Goal: Task Accomplishment & Management: Manage account settings

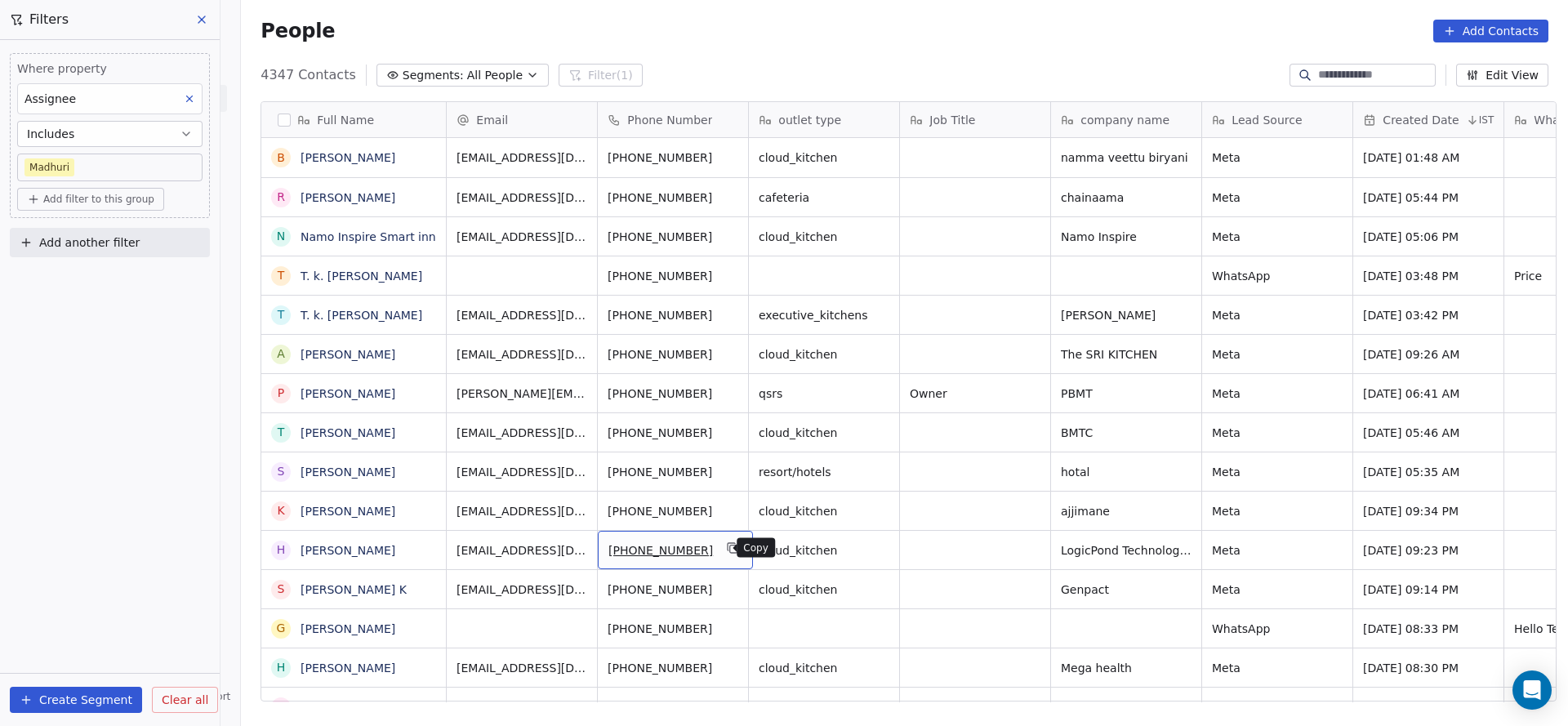
click at [727, 543] on icon "grid" at bounding box center [733, 548] width 13 height 13
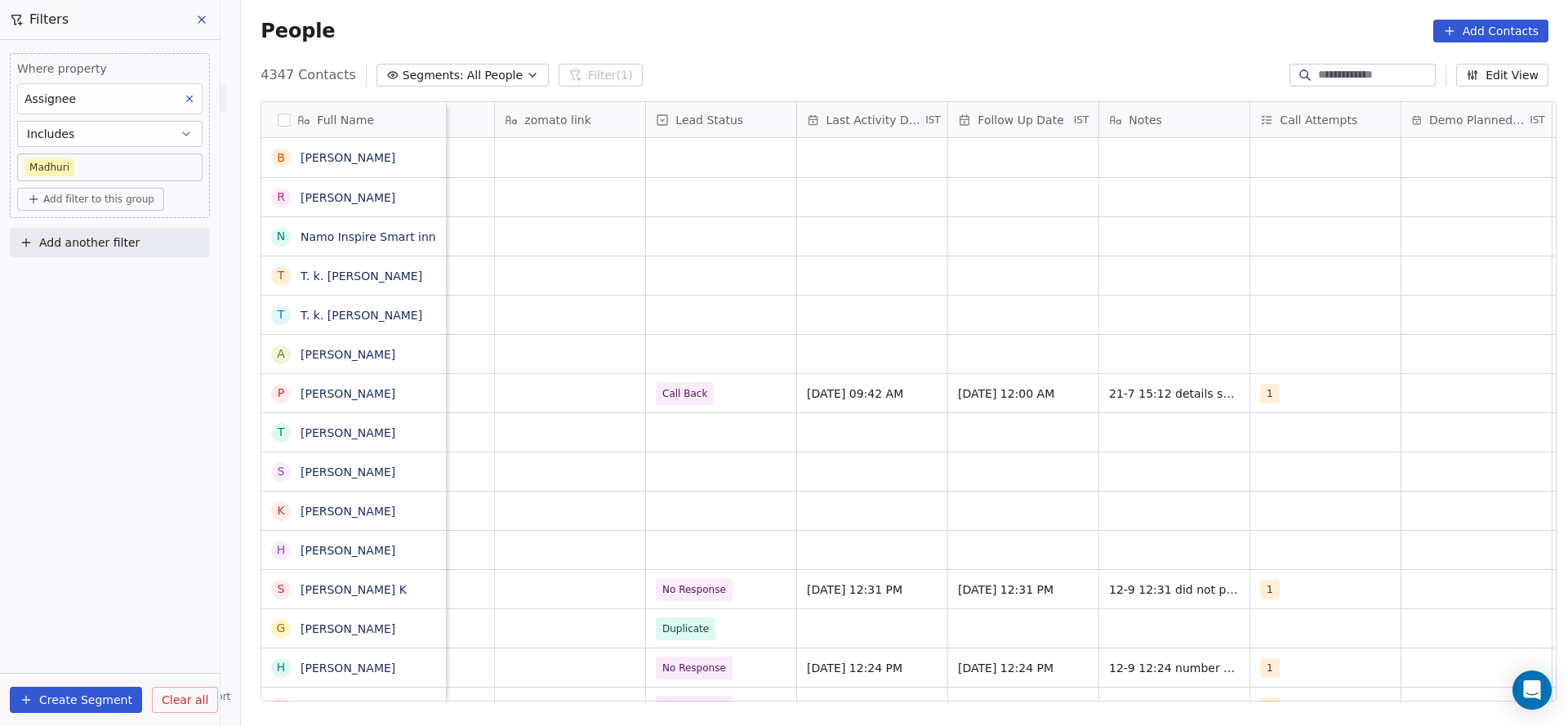
scroll to position [0, 1923]
click at [707, 551] on div "grid" at bounding box center [713, 550] width 150 height 39
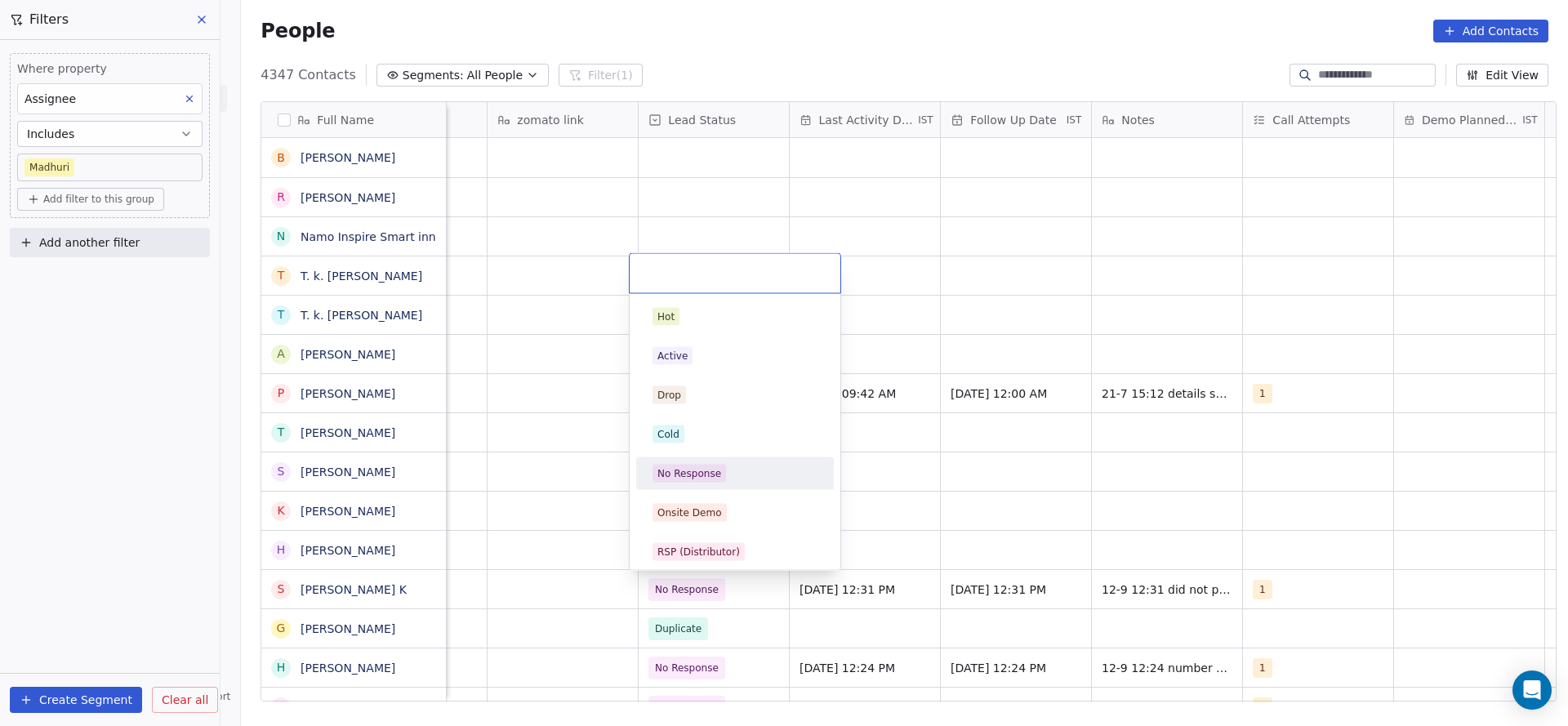
scroll to position [123, 0]
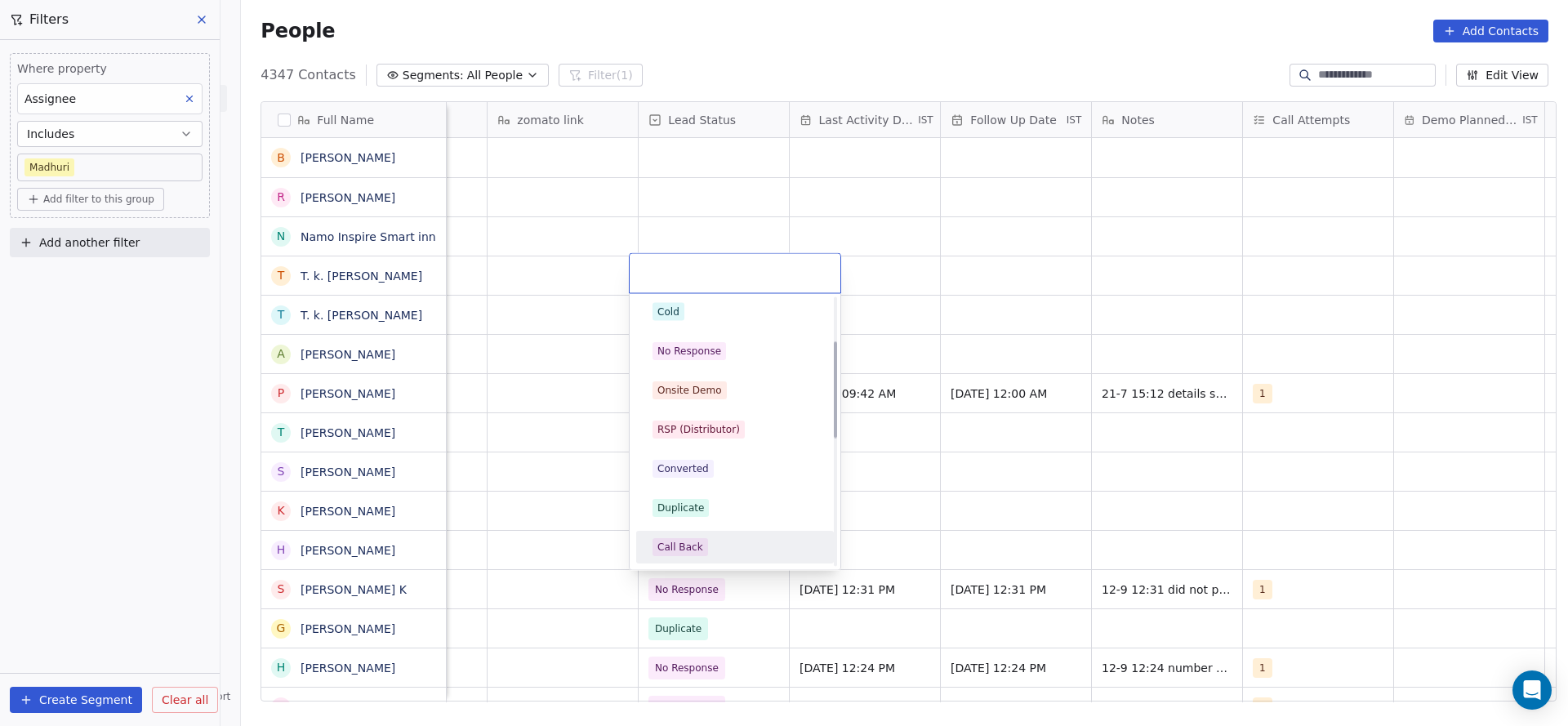
click at [683, 543] on div "Call Back" at bounding box center [680, 547] width 46 height 15
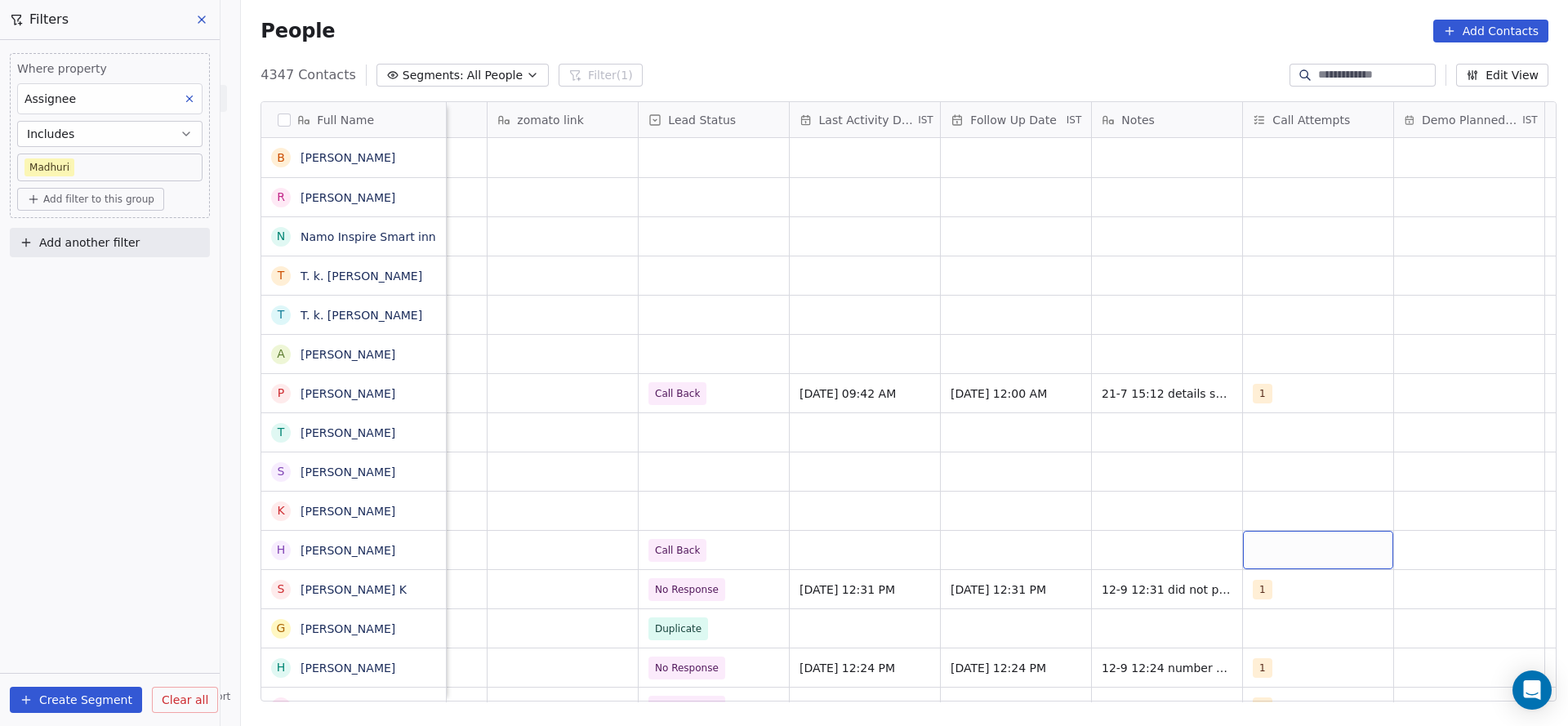
click at [1287, 542] on div "grid" at bounding box center [1318, 550] width 150 height 39
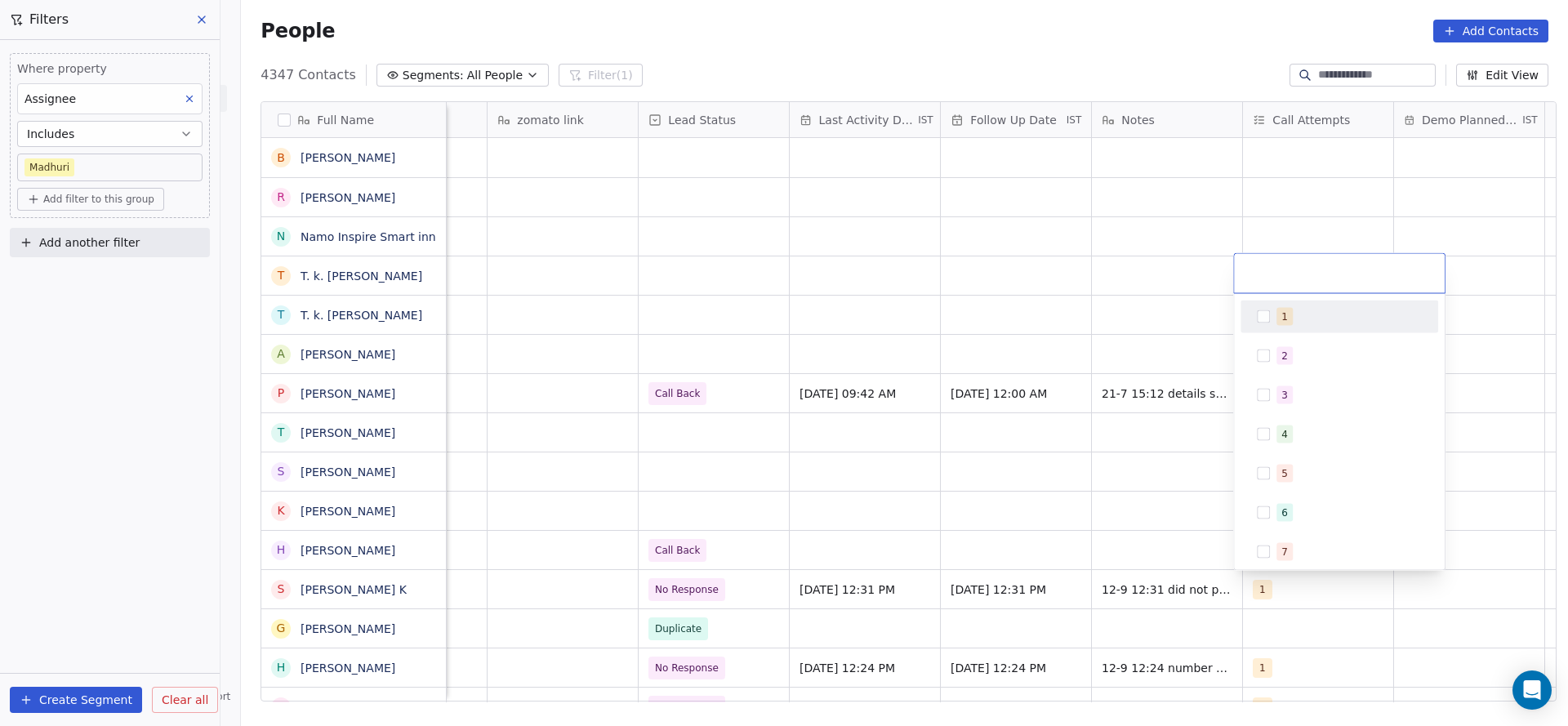
click at [1298, 322] on div "1" at bounding box center [1349, 317] width 146 height 18
click at [862, 456] on html "On2Cook India Pvt. Ltd. Contacts People Marketing Workflows Campaigns Sales Pip…" at bounding box center [784, 363] width 1568 height 726
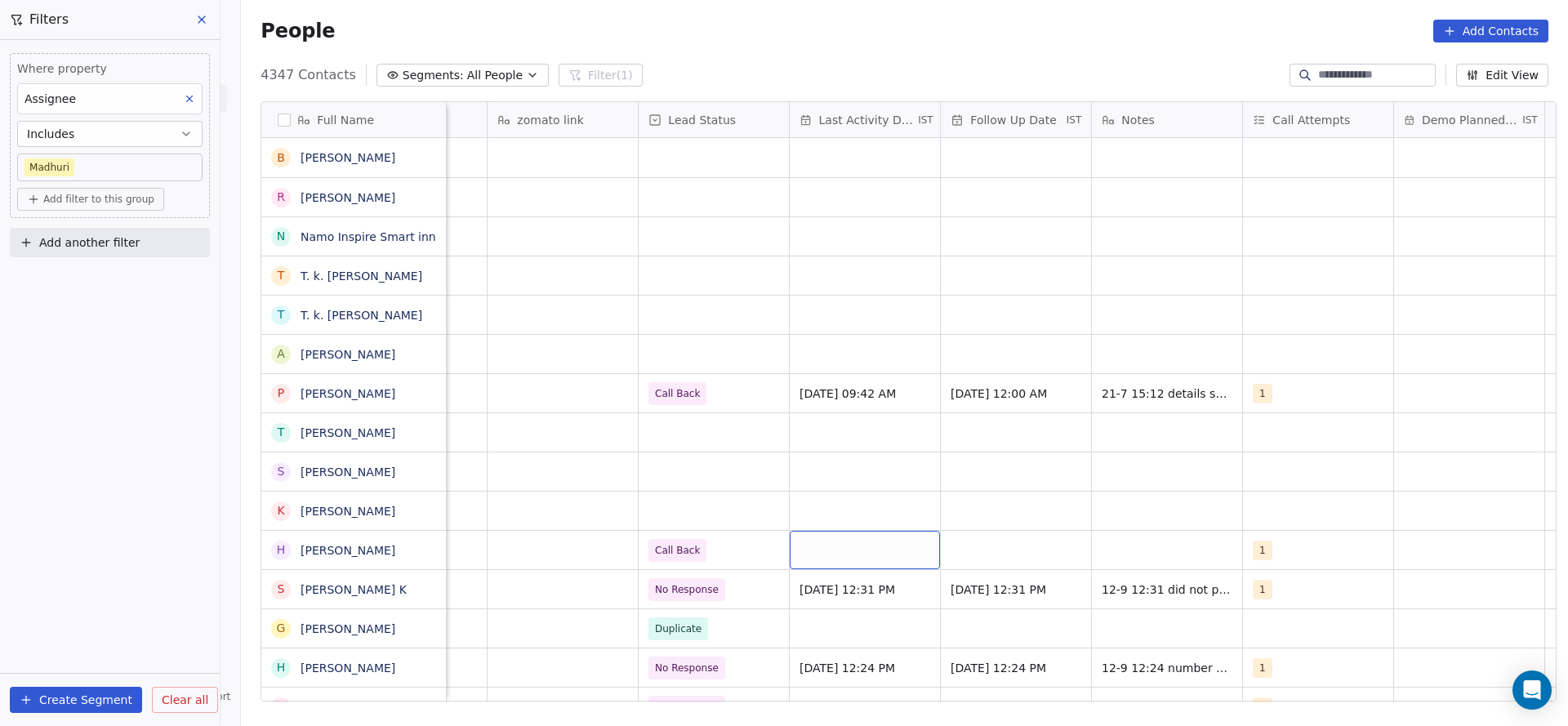
click at [852, 556] on div "grid" at bounding box center [864, 550] width 150 height 39
click at [835, 549] on div "grid" at bounding box center [864, 550] width 150 height 39
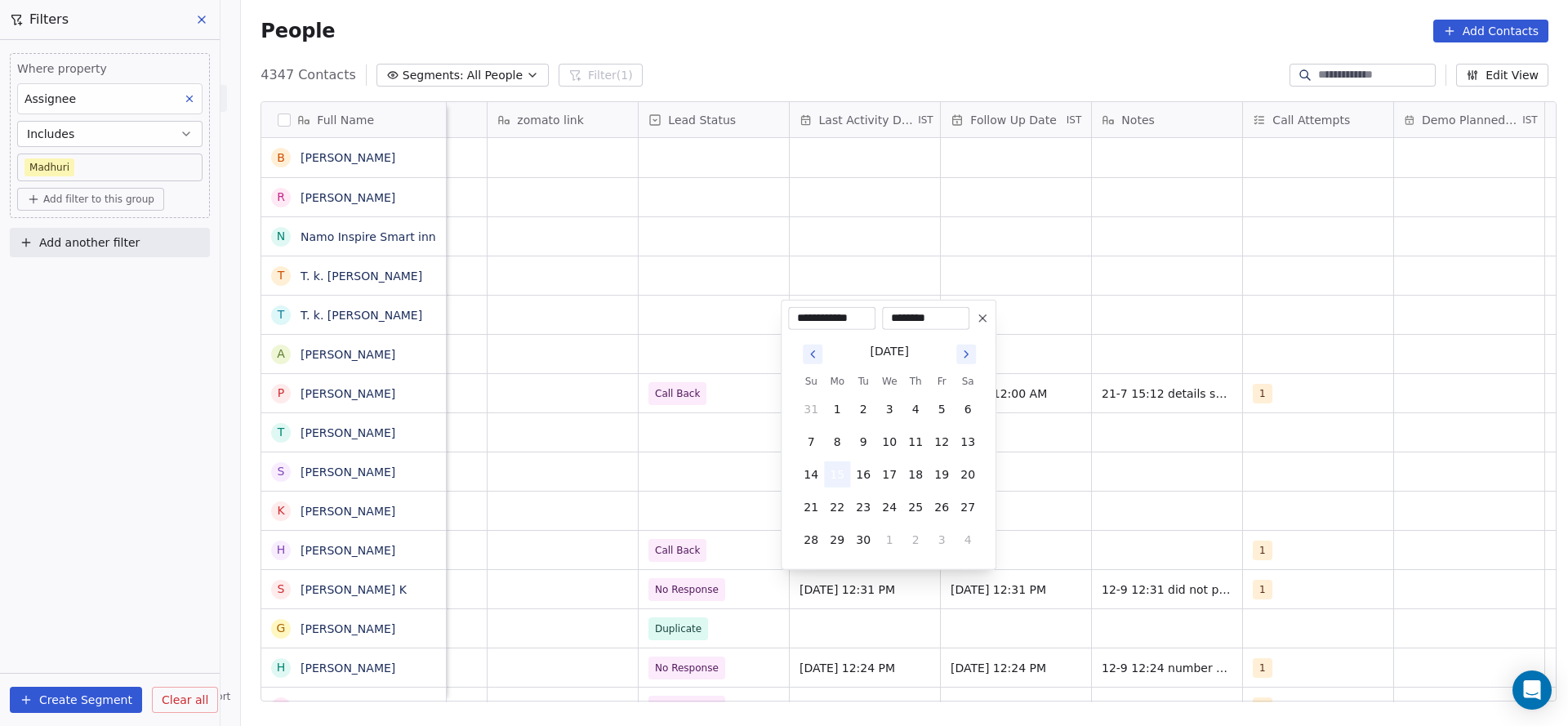
click at [835, 484] on button "15" at bounding box center [837, 475] width 26 height 26
click at [637, 507] on html "On2Cook India Pvt. Ltd. Contacts People Marketing Workflows Campaigns Sales Pip…" at bounding box center [784, 363] width 1568 height 726
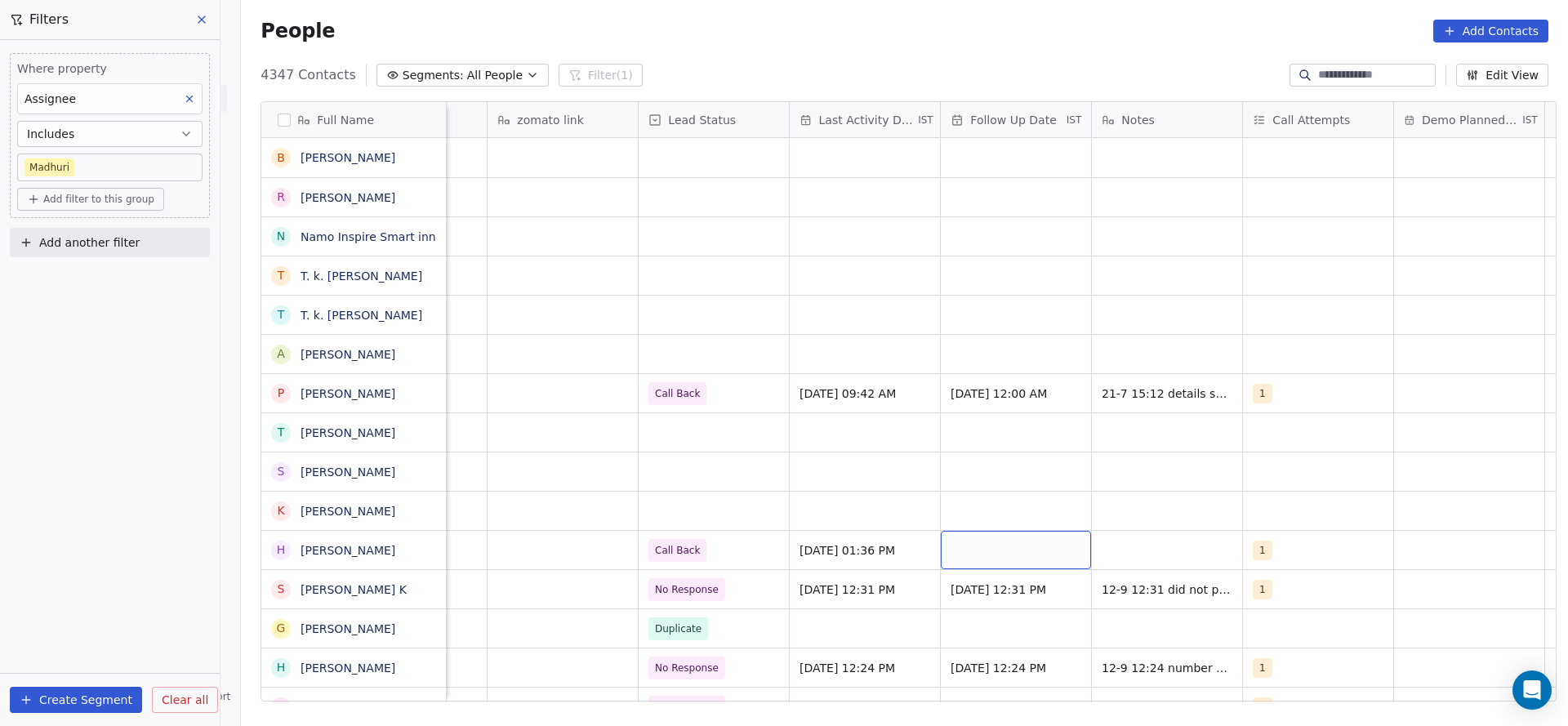
click at [975, 556] on div "grid" at bounding box center [1015, 550] width 150 height 39
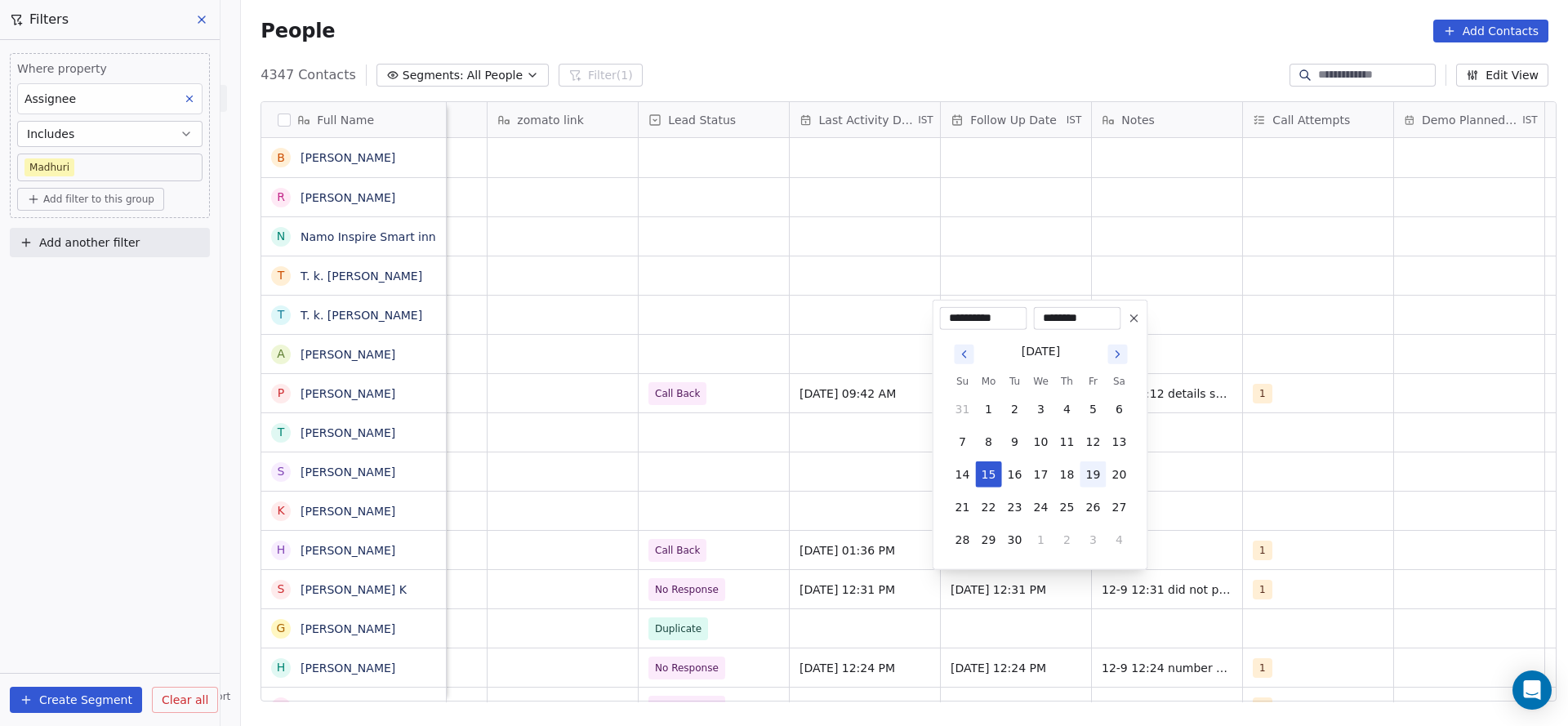
click at [1081, 478] on button "19" at bounding box center [1094, 475] width 26 height 26
type input "**********"
drag, startPoint x: 802, startPoint y: 544, endPoint x: 1248, endPoint y: 537, distance: 446.1
click at [806, 544] on html "On2Cook India Pvt. Ltd. Contacts People Marketing Workflows Campaigns Sales Pip…" at bounding box center [784, 363] width 1568 height 726
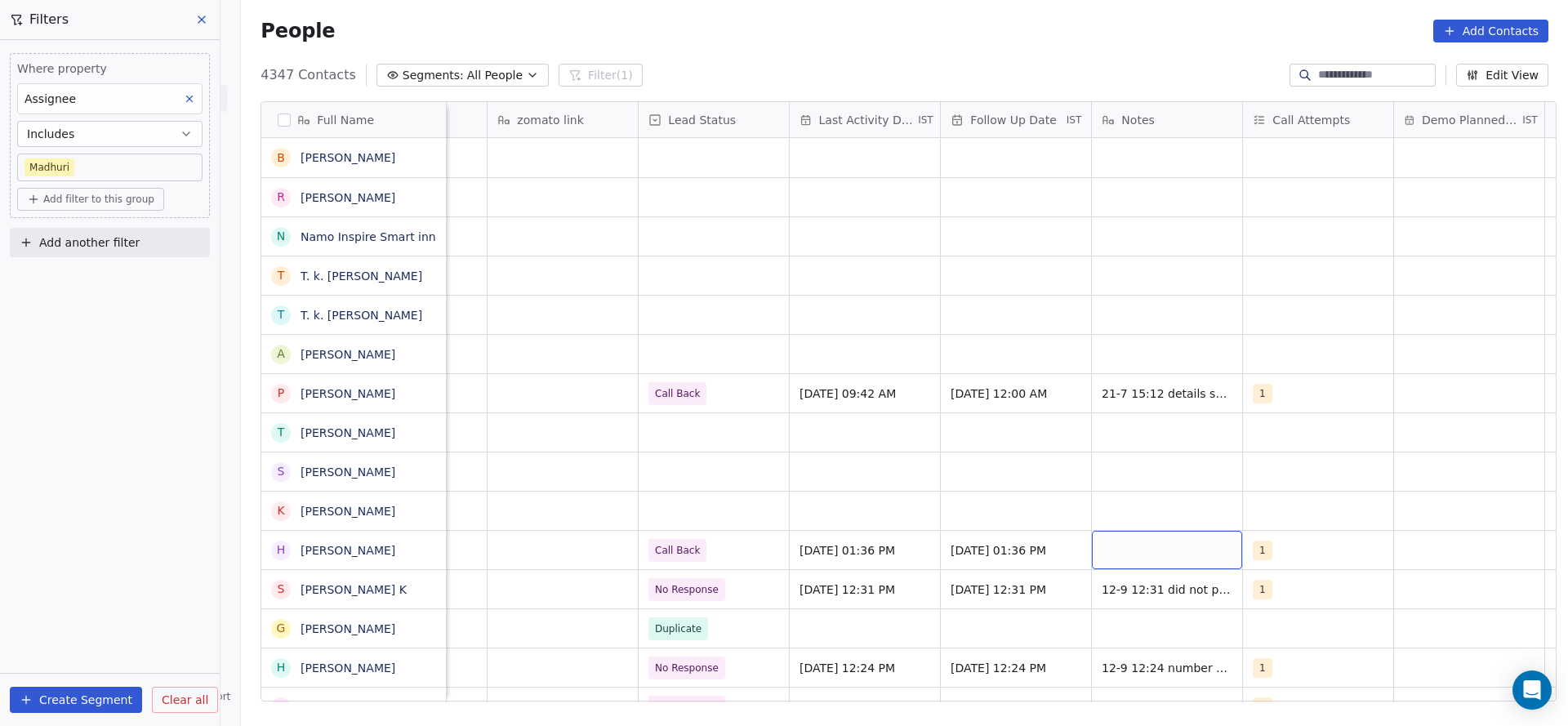
click at [1214, 556] on div "grid" at bounding box center [1167, 550] width 150 height 39
type textarea "**********"
click at [737, 606] on html "On2Cook India Pvt. Ltd. Contacts People Marketing Workflows Campaigns Sales Pip…" at bounding box center [784, 363] width 1568 height 726
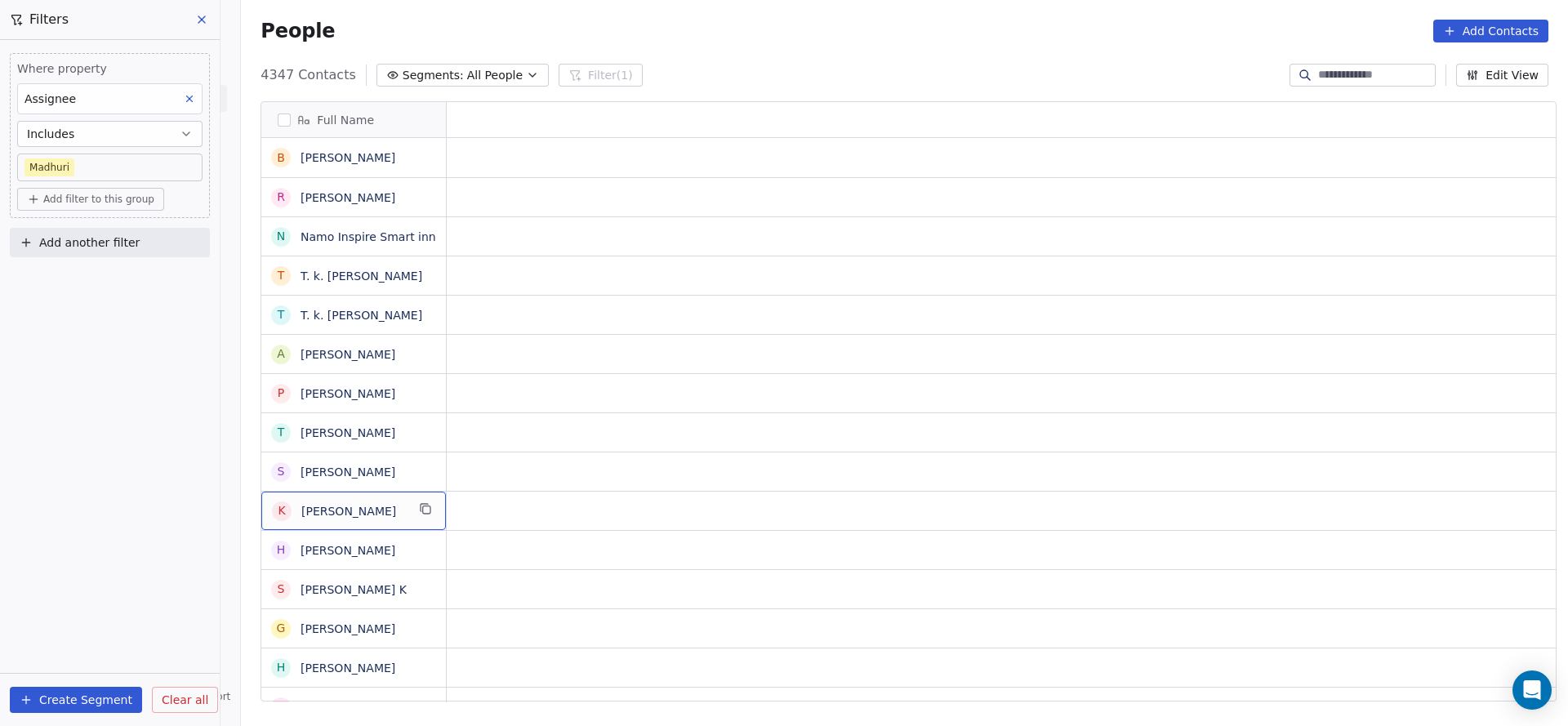
scroll to position [0, 0]
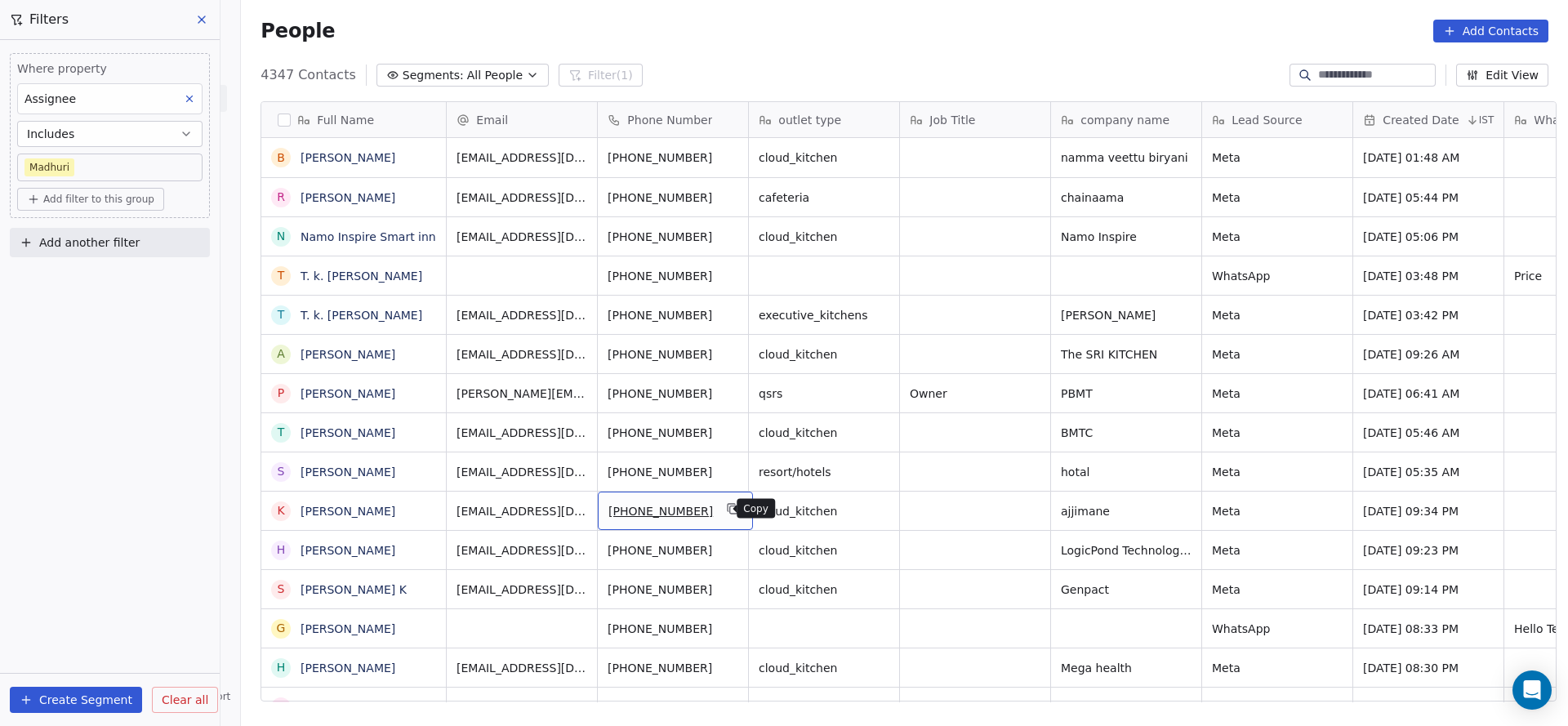
click at [723, 500] on button "grid" at bounding box center [733, 508] width 19 height 19
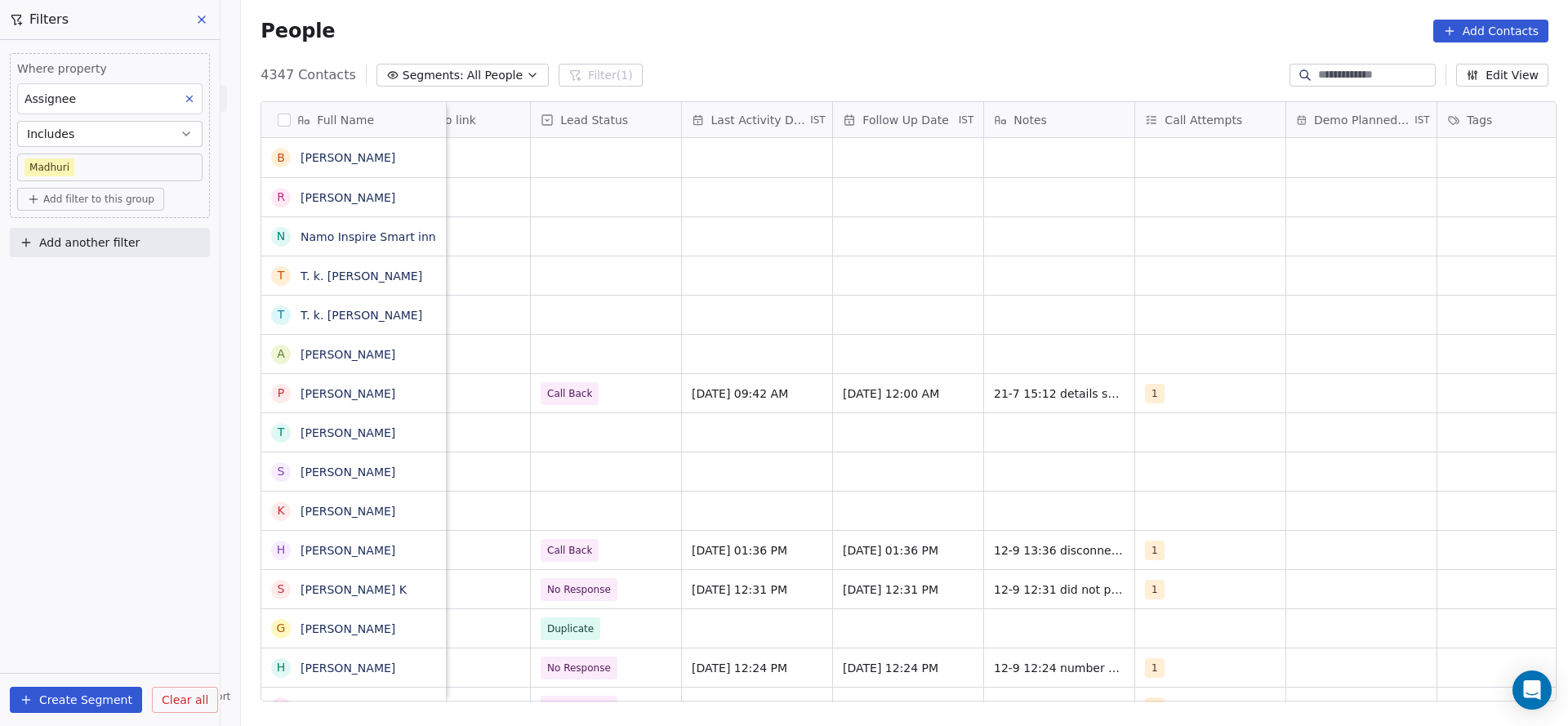
scroll to position [0, 2120]
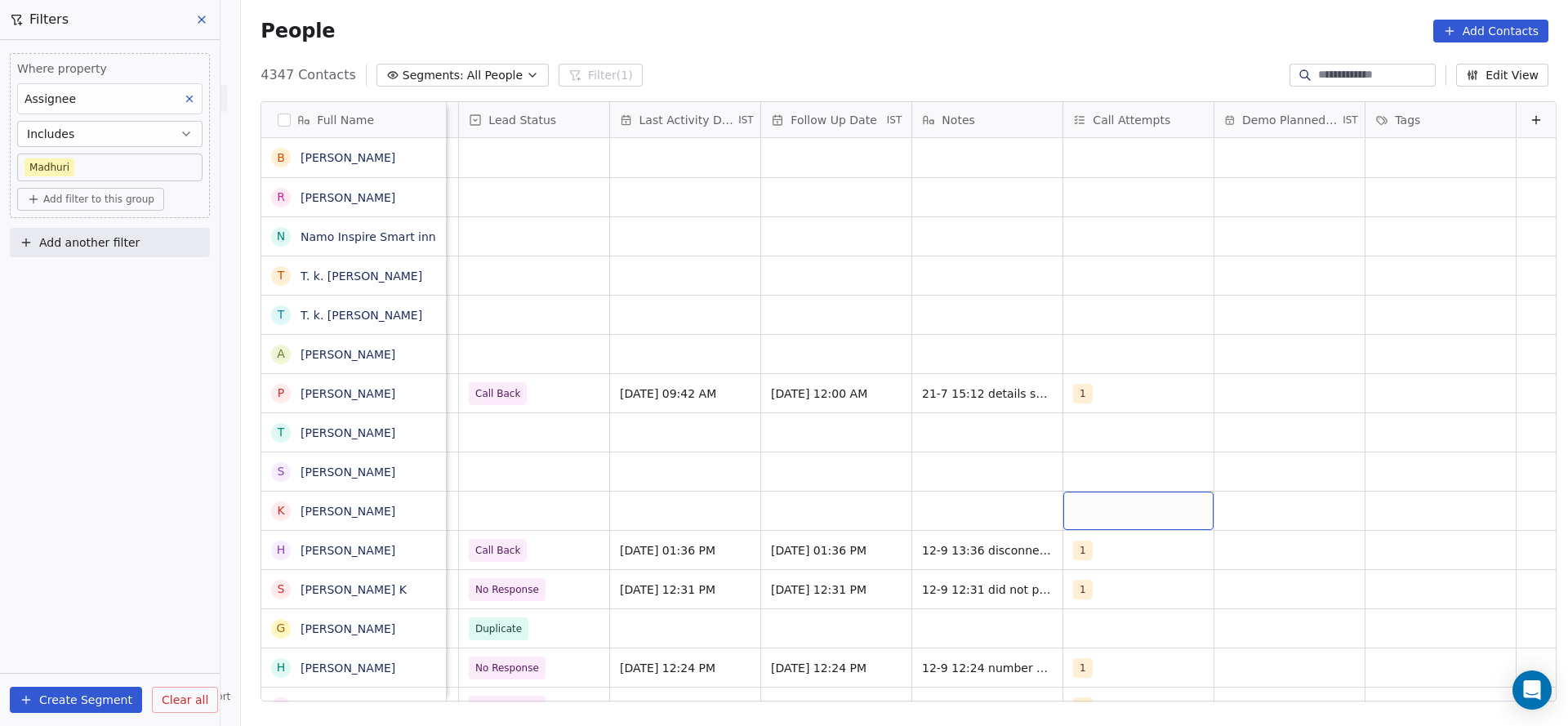
click at [1063, 509] on div "grid" at bounding box center [1138, 511] width 150 height 39
click at [1080, 282] on span "1" at bounding box center [1088, 277] width 17 height 18
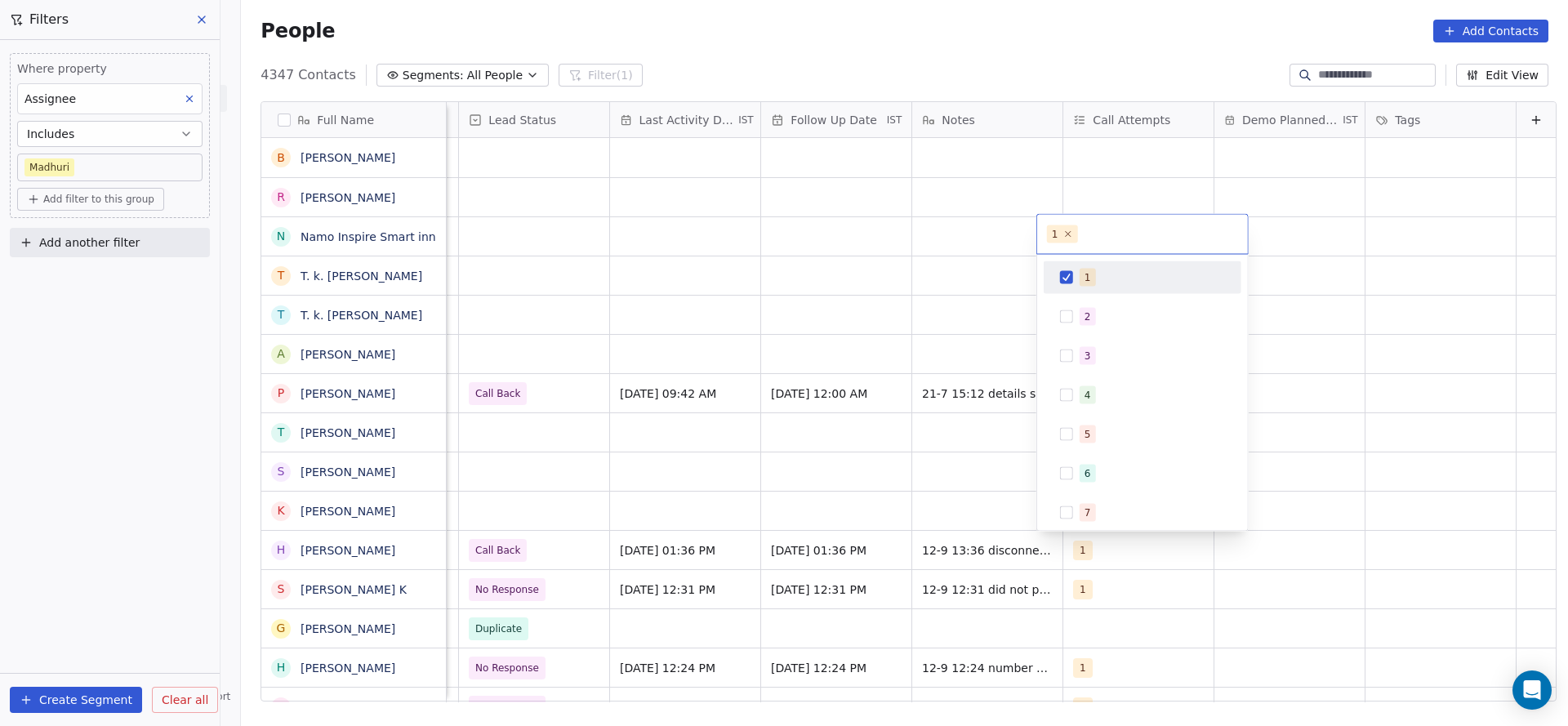
drag, startPoint x: 860, startPoint y: 404, endPoint x: 658, endPoint y: 517, distance: 231.5
click at [860, 404] on html "On2Cook India Pvt. Ltd. Contacts People Marketing Workflows Campaigns Sales Pip…" at bounding box center [784, 363] width 1568 height 726
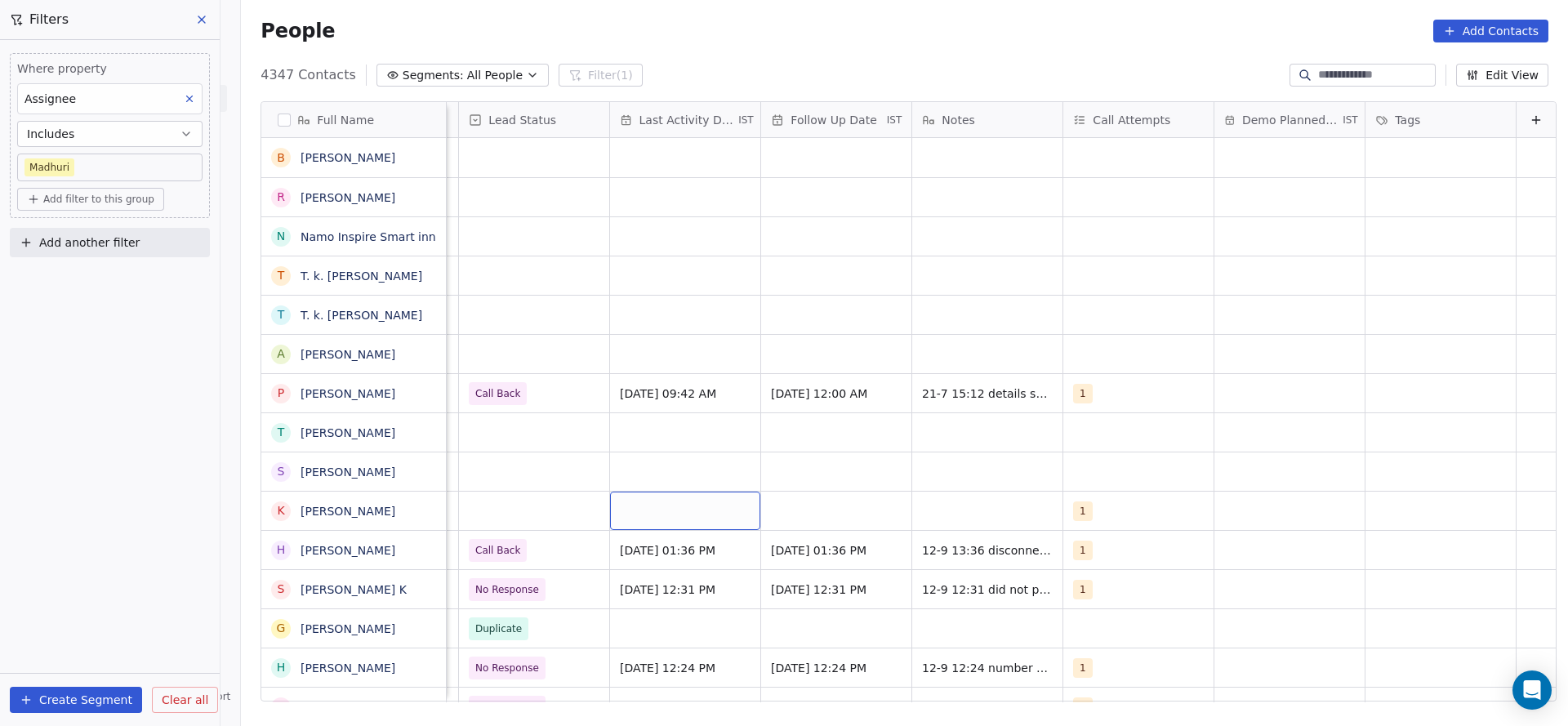
click at [610, 510] on div "grid" at bounding box center [685, 511] width 150 height 39
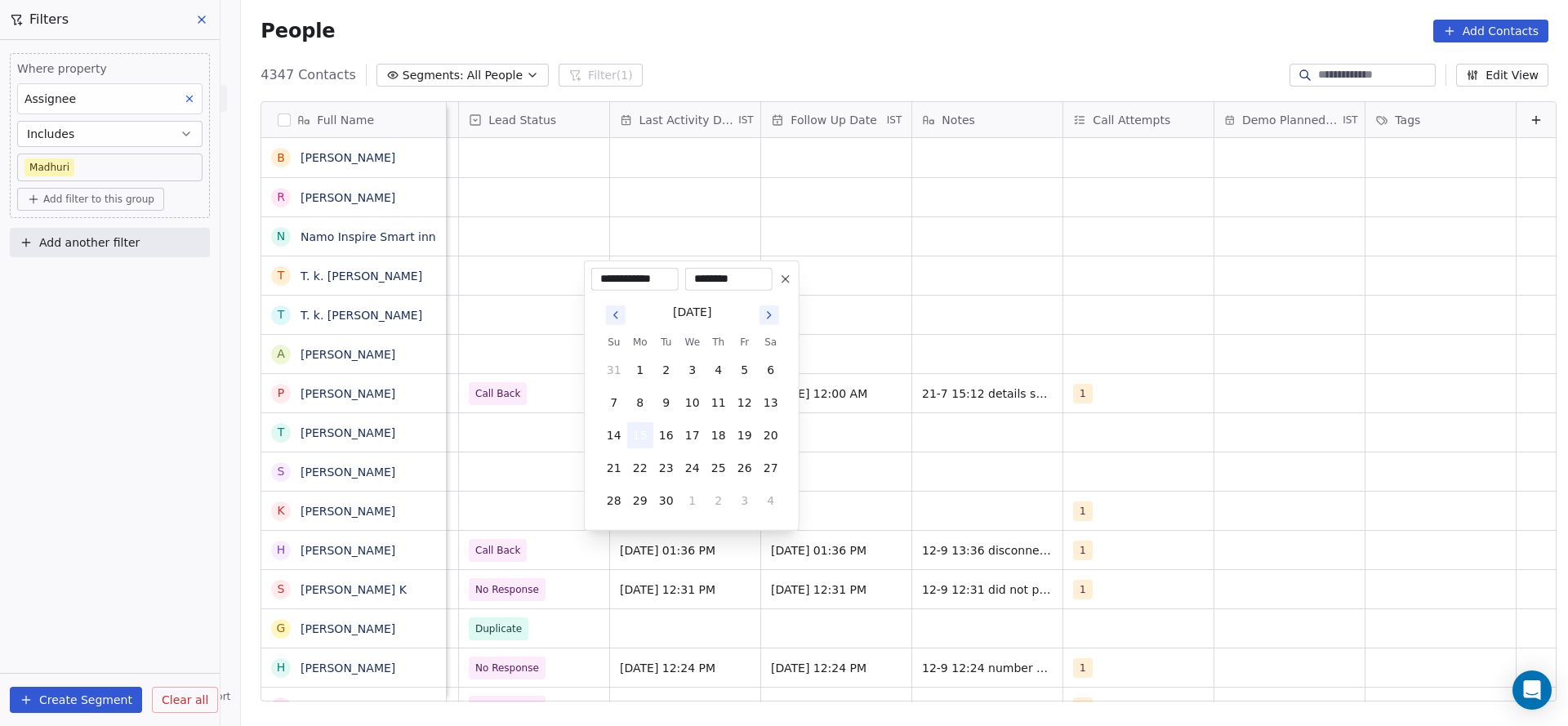
click at [645, 436] on button "15" at bounding box center [640, 435] width 26 height 26
click at [529, 520] on html "On2Cook India Pvt. Ltd. Contacts People Marketing Workflows Campaigns Sales Pip…" at bounding box center [784, 363] width 1568 height 726
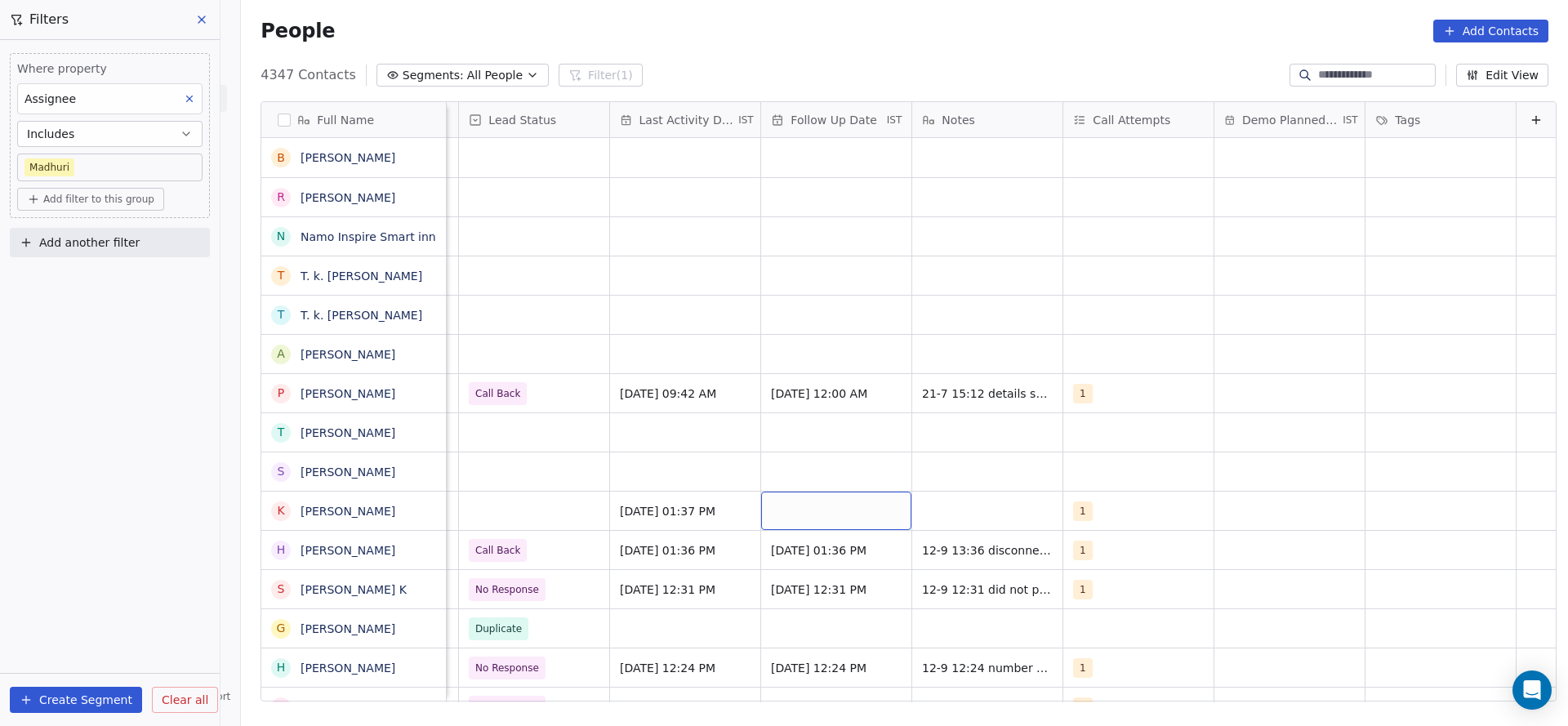
click at [850, 520] on div "grid" at bounding box center [836, 511] width 150 height 39
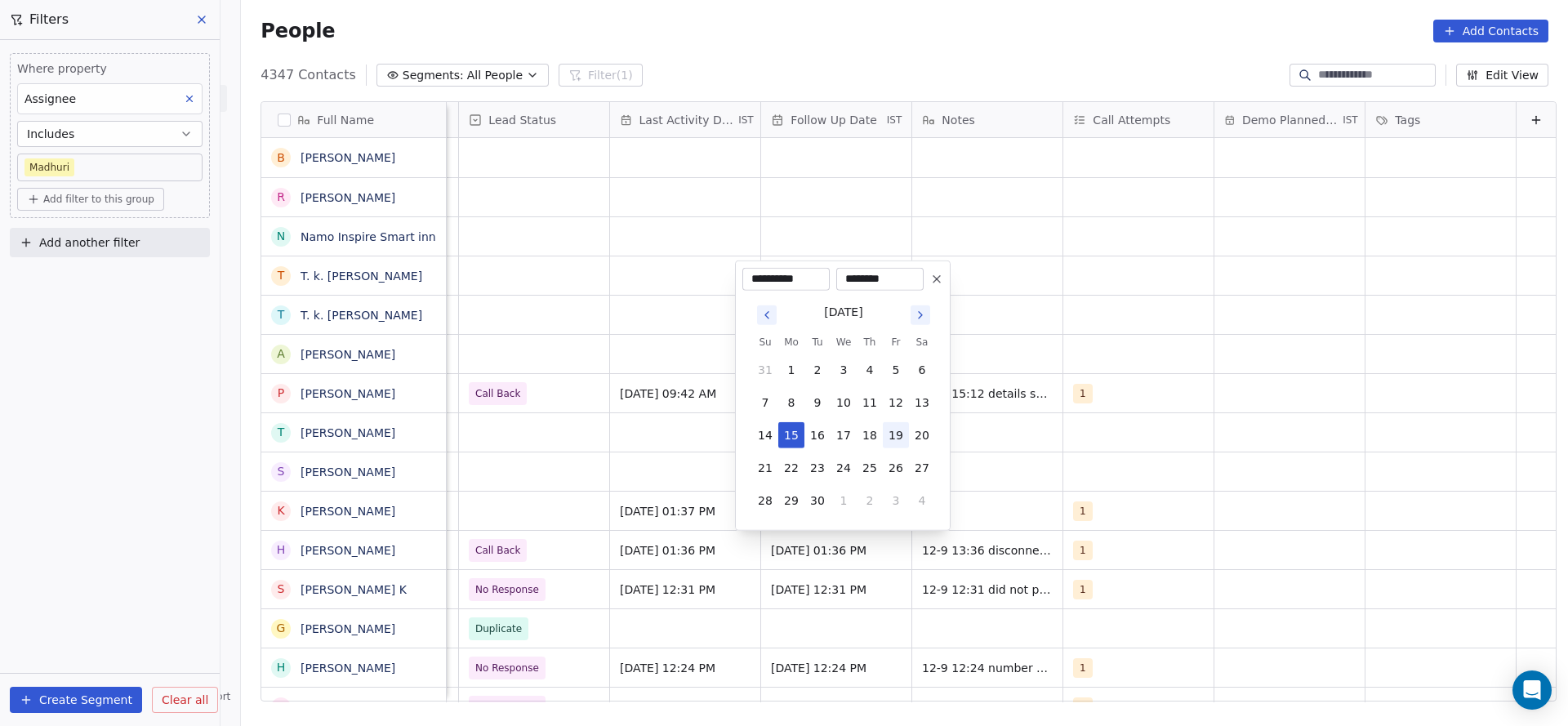
click at [896, 435] on button "19" at bounding box center [895, 435] width 26 height 26
type input "**********"
click at [1018, 464] on html "On2Cook India Pvt. Ltd. Contacts People Marketing Workflows Campaigns Sales Pip…" at bounding box center [784, 363] width 1568 height 726
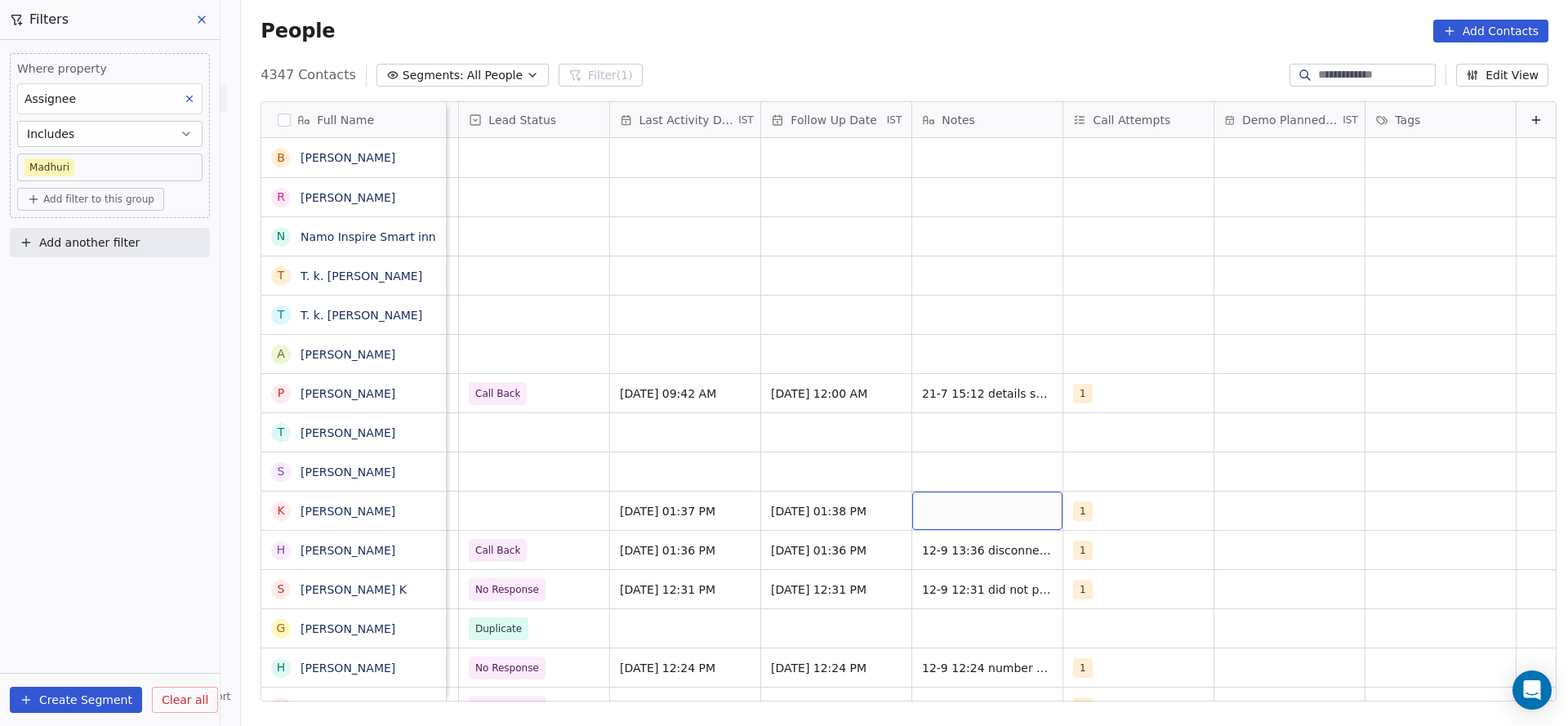
click at [1005, 517] on div "grid" at bounding box center [987, 511] width 150 height 39
type textarea "**********"
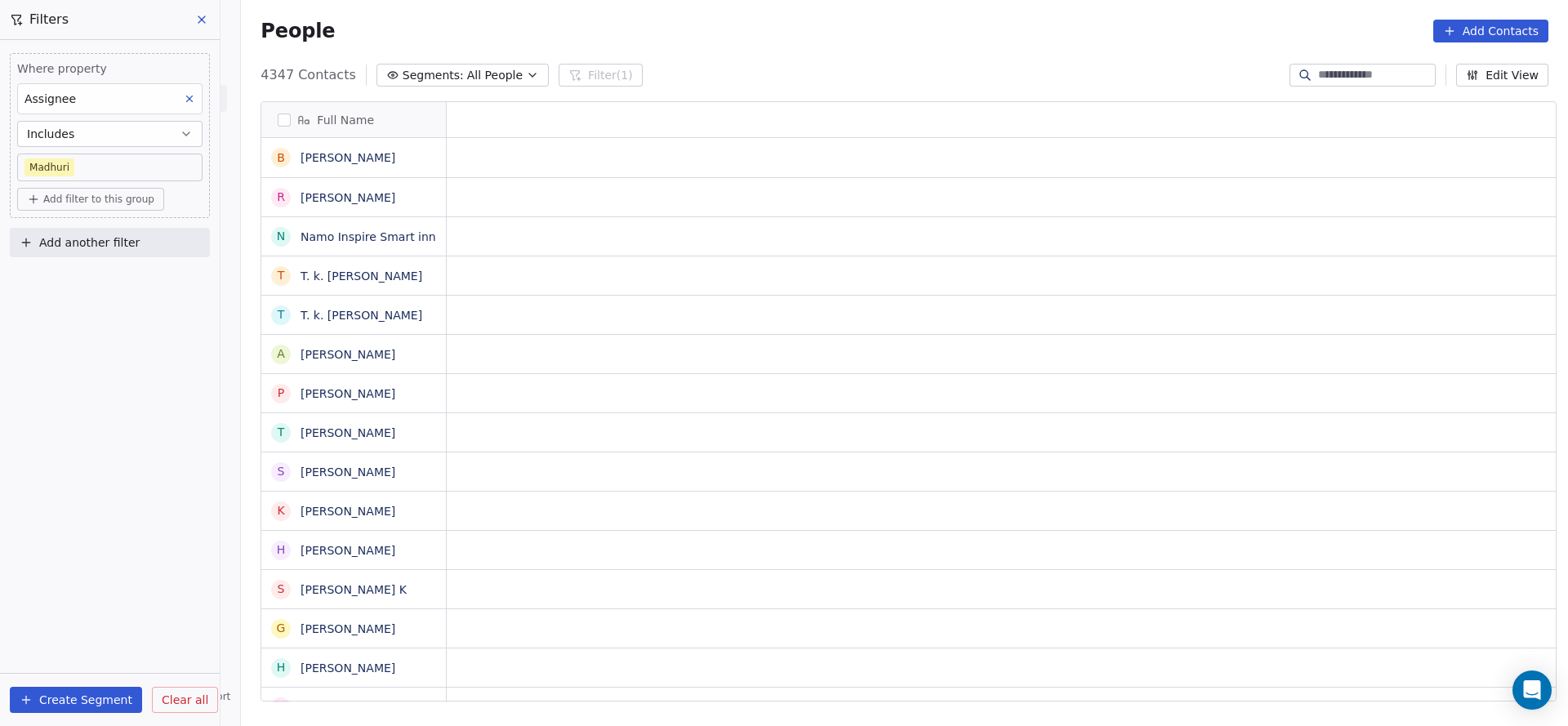
scroll to position [0, 0]
drag, startPoint x: 1352, startPoint y: 694, endPoint x: 1486, endPoint y: 660, distance: 138.2
click at [1560, 654] on html "On2Cook India Pvt. Ltd. Contacts People Marketing Workflows Campaigns Sales Pip…" at bounding box center [784, 363] width 1568 height 726
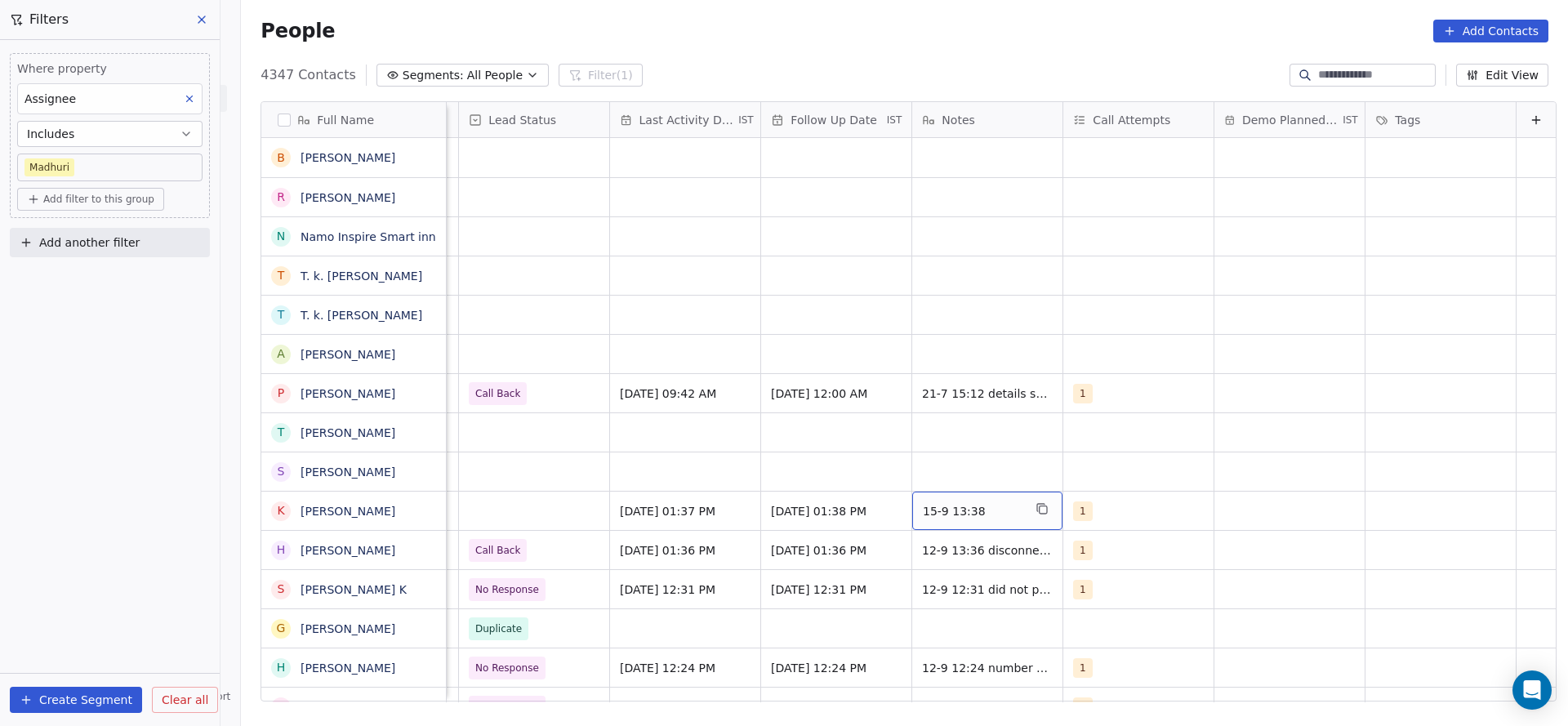
click at [967, 511] on span "15-9 13:38" at bounding box center [972, 511] width 99 height 17
type textarea "**********"
click at [578, 507] on html "On2Cook India Pvt. Ltd. Contacts People Marketing Workflows Campaigns Sales Pip…" at bounding box center [784, 363] width 1568 height 726
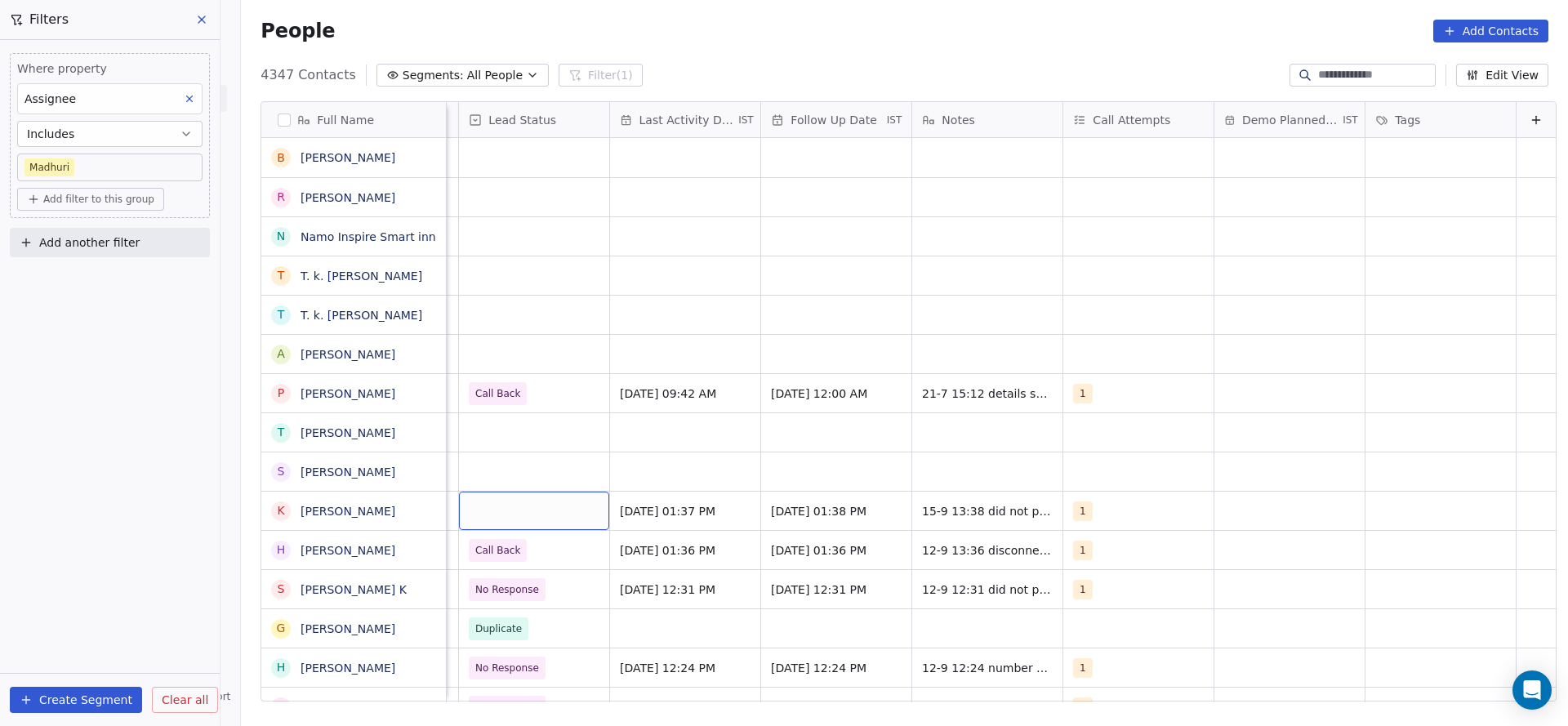
click at [558, 507] on div "grid" at bounding box center [534, 511] width 150 height 39
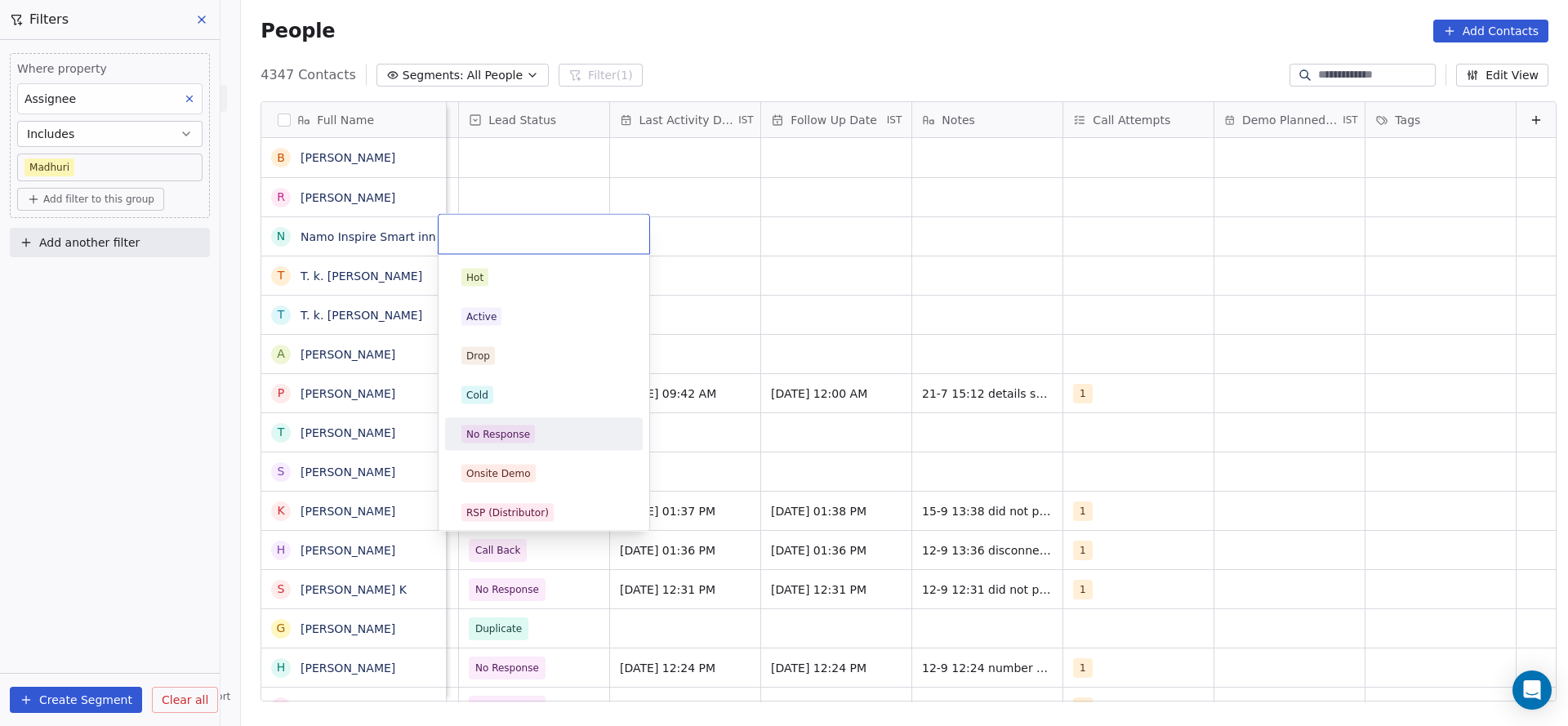
click at [581, 430] on div "No Response" at bounding box center [544, 435] width 165 height 18
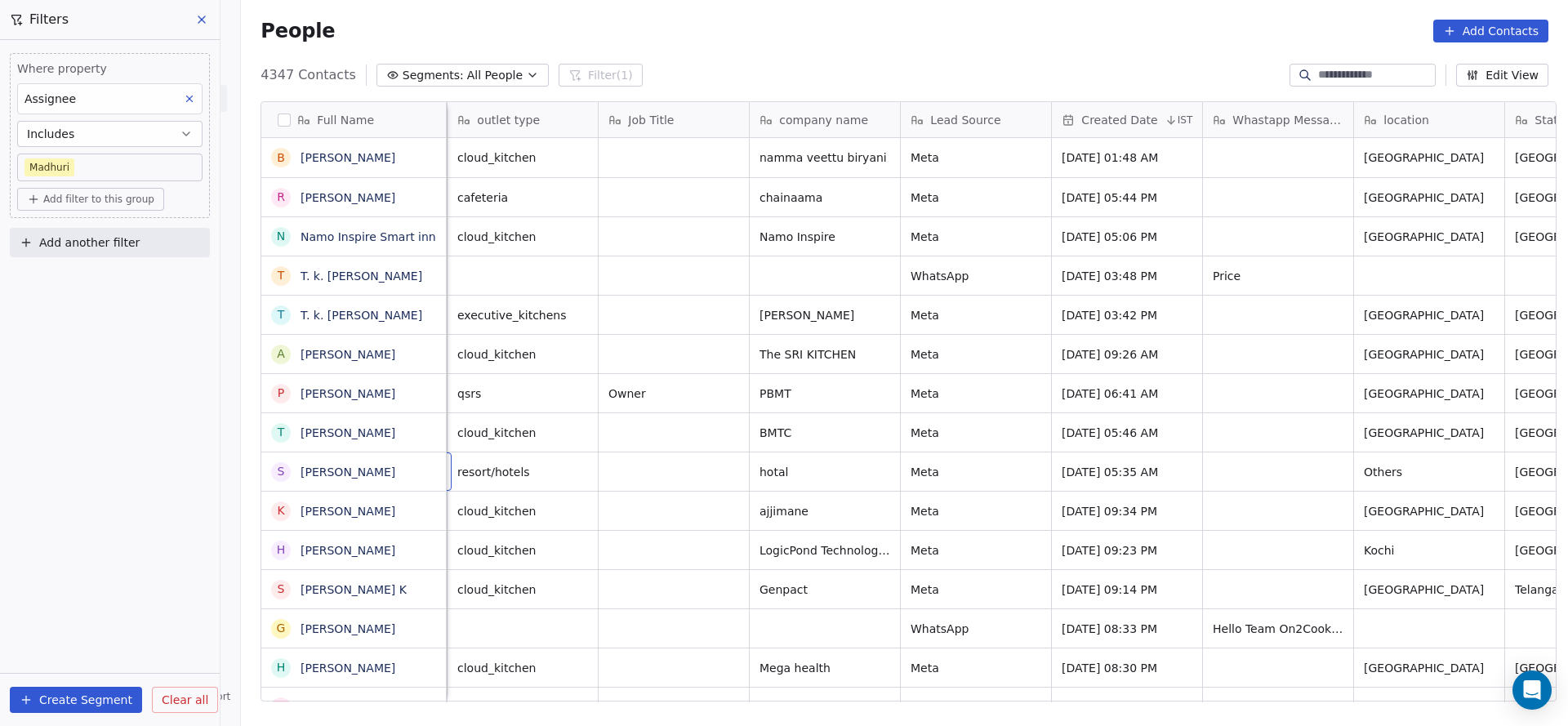
scroll to position [0, 151]
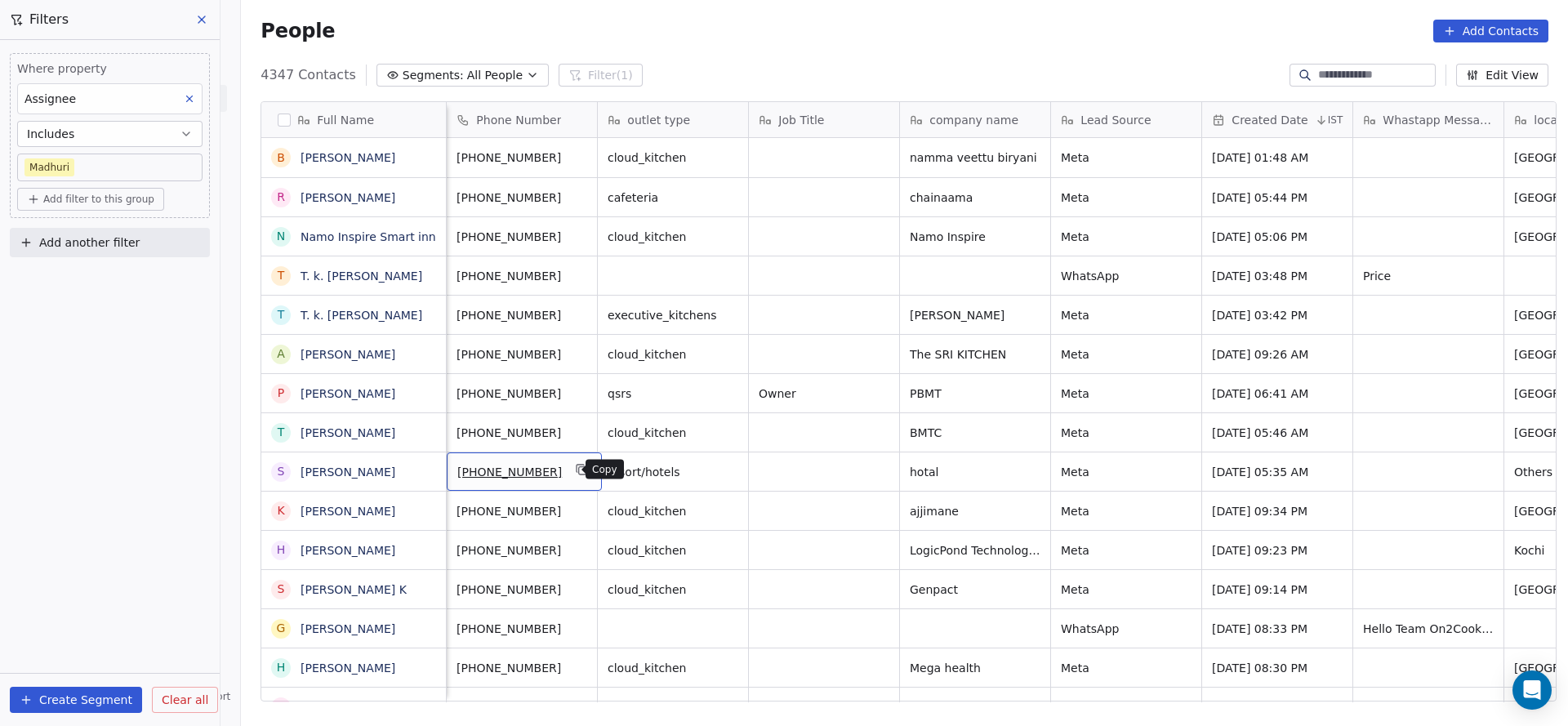
click at [575, 473] on button "grid" at bounding box center [582, 470] width 19 height 19
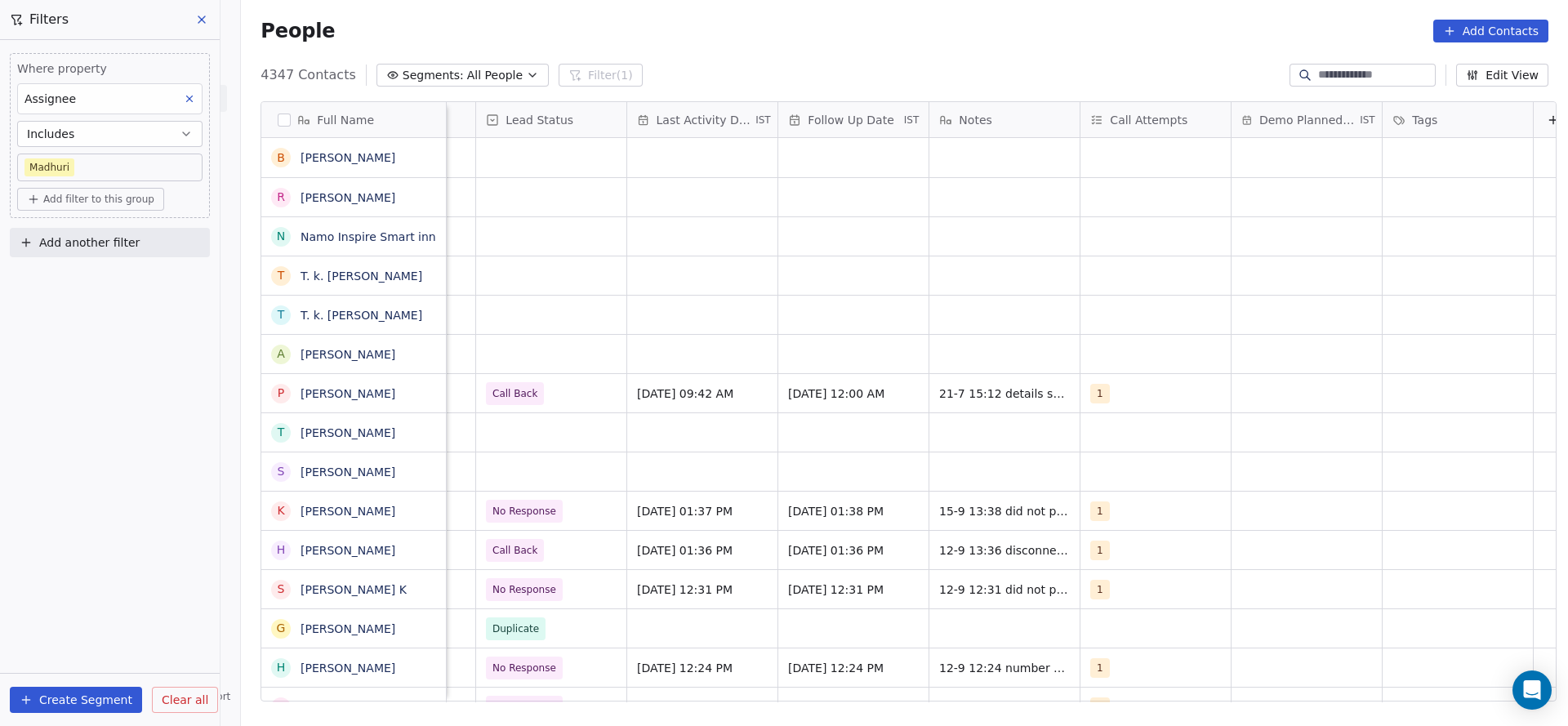
scroll to position [0, 2094]
click at [527, 480] on div "grid" at bounding box center [543, 471] width 150 height 39
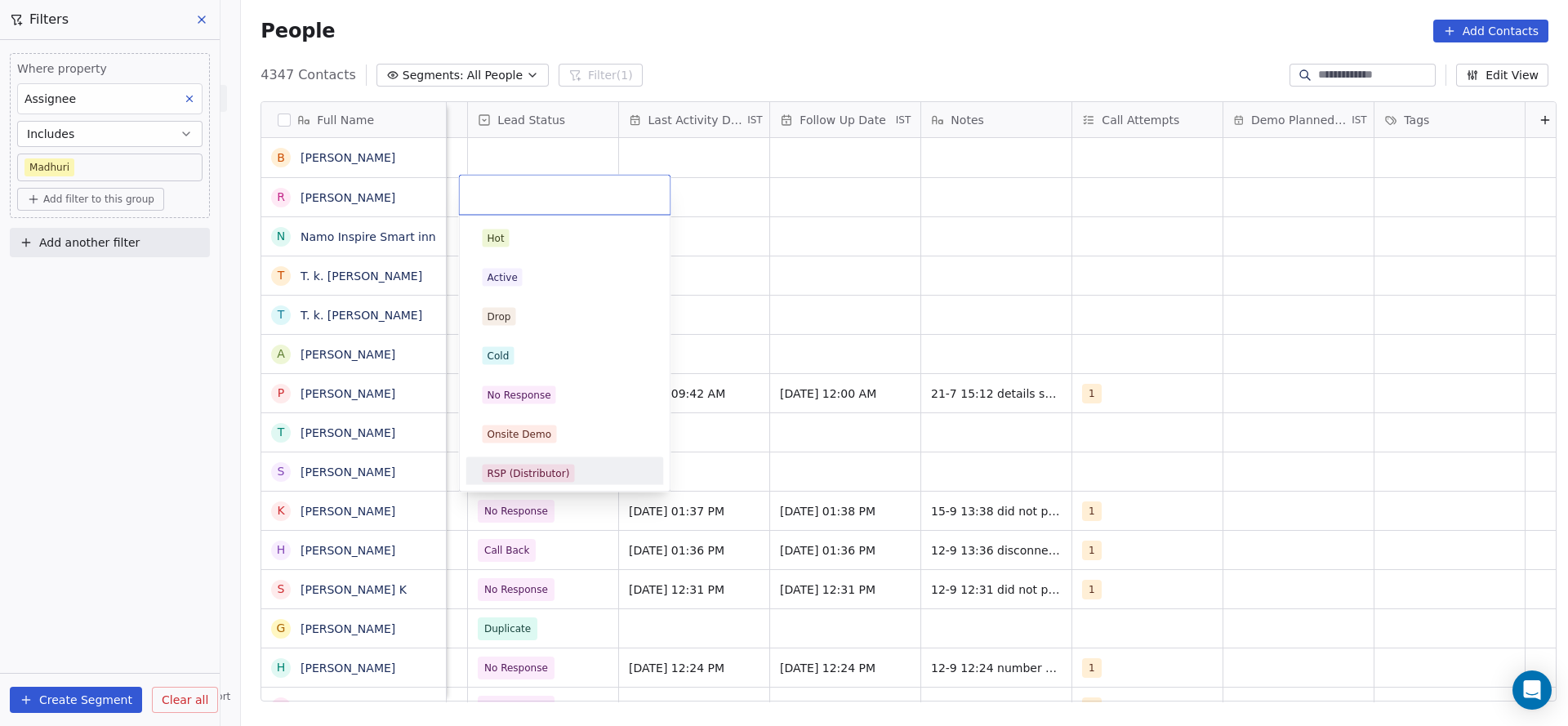
click at [1022, 502] on html "On2Cook India Pvt. Ltd. Contacts People Marketing Workflows Campaigns Sales Pip…" at bounding box center [784, 363] width 1568 height 726
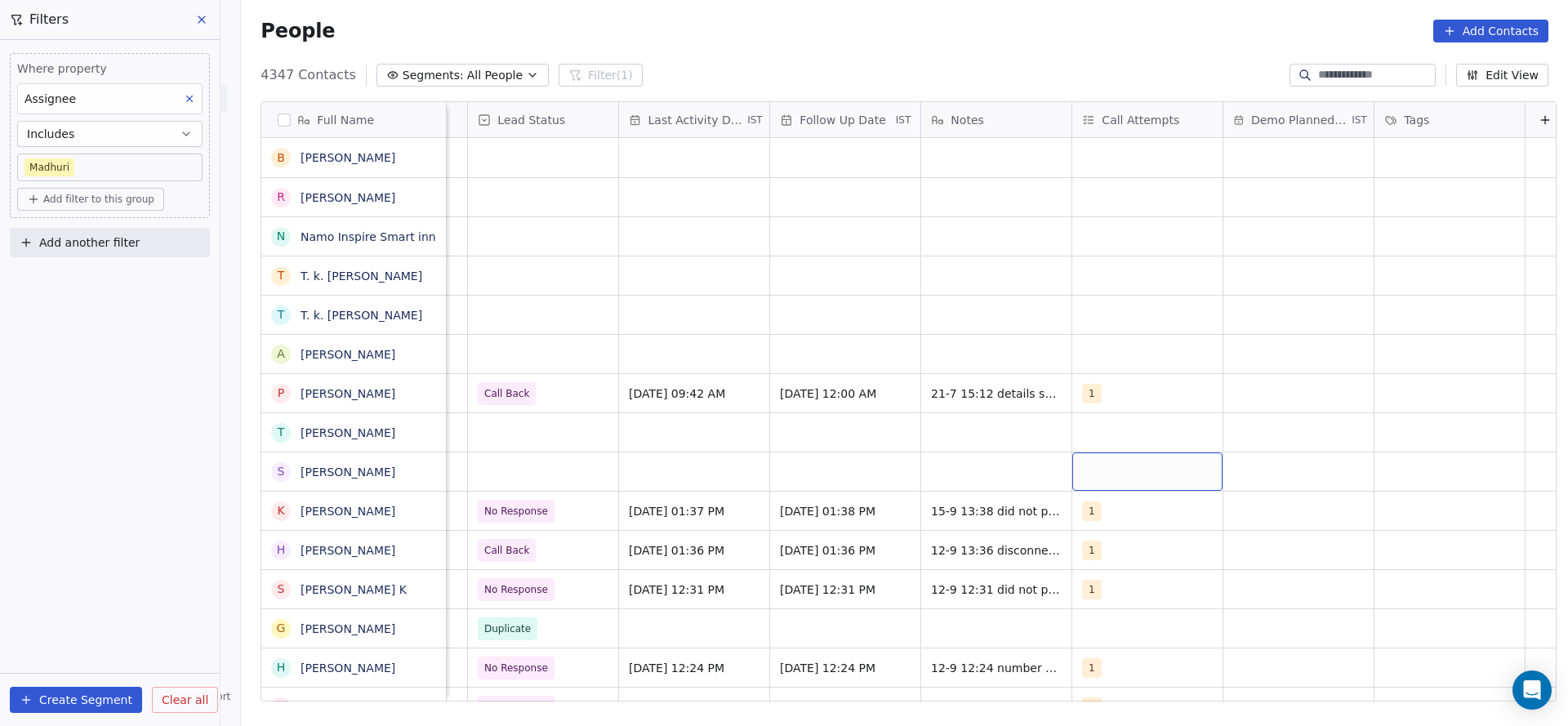
click at [1128, 483] on div "grid" at bounding box center [1147, 471] width 150 height 39
click at [1116, 226] on div "1" at bounding box center [1169, 239] width 184 height 26
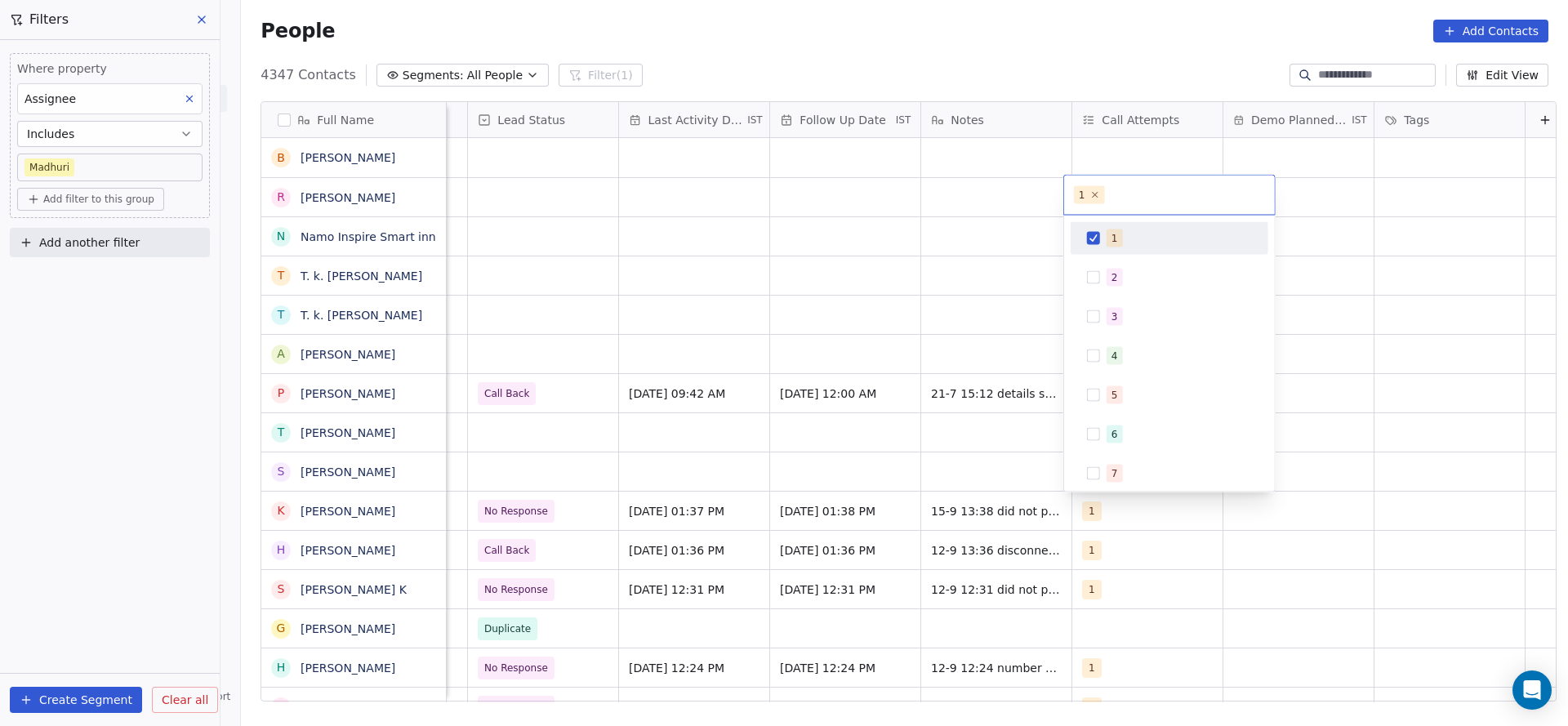
click at [637, 397] on html "On2Cook India Pvt. Ltd. Contacts People Marketing Workflows Campaigns Sales Pip…" at bounding box center [784, 363] width 1568 height 726
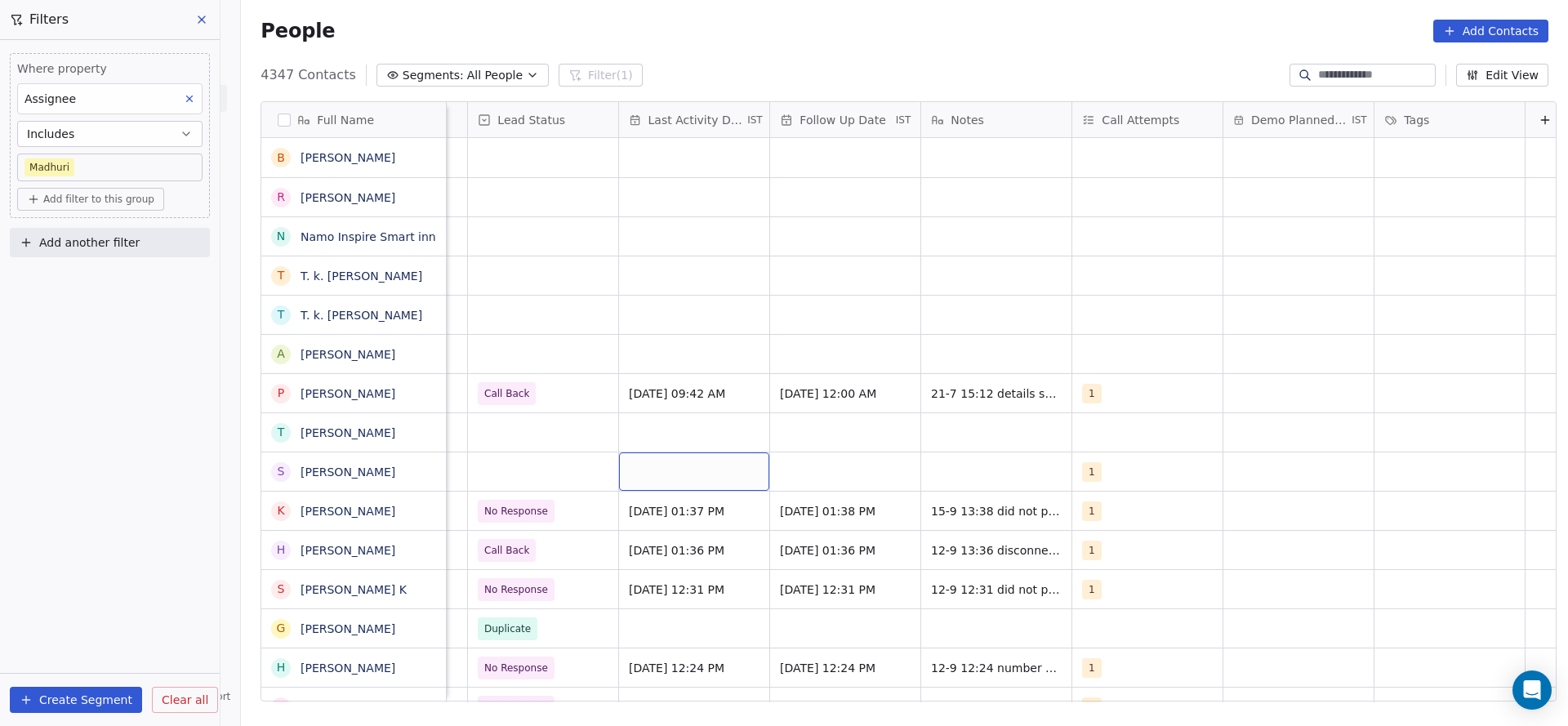
click at [644, 473] on div "grid" at bounding box center [694, 471] width 150 height 39
click at [666, 479] on div "grid" at bounding box center [694, 471] width 150 height 39
click at [670, 399] on button "15" at bounding box center [667, 396] width 26 height 26
click at [1032, 402] on html "On2Cook India Pvt. Ltd. Contacts People Marketing Workflows Campaigns Sales Pip…" at bounding box center [784, 363] width 1568 height 726
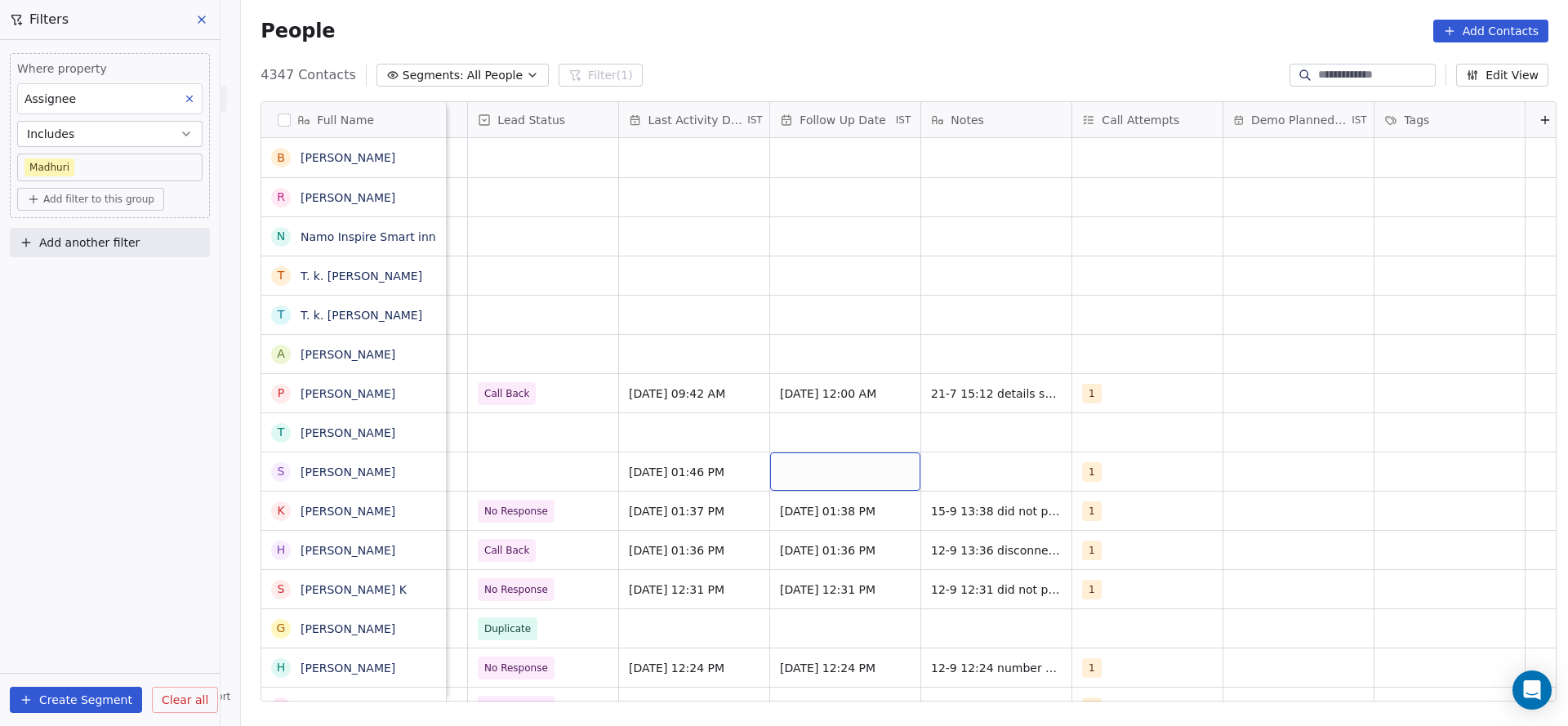
click at [819, 472] on div "grid" at bounding box center [845, 471] width 150 height 39
click at [919, 392] on button "19" at bounding box center [923, 396] width 26 height 26
type input "**********"
click at [1124, 377] on html "On2Cook India Pvt. Ltd. Contacts People Marketing Workflows Campaigns Sales Pip…" at bounding box center [784, 363] width 1568 height 726
click at [1007, 471] on div "grid" at bounding box center [996, 471] width 150 height 39
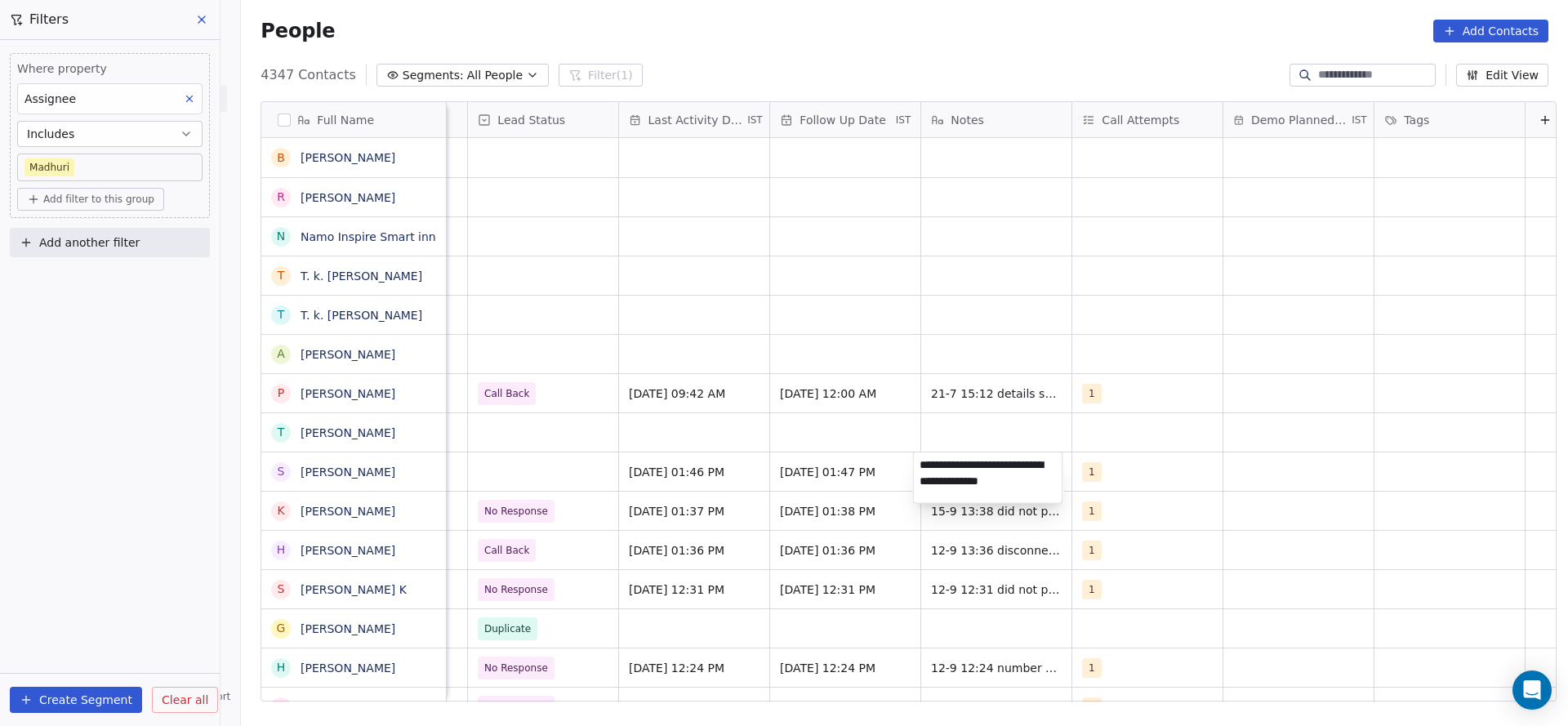
type textarea "**********"
click at [581, 534] on html "On2Cook India Pvt. Ltd. Contacts People Marketing Workflows Campaigns Sales Pip…" at bounding box center [784, 363] width 1568 height 726
click at [534, 478] on div "grid" at bounding box center [543, 471] width 150 height 39
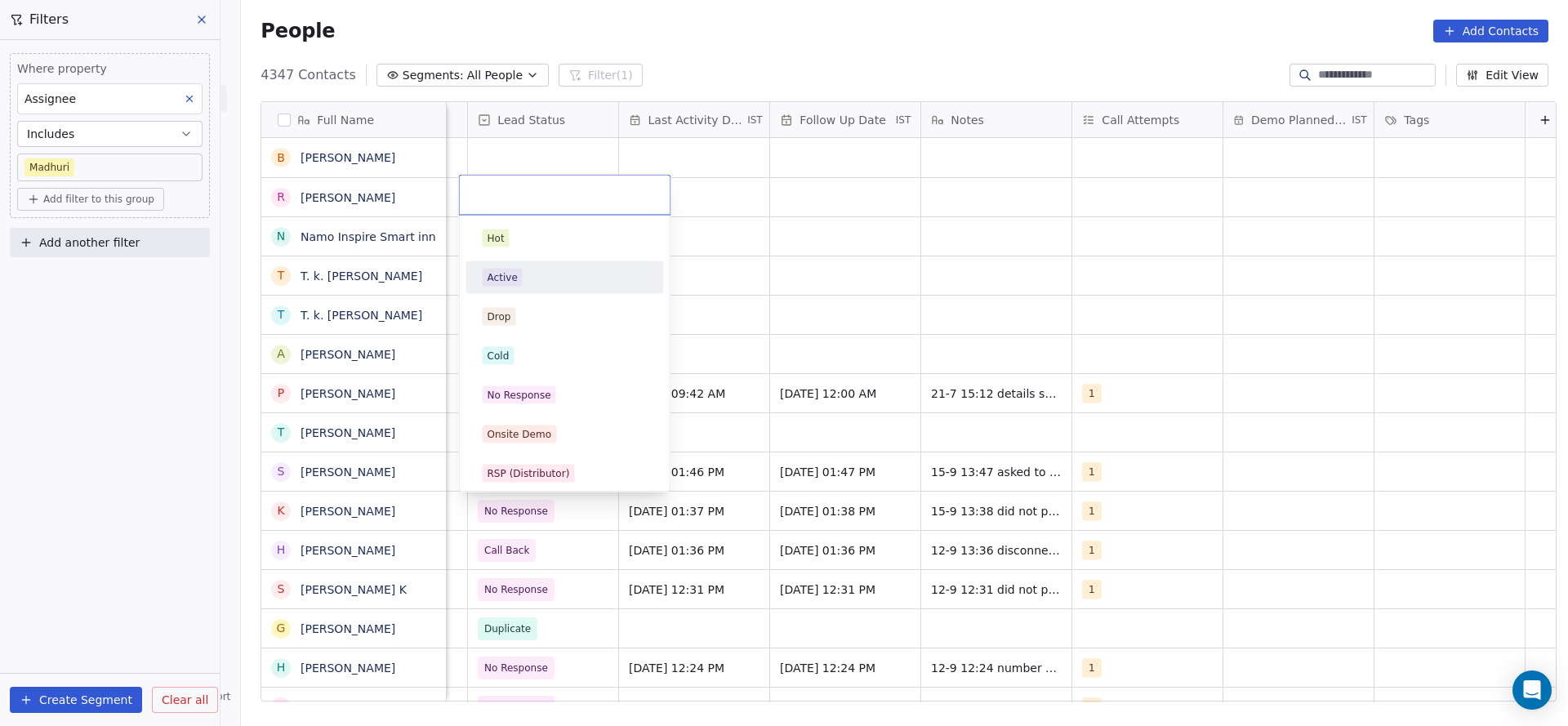
click at [520, 286] on div "Active" at bounding box center [565, 277] width 184 height 26
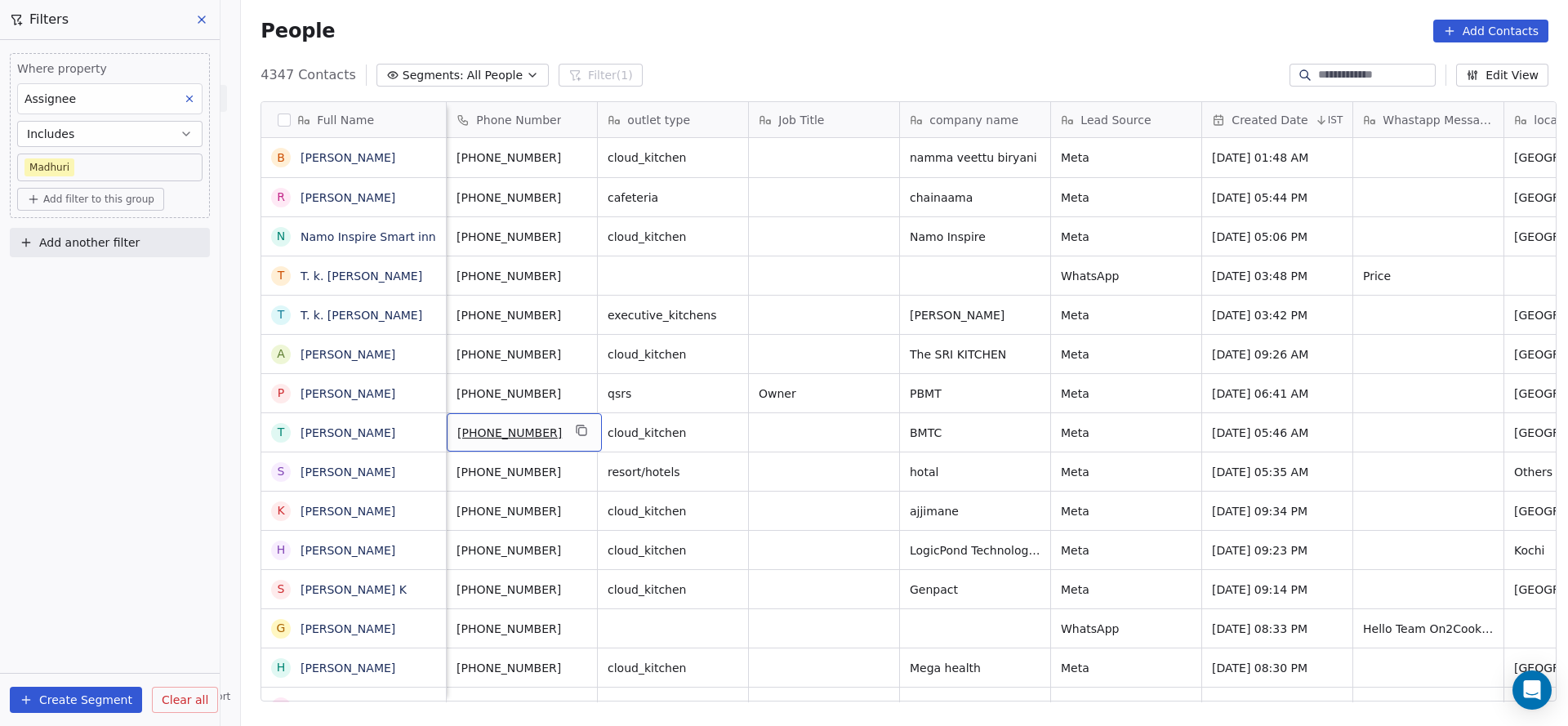
scroll to position [0, 0]
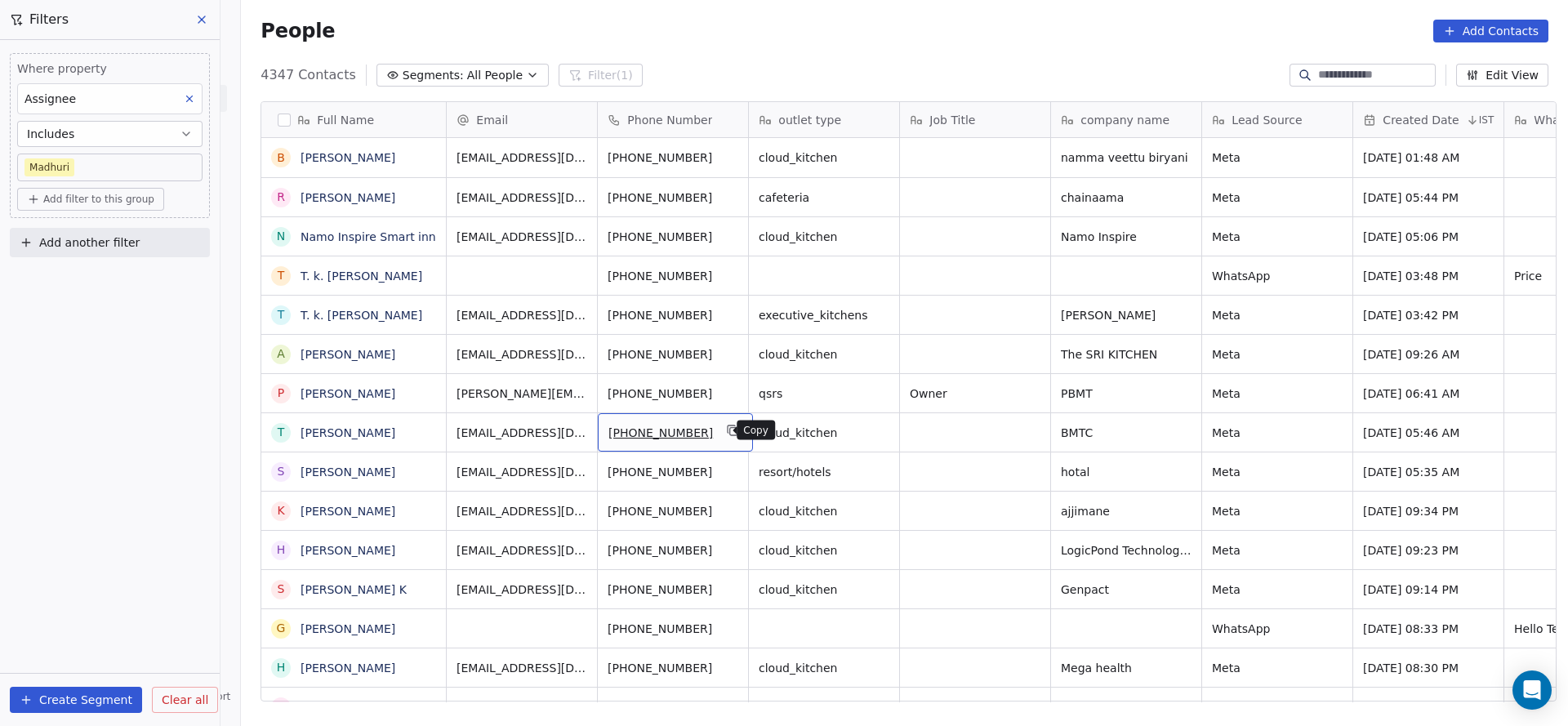
click at [727, 428] on icon "grid" at bounding box center [733, 430] width 13 height 13
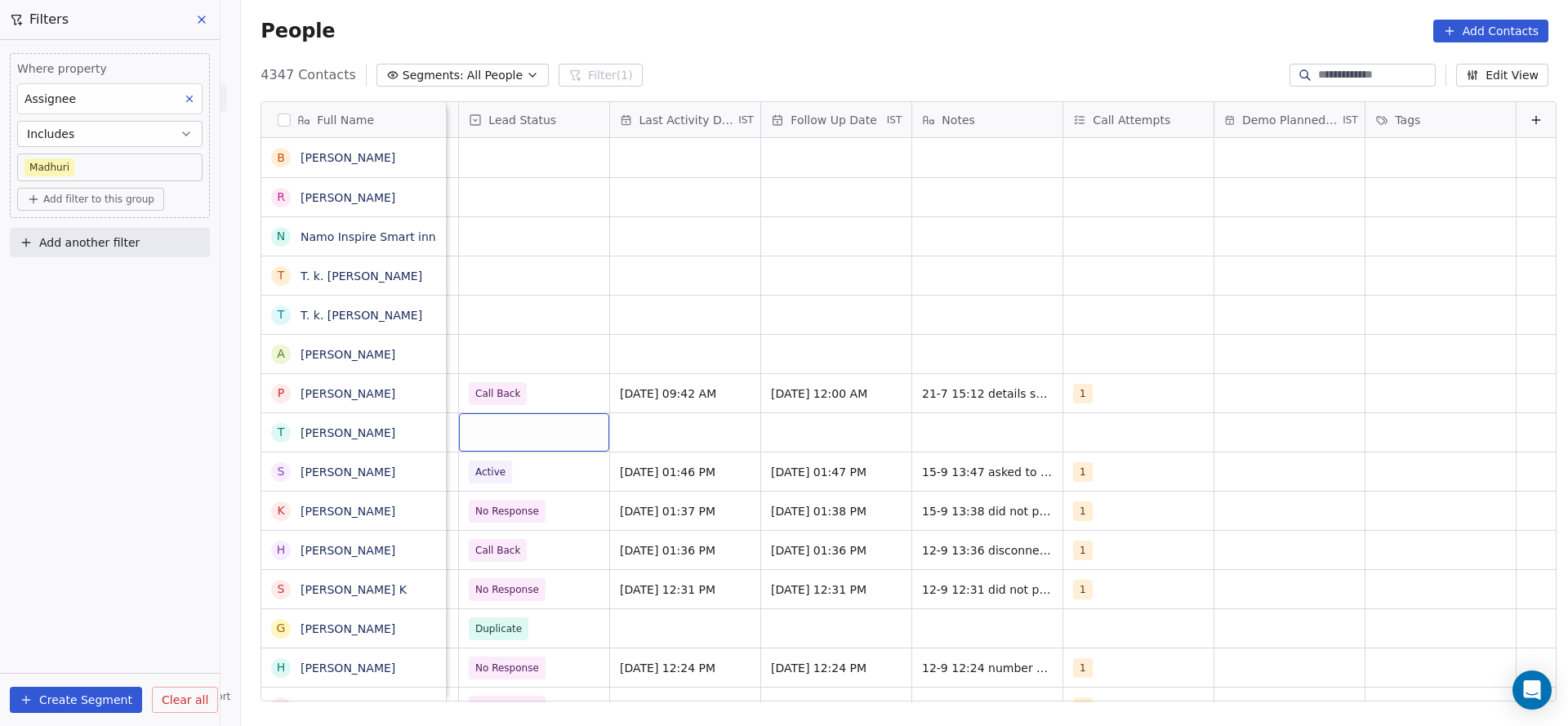
scroll to position [0, 2114]
click at [510, 430] on div "grid" at bounding box center [534, 433] width 150 height 39
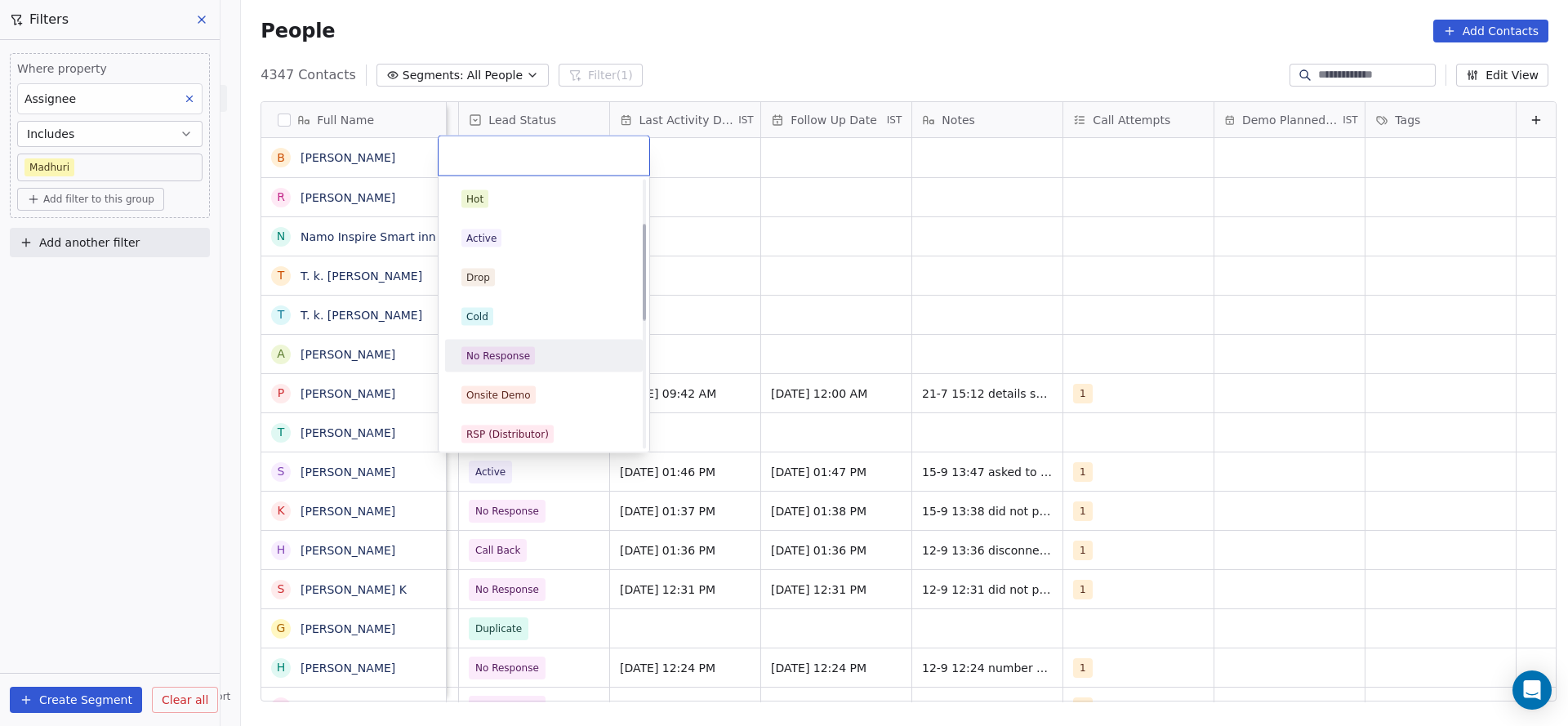
scroll to position [123, 0]
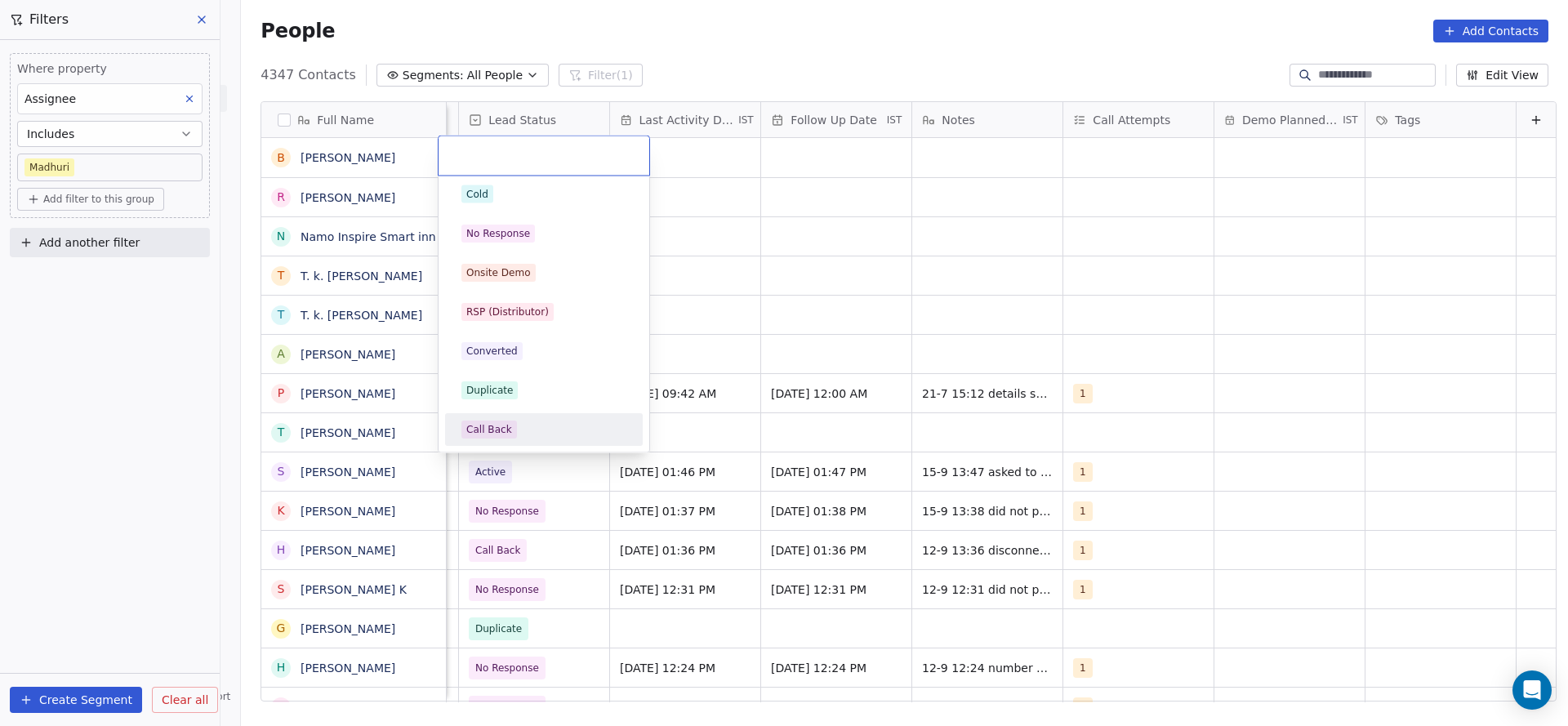
click at [507, 434] on div "Call Back" at bounding box center [489, 429] width 46 height 15
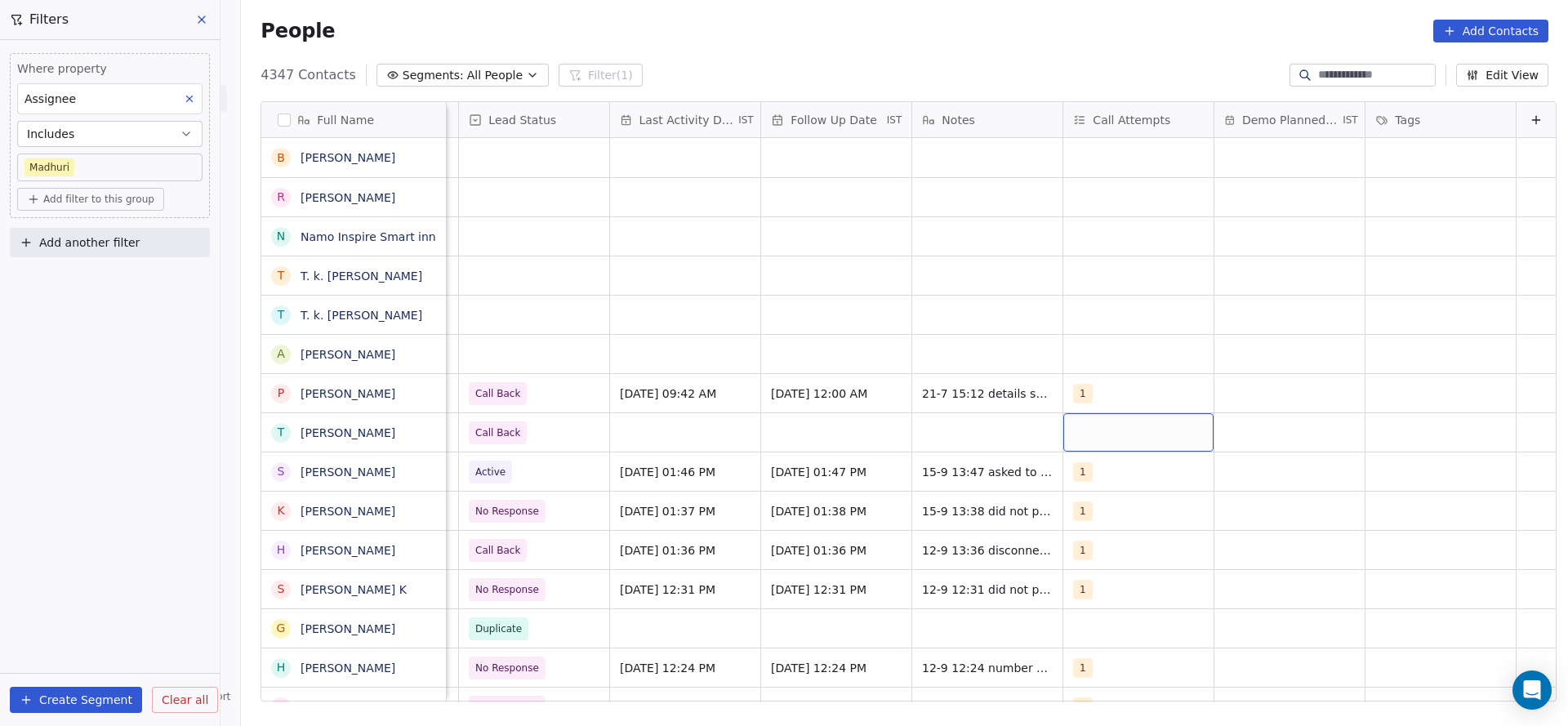
click at [1082, 442] on div "grid" at bounding box center [1138, 433] width 150 height 39
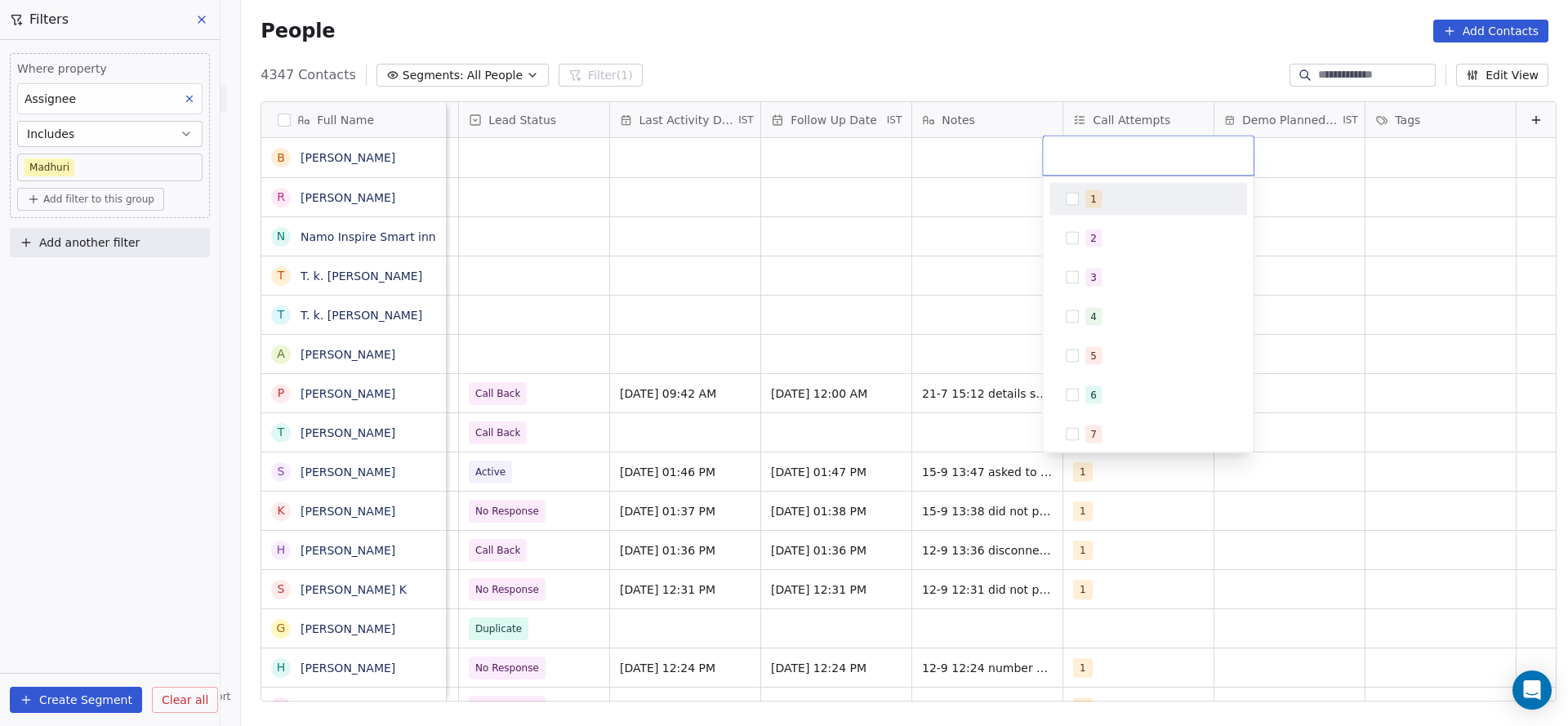
click at [1098, 211] on div "1" at bounding box center [1148, 199] width 184 height 26
click at [865, 377] on html "On2Cook India Pvt. Ltd. Contacts People Marketing Workflows Campaigns Sales Pip…" at bounding box center [784, 363] width 1568 height 726
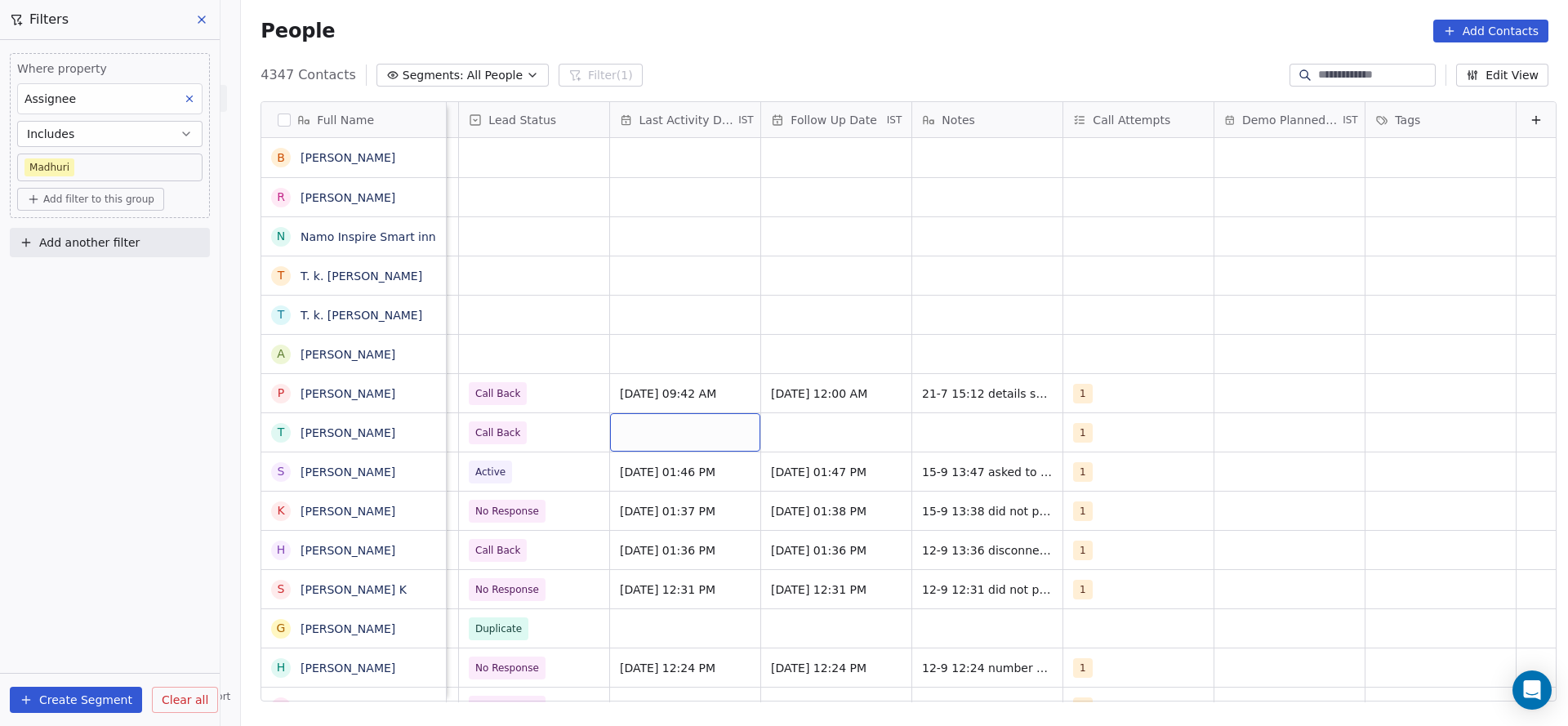
click at [673, 437] on div "grid" at bounding box center [685, 433] width 150 height 39
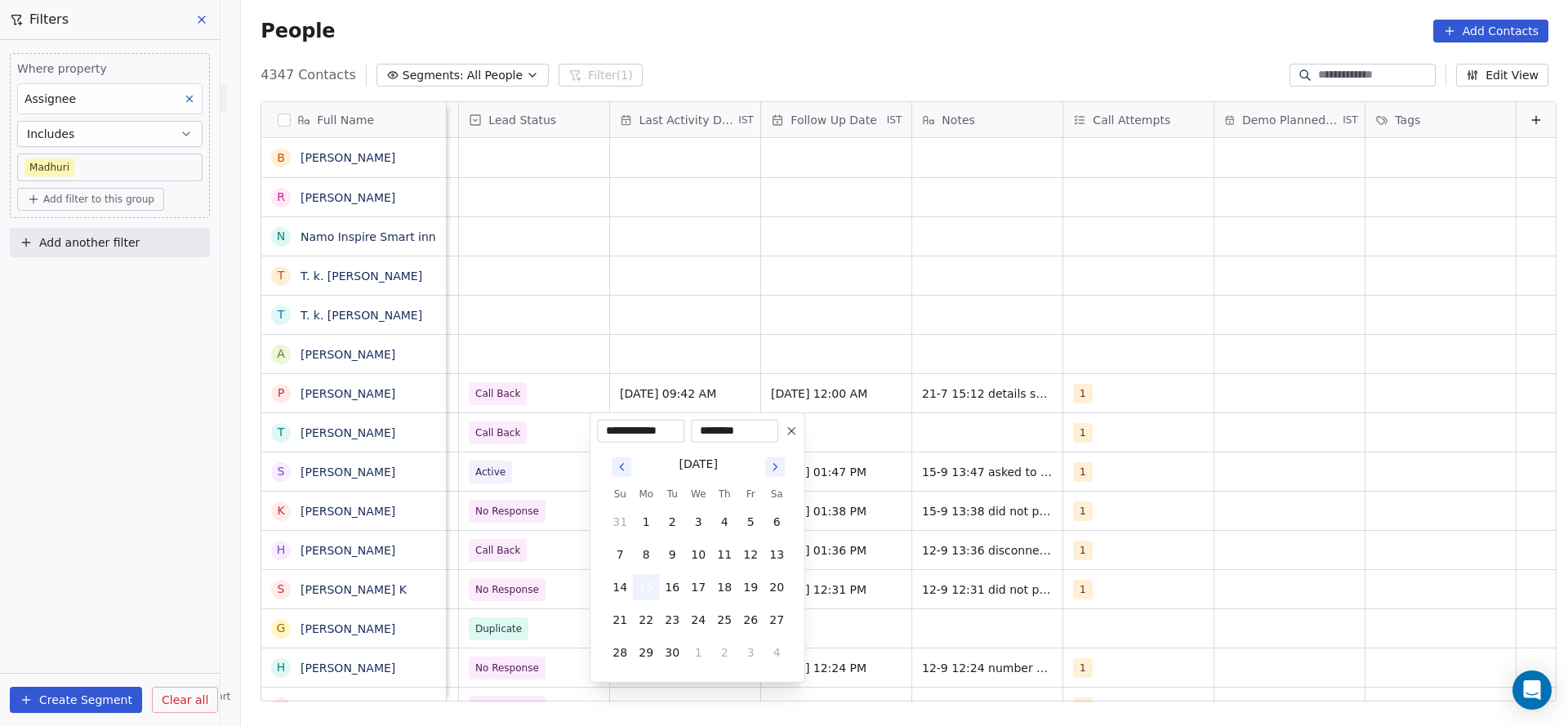
click at [646, 591] on button "15" at bounding box center [646, 587] width 26 height 26
click at [487, 557] on html "On2Cook India Pvt. Ltd. Contacts People Marketing Workflows Campaigns Sales Pip…" at bounding box center [784, 363] width 1568 height 726
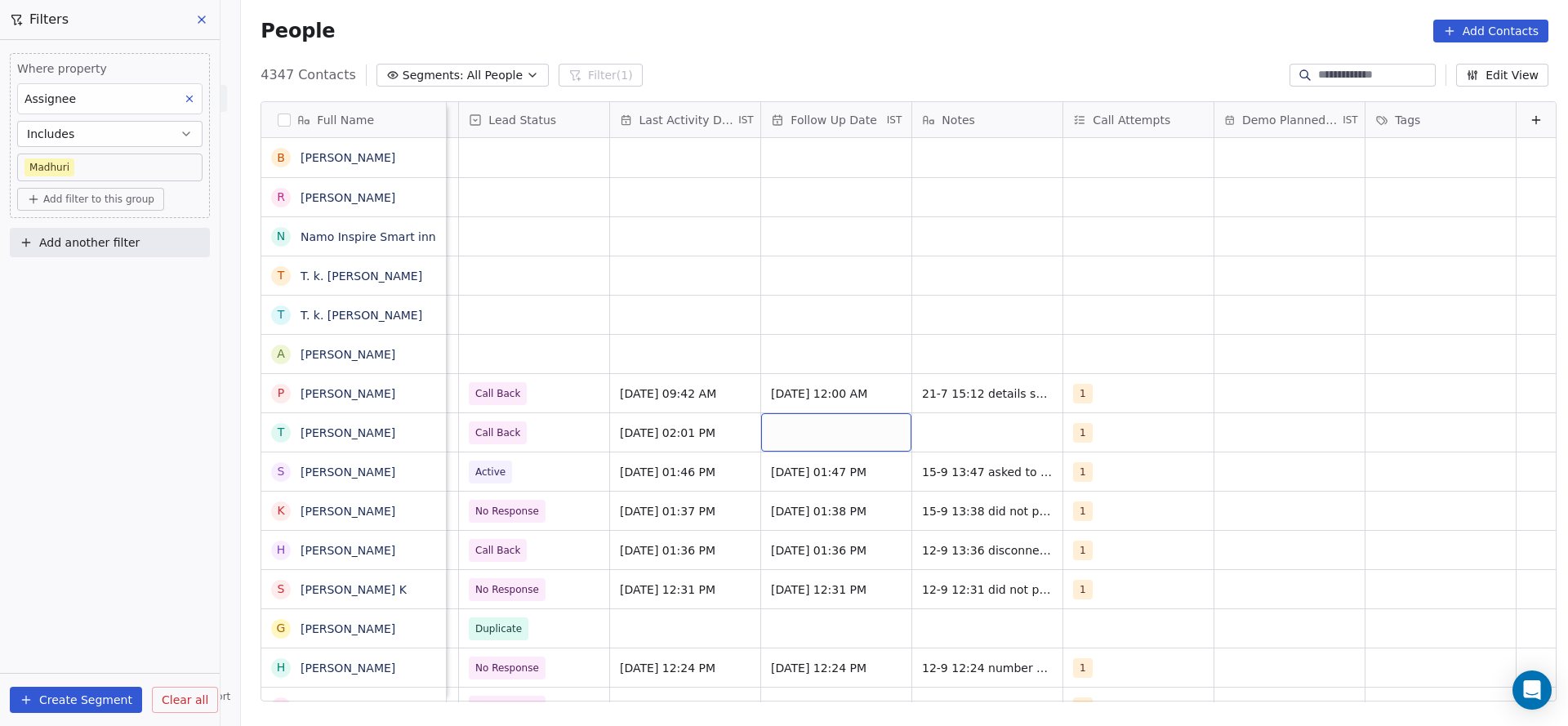
click at [844, 449] on div "grid" at bounding box center [836, 433] width 150 height 39
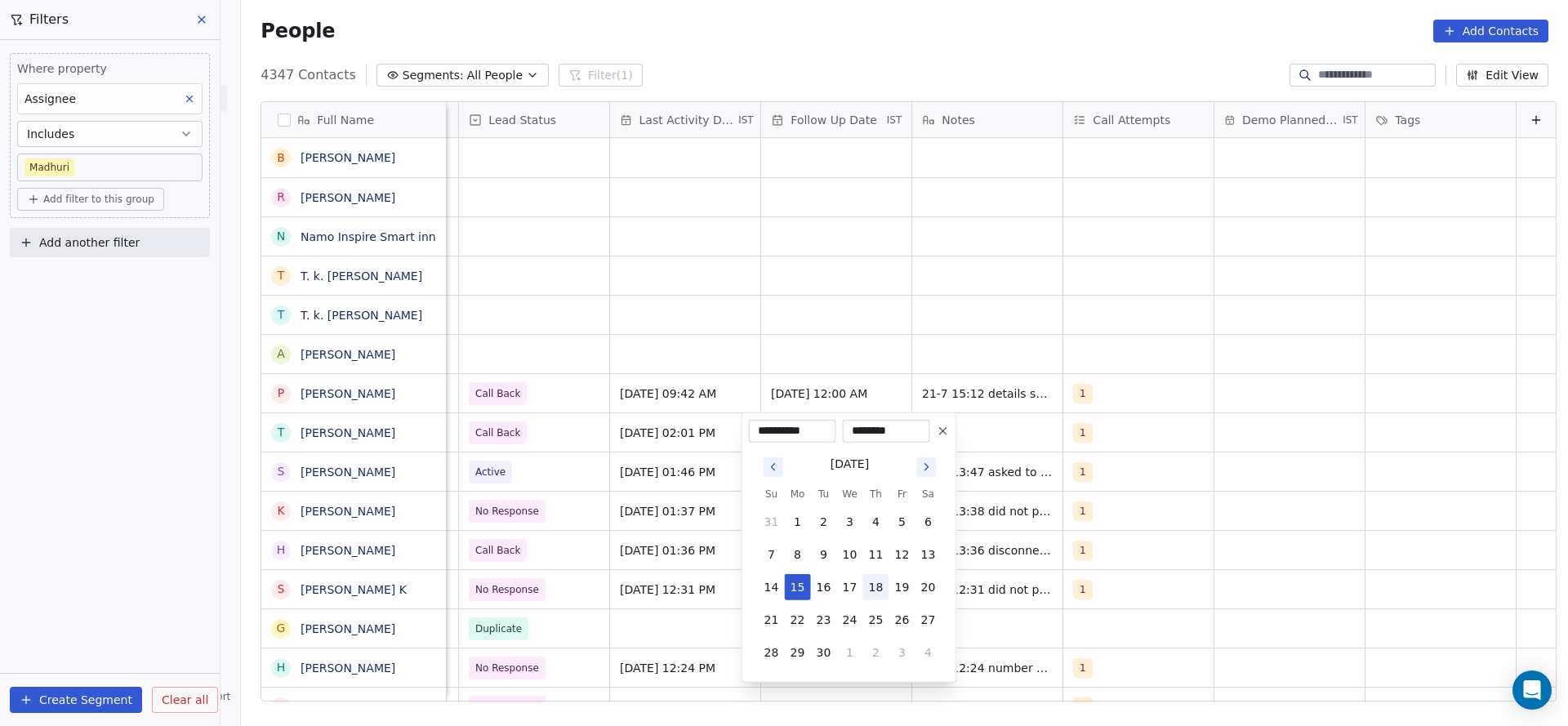
click at [911, 594] on button "19" at bounding box center [903, 587] width 26 height 26
type input "**********"
drag, startPoint x: 416, startPoint y: 527, endPoint x: 1047, endPoint y: 404, distance: 642.9
click at [416, 526] on html "On2Cook India Pvt. Ltd. Contacts People Marketing Workflows Campaigns Sales Pip…" at bounding box center [784, 363] width 1568 height 726
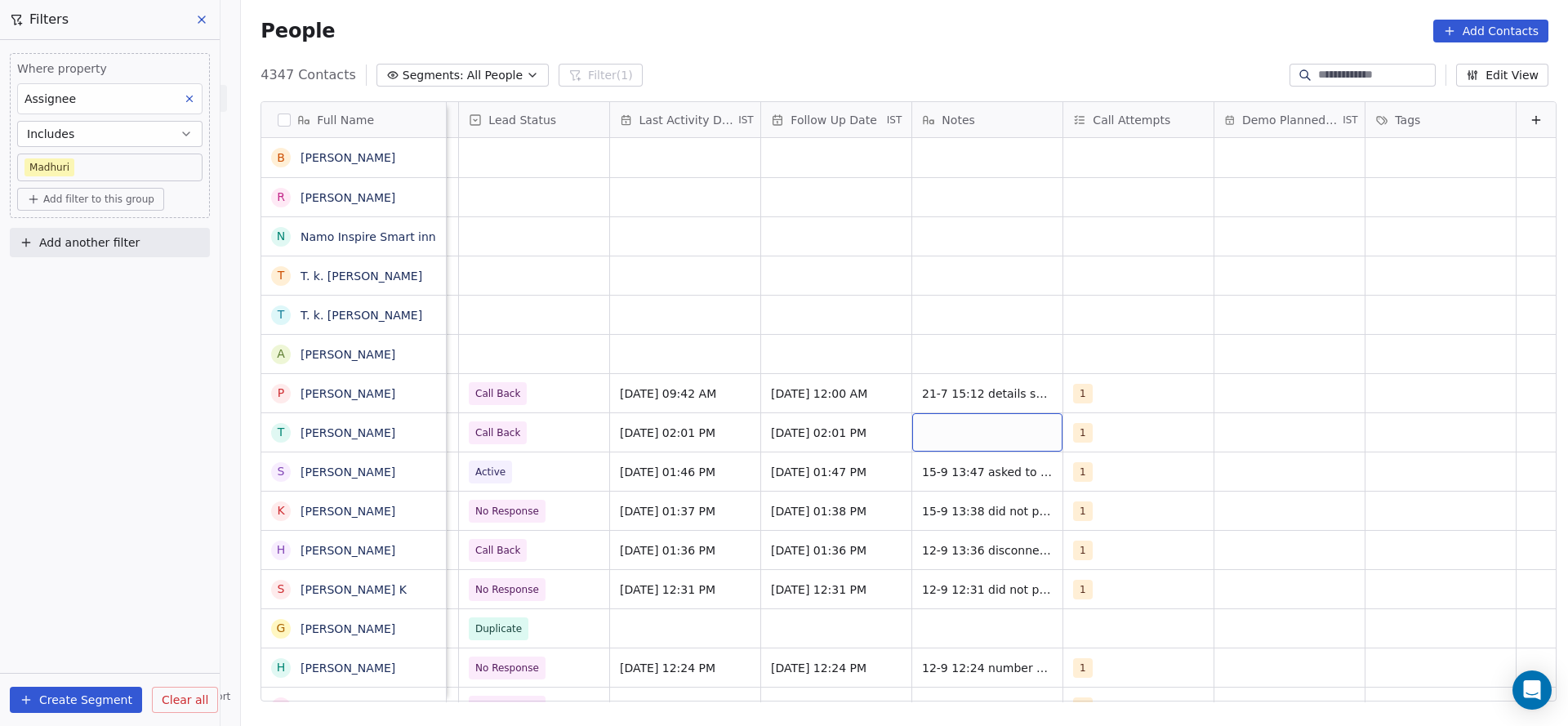
click at [996, 434] on div "grid" at bounding box center [987, 433] width 150 height 39
type textarea "**********"
click at [594, 441] on html "On2Cook India Pvt. Ltd. Contacts People Marketing Workflows Campaigns Sales Pip…" at bounding box center [784, 363] width 1568 height 726
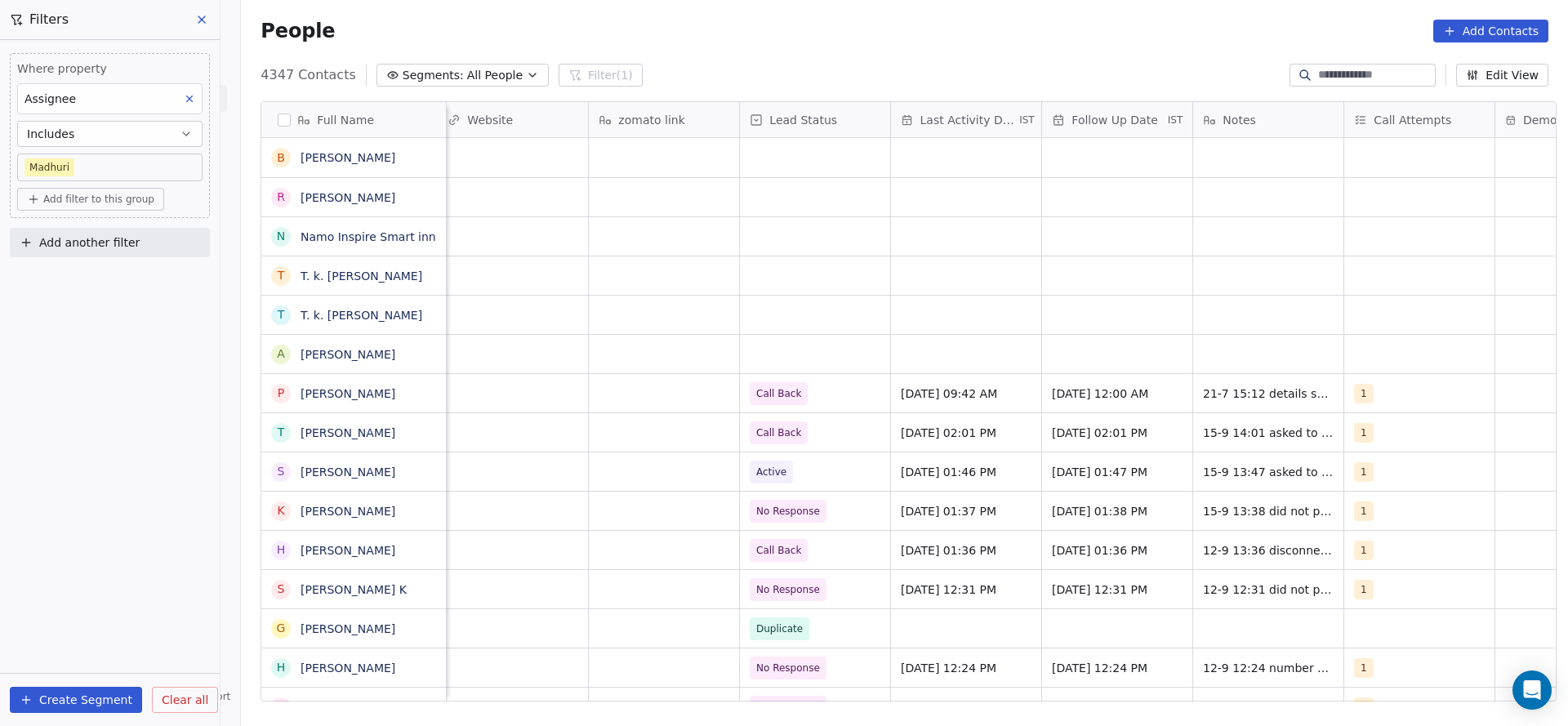
scroll to position [0, 1825]
click at [934, 356] on div "grid" at bounding box center [962, 354] width 150 height 39
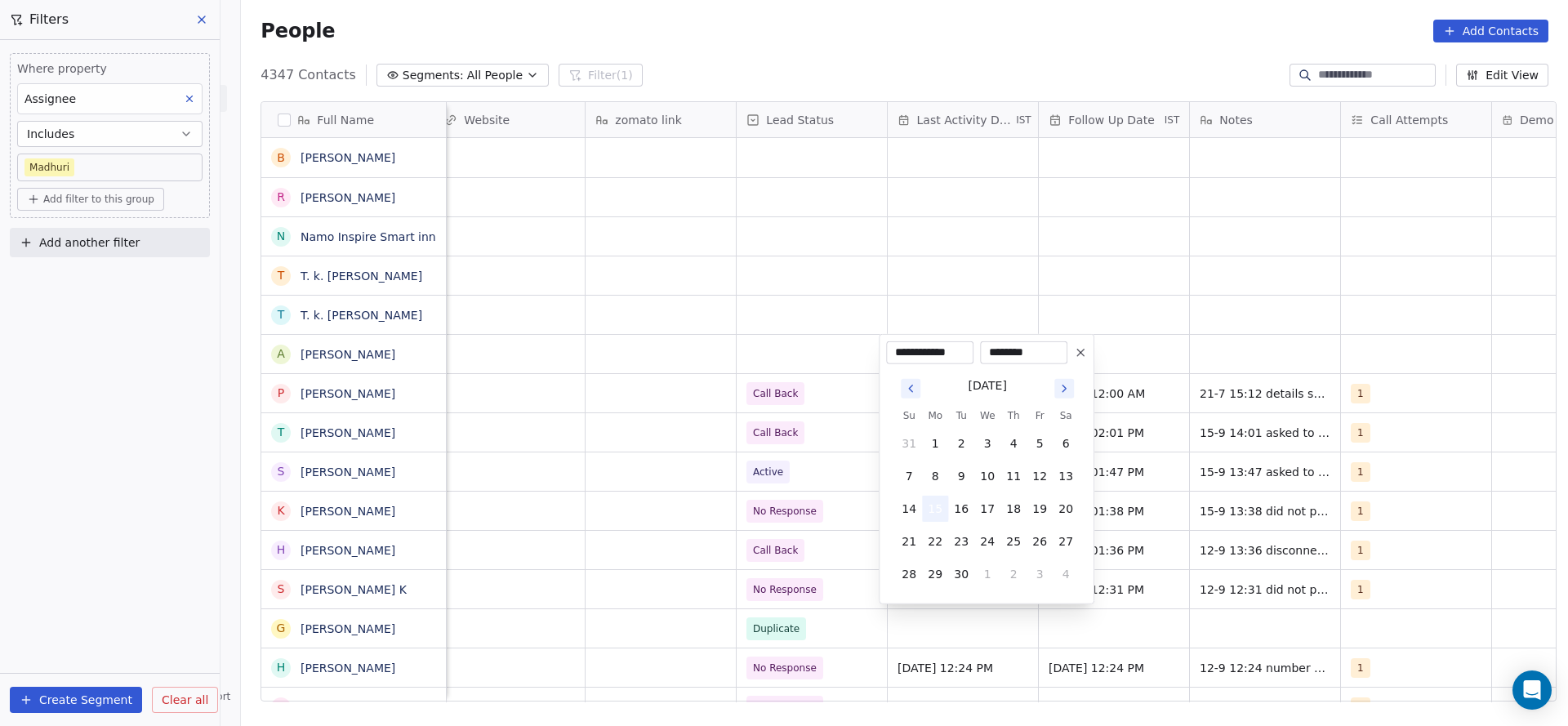
click at [933, 509] on button "15" at bounding box center [935, 509] width 26 height 26
click at [713, 491] on html "On2Cook India Pvt. Ltd. Contacts People Marketing Workflows Campaigns Sales Pip…" at bounding box center [784, 363] width 1568 height 726
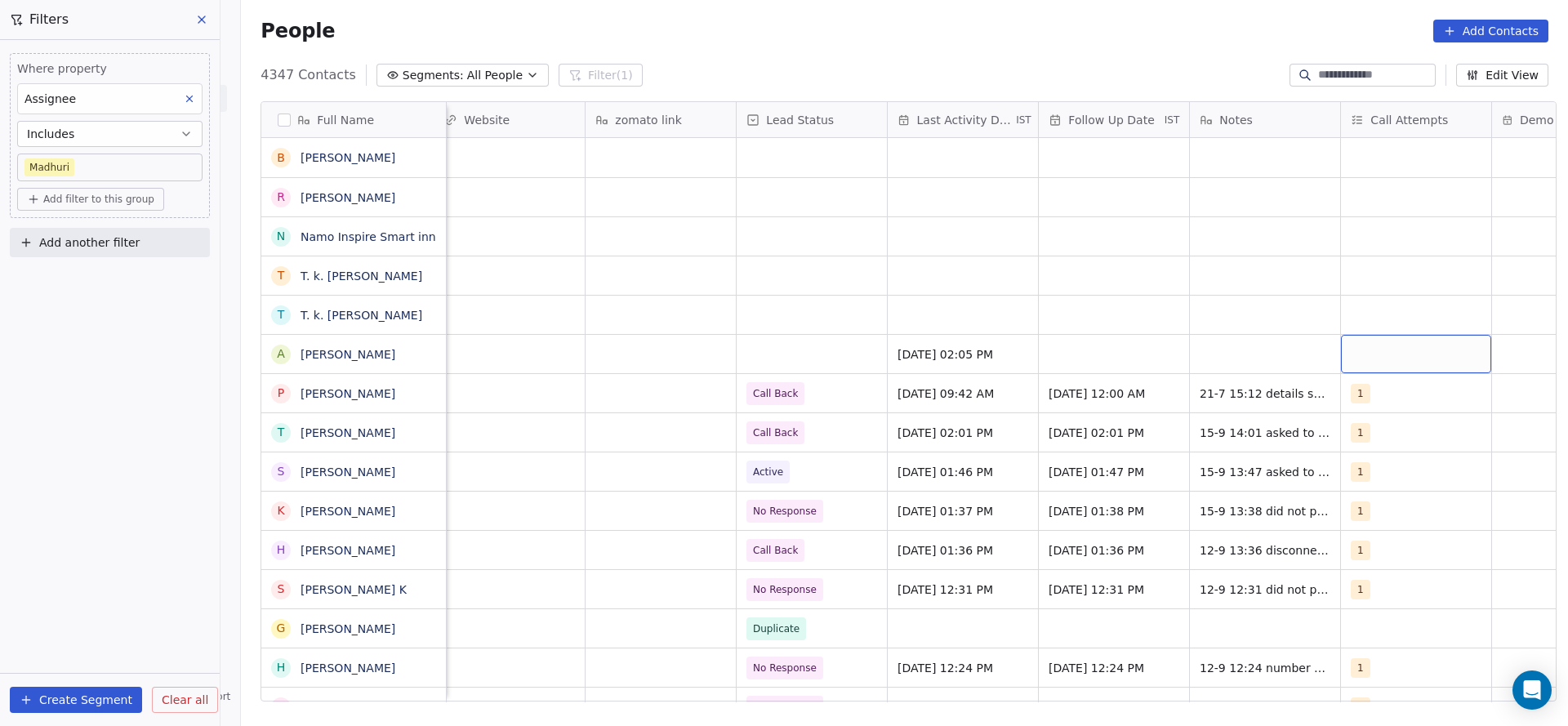
click at [1357, 357] on div "grid" at bounding box center [1415, 354] width 150 height 39
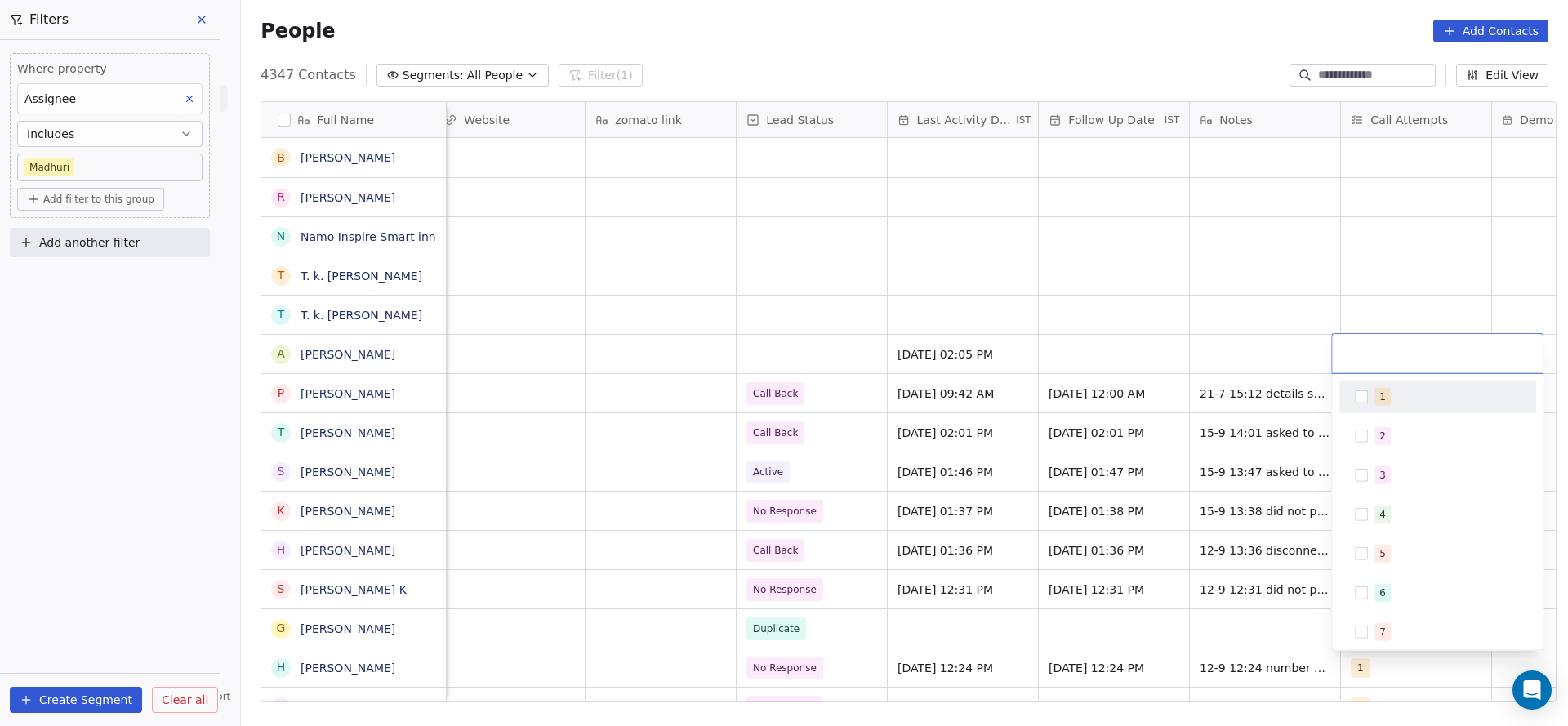
click at [1356, 405] on div "1" at bounding box center [1437, 397] width 184 height 26
click at [1100, 444] on html "On2Cook India Pvt. Ltd. Contacts People Marketing Workflows Campaigns Sales Pip…" at bounding box center [784, 363] width 1568 height 726
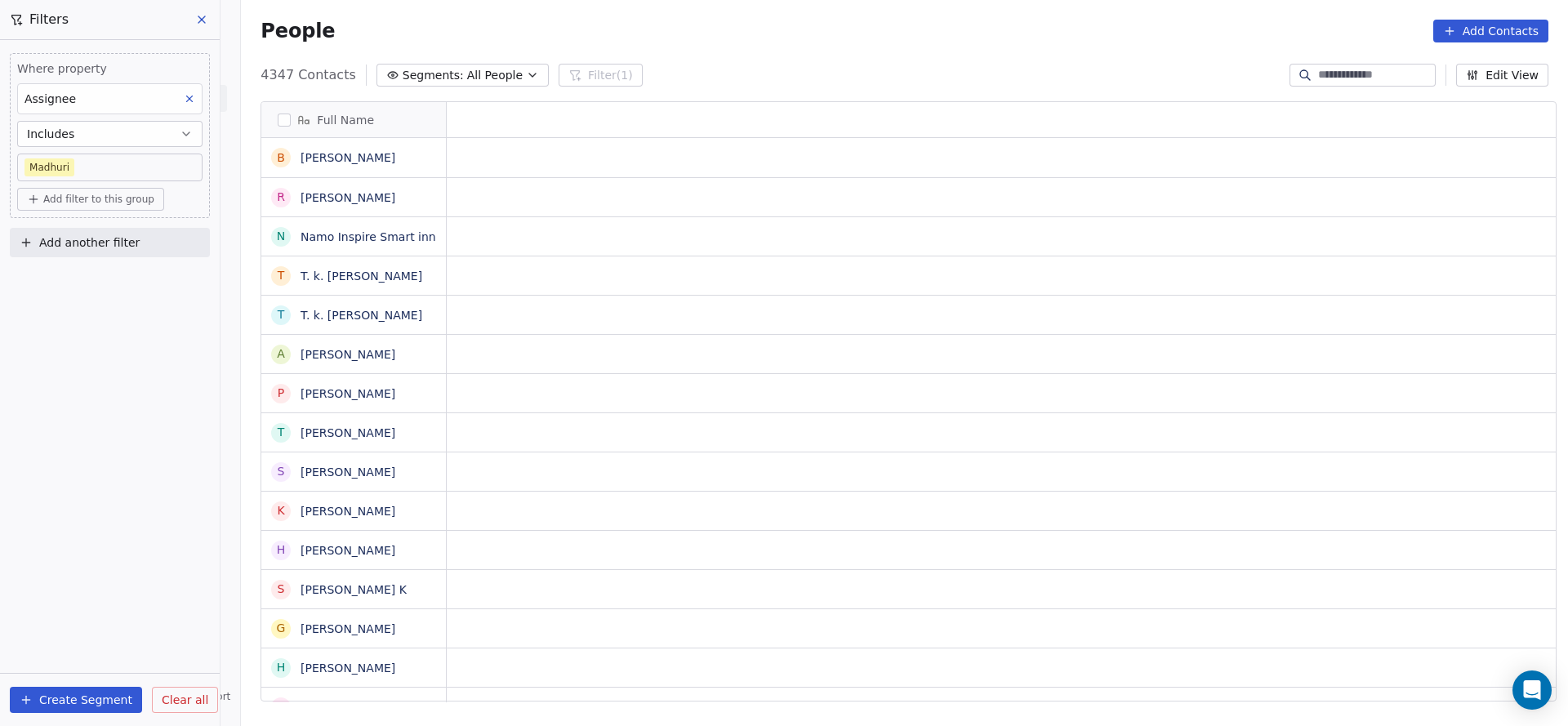
scroll to position [0, 0]
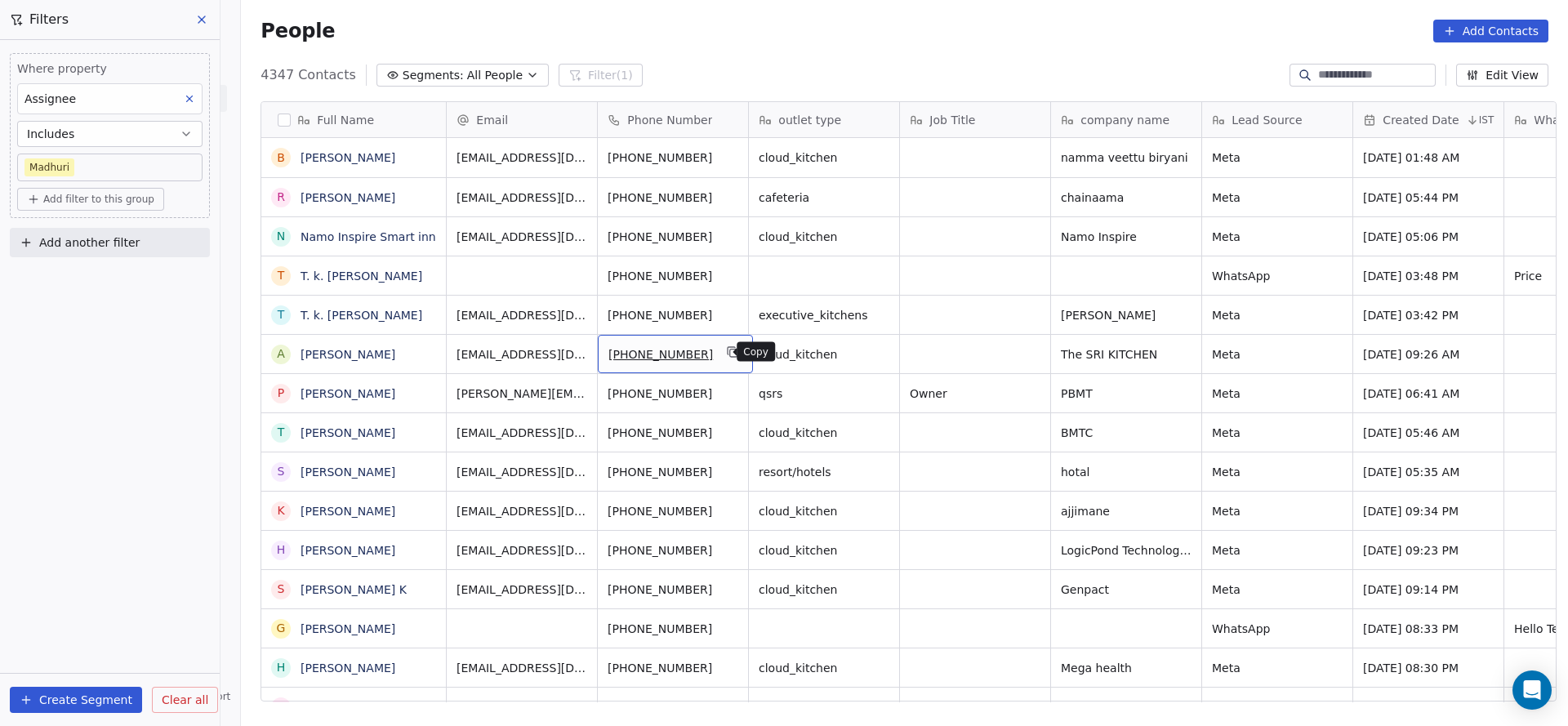
click at [727, 348] on icon "grid" at bounding box center [733, 351] width 13 height 13
drag, startPoint x: 776, startPoint y: 704, endPoint x: 902, endPoint y: 694, distance: 126.4
click at [902, 694] on div "Full Name b [PERSON_NAME] R [PERSON_NAME] N Namo Inspire Smart inn T T. k. [PER…" at bounding box center [903, 406] width 1327 height 638
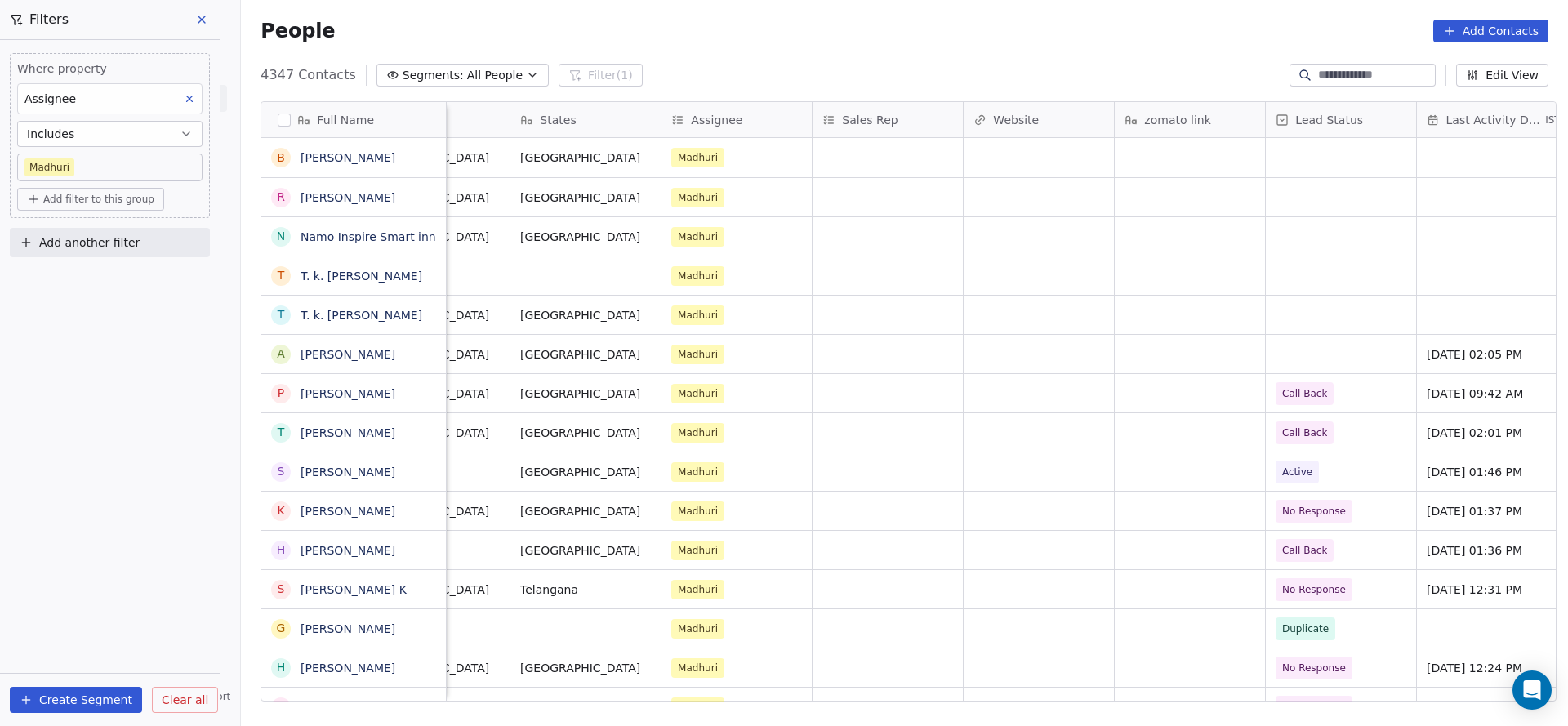
scroll to position [0, 1779]
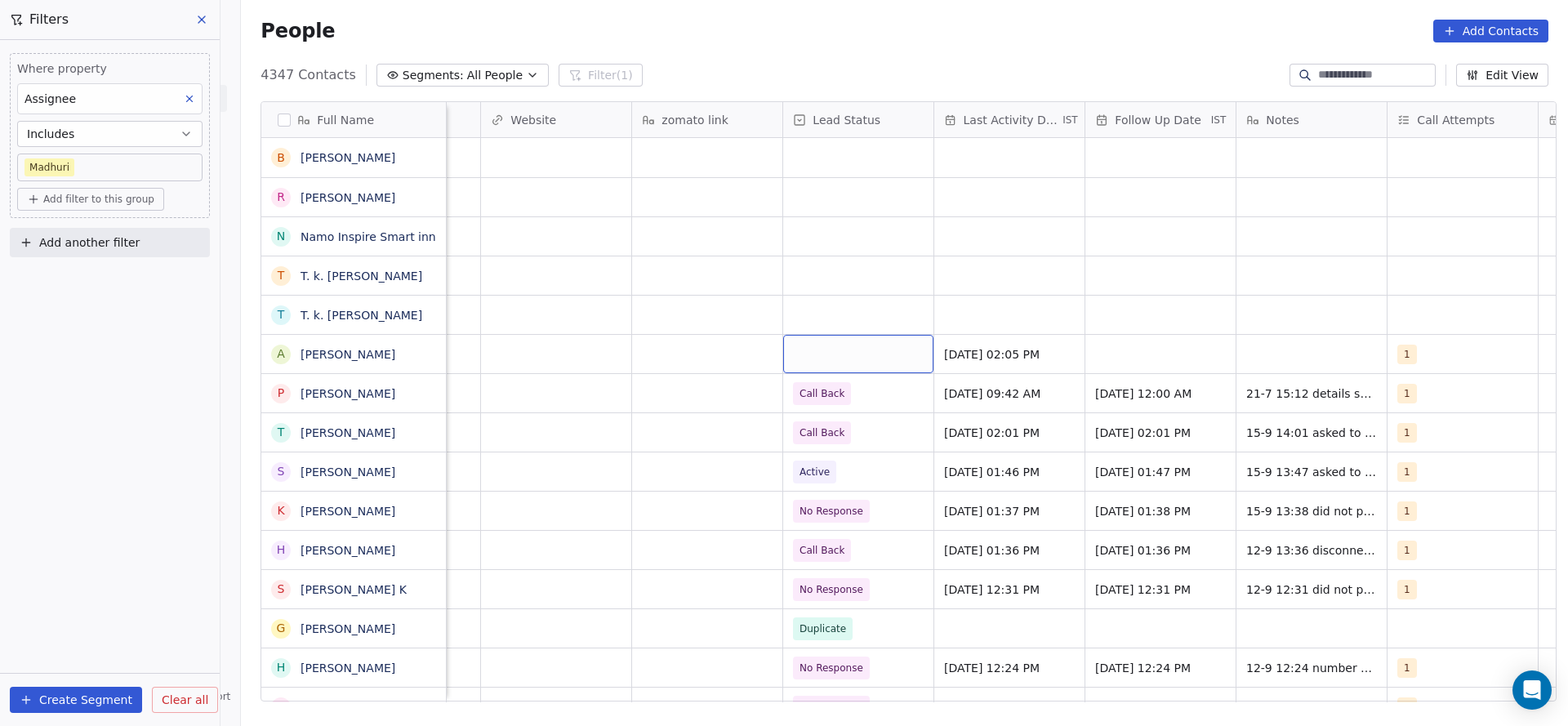
click at [852, 350] on div "grid" at bounding box center [858, 354] width 150 height 39
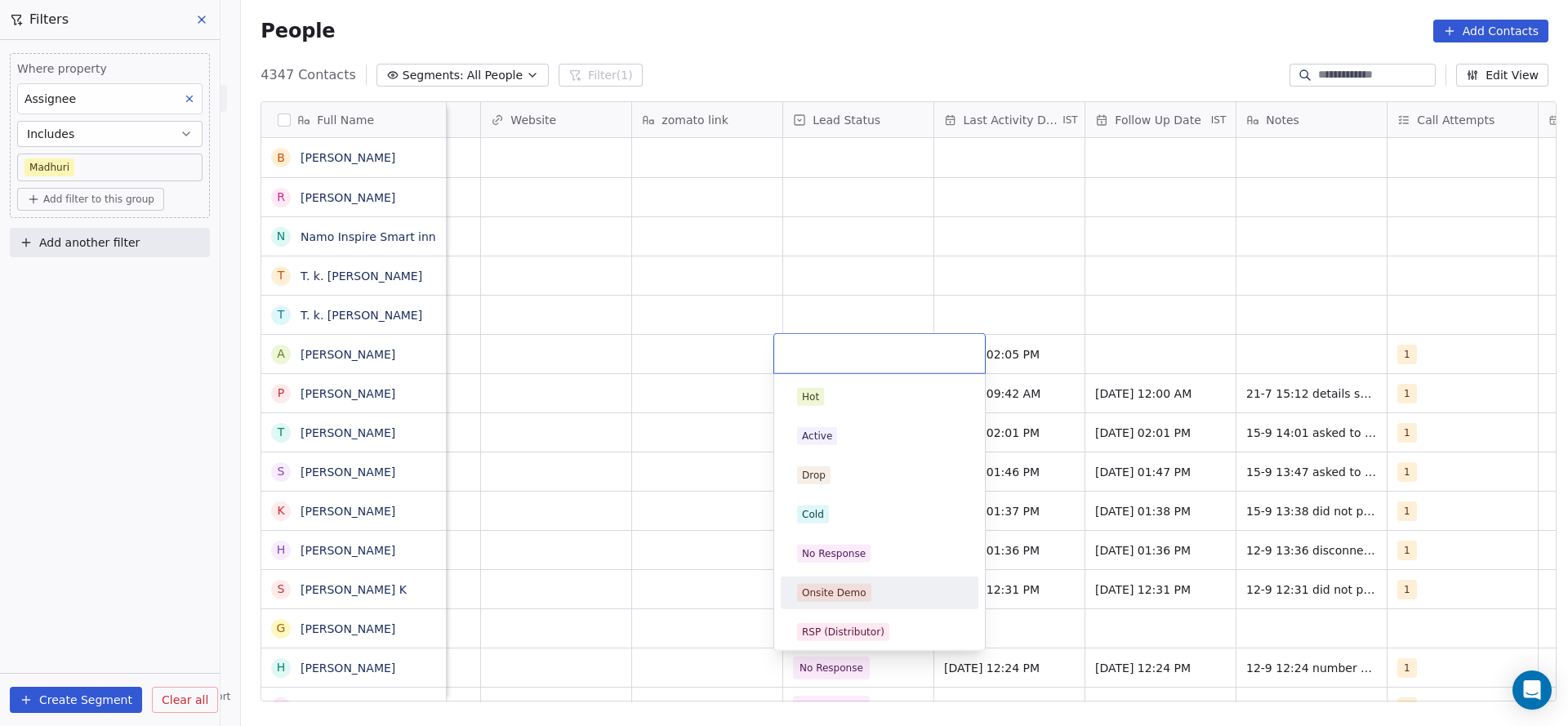
scroll to position [123, 0]
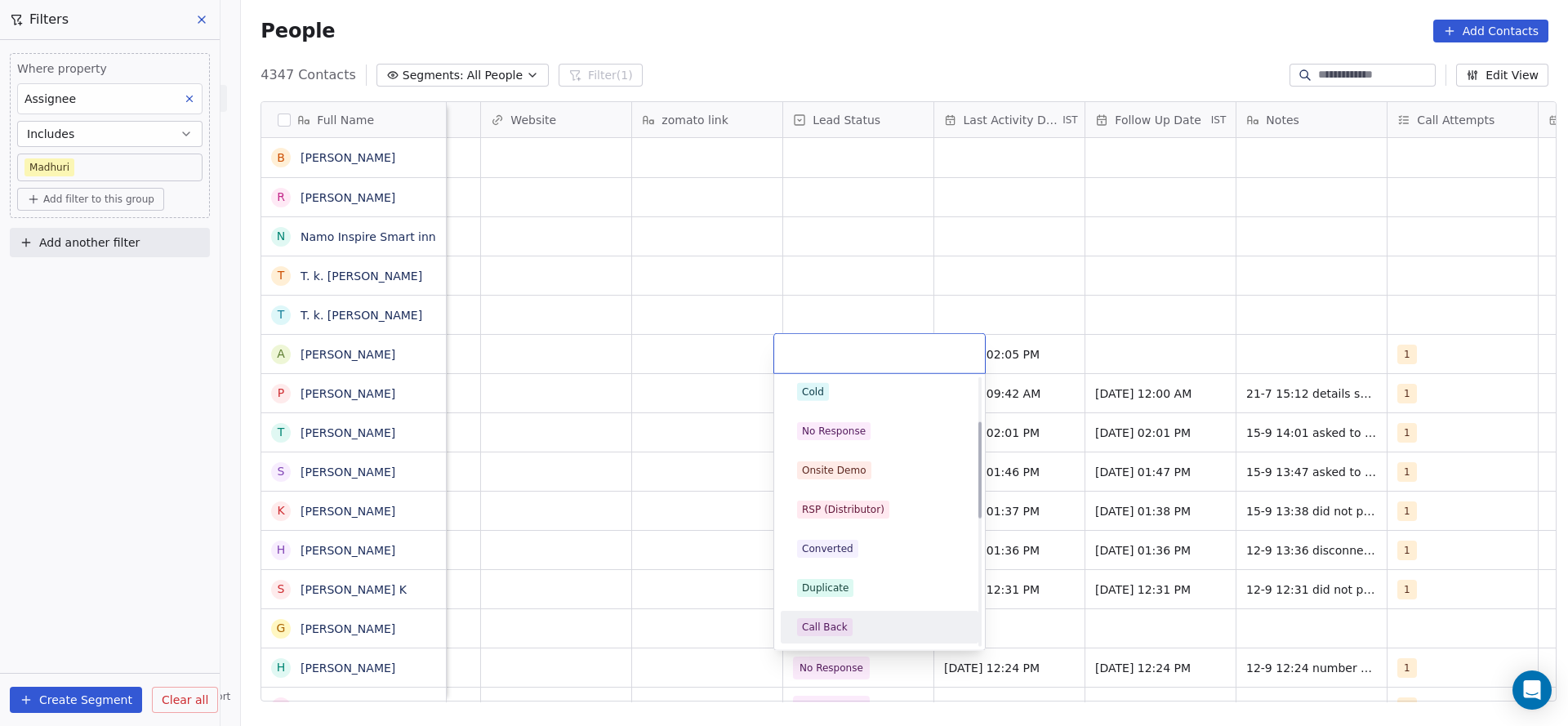
drag, startPoint x: 833, startPoint y: 623, endPoint x: 1346, endPoint y: 343, distance: 584.4
click at [861, 615] on div "Call Back" at bounding box center [880, 627] width 184 height 26
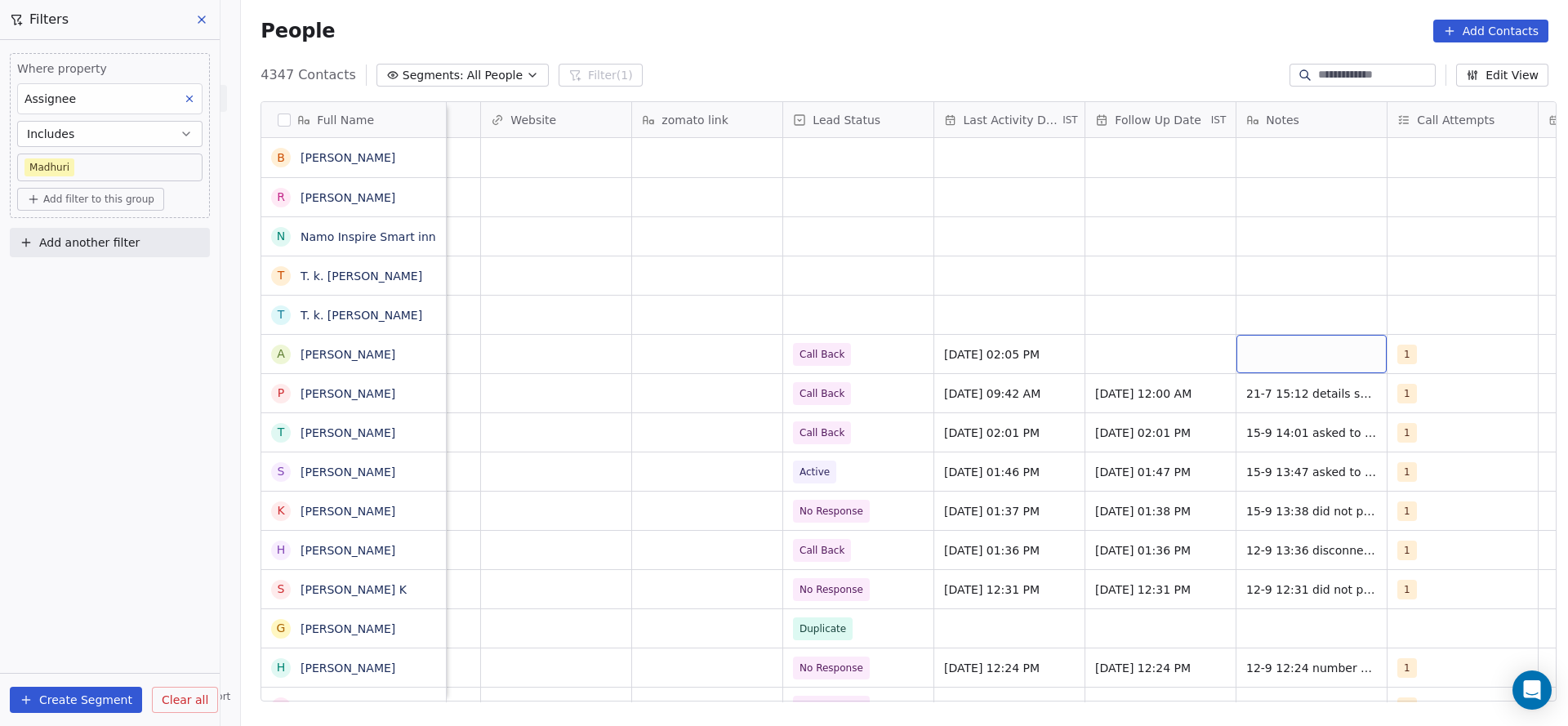
click at [1327, 356] on div "grid" at bounding box center [1311, 354] width 150 height 39
type textarea "**********"
click at [1161, 357] on html "On2Cook India Pvt. Ltd. Contacts People Marketing Workflows Campaigns Sales Pip…" at bounding box center [784, 363] width 1568 height 726
click at [1115, 356] on div "grid" at bounding box center [1160, 354] width 150 height 39
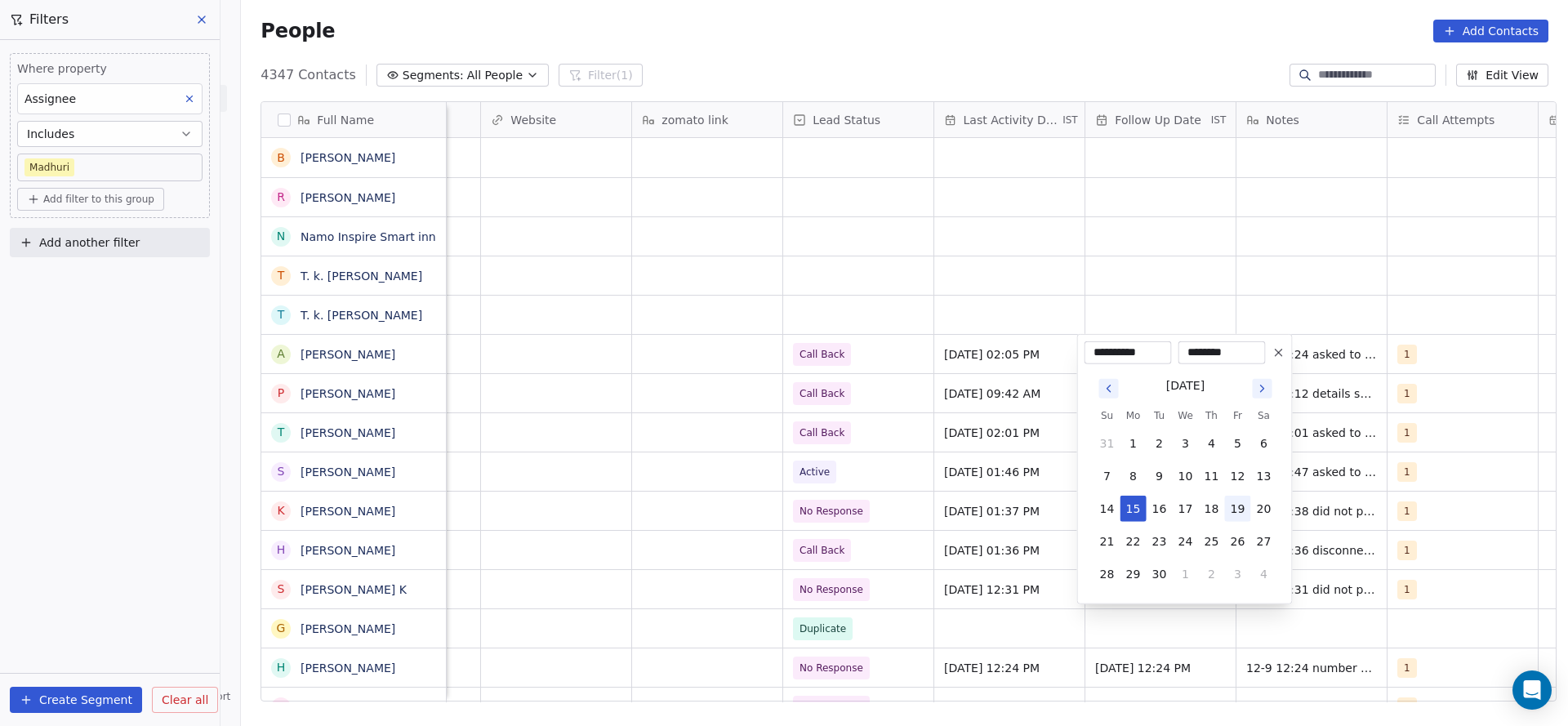
click at [1244, 501] on button "19" at bounding box center [1238, 509] width 26 height 26
type input "**********"
click at [694, 513] on html "On2Cook India Pvt. Ltd. Contacts People Marketing Workflows Campaigns Sales Pip…" at bounding box center [784, 363] width 1568 height 726
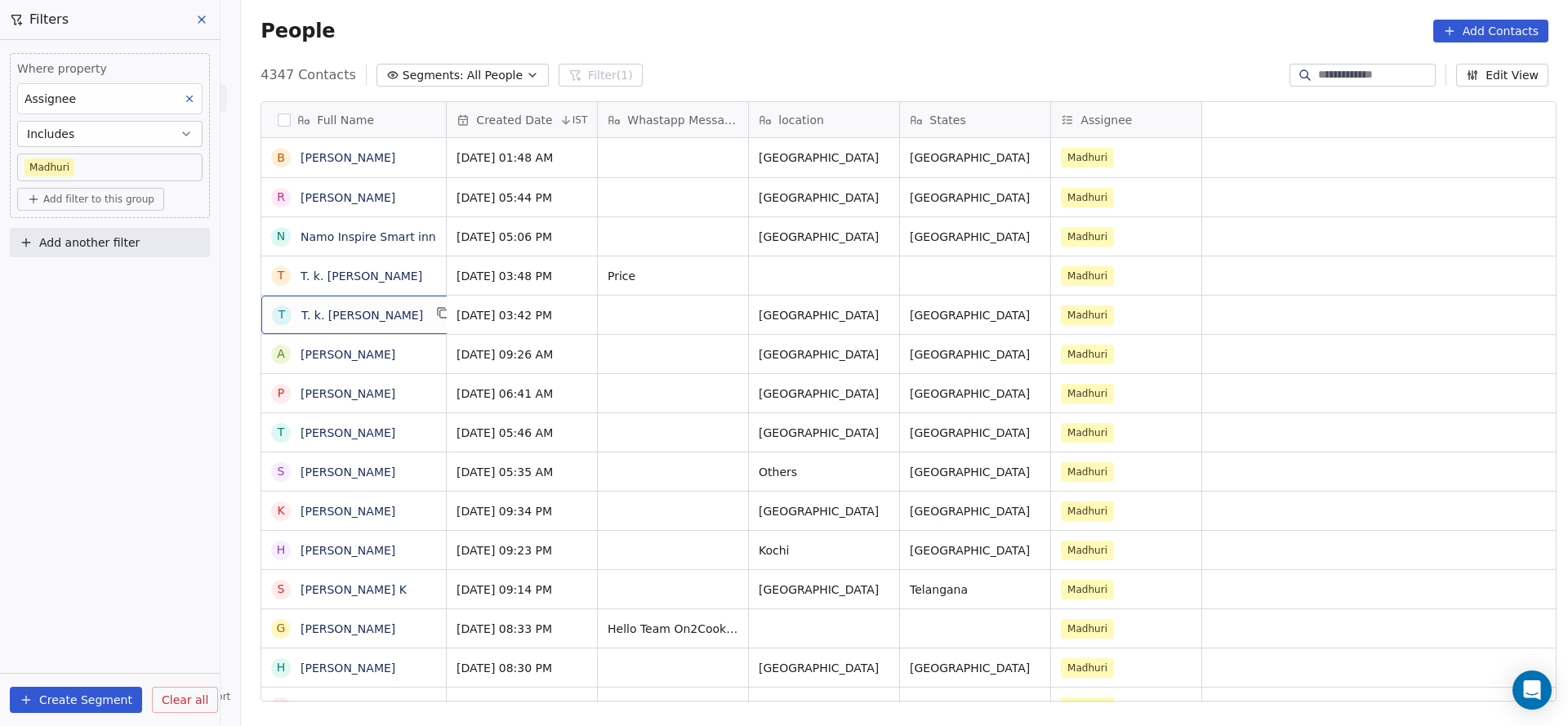
scroll to position [0, 0]
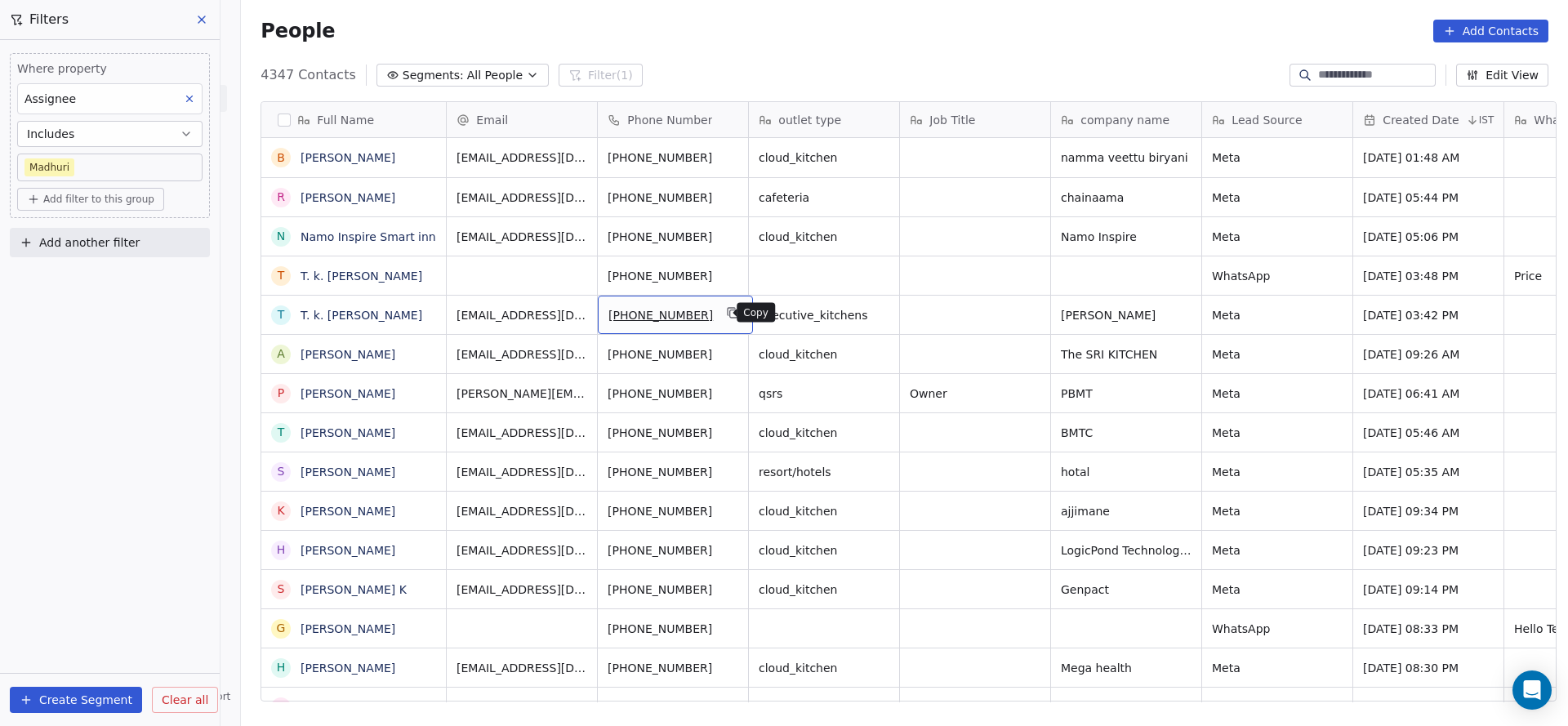
click at [727, 311] on icon "grid" at bounding box center [733, 313] width 13 height 13
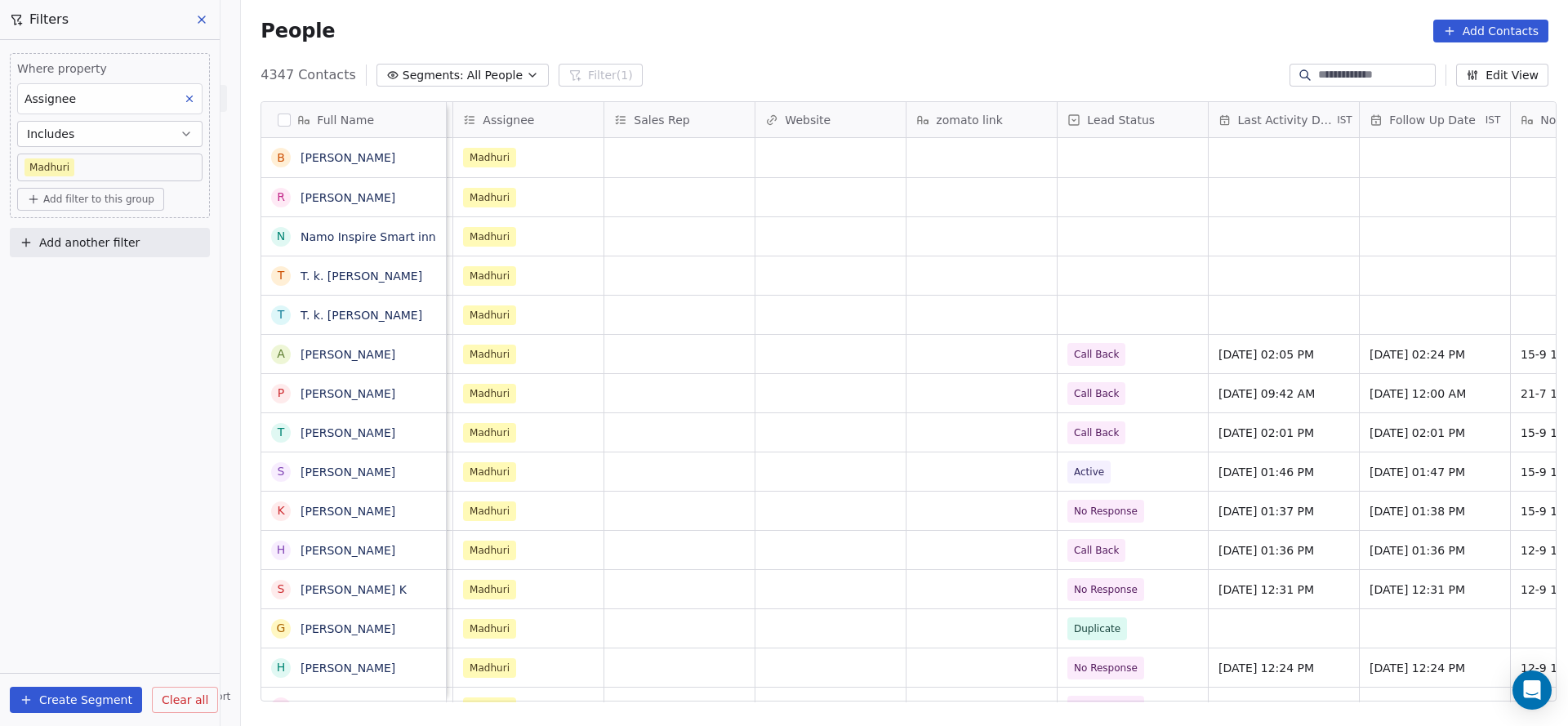
scroll to position [0, 2095]
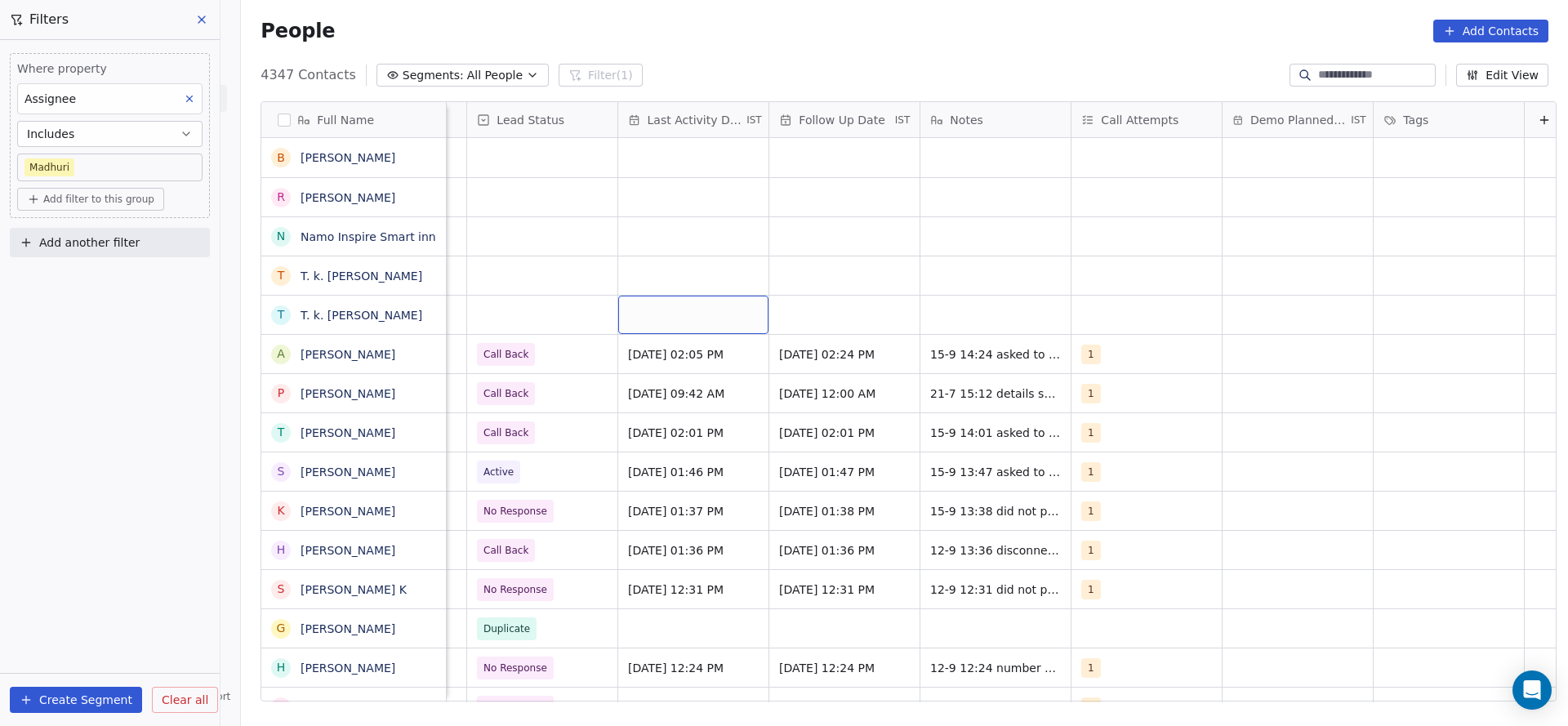
click at [692, 309] on div "grid" at bounding box center [693, 315] width 150 height 39
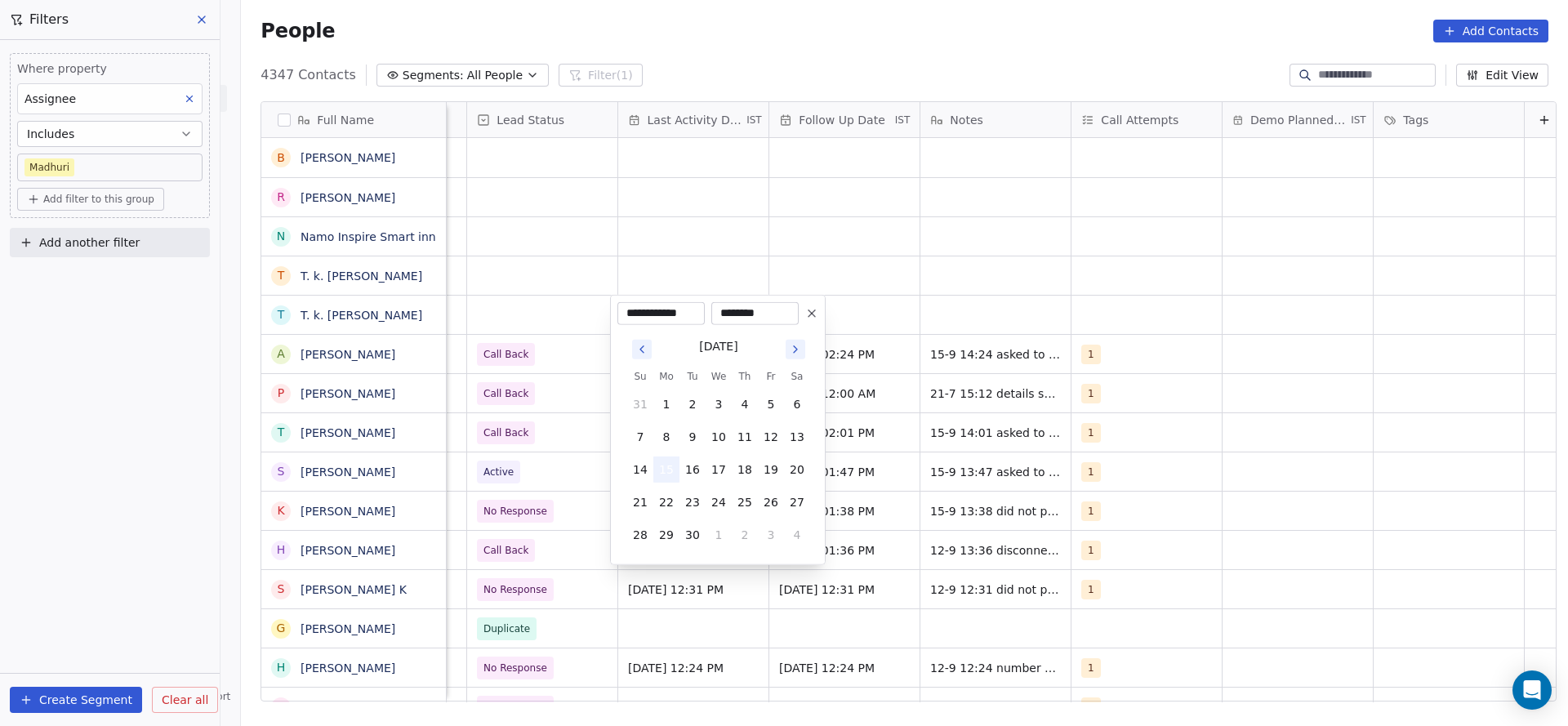
click at [660, 468] on button "15" at bounding box center [666, 470] width 26 height 26
click at [485, 310] on html "On2Cook India Pvt. Ltd. Contacts People Marketing Workflows Campaigns Sales Pip…" at bounding box center [784, 363] width 1568 height 726
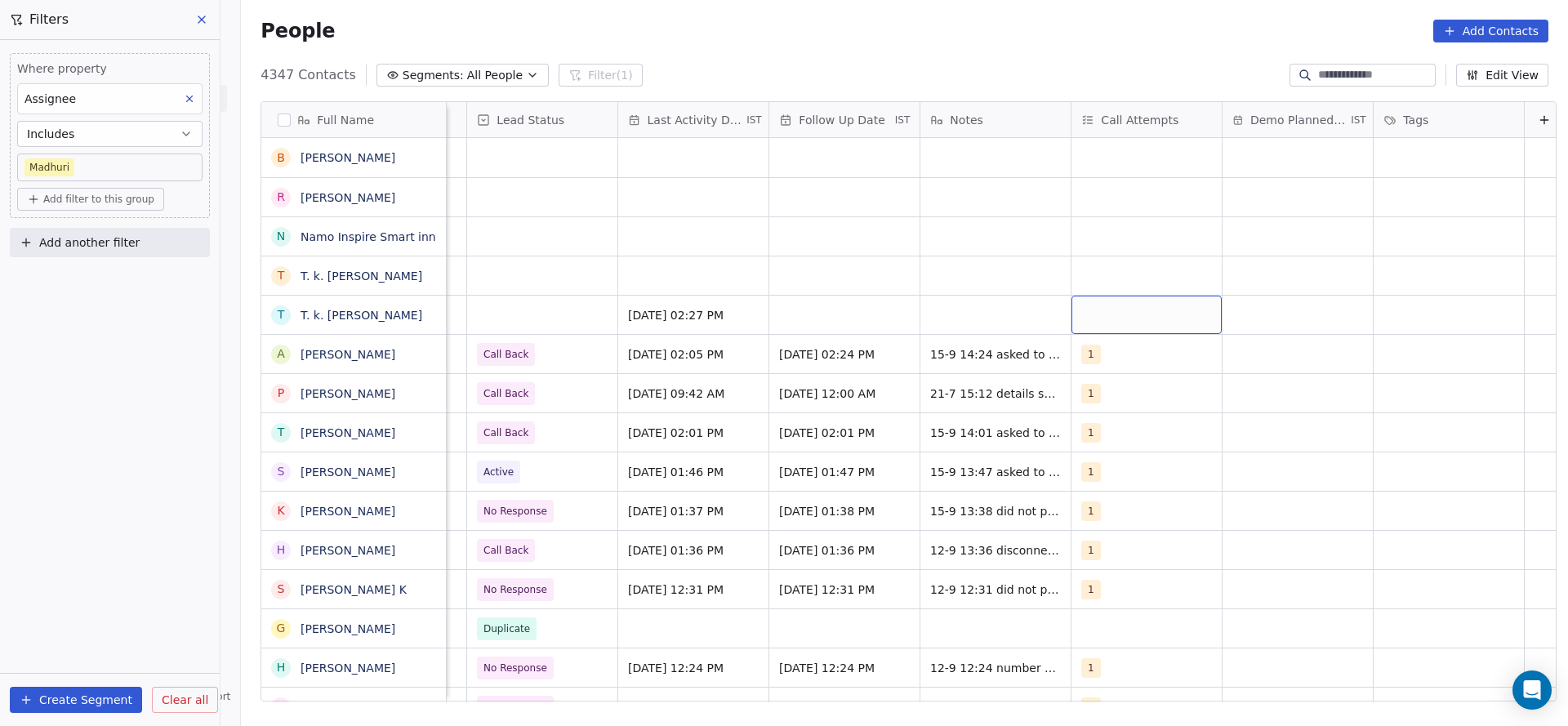
click at [1103, 311] on div "grid" at bounding box center [1146, 315] width 150 height 39
click at [1104, 352] on div "1" at bounding box center [1169, 358] width 184 height 26
click at [856, 362] on html "On2Cook India Pvt. Ltd. Contacts People Marketing Workflows Campaigns Sales Pip…" at bounding box center [784, 363] width 1568 height 726
click at [557, 305] on div "grid" at bounding box center [542, 315] width 150 height 39
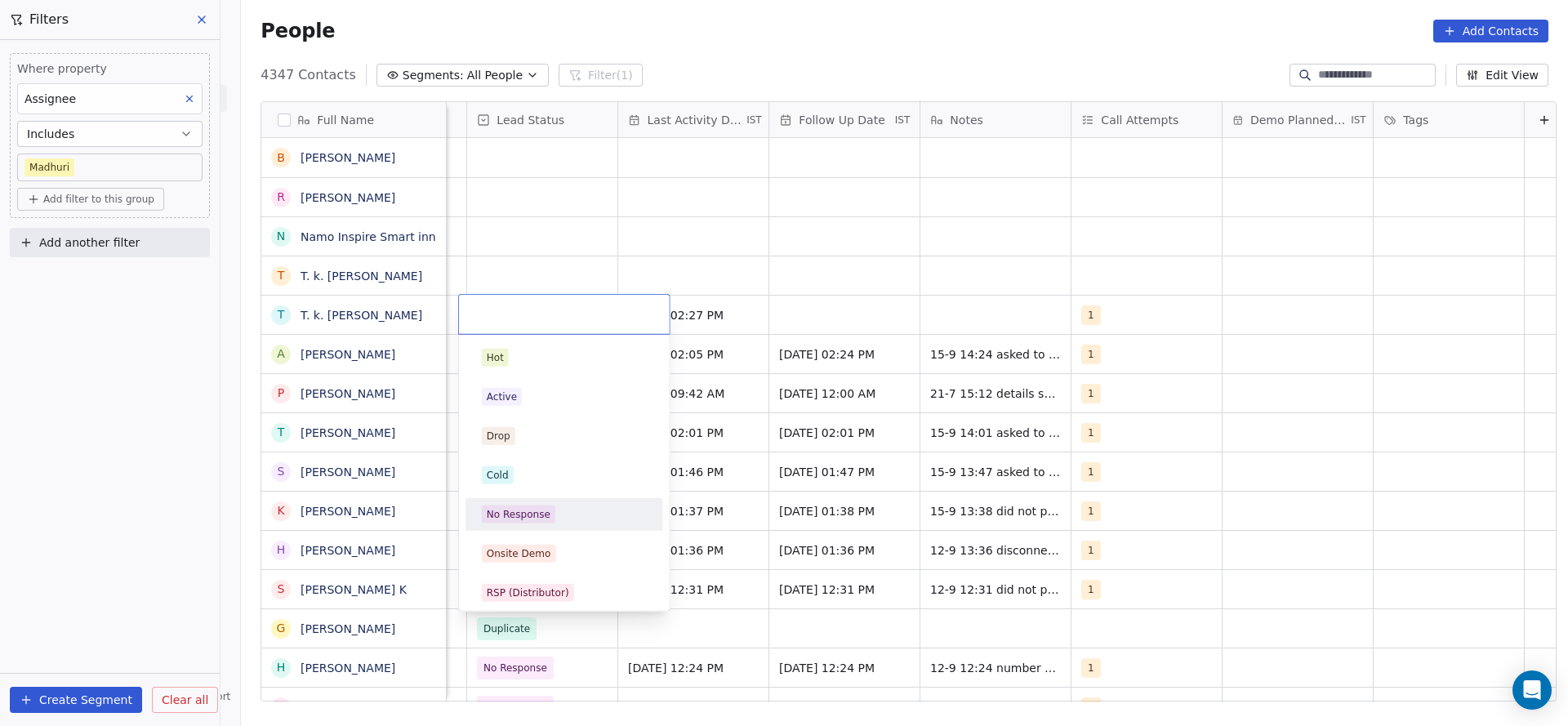
click at [531, 514] on div "No Response" at bounding box center [518, 514] width 64 height 15
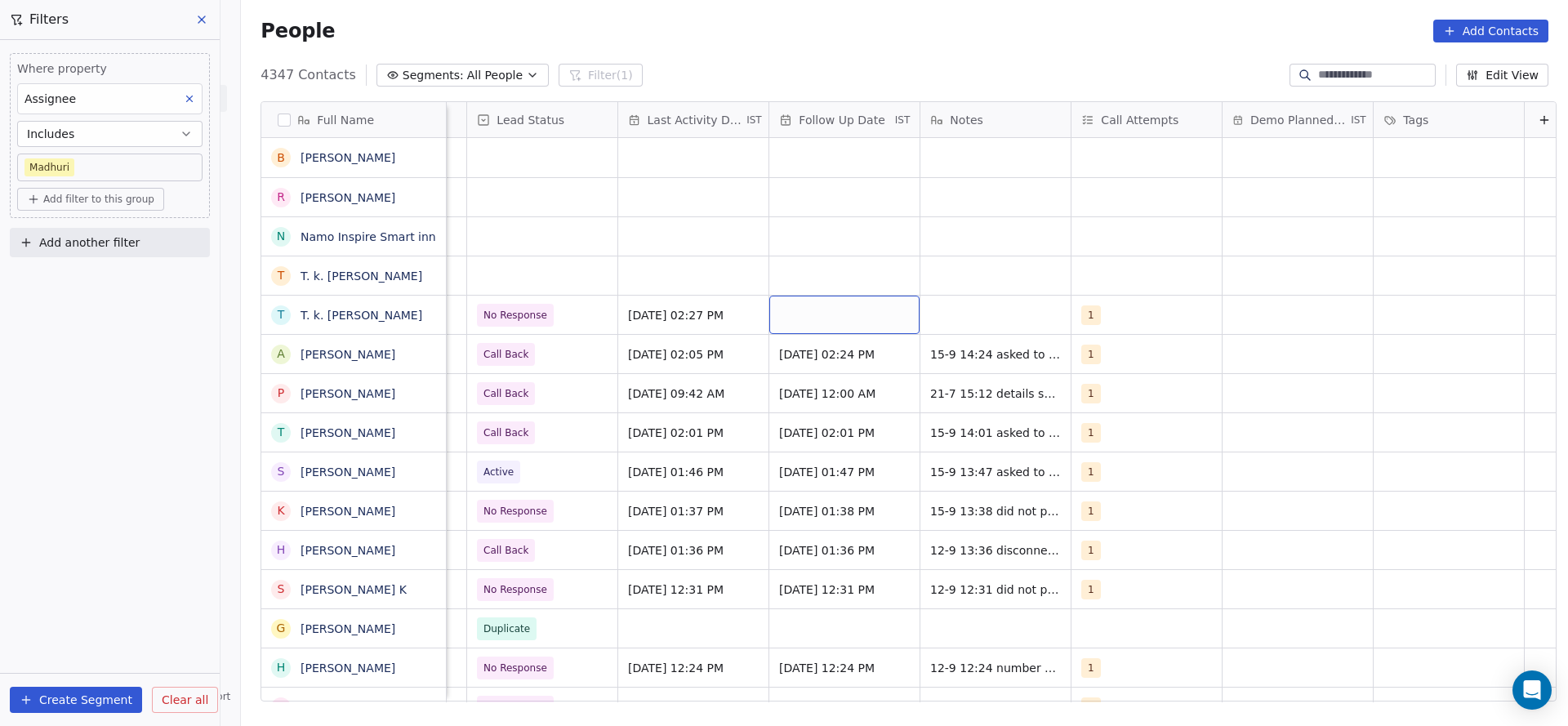
click at [838, 321] on div "grid" at bounding box center [844, 315] width 150 height 39
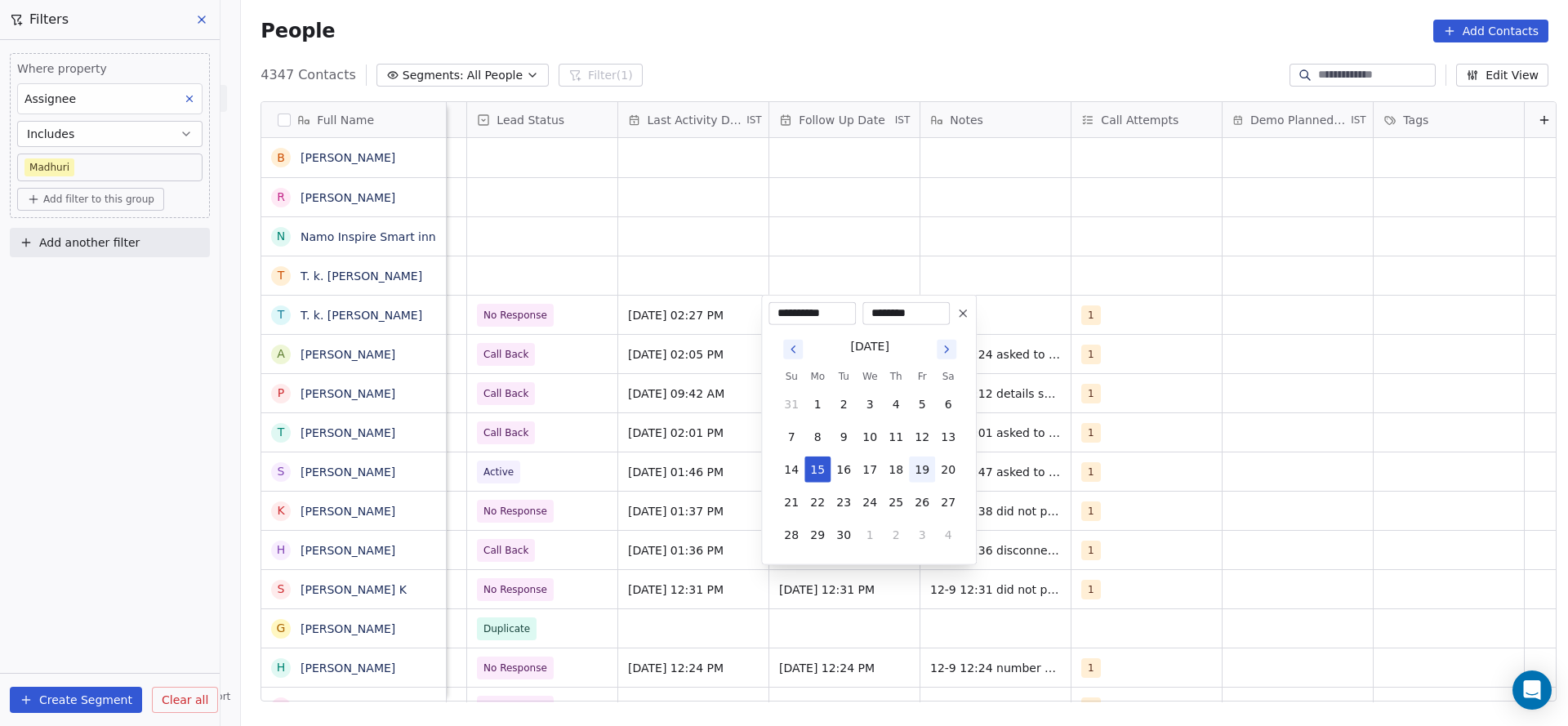
click at [929, 479] on button "19" at bounding box center [922, 470] width 26 height 26
type input "**********"
click at [1170, 298] on html "On2Cook India Pvt. Ltd. Contacts People Marketing Workflows Campaigns Sales Pip…" at bounding box center [784, 363] width 1568 height 726
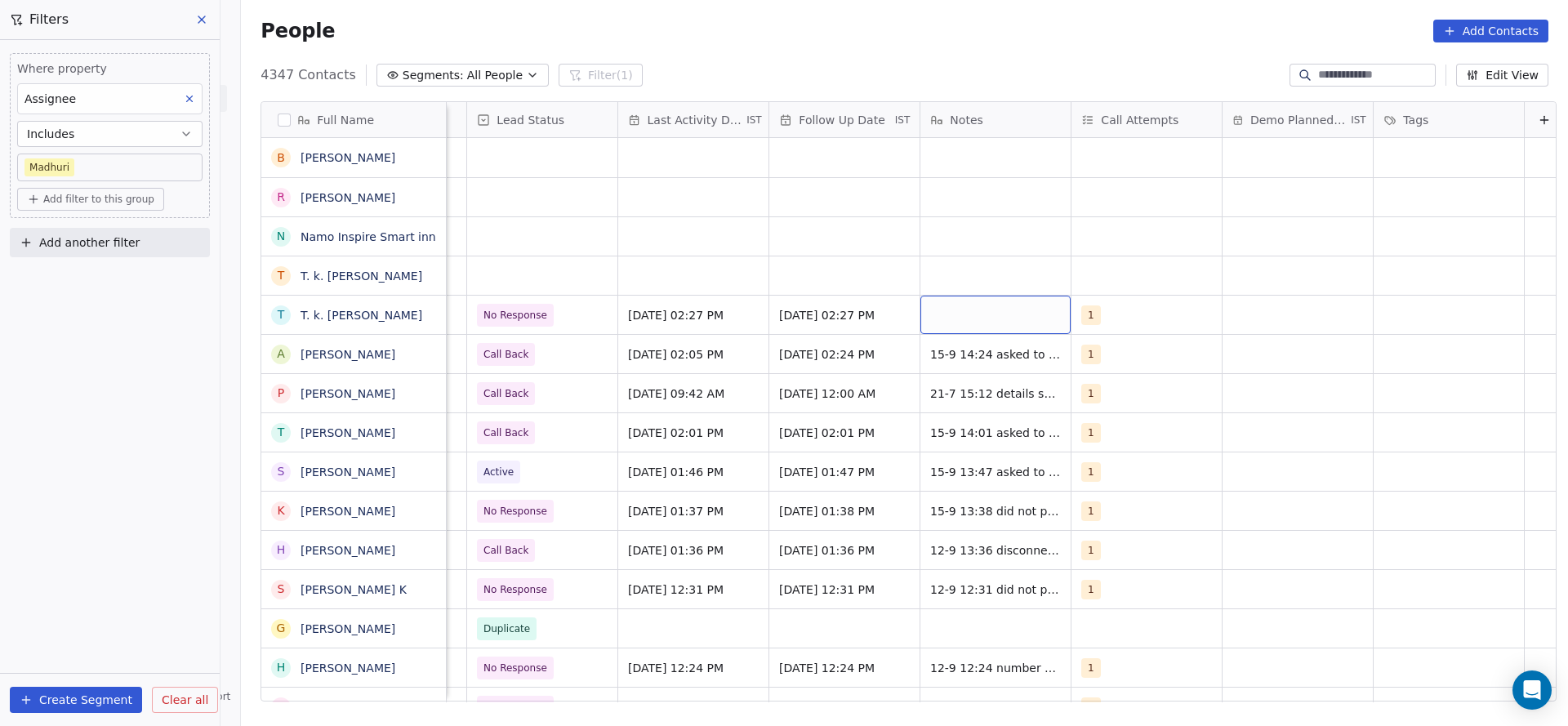
click at [1005, 318] on div "grid" at bounding box center [995, 315] width 150 height 39
type textarea "**********"
click at [684, 420] on html "On2Cook India Pvt. Ltd. Contacts People Marketing Workflows Campaigns Sales Pip…" at bounding box center [784, 363] width 1568 height 726
click at [516, 277] on div "grid" at bounding box center [542, 276] width 150 height 39
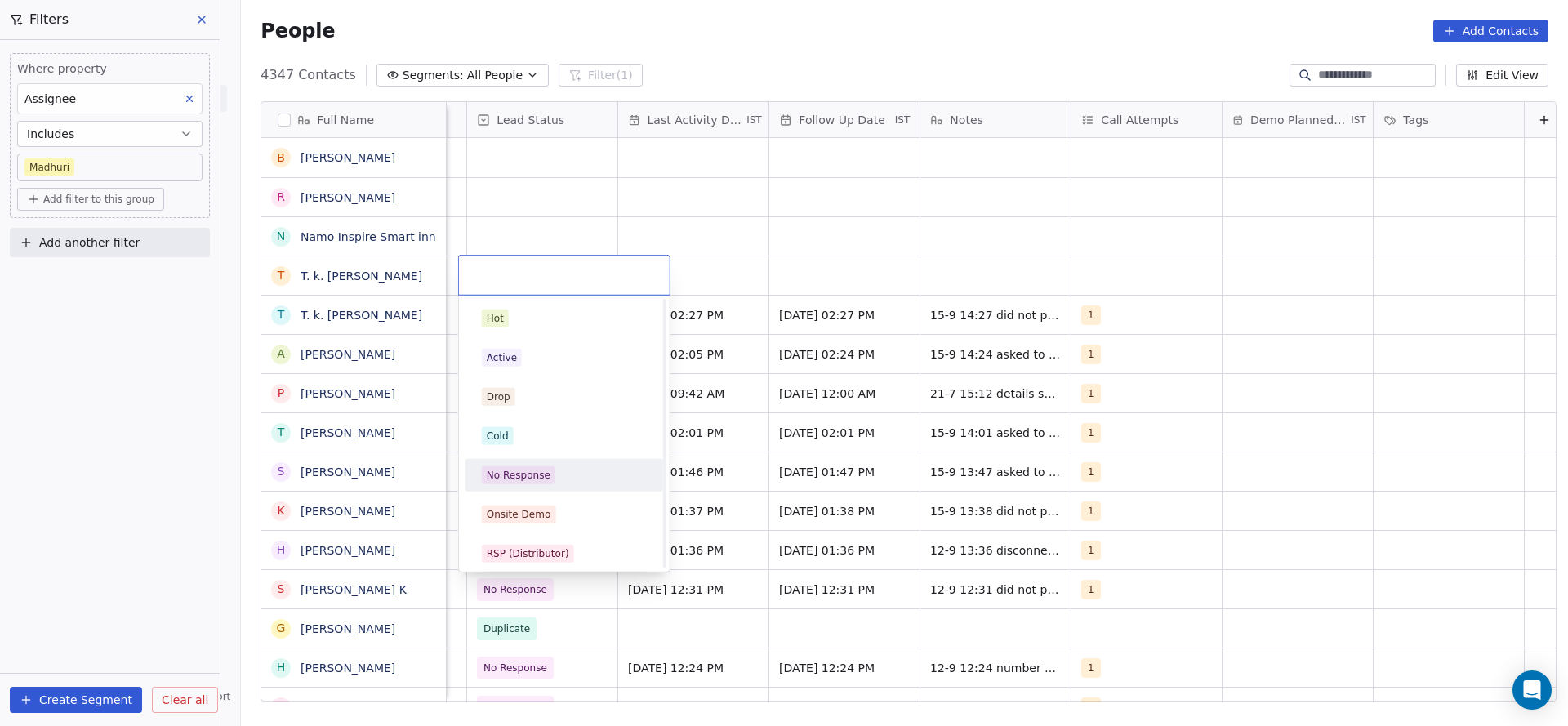
scroll to position [123, 0]
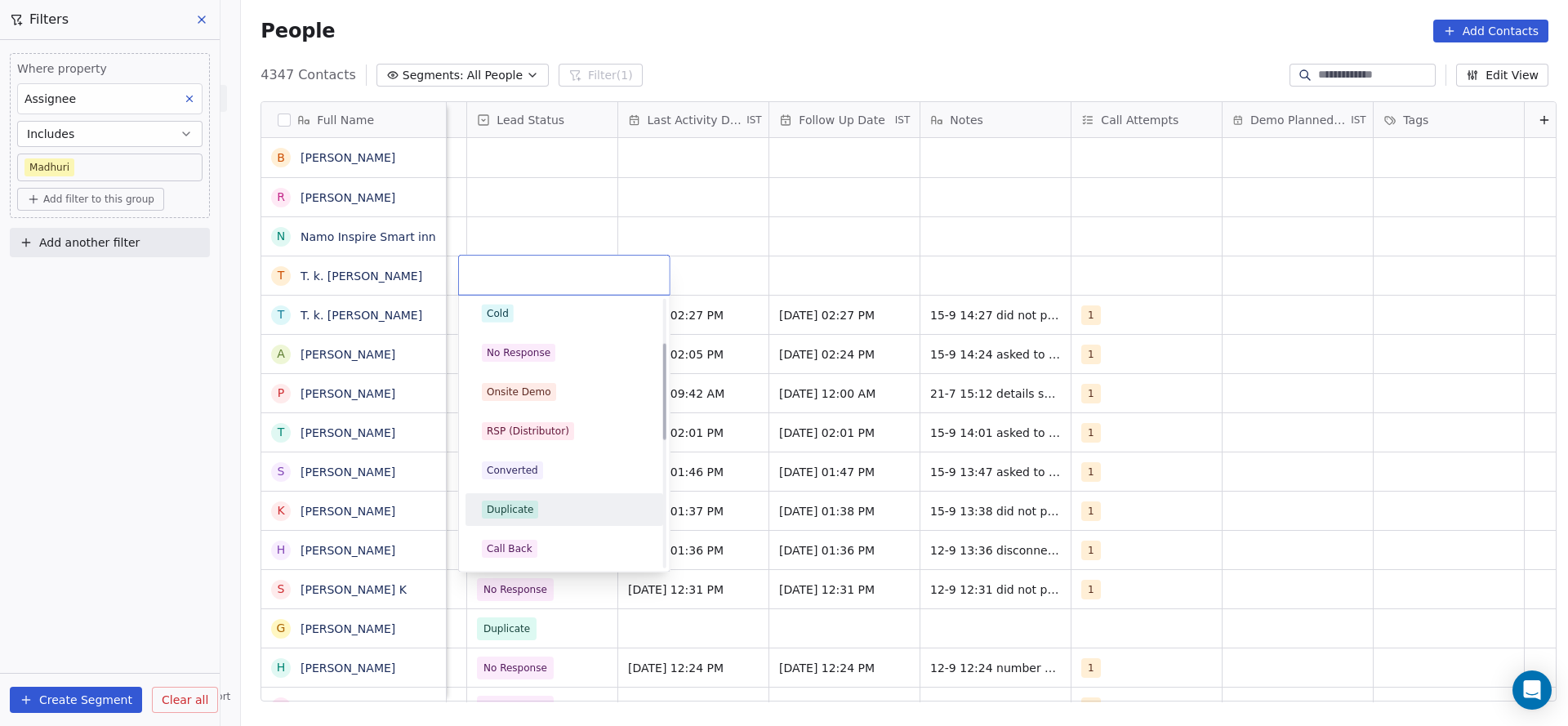
click at [535, 514] on div "Duplicate" at bounding box center [565, 509] width 165 height 18
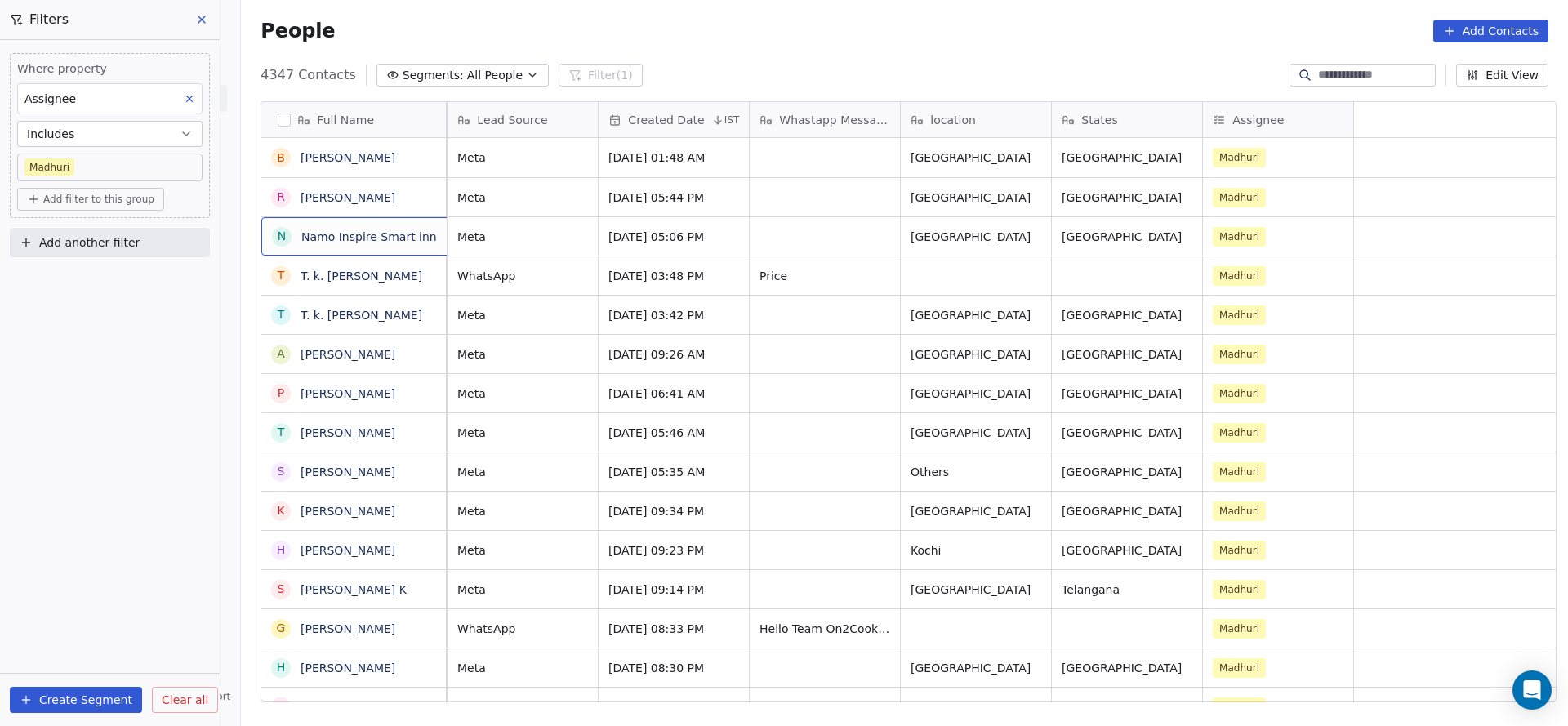
scroll to position [0, 0]
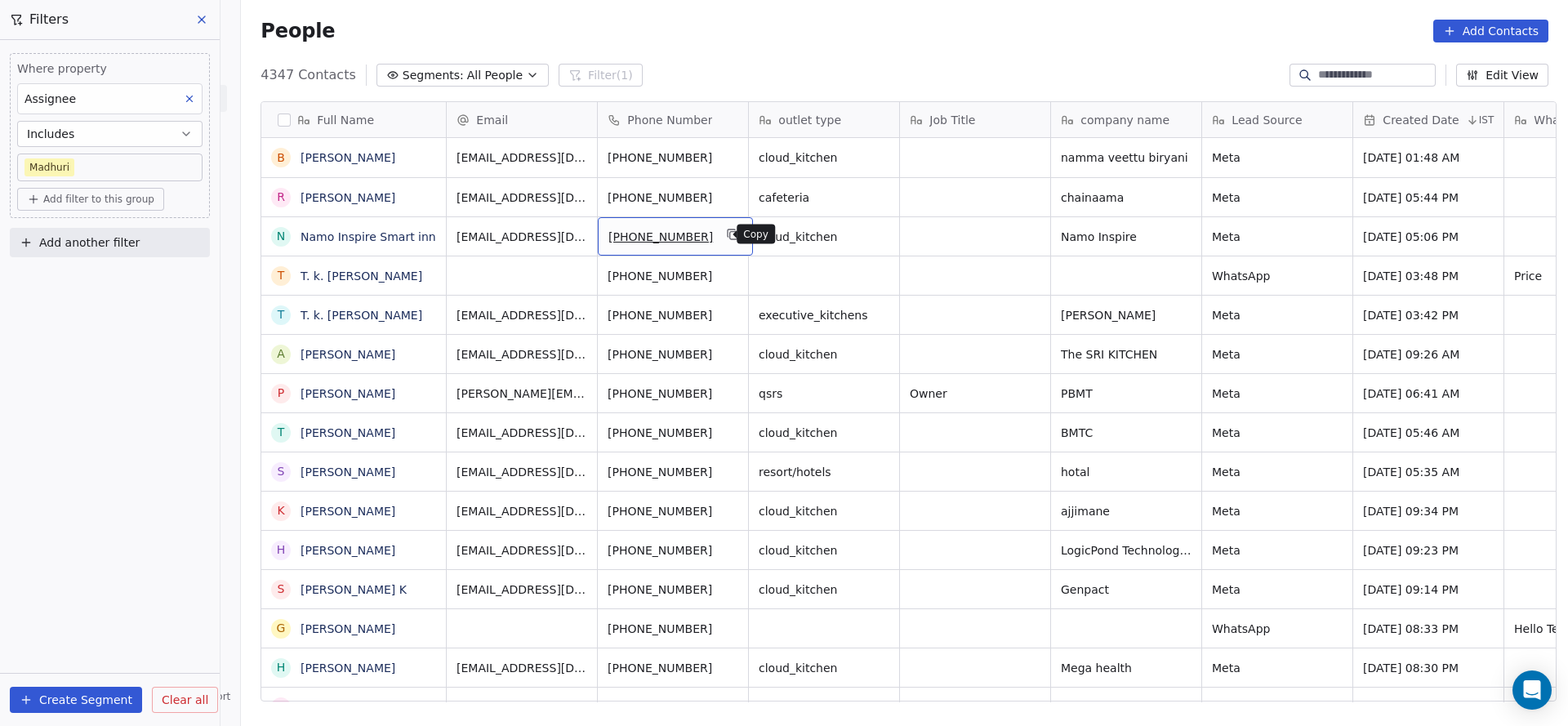
click at [727, 237] on icon "grid" at bounding box center [733, 234] width 13 height 13
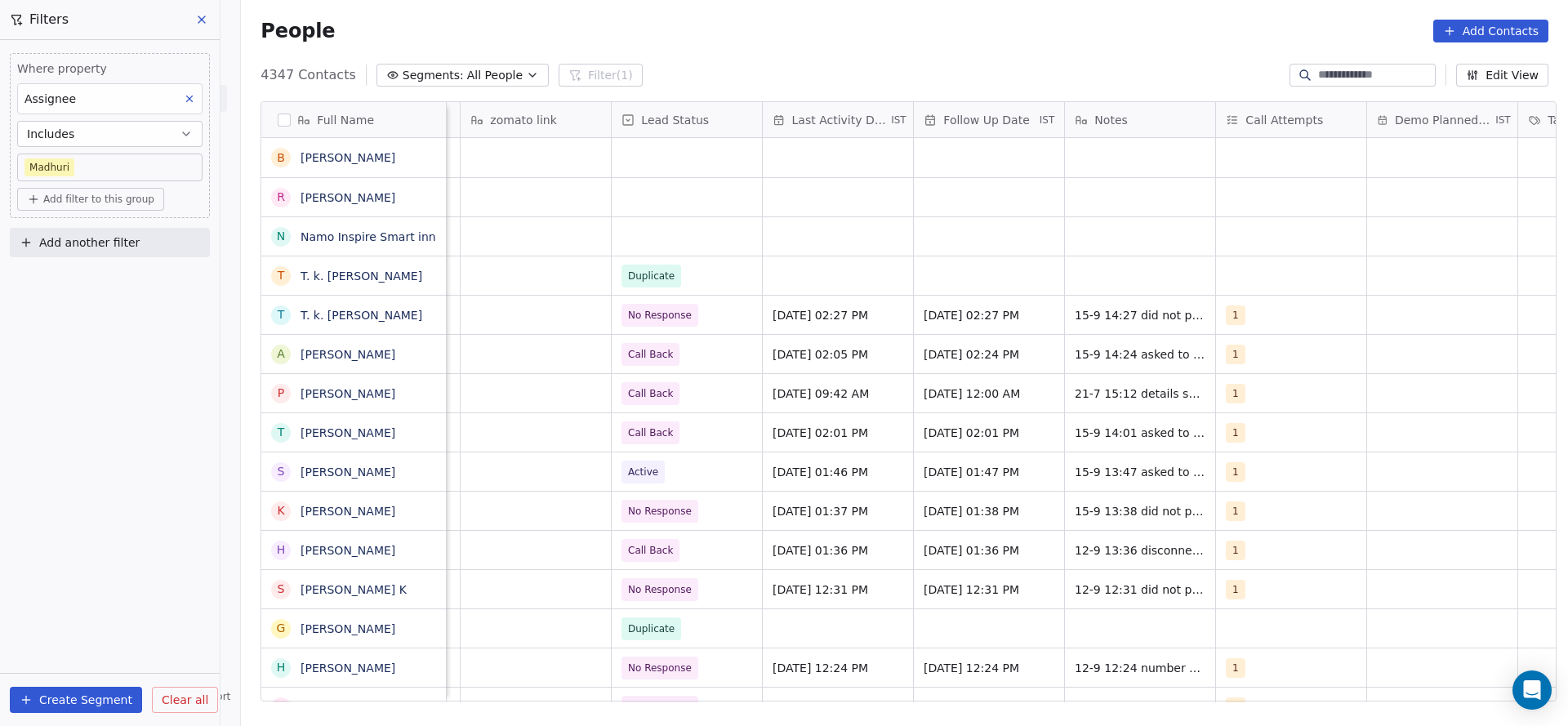
scroll to position [0, 1960]
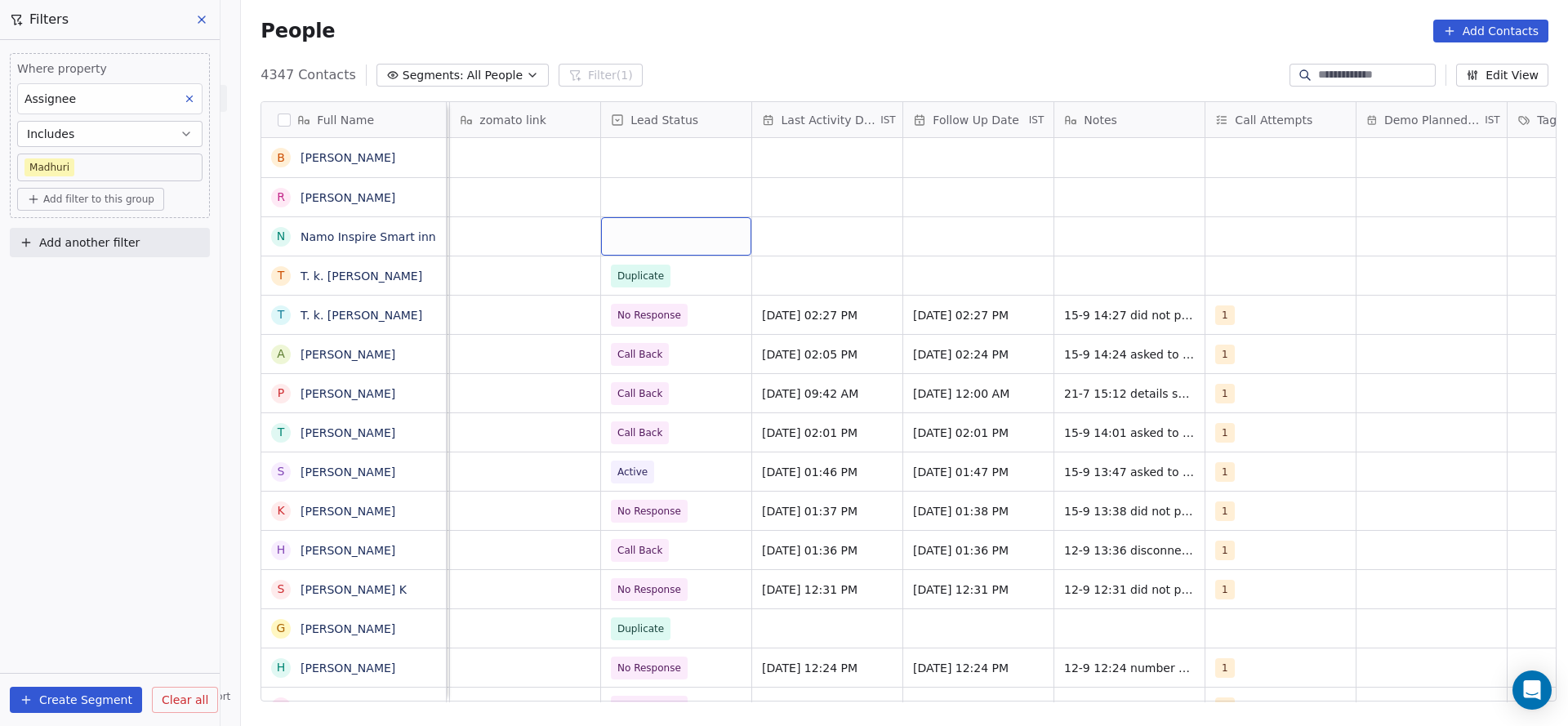
click at [666, 240] on div "grid" at bounding box center [676, 236] width 150 height 39
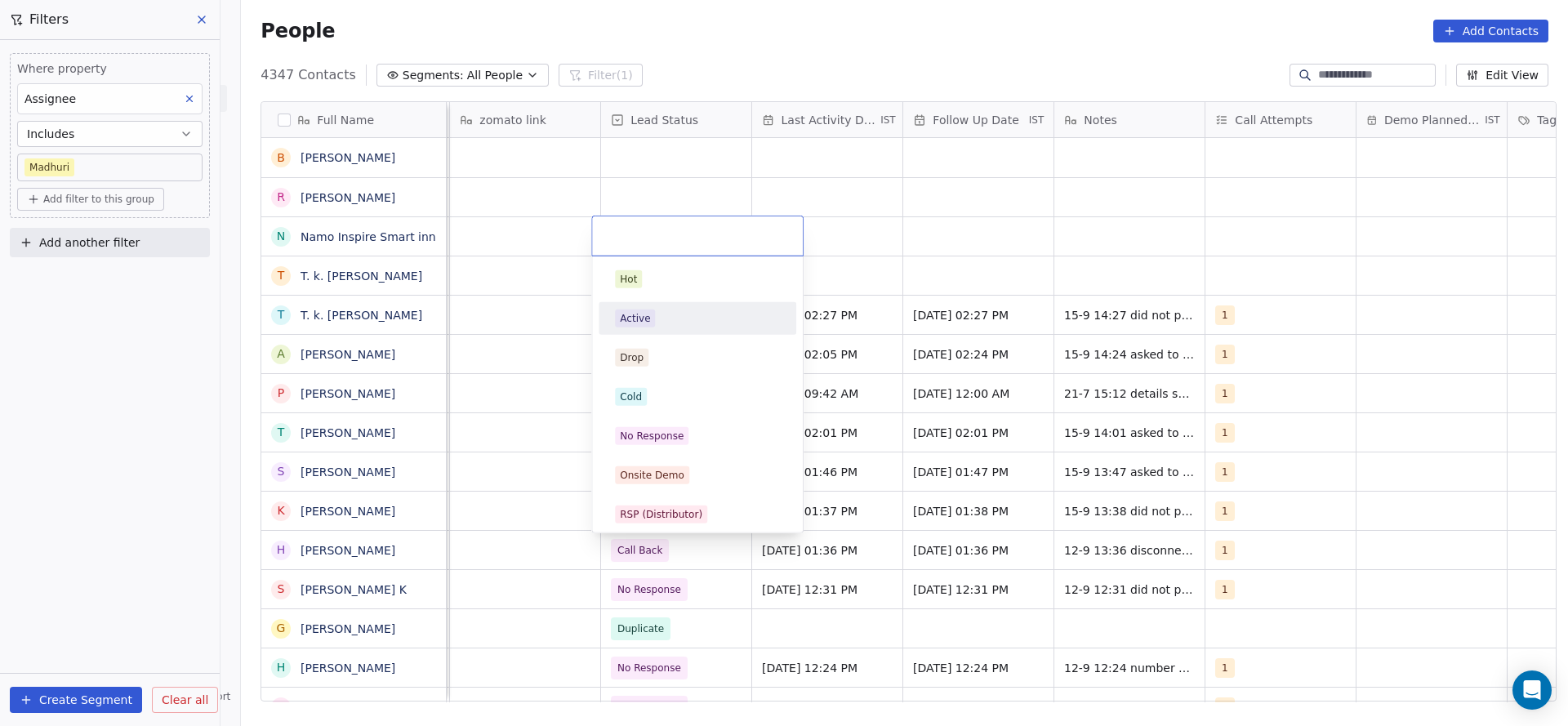
click at [664, 322] on div "Active" at bounding box center [697, 319] width 165 height 18
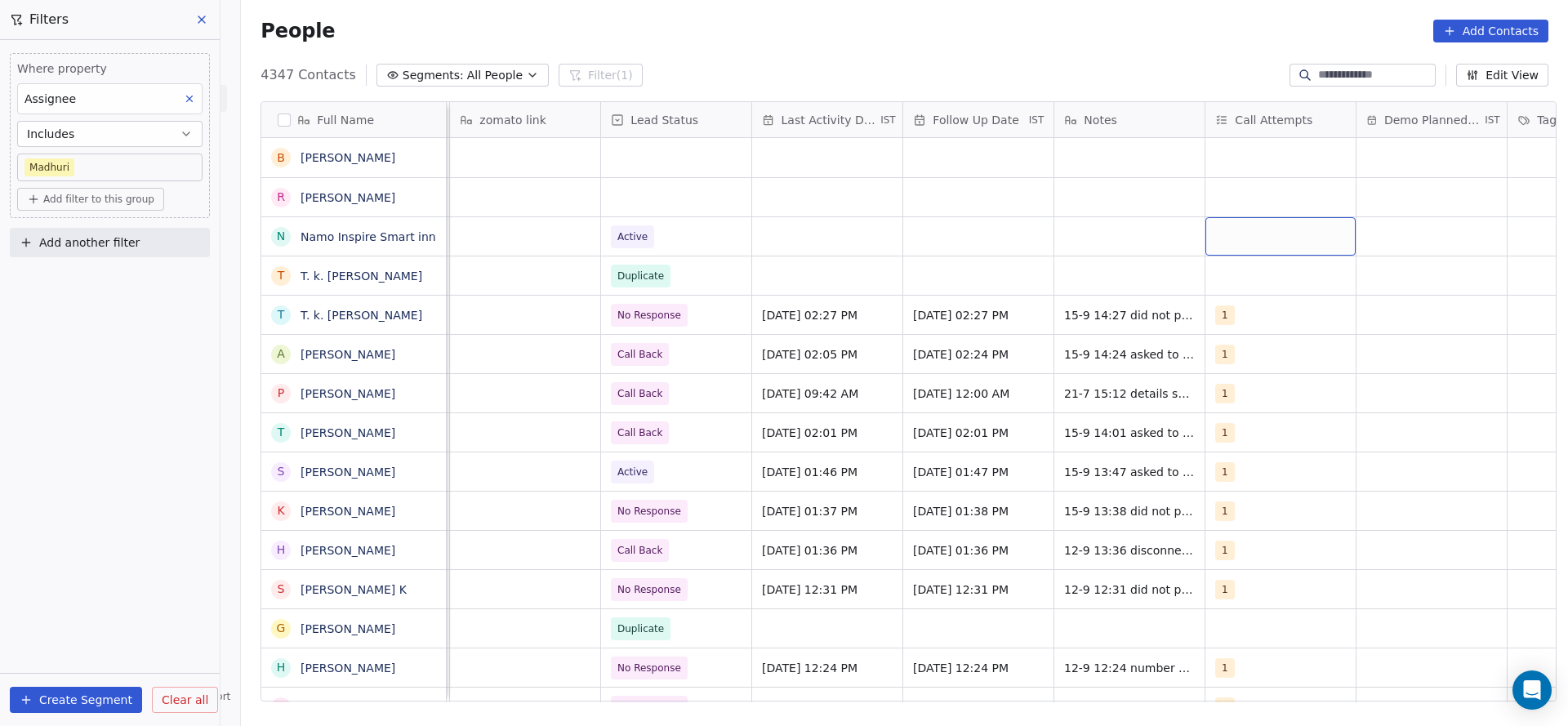
click at [1285, 247] on div "grid" at bounding box center [1280, 236] width 150 height 39
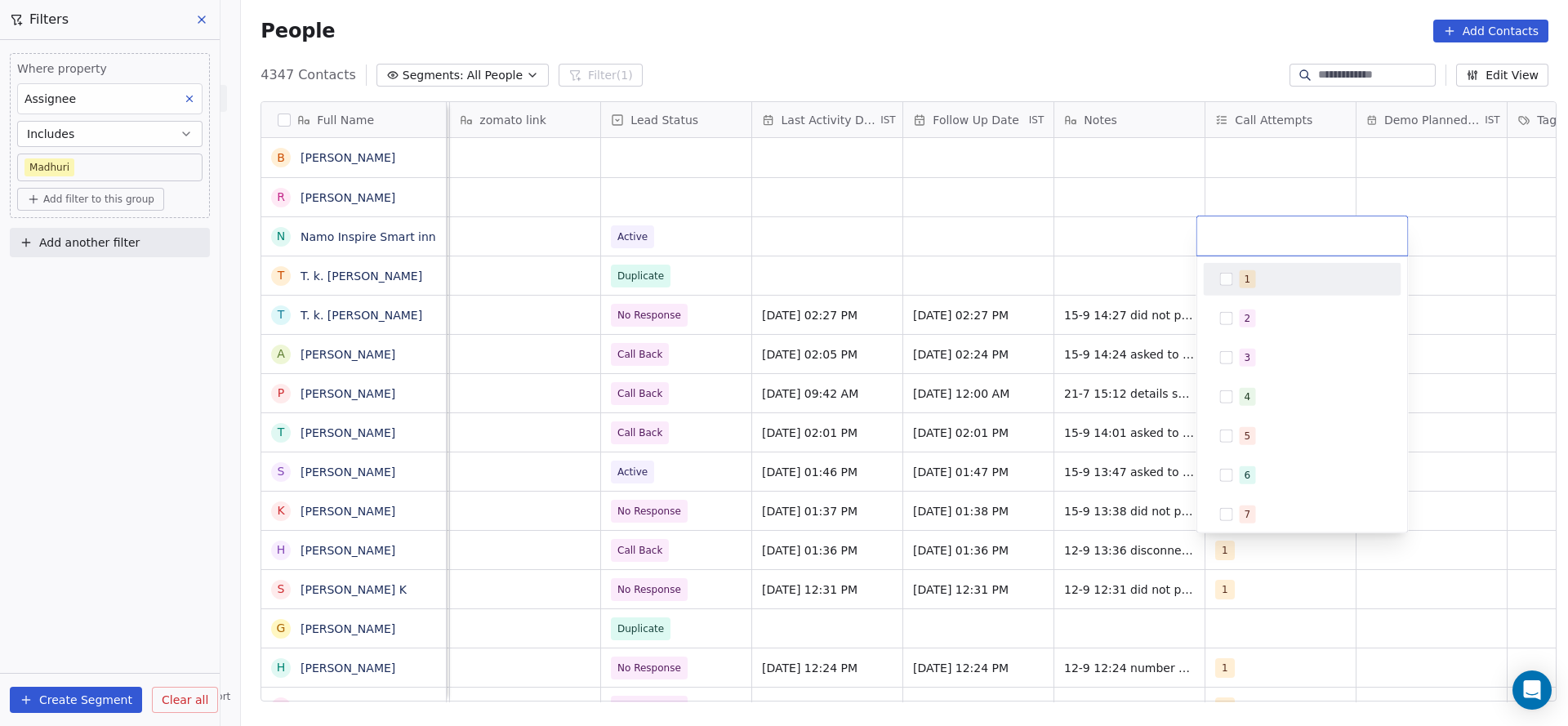
drag, startPoint x: 1238, startPoint y: 288, endPoint x: 1195, endPoint y: 287, distance: 43.0
click at [1238, 285] on div "1" at bounding box center [1302, 279] width 184 height 26
click at [1054, 348] on html "On2Cook India Pvt. Ltd. Contacts People Marketing Workflows Campaigns Sales Pip…" at bounding box center [784, 363] width 1568 height 726
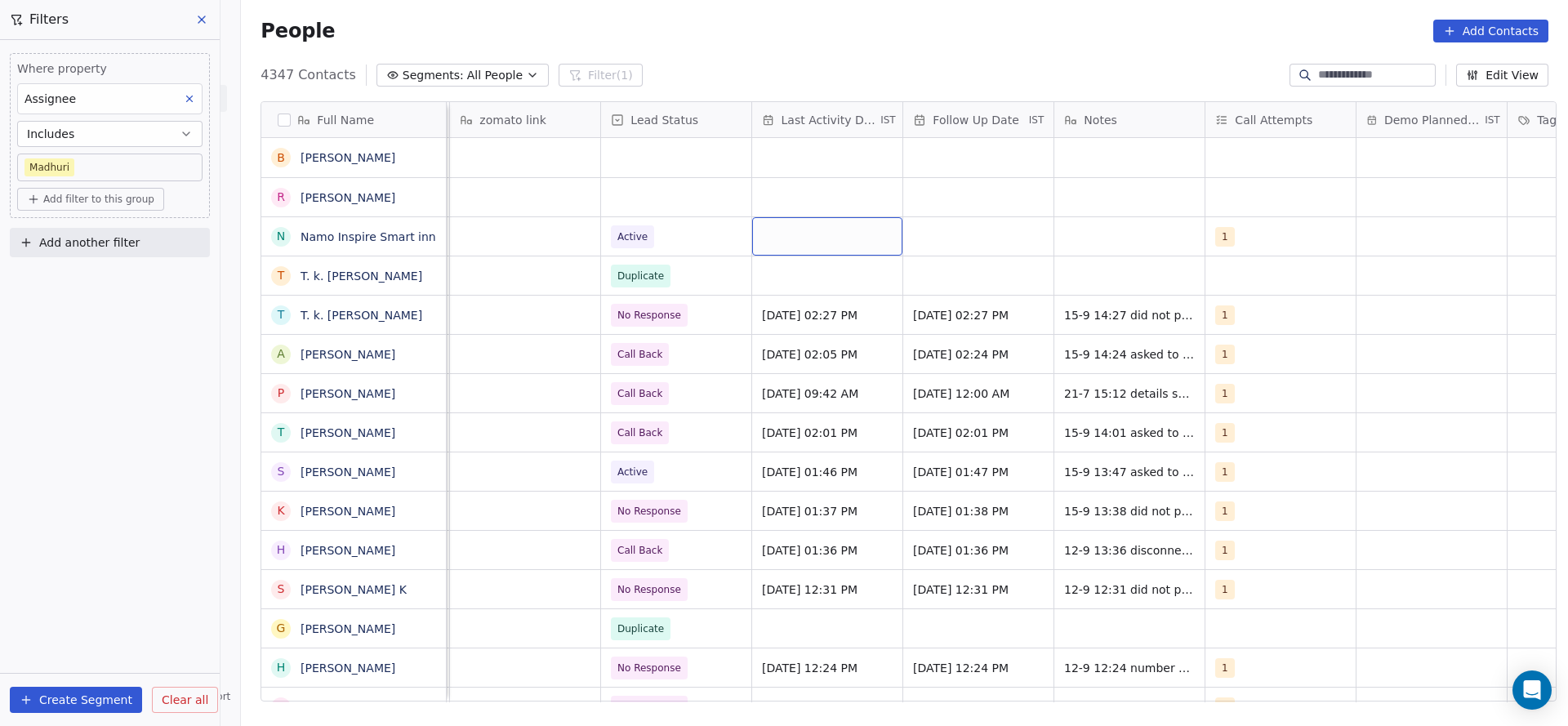
click at [815, 228] on div "grid" at bounding box center [827, 236] width 150 height 39
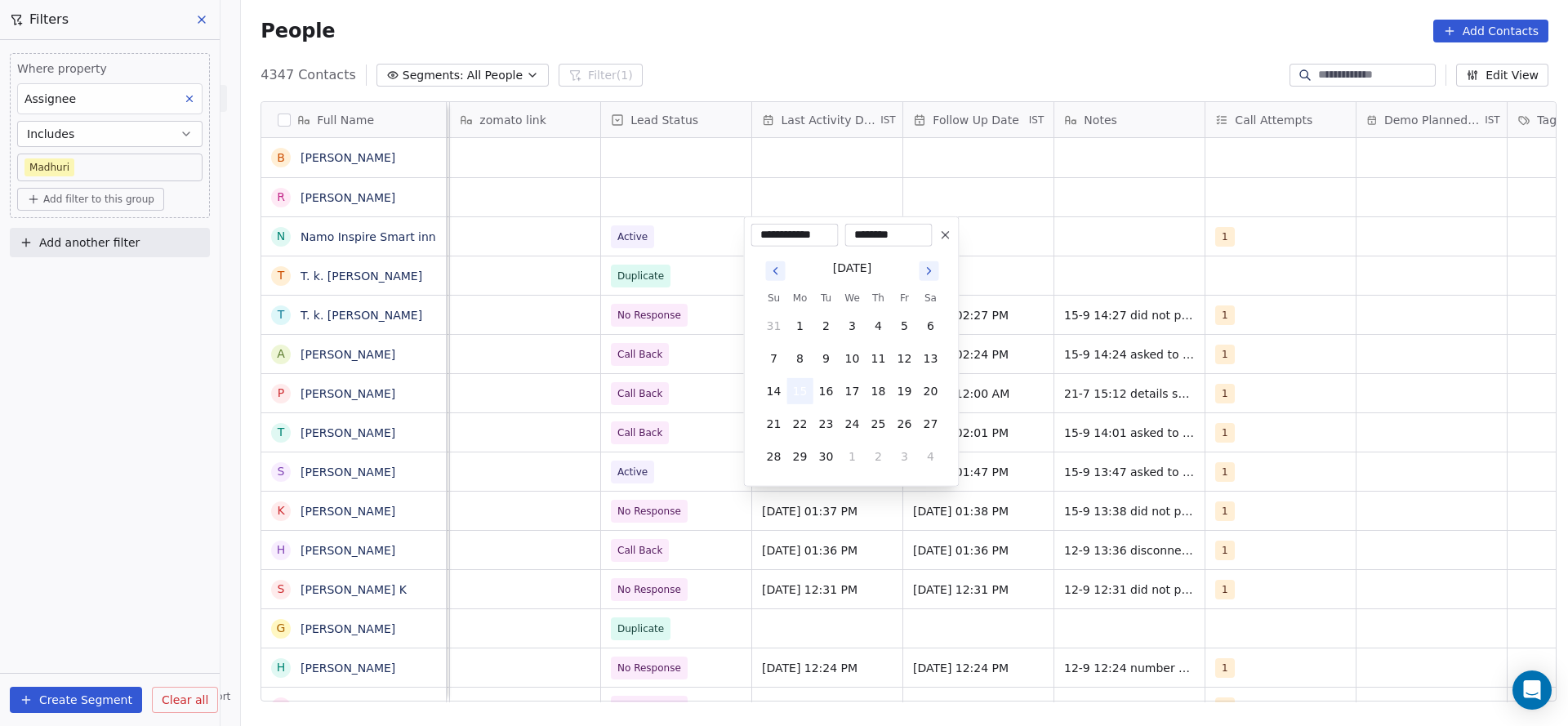
click at [809, 385] on button "15" at bounding box center [801, 392] width 26 height 26
click at [551, 385] on html "On2Cook India Pvt. Ltd. Contacts People Marketing Workflows Campaigns Sales Pip…" at bounding box center [784, 363] width 1568 height 726
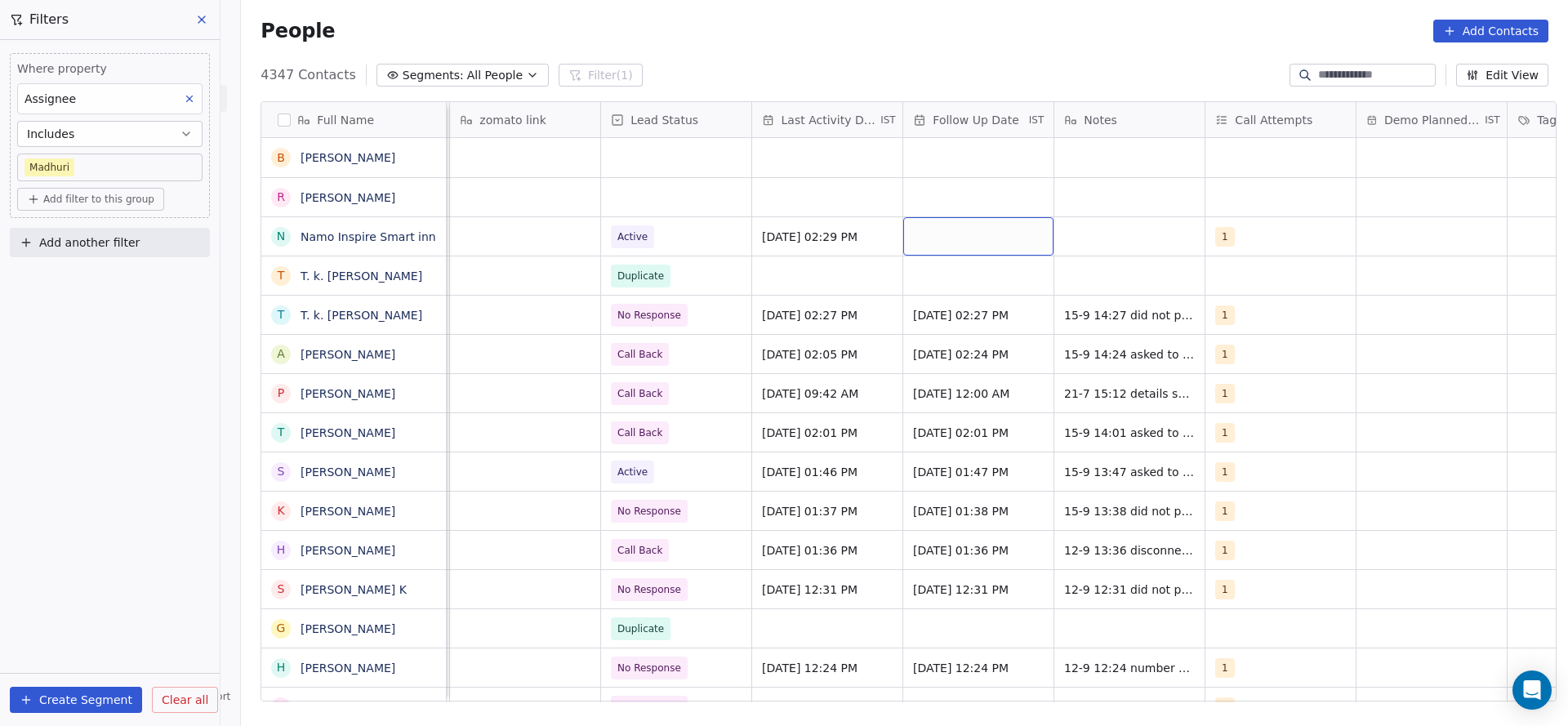
click at [965, 226] on div "grid" at bounding box center [978, 236] width 150 height 39
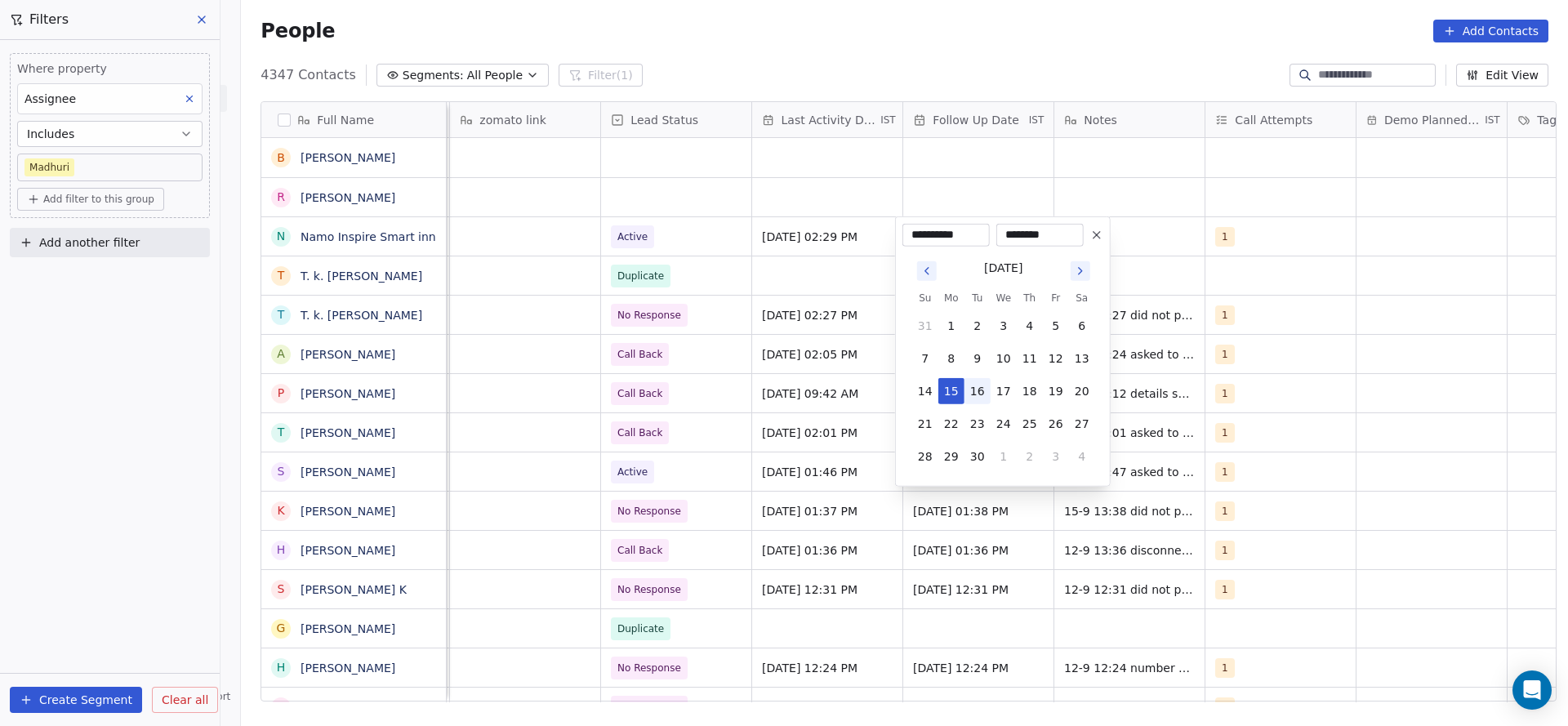
click at [1054, 397] on button "19" at bounding box center [1056, 392] width 26 height 26
type input "**********"
click at [768, 286] on html "On2Cook India Pvt. Ltd. Contacts People Marketing Workflows Campaigns Sales Pip…" at bounding box center [784, 363] width 1568 height 726
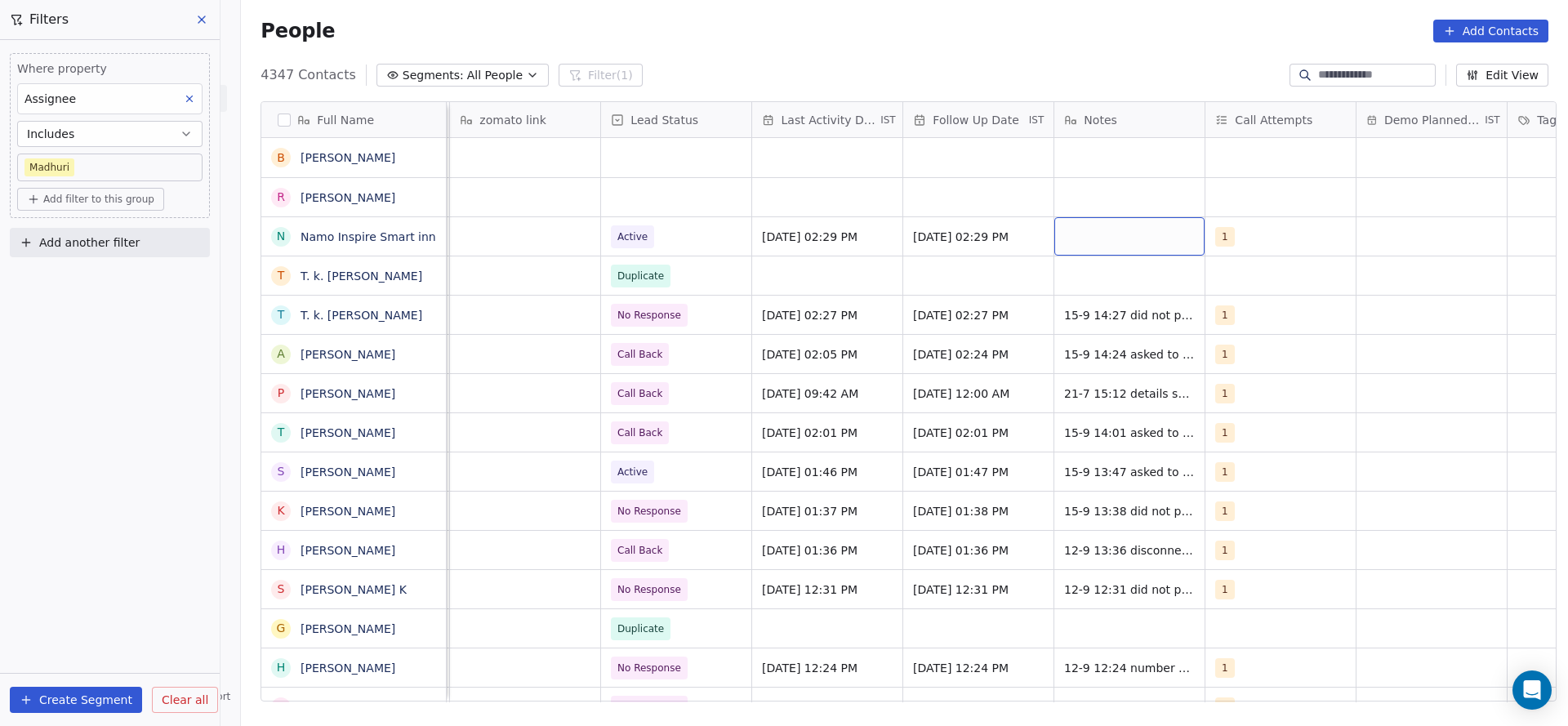
click at [1081, 242] on div "grid" at bounding box center [1129, 236] width 150 height 39
type textarea "**********"
click at [605, 191] on html "On2Cook India Pvt. Ltd. Contacts People Marketing Workflows Campaigns Sales Pip…" at bounding box center [784, 363] width 1568 height 726
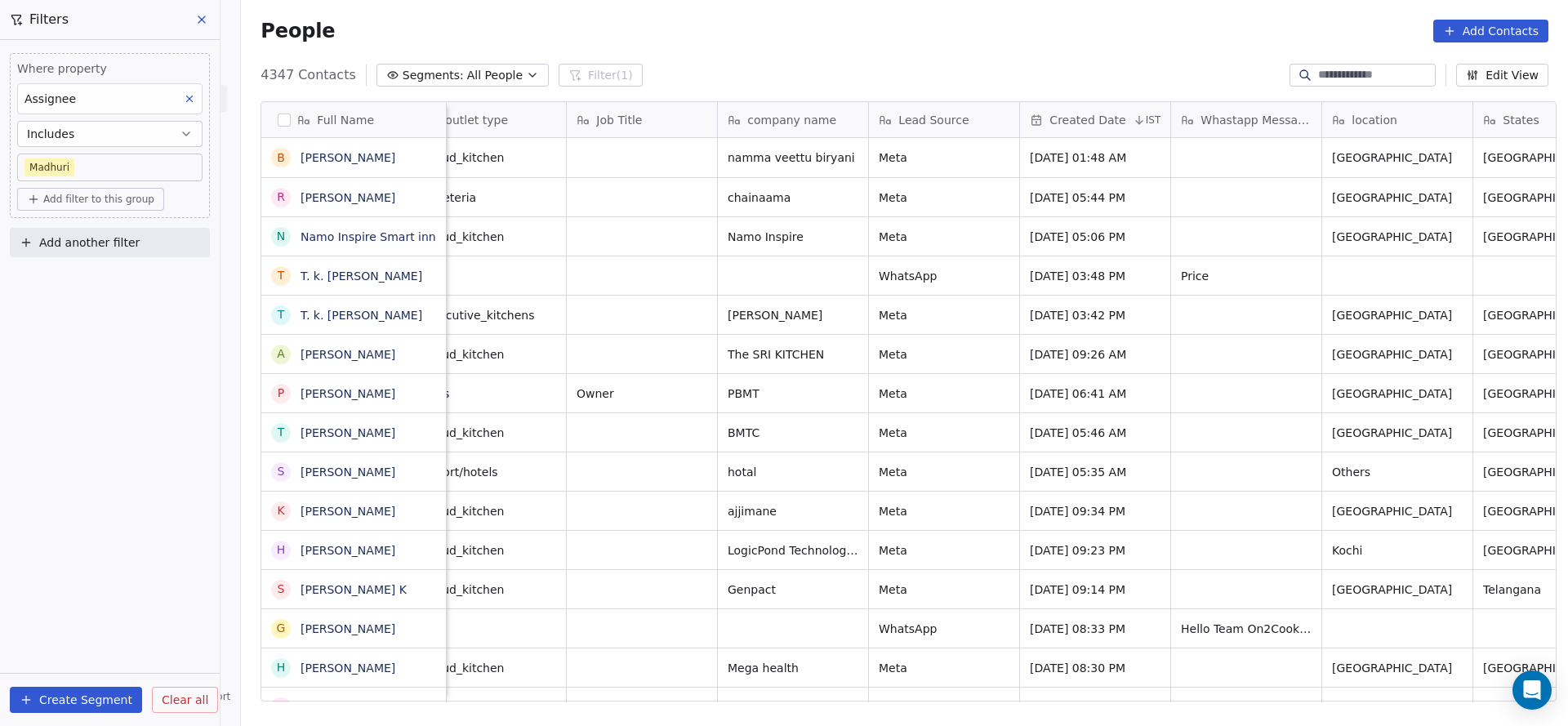
scroll to position [0, 442]
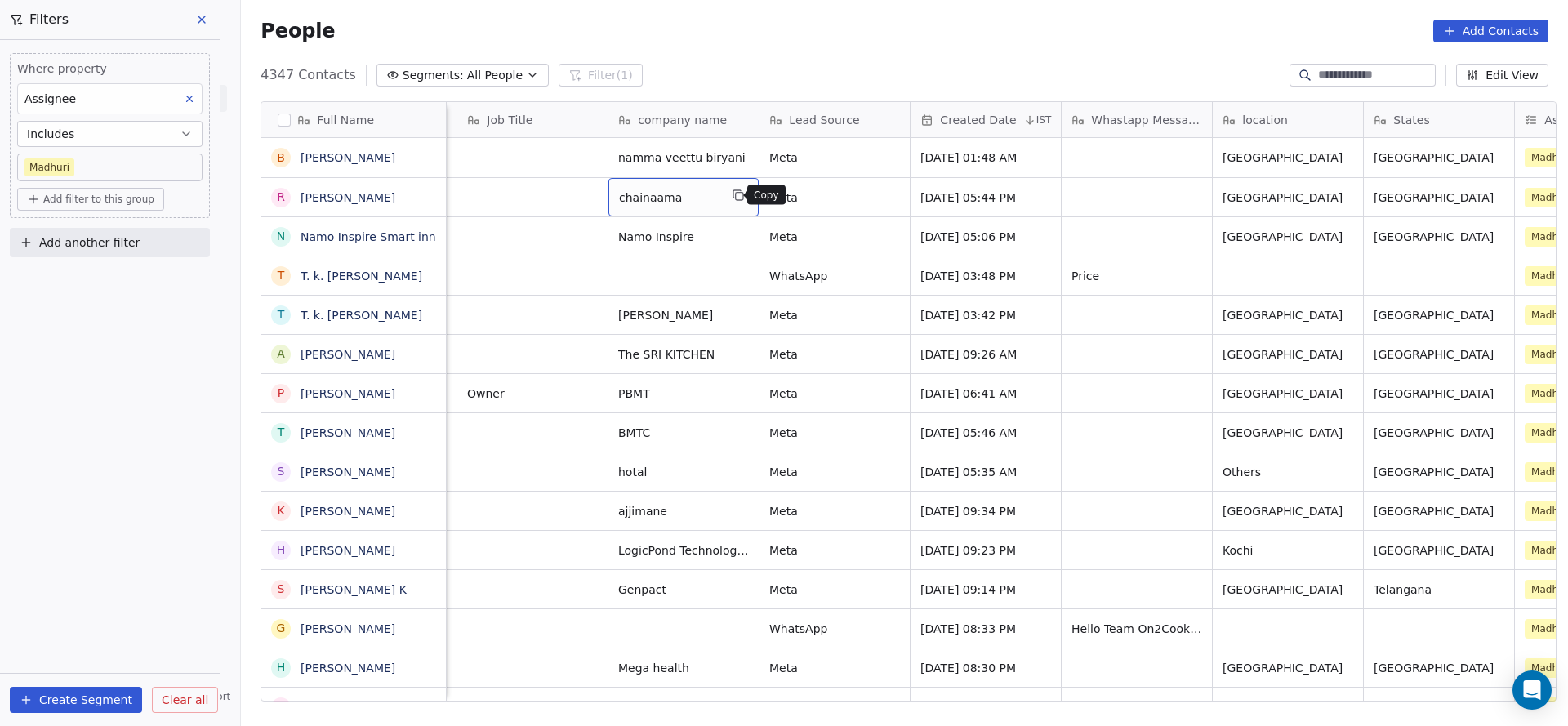
click at [736, 193] on icon "grid" at bounding box center [739, 197] width 7 height 7
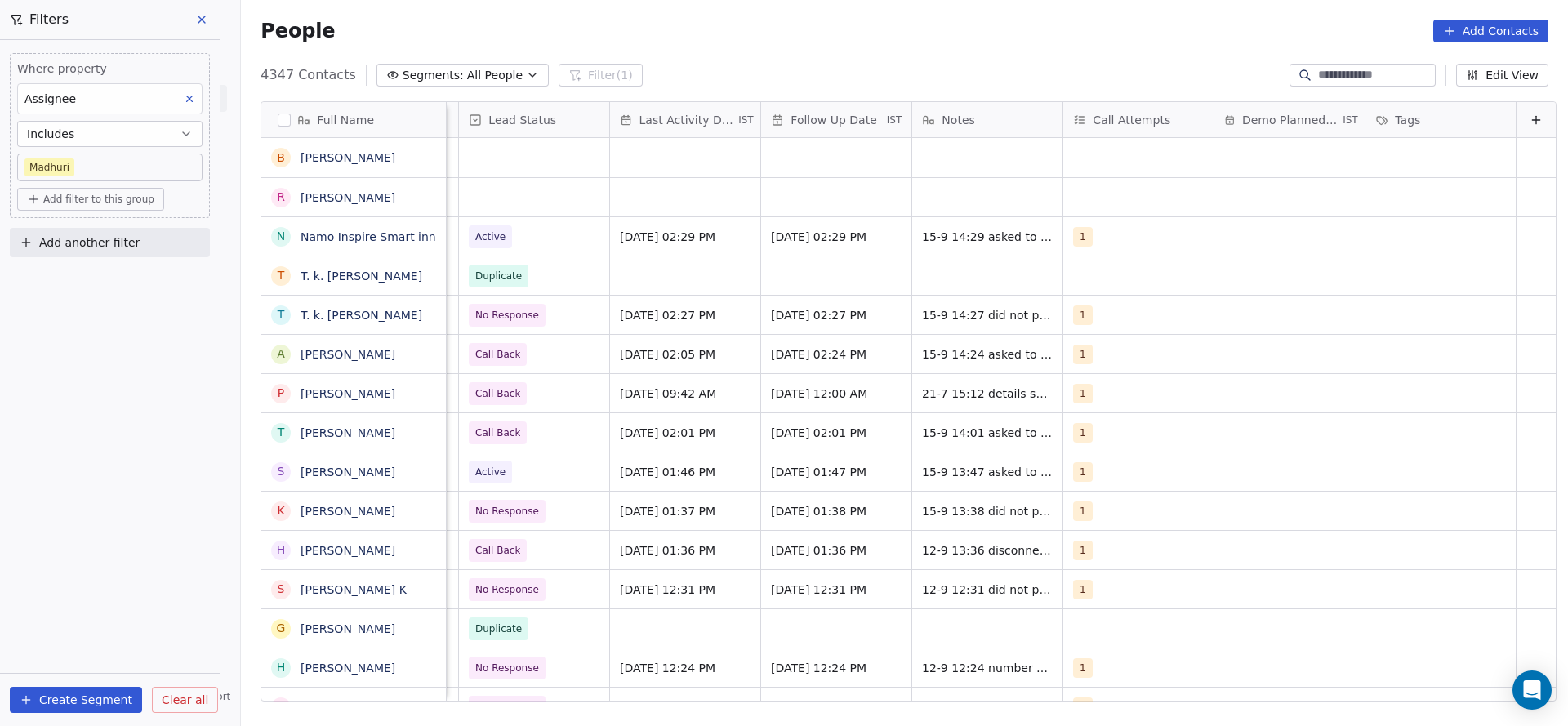
scroll to position [0, 1805]
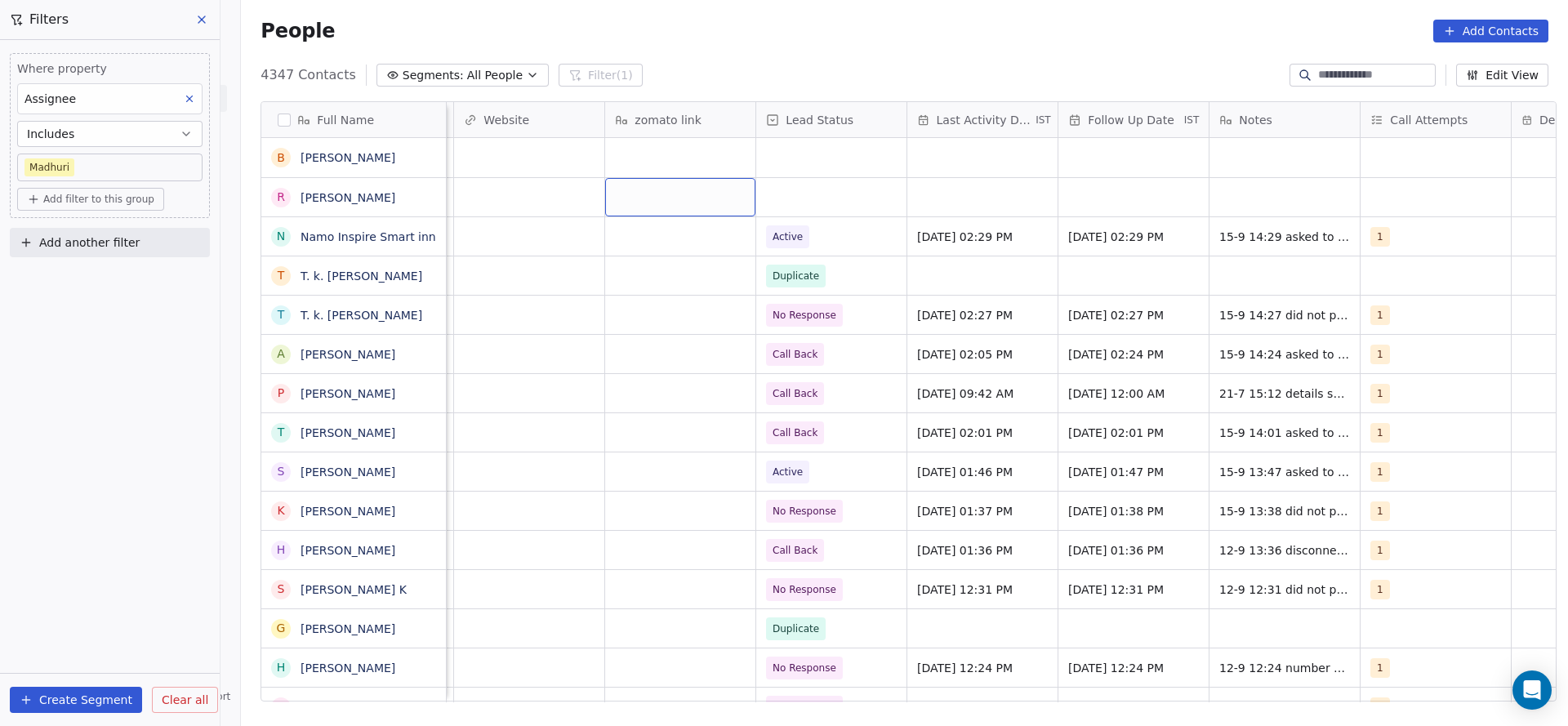
click at [660, 205] on div "grid" at bounding box center [680, 198] width 150 height 39
type textarea "**********"
click at [569, 228] on html "On2Cook India Pvt. Ltd. Contacts People Marketing Workflows Campaigns Sales Pip…" at bounding box center [784, 363] width 1568 height 726
click at [796, 195] on div "grid" at bounding box center [831, 198] width 150 height 39
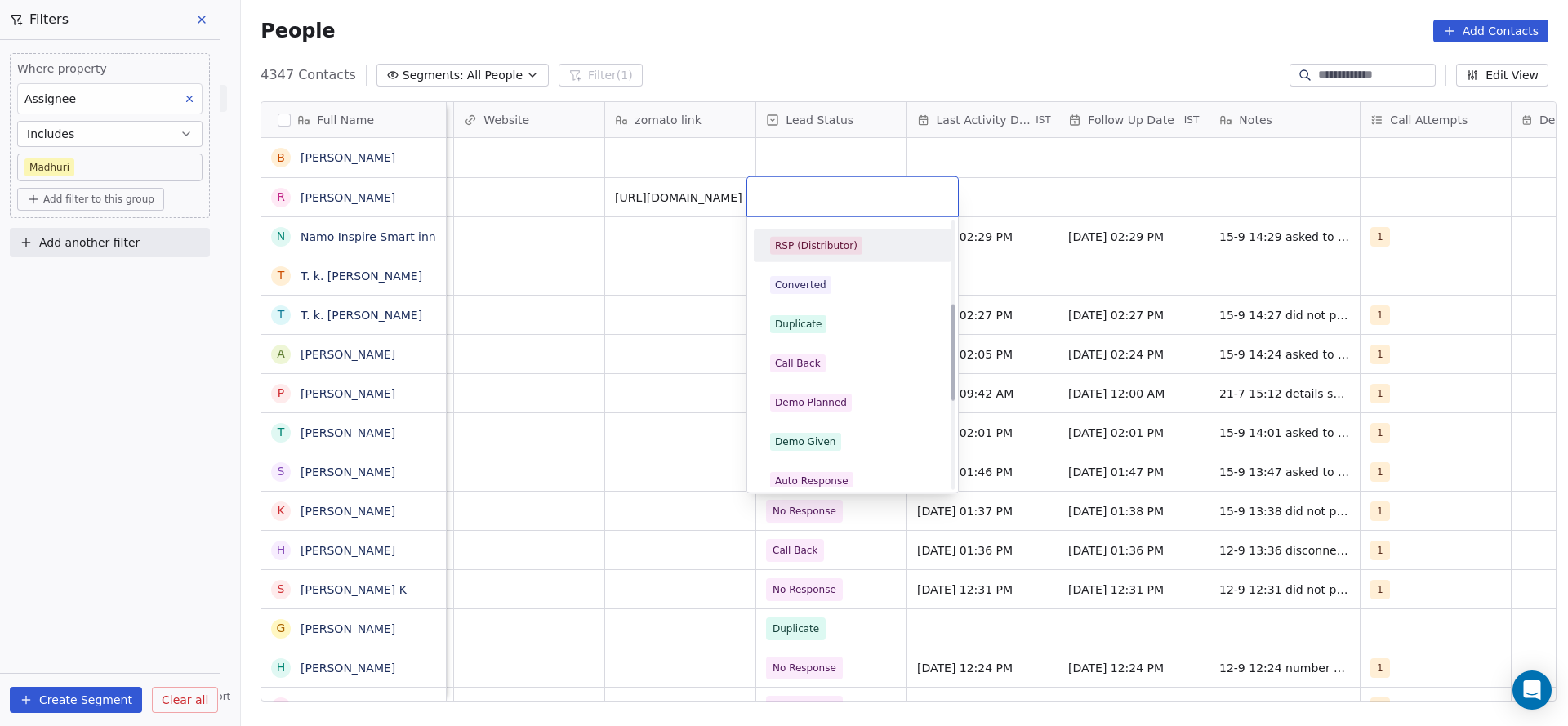
scroll to position [352, 0]
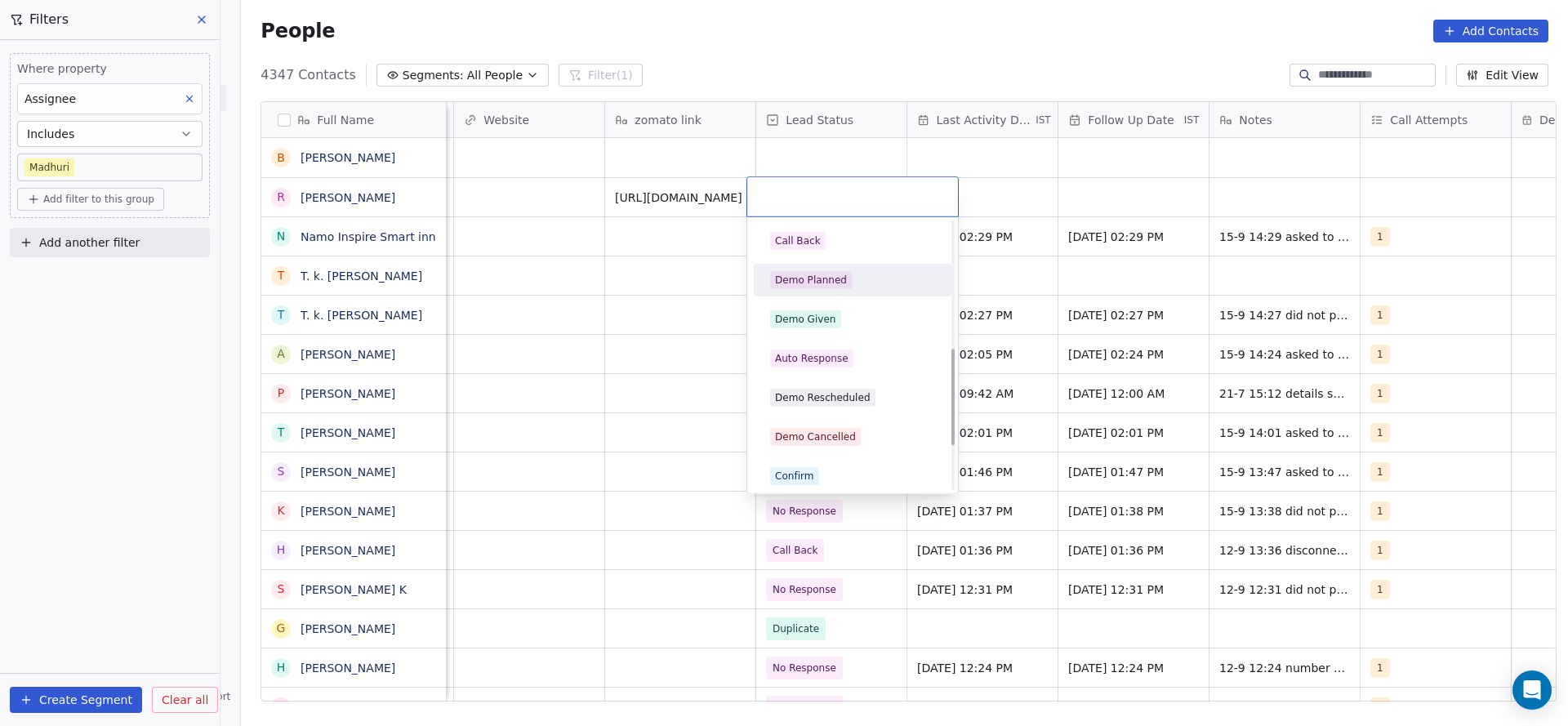
click at [847, 277] on div "Demo Planned" at bounding box center [852, 280] width 165 height 18
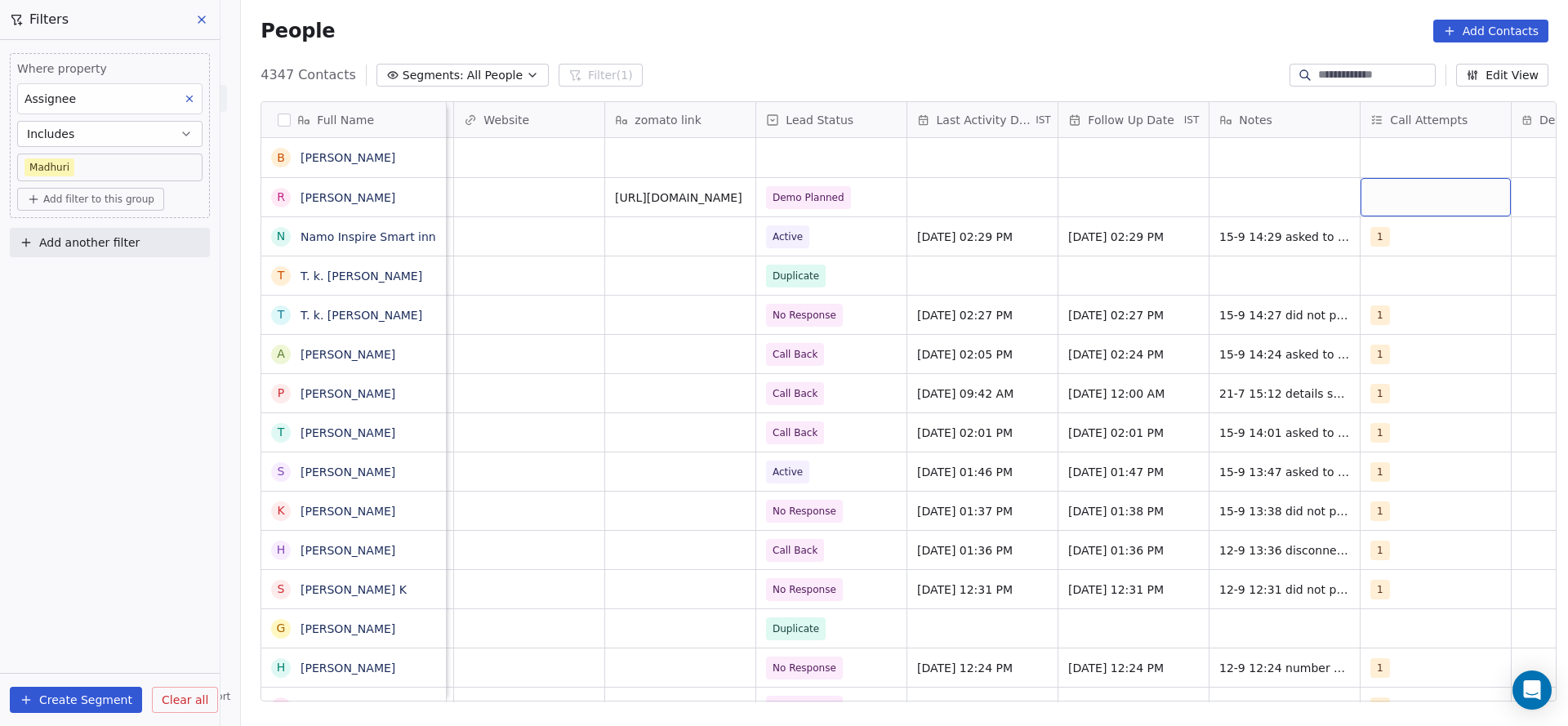
click at [1409, 179] on div "grid" at bounding box center [1435, 198] width 150 height 39
click at [1392, 231] on span "1" at bounding box center [1399, 240] width 17 height 18
click at [1209, 252] on html "On2Cook India Pvt. Ltd. Contacts People Marketing Workflows Campaigns Sales Pip…" at bounding box center [784, 363] width 1568 height 726
click at [939, 200] on div "grid" at bounding box center [982, 198] width 150 height 39
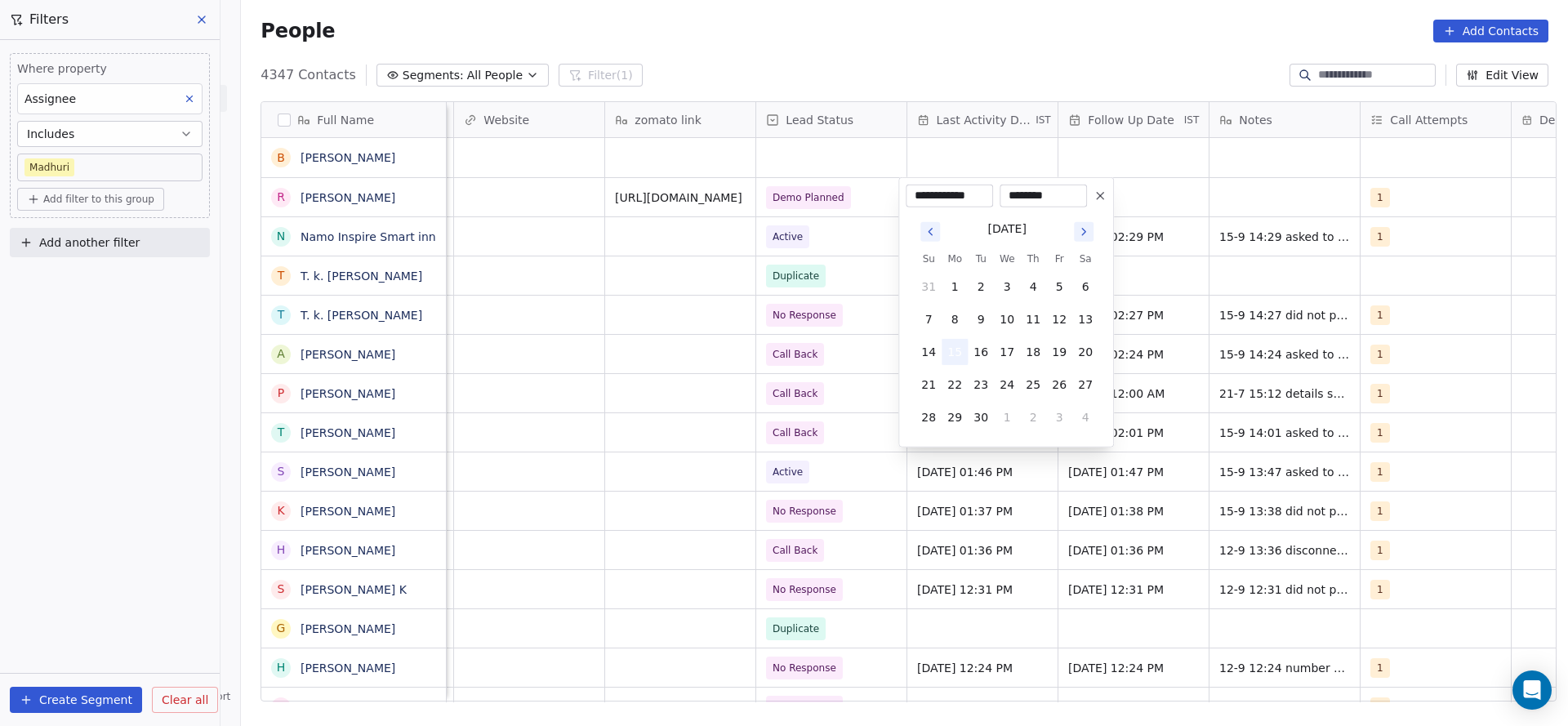
click at [957, 357] on button "15" at bounding box center [954, 352] width 26 height 26
click at [605, 342] on html "On2Cook India Pvt. Ltd. Contacts People Marketing Workflows Campaigns Sales Pip…" at bounding box center [784, 363] width 1568 height 726
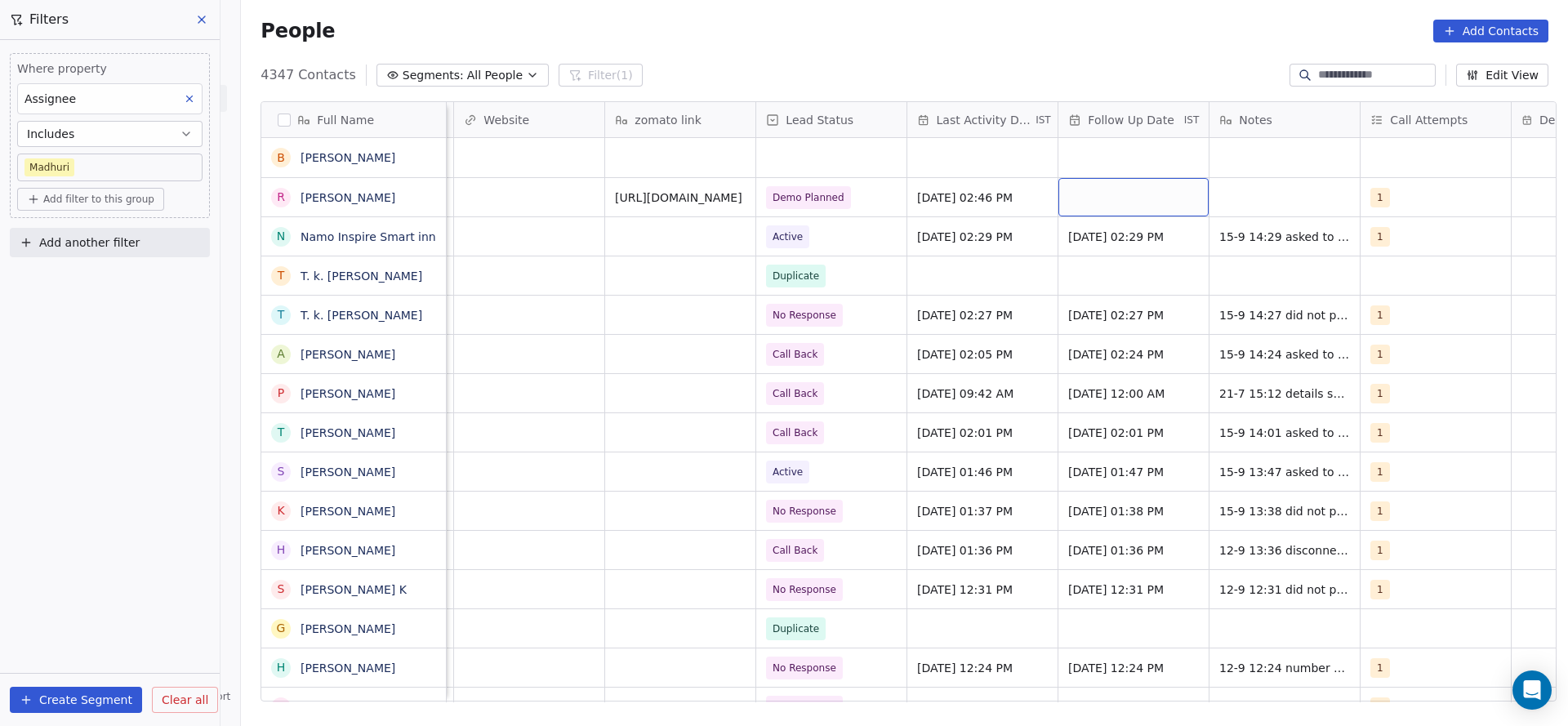
click at [1125, 198] on div "grid" at bounding box center [1133, 198] width 150 height 39
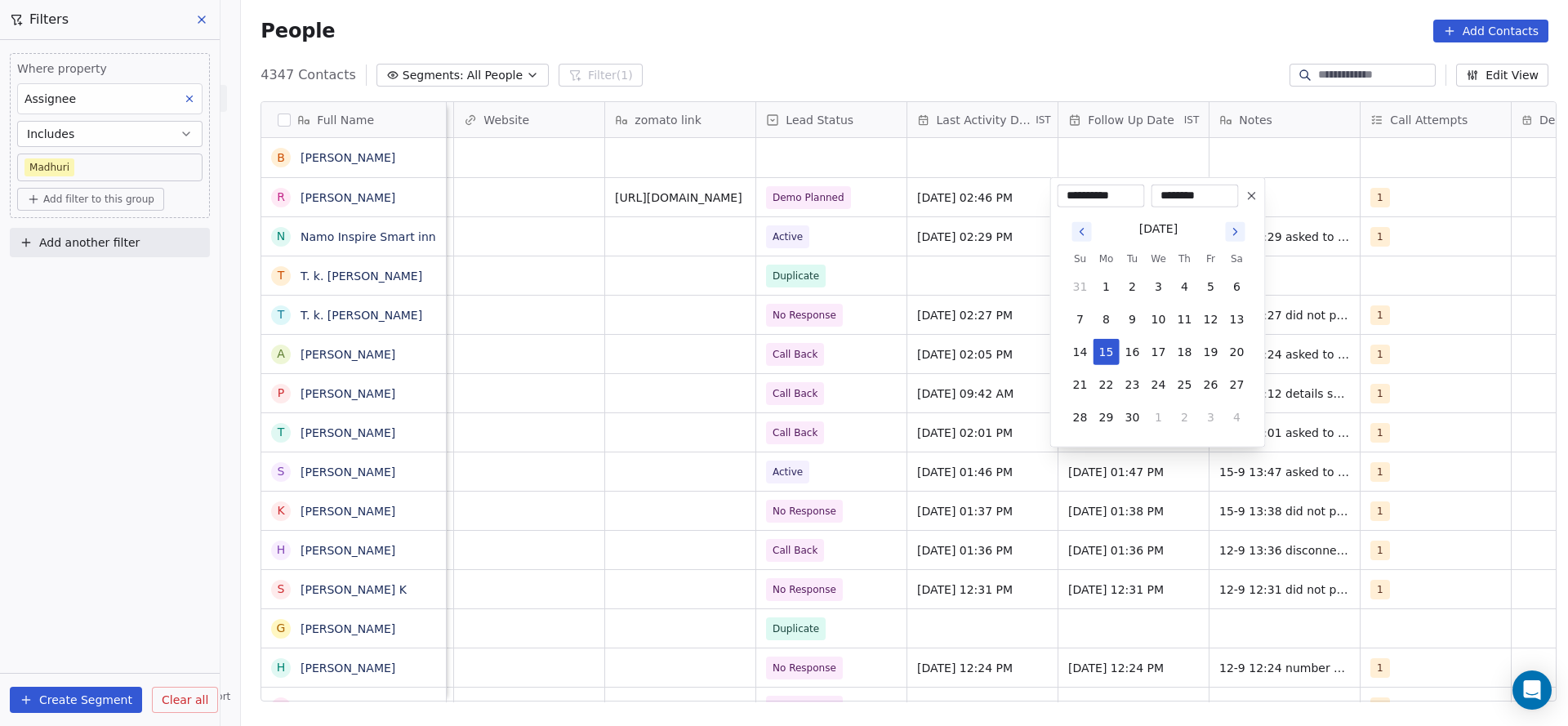
click at [1215, 355] on button "19" at bounding box center [1211, 352] width 26 height 26
type input "**********"
click at [729, 382] on html "On2Cook India Pvt. Ltd. Contacts People Marketing Workflows Campaigns Sales Pip…" at bounding box center [784, 363] width 1568 height 726
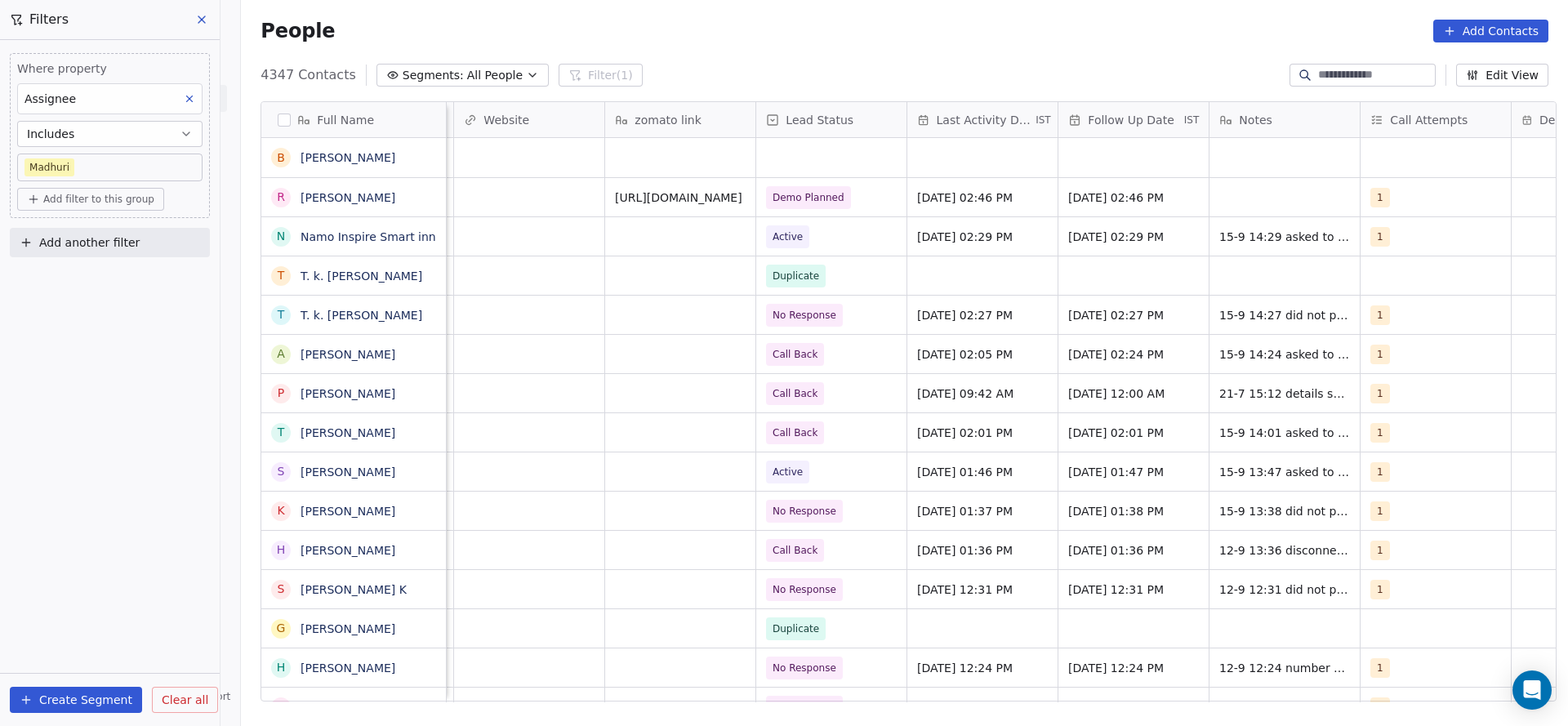
scroll to position [0, 2120]
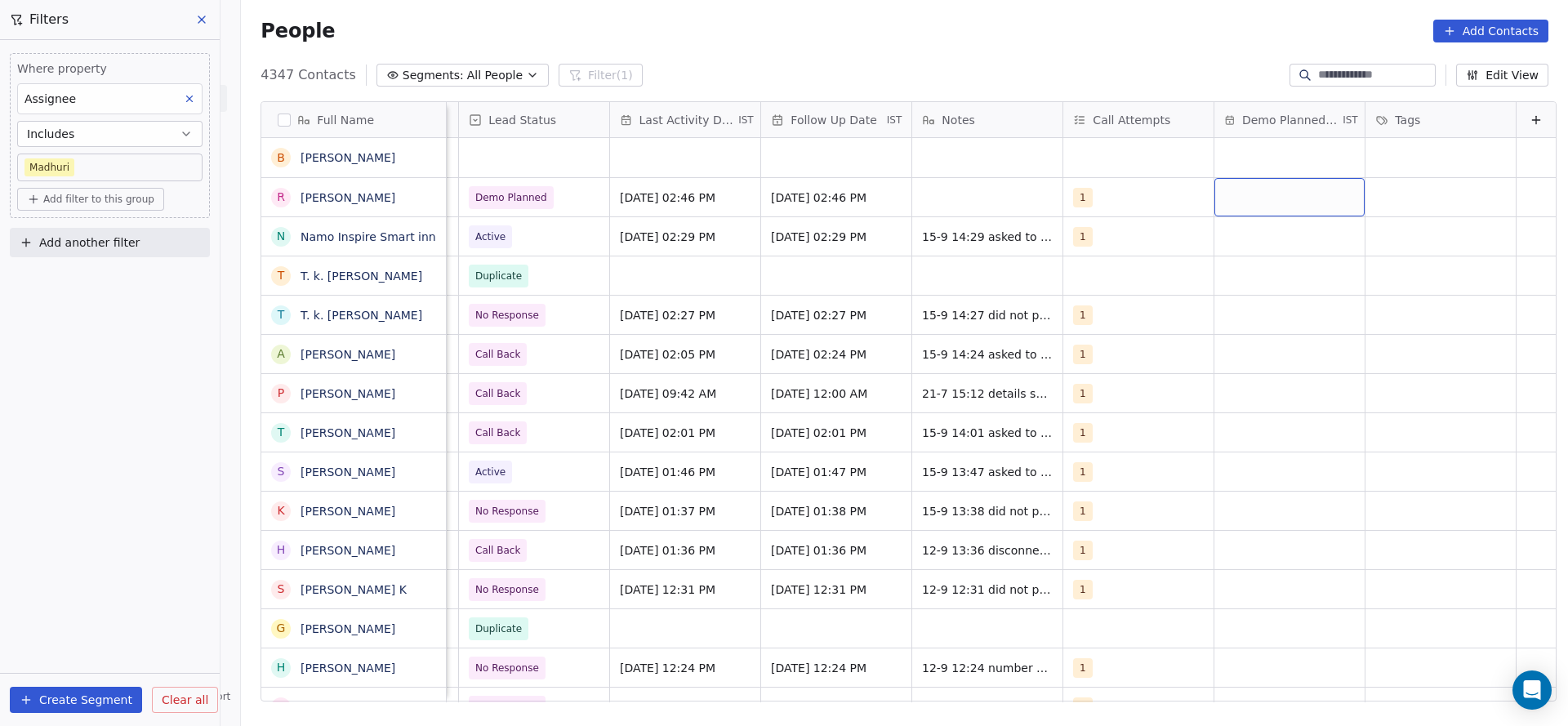
click at [1272, 202] on div "grid" at bounding box center [1289, 198] width 150 height 39
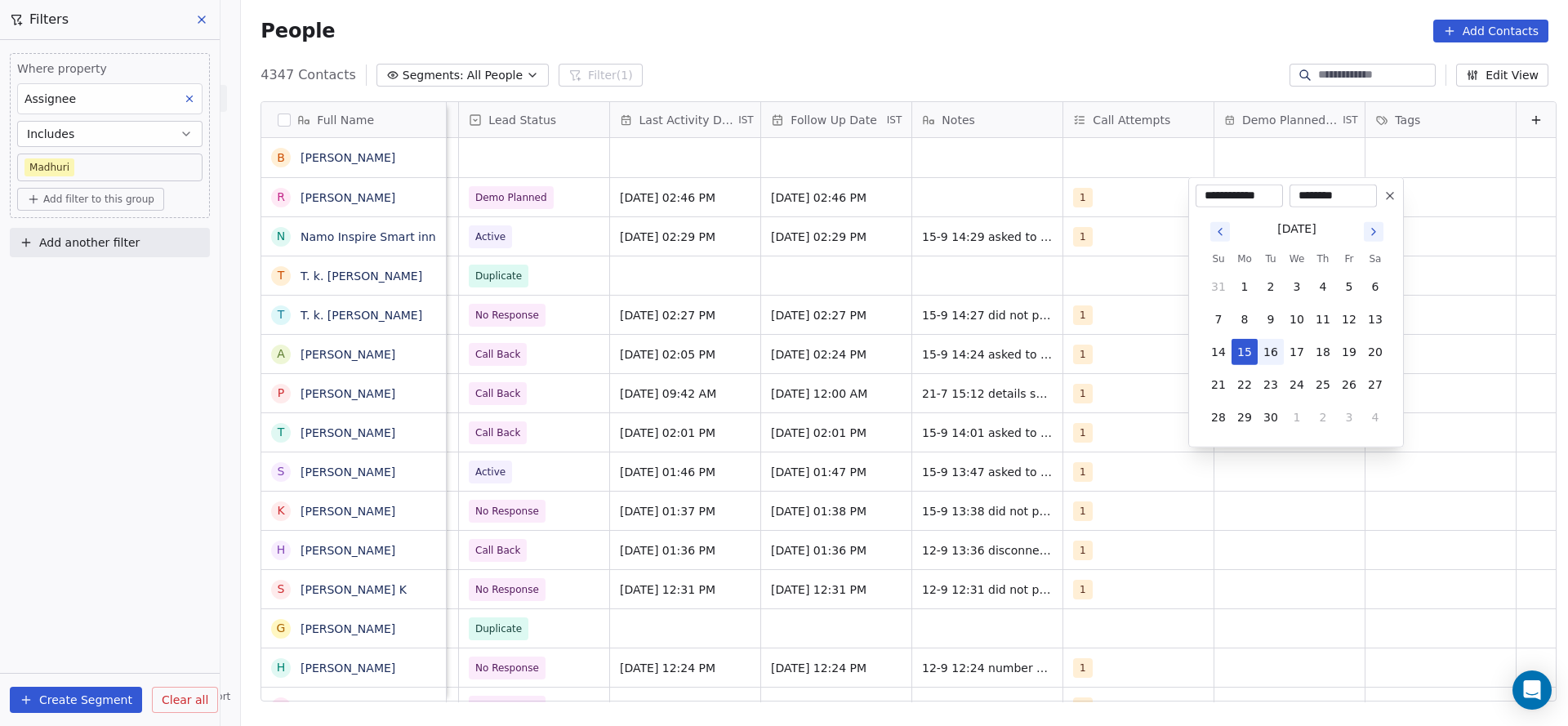
click at [1273, 351] on button "16" at bounding box center [1270, 352] width 26 height 26
type input "**********"
click at [1107, 367] on html "On2Cook India Pvt. Ltd. Contacts People Marketing Workflows Campaigns Sales Pip…" at bounding box center [784, 363] width 1568 height 726
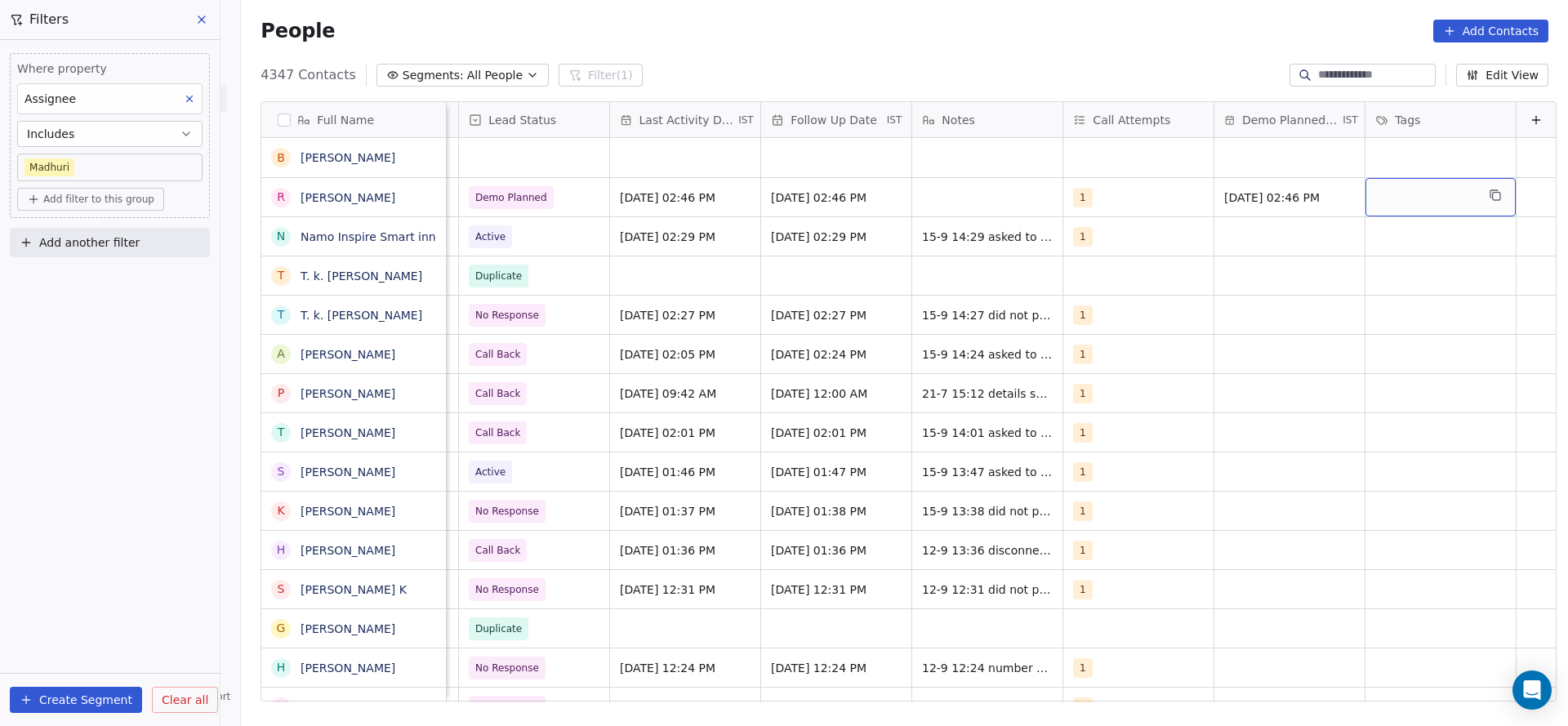
click at [1377, 193] on div "grid" at bounding box center [1440, 198] width 150 height 39
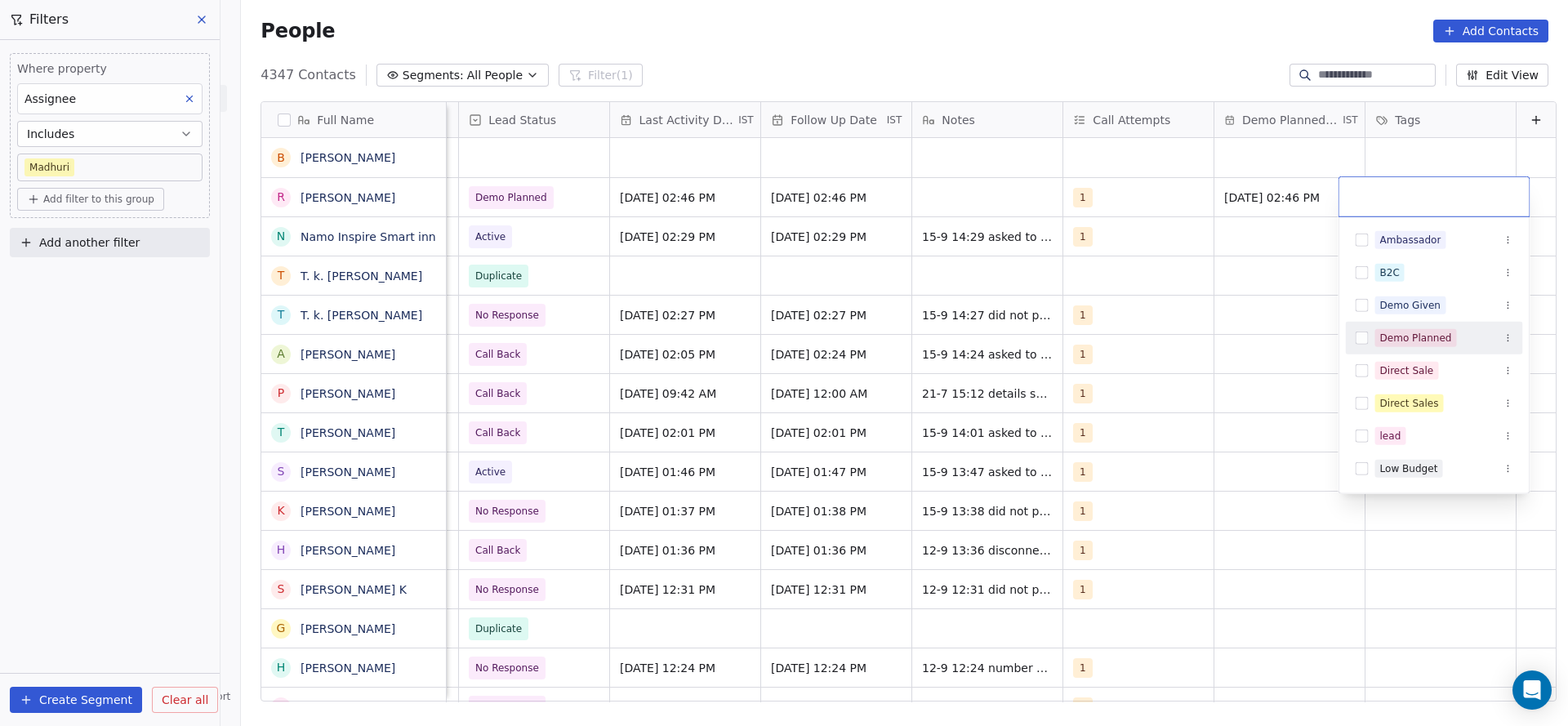
click at [1393, 341] on div "Demo Planned" at bounding box center [1416, 338] width 72 height 15
drag, startPoint x: 1280, startPoint y: 370, endPoint x: 1085, endPoint y: 272, distance: 218.2
click at [1279, 370] on html "On2Cook India Pvt. Ltd. Contacts People Marketing Workflows Campaigns Sales Pip…" at bounding box center [784, 363] width 1568 height 726
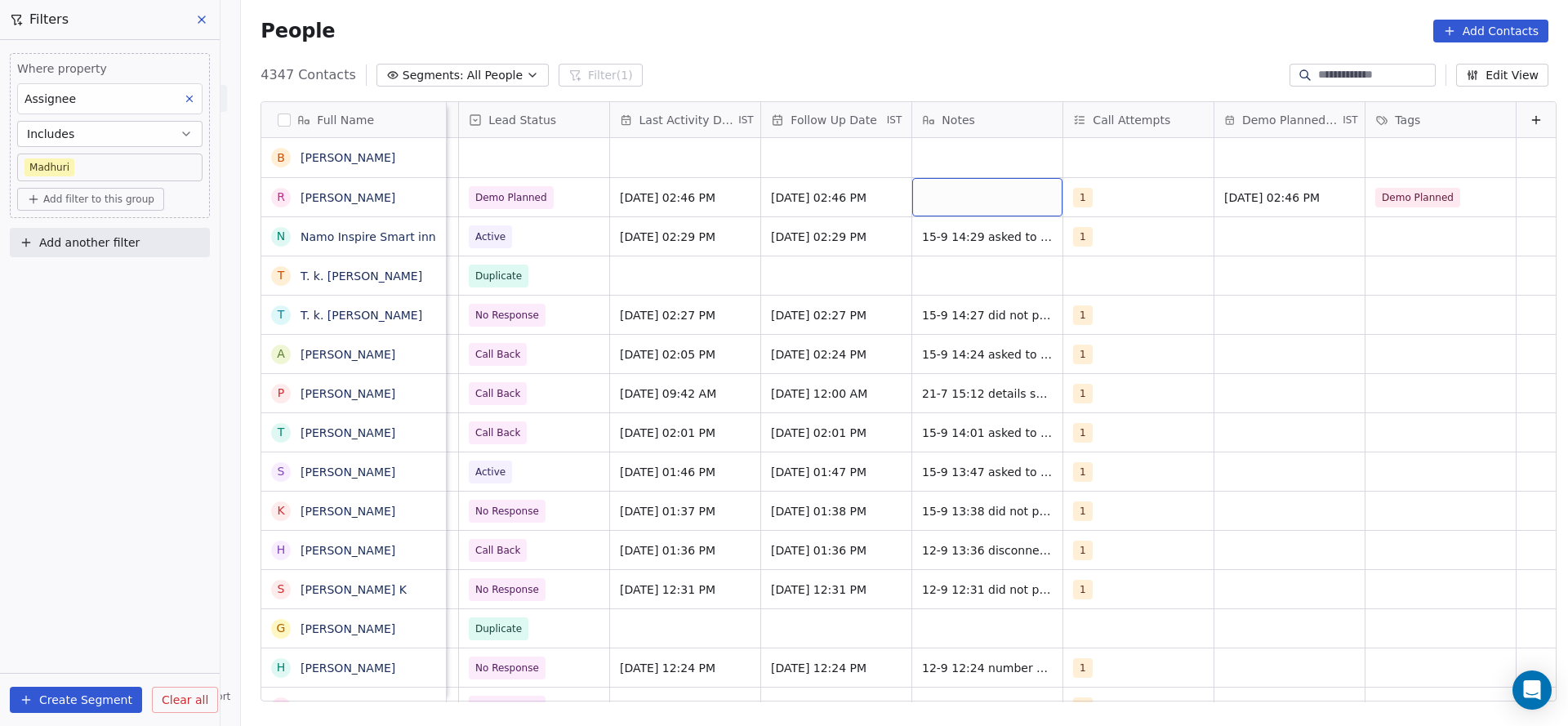
click at [953, 207] on div "grid" at bounding box center [987, 198] width 150 height 39
type textarea "**********"
click at [704, 347] on html "On2Cook India Pvt. Ltd. Contacts People Marketing Workflows Campaigns Sales Pip…" at bounding box center [784, 363] width 1568 height 726
drag, startPoint x: 1212, startPoint y: 703, endPoint x: 666, endPoint y: 715, distance: 546.1
click at [666, 715] on div "Full Name b [PERSON_NAME] R [PERSON_NAME] N Namo Inspire Smart inn T T. k. [PER…" at bounding box center [903, 406] width 1327 height 638
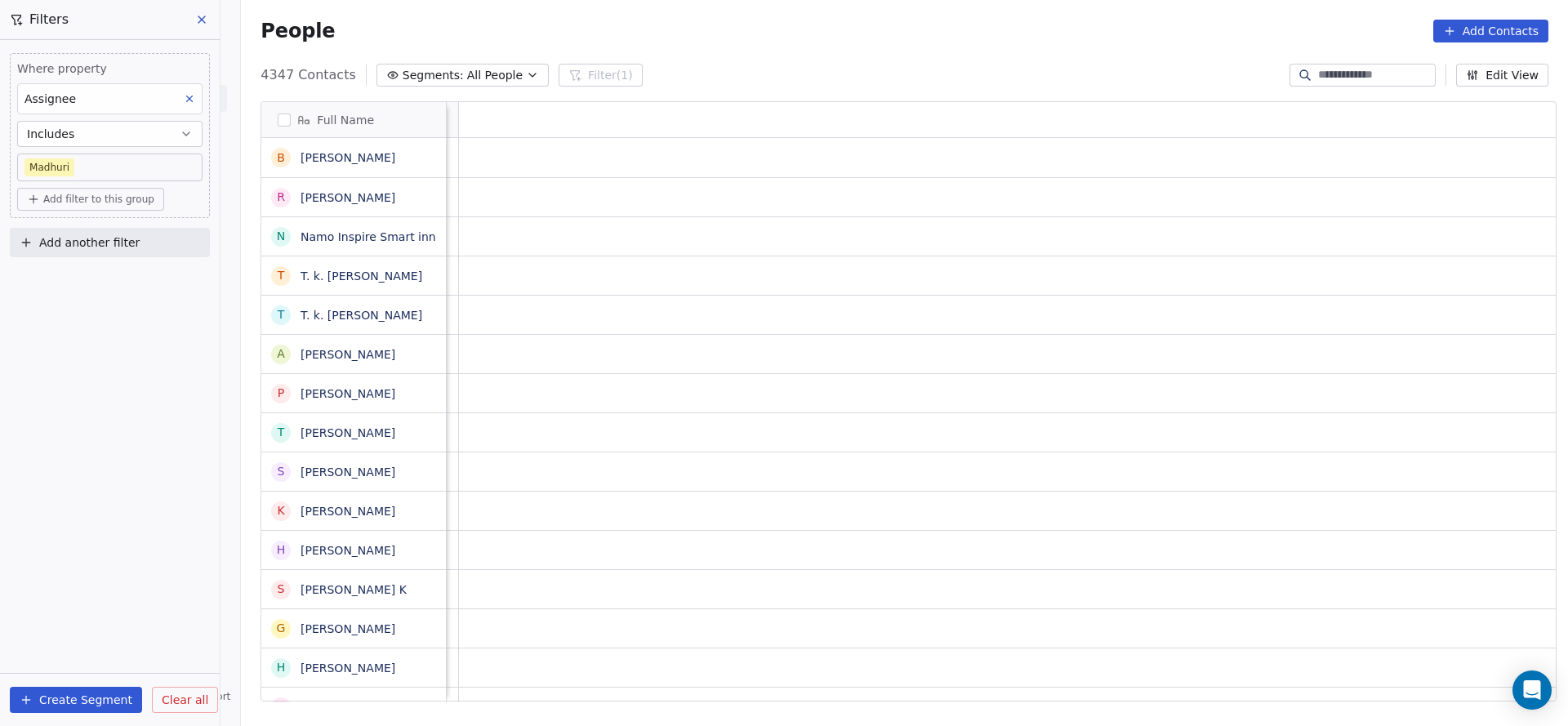
scroll to position [0, 465]
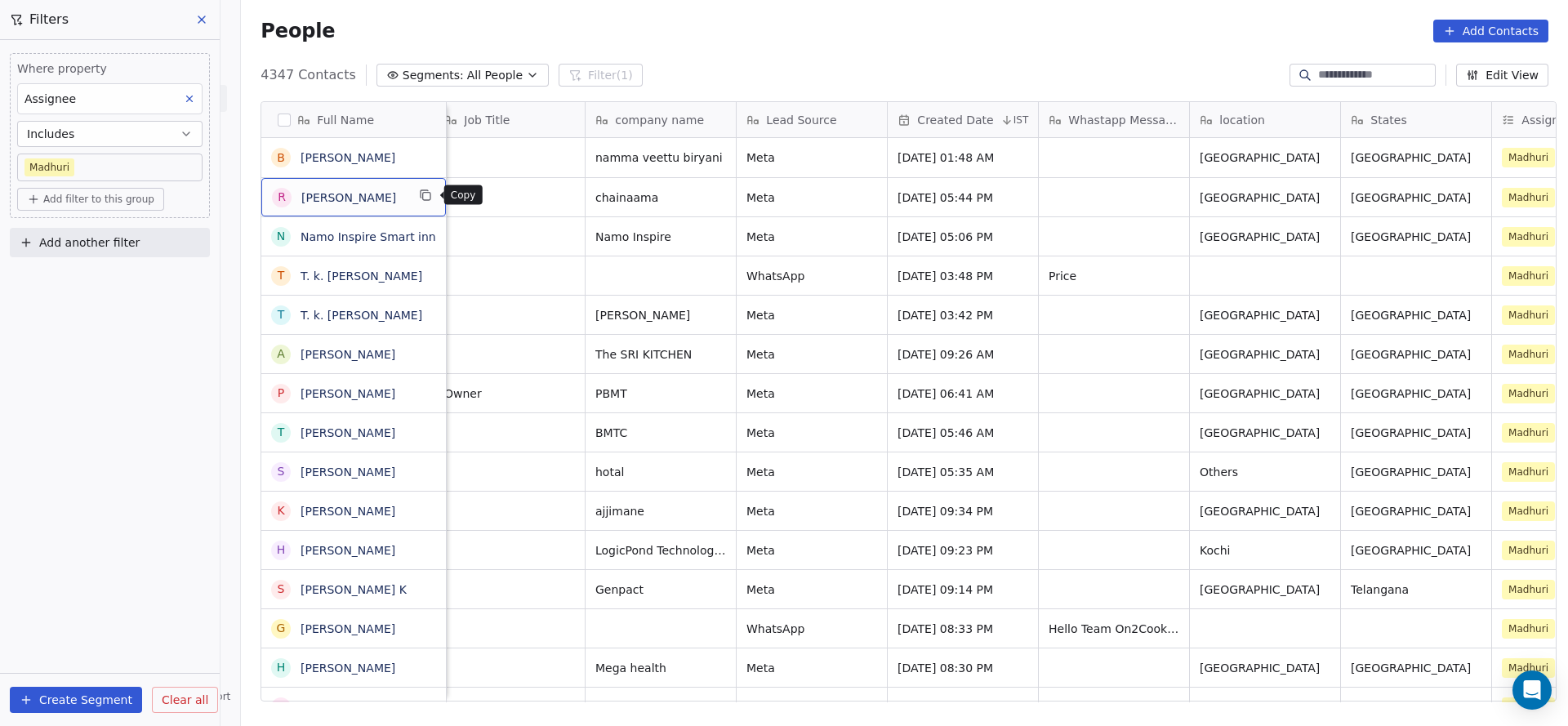
click at [424, 202] on button "grid" at bounding box center [425, 195] width 19 height 19
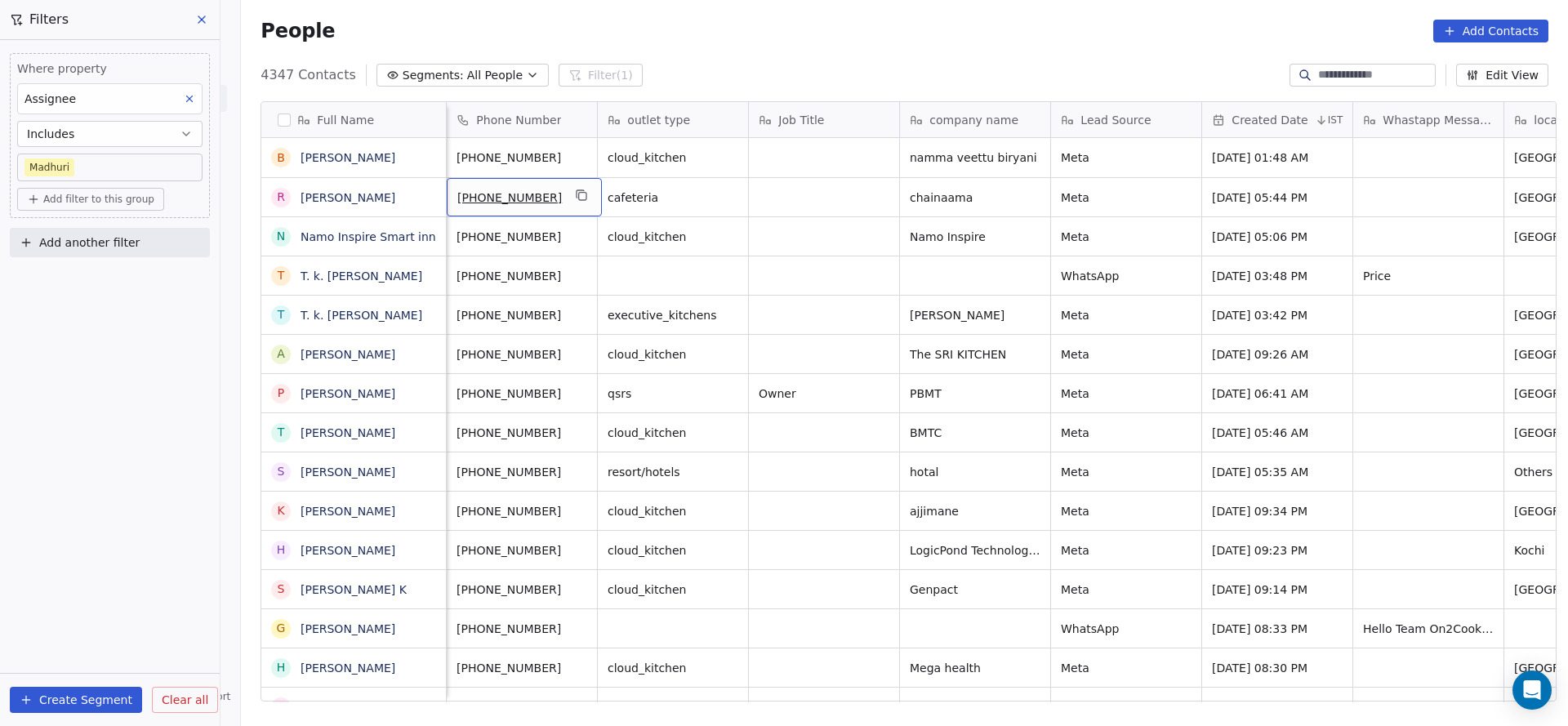
scroll to position [0, 0]
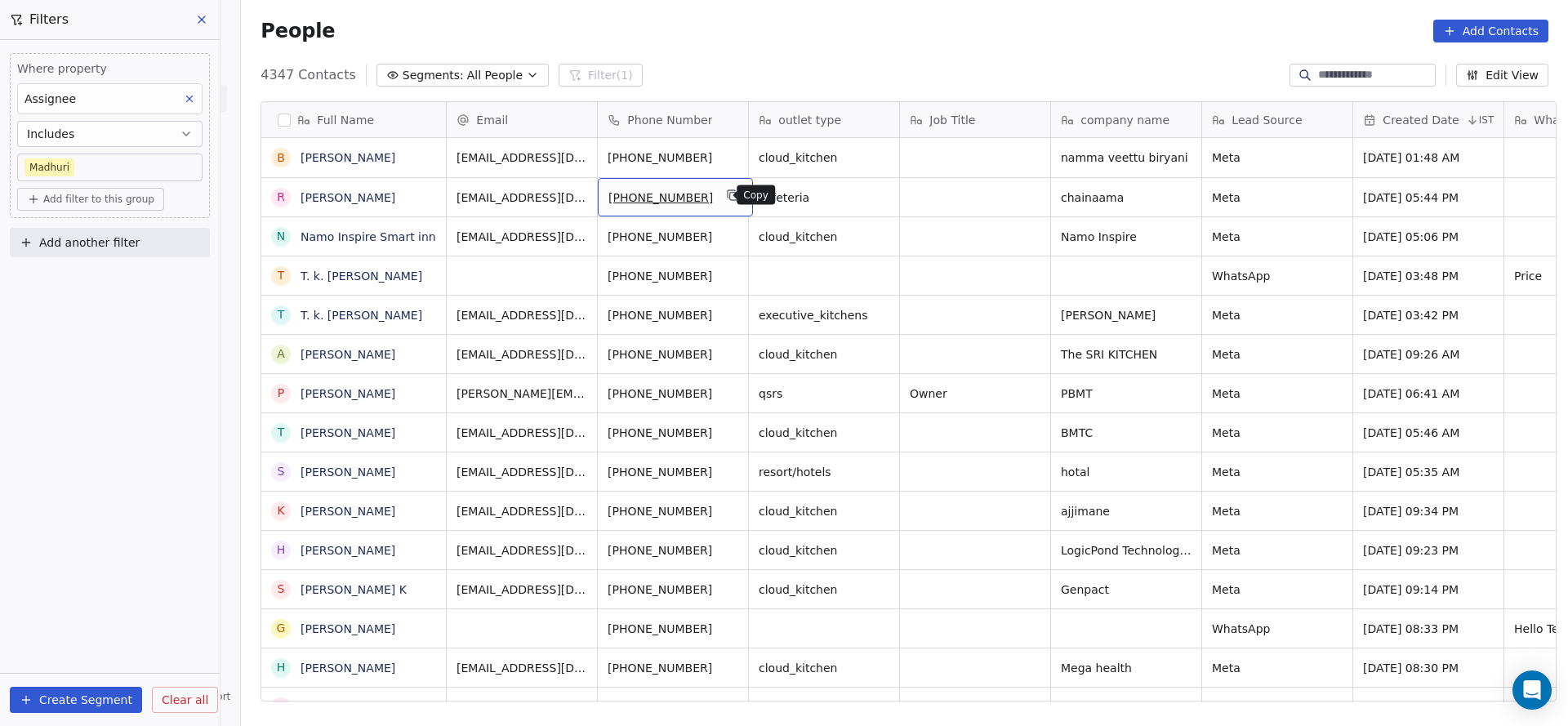
click at [727, 191] on icon "grid" at bounding box center [733, 195] width 13 height 13
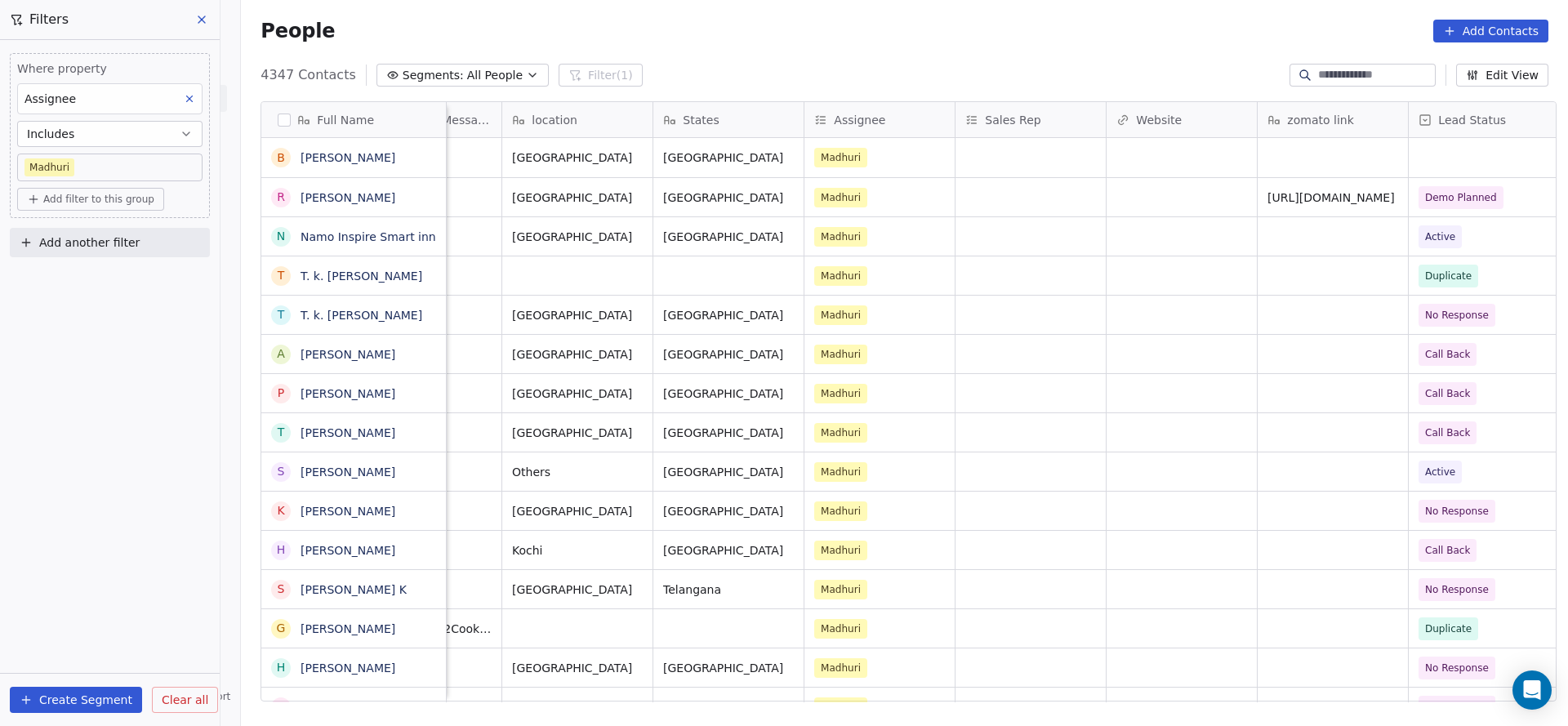
scroll to position [0, 1164]
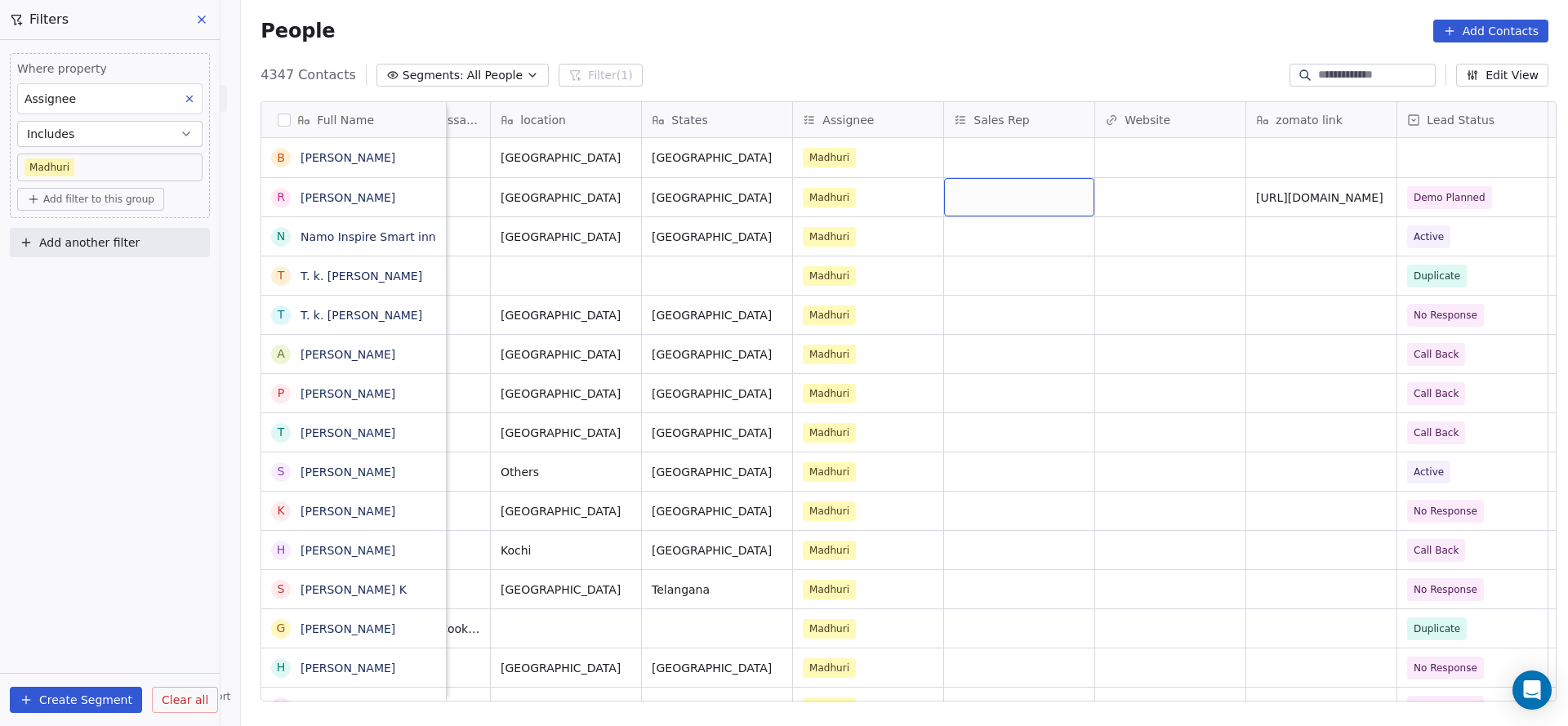
click at [1010, 202] on div "grid" at bounding box center [1018, 198] width 150 height 39
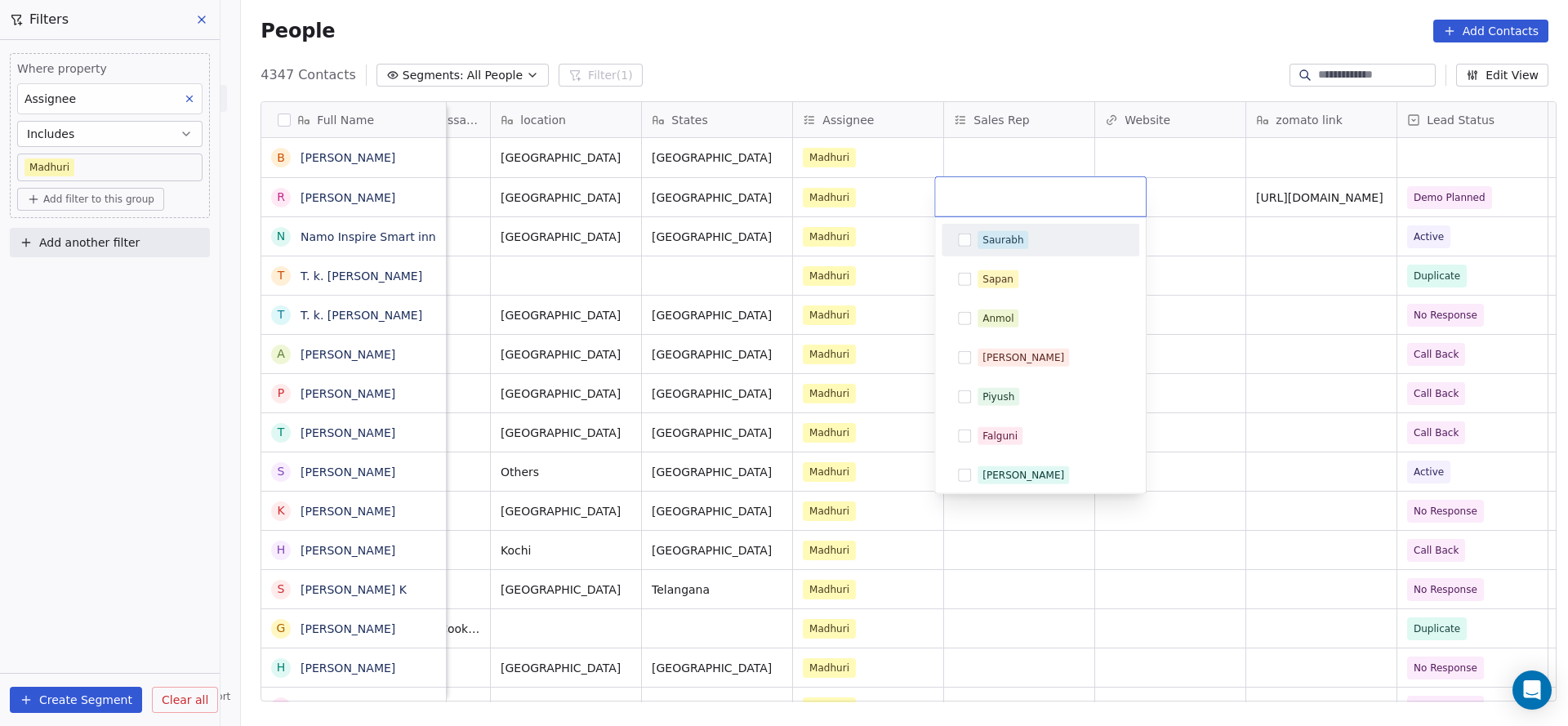
click at [1010, 240] on div "Saurabh" at bounding box center [1003, 240] width 41 height 15
click at [892, 271] on html "On2Cook India Pvt. Ltd. Contacts People Marketing Workflows Campaigns Sales Pip…" at bounding box center [784, 363] width 1568 height 726
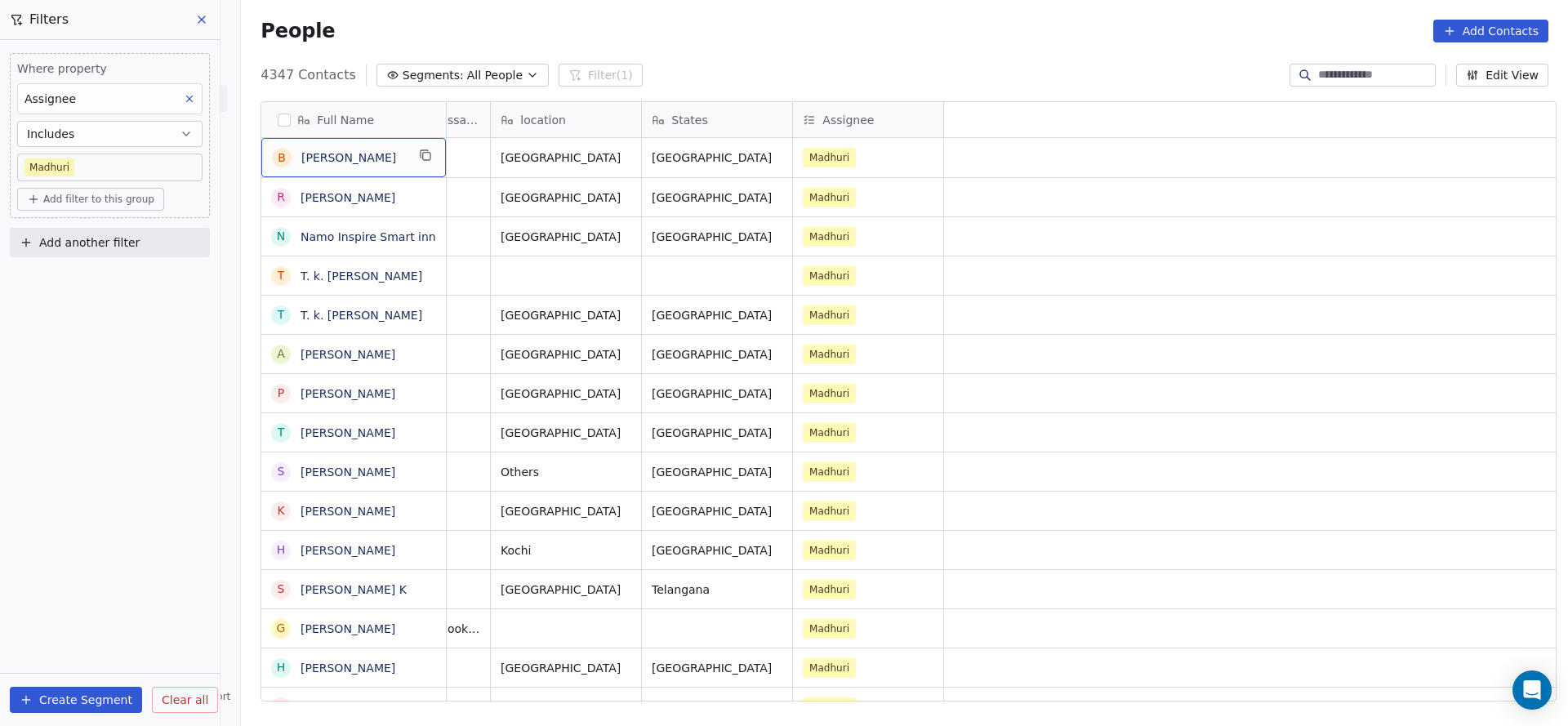
scroll to position [0, 0]
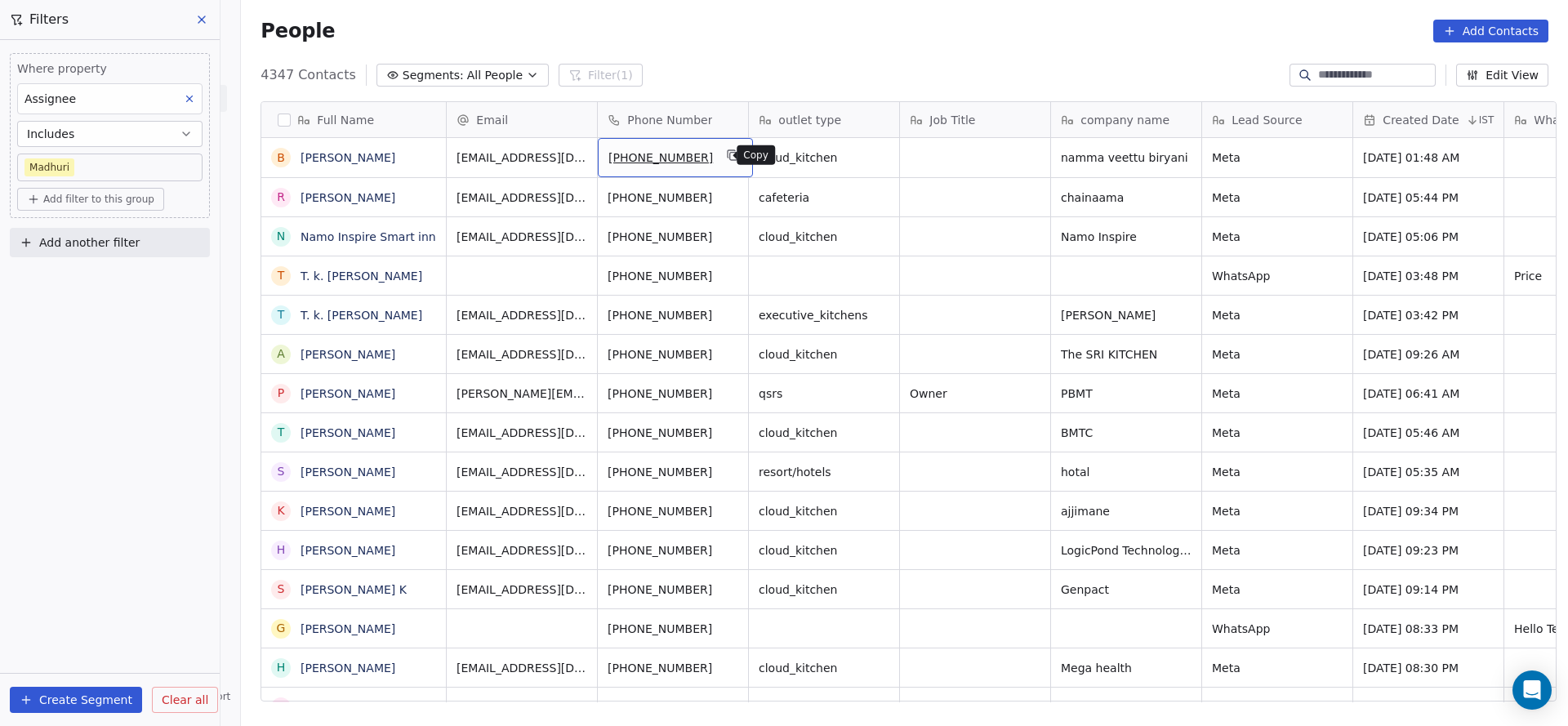
click at [723, 162] on button "grid" at bounding box center [733, 155] width 19 height 19
click at [726, 198] on button "grid" at bounding box center [733, 195] width 19 height 19
click at [727, 158] on icon "grid" at bounding box center [733, 155] width 13 height 13
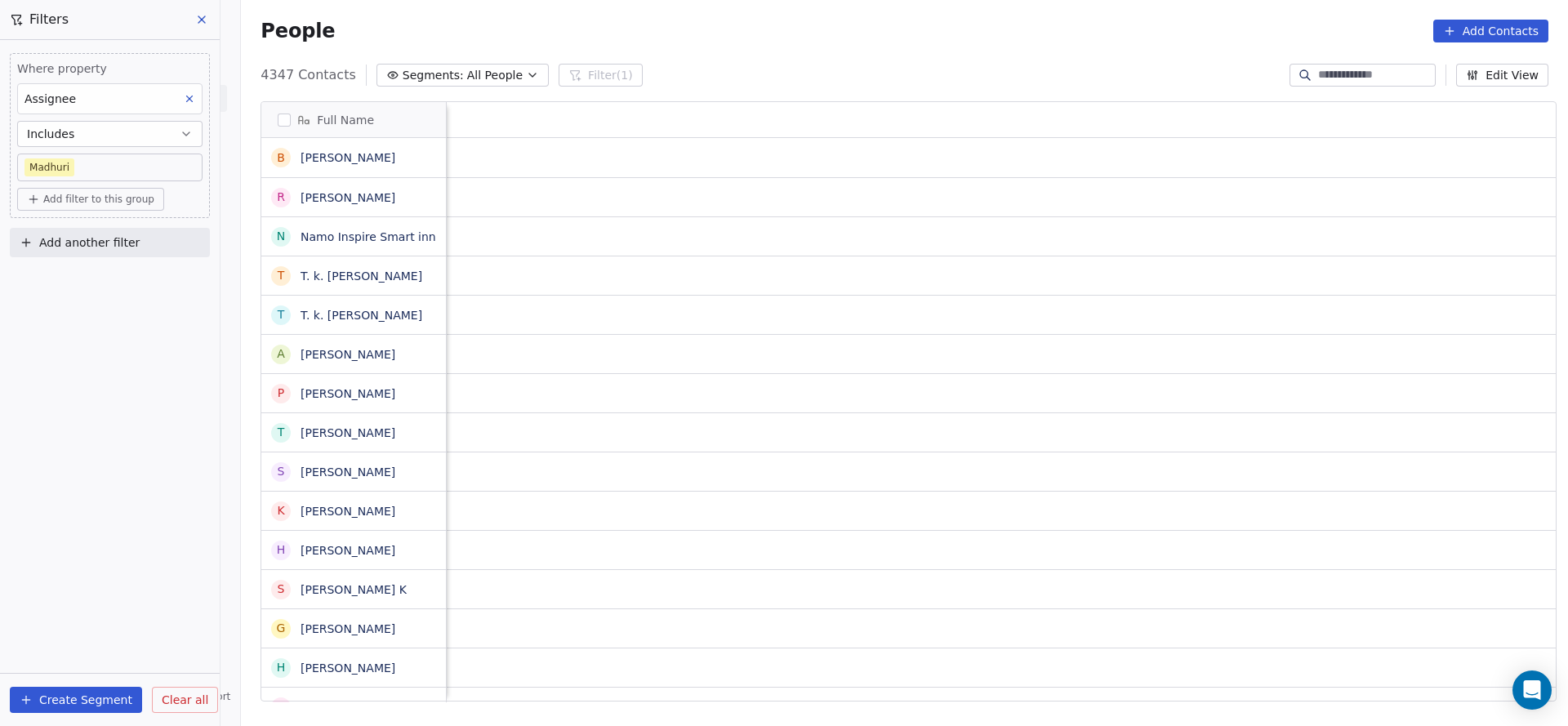
scroll to position [0, 2120]
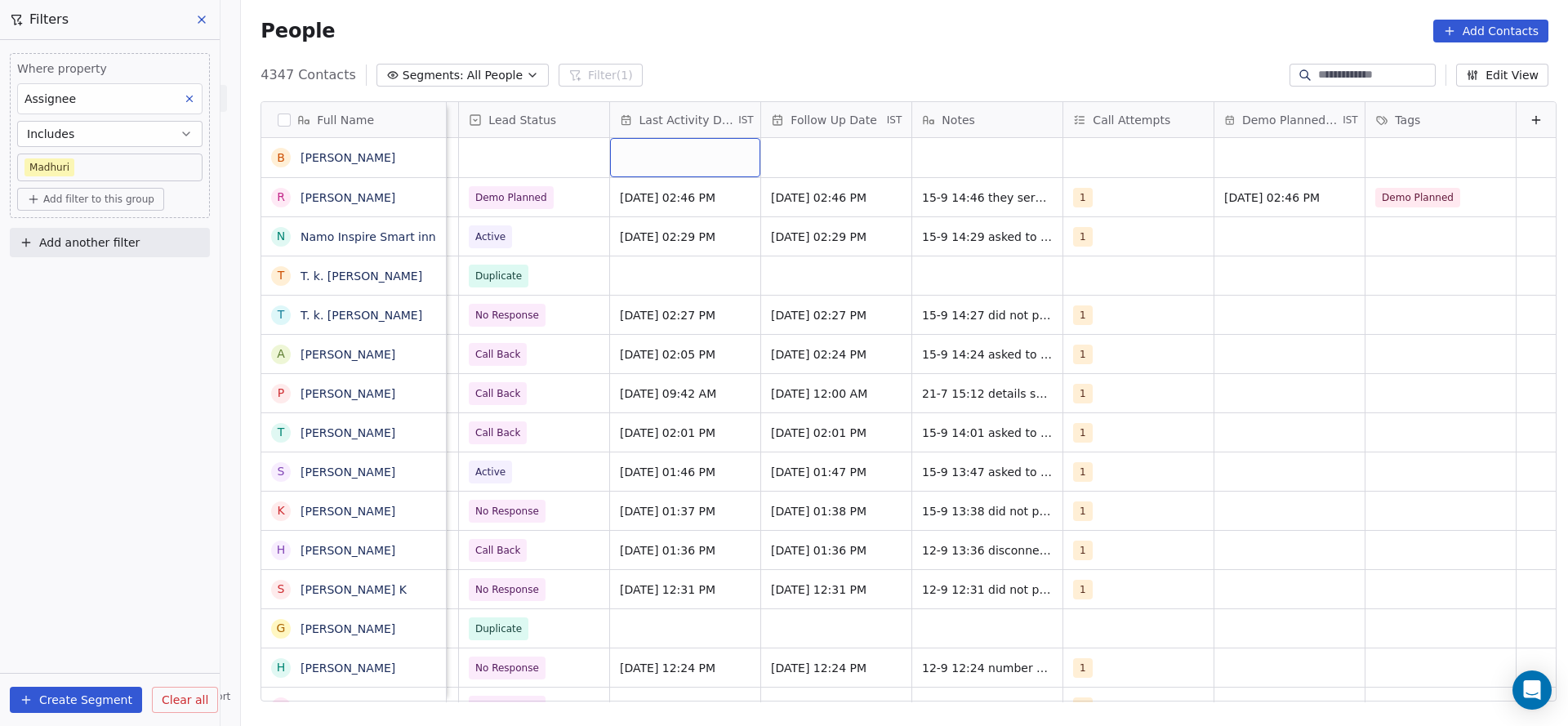
click at [673, 149] on div "grid" at bounding box center [685, 157] width 150 height 40
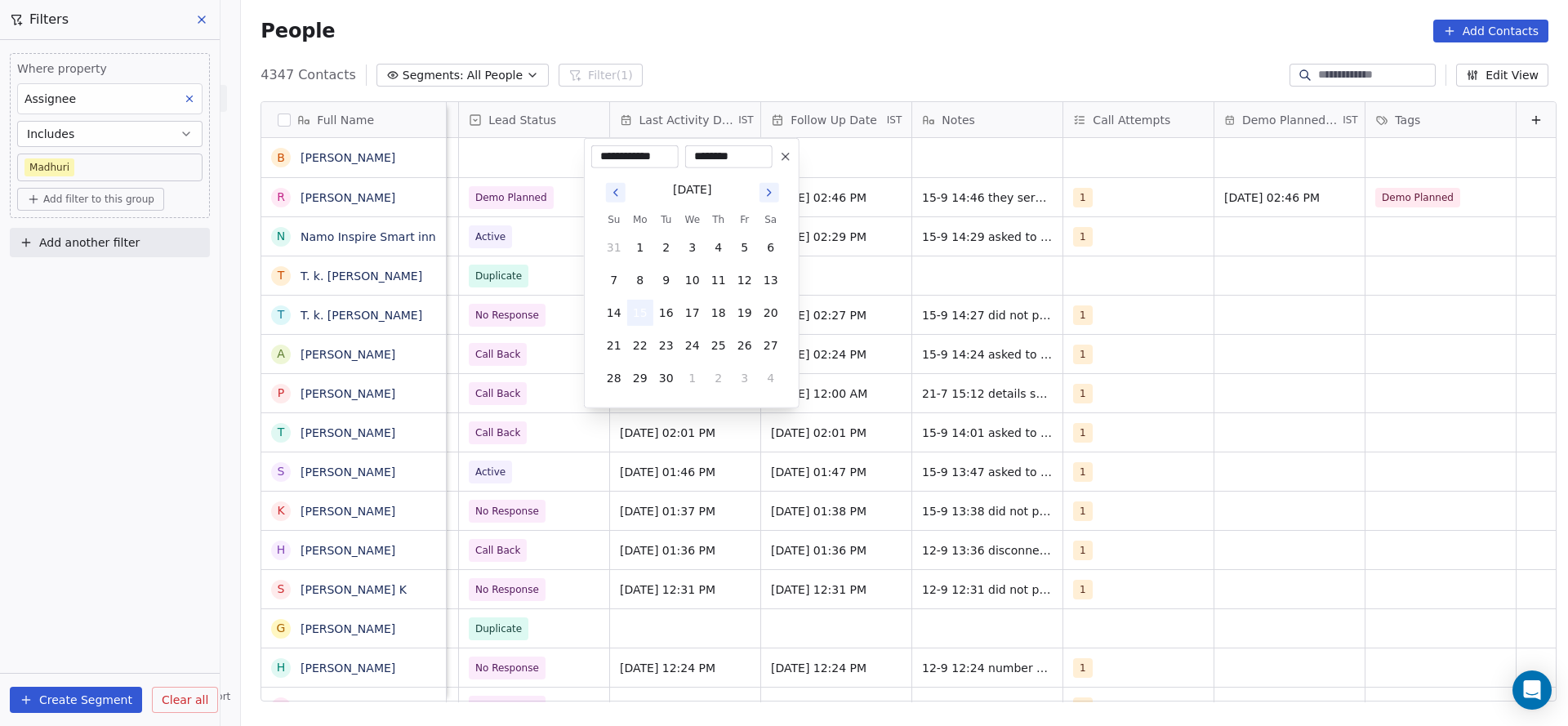
click at [642, 310] on button "15" at bounding box center [640, 313] width 26 height 26
click at [1178, 261] on html "On2Cook India Pvt. Ltd. Contacts People Marketing Workflows Campaigns Sales Pip…" at bounding box center [784, 363] width 1568 height 726
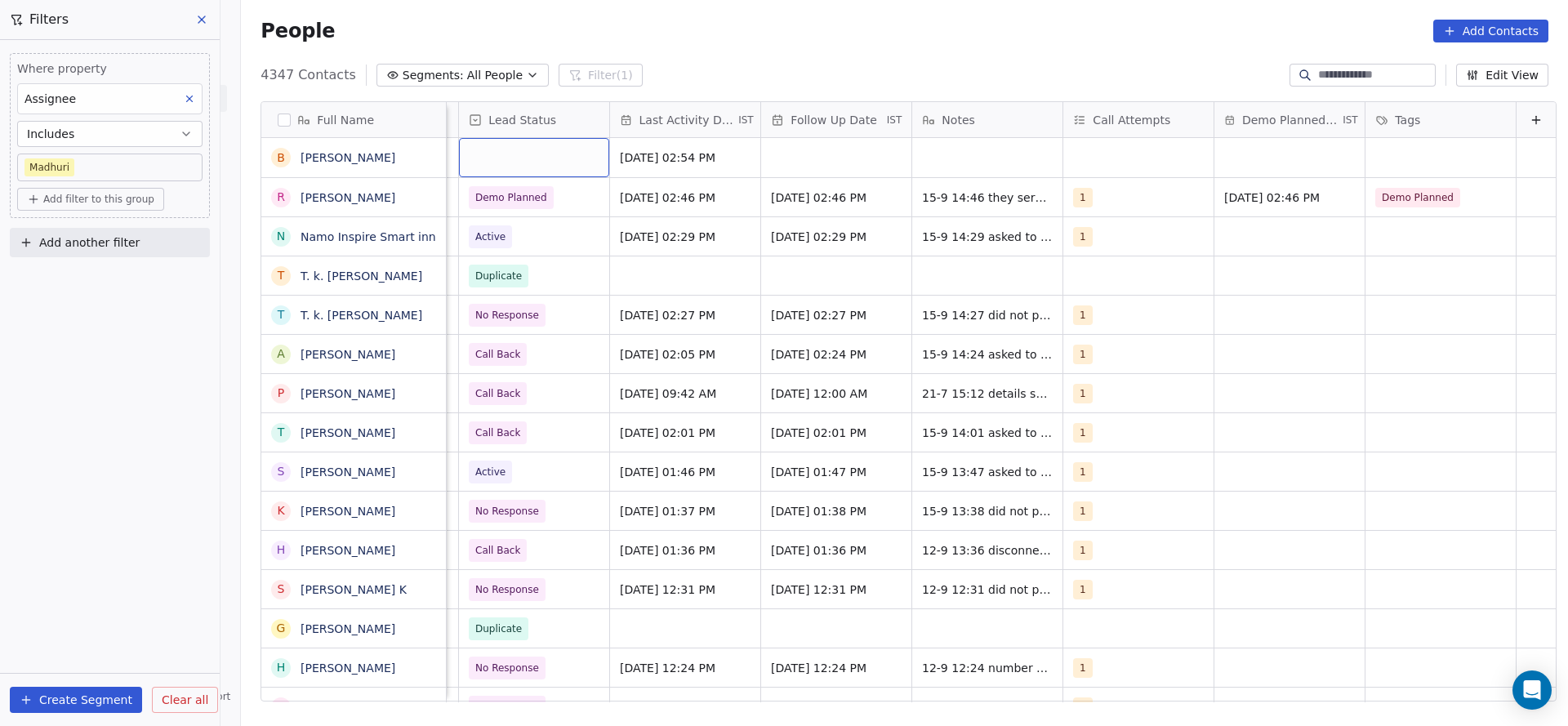
scroll to position [0, 2114]
click at [558, 152] on div "grid" at bounding box center [534, 157] width 150 height 40
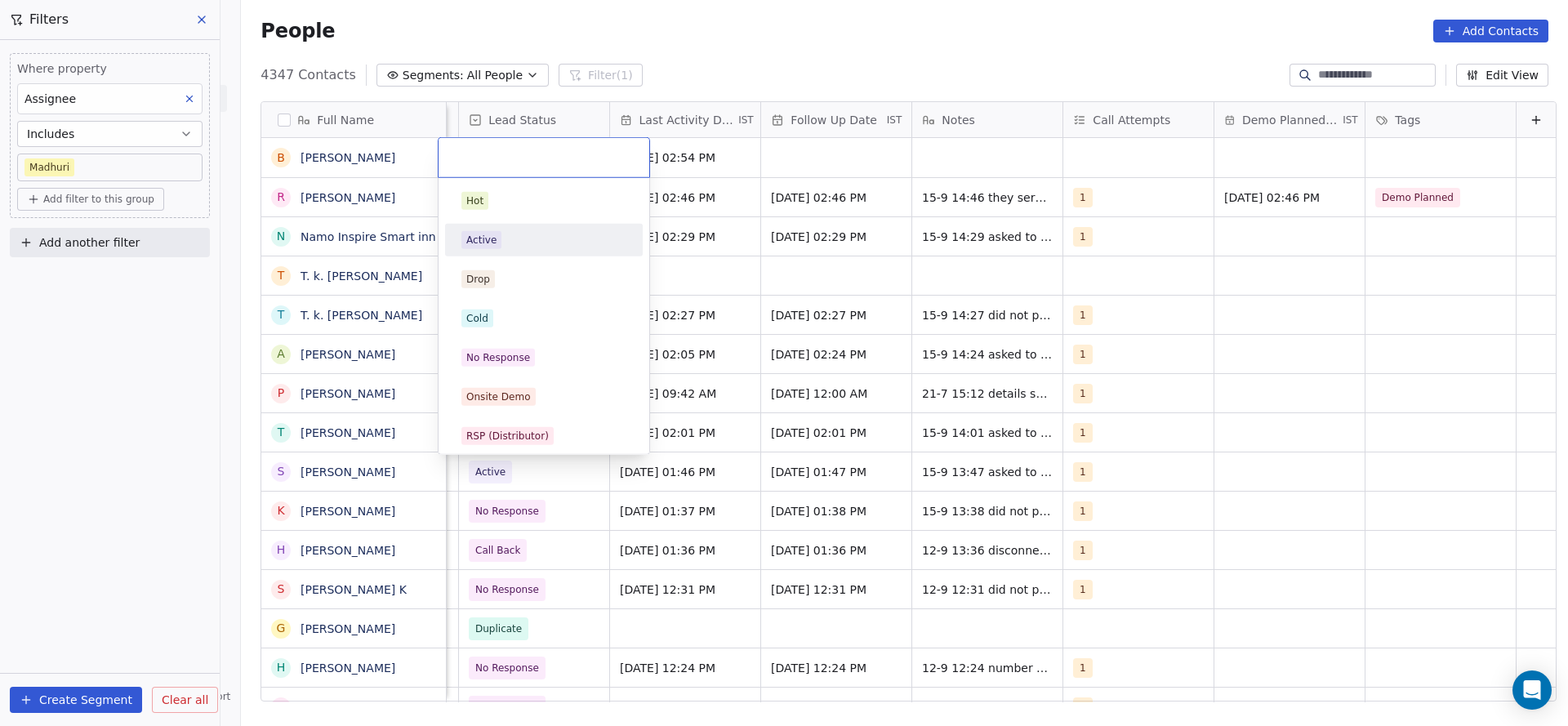
click at [528, 241] on div "Active" at bounding box center [544, 240] width 165 height 18
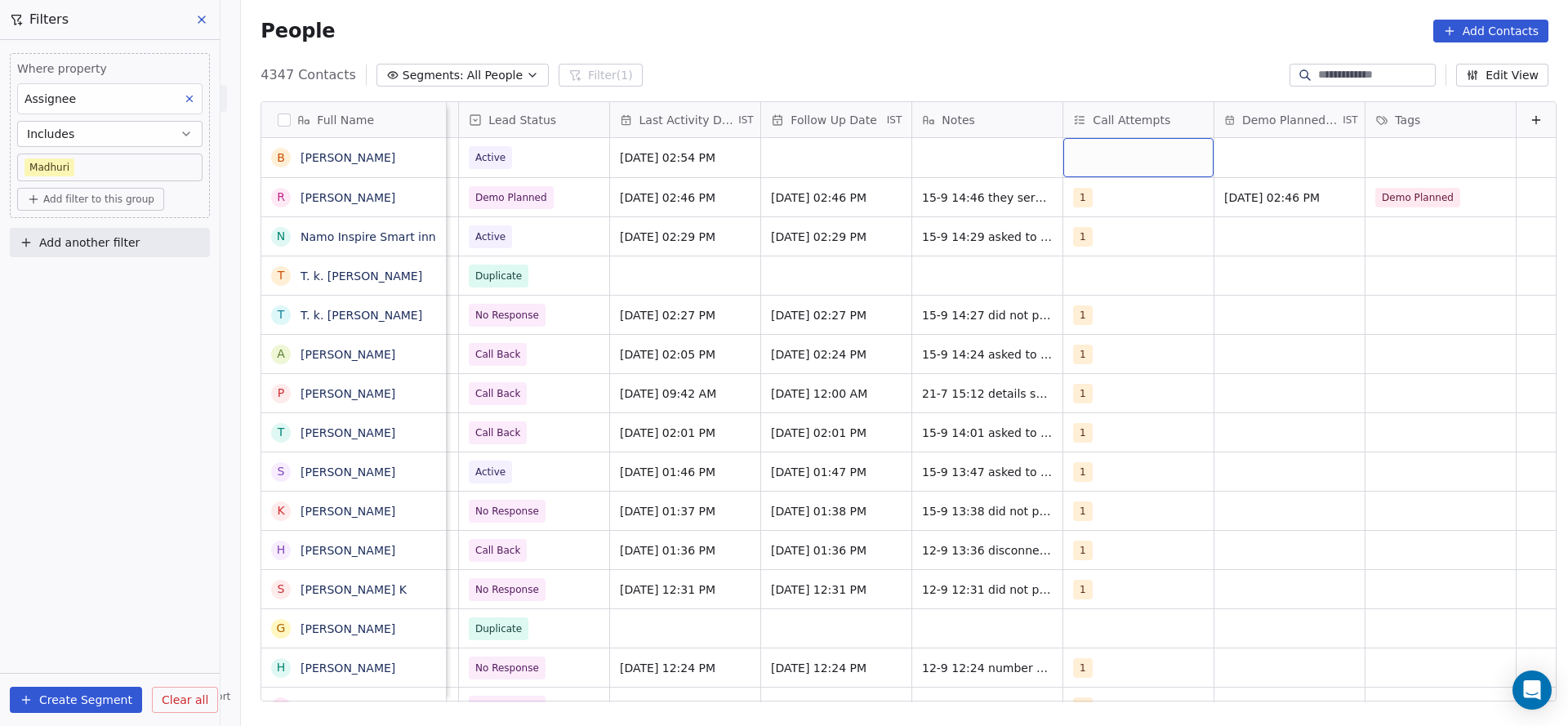
click at [1065, 158] on div "grid" at bounding box center [1138, 157] width 150 height 40
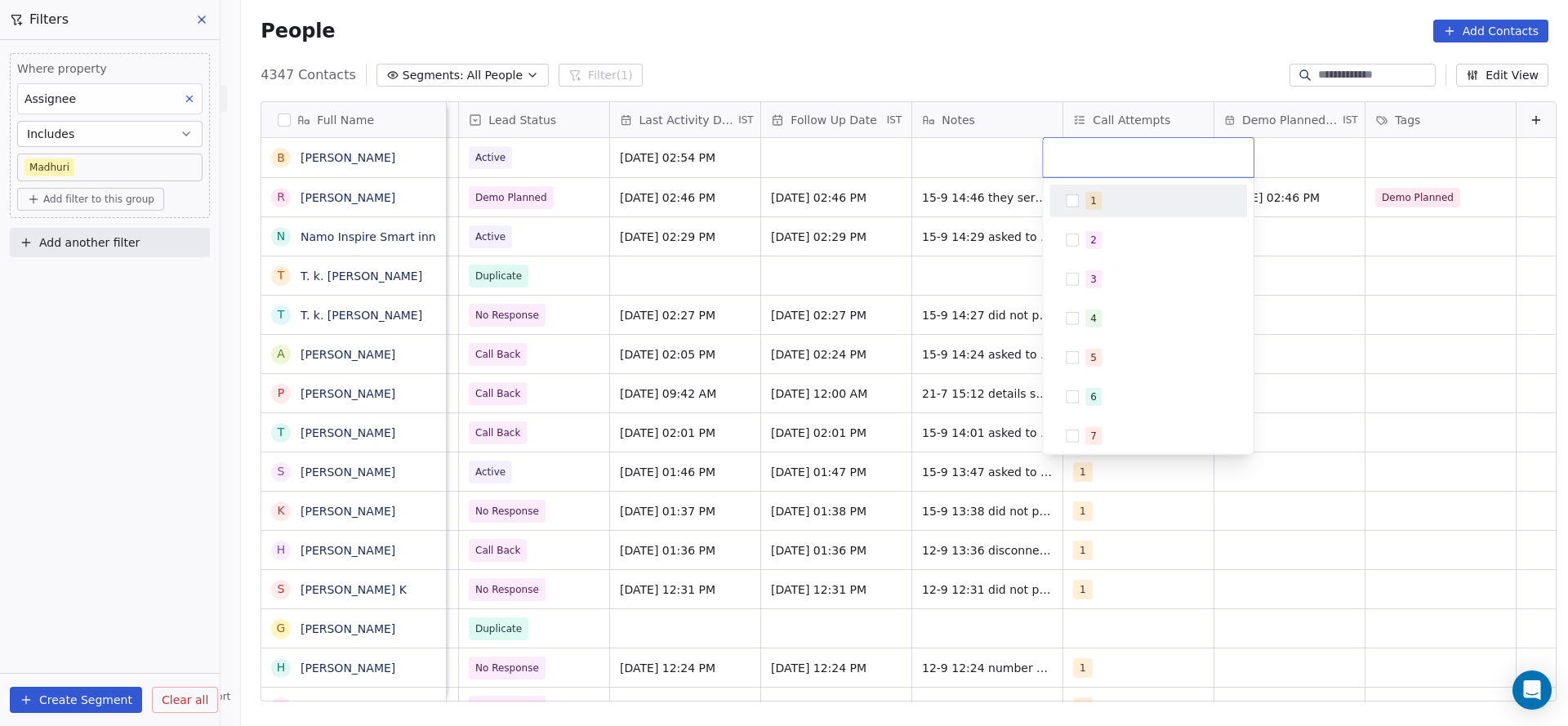
click at [1086, 207] on span "1" at bounding box center [1093, 201] width 17 height 18
click at [816, 241] on html "On2Cook India Pvt. Ltd. Contacts People Marketing Workflows Campaigns Sales Pip…" at bounding box center [784, 363] width 1568 height 726
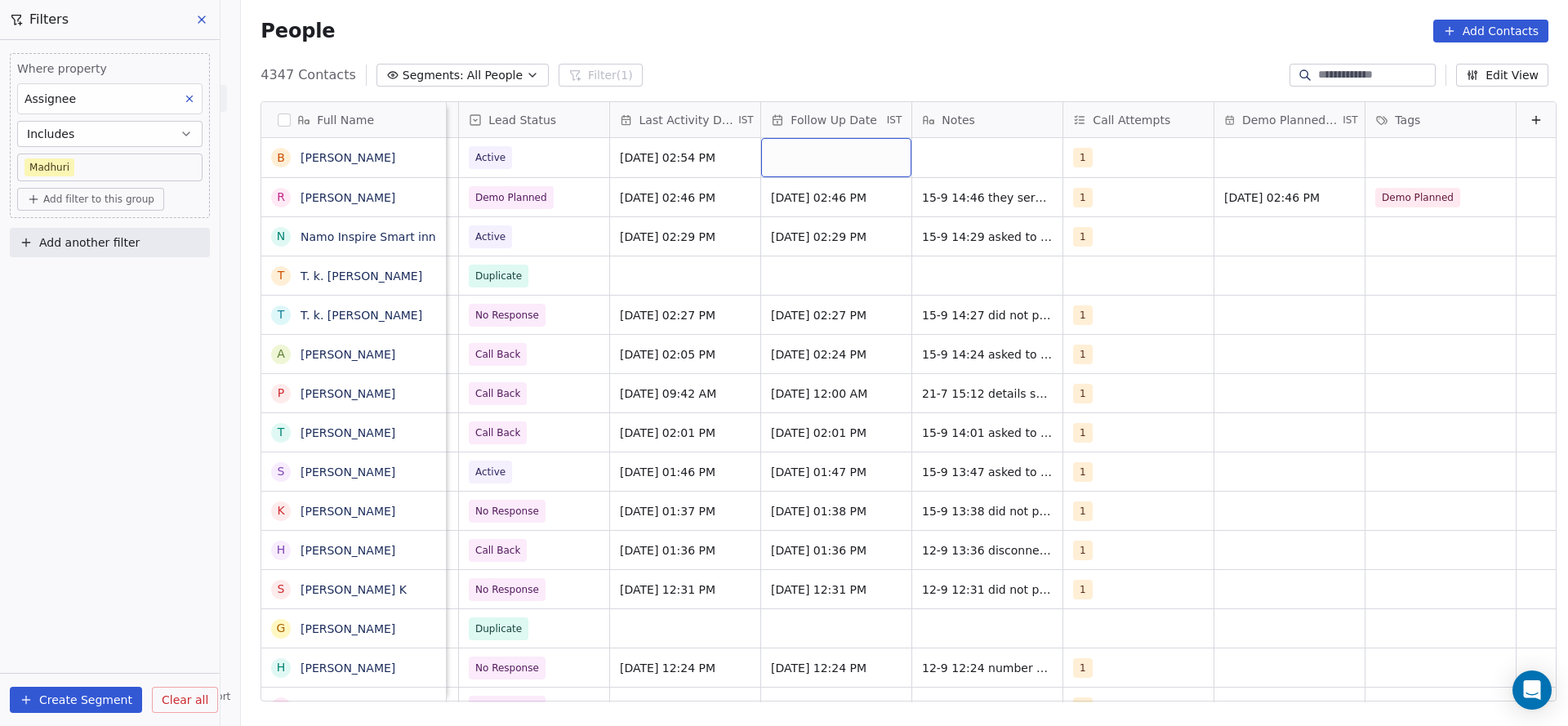
click at [813, 162] on div "grid" at bounding box center [836, 157] width 150 height 40
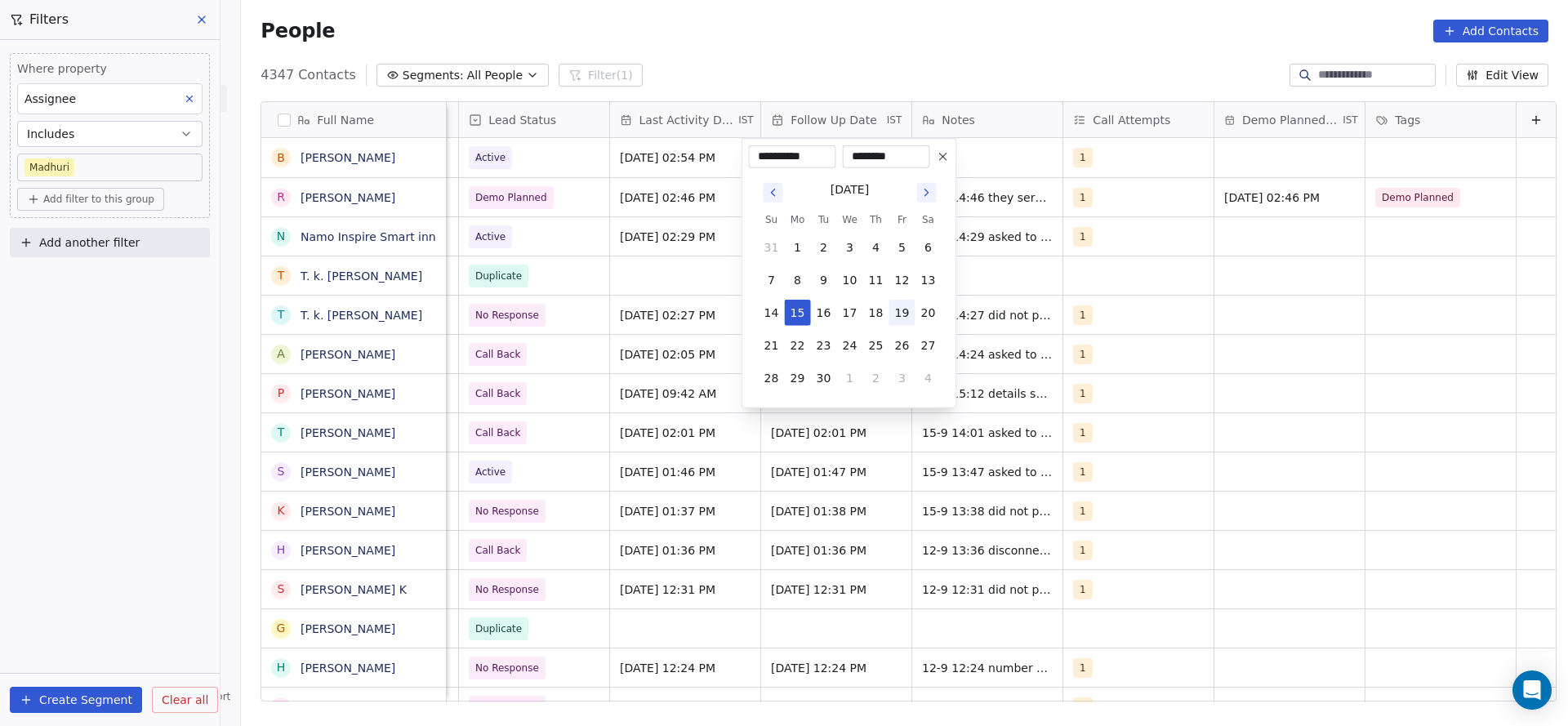
drag, startPoint x: 902, startPoint y: 308, endPoint x: 975, endPoint y: 262, distance: 86.3
click at [903, 308] on button "19" at bounding box center [903, 313] width 26 height 26
type input "**********"
click at [1017, 217] on html "On2Cook India Pvt. Ltd. Contacts People Marketing Workflows Campaigns Sales Pip…" at bounding box center [784, 363] width 1568 height 726
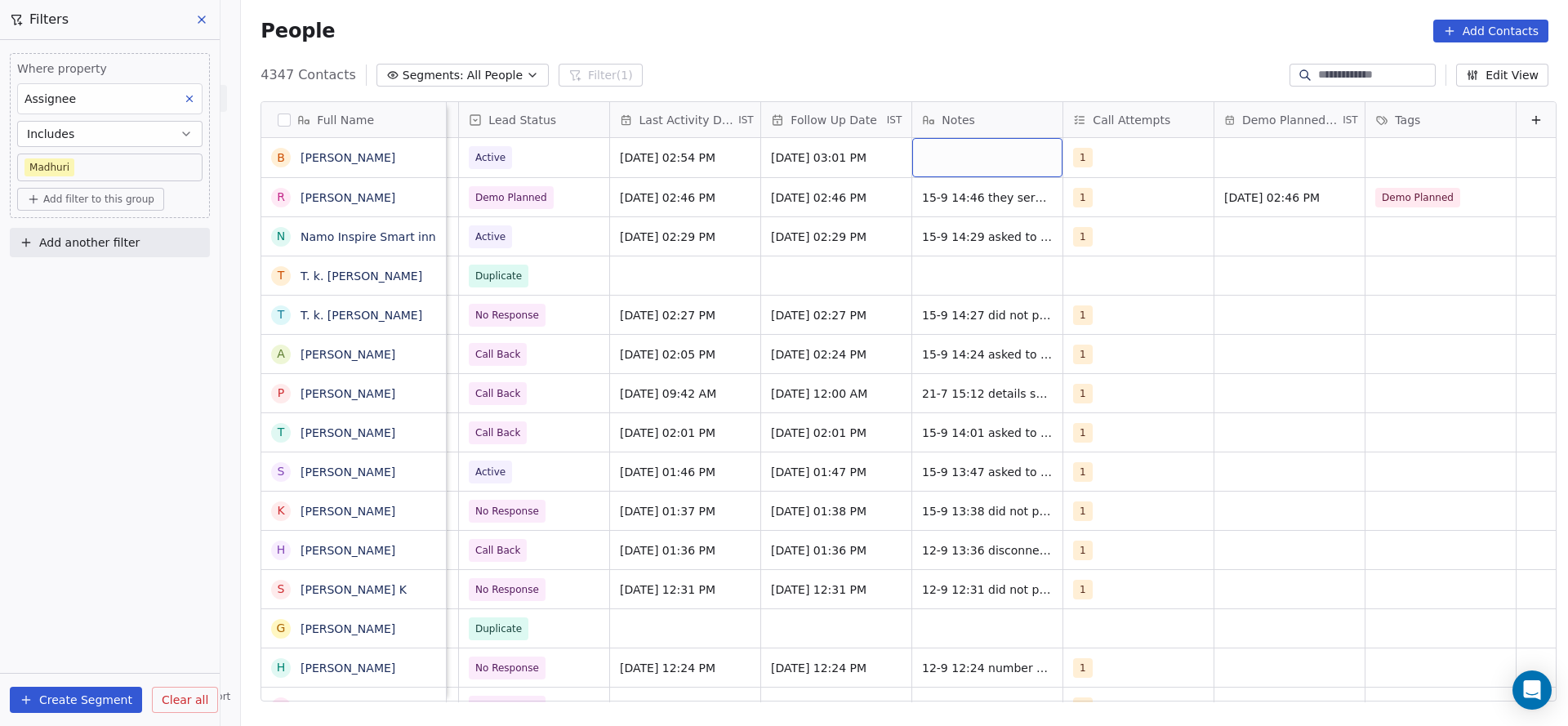
click at [977, 150] on div "grid" at bounding box center [987, 157] width 150 height 40
type textarea "**********"
click at [1151, 235] on html "On2Cook India Pvt. Ltd. Contacts People Marketing Workflows Campaigns Sales Pip…" at bounding box center [784, 363] width 1568 height 726
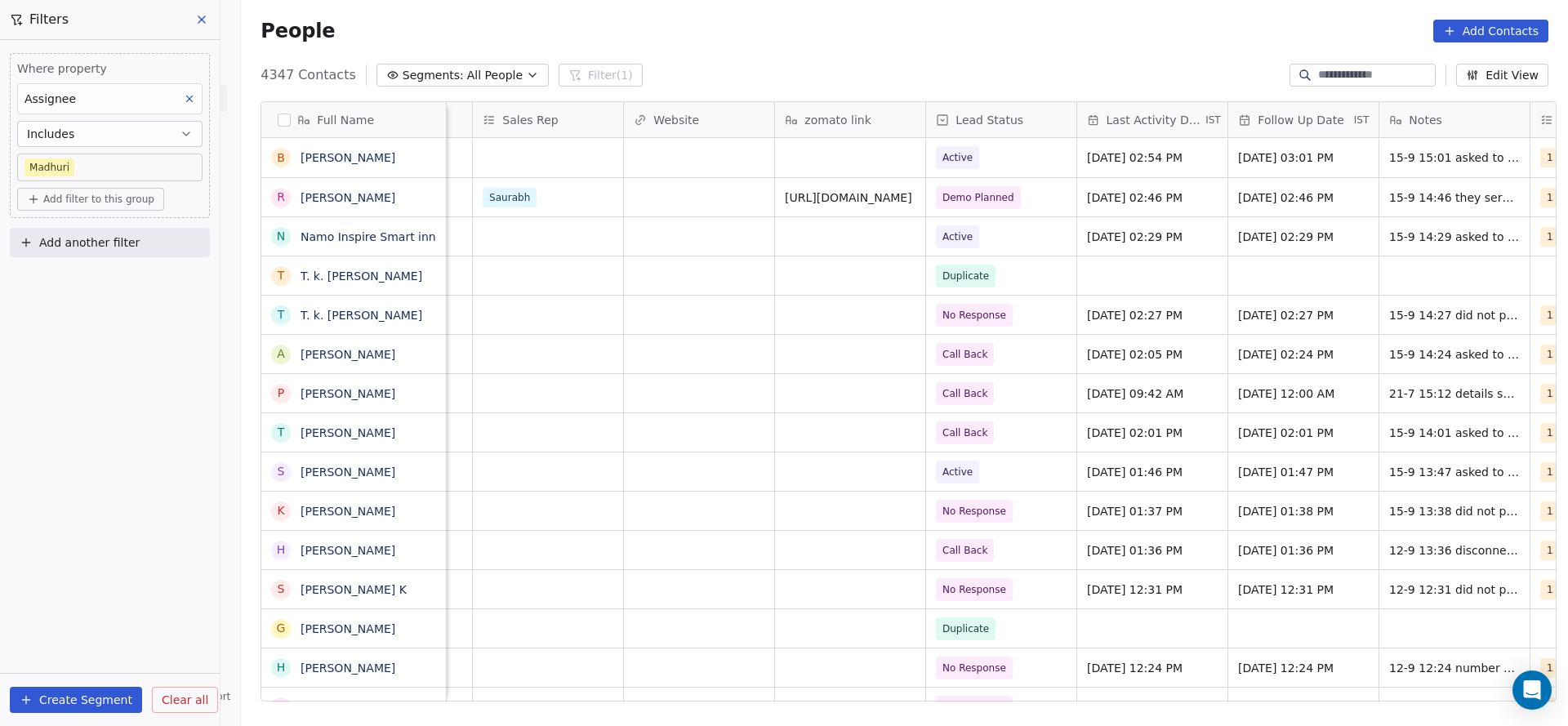
scroll to position [0, 1530]
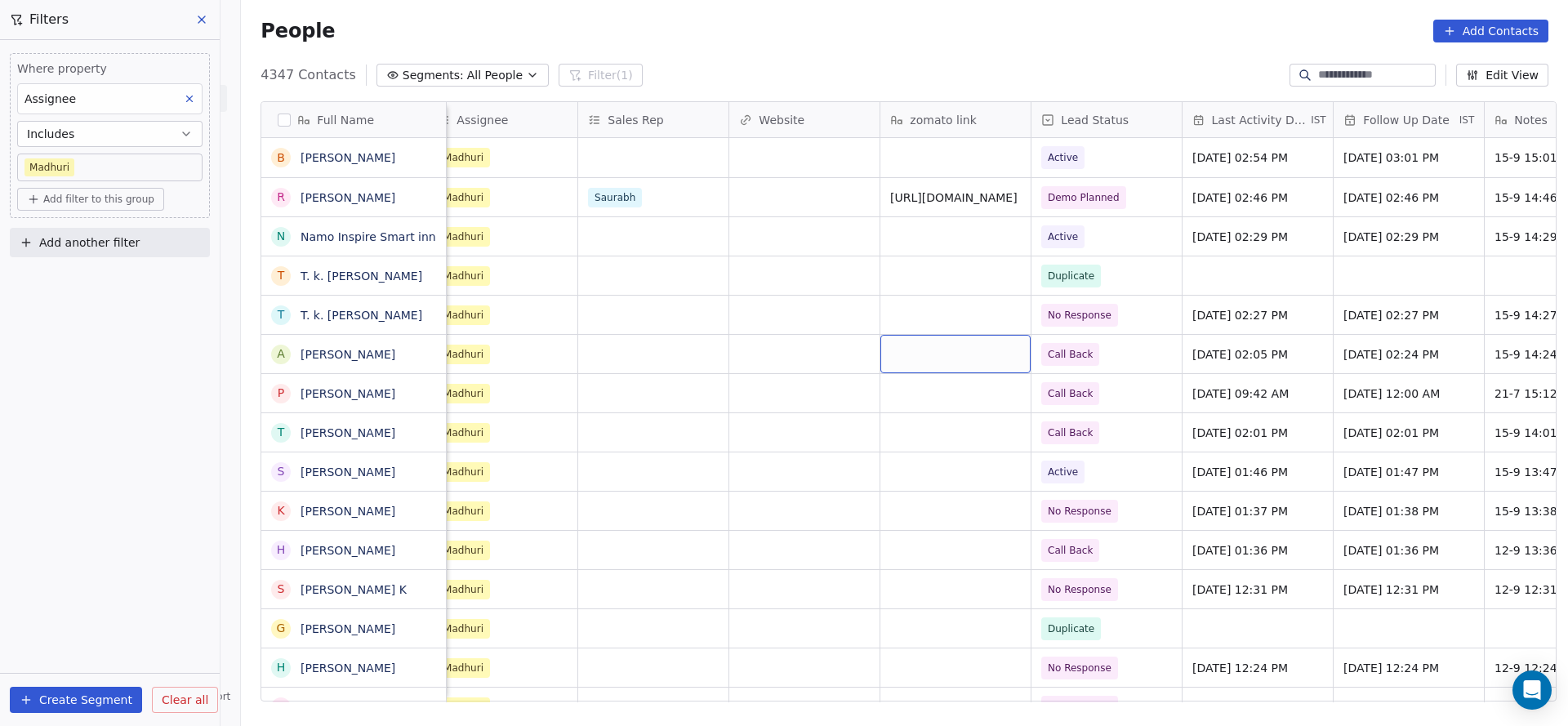
click at [64, 379] on div "Where property Assignee Includes [PERSON_NAME] Add filter to this group Add ano…" at bounding box center [110, 383] width 219 height 686
click at [123, 200] on span "Add filter to this group" at bounding box center [98, 199] width 111 height 13
click at [93, 238] on span "Contact properties" at bounding box center [87, 234] width 106 height 18
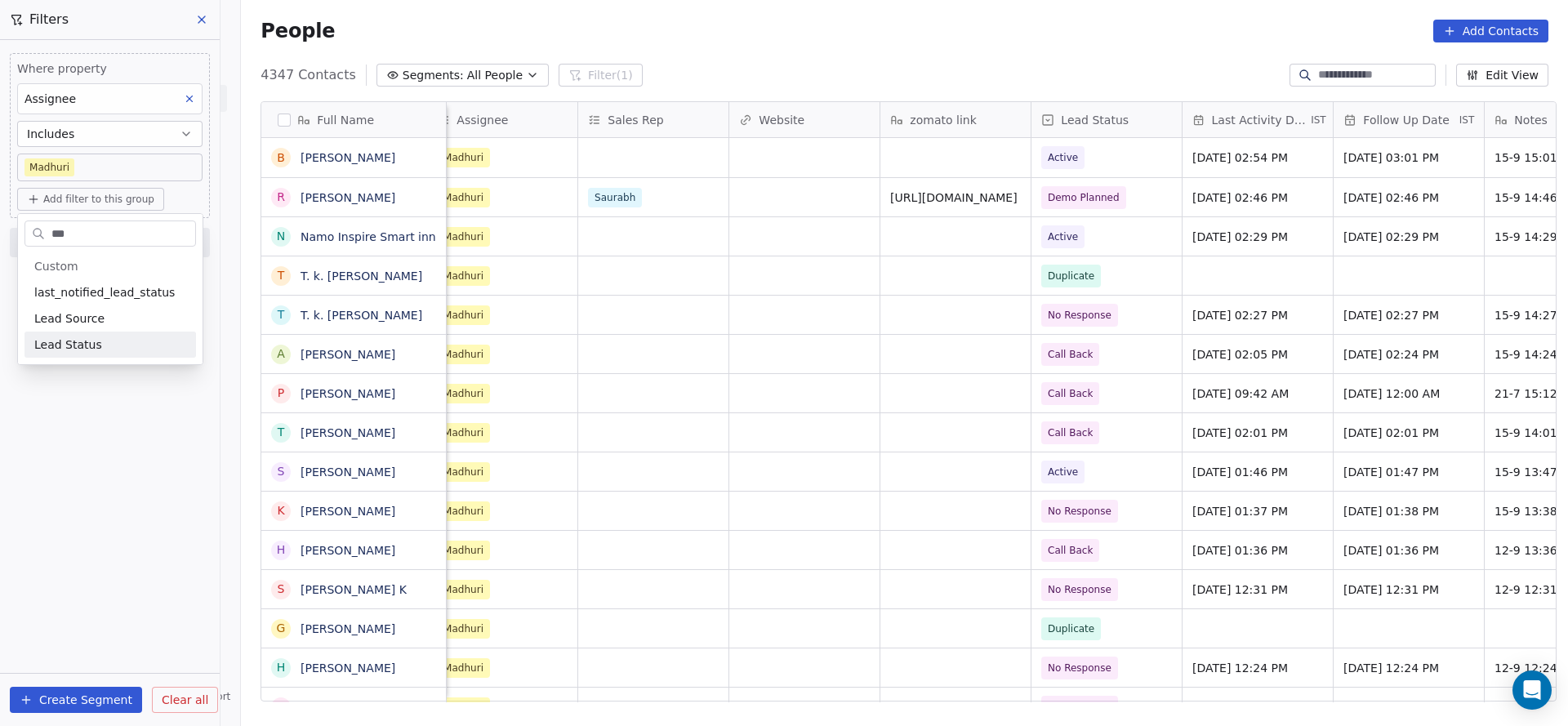
type input "***"
click at [66, 338] on span "Lead Status" at bounding box center [68, 344] width 68 height 17
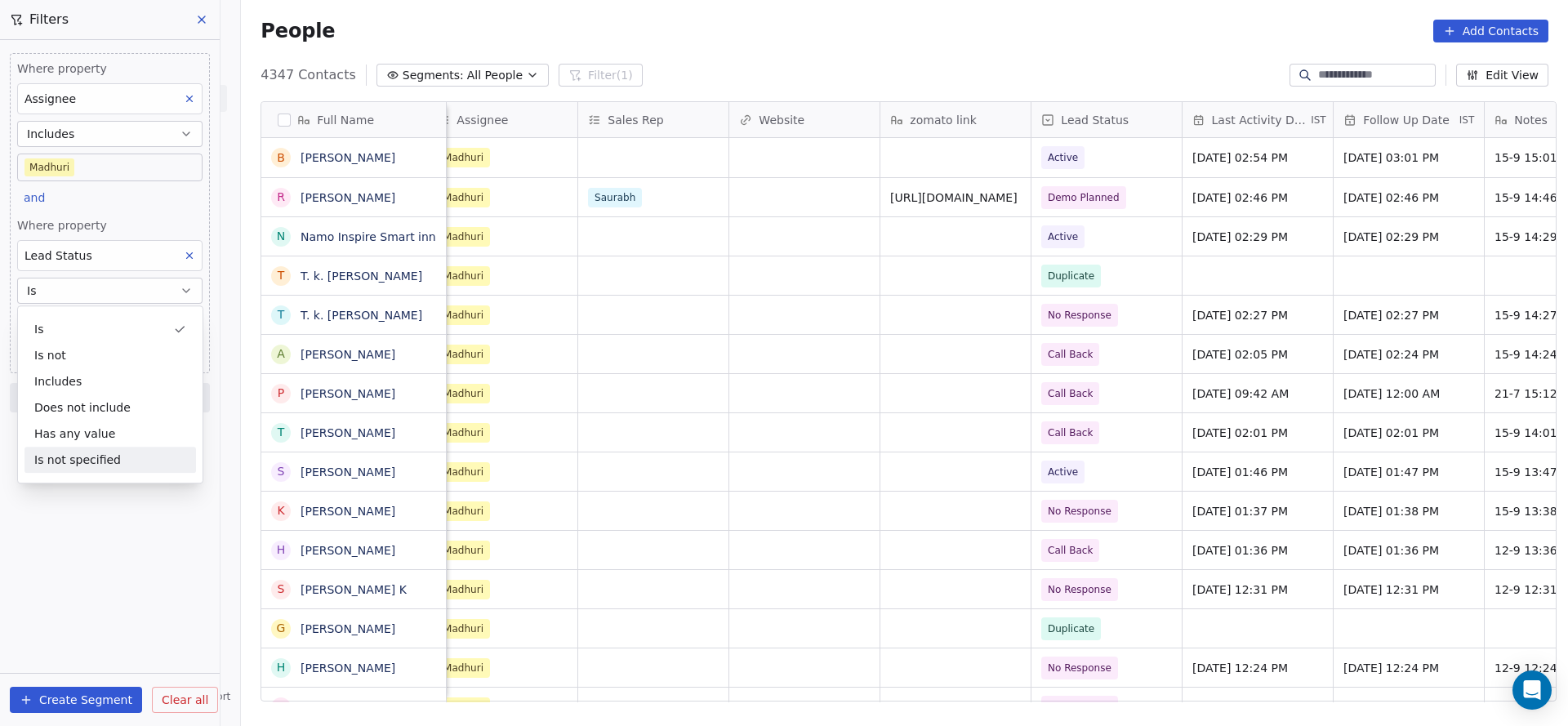
drag, startPoint x: 36, startPoint y: 537, endPoint x: 59, endPoint y: 456, distance: 84.2
click at [40, 521] on div "Where property Assignee Includes [PERSON_NAME] and Where property Lead Status I…" at bounding box center [110, 383] width 219 height 686
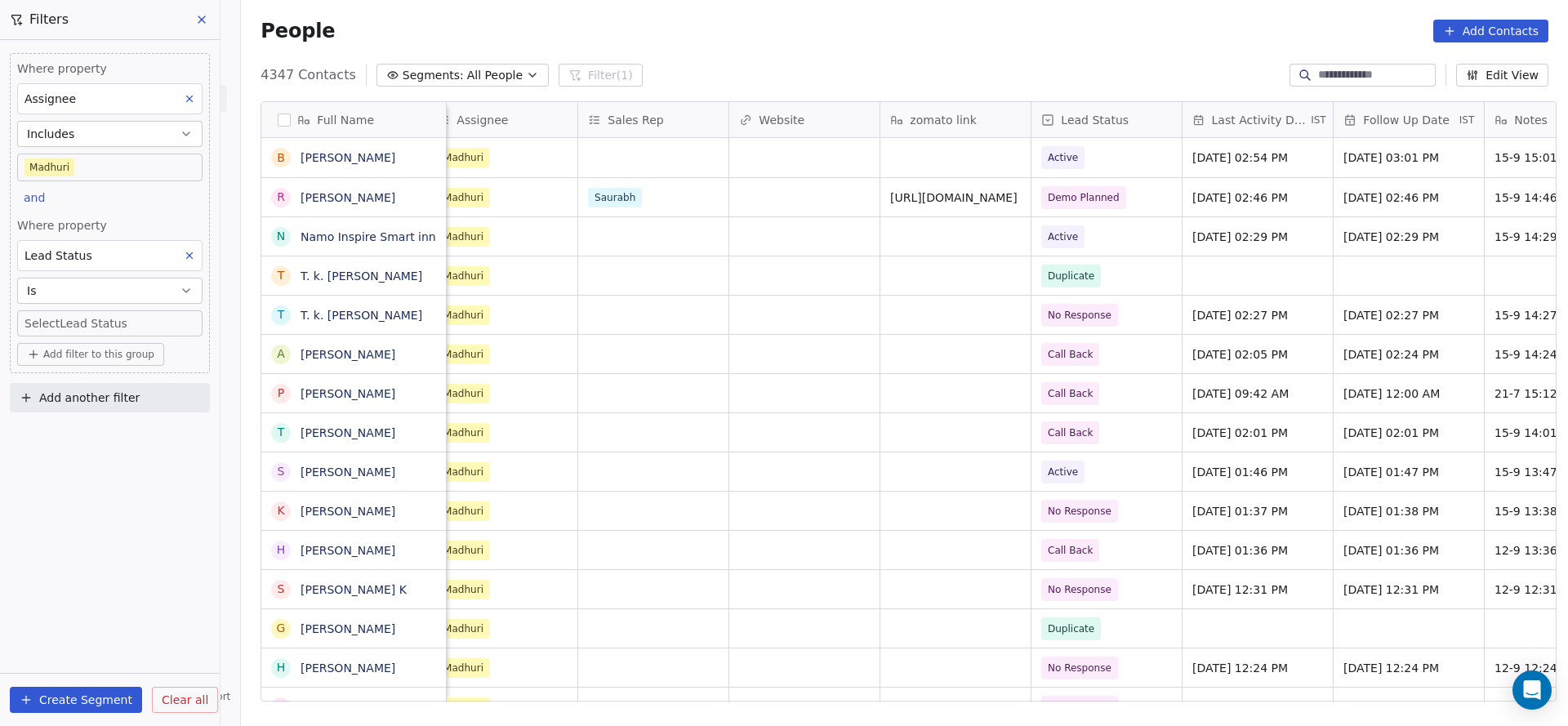
click at [112, 331] on body "On2Cook India Pvt. Ltd. Contacts People Marketing Workflows Campaigns Sales Pip…" at bounding box center [784, 363] width 1568 height 726
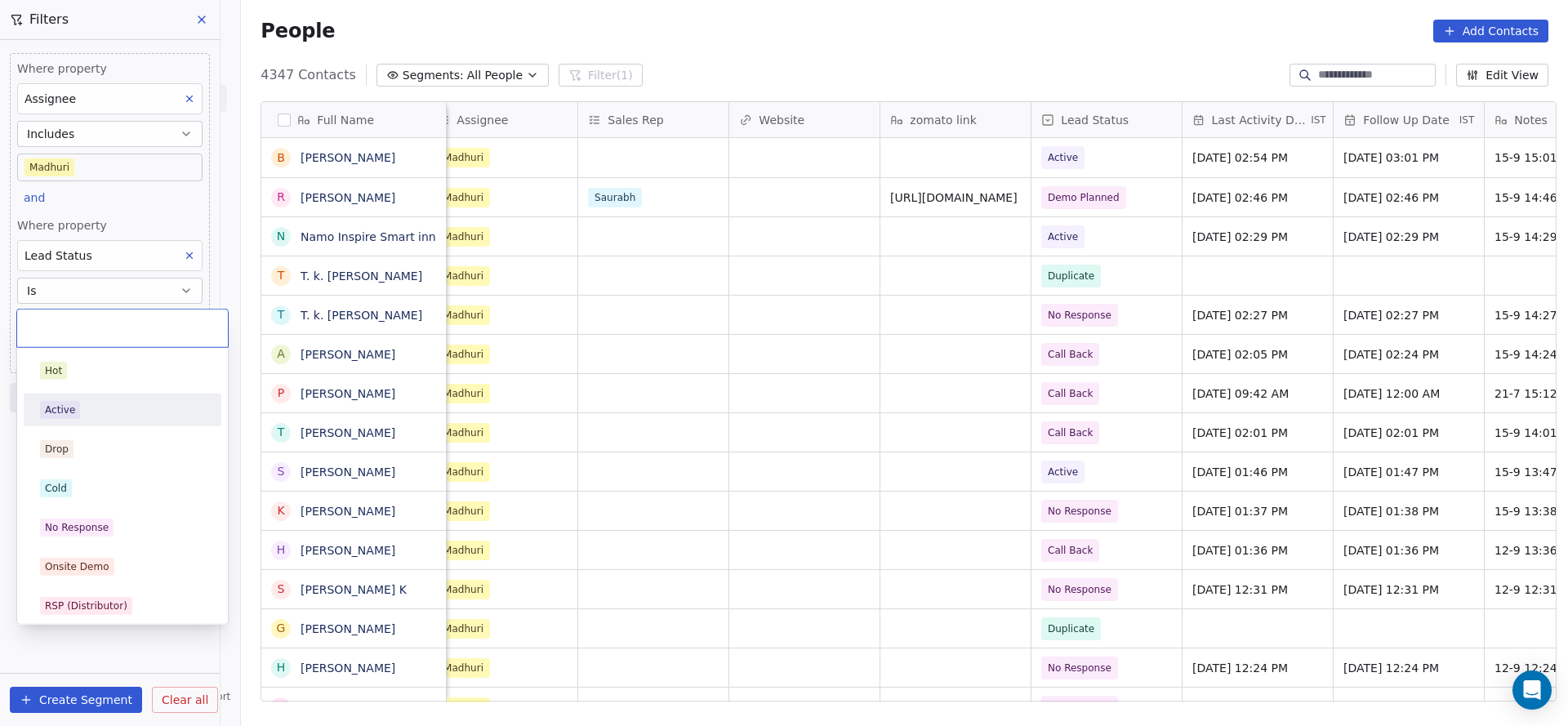
click at [78, 416] on div "Active" at bounding box center [123, 410] width 165 height 18
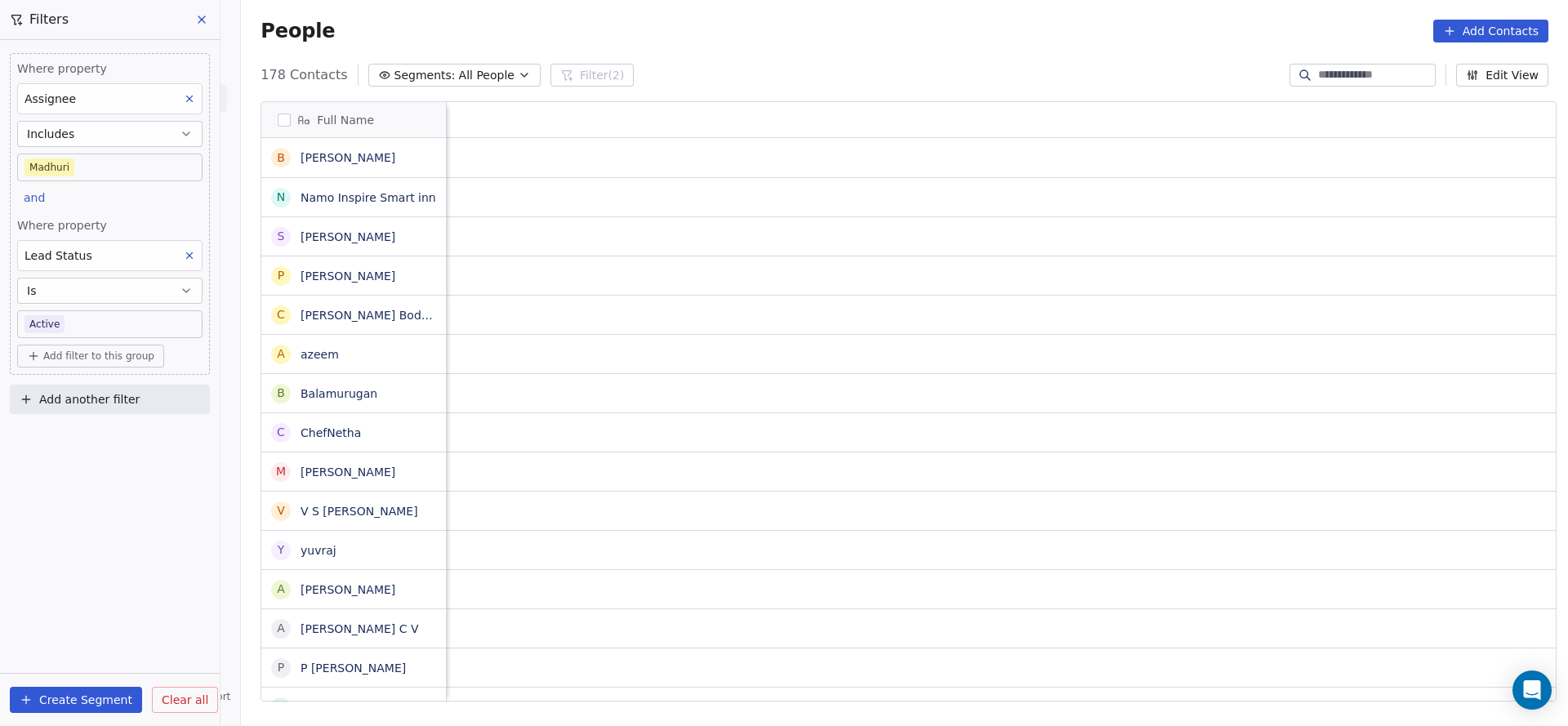
scroll to position [0, 2120]
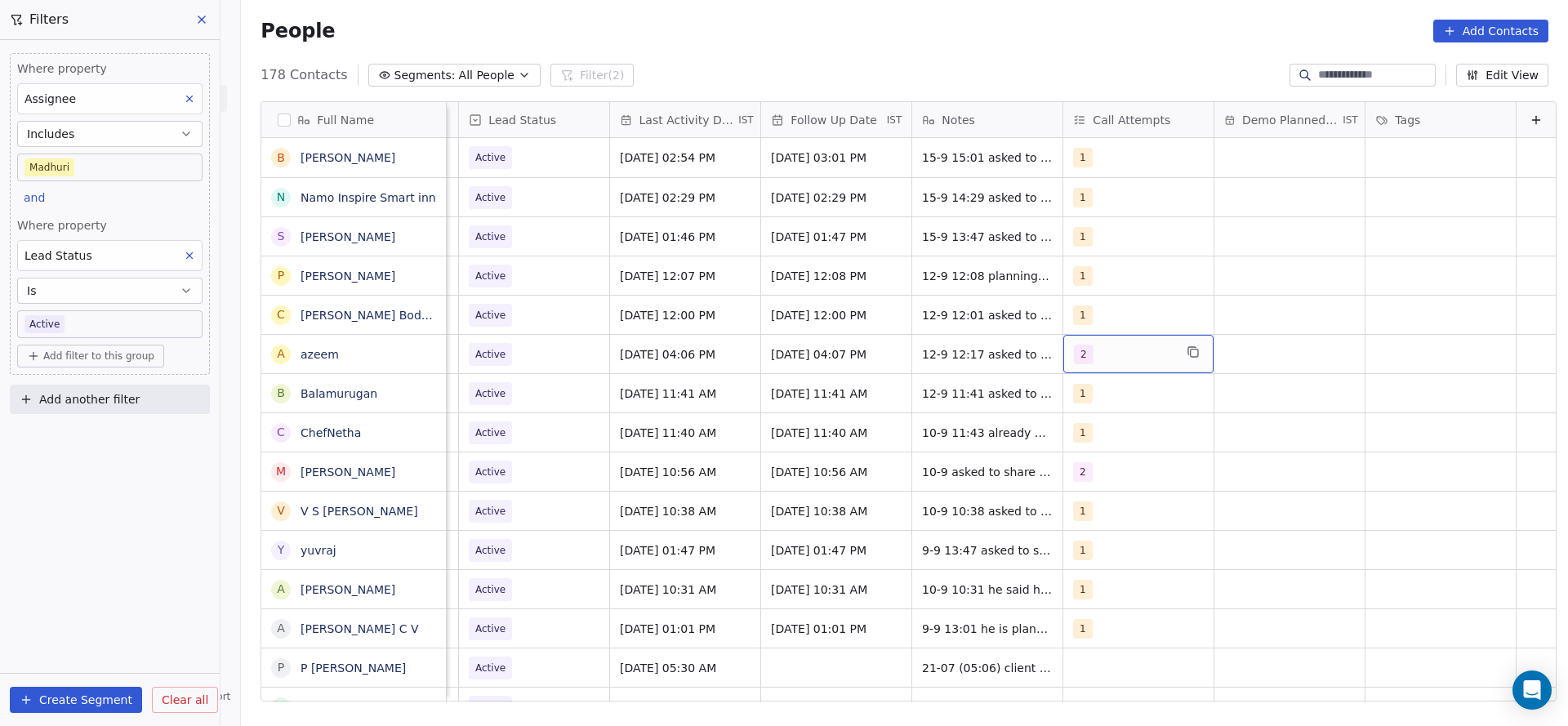
click at [1074, 350] on span "2" at bounding box center [1083, 355] width 19 height 19
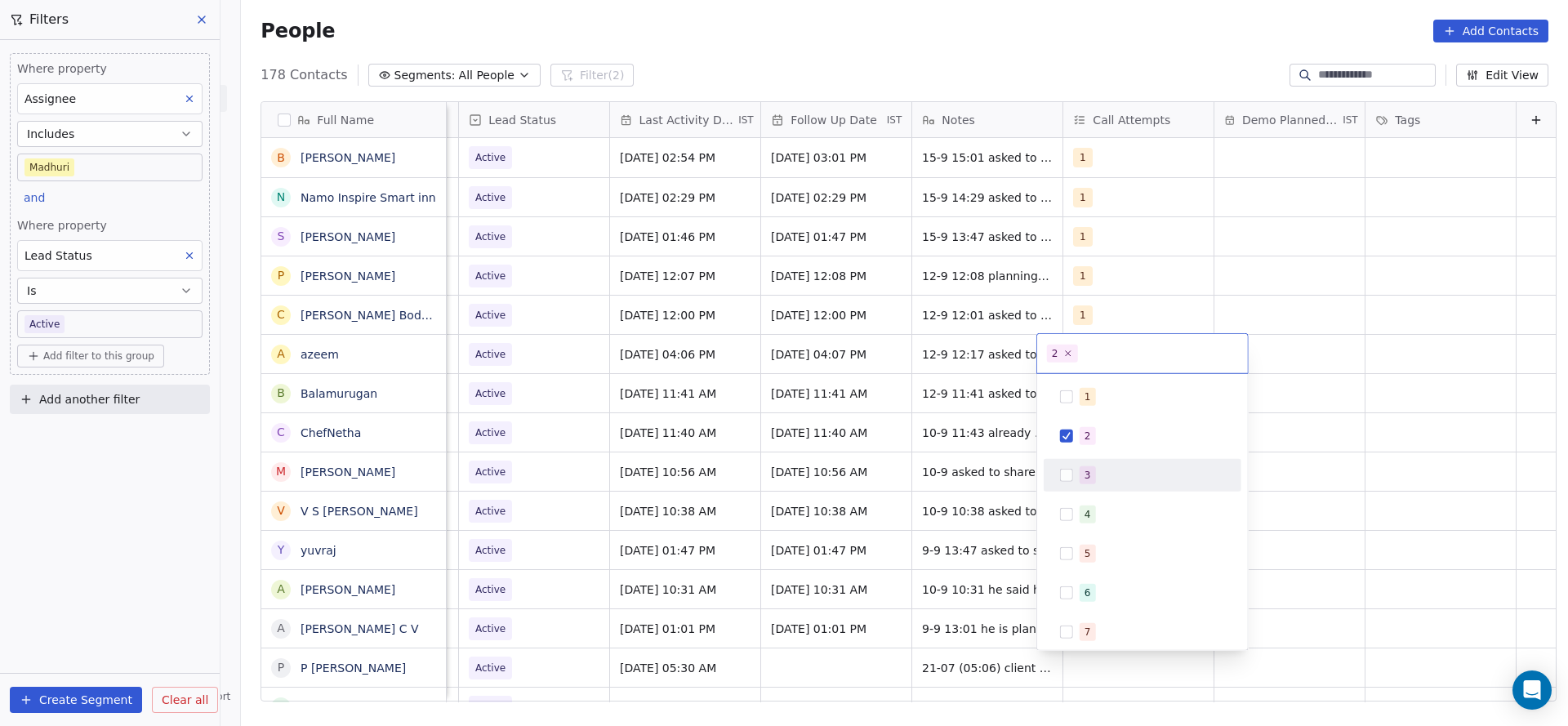
click at [1066, 462] on div "3" at bounding box center [1142, 475] width 184 height 26
click at [1070, 428] on div "2" at bounding box center [1142, 436] width 184 height 26
click at [953, 524] on html "On2Cook India Pvt. Ltd. Contacts People Marketing Workflows Campaigns Sales Pip…" at bounding box center [784, 363] width 1568 height 726
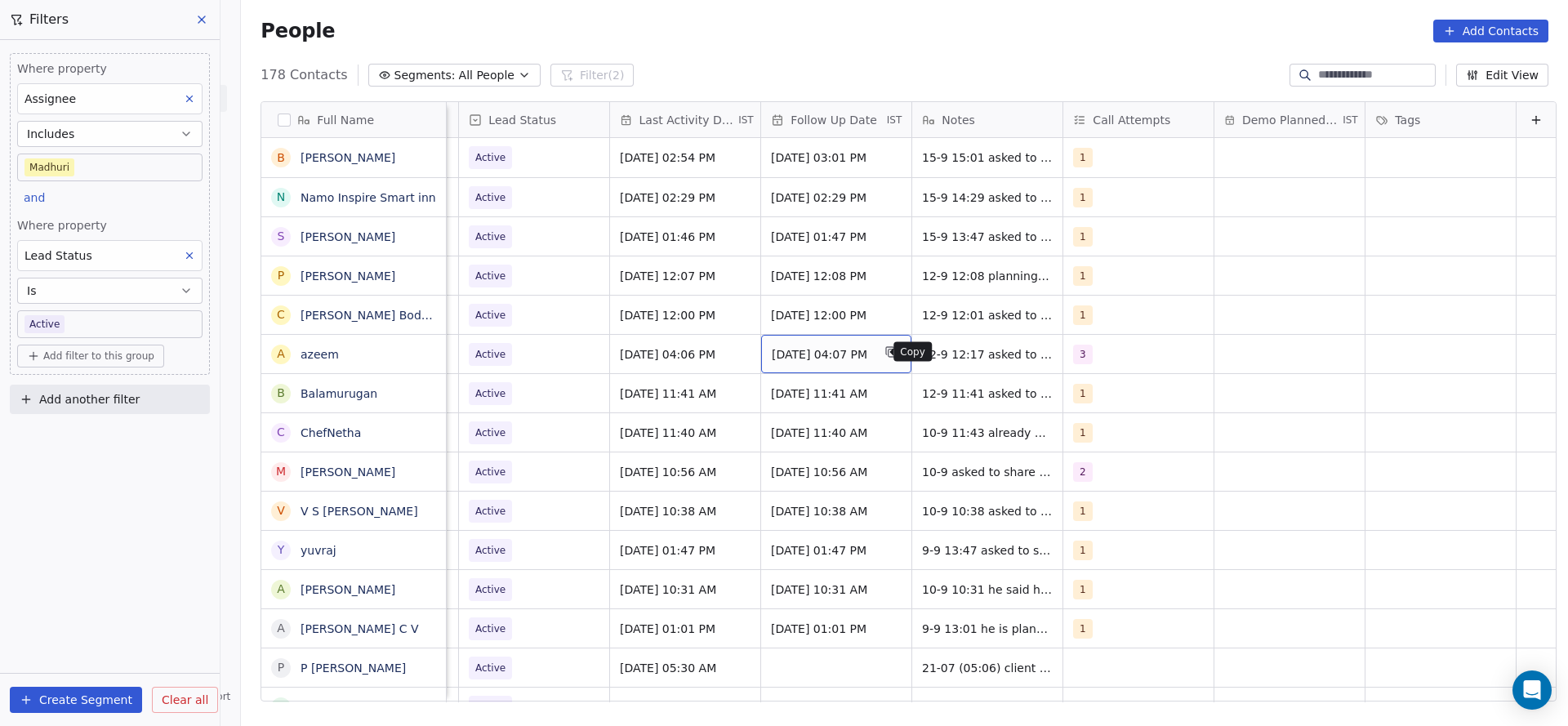
click at [884, 354] on icon "grid" at bounding box center [890, 351] width 13 height 13
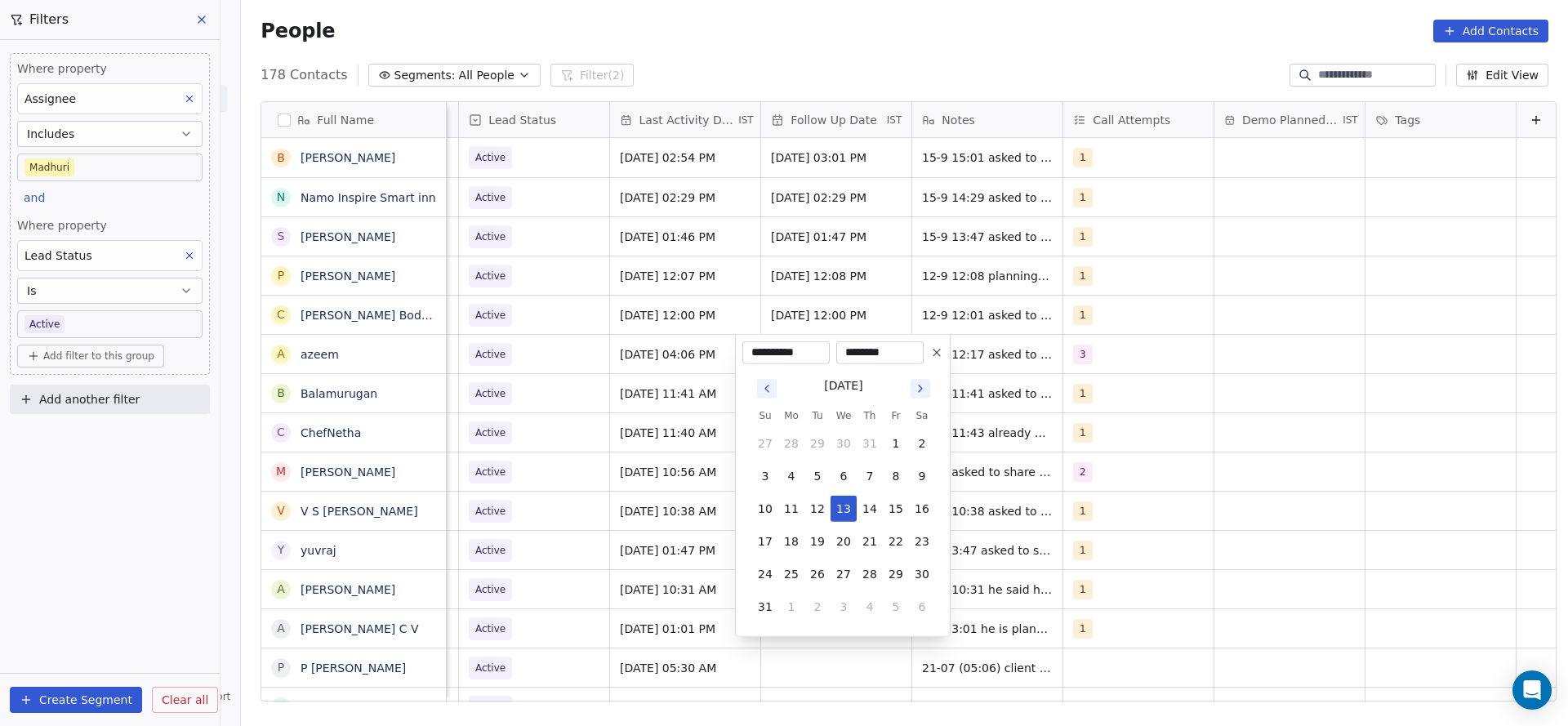
click at [982, 348] on html "On2Cook India Pvt. Ltd. Contacts People Marketing Workflows Campaigns Sales Pip…" at bounding box center [784, 363] width 1568 height 726
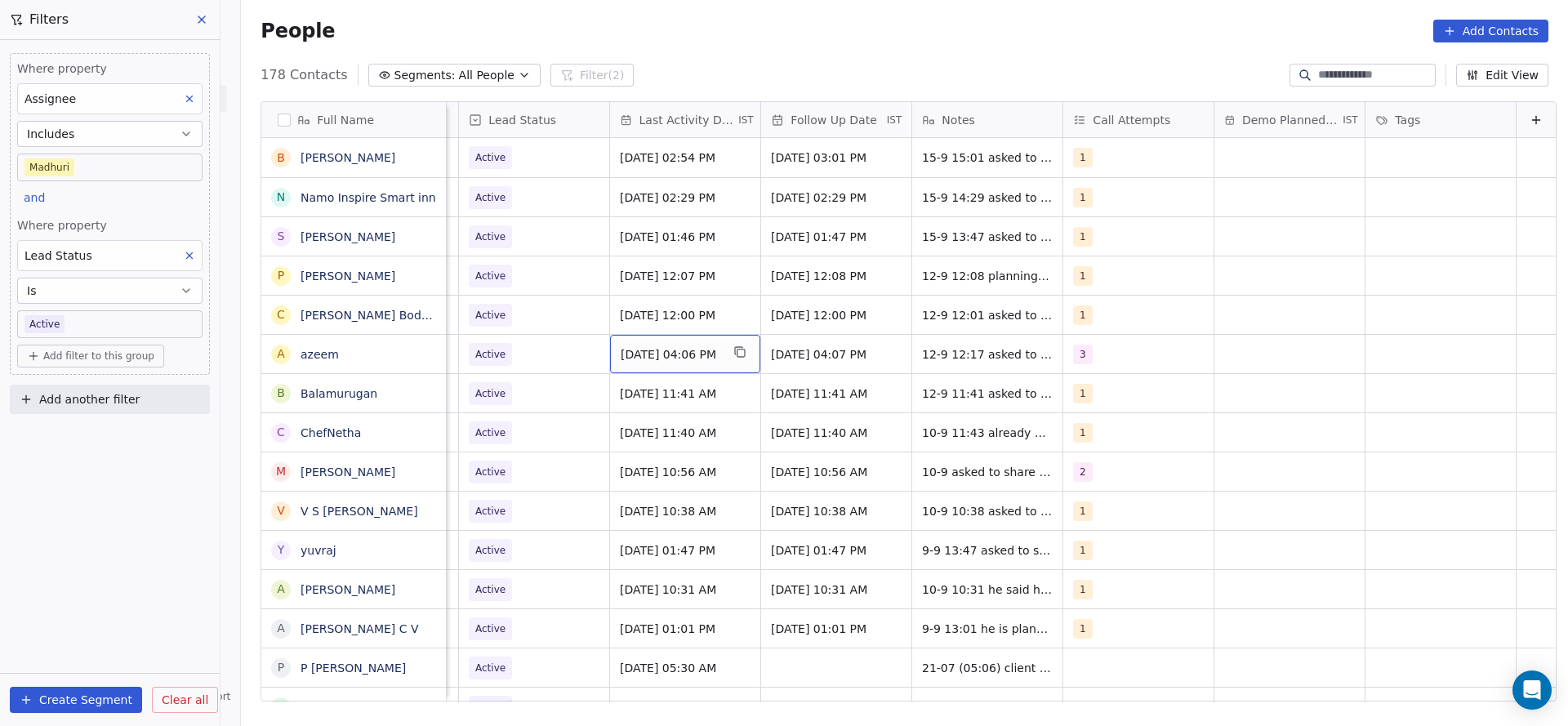
click at [651, 362] on div "[DATE] 04:06 PM" at bounding box center [685, 354] width 150 height 39
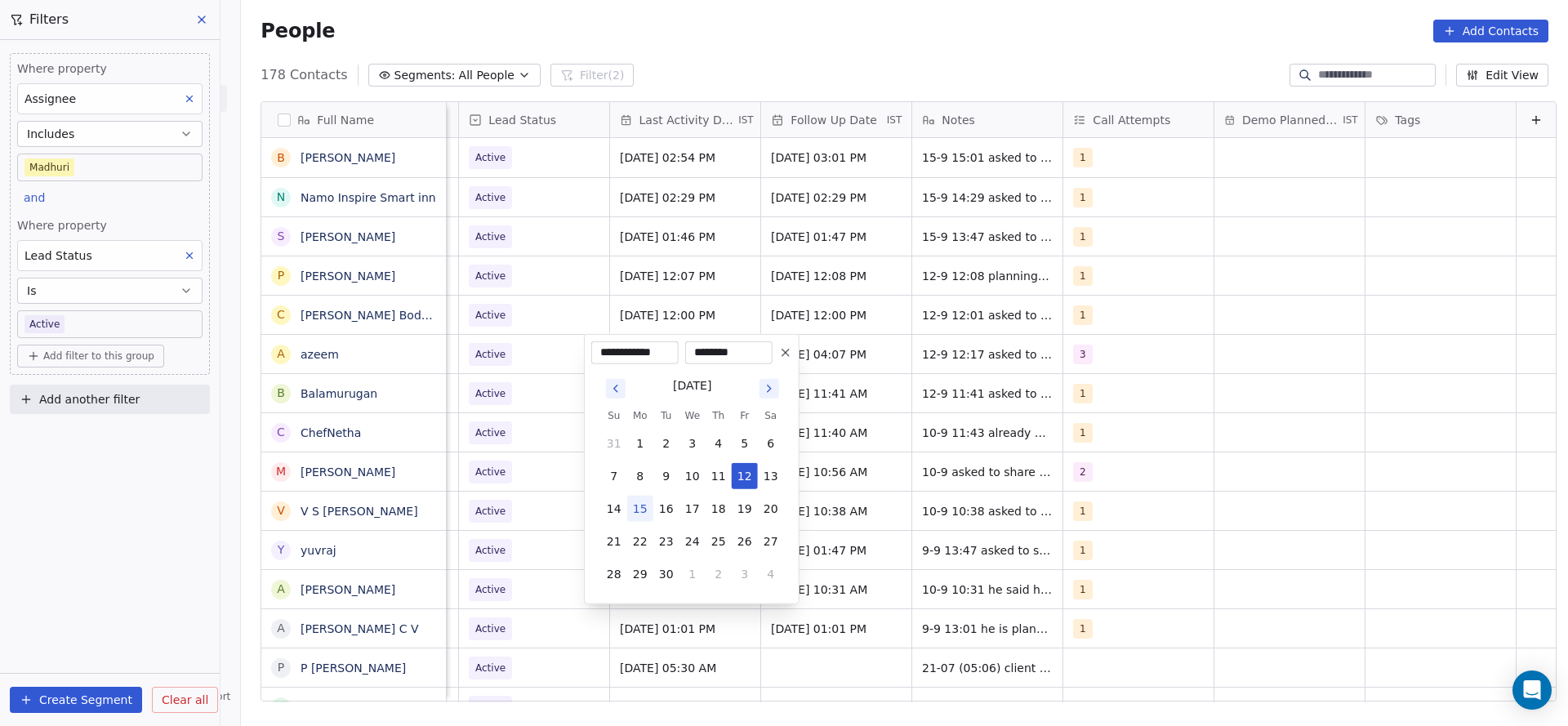
click at [644, 513] on button "15" at bounding box center [640, 509] width 26 height 26
type input "**********"
drag, startPoint x: 1118, startPoint y: 377, endPoint x: 953, endPoint y: 372, distance: 165.1
click at [1116, 377] on html "On2Cook India Pvt. Ltd. Contacts People Marketing Workflows Campaigns Sales Pip…" at bounding box center [784, 363] width 1568 height 726
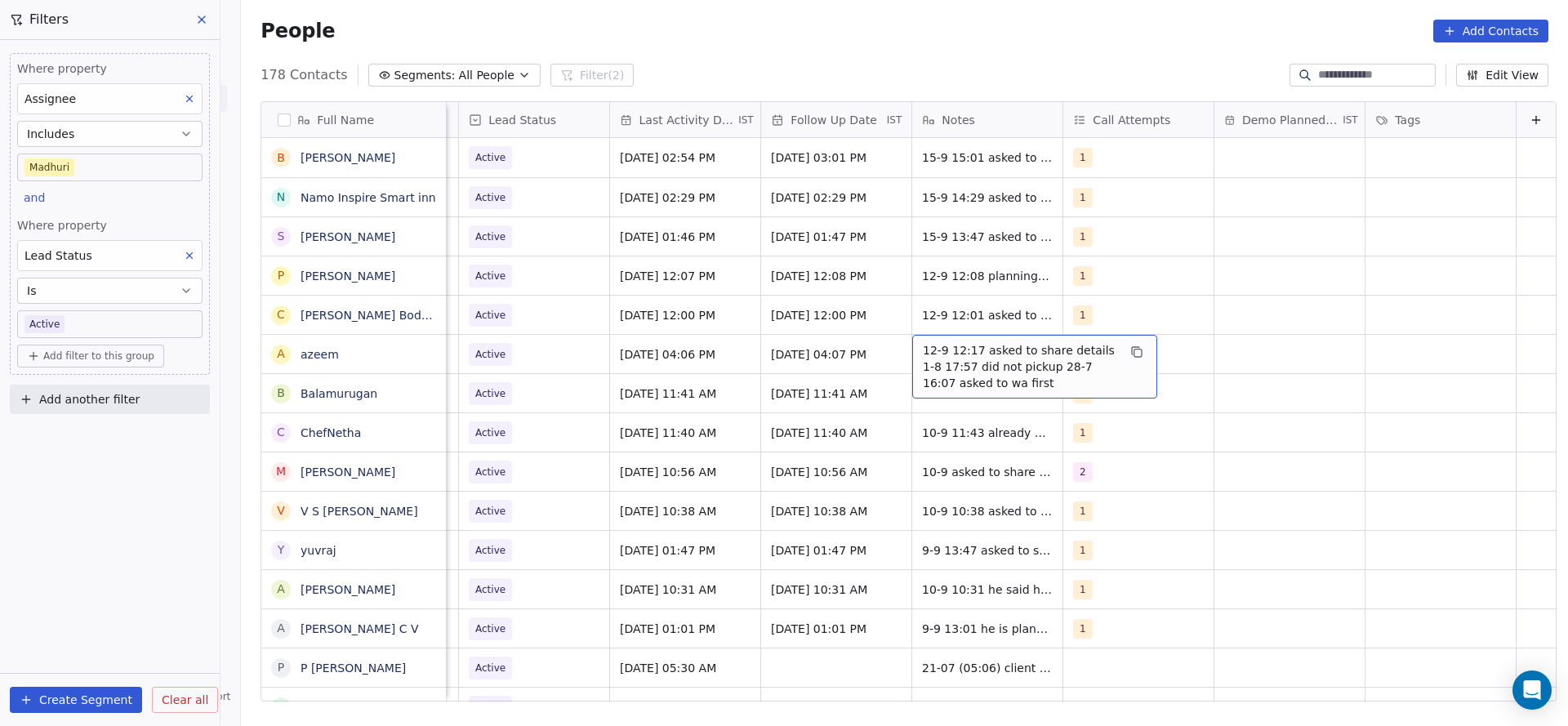
click at [923, 357] on span "12-9 12:17 asked to share details 1-8 17:57 did not pickup 28-7 16:07 asked to …" at bounding box center [1019, 367] width 194 height 49
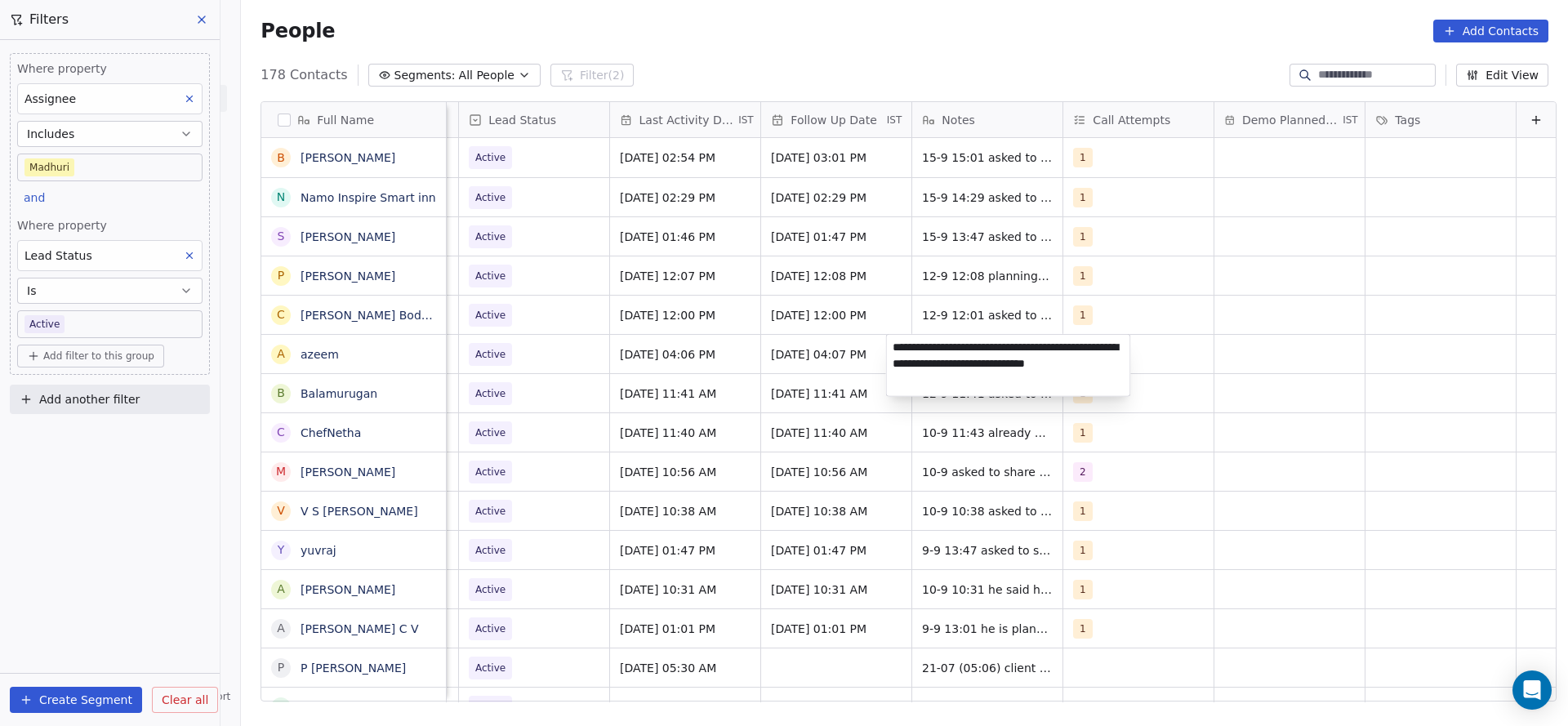
click at [896, 349] on textarea "**********" at bounding box center [1008, 365] width 243 height 61
type textarea "**********"
click at [695, 391] on html "On2Cook India Pvt. Ltd. Contacts People Marketing Workflows Campaigns Sales Pip…" at bounding box center [784, 363] width 1568 height 726
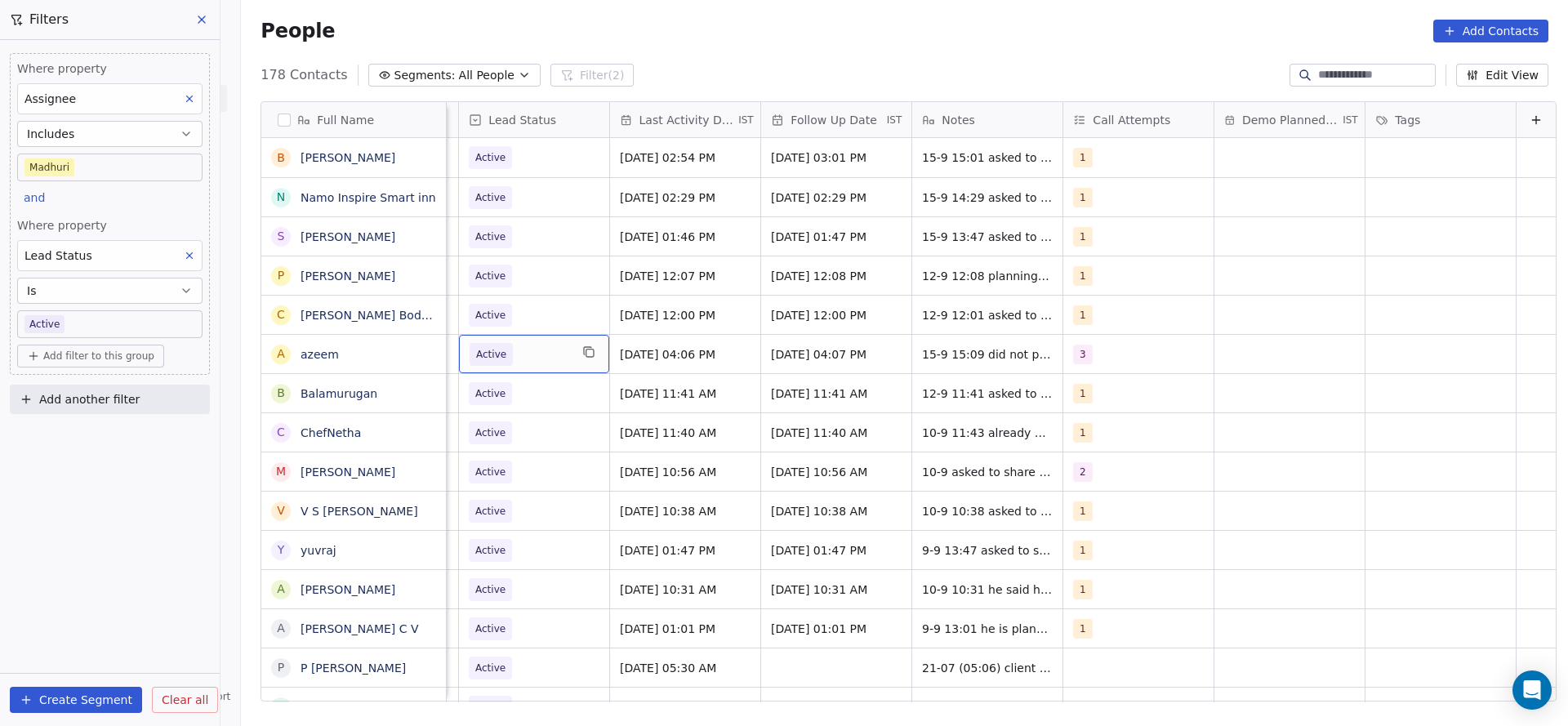
click at [523, 362] on span "Active" at bounding box center [519, 355] width 99 height 23
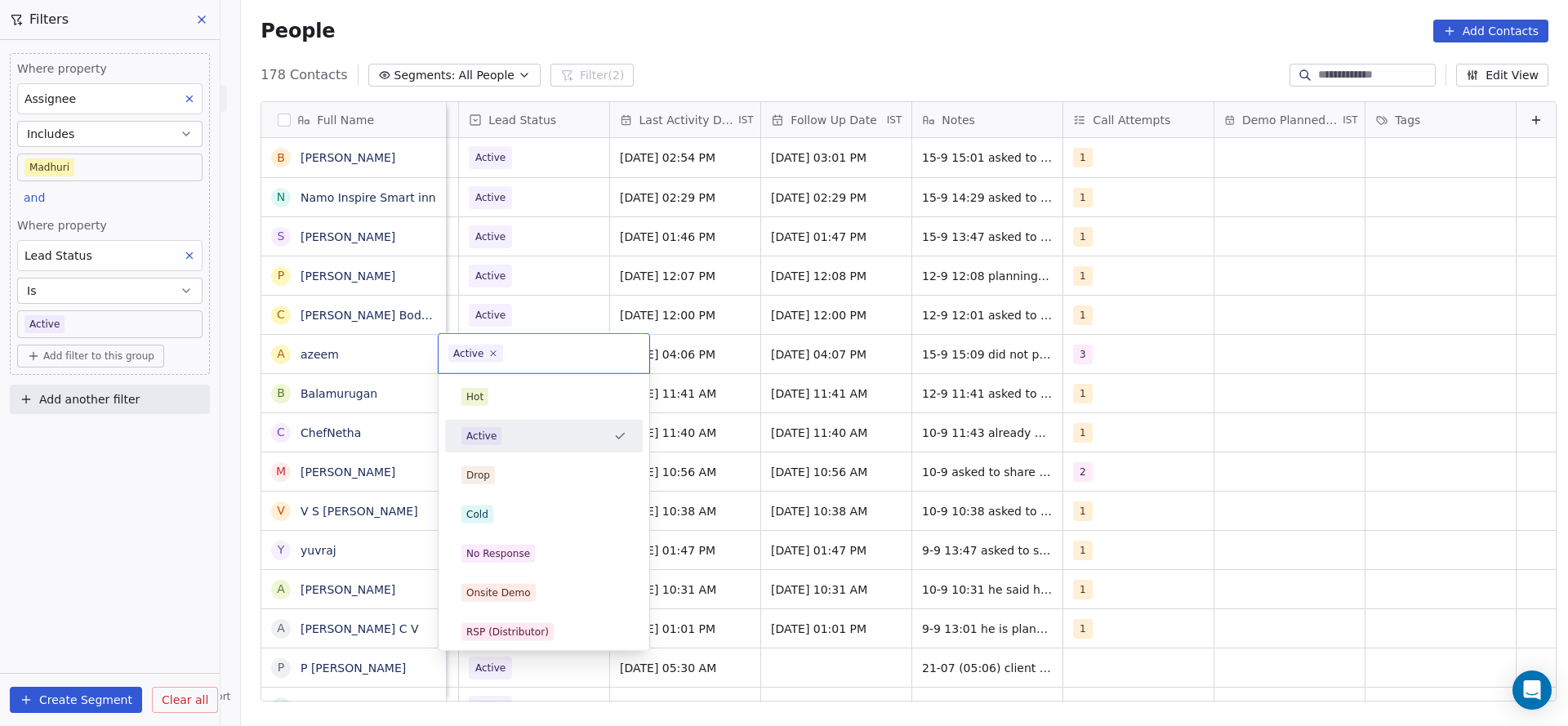
scroll to position [0, 2114]
click at [517, 546] on div "No Response" at bounding box center [498, 553] width 64 height 15
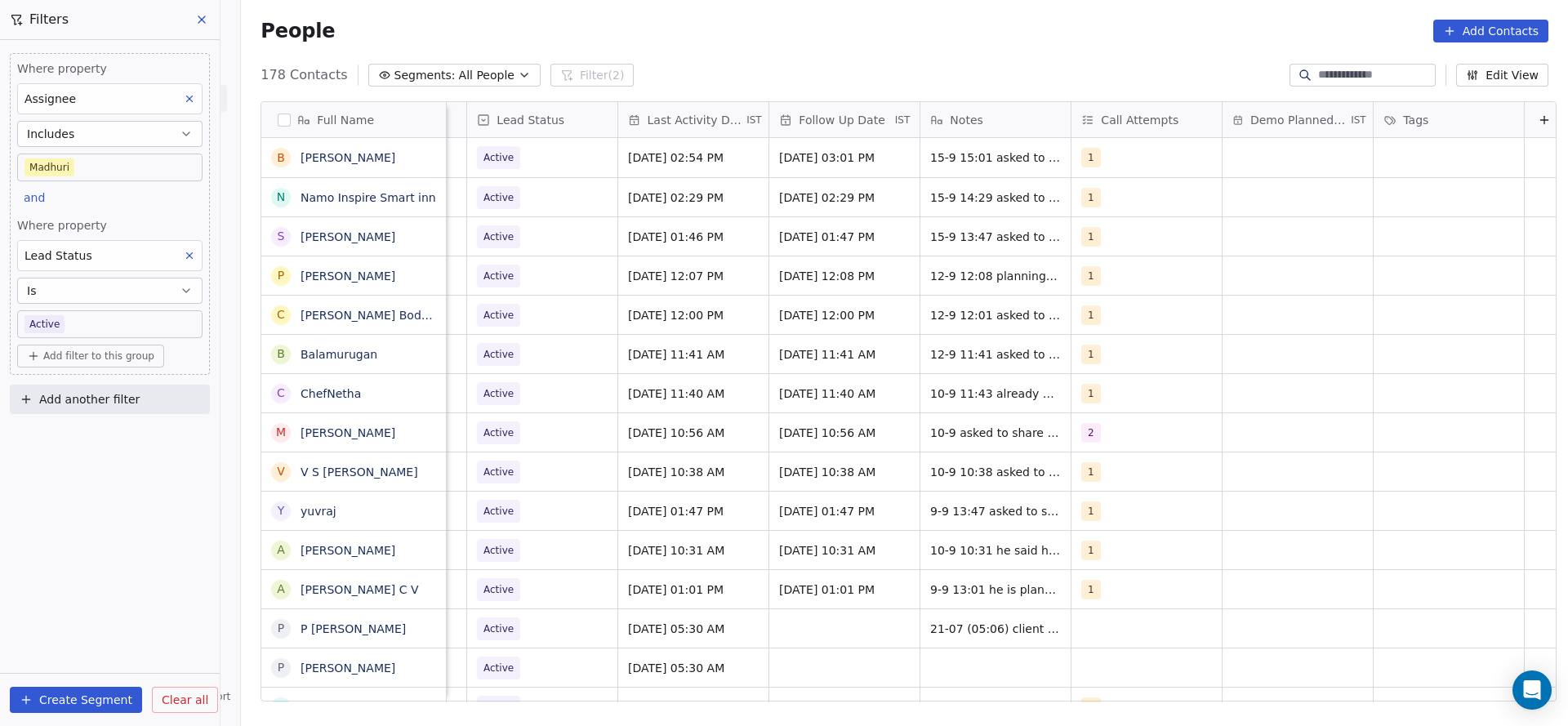
scroll to position [0, 2120]
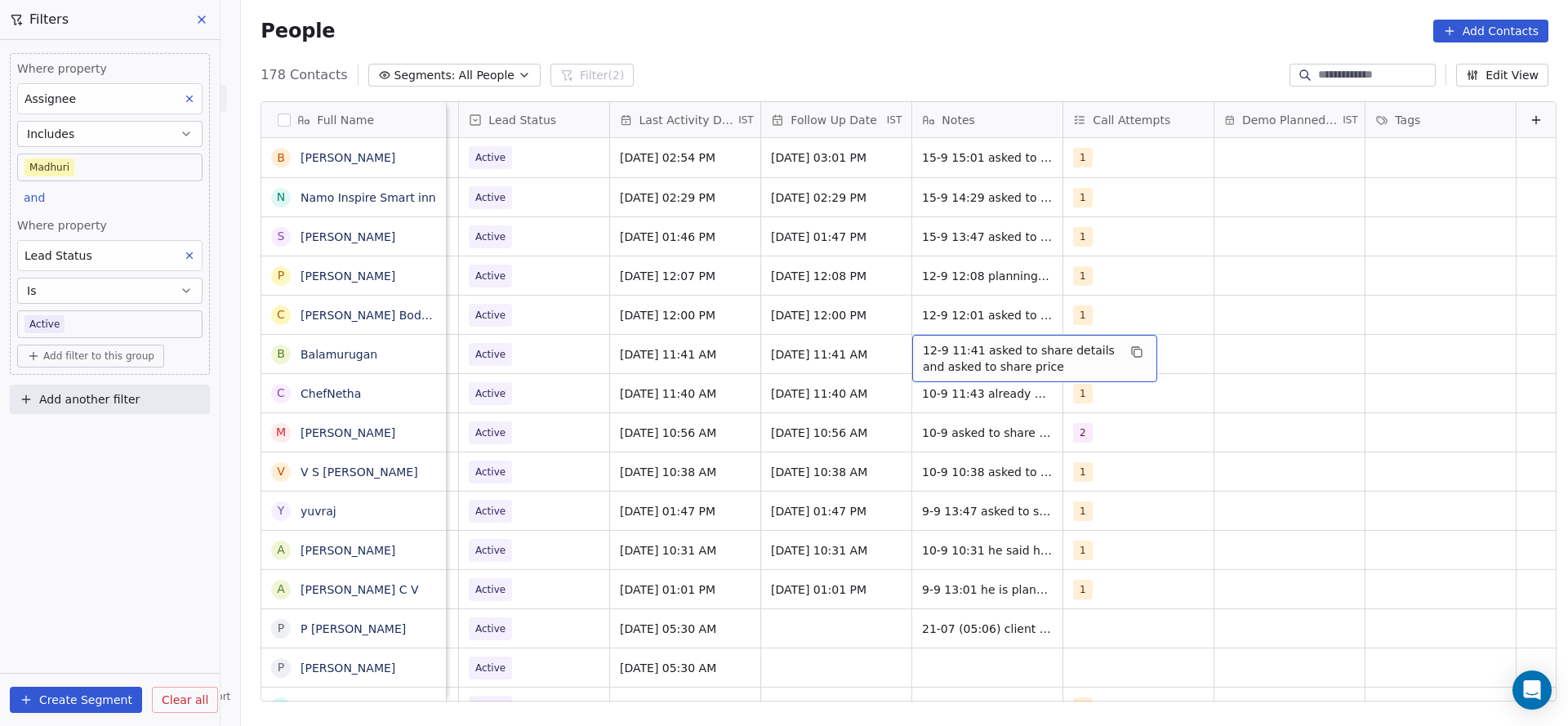
click at [923, 354] on span "12-9 11:41 asked to share details and asked to share price" at bounding box center [1019, 358] width 194 height 32
click at [890, 341] on textarea "**********" at bounding box center [1008, 360] width 243 height 51
click at [940, 284] on html "On2Cook India Pvt. Ltd. Contacts People Marketing Workflows Campaigns Sales Pip…" at bounding box center [784, 363] width 1568 height 726
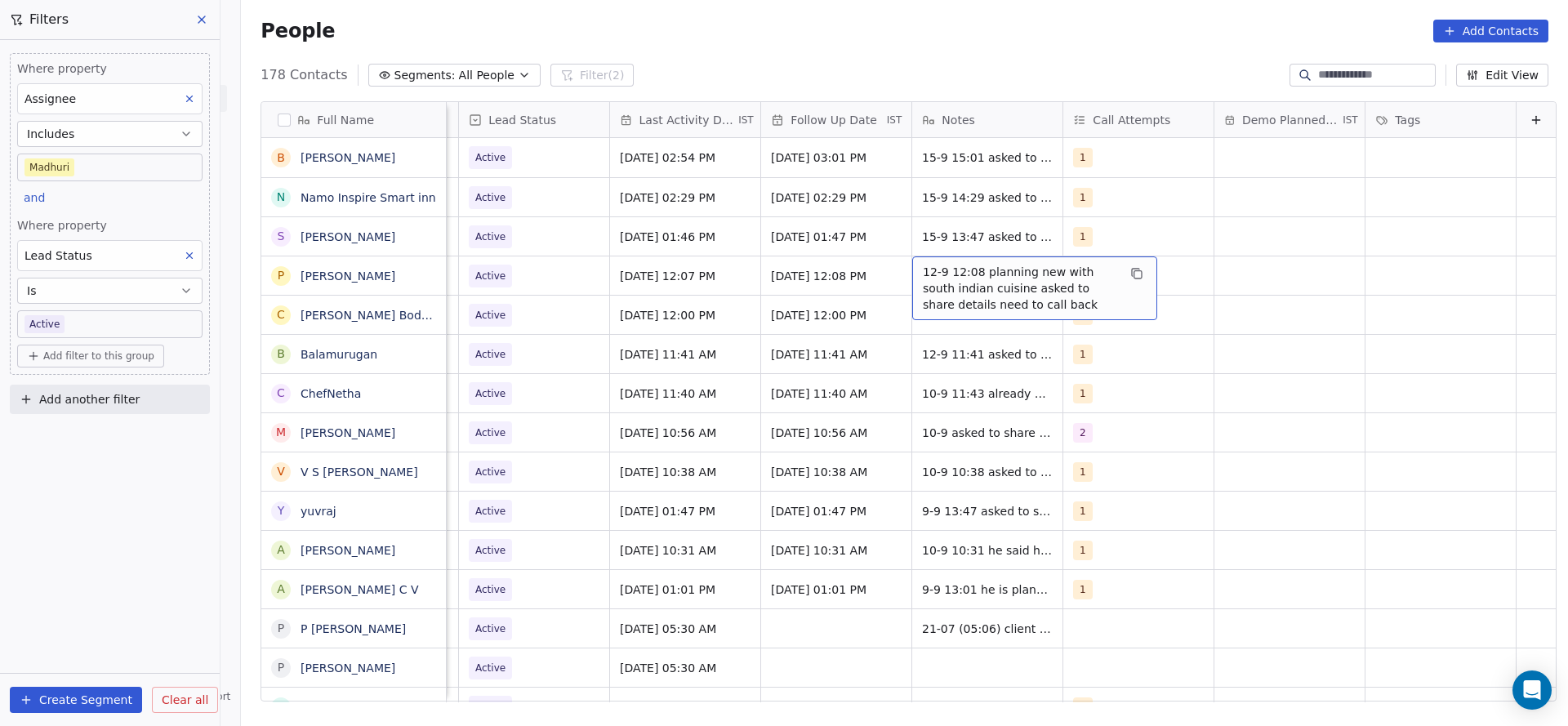
click at [923, 272] on span "12-9 12:08 planning new with south indian cuisine asked to share details need t…" at bounding box center [1019, 288] width 194 height 49
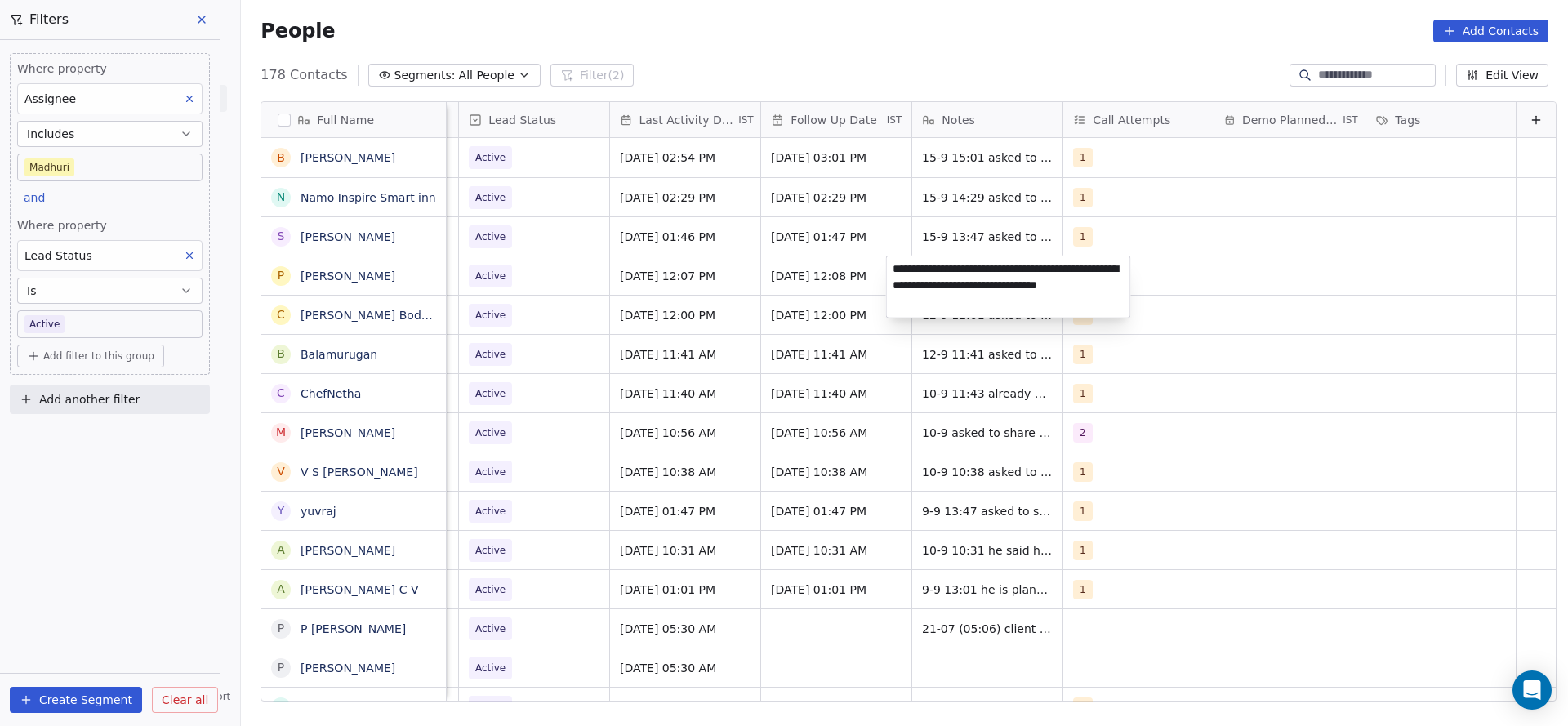
click at [905, 272] on textarea "**********" at bounding box center [1008, 287] width 243 height 61
type textarea "**********"
click at [794, 294] on html "On2Cook India Pvt. Ltd. Contacts People Marketing Workflows Campaigns Sales Pip…" at bounding box center [784, 363] width 1568 height 726
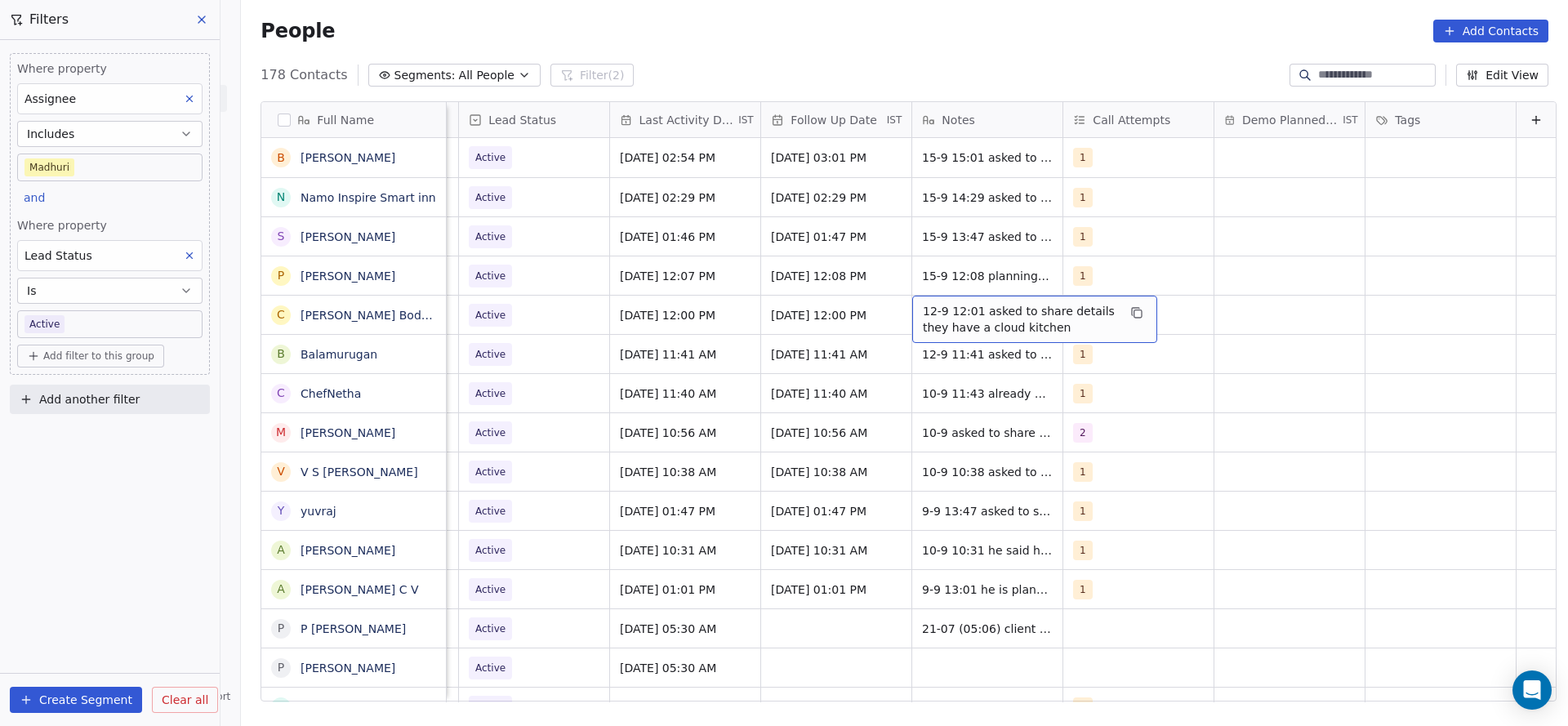
click at [923, 308] on span "12-9 12:01 asked to share details they have a cloud kitchen" at bounding box center [1019, 319] width 194 height 32
click at [902, 311] on textarea "**********" at bounding box center [1008, 321] width 243 height 51
type textarea "**********"
click at [690, 465] on html "On2Cook India Pvt. Ltd. Contacts People Marketing Workflows Campaigns Sales Pip…" at bounding box center [784, 363] width 1568 height 726
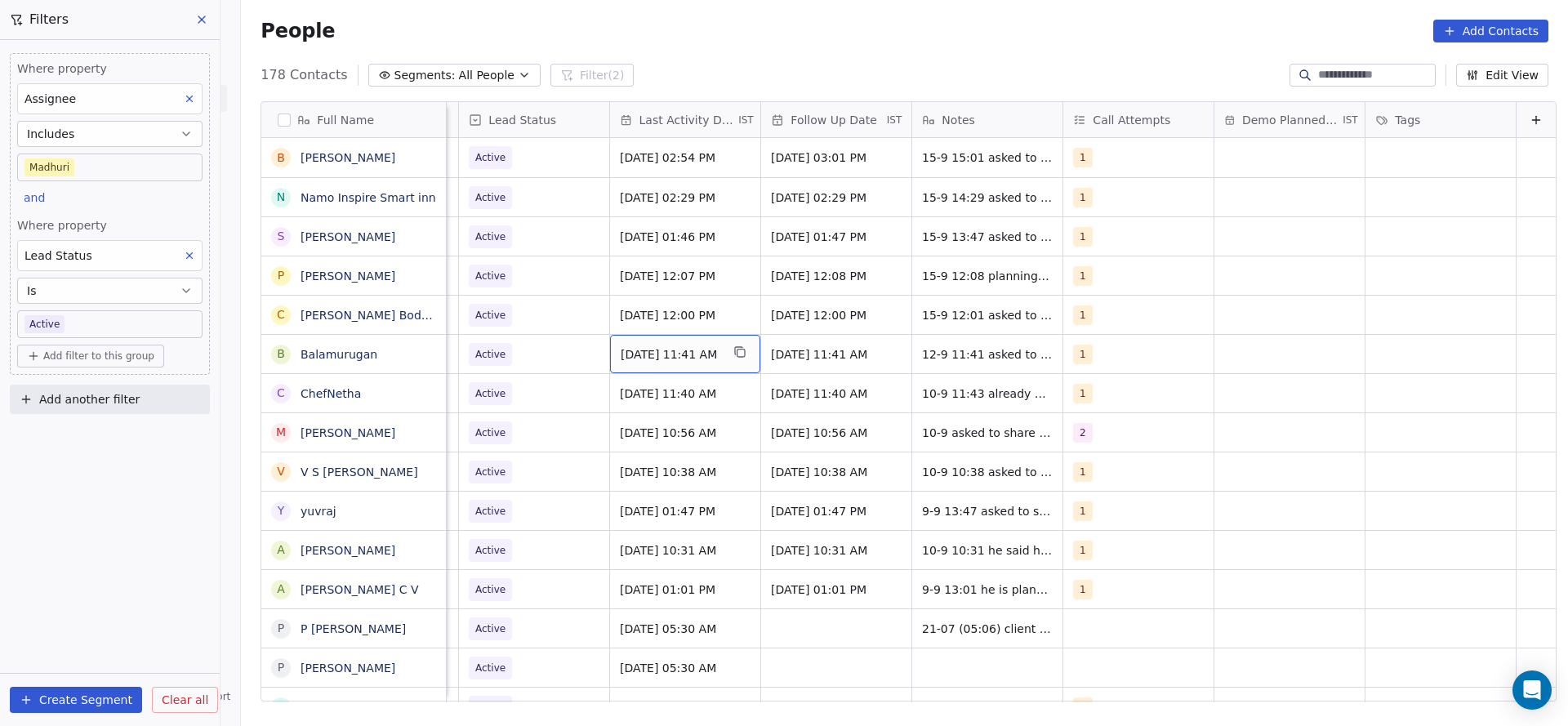
click at [631, 356] on span "[DATE] 11:41 AM" at bounding box center [670, 354] width 99 height 17
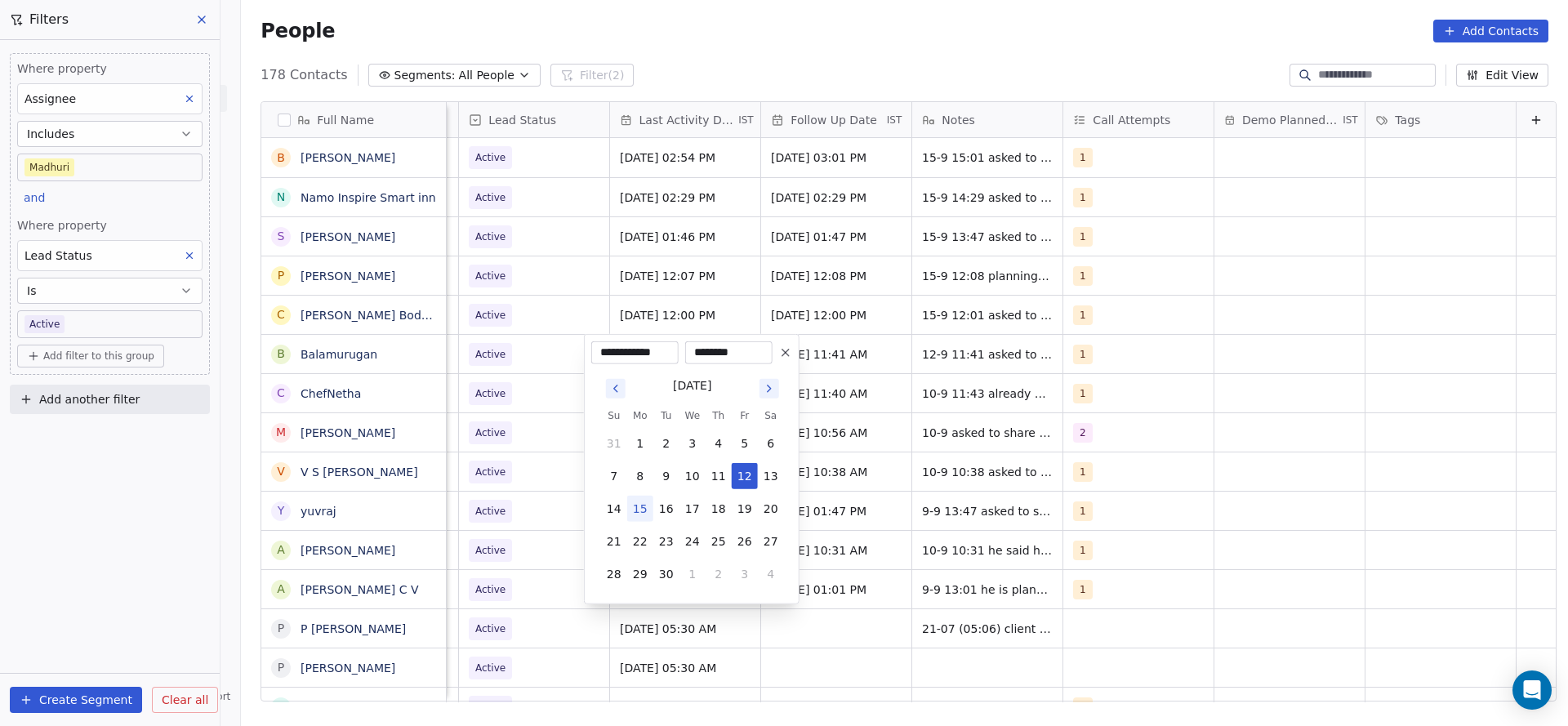
click at [642, 516] on button "15" at bounding box center [640, 509] width 26 height 26
type input "**********"
drag, startPoint x: 483, startPoint y: 475, endPoint x: 1020, endPoint y: 337, distance: 554.4
click at [486, 472] on html "On2Cook India Pvt. Ltd. Contacts People Marketing Workflows Campaigns Sales Pip…" at bounding box center [784, 363] width 1568 height 726
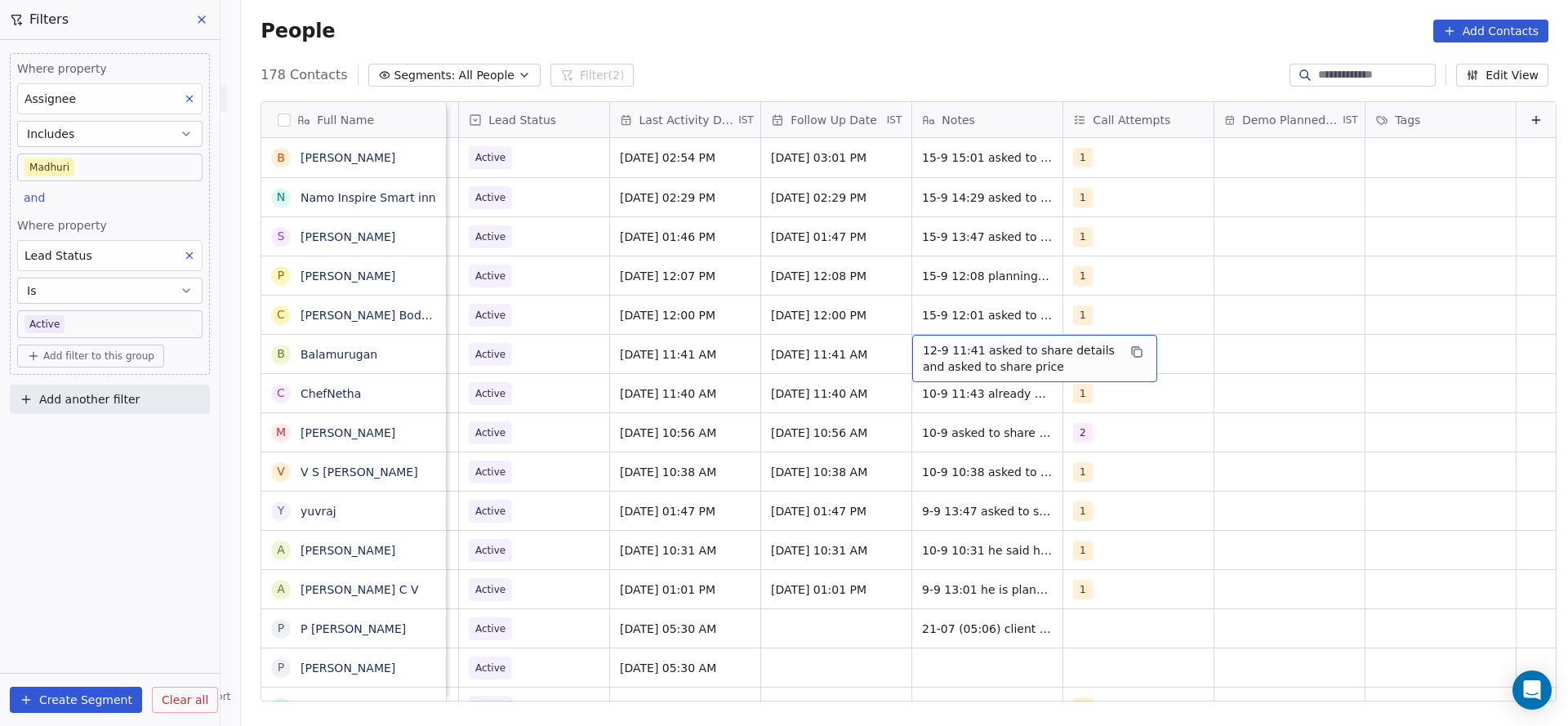
click at [987, 357] on span "12-9 11:41 asked to share details and asked to share price" at bounding box center [1019, 358] width 194 height 32
click at [893, 343] on textarea "**********" at bounding box center [1008, 360] width 243 height 51
type textarea "**********"
click at [735, 480] on html "On2Cook India Pvt. Ltd. Contacts People Marketing Workflows Campaigns Sales Pip…" at bounding box center [784, 363] width 1568 height 726
click at [1101, 351] on div "1" at bounding box center [1123, 355] width 99 height 19
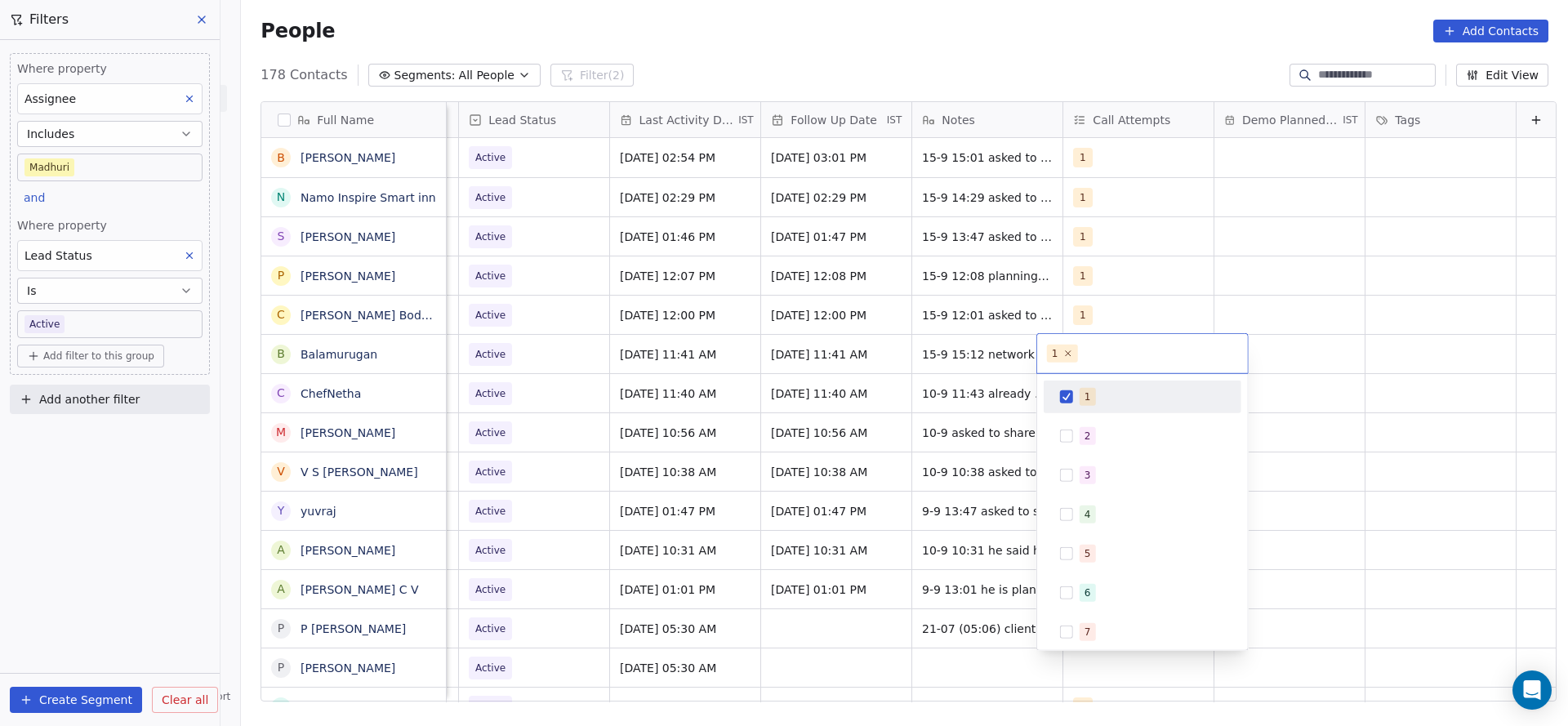
click at [1075, 419] on div "1 2 3 4 5 6 7 8 9 10" at bounding box center [1142, 572] width 198 height 385
click at [1082, 413] on div "1 2 3 4 5 6 7 8 9 10" at bounding box center [1142, 572] width 198 height 385
drag, startPoint x: 1066, startPoint y: 434, endPoint x: 1079, endPoint y: 417, distance: 21.4
click at [1066, 435] on div "2" at bounding box center [1142, 436] width 184 height 26
drag, startPoint x: 1087, startPoint y: 393, endPoint x: 650, endPoint y: 346, distance: 439.5
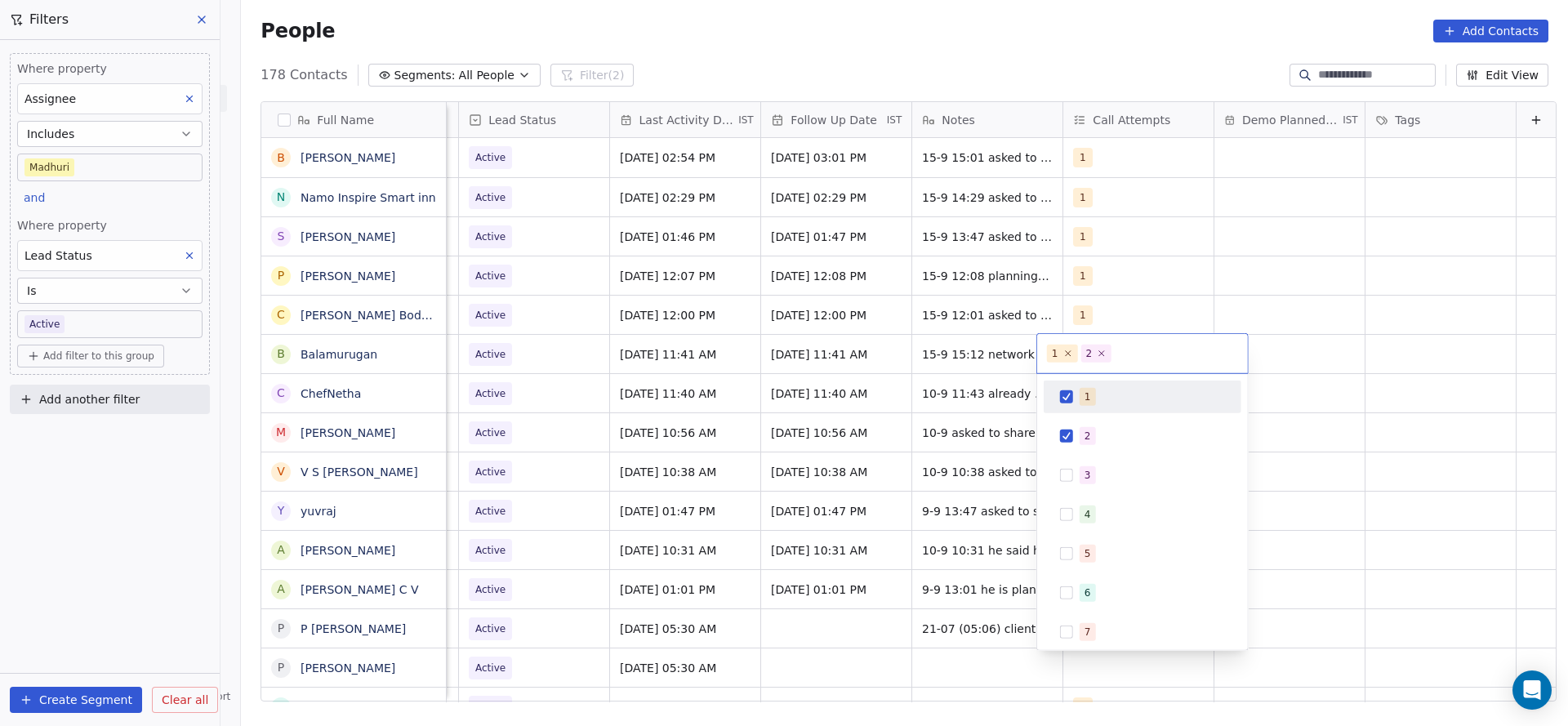
click at [1054, 396] on div "1" at bounding box center [1142, 397] width 184 height 26
click at [933, 428] on html "On2Cook India Pvt. Ltd. Contacts People Marketing Workflows Campaigns Sales Pip…" at bounding box center [784, 363] width 1568 height 726
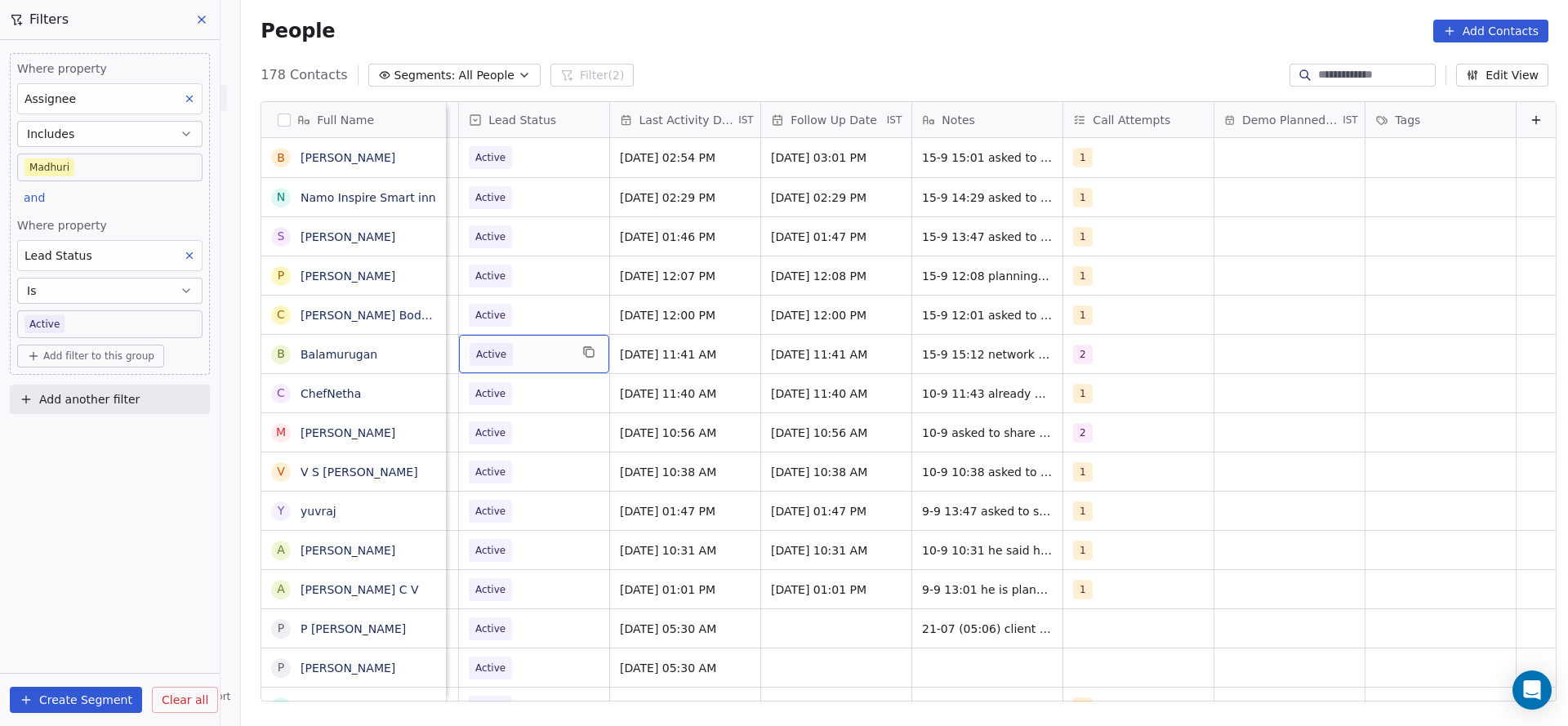
click at [547, 356] on span "Active" at bounding box center [519, 355] width 99 height 23
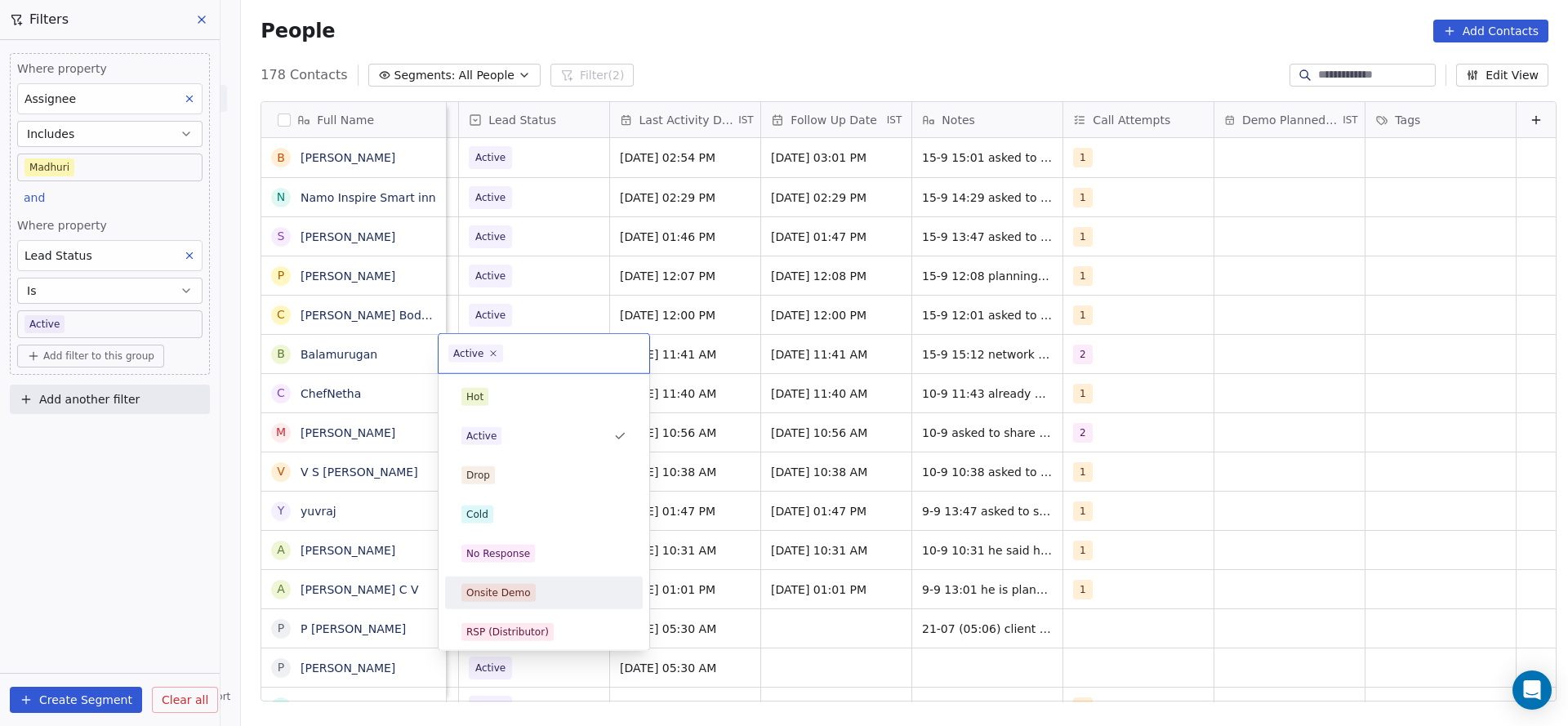
scroll to position [123, 0]
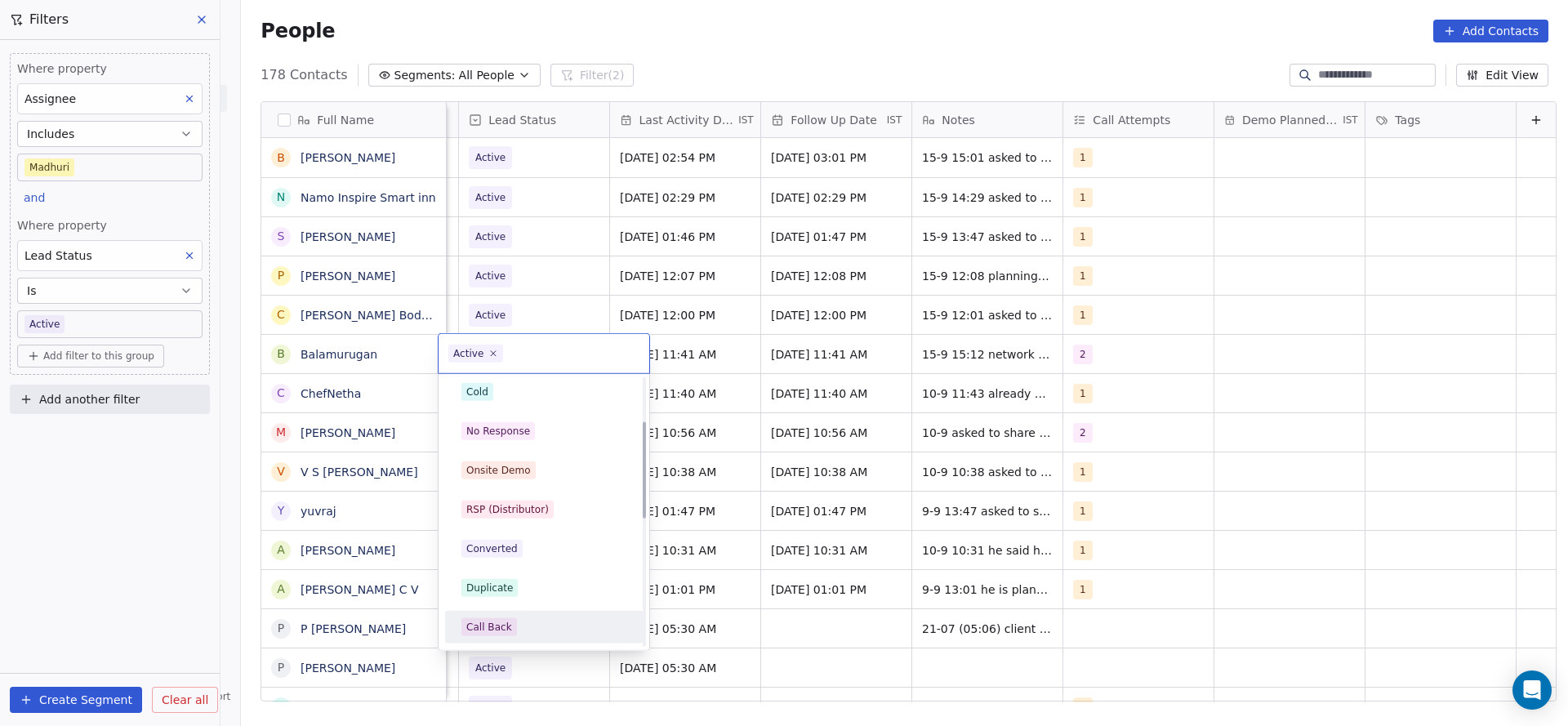
click at [505, 627] on div "Call Back" at bounding box center [489, 627] width 46 height 15
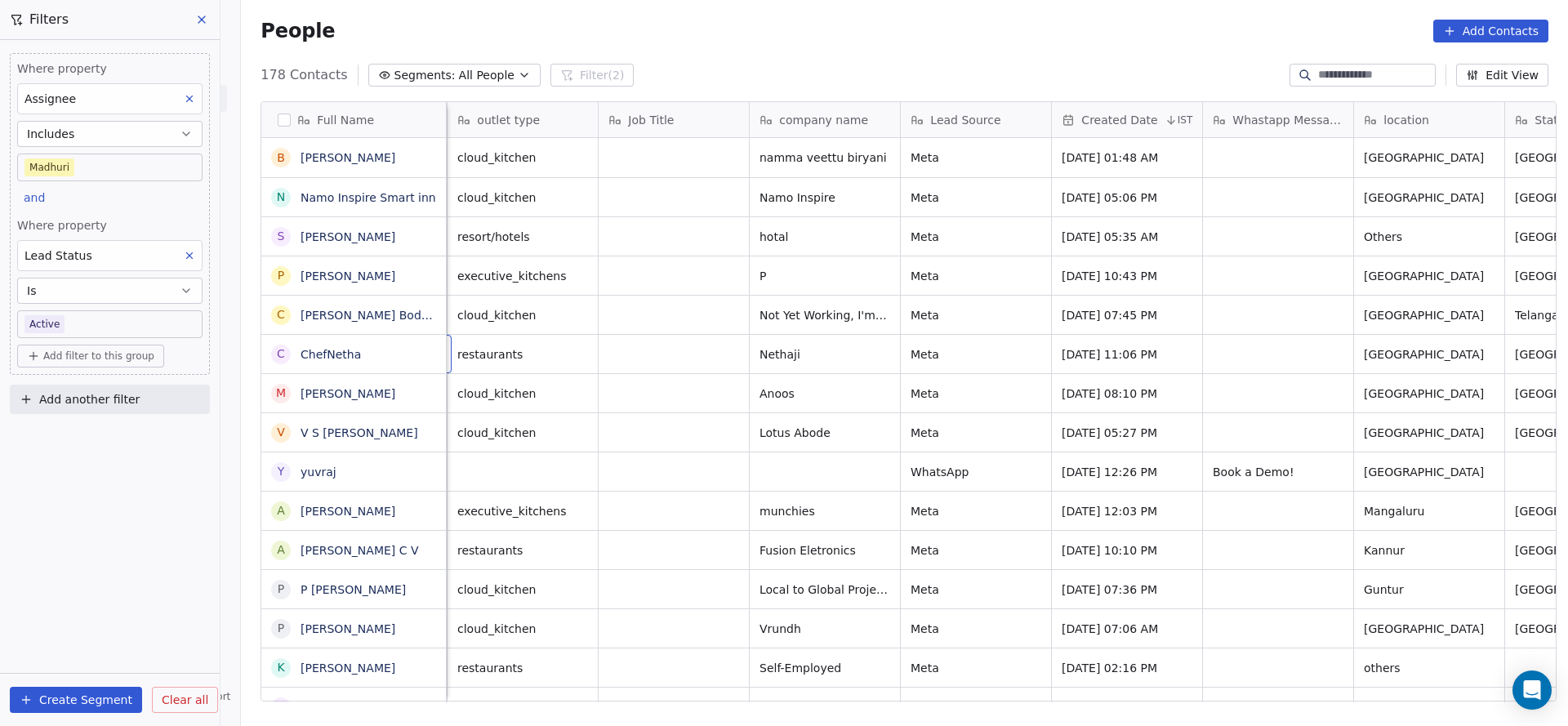
scroll to position [0, 151]
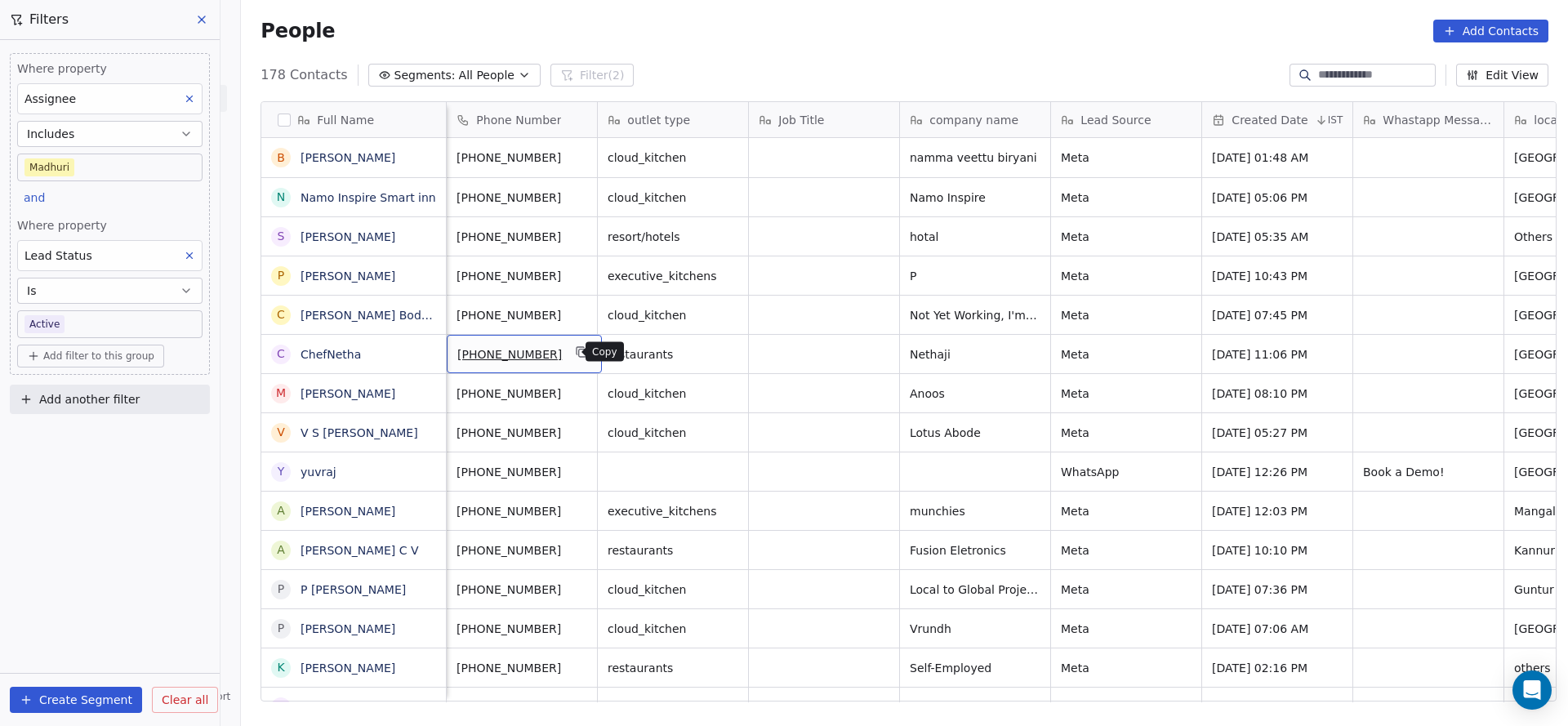
click at [578, 347] on icon "grid" at bounding box center [581, 350] width 7 height 7
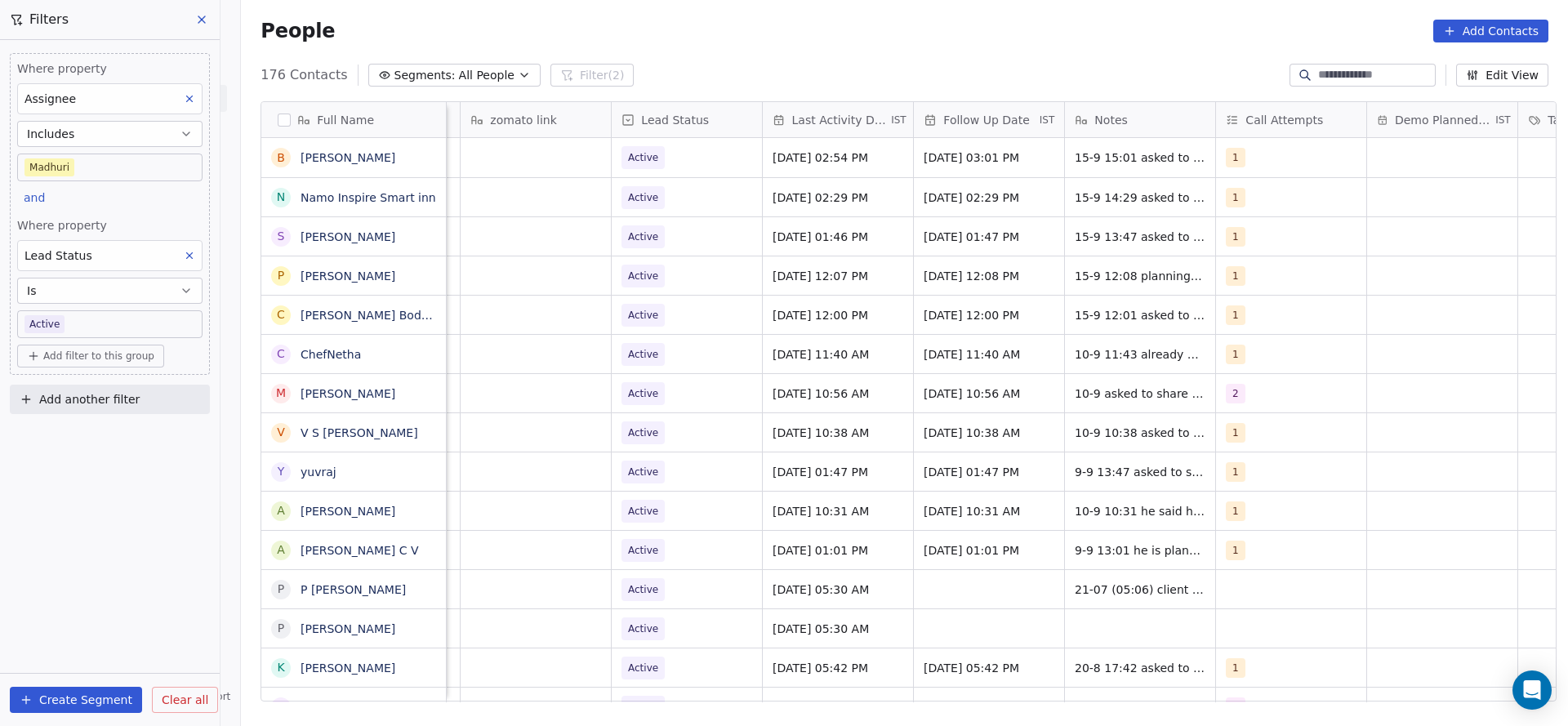
scroll to position [0, 1976]
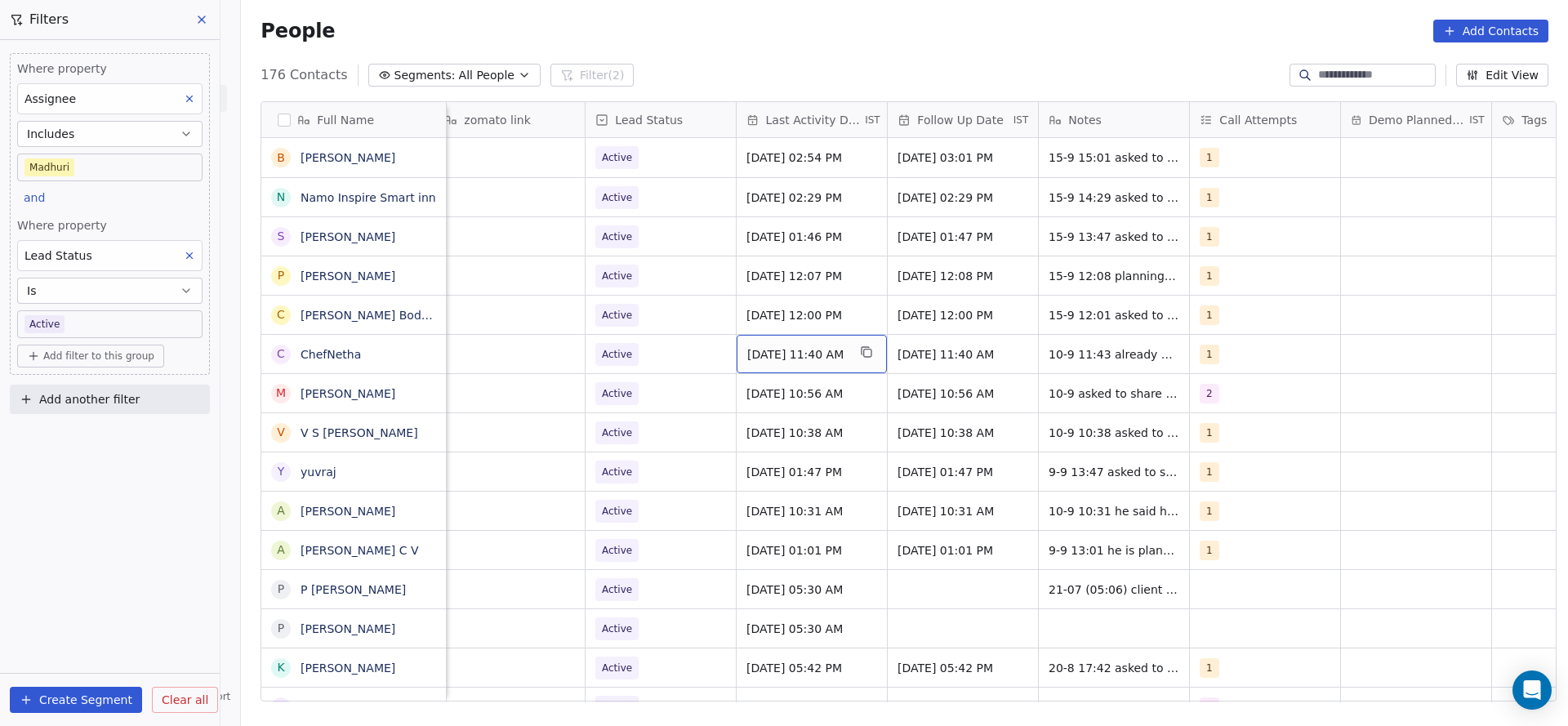
click at [801, 351] on span "[DATE] 11:40 AM" at bounding box center [796, 354] width 99 height 17
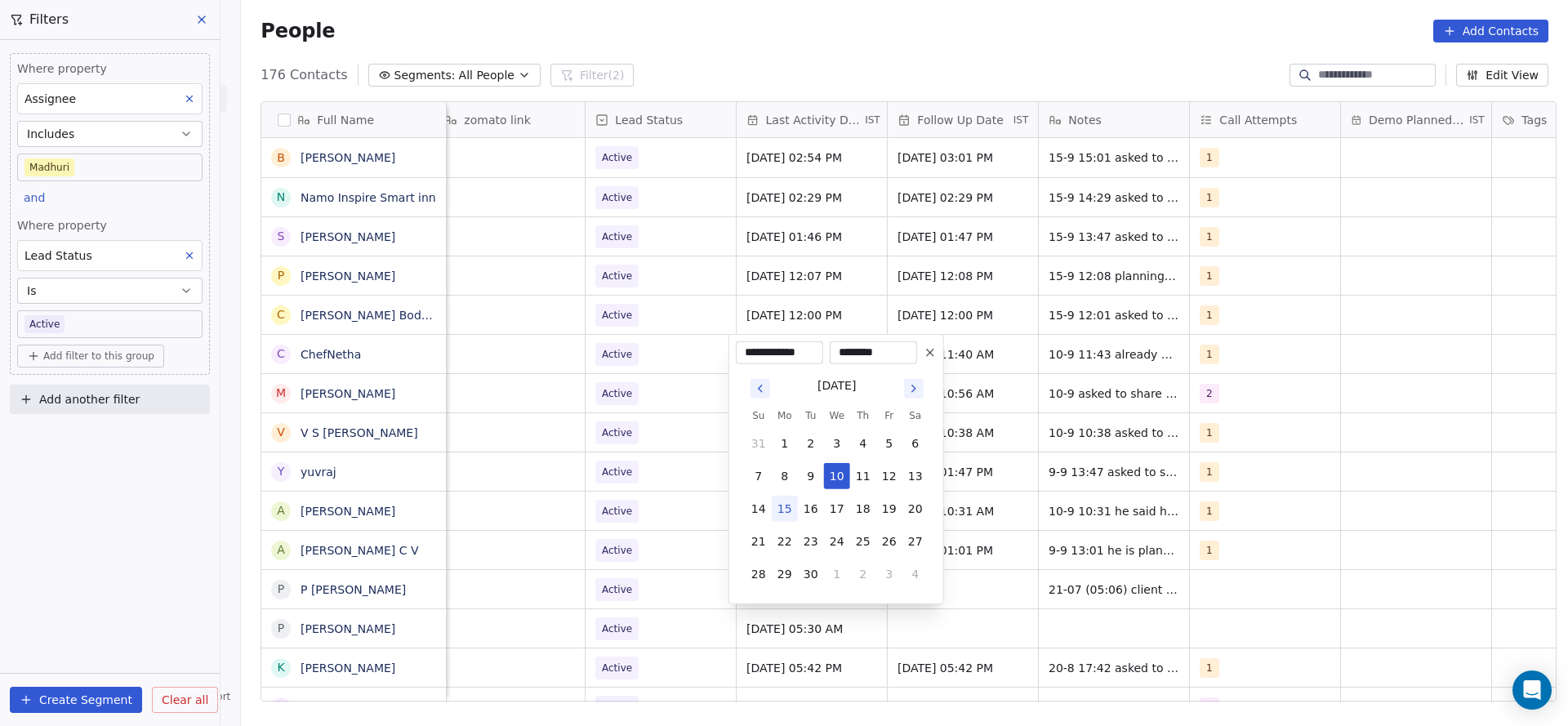
click at [788, 516] on button "15" at bounding box center [785, 509] width 26 height 26
type input "**********"
click at [1327, 363] on html "On2Cook India Pvt. Ltd. Contacts People Marketing Workflows Campaigns Sales Pip…" at bounding box center [784, 363] width 1568 height 726
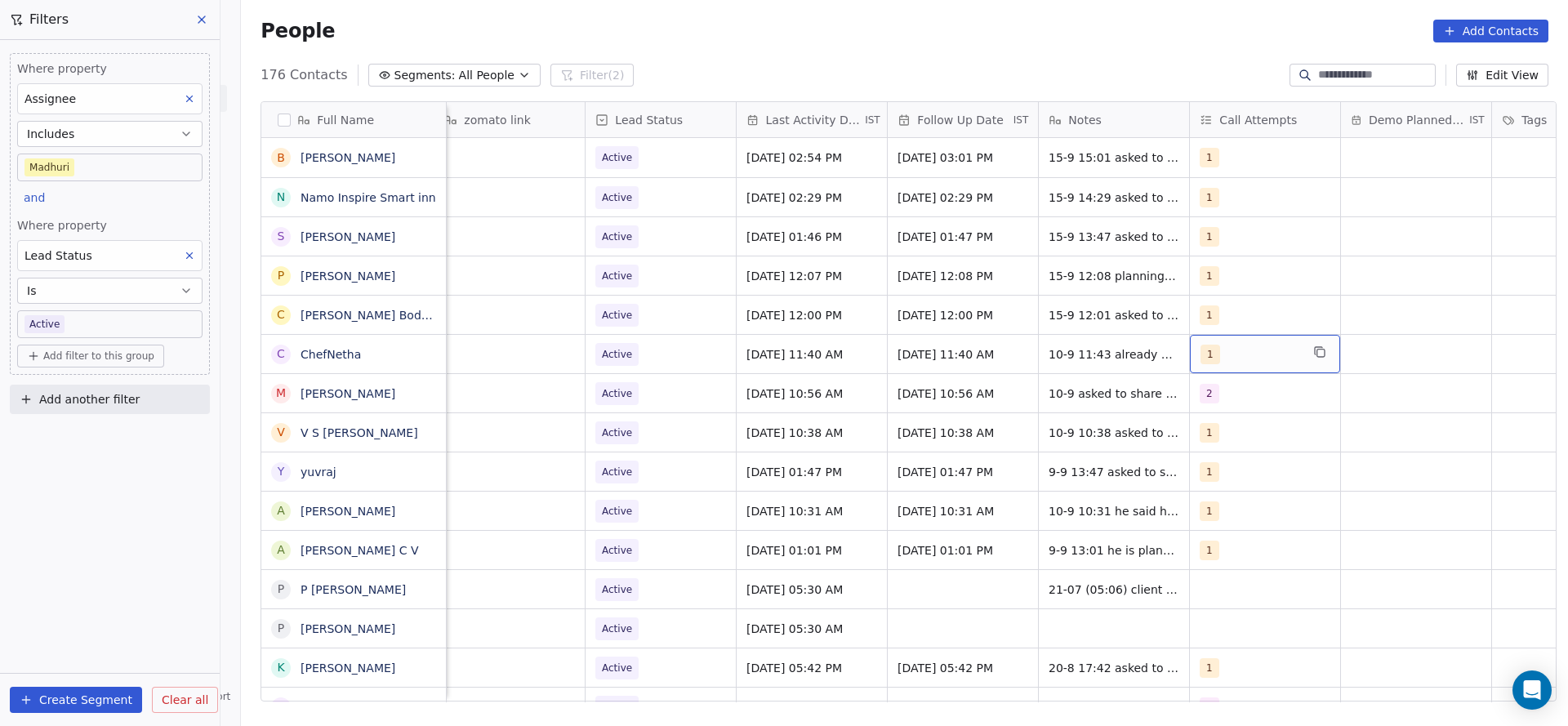
click at [1248, 358] on div "1" at bounding box center [1249, 355] width 99 height 19
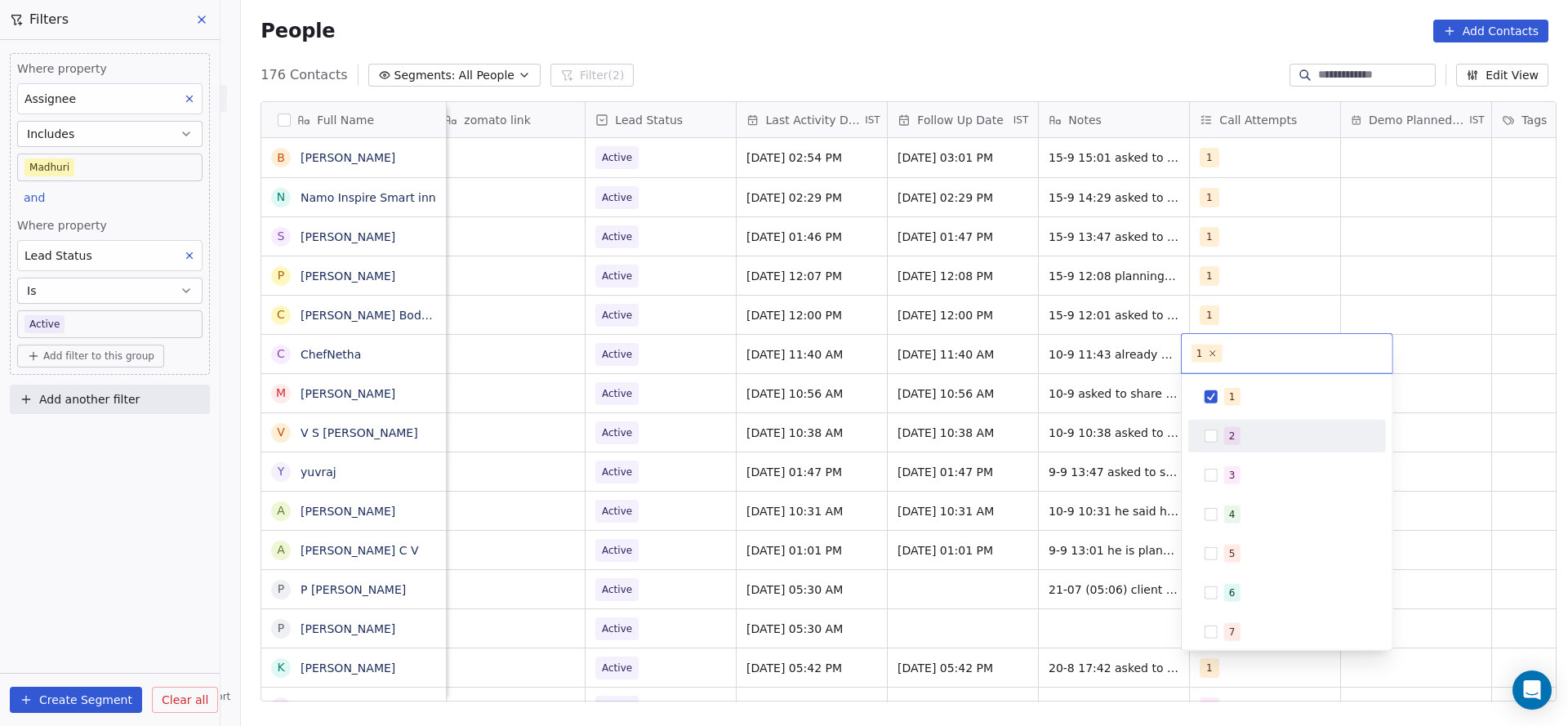
click at [1229, 430] on div "2" at bounding box center [1232, 435] width 6 height 15
click at [1237, 392] on span "1" at bounding box center [1232, 397] width 17 height 18
click at [943, 443] on html "On2Cook India Pvt. Ltd. Contacts People Marketing Workflows Campaigns Sales Pip…" at bounding box center [784, 363] width 1568 height 726
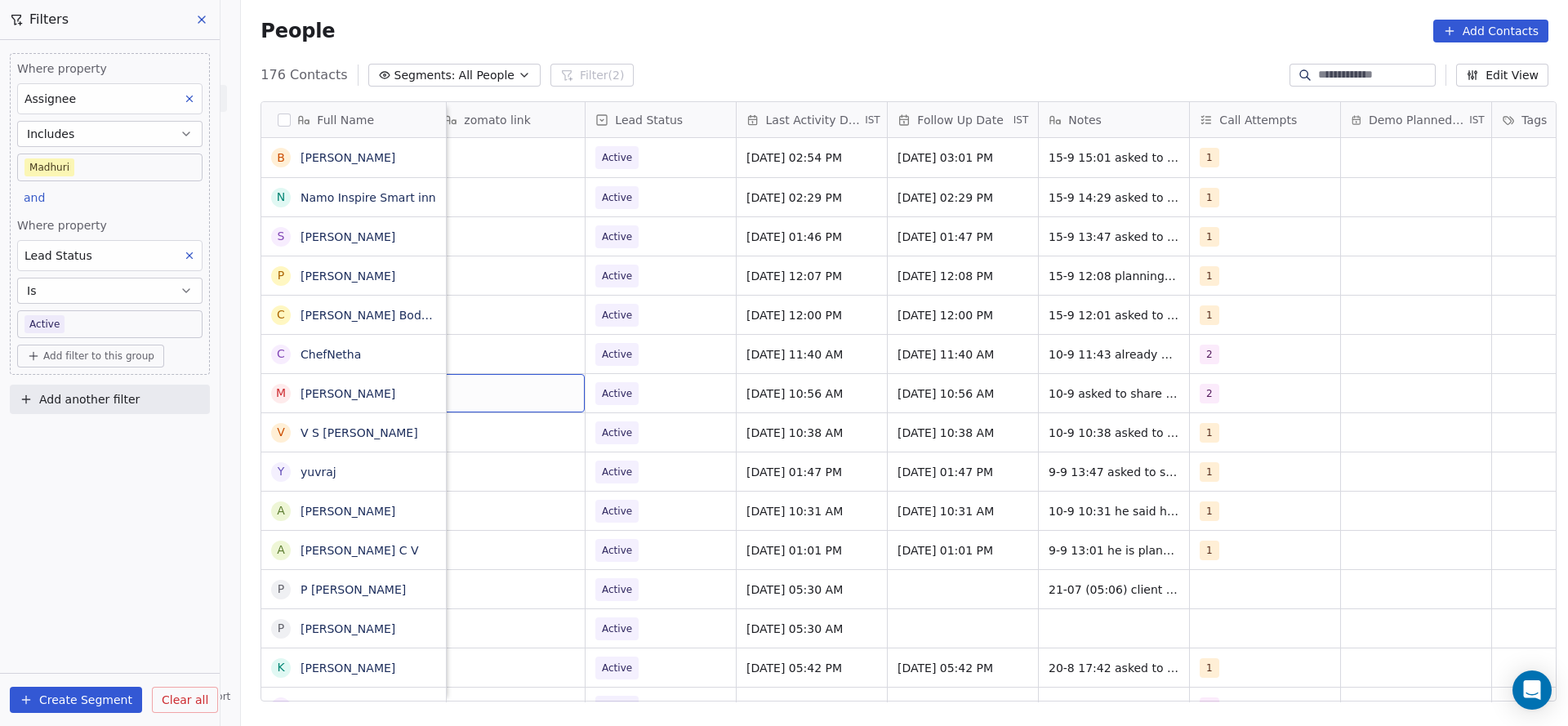
scroll to position [0, 1964]
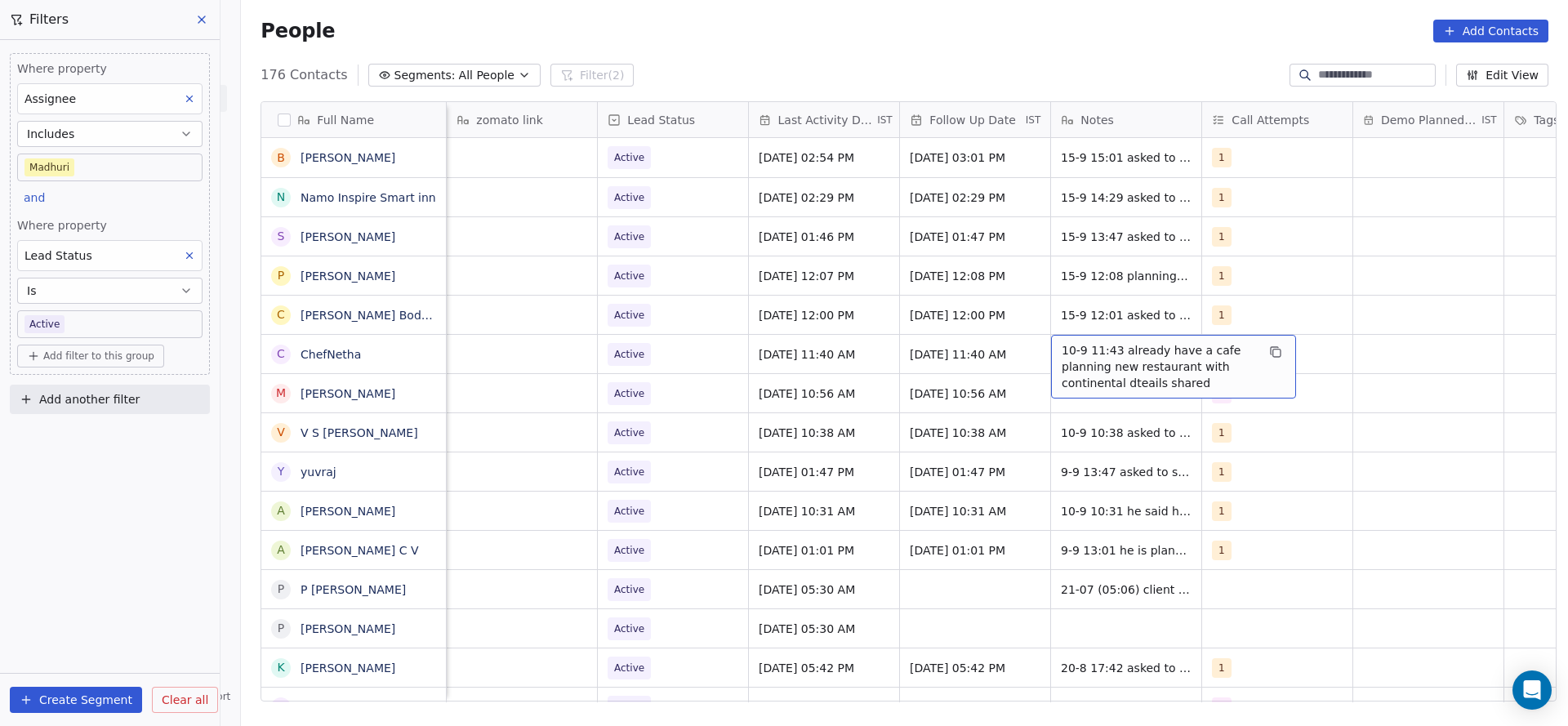
click at [1071, 349] on span "10-9 11:43 already have a cafe planning new restaurant with continental dteails…" at bounding box center [1158, 367] width 194 height 49
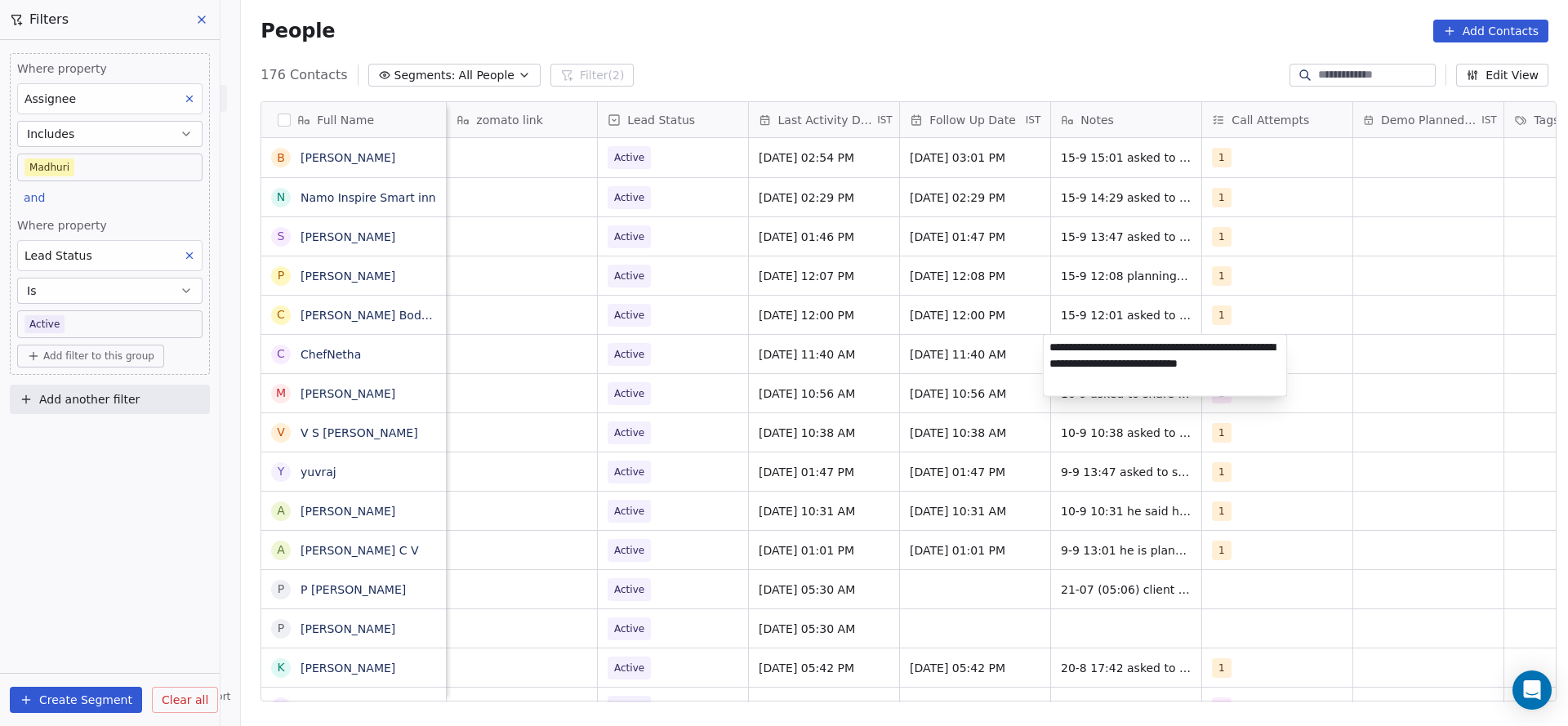
click at [1050, 344] on textarea "**********" at bounding box center [1165, 365] width 243 height 61
type textarea "**********"
click at [839, 379] on html "On2Cook India Pvt. Ltd. Contacts People Marketing Workflows Campaigns Sales Pip…" at bounding box center [784, 363] width 1568 height 726
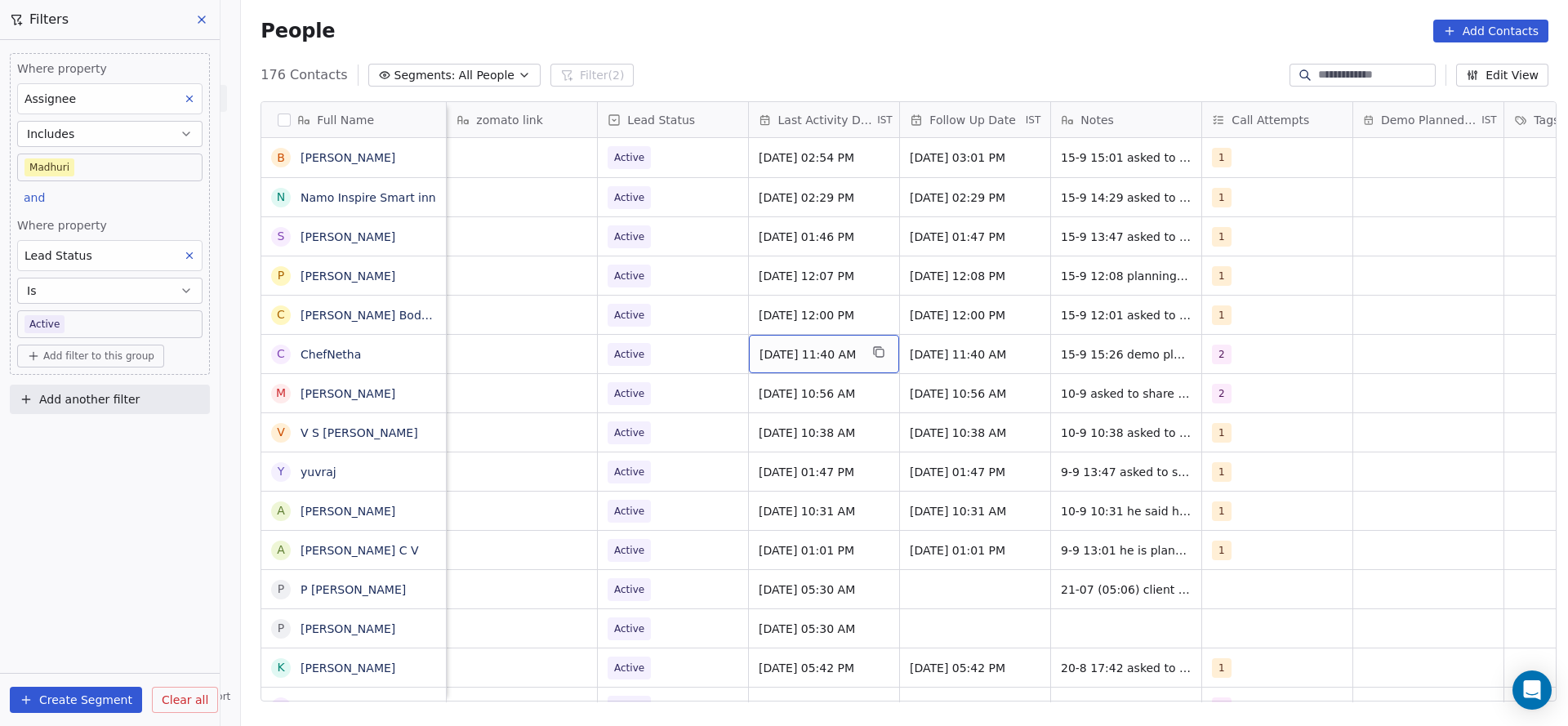
click at [788, 352] on span "[DATE] 11:40 AM" at bounding box center [809, 354] width 99 height 17
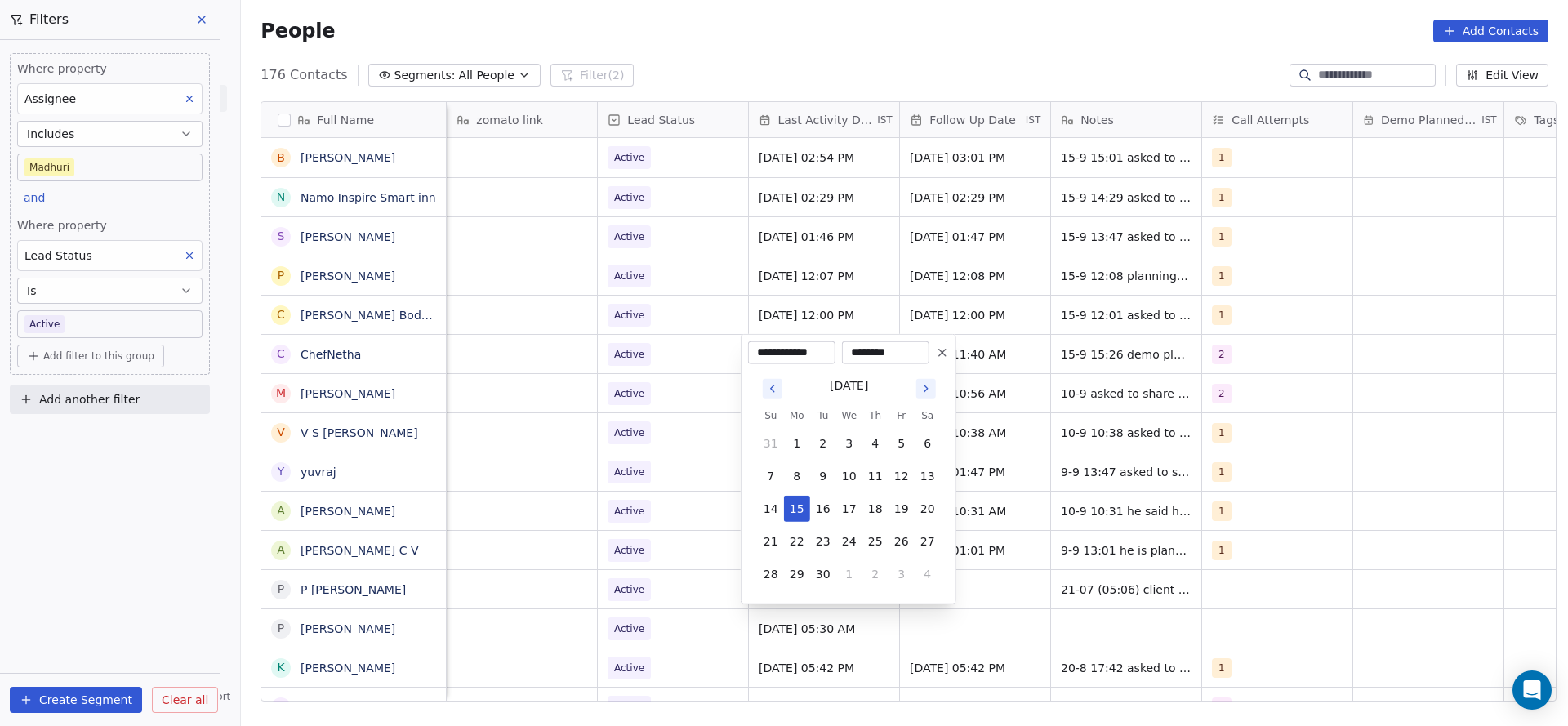
click at [631, 384] on html "On2Cook India Pvt. Ltd. Contacts People Marketing Workflows Campaigns Sales Pip…" at bounding box center [784, 363] width 1568 height 726
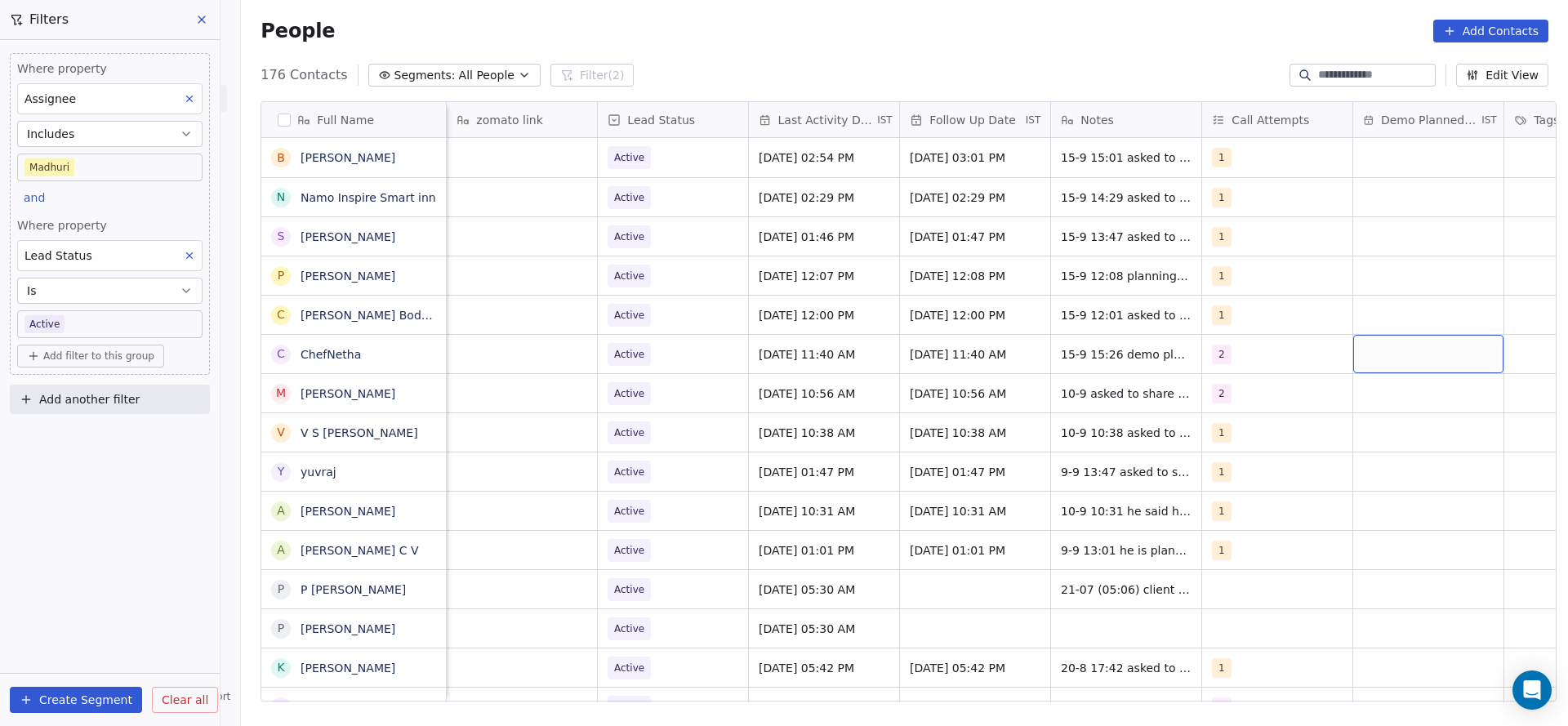
click at [1411, 359] on div "grid" at bounding box center [1428, 354] width 150 height 39
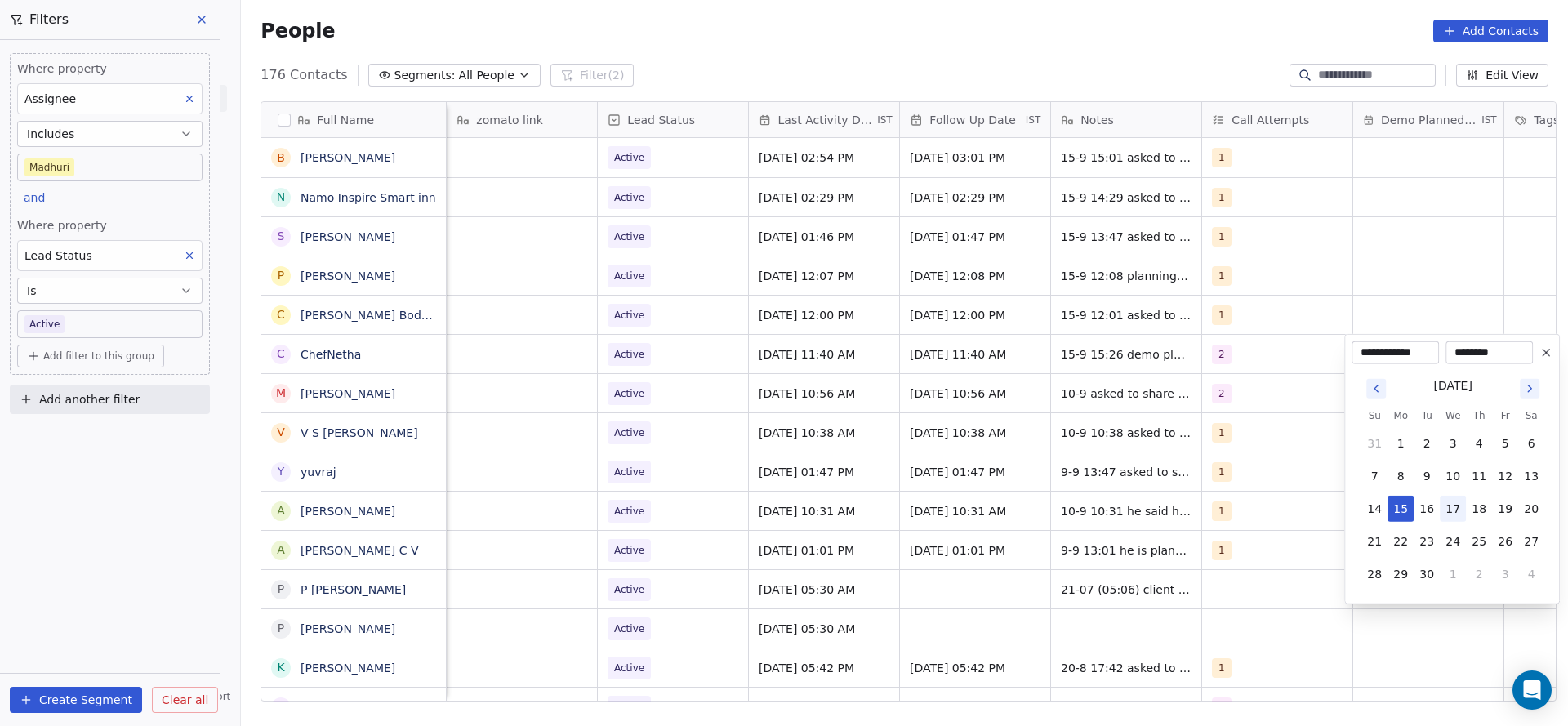
click at [1446, 500] on button "17" at bounding box center [1453, 509] width 26 height 26
type input "**********"
click at [1131, 507] on html "On2Cook India Pvt. Ltd. Contacts People Marketing Workflows Campaigns Sales Pip…" at bounding box center [784, 363] width 1568 height 726
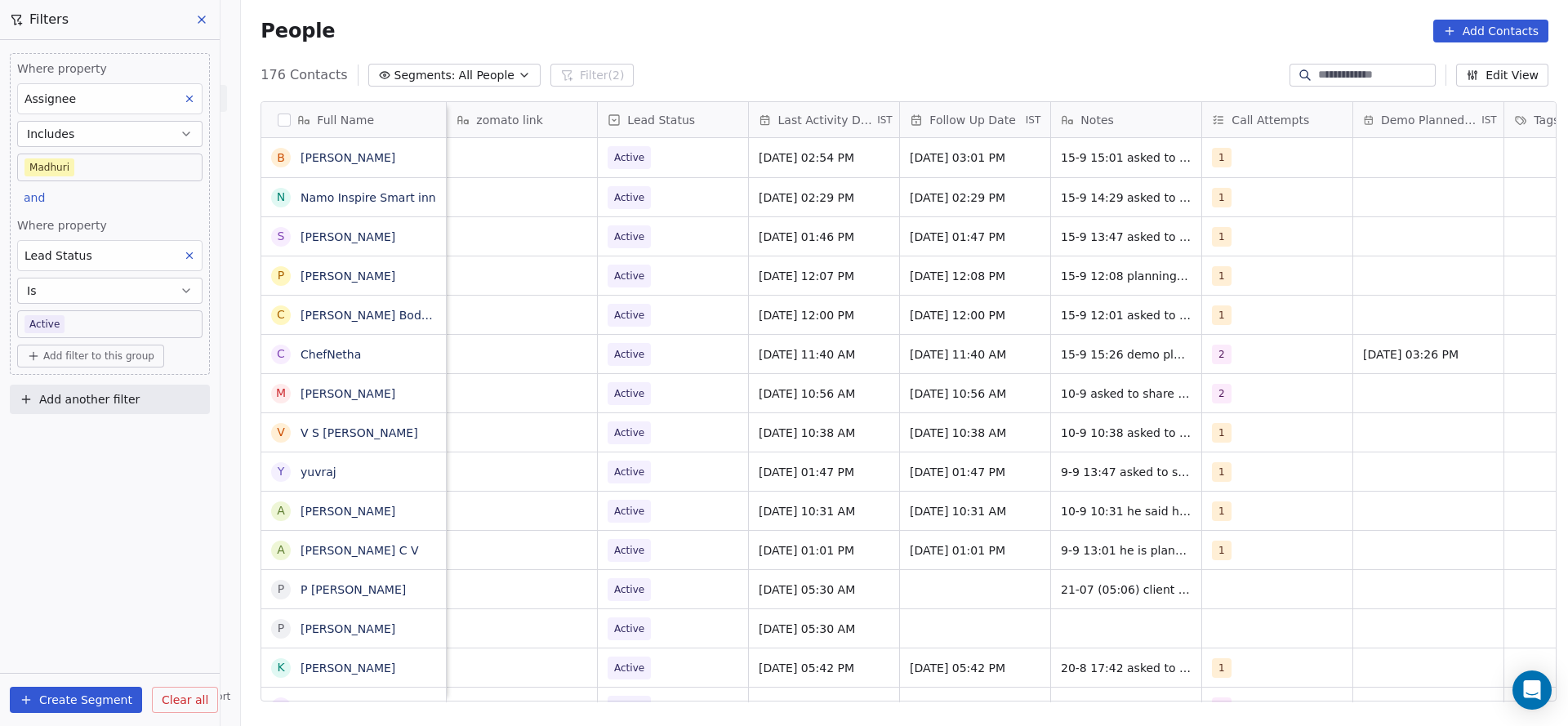
scroll to position [0, 2120]
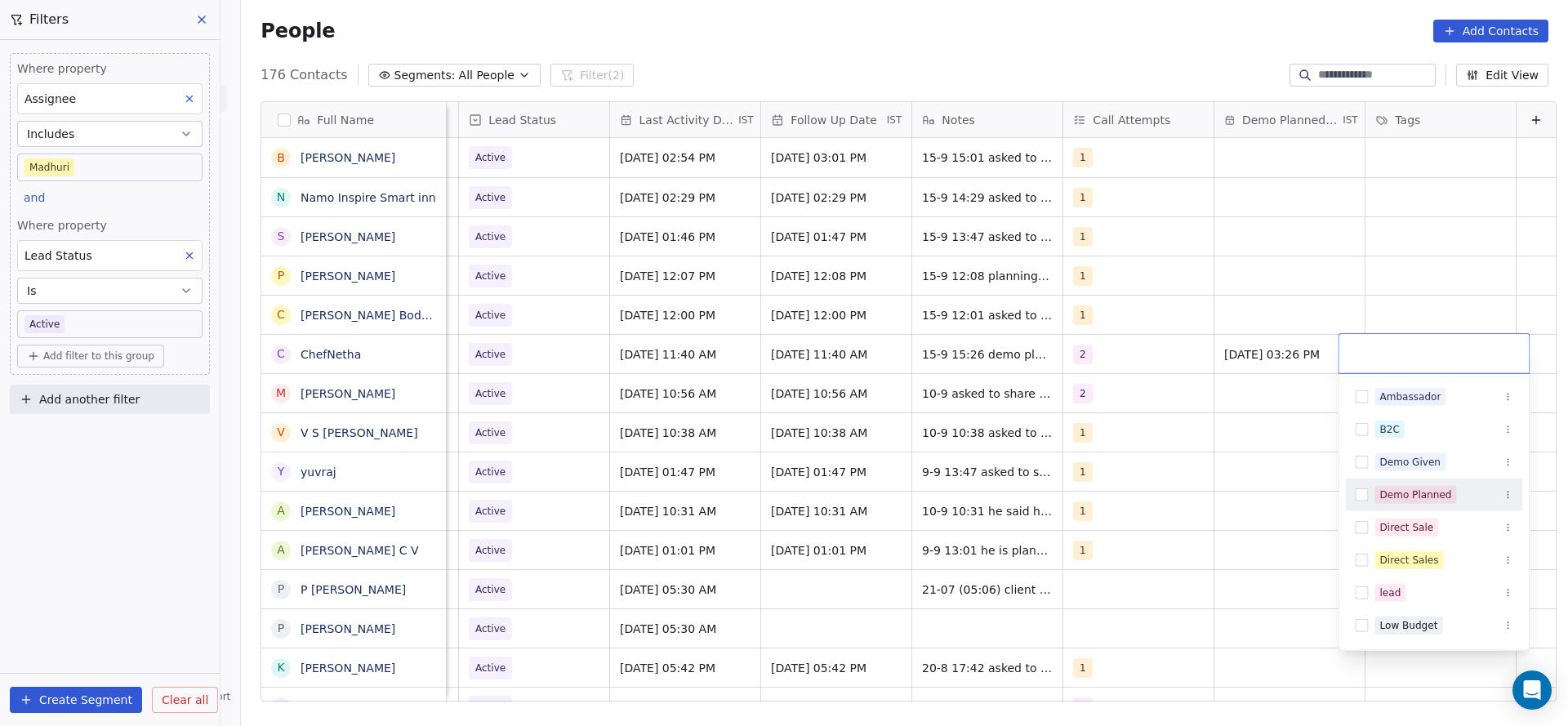
click at [1397, 494] on div "Demo Planned" at bounding box center [1416, 494] width 72 height 15
click at [1174, 489] on html "On2Cook India Pvt. Ltd. Contacts People Marketing Workflows Campaigns Sales Pip…" at bounding box center [784, 363] width 1568 height 726
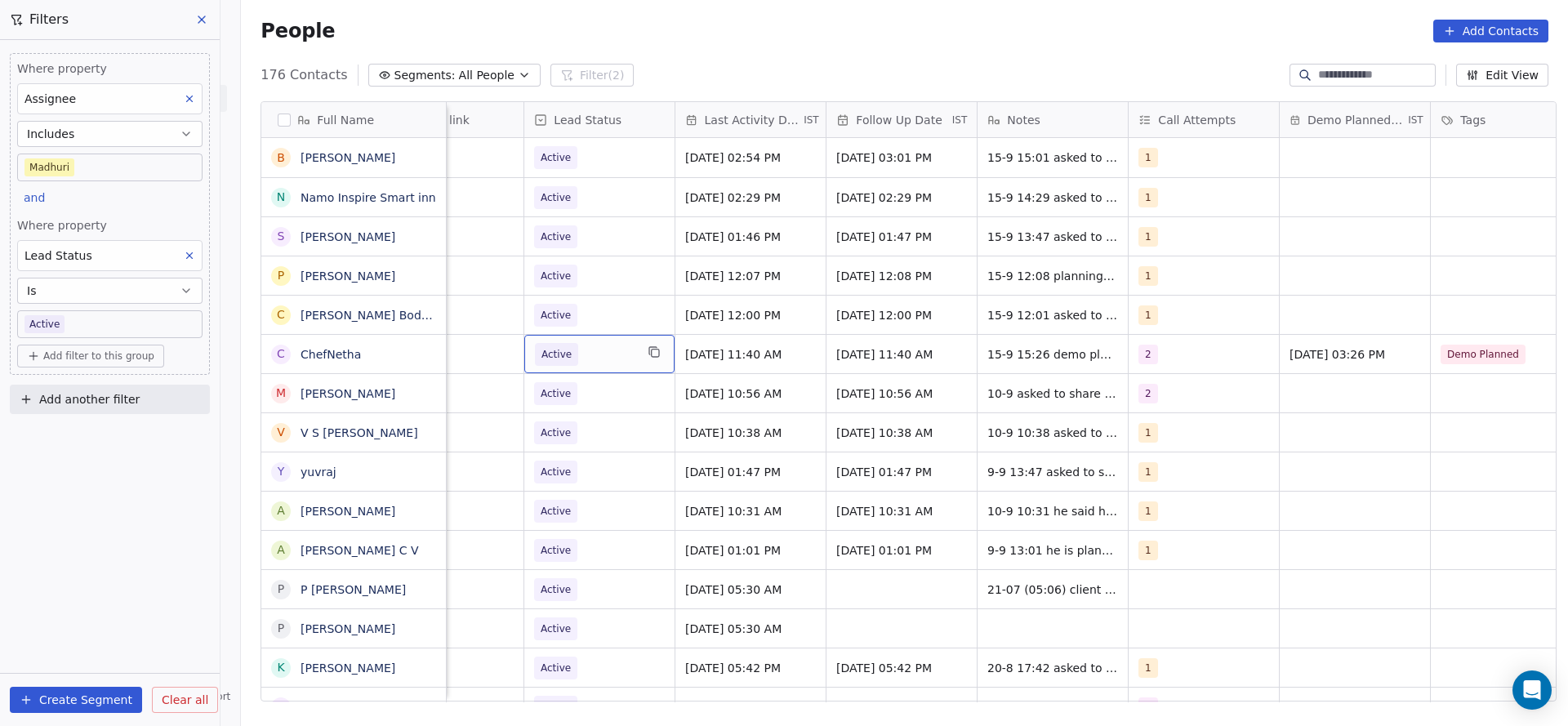
scroll to position [0, 1463]
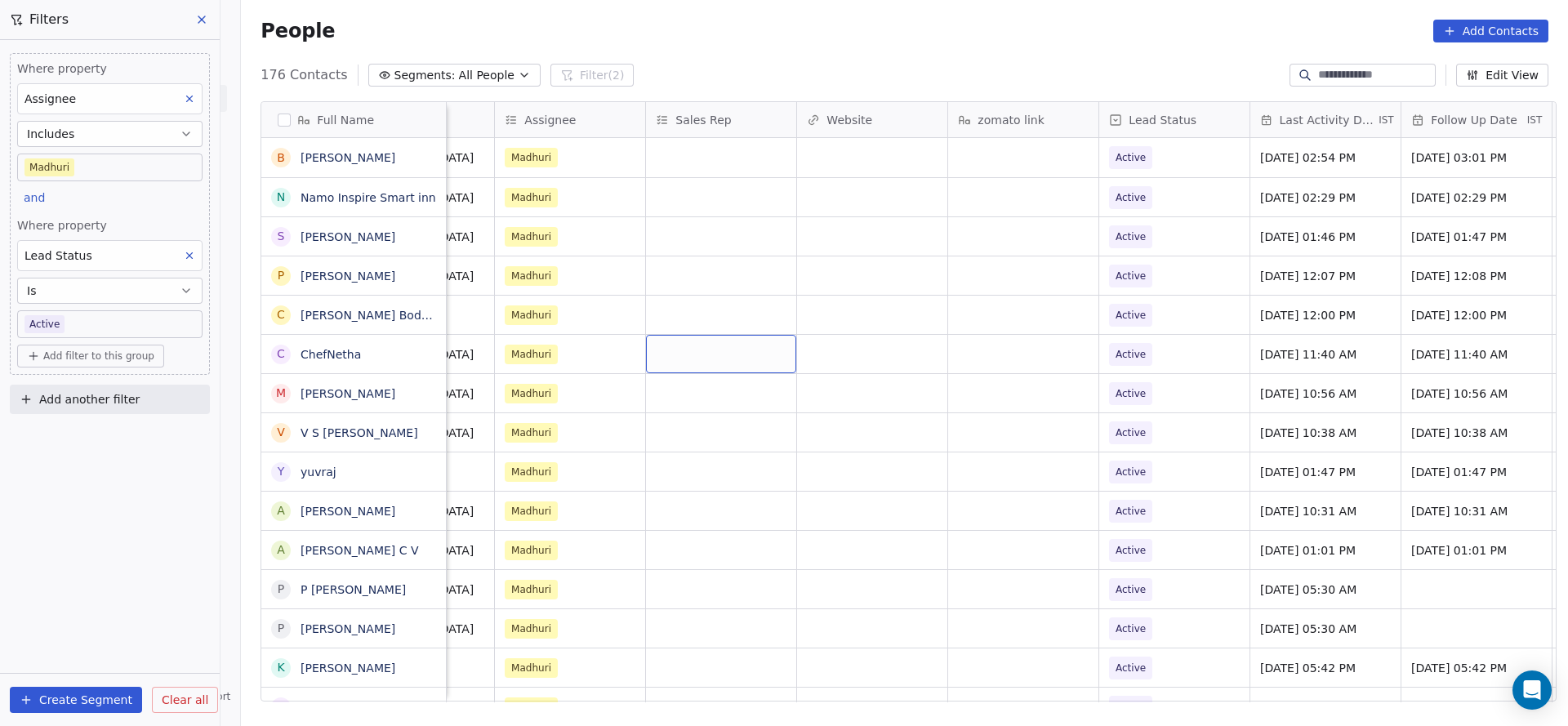
click at [713, 350] on div "grid" at bounding box center [721, 354] width 150 height 39
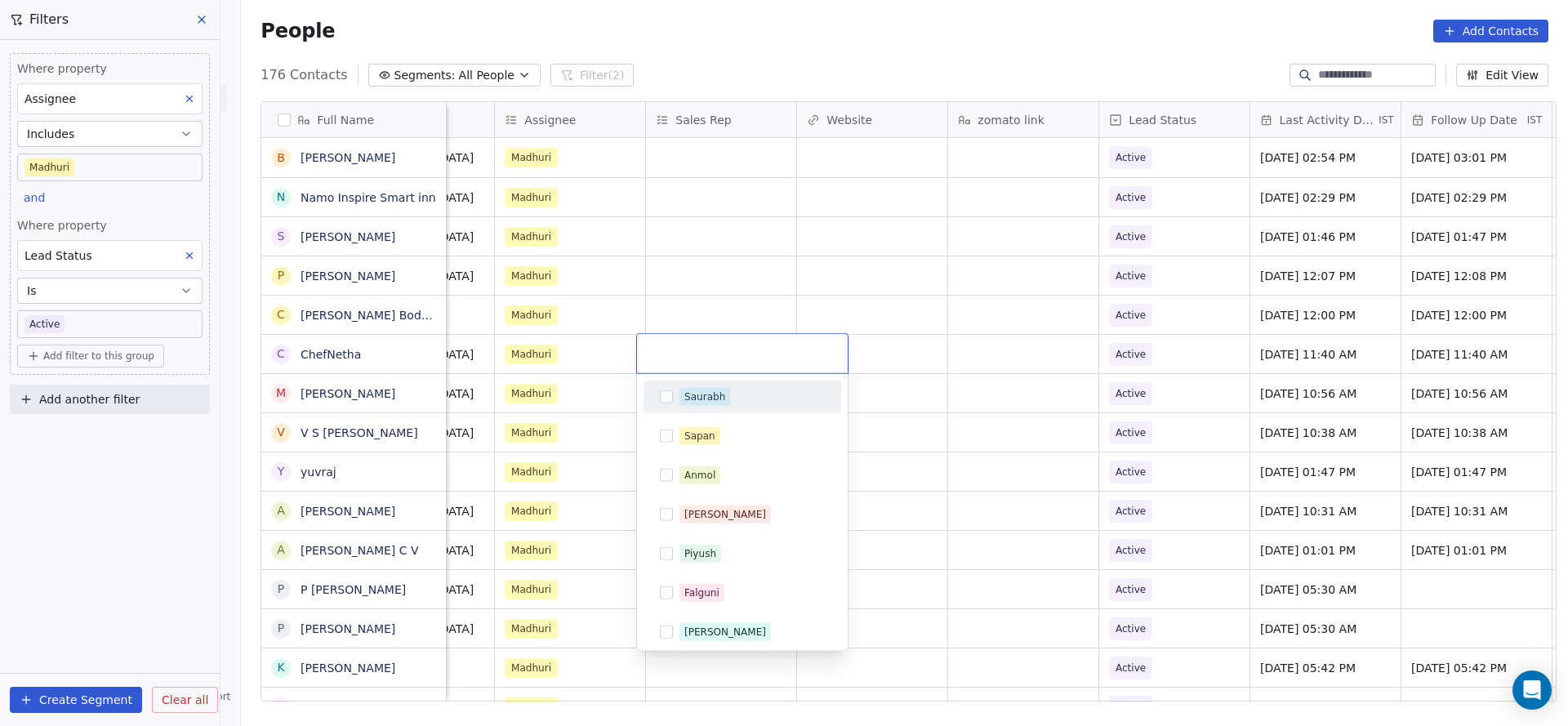
click at [722, 394] on span "Saurabh" at bounding box center [705, 397] width 51 height 18
click at [737, 252] on html "On2Cook India Pvt. Ltd. Contacts People Marketing Workflows Campaigns Sales Pip…" at bounding box center [784, 363] width 1568 height 726
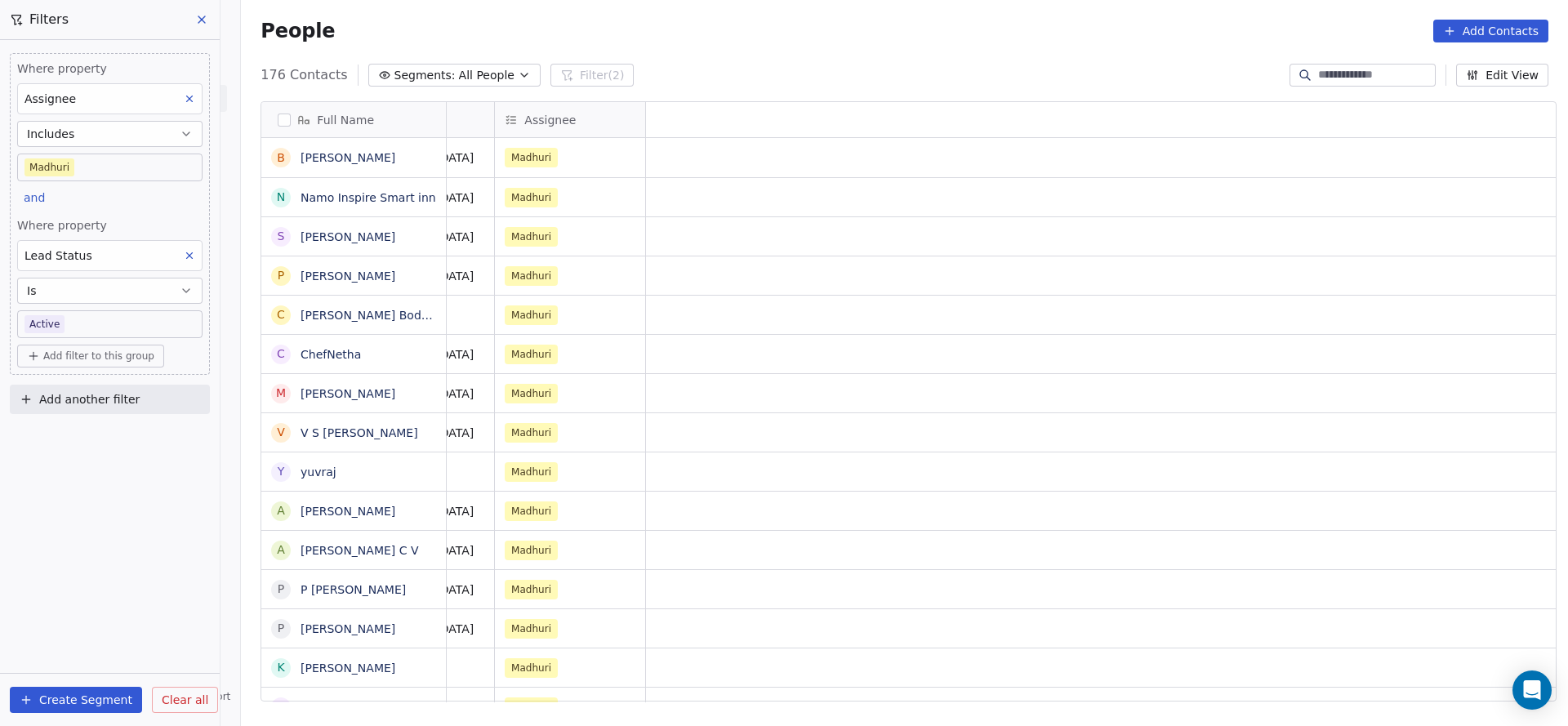
scroll to position [0, 0]
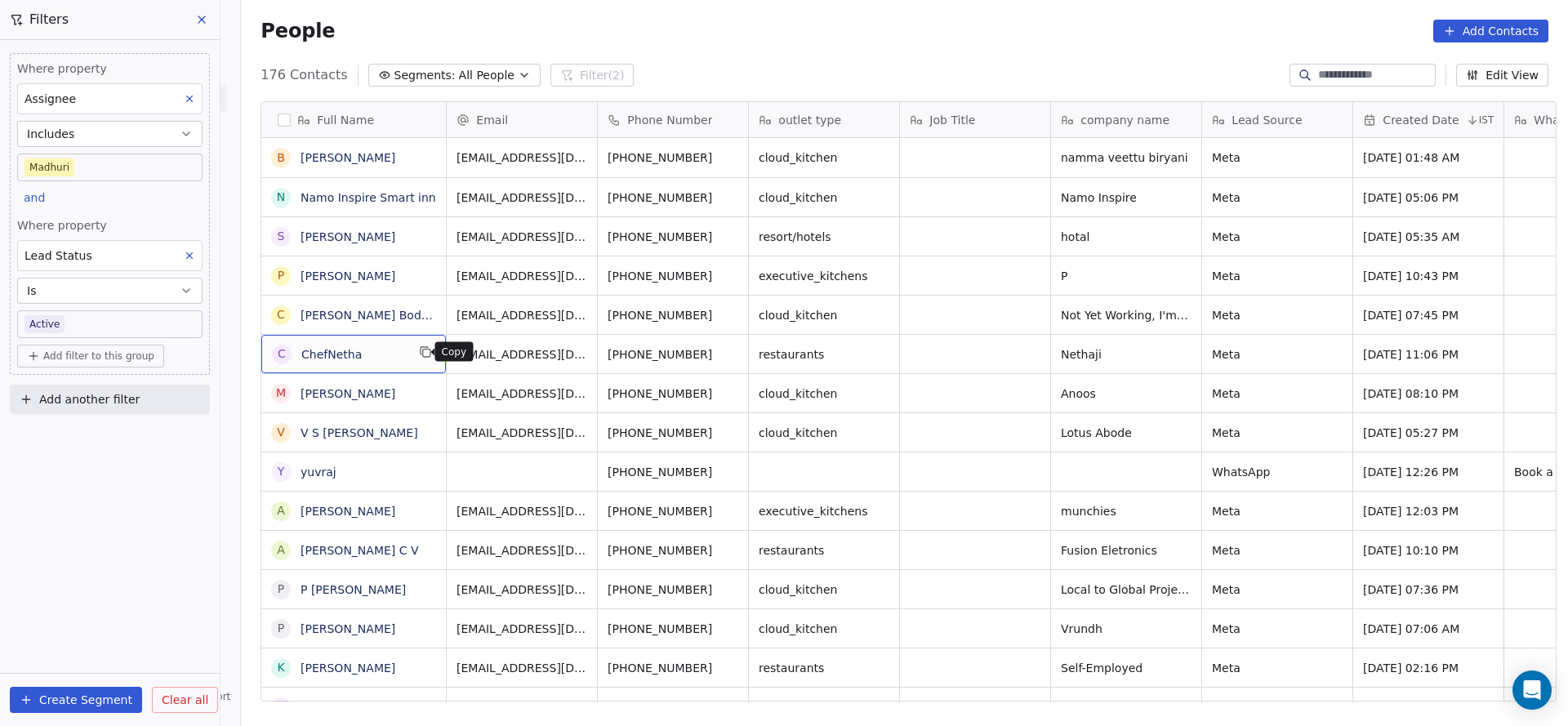
click at [419, 352] on icon "grid" at bounding box center [425, 351] width 13 height 13
click at [723, 357] on button "grid" at bounding box center [733, 352] width 19 height 19
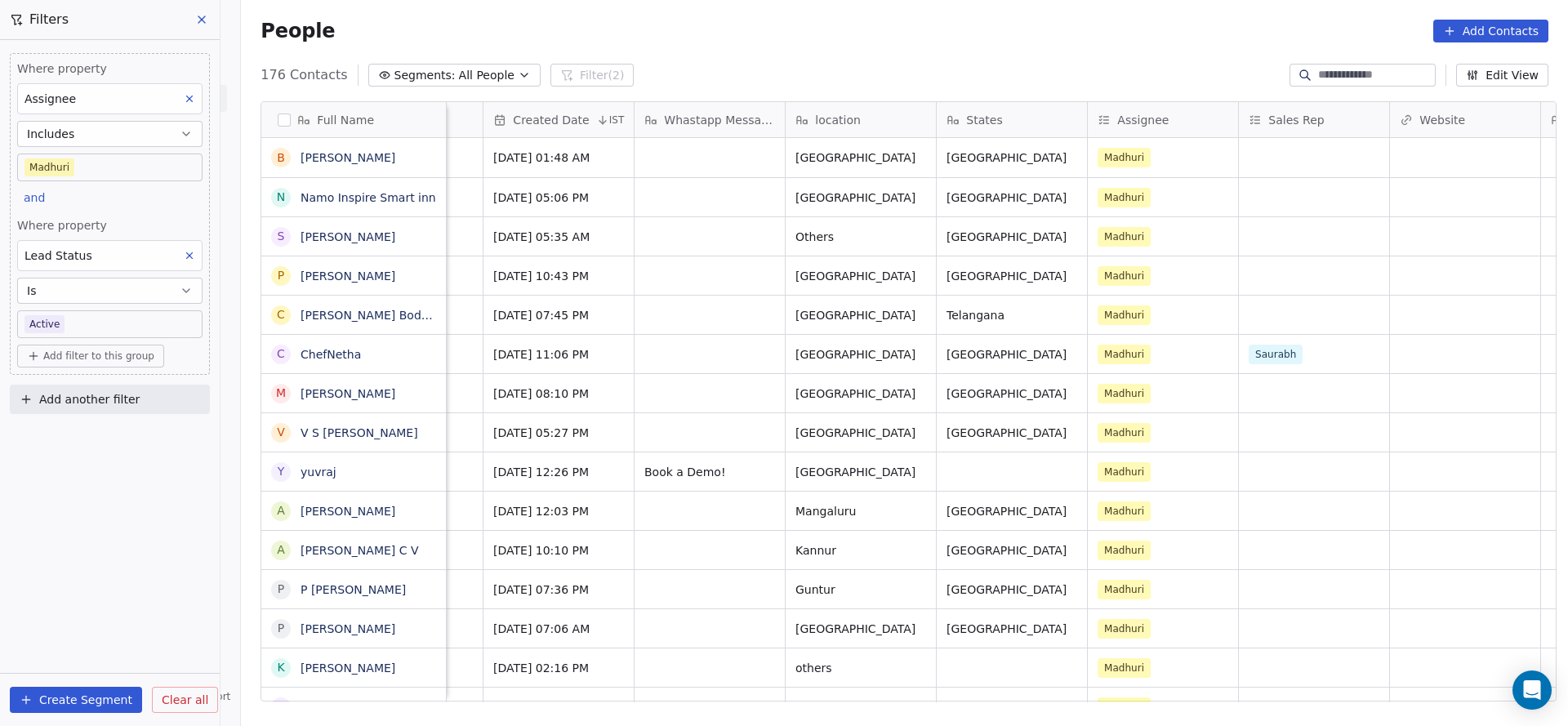
scroll to position [0, 1011]
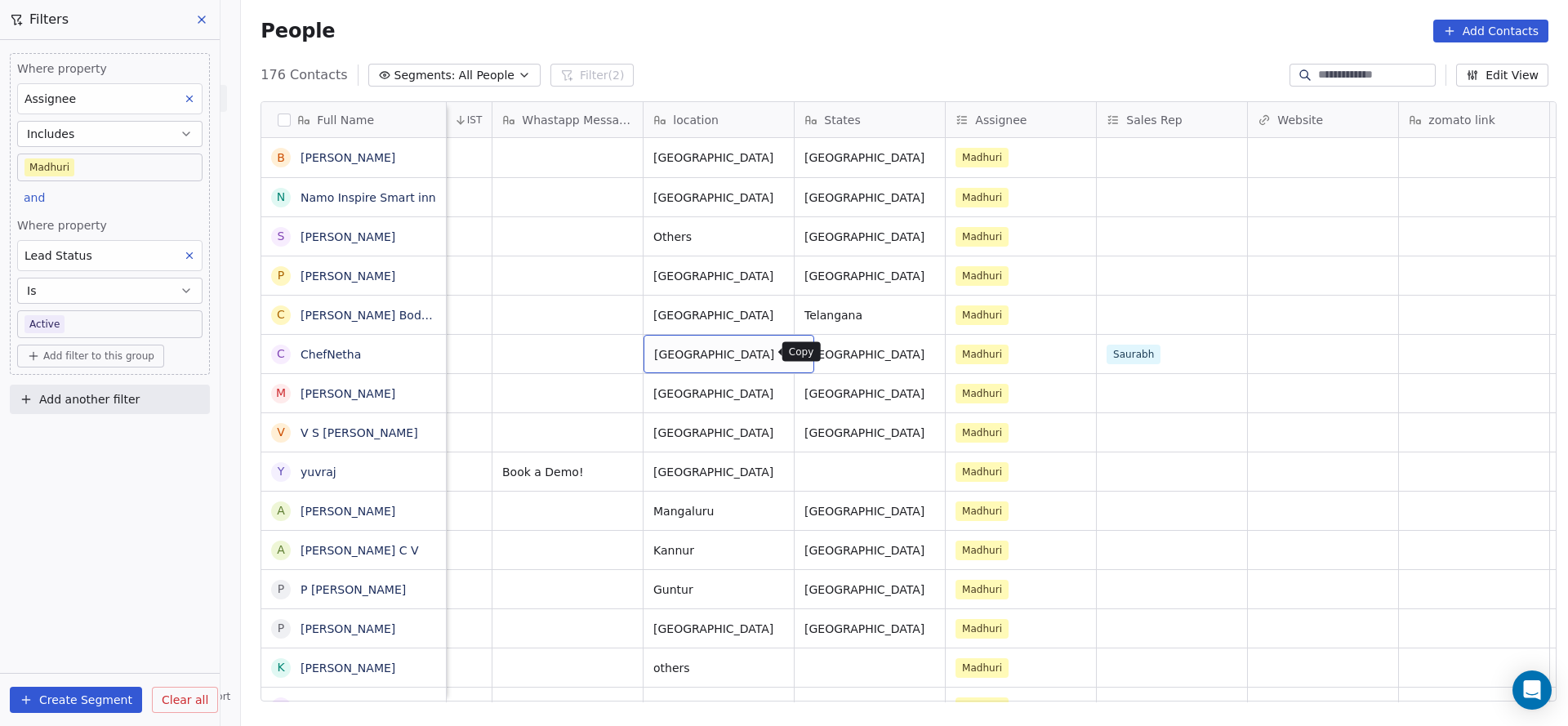
click at [785, 358] on button "grid" at bounding box center [795, 352] width 19 height 19
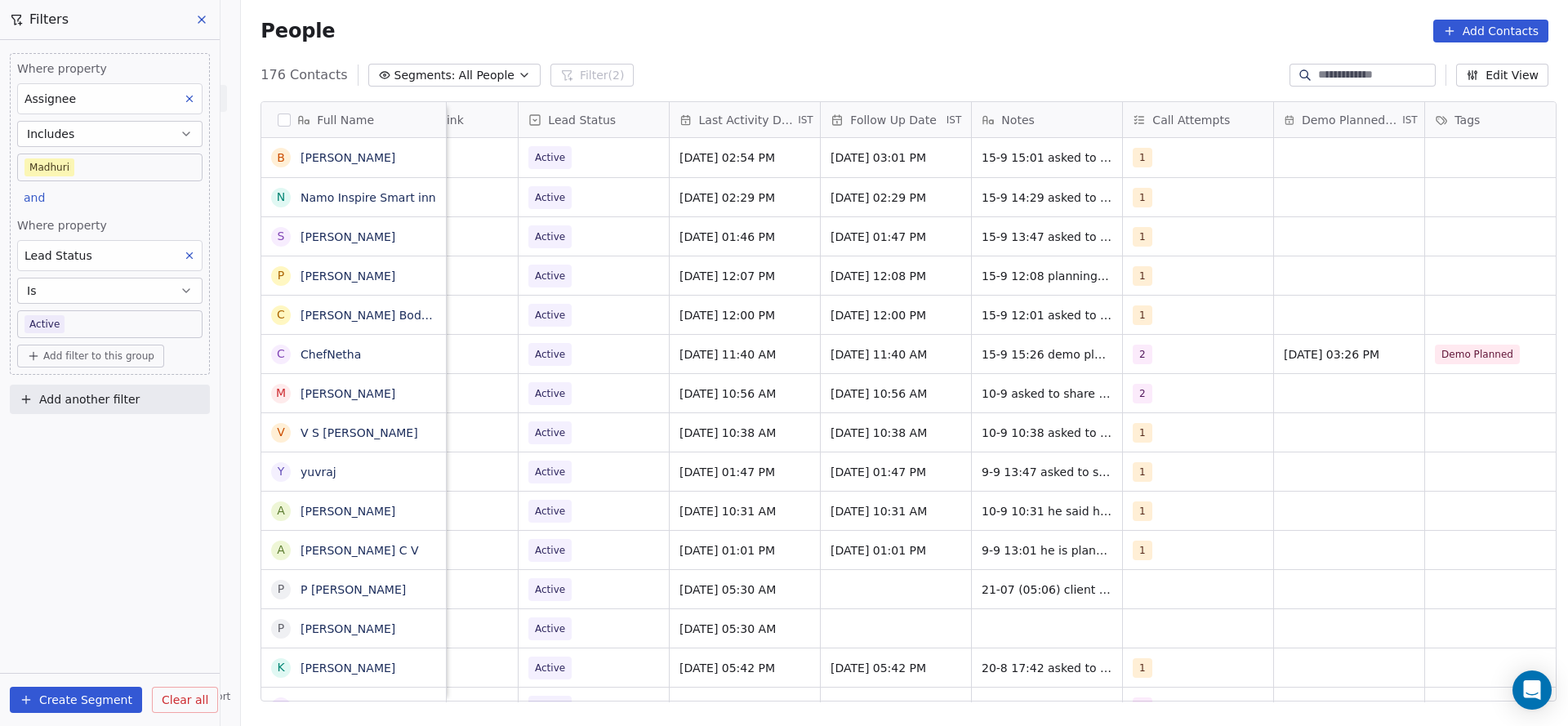
scroll to position [0, 1982]
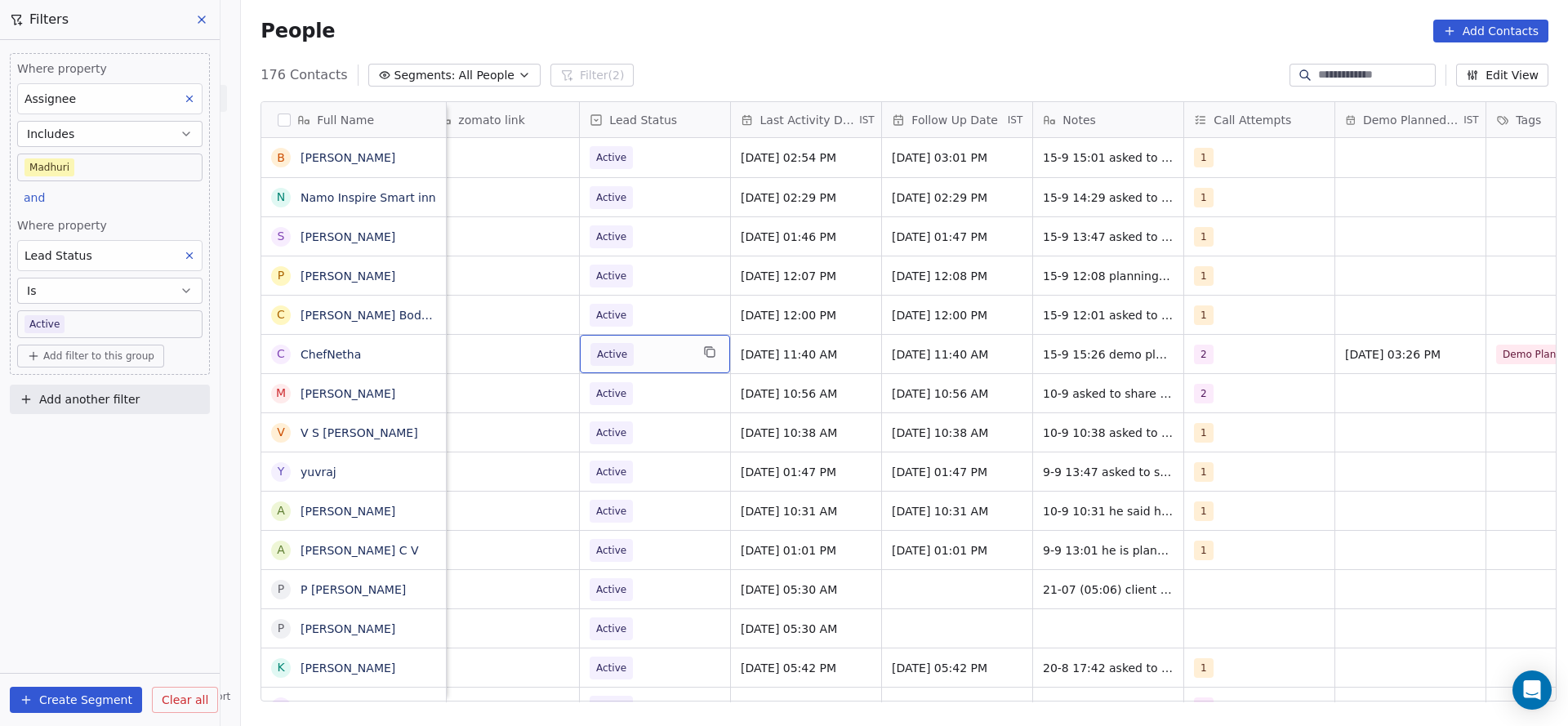
click at [676, 356] on span "Active" at bounding box center [639, 355] width 99 height 23
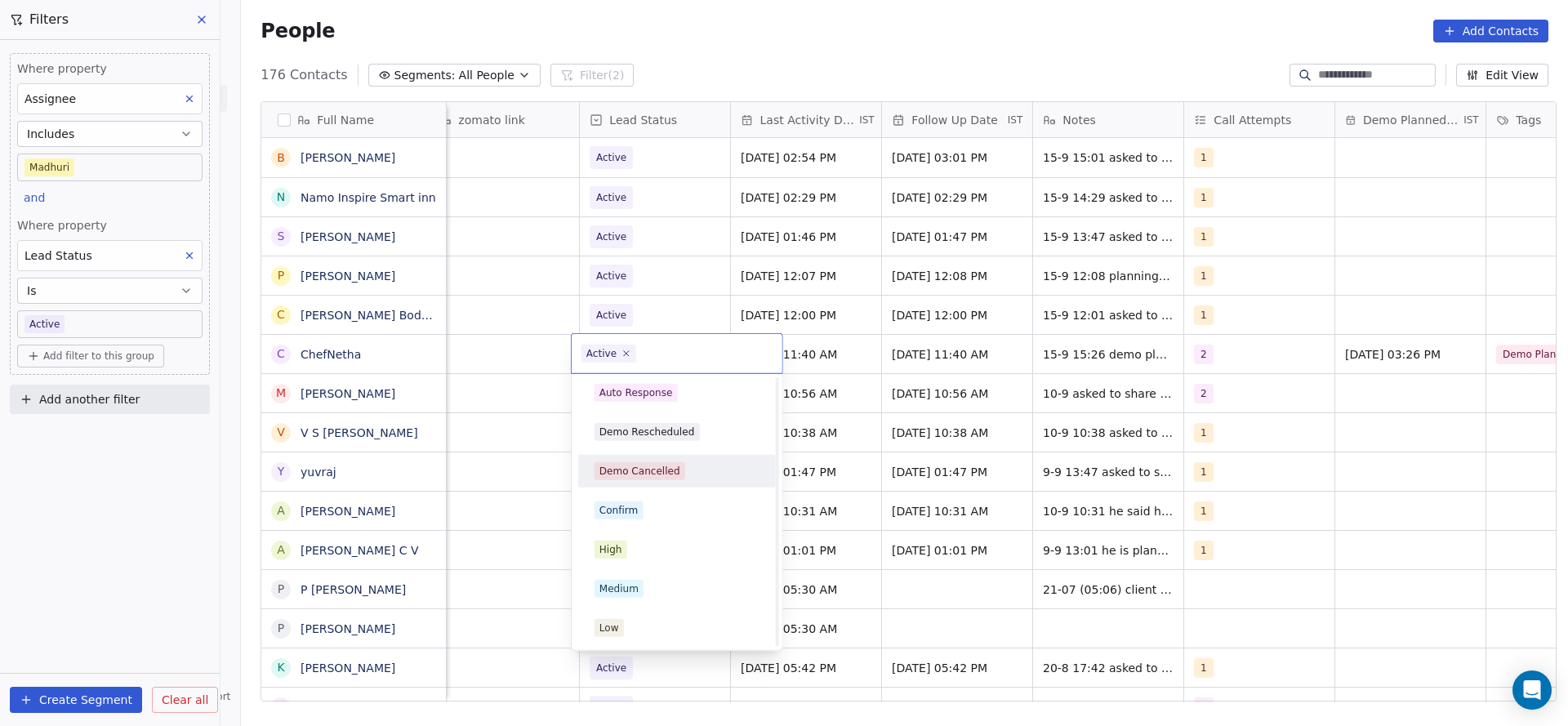
scroll to position [352, 0]
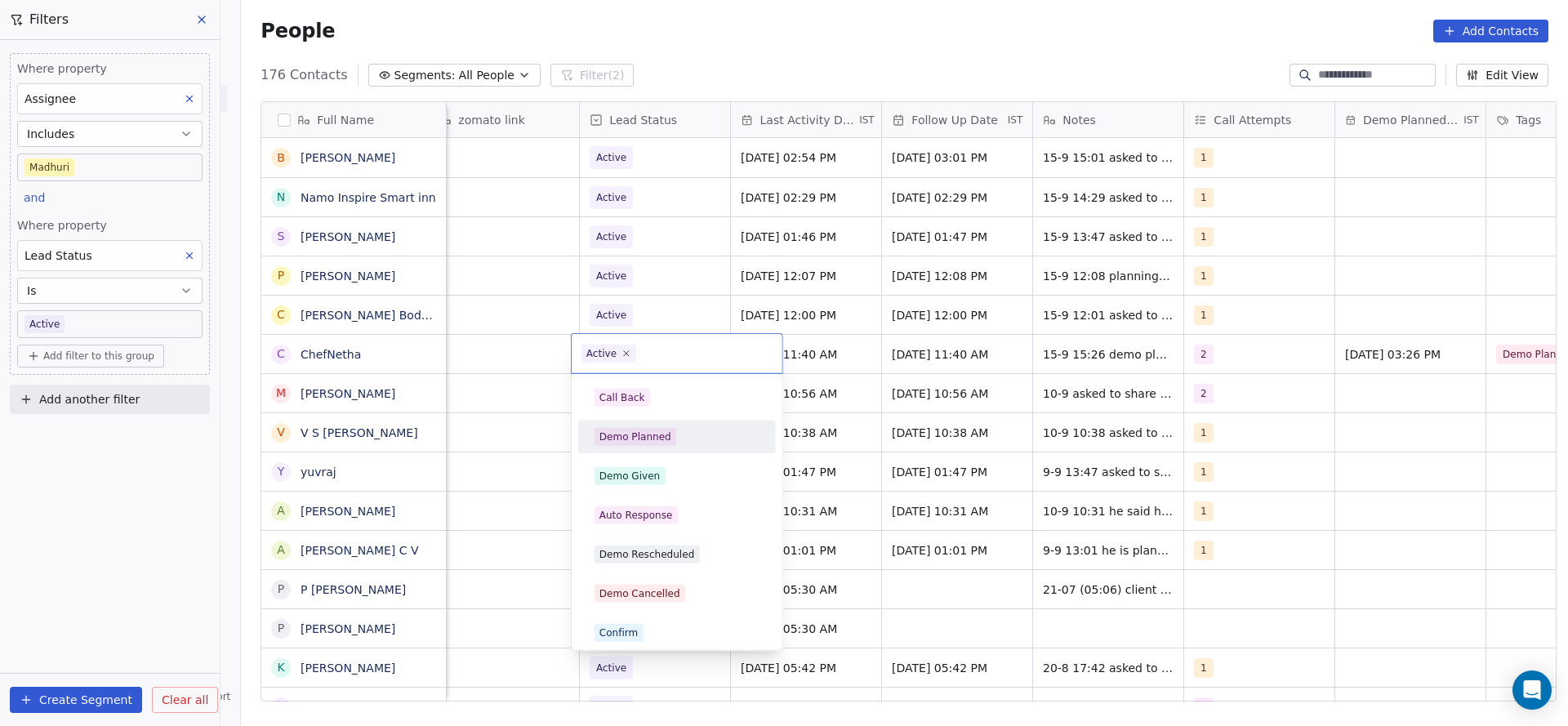
click at [637, 440] on div "Demo Planned" at bounding box center [636, 436] width 72 height 15
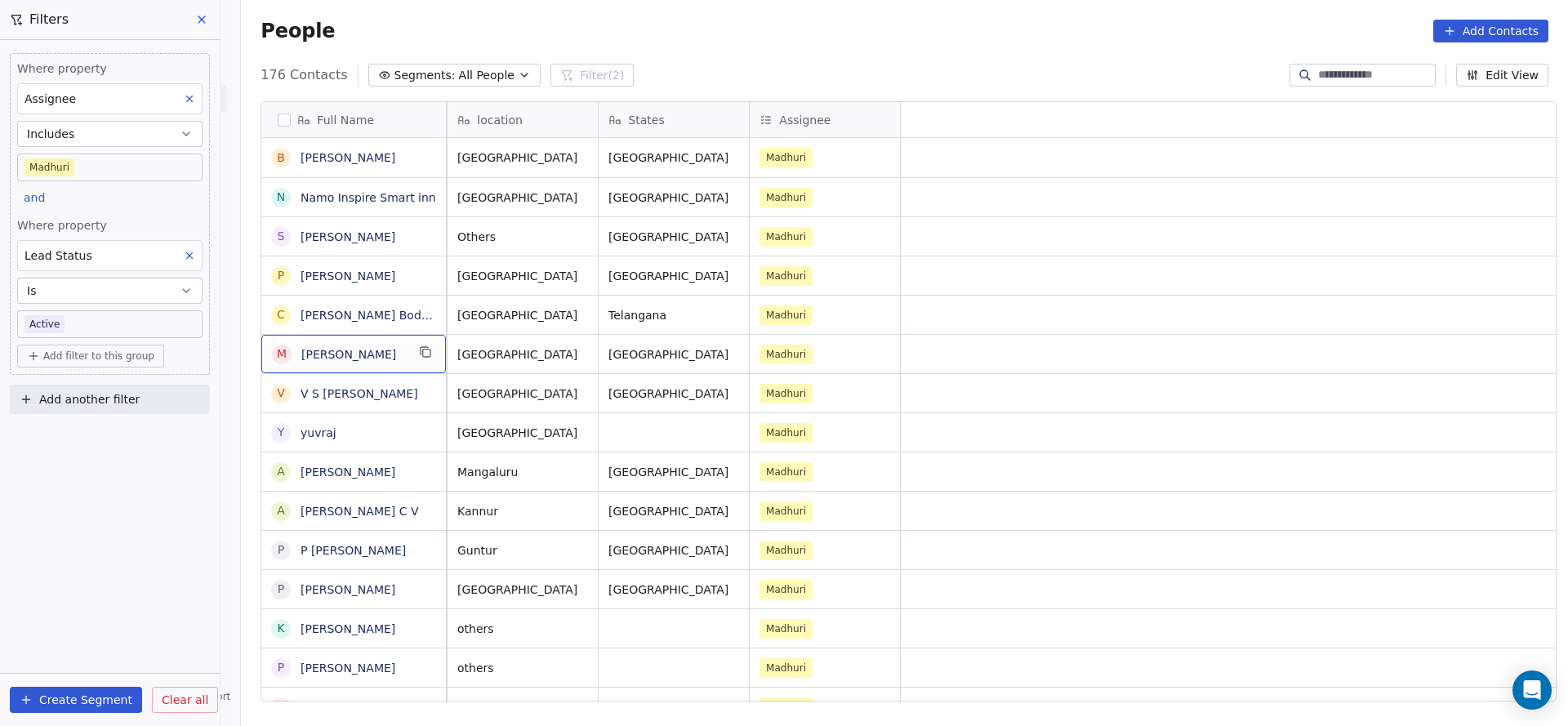
scroll to position [0, 0]
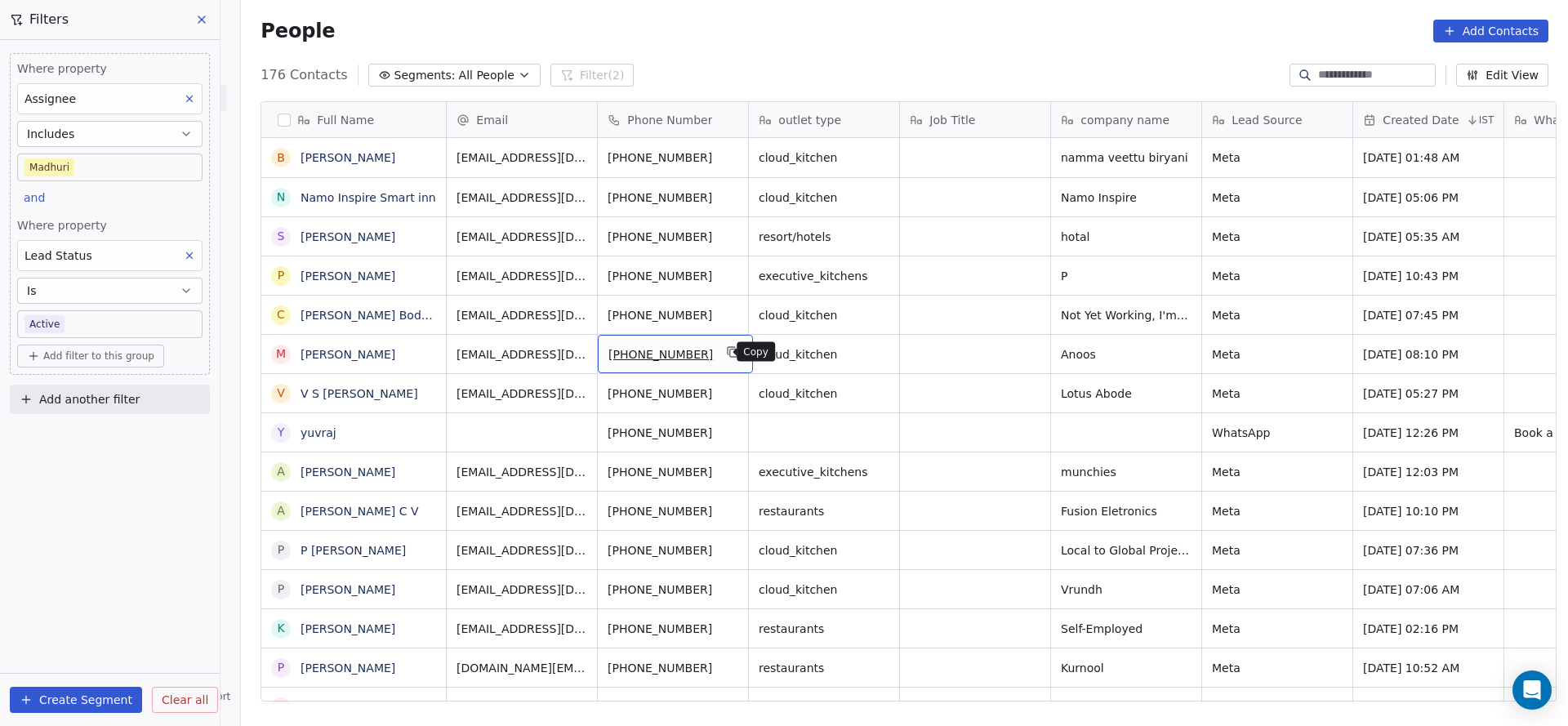
click at [729, 349] on icon "grid" at bounding box center [732, 350] width 7 height 7
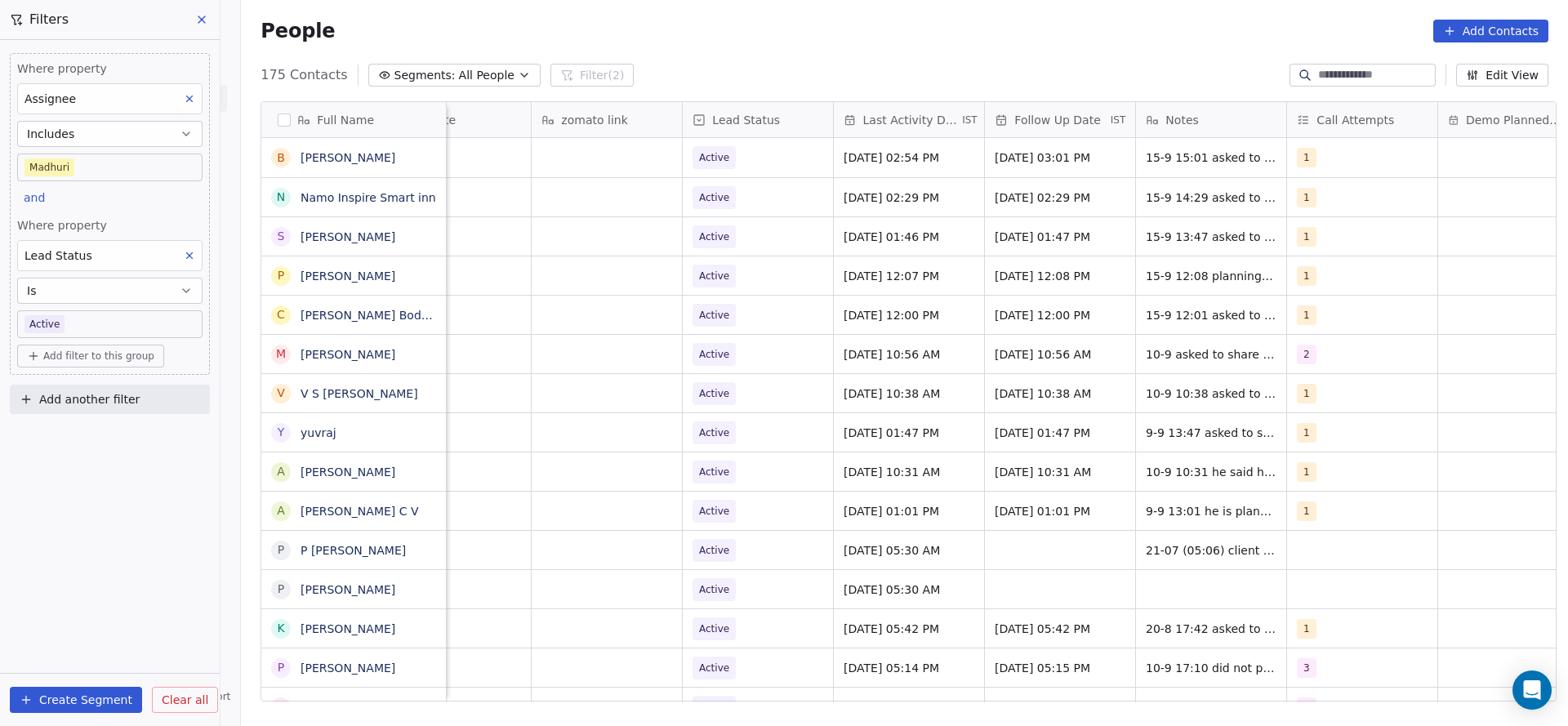
scroll to position [0, 1880]
click at [892, 350] on span "[DATE] 10:56 AM" at bounding box center [893, 354] width 99 height 17
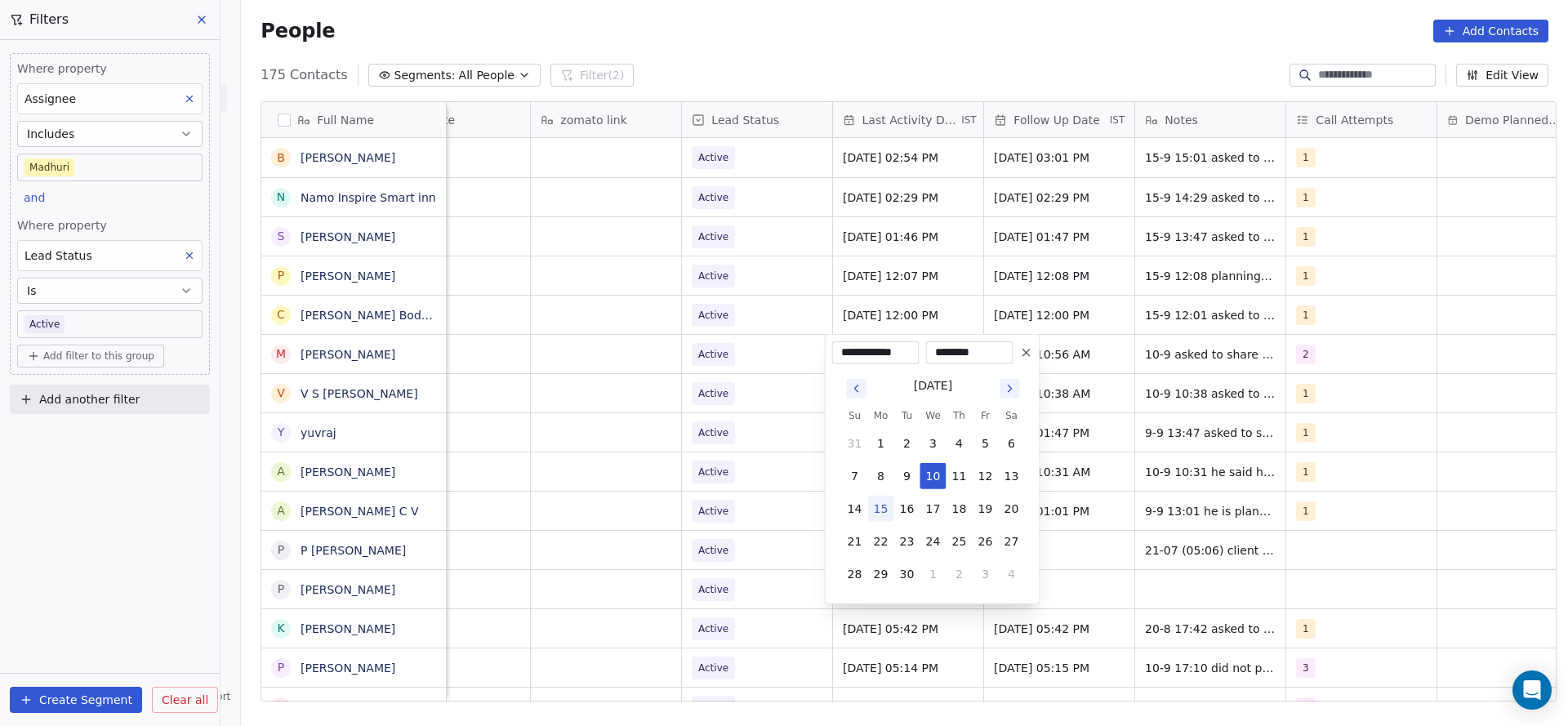
click at [884, 513] on button "15" at bounding box center [881, 509] width 26 height 26
type input "**********"
click at [482, 482] on html "On2Cook India Pvt. Ltd. Contacts People Marketing Workflows Campaigns Sales Pip…" at bounding box center [784, 363] width 1568 height 726
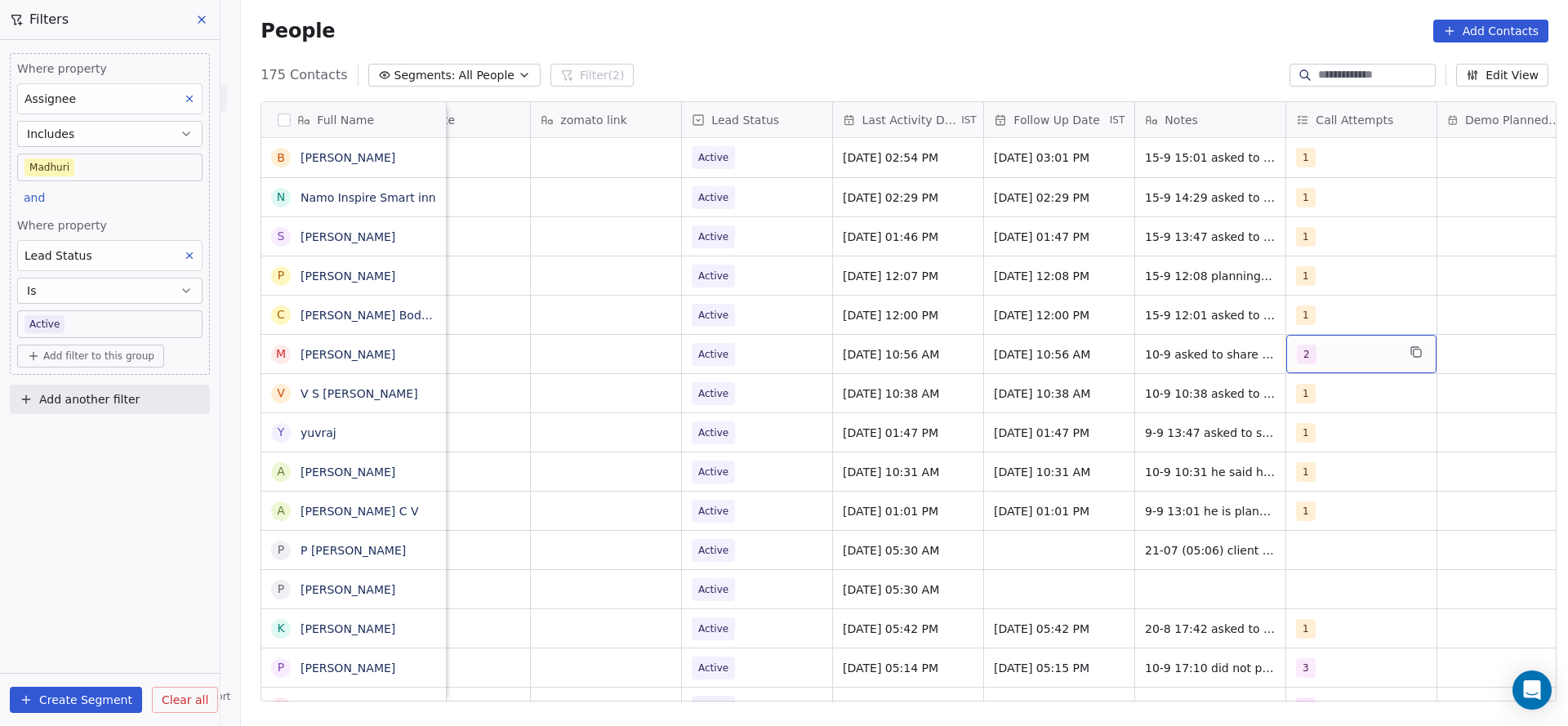
click at [1352, 358] on div "2" at bounding box center [1346, 355] width 99 height 19
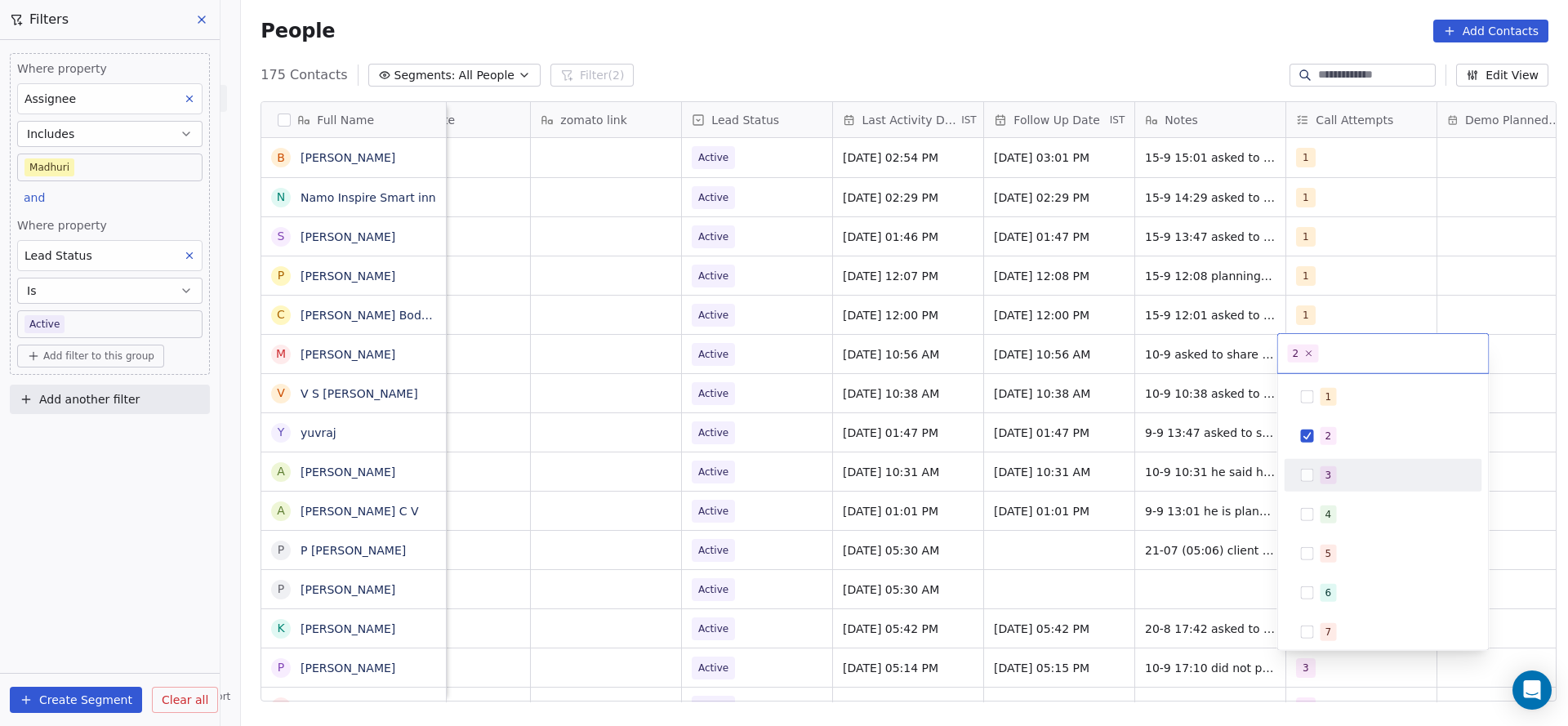
click at [1305, 474] on button "Suggestions" at bounding box center [1307, 475] width 13 height 13
click at [1318, 435] on div "2" at bounding box center [1383, 436] width 184 height 26
click at [1151, 448] on html "On2Cook India Pvt. Ltd. Contacts People Marketing Workflows Campaigns Sales Pip…" at bounding box center [784, 363] width 1568 height 726
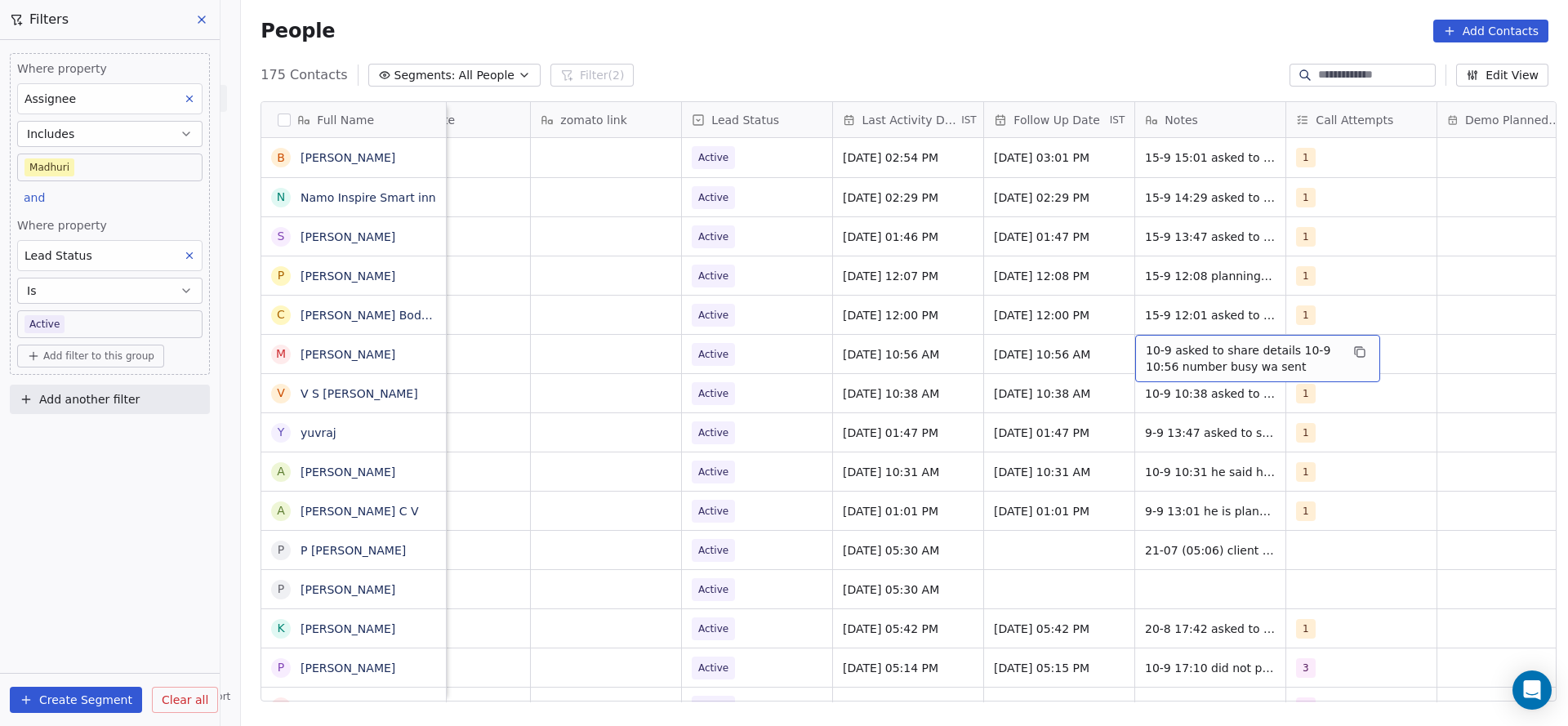
click at [1154, 346] on span "10-9 asked to share details 10-9 10:56 number busy wa sent" at bounding box center [1242, 358] width 194 height 32
click at [1134, 338] on textarea "**********" at bounding box center [1248, 360] width 243 height 51
type textarea "**********"
click at [865, 415] on html "On2Cook India Pvt. Ltd. Contacts People Marketing Workflows Campaigns Sales Pip…" at bounding box center [784, 363] width 1568 height 726
click at [745, 353] on span "Active" at bounding box center [742, 355] width 99 height 23
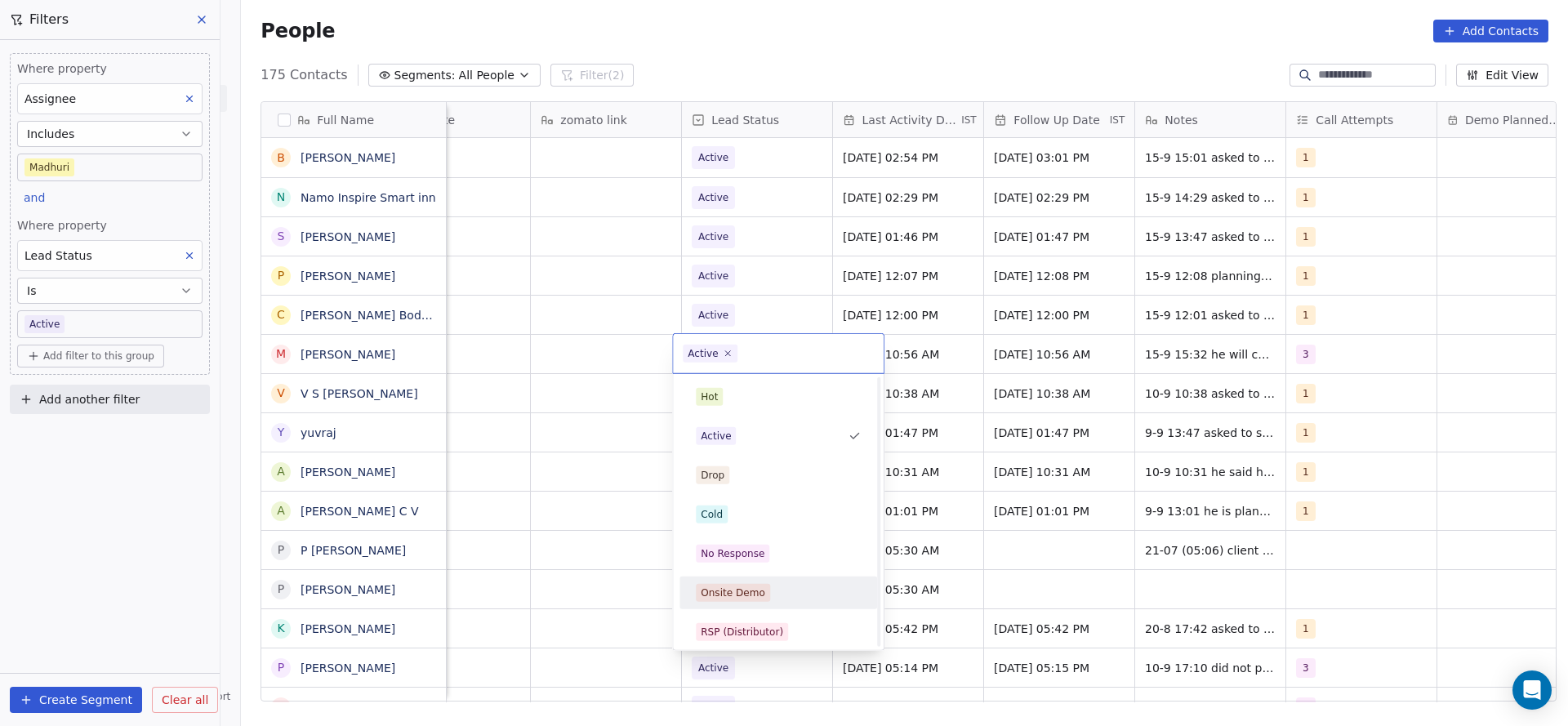
scroll to position [123, 0]
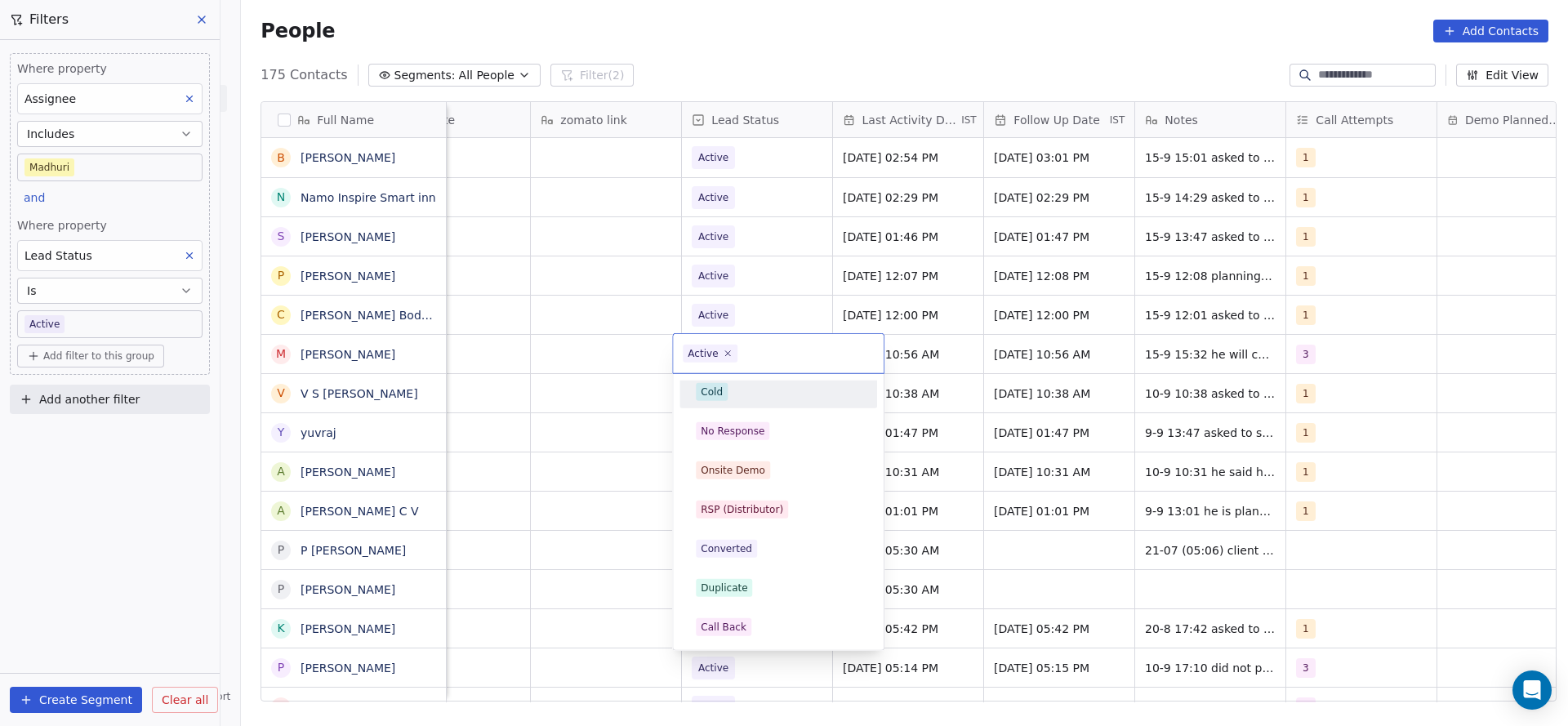
click at [746, 392] on div "Cold" at bounding box center [778, 392] width 165 height 18
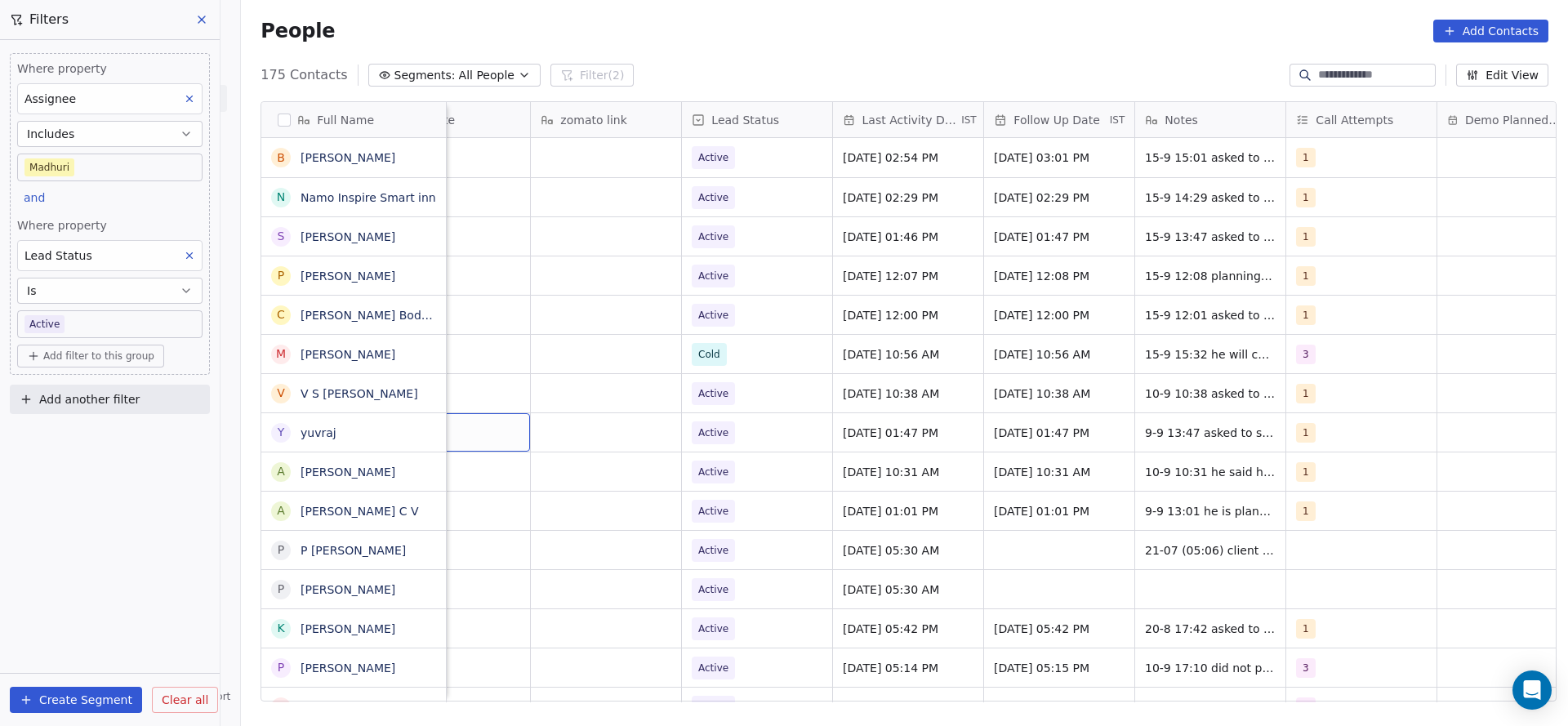
scroll to position [0, 1813]
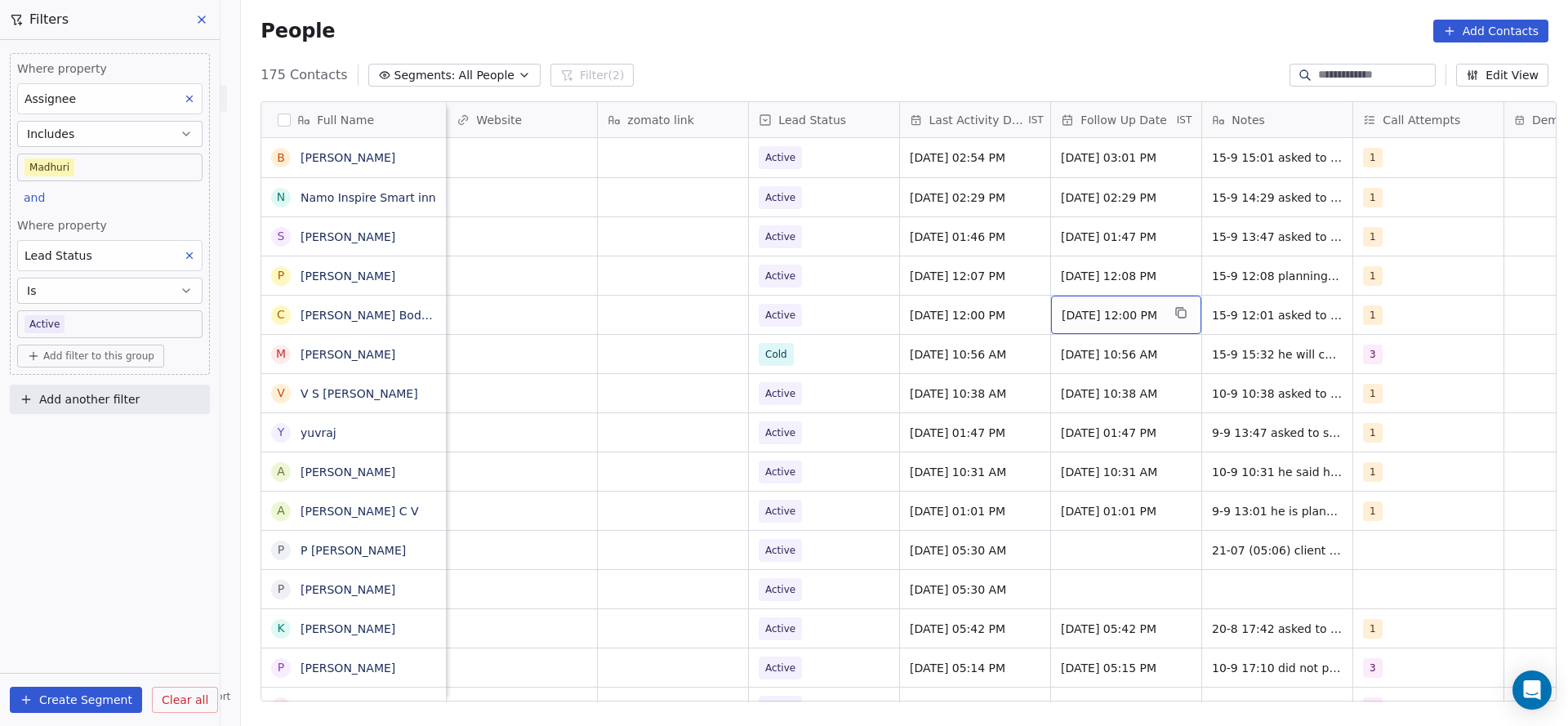
drag, startPoint x: 1156, startPoint y: 328, endPoint x: 1190, endPoint y: 372, distance: 55.6
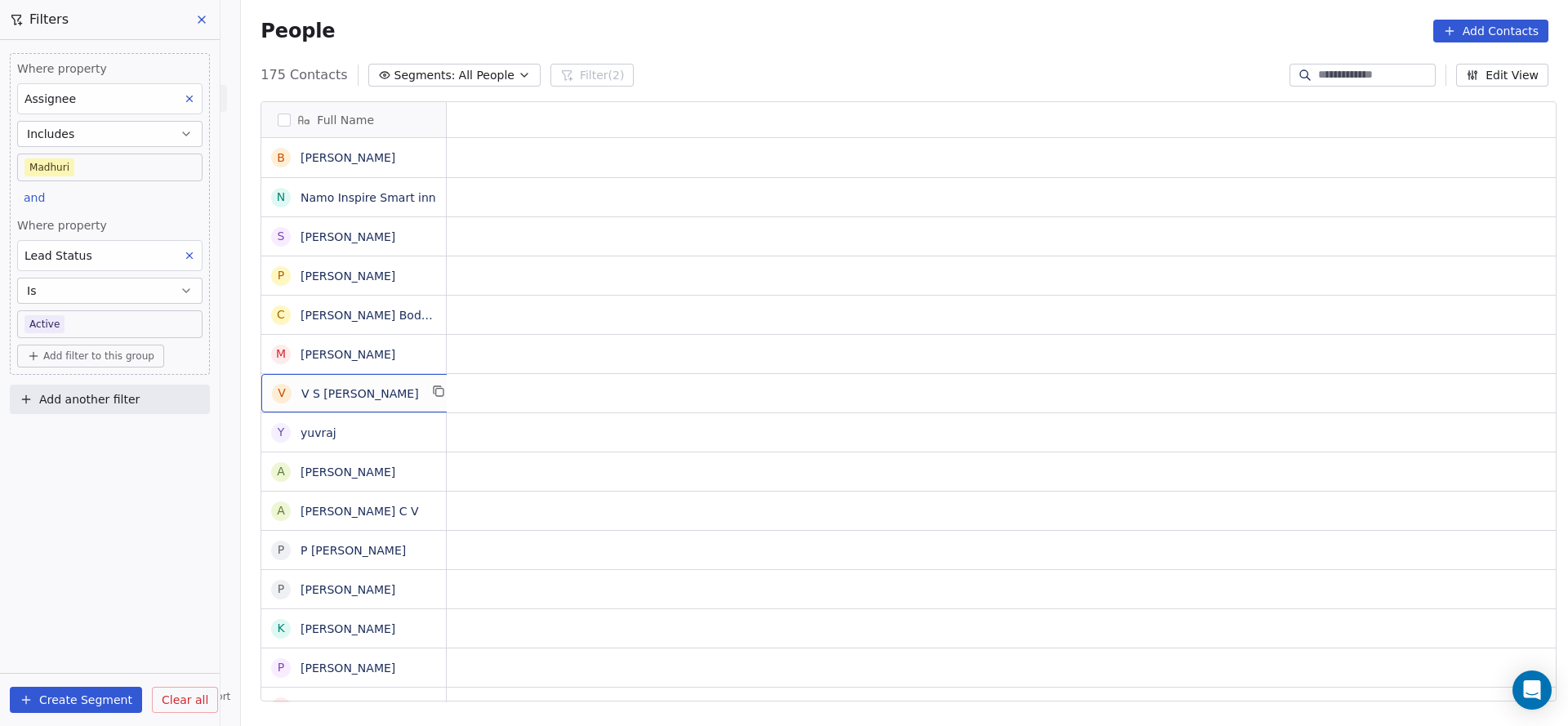
scroll to position [0, 0]
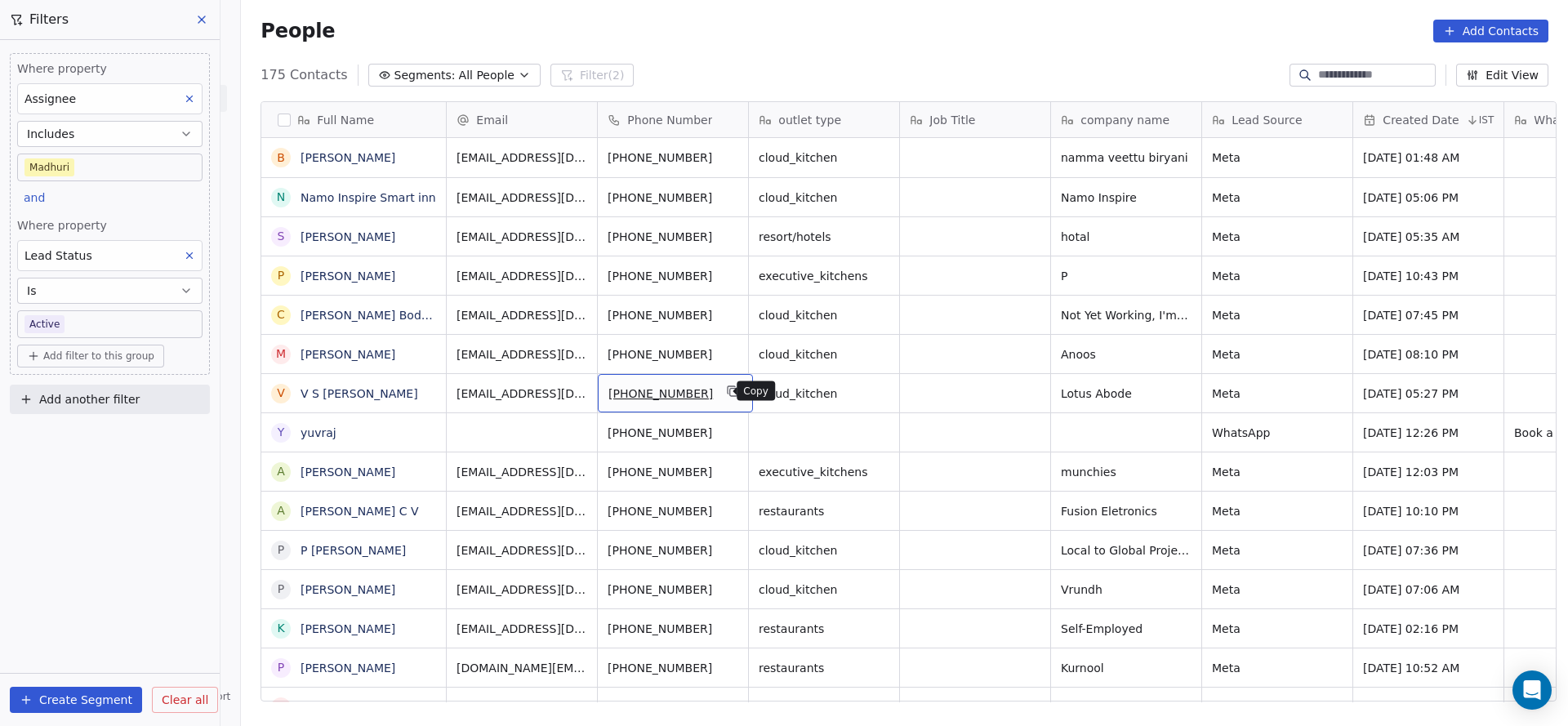
click at [730, 389] on icon "grid" at bounding box center [734, 392] width 7 height 7
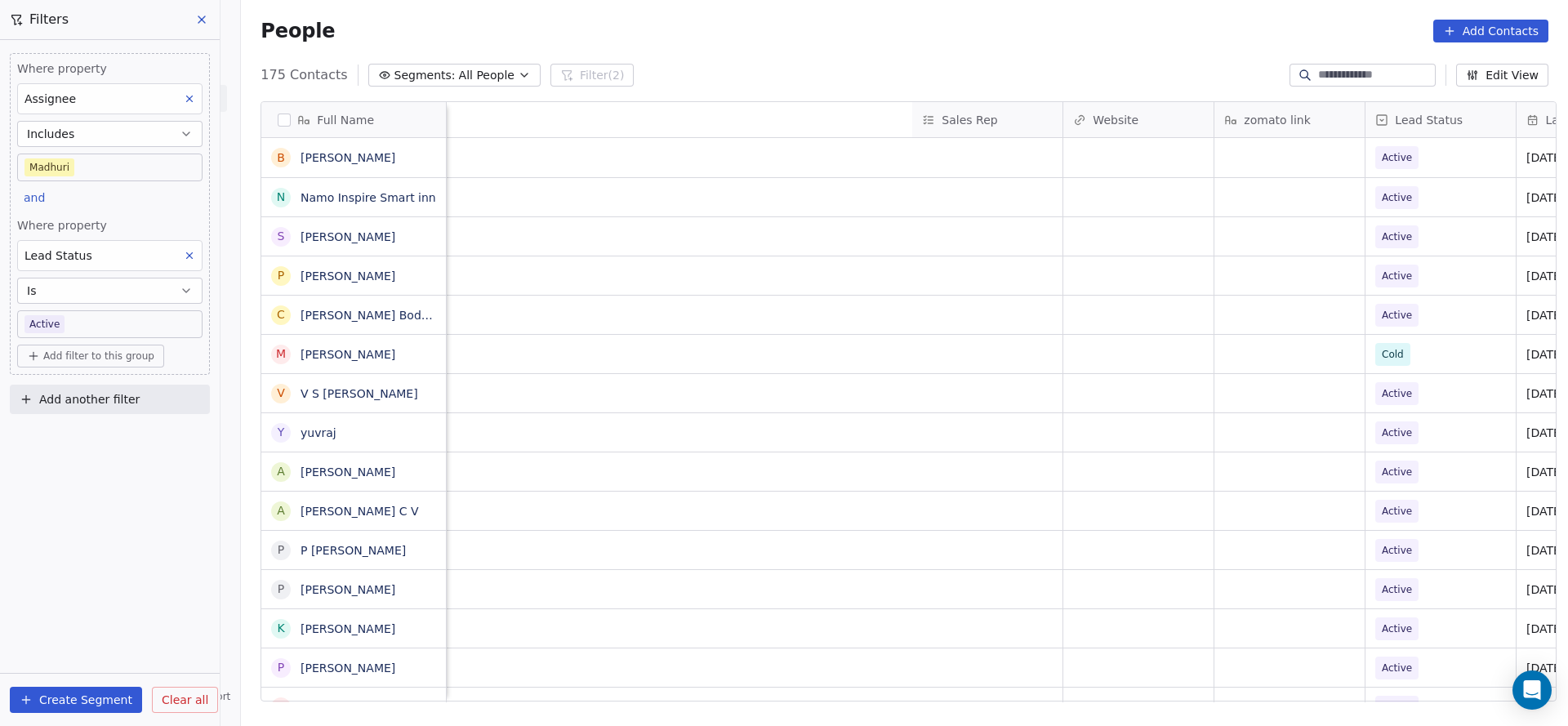
scroll to position [0, 2120]
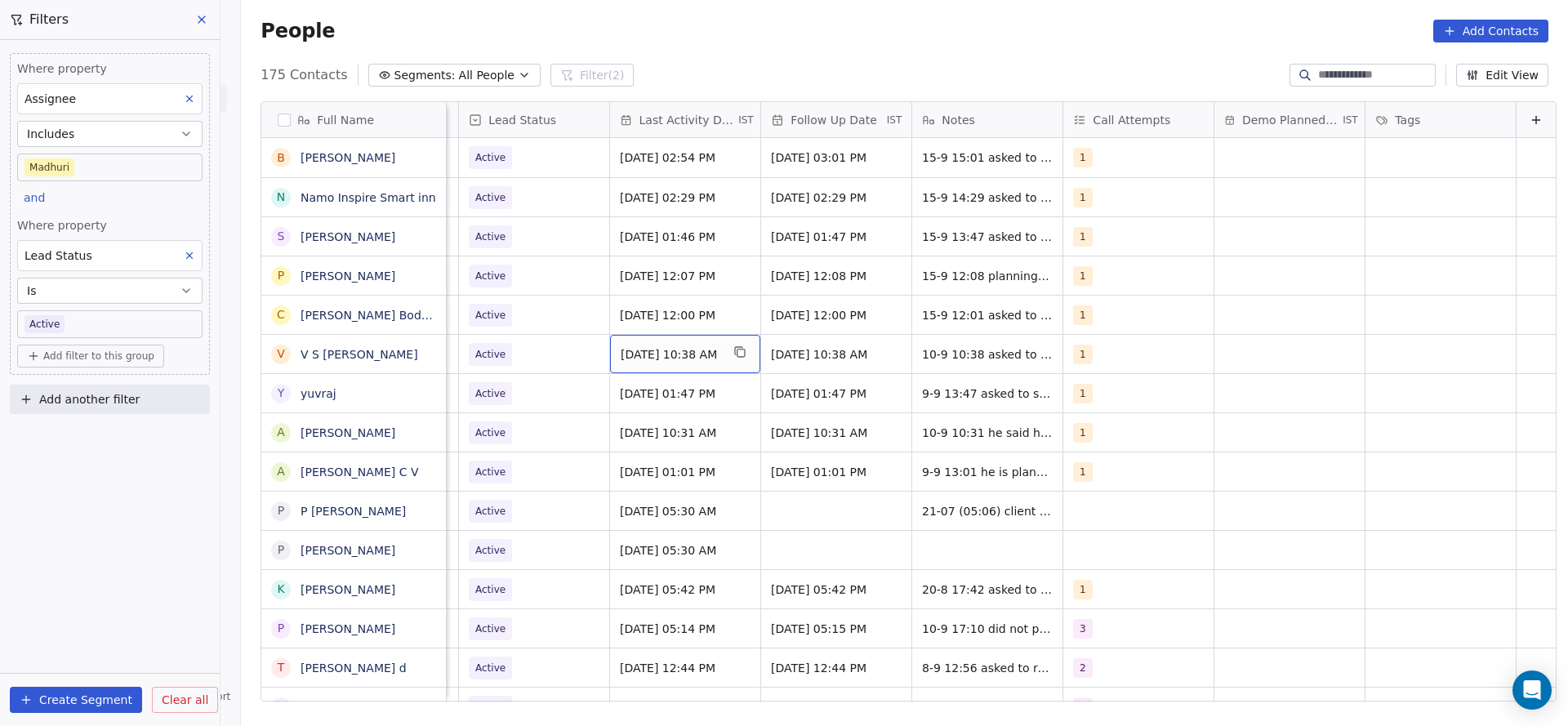
click at [621, 348] on span "[DATE] 10:38 AM" at bounding box center [670, 354] width 99 height 17
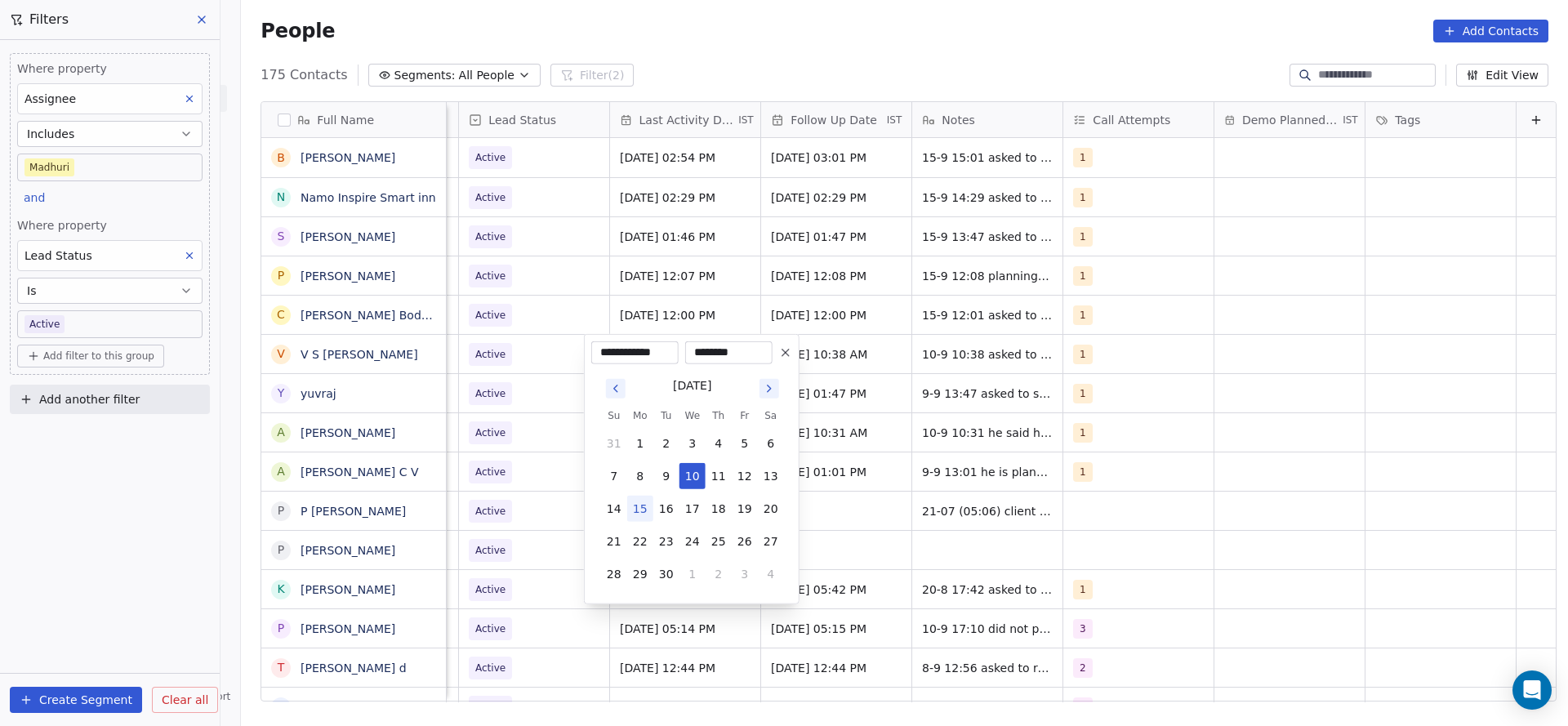
click at [632, 501] on button "15" at bounding box center [640, 509] width 26 height 26
type input "**********"
click at [490, 417] on html "On2Cook India Pvt. Ltd. Contacts People Marketing Workflows Campaigns Sales Pip…" at bounding box center [784, 363] width 1568 height 726
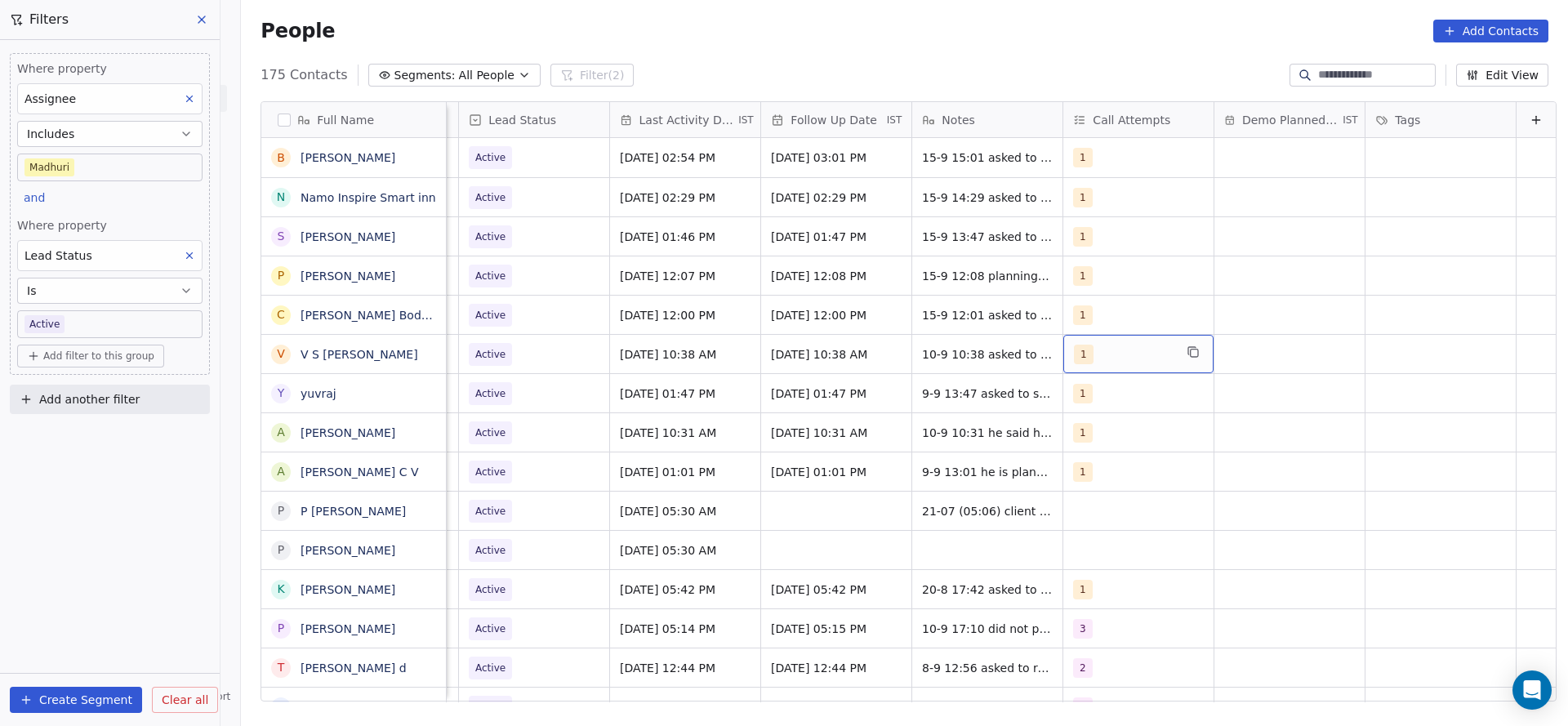
click at [1074, 356] on div "1" at bounding box center [1123, 355] width 99 height 19
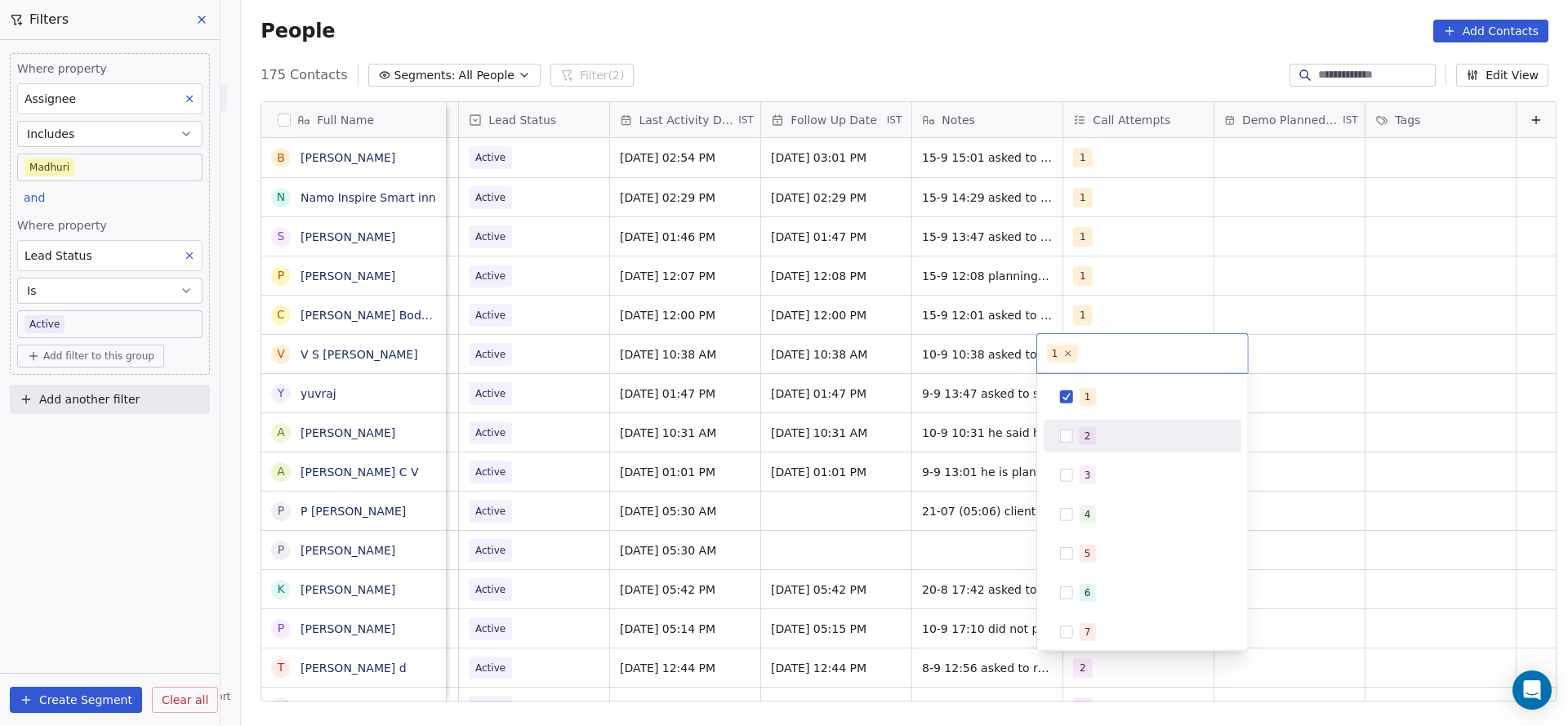
click at [1073, 439] on div "2" at bounding box center [1142, 436] width 184 height 26
drag, startPoint x: 1082, startPoint y: 391, endPoint x: 995, endPoint y: 406, distance: 88.3
click at [1072, 390] on div "1" at bounding box center [1142, 397] width 184 height 26
click at [927, 439] on html "On2Cook India Pvt. Ltd. Contacts People Marketing Workflows Campaigns Sales Pip…" at bounding box center [784, 363] width 1568 height 726
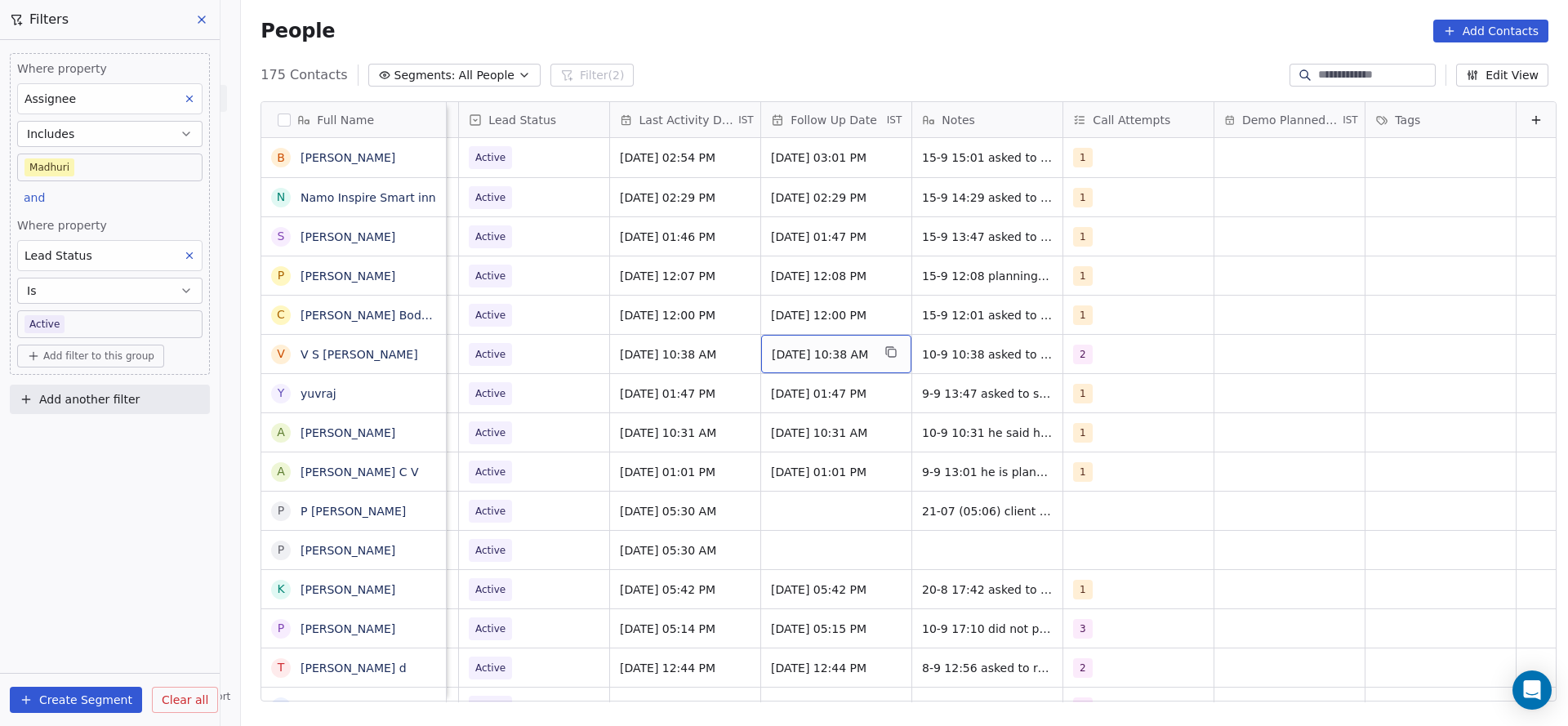
click at [777, 353] on span "[DATE] 10:38 AM" at bounding box center [821, 354] width 99 height 17
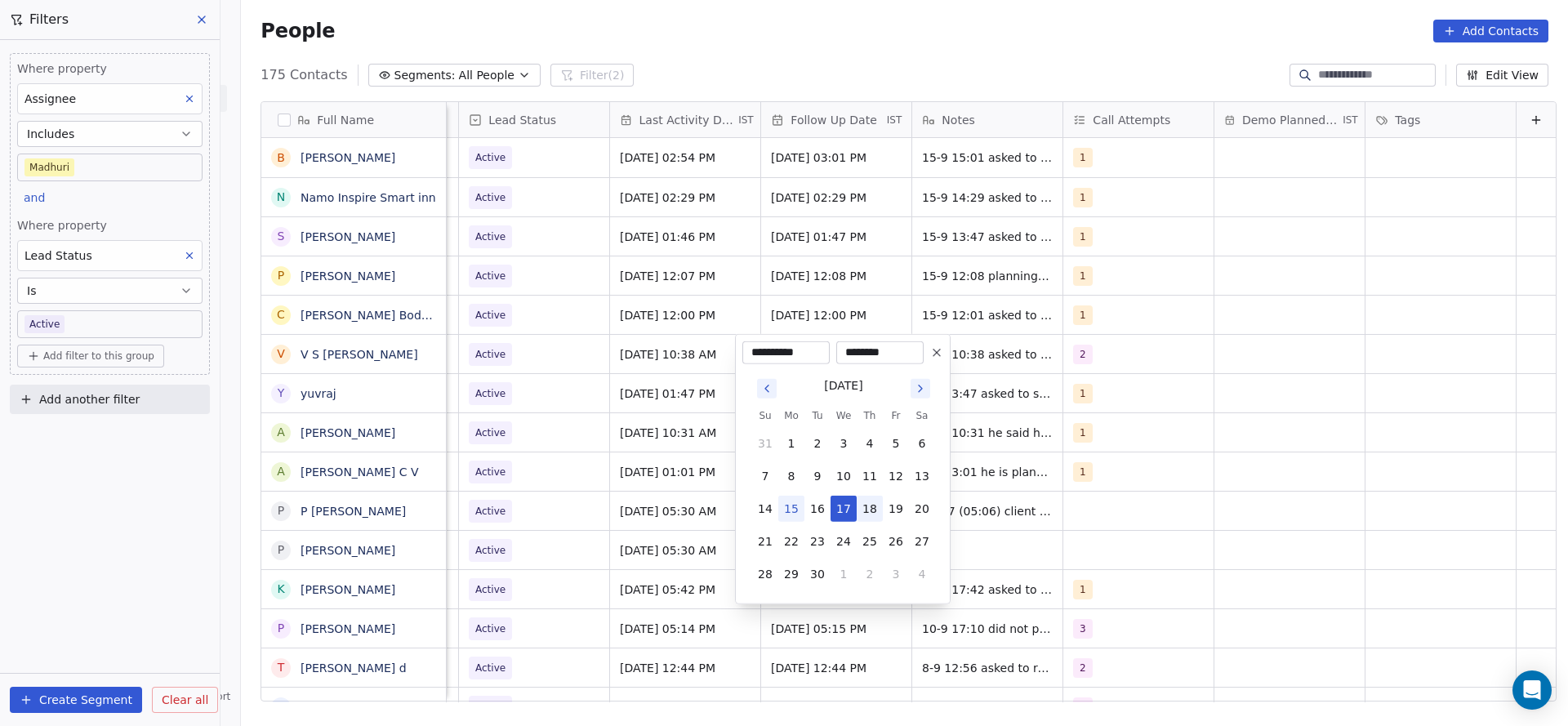
click at [874, 514] on button "18" at bounding box center [870, 509] width 26 height 26
type input "**********"
click at [637, 521] on html "On2Cook India Pvt. Ltd. Contacts People Marketing Workflows Campaigns Sales Pip…" at bounding box center [784, 363] width 1568 height 726
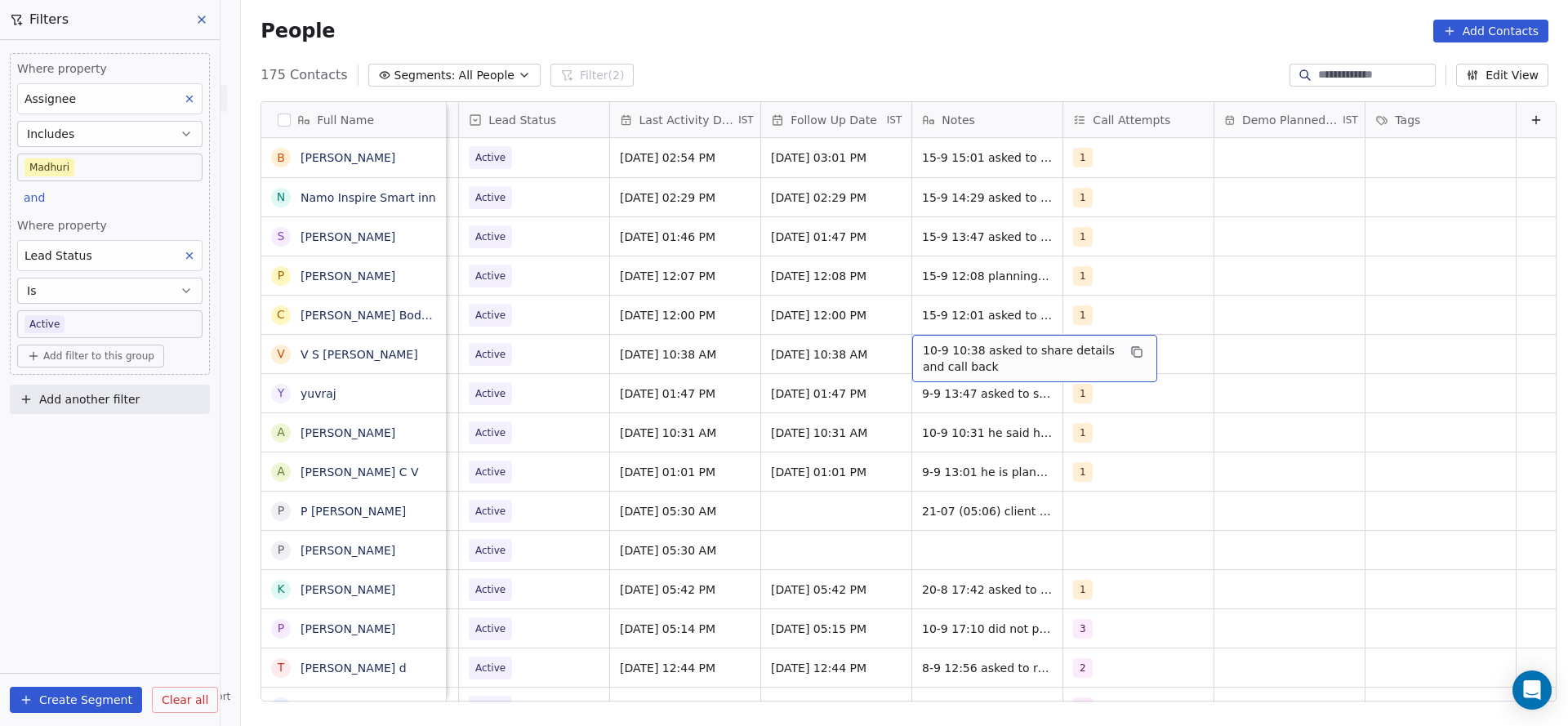
click at [923, 348] on span "10-9 10:38 asked to share details and call back" at bounding box center [1019, 358] width 194 height 32
click at [895, 348] on textarea "**********" at bounding box center [1008, 360] width 243 height 51
type textarea "**********"
click at [664, 397] on html "On2Cook India Pvt. Ltd. Contacts People Marketing Workflows Campaigns Sales Pip…" at bounding box center [784, 363] width 1568 height 726
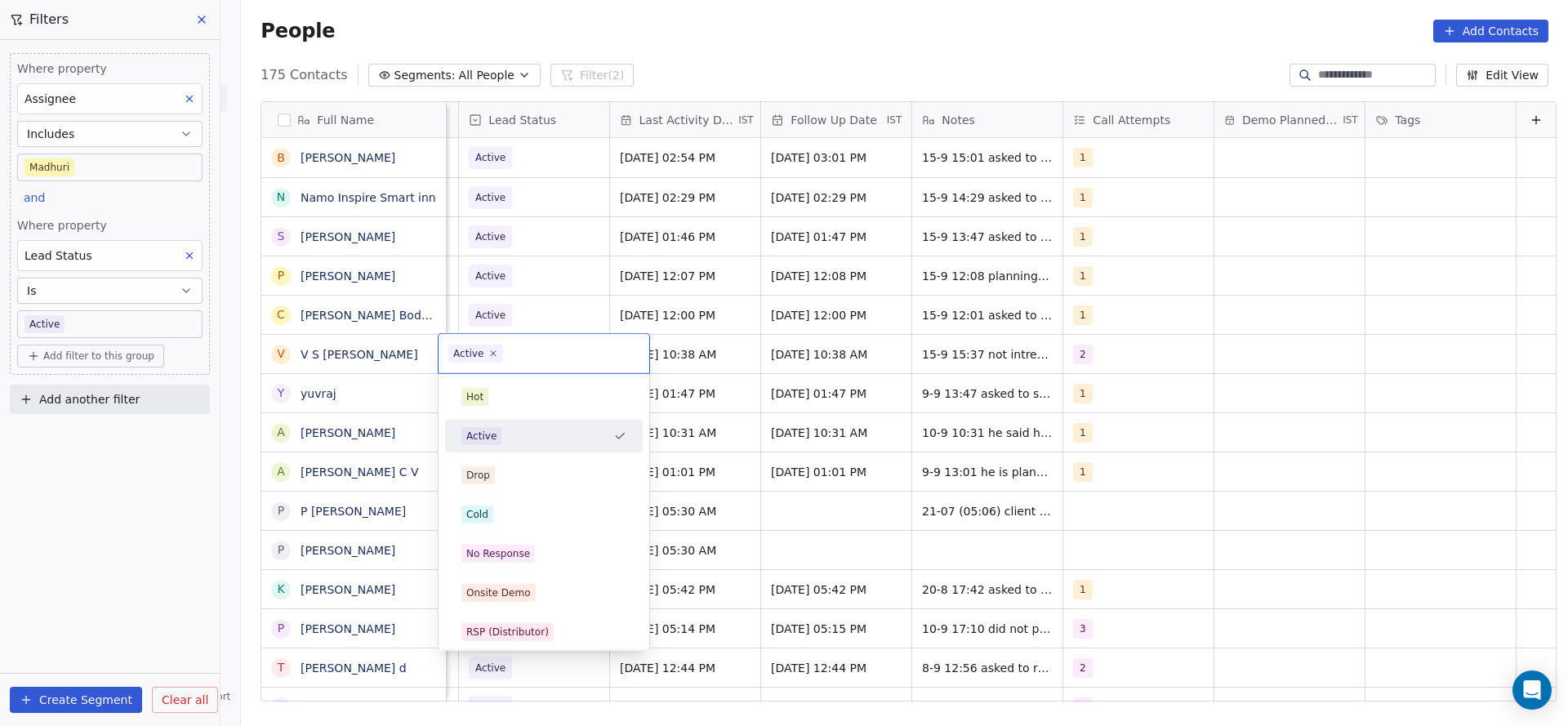
scroll to position [0, 2114]
drag, startPoint x: 509, startPoint y: 511, endPoint x: 1256, endPoint y: 502, distance: 747.1
click at [520, 513] on div "Cold" at bounding box center [544, 514] width 165 height 18
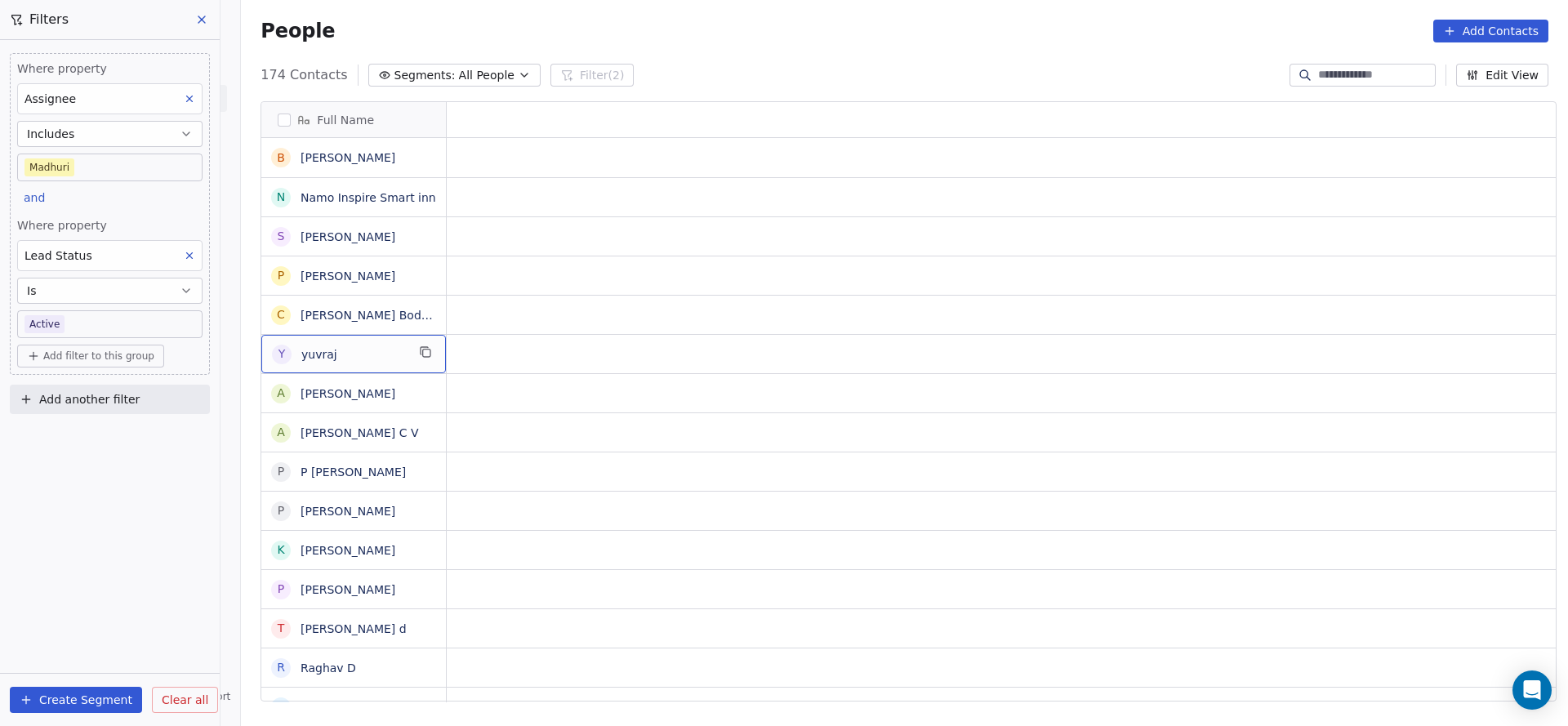
scroll to position [0, 0]
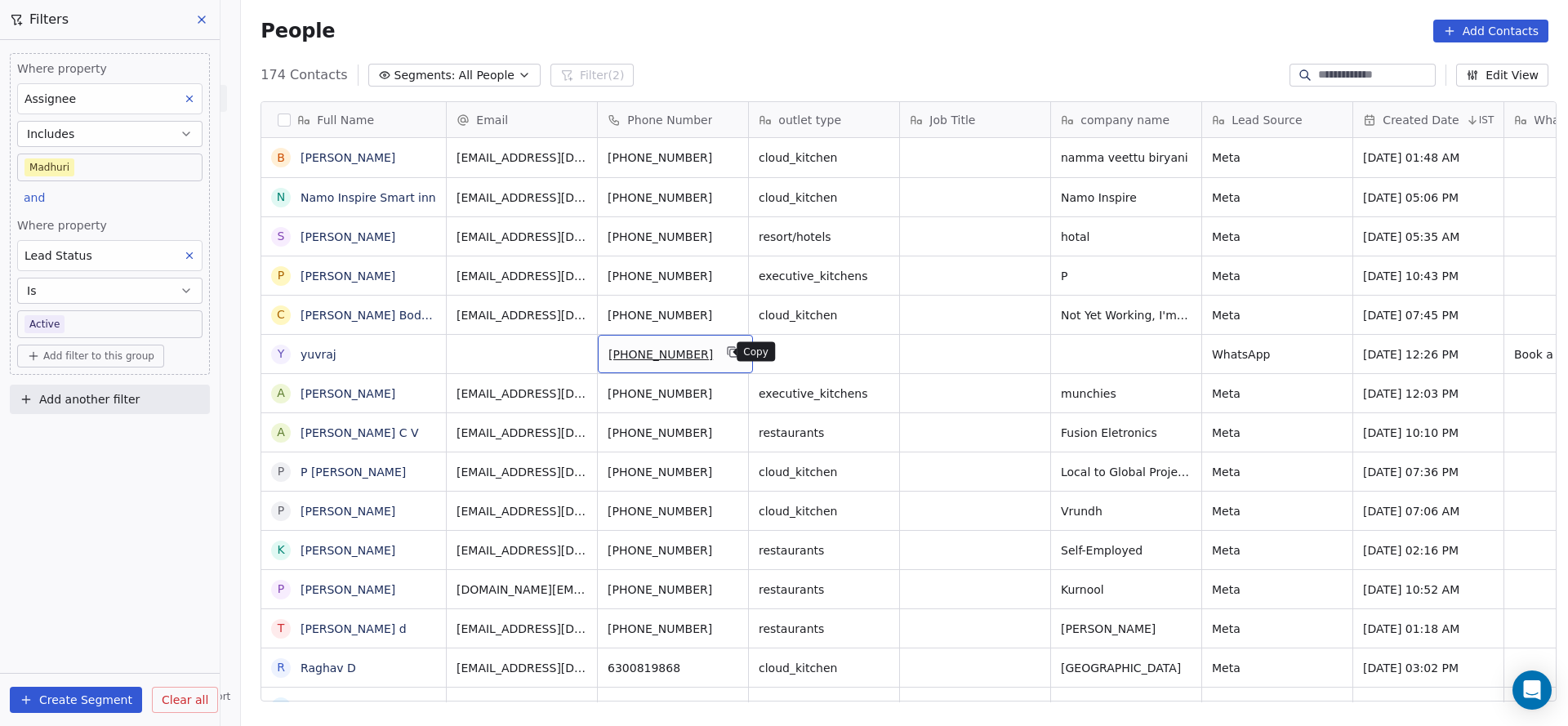
click at [727, 354] on icon "grid" at bounding box center [733, 351] width 13 height 13
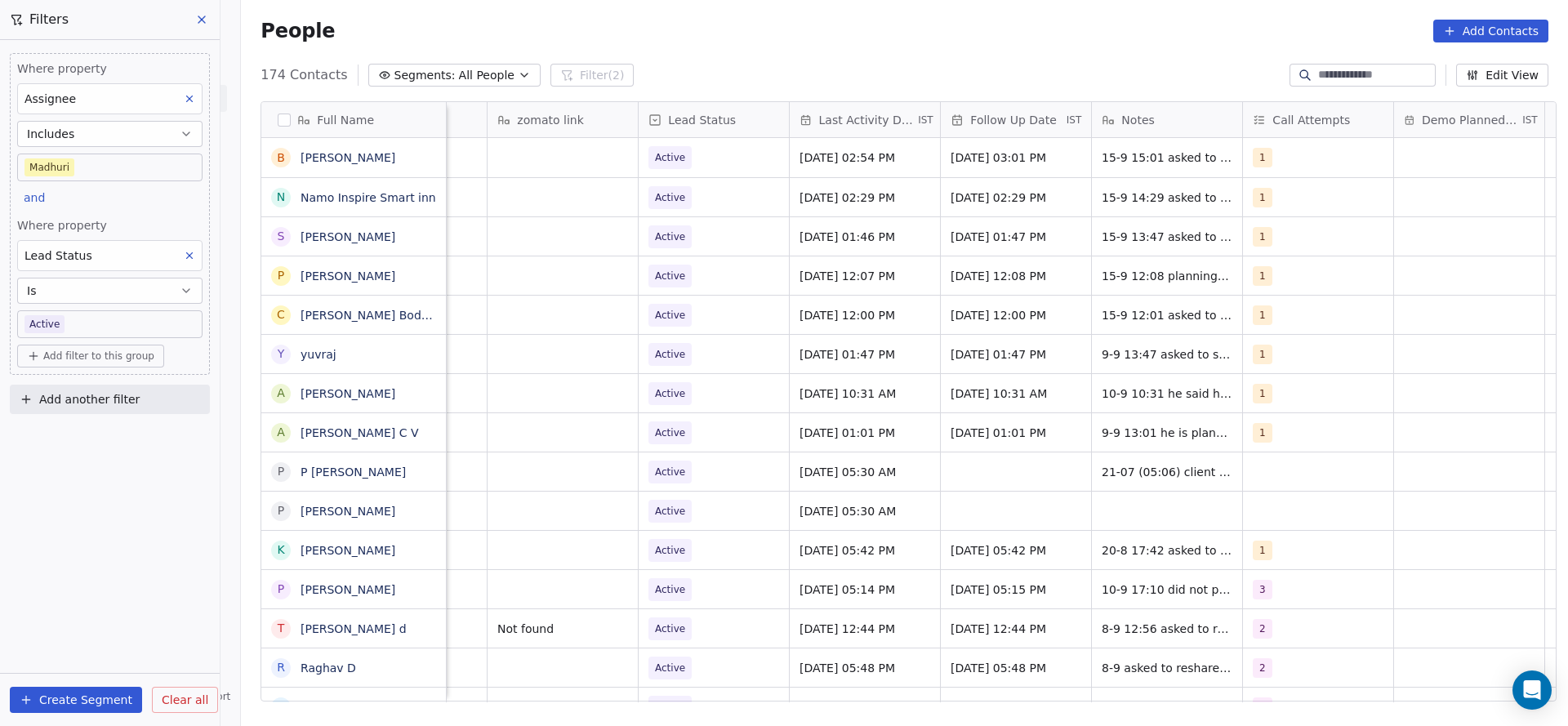
scroll to position [0, 2120]
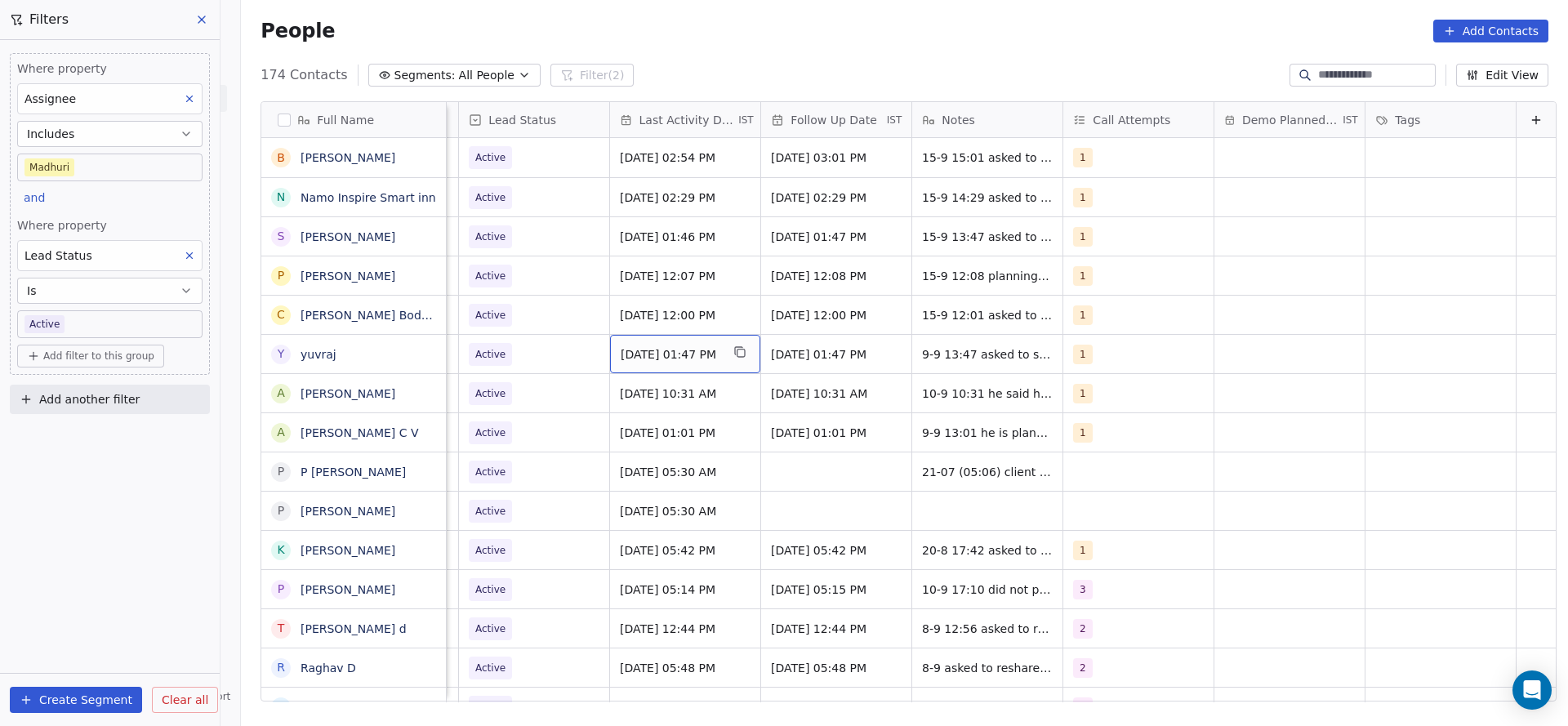
click at [658, 353] on span "[DATE] 01:47 PM" at bounding box center [670, 354] width 99 height 17
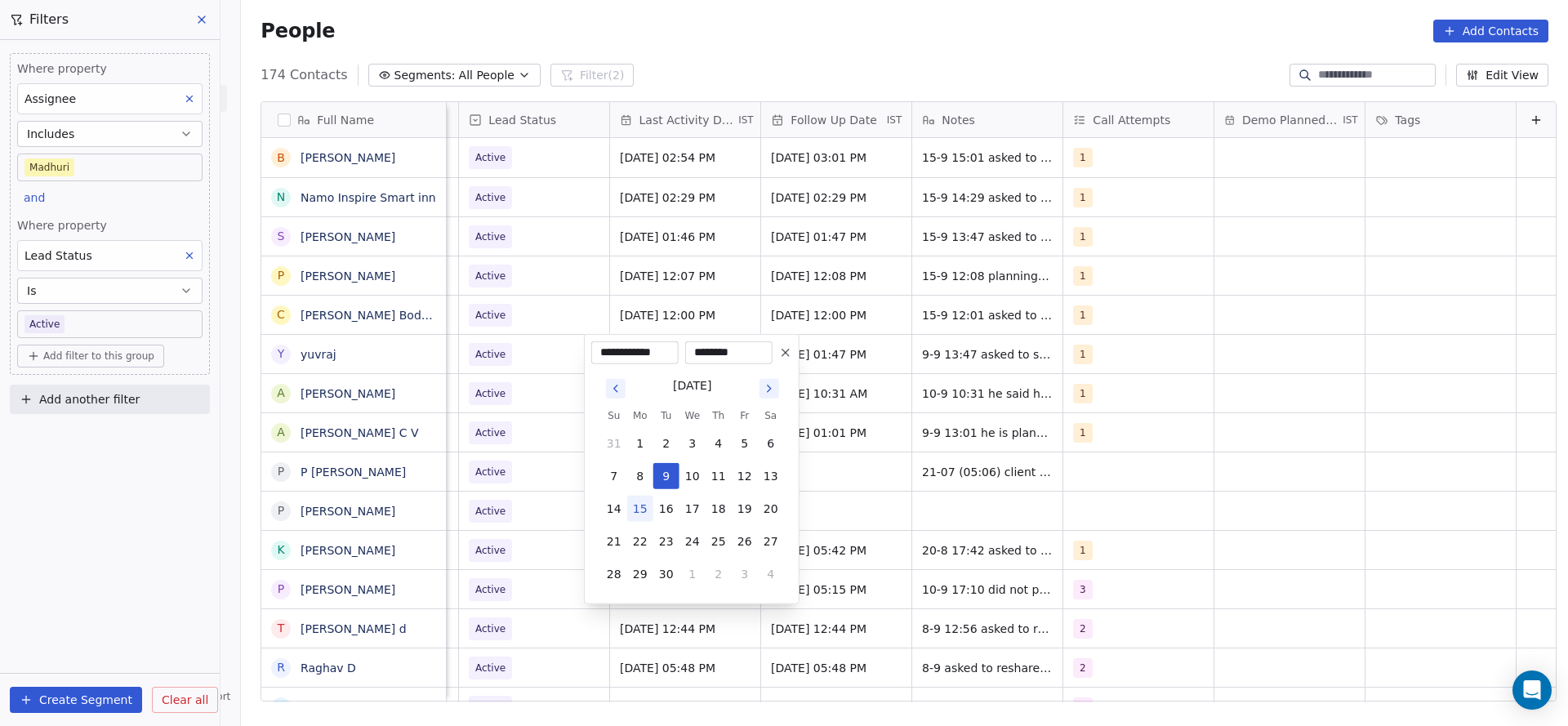
click at [644, 514] on button "15" at bounding box center [640, 509] width 26 height 26
type input "**********"
drag, startPoint x: 536, startPoint y: 483, endPoint x: 1036, endPoint y: 341, distance: 519.8
click at [536, 474] on html "On2Cook India Pvt. Ltd. Contacts People Marketing Workflows Campaigns Sales Pip…" at bounding box center [784, 363] width 1568 height 726
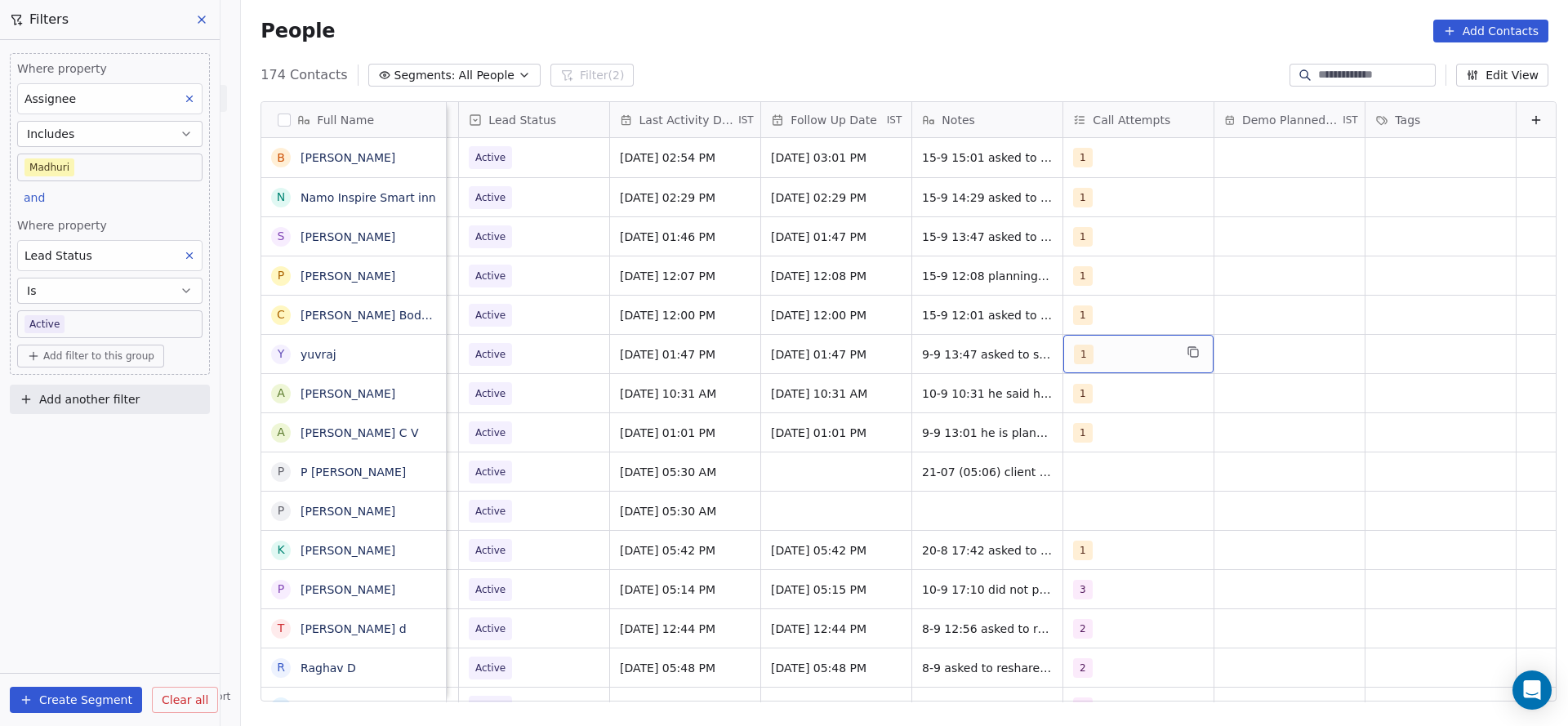
click at [1081, 366] on div "1" at bounding box center [1138, 354] width 150 height 39
drag, startPoint x: 1079, startPoint y: 428, endPoint x: 1082, endPoint y: 411, distance: 17.3
click at [1081, 424] on div "2" at bounding box center [1142, 436] width 184 height 26
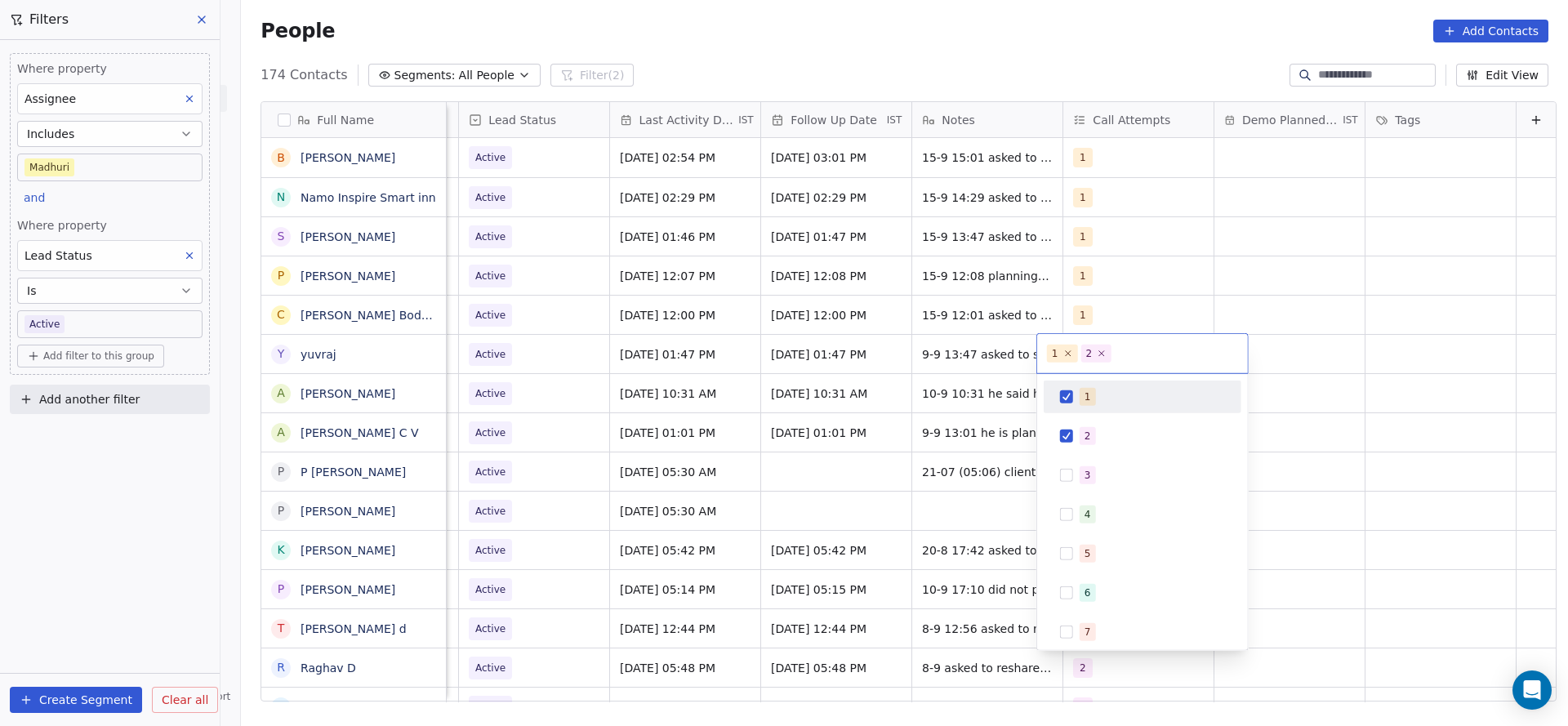
drag, startPoint x: 1087, startPoint y: 367, endPoint x: 1057, endPoint y: 377, distance: 31.6
click at [1078, 366] on div "1 2" at bounding box center [1142, 353] width 211 height 40
drag, startPoint x: 1073, startPoint y: 394, endPoint x: 956, endPoint y: 418, distance: 119.4
click at [1073, 395] on div "1" at bounding box center [1142, 397] width 184 height 26
click at [940, 422] on html "On2Cook India Pvt. Ltd. Contacts People Marketing Workflows Campaigns Sales Pip…" at bounding box center [784, 363] width 1568 height 726
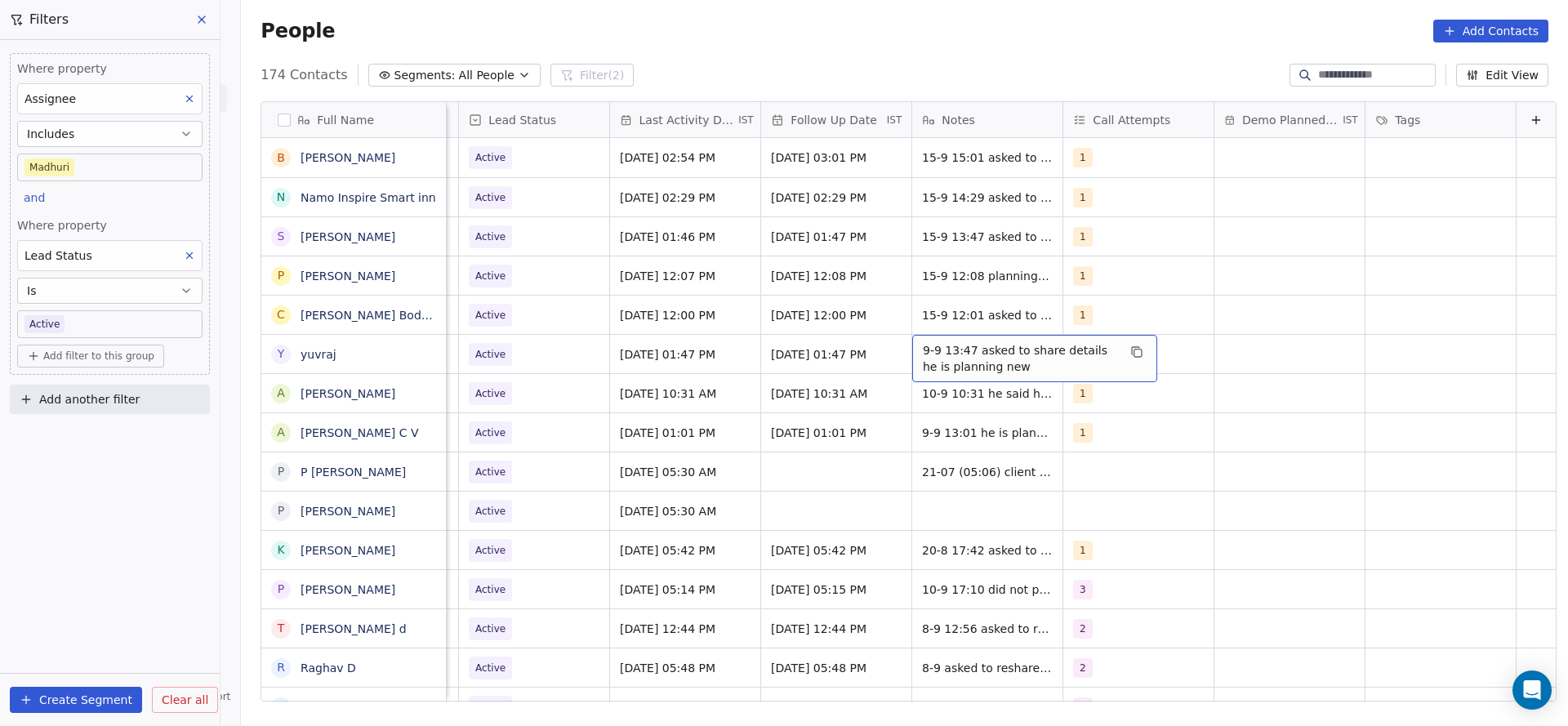
click at [939, 345] on span "9-9 13:47 asked to share details he is planning new" at bounding box center [1019, 358] width 194 height 32
click at [894, 335] on textarea "**********" at bounding box center [1008, 360] width 243 height 51
type textarea "**********"
click at [783, 385] on html "On2Cook India Pvt. Ltd. Contacts People Marketing Workflows Campaigns Sales Pip…" at bounding box center [784, 363] width 1568 height 726
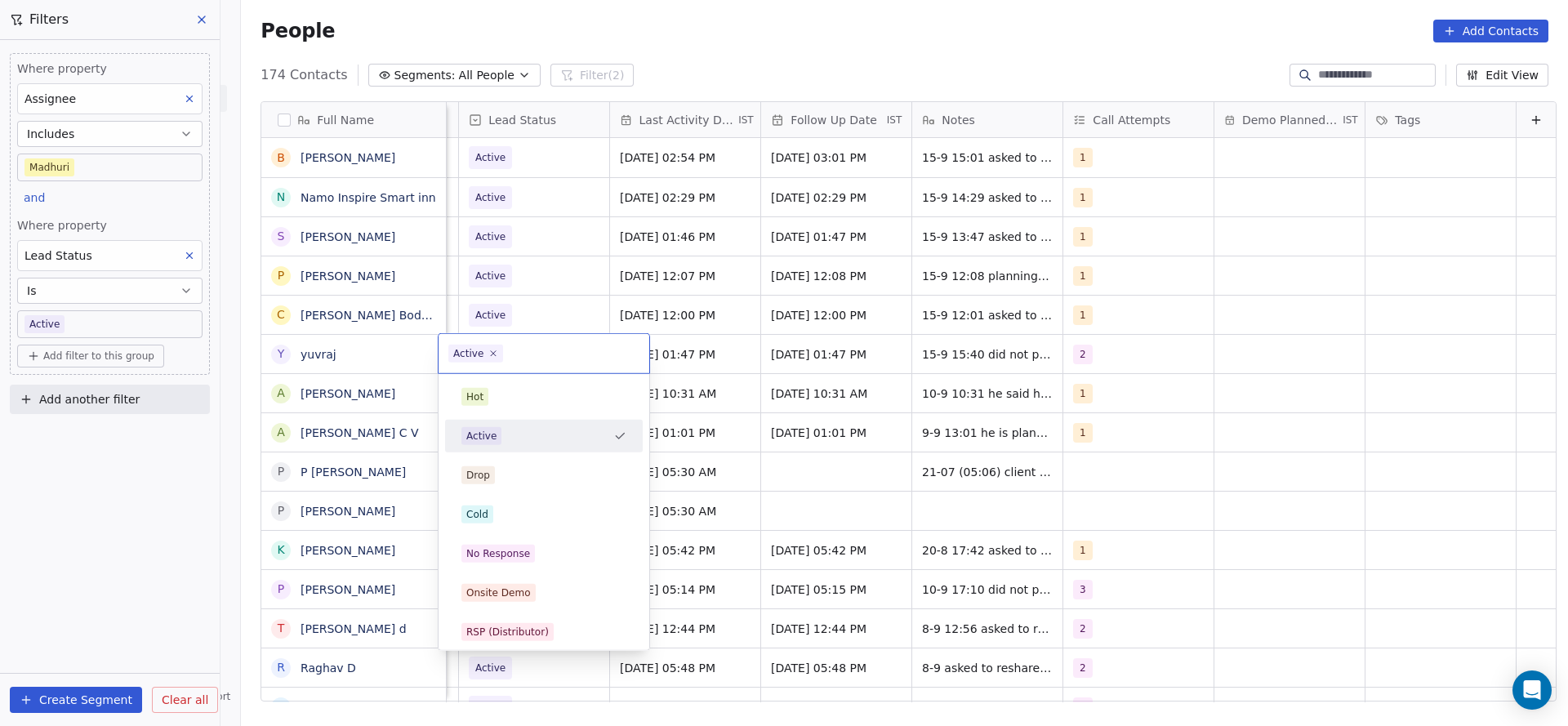
scroll to position [0, 2114]
drag, startPoint x: 520, startPoint y: 558, endPoint x: 807, endPoint y: 455, distance: 304.9
click at [550, 552] on div "No Response" at bounding box center [544, 553] width 165 height 18
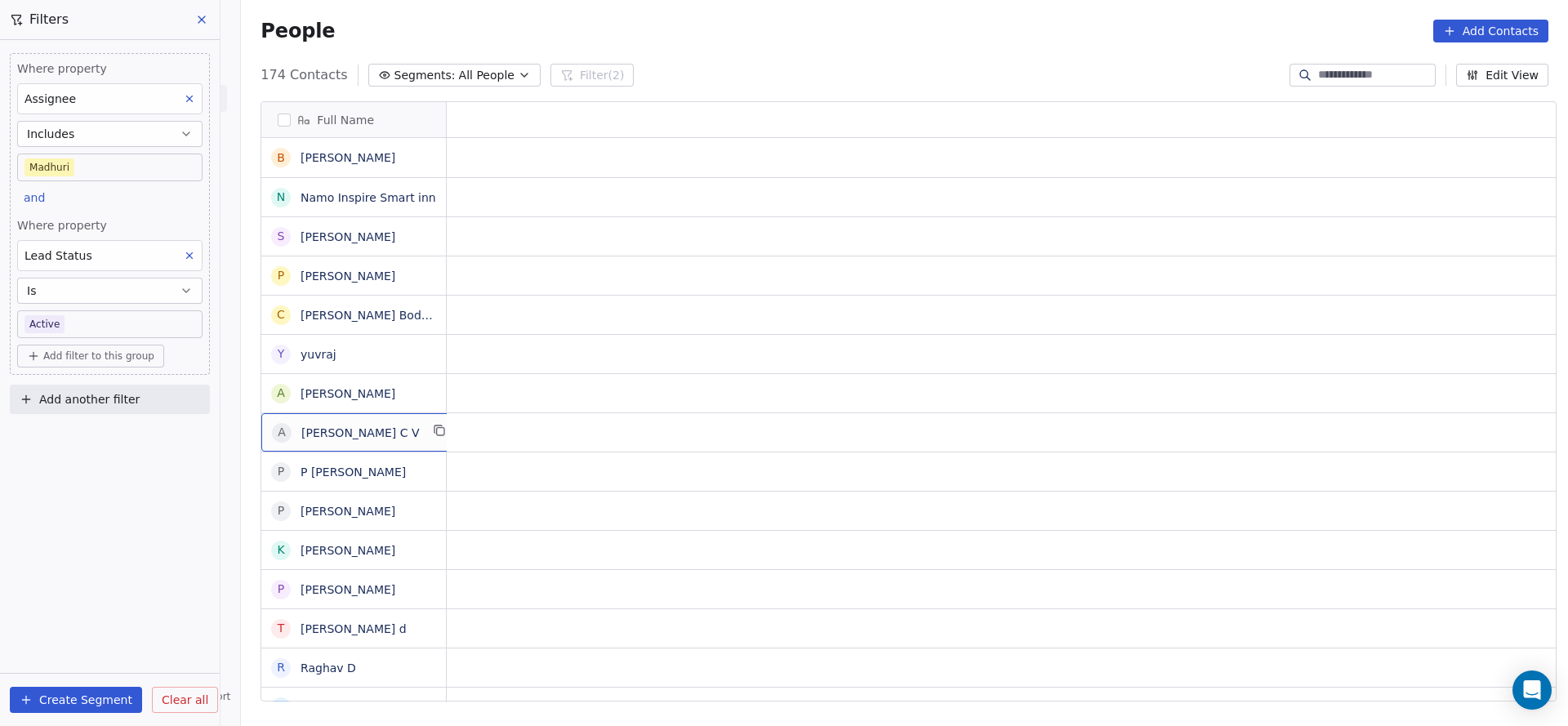
scroll to position [0, 0]
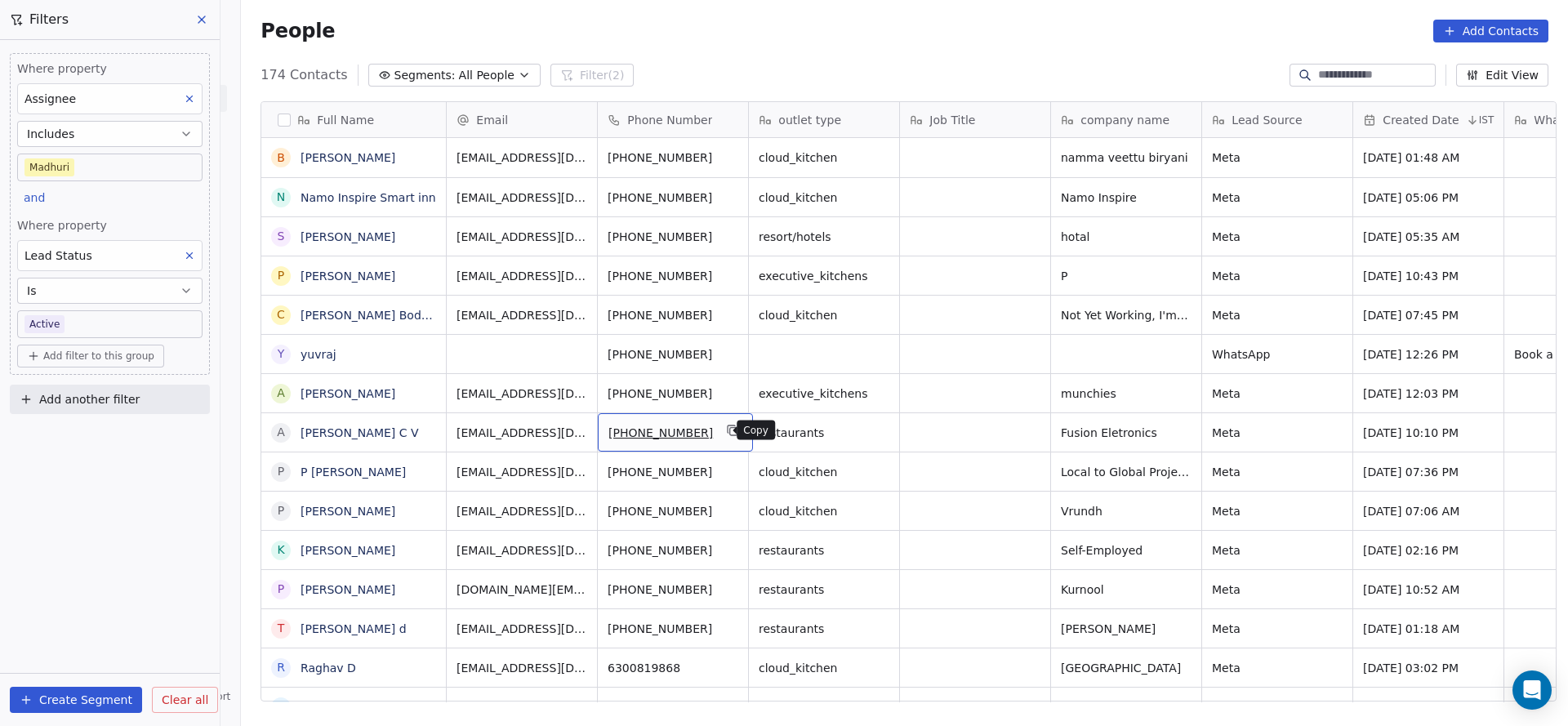
click at [730, 431] on button "grid" at bounding box center [733, 430] width 19 height 19
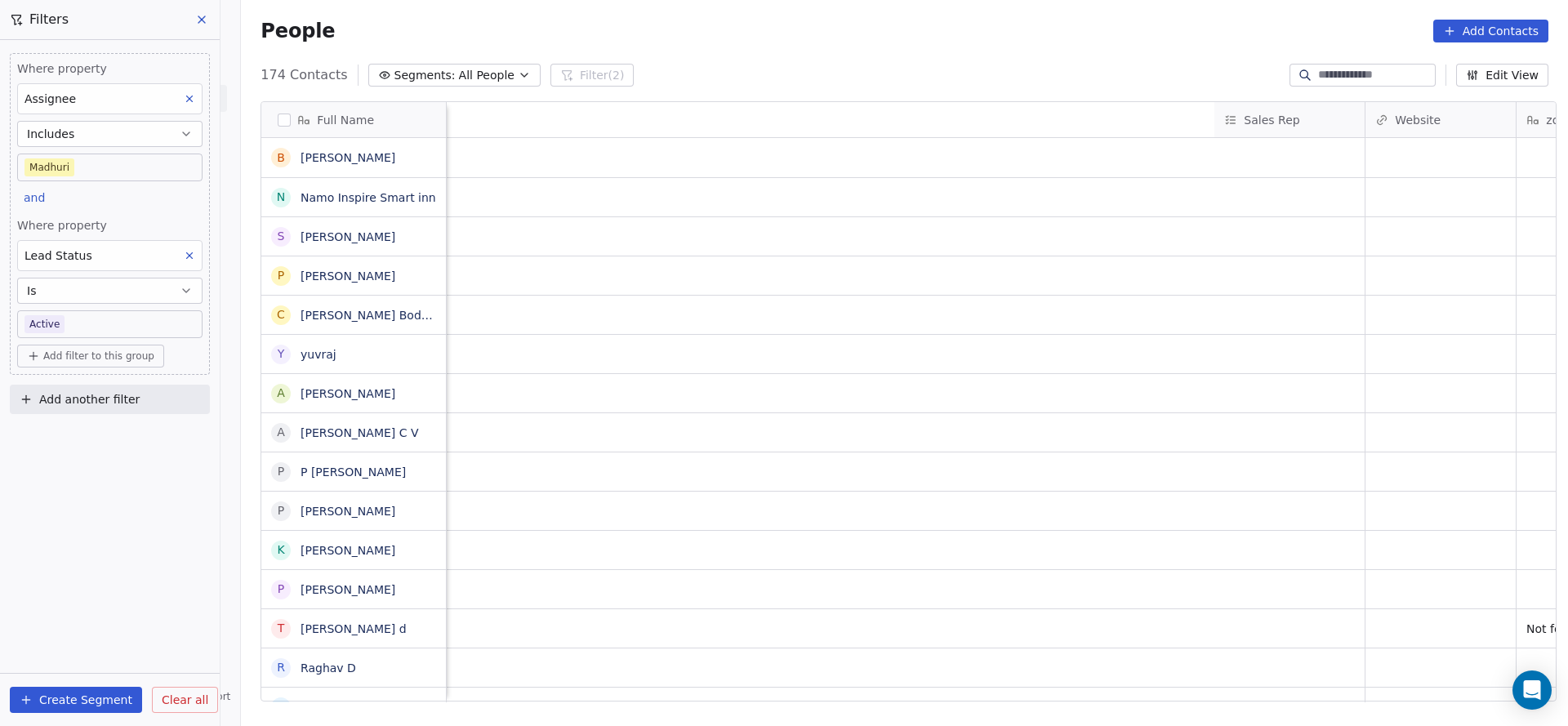
scroll to position [0, 2120]
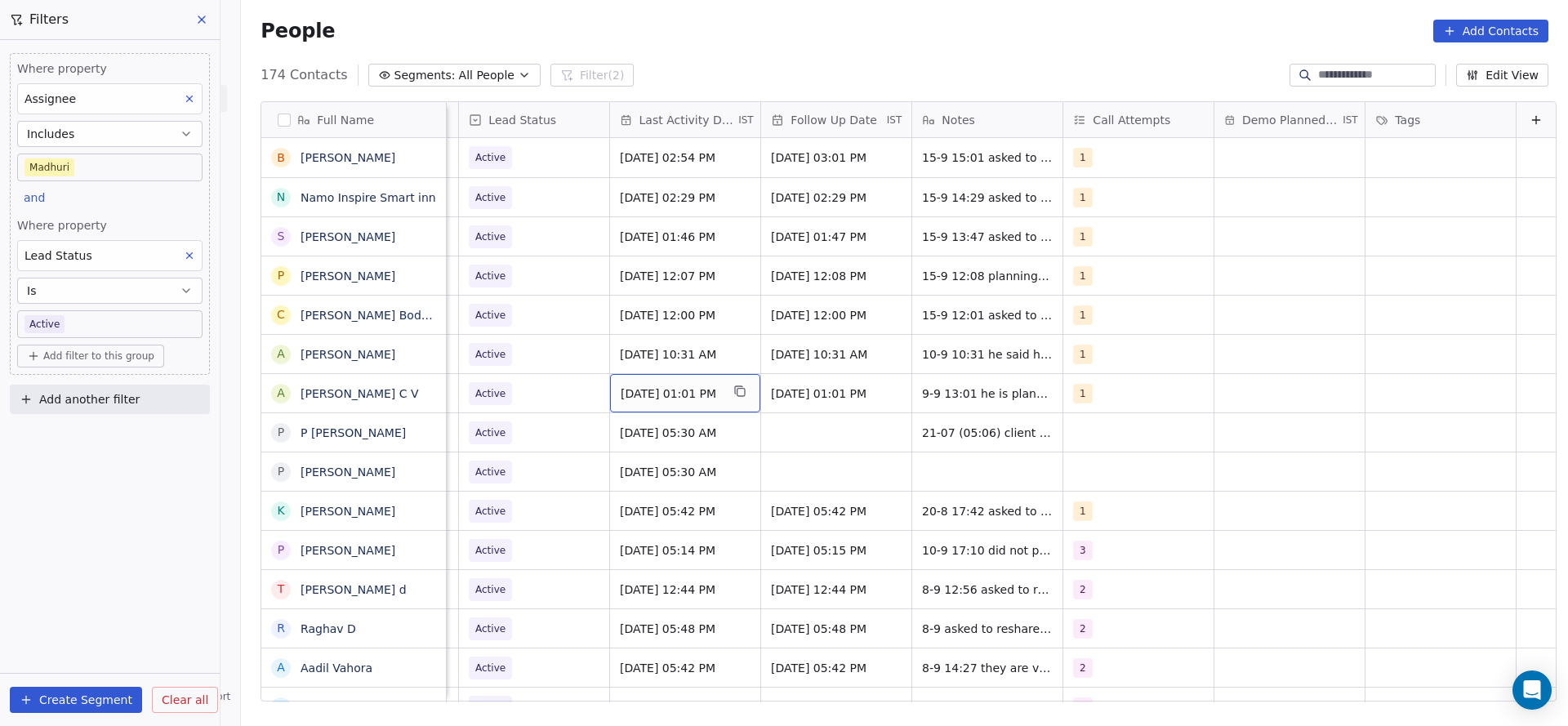
click at [621, 394] on span "[DATE] 01:01 PM" at bounding box center [670, 393] width 99 height 17
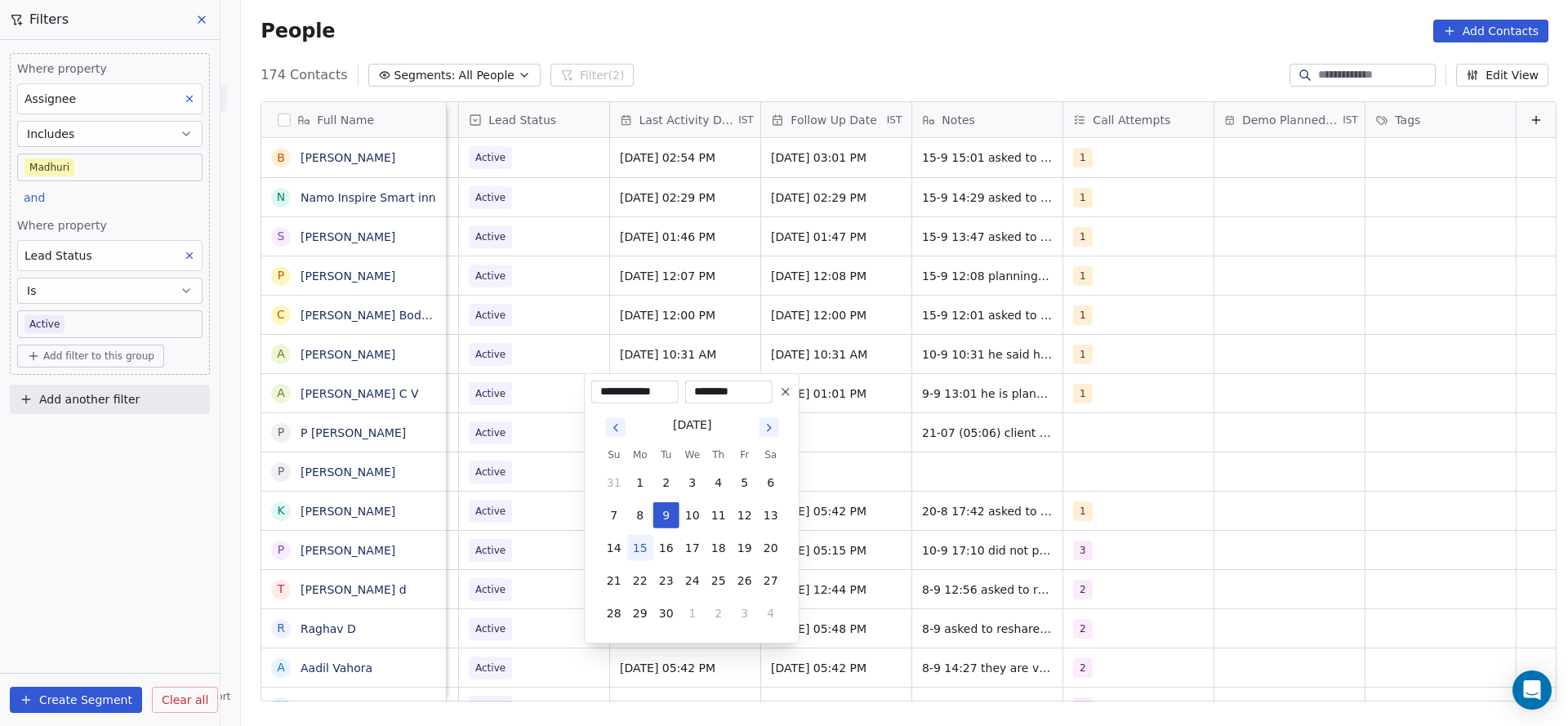
click at [649, 546] on button "15" at bounding box center [640, 548] width 26 height 26
type input "**********"
click at [534, 505] on html "On2Cook India Pvt. Ltd. Contacts People Marketing Workflows Campaigns Sales Pip…" at bounding box center [784, 363] width 1568 height 726
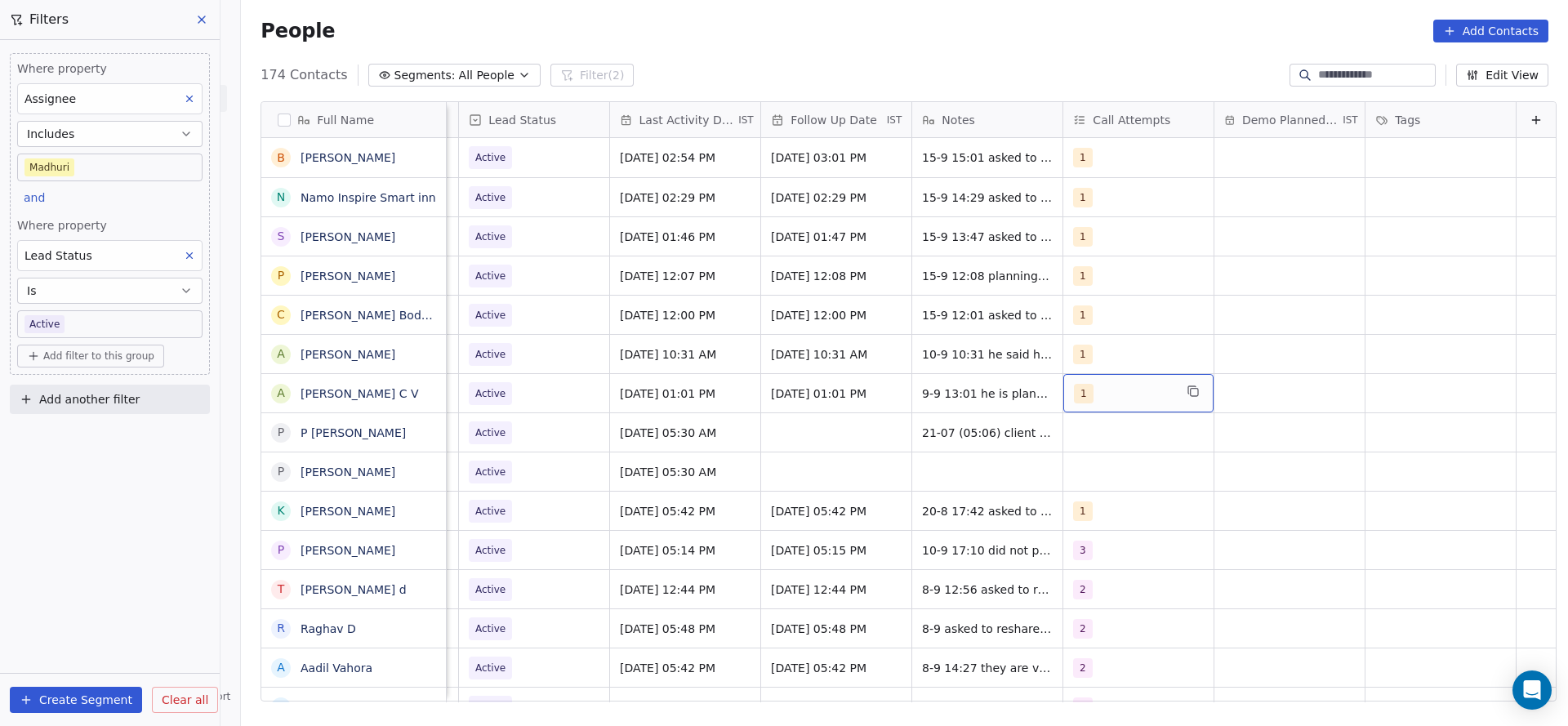
click at [1074, 390] on span "1" at bounding box center [1083, 393] width 19 height 19
click at [1069, 471] on button "Suggestions" at bounding box center [1066, 475] width 13 height 13
click at [1077, 429] on div "1" at bounding box center [1142, 436] width 184 height 26
click at [911, 455] on html "On2Cook India Pvt. Ltd. Contacts People Marketing Workflows Campaigns Sales Pip…" at bounding box center [784, 363] width 1568 height 726
click at [923, 390] on span "9-9 13:01 he is planning to open new appliance show room asked to share details" at bounding box center [1019, 406] width 194 height 49
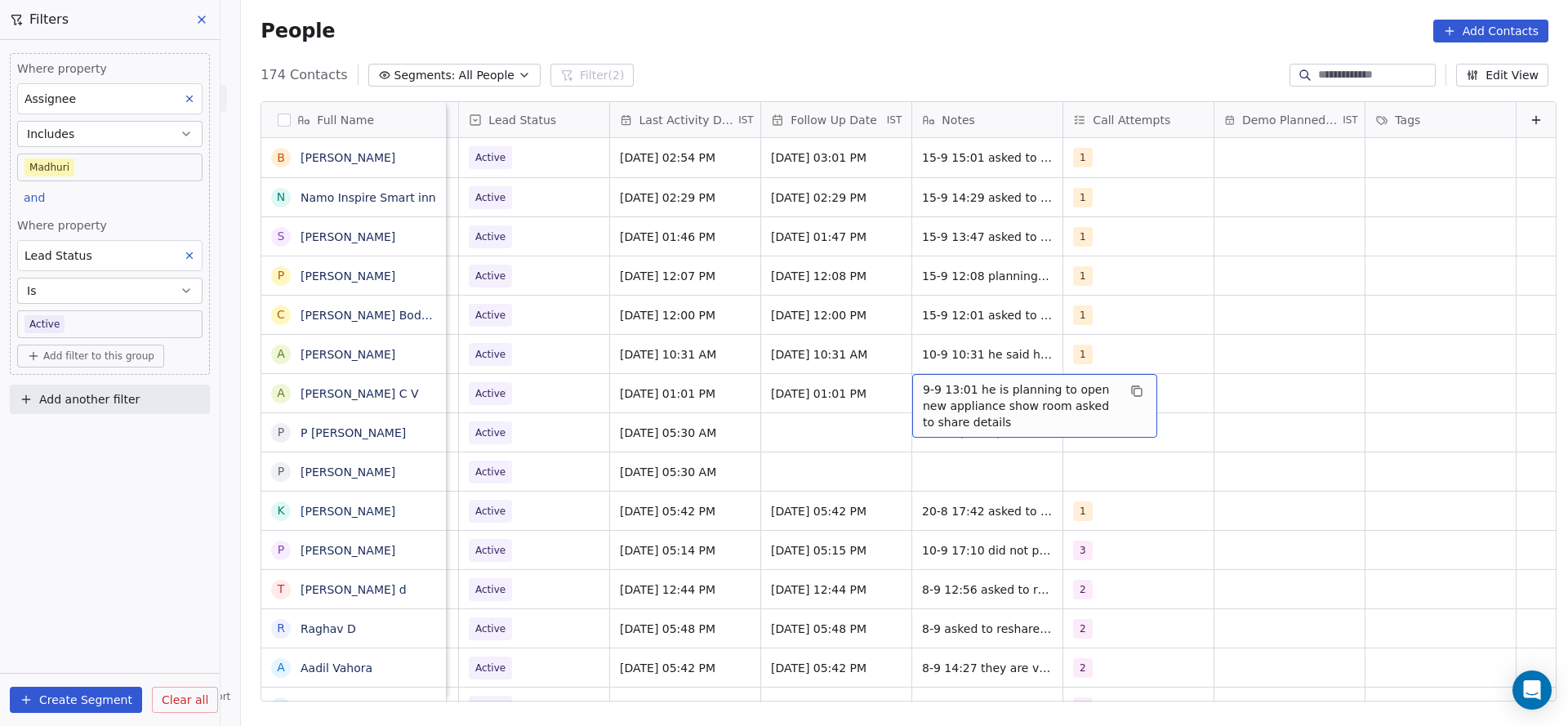
click at [923, 390] on span "9-9 13:01 he is planning to open new appliance show room asked to share details" at bounding box center [1019, 406] width 194 height 49
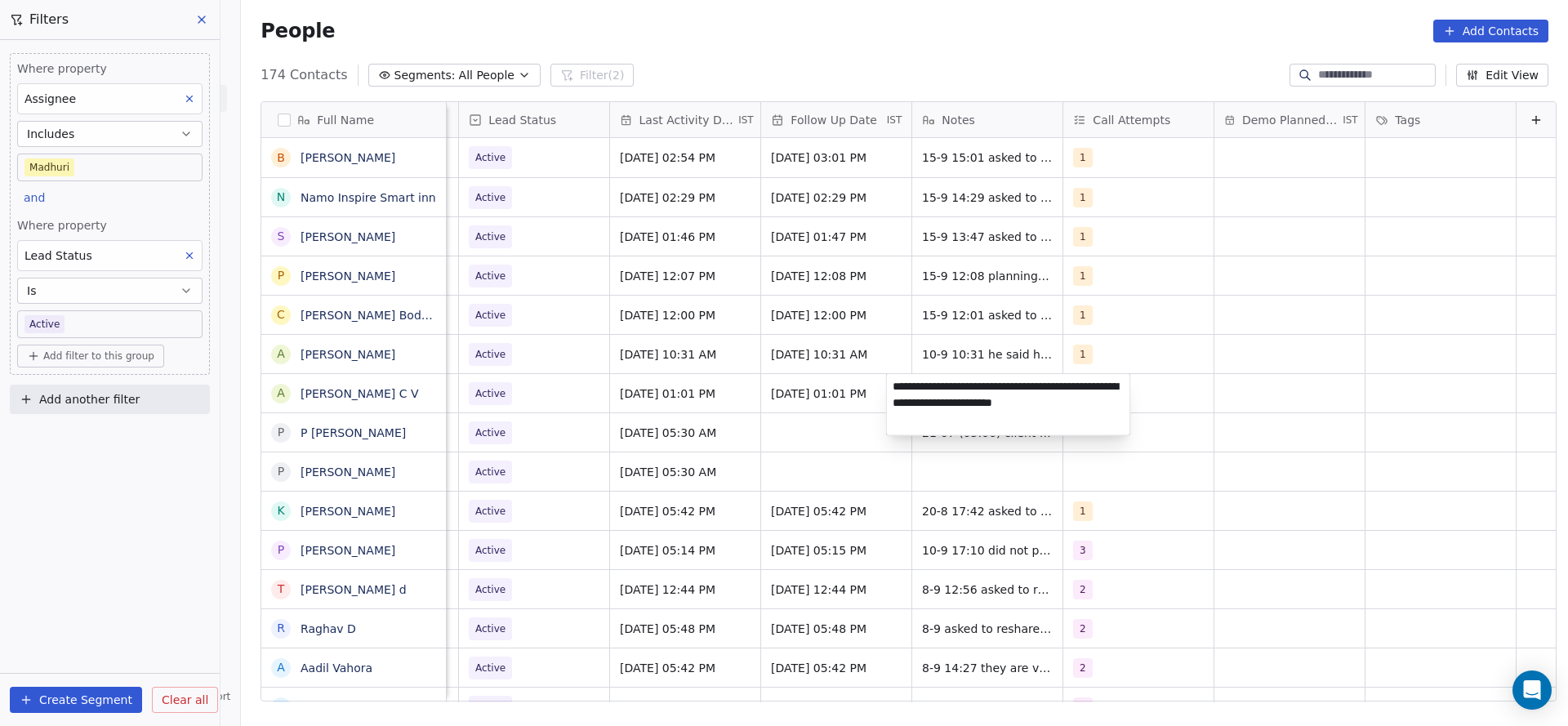
click at [887, 382] on textarea "**********" at bounding box center [1008, 405] width 243 height 61
type textarea "**********"
click at [646, 452] on html "On2Cook India Pvt. Ltd. Contacts People Marketing Workflows Campaigns Sales Pip…" at bounding box center [784, 363] width 1568 height 726
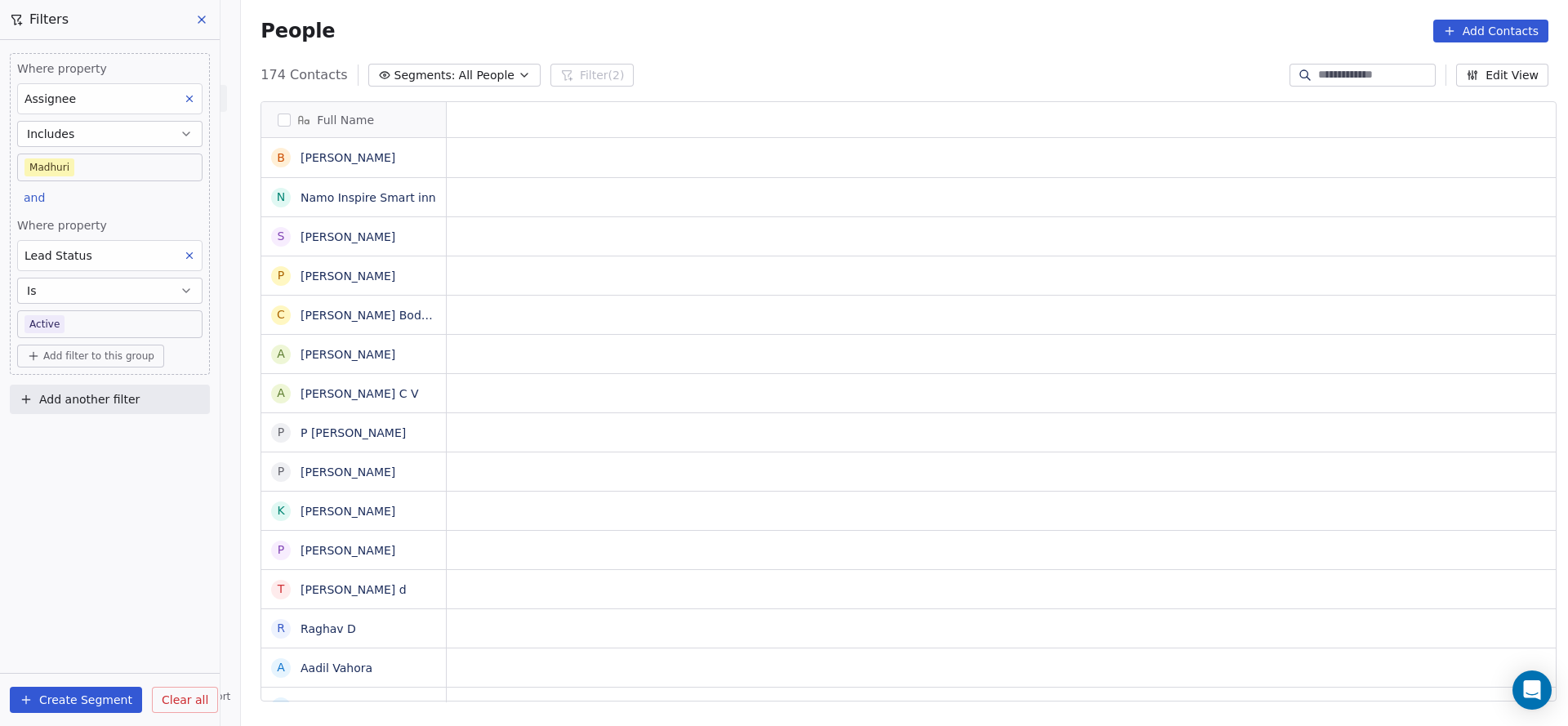
scroll to position [0, 0]
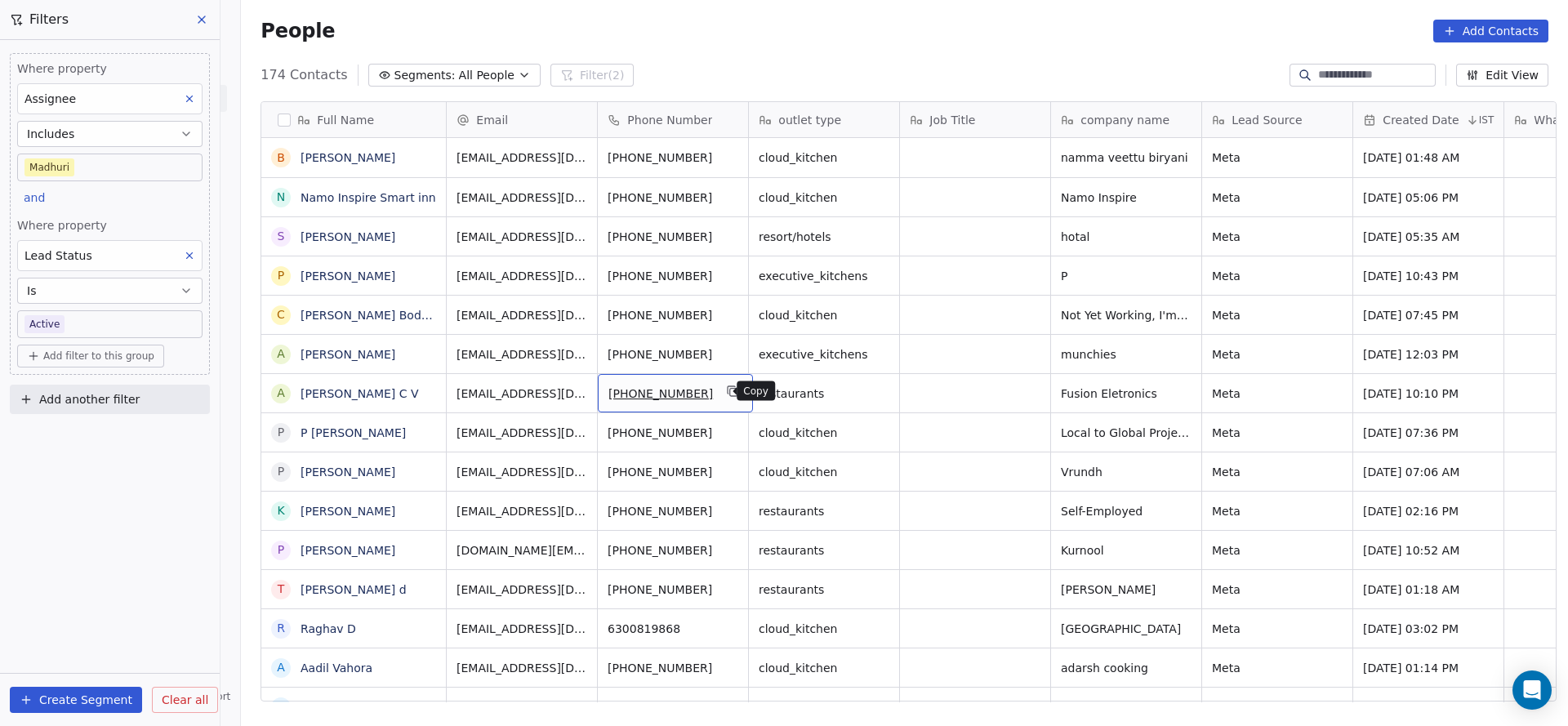
click at [727, 394] on icon "grid" at bounding box center [733, 391] width 13 height 13
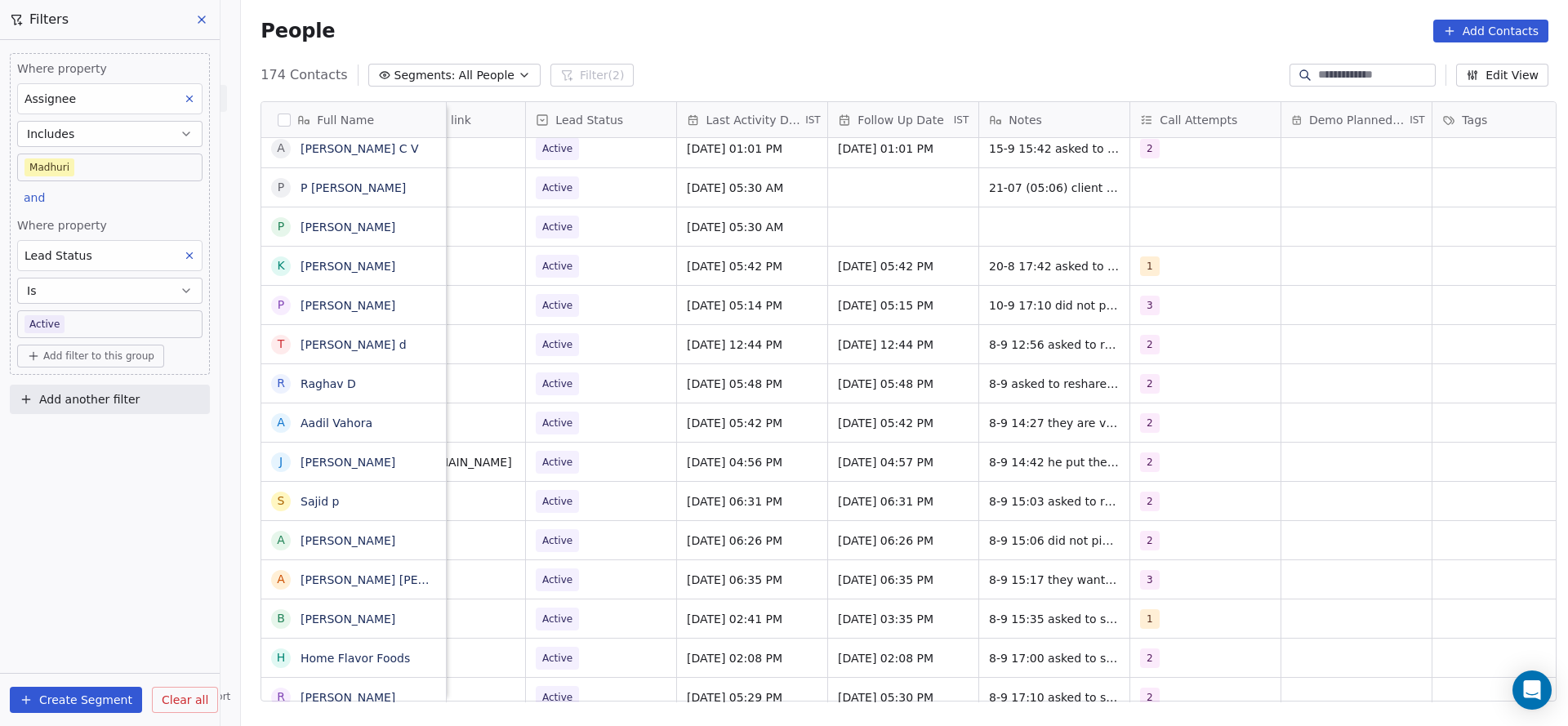
scroll to position [0, 2050]
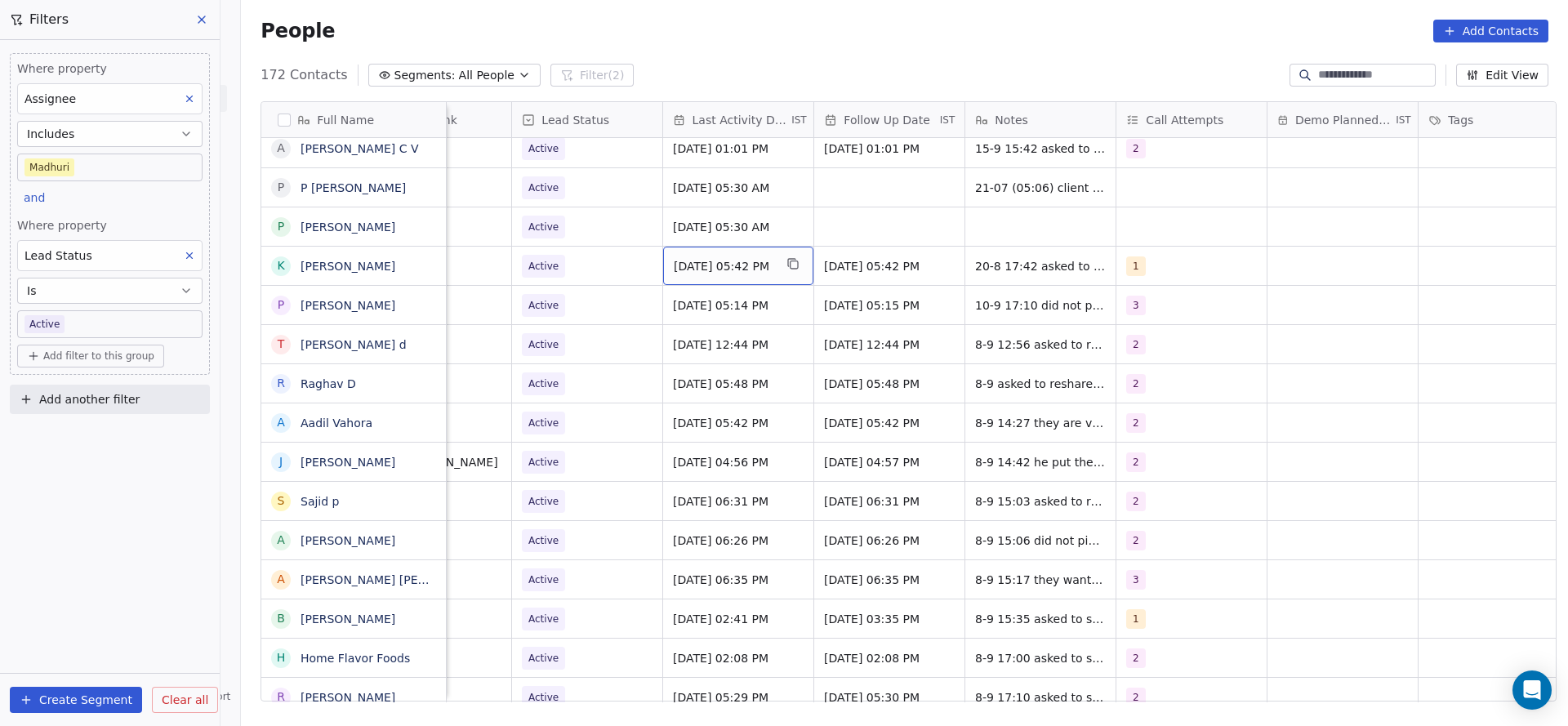
click at [716, 272] on span "[DATE] 05:42 PM" at bounding box center [723, 266] width 99 height 17
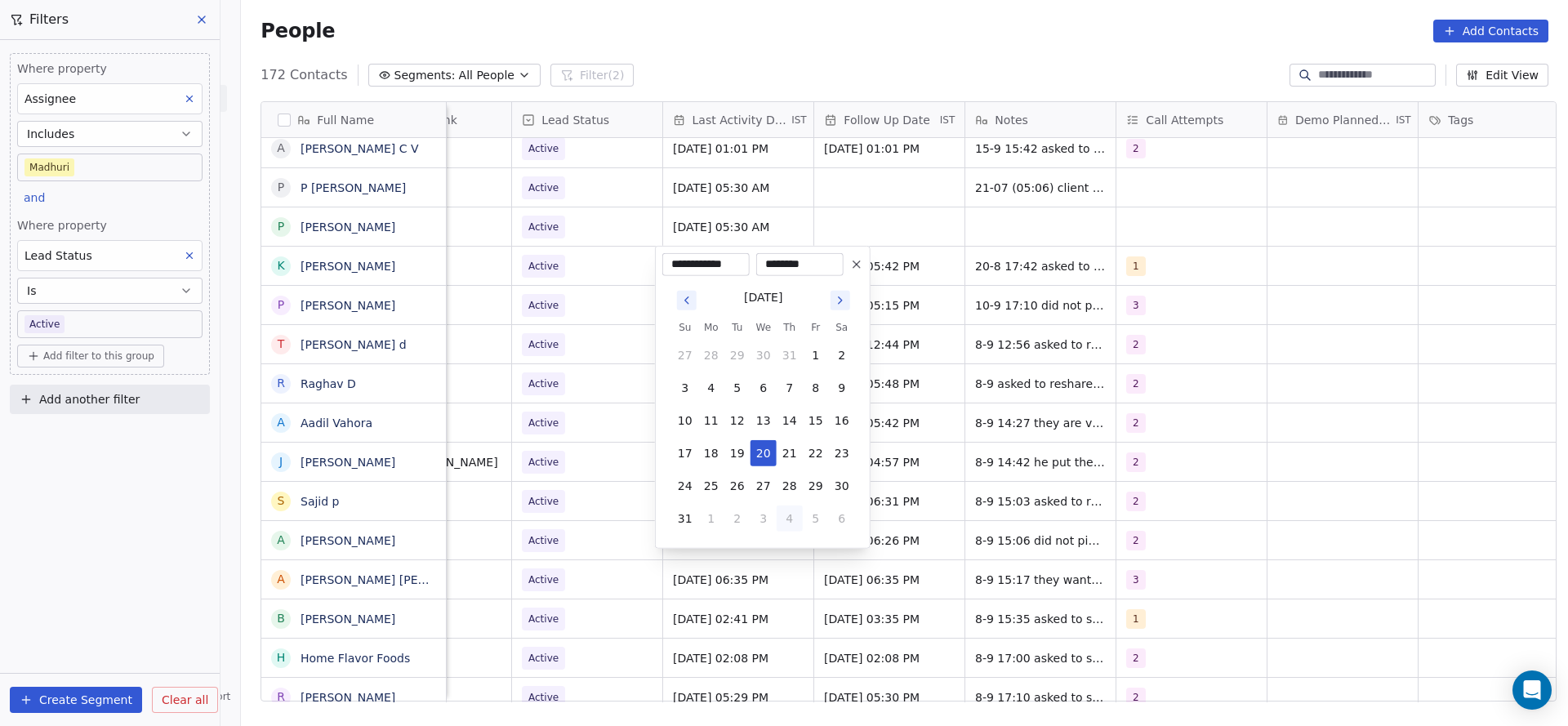
click at [797, 525] on button "4" at bounding box center [790, 519] width 26 height 26
click at [724, 424] on button "16" at bounding box center [737, 421] width 26 height 26
type input "**********"
drag, startPoint x: 560, startPoint y: 422, endPoint x: 1237, endPoint y: 207, distance: 710.3
click at [558, 421] on html "On2Cook India Pvt. Ltd. Contacts People Marketing Workflows Campaigns Sales Pip…" at bounding box center [784, 363] width 1568 height 726
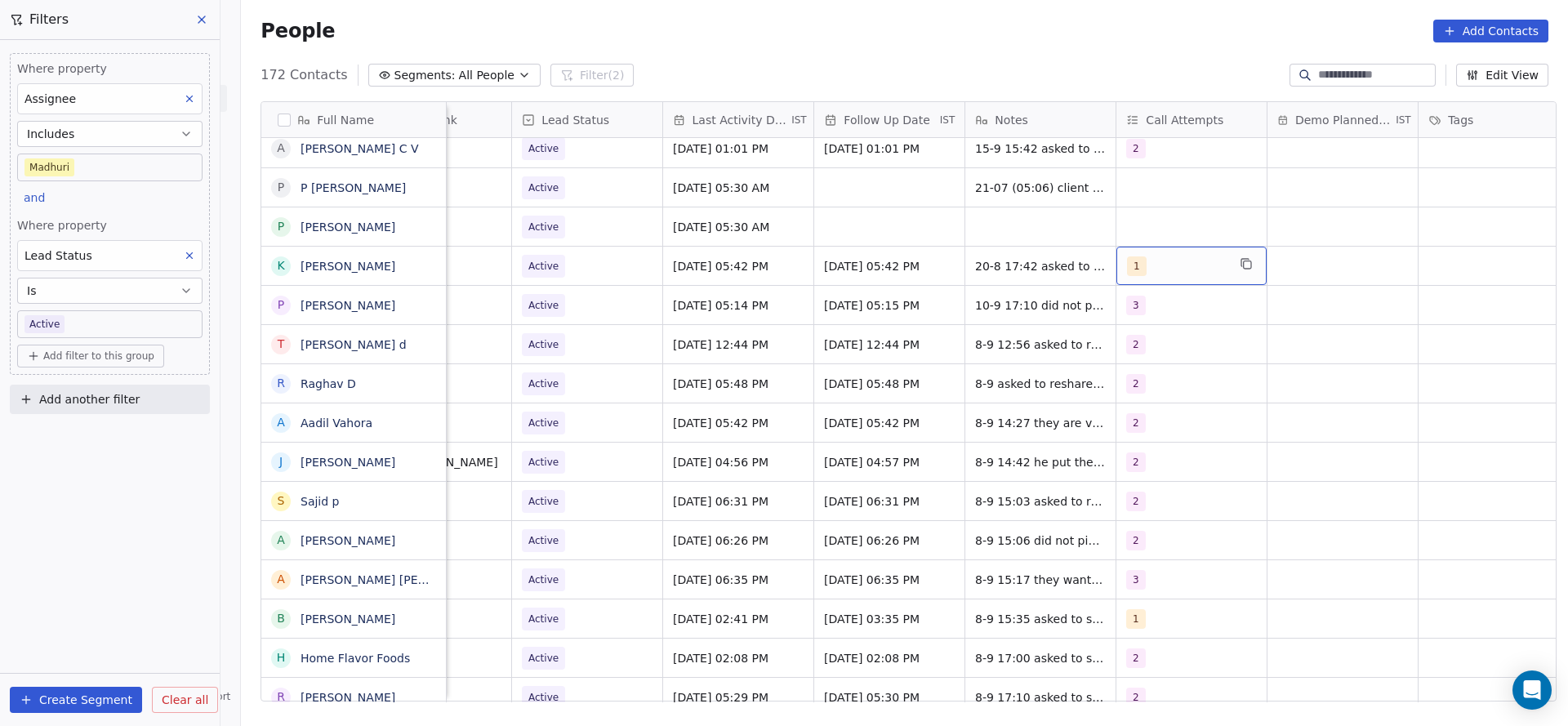
click at [1162, 264] on div "1" at bounding box center [1176, 266] width 99 height 19
click at [1139, 343] on button "Suggestions" at bounding box center [1137, 348] width 13 height 13
drag, startPoint x: 1141, startPoint y: 301, endPoint x: 1015, endPoint y: 344, distance: 133.1
click at [1141, 300] on div "1" at bounding box center [1213, 309] width 184 height 26
drag, startPoint x: 1015, startPoint y: 344, endPoint x: 1018, endPoint y: 270, distance: 74.1
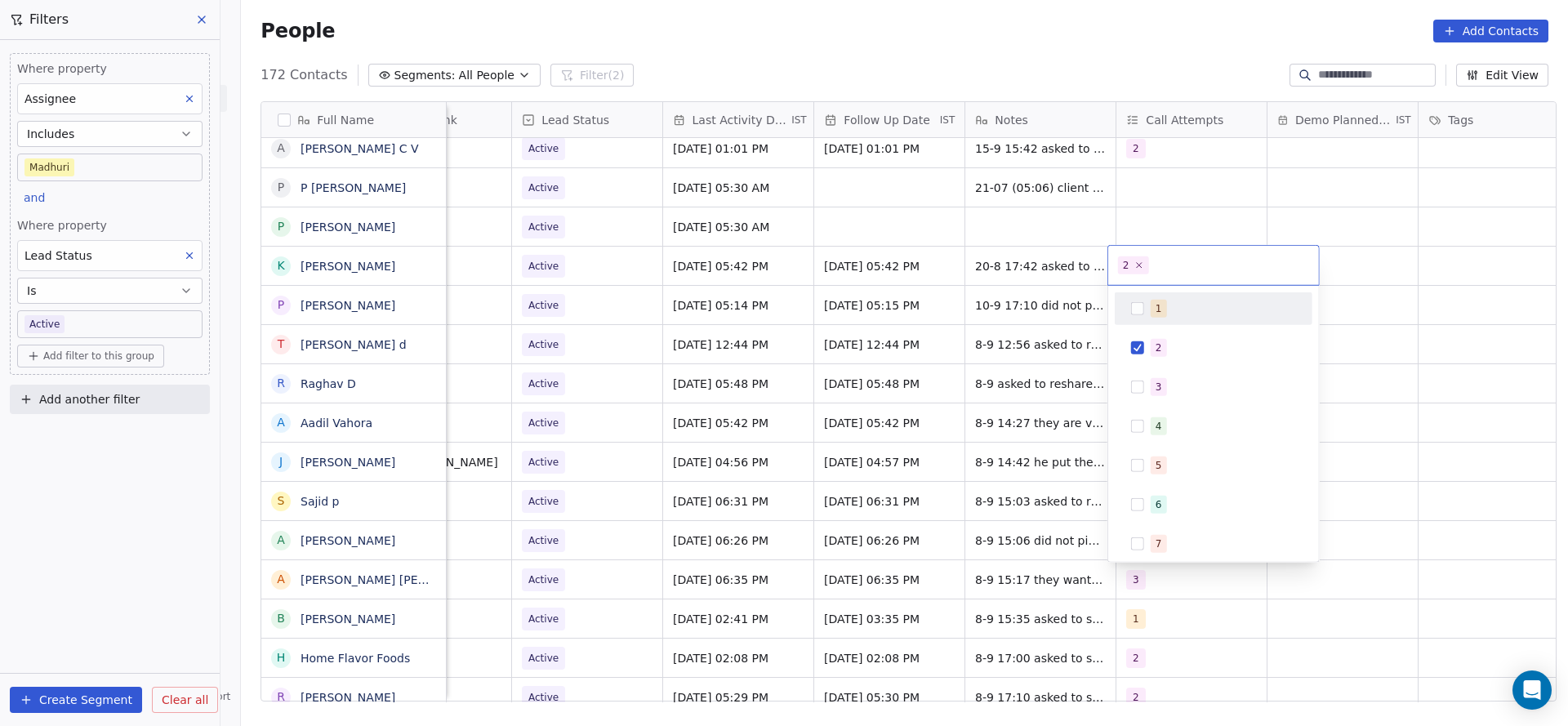
click at [1017, 343] on html "On2Cook India Pvt. Ltd. Contacts People Marketing Workflows Campaigns Sales Pip…" at bounding box center [784, 363] width 1568 height 726
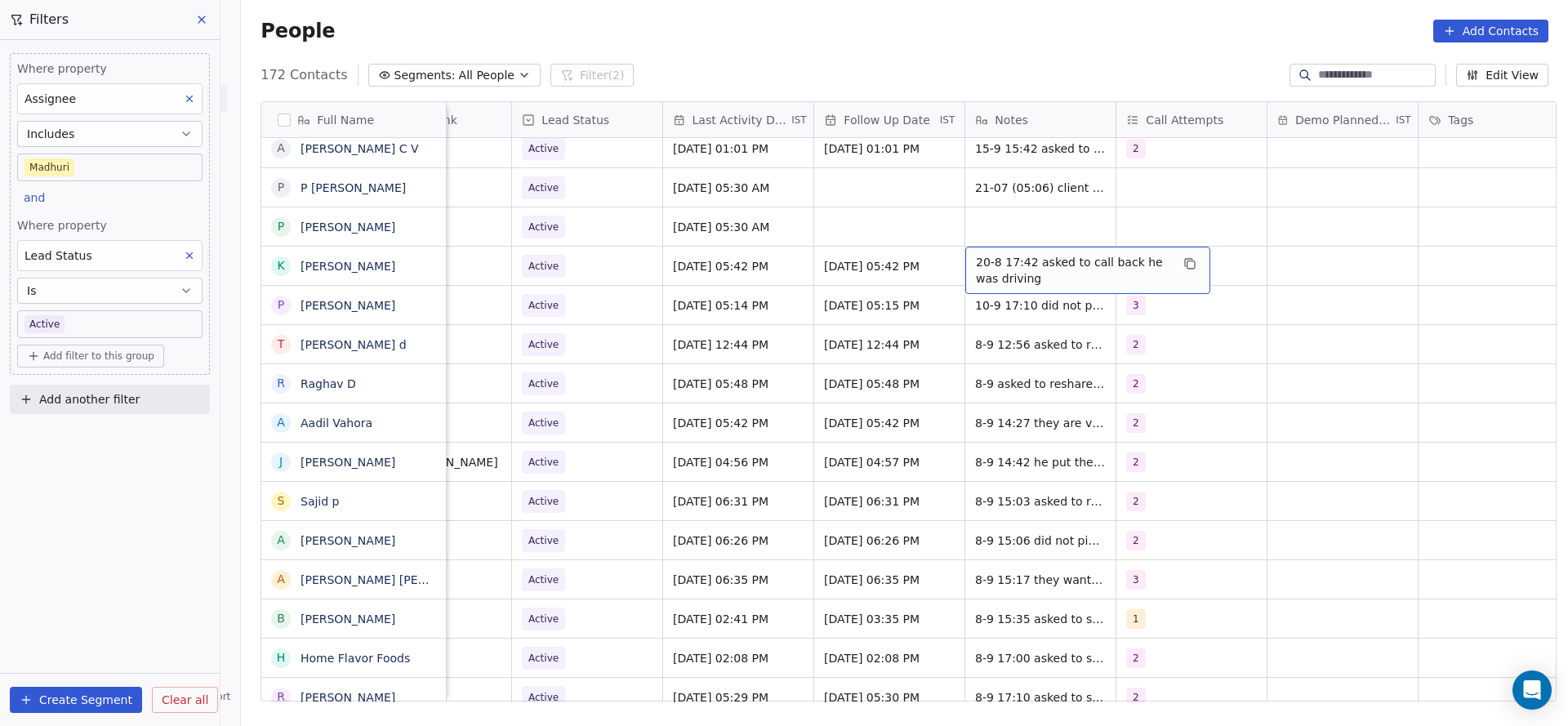
click at [993, 273] on span "20-8 17:42 asked to call back he was driving" at bounding box center [1072, 270] width 194 height 32
click at [965, 262] on div "20-8 17:42 asked to call back he was driving" at bounding box center [1087, 270] width 245 height 47
click at [964, 260] on textarea "**********" at bounding box center [1079, 272] width 243 height 51
type textarea "**********"
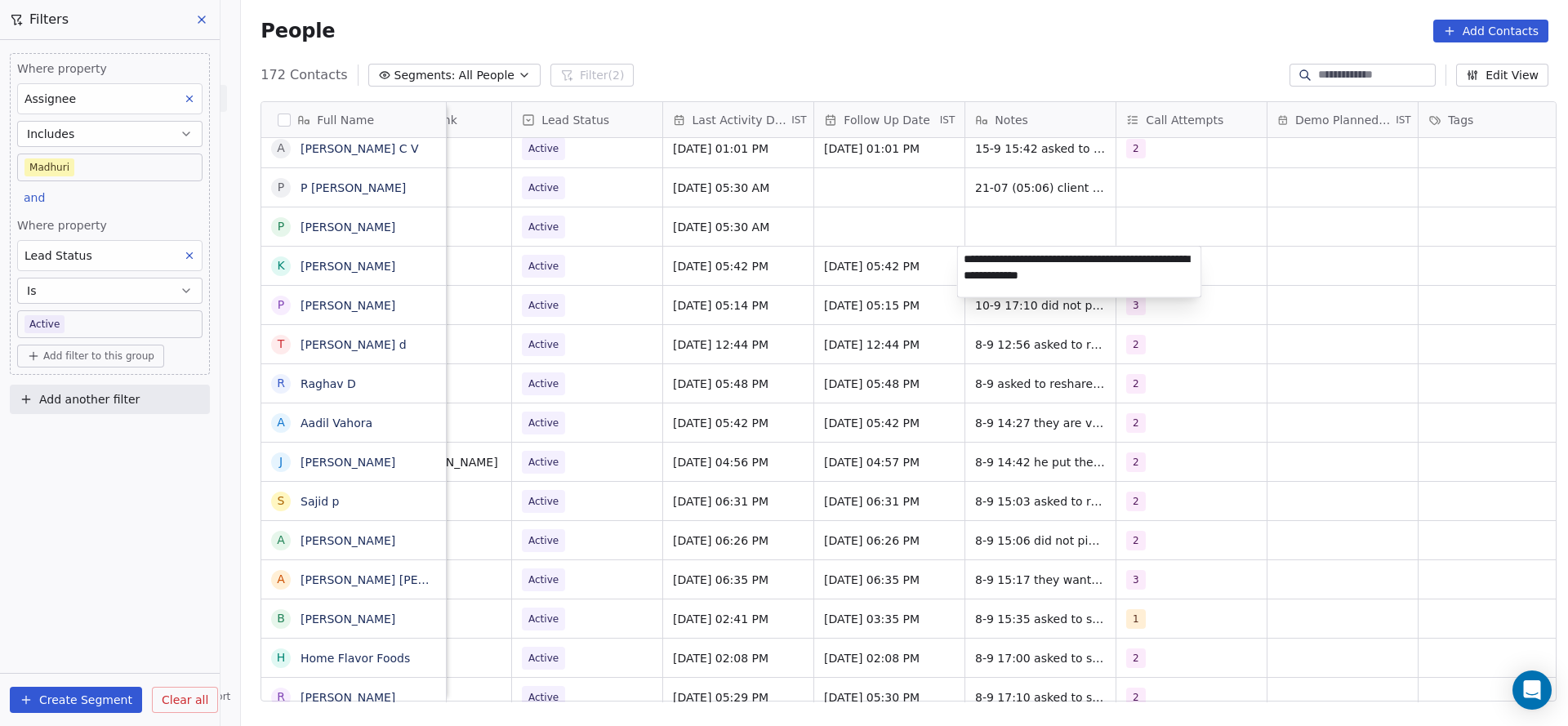
drag, startPoint x: 573, startPoint y: 333, endPoint x: 553, endPoint y: 269, distance: 67.1
click at [586, 329] on html "On2Cook India Pvt. Ltd. Contacts People Marketing Workflows Campaigns Sales Pip…" at bounding box center [784, 363] width 1568 height 726
click at [553, 269] on span "Active" at bounding box center [543, 266] width 43 height 23
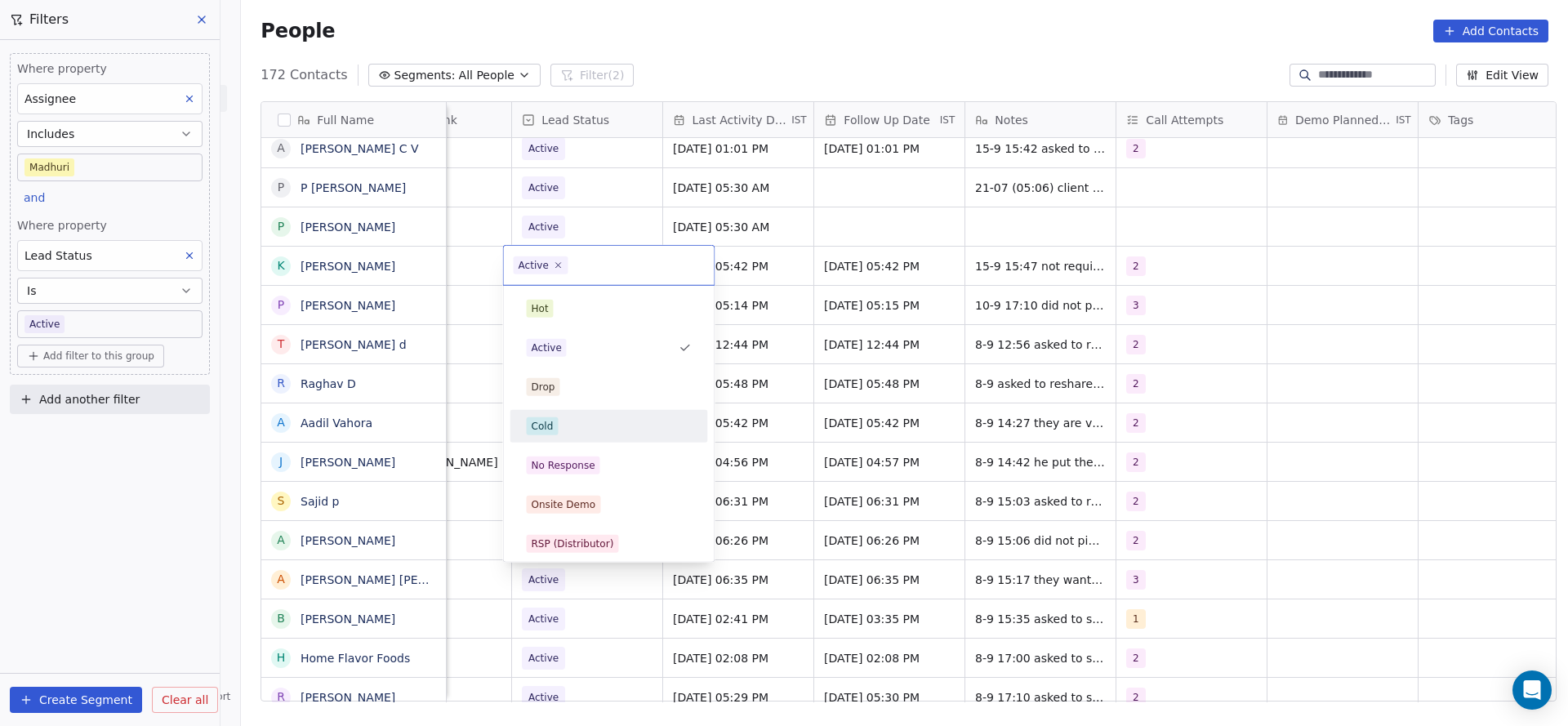
click at [567, 428] on div "Cold" at bounding box center [609, 426] width 165 height 18
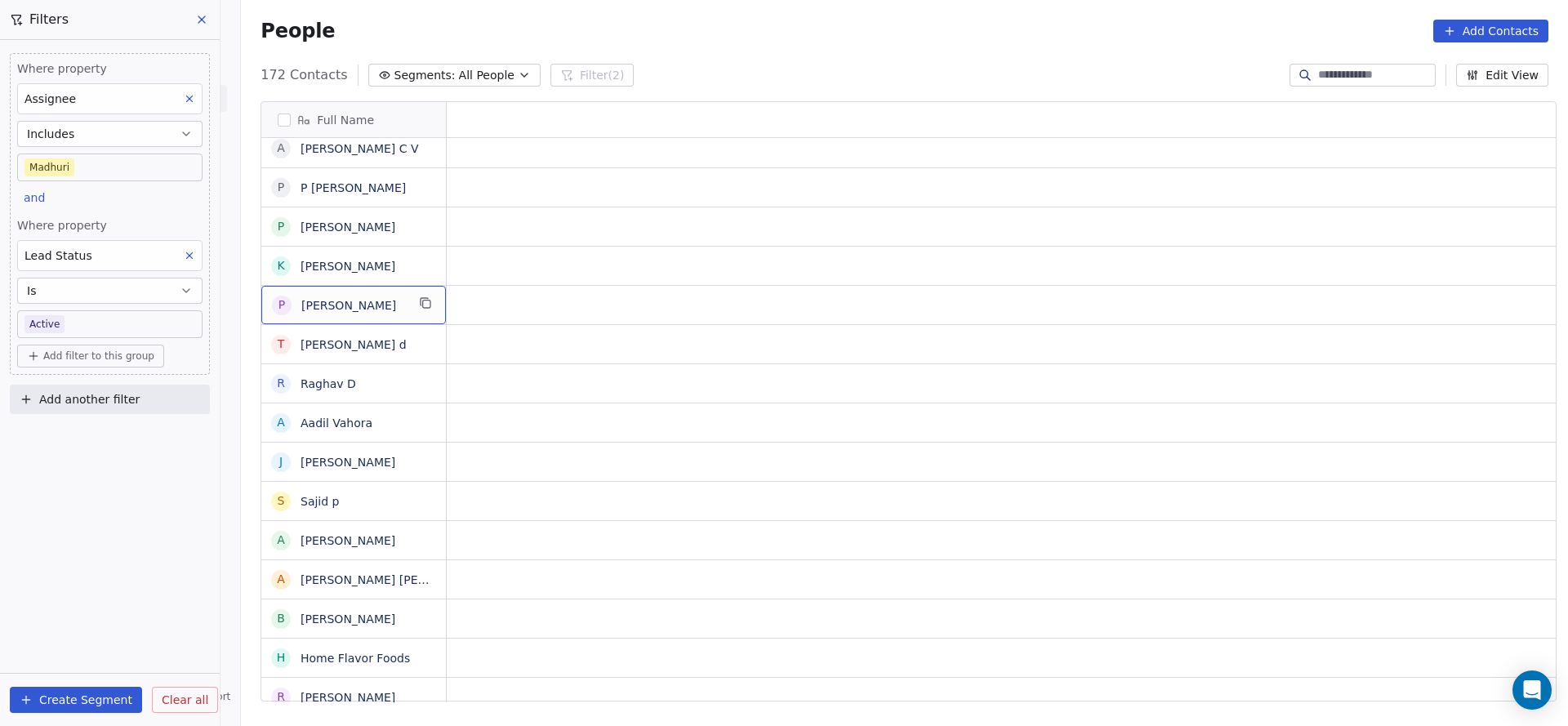
scroll to position [0, 0]
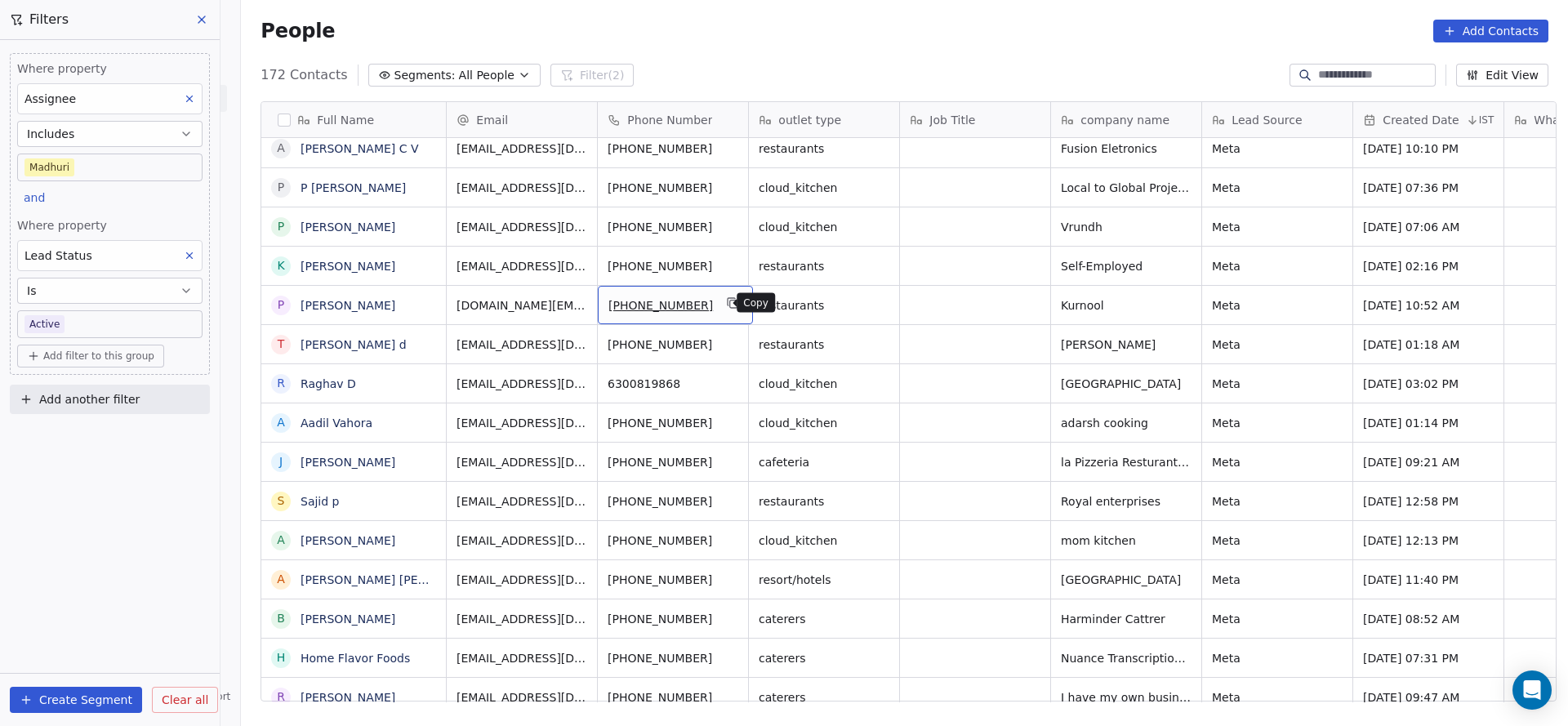
click at [730, 300] on icon "grid" at bounding box center [734, 304] width 7 height 7
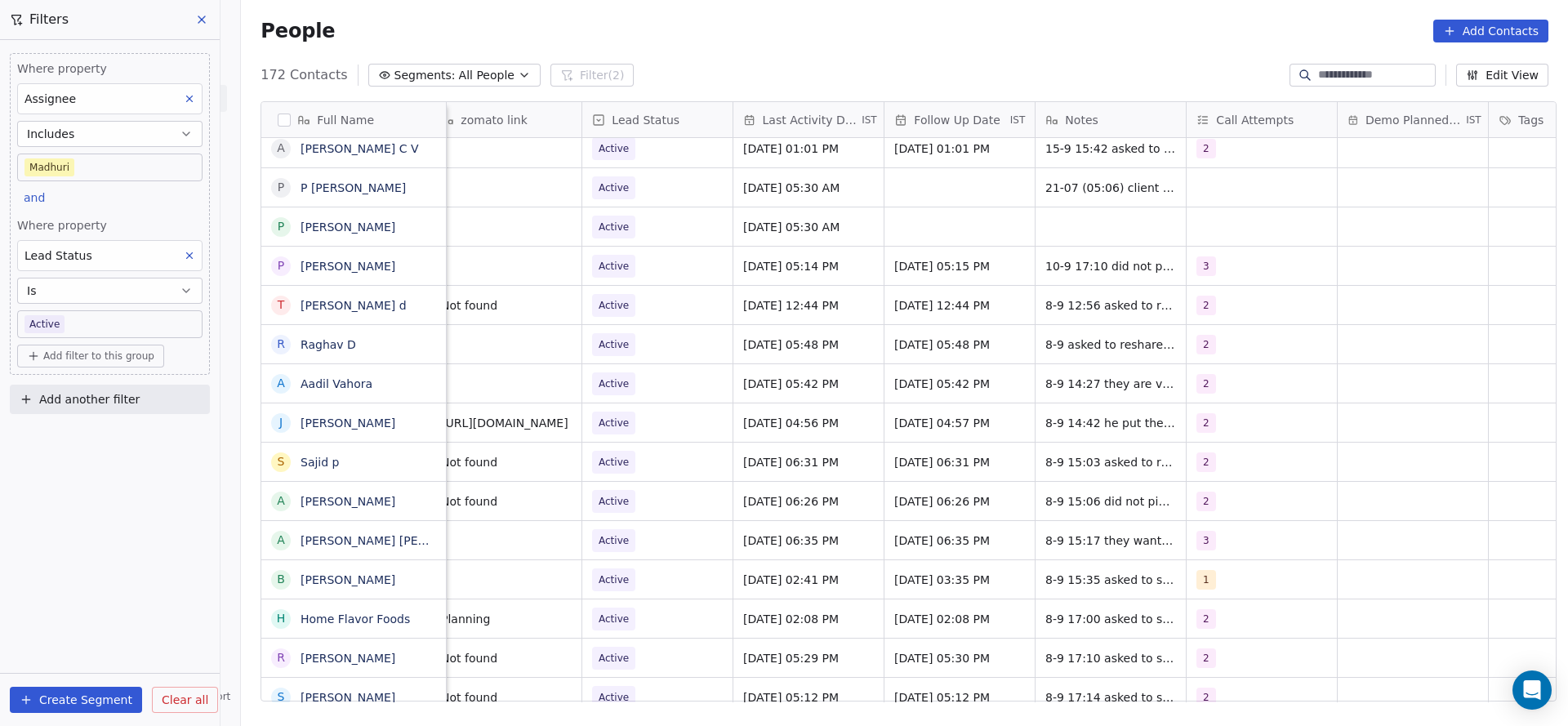
scroll to position [0, 2120]
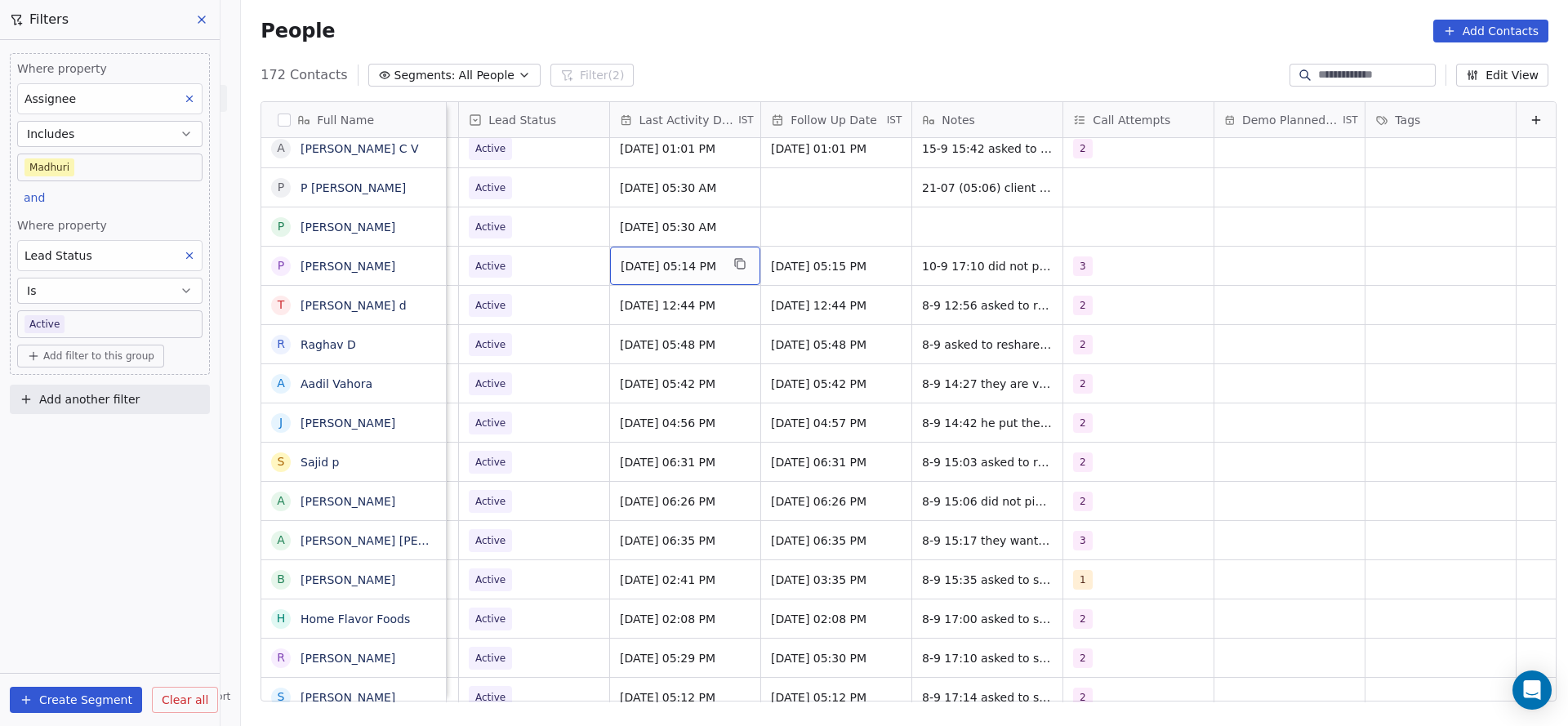
click at [639, 275] on div "[DATE] 05:14 PM" at bounding box center [685, 266] width 150 height 39
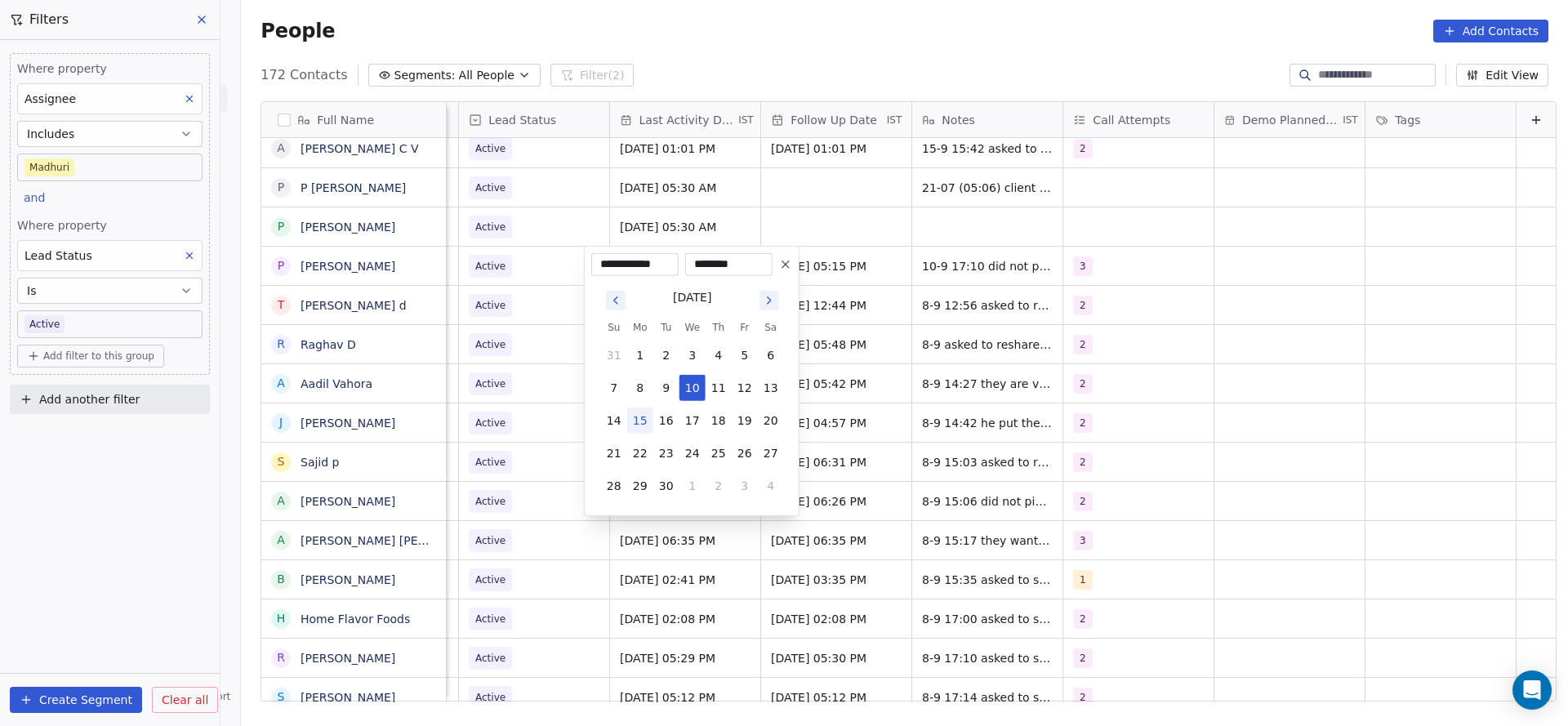
click at [639, 421] on button "15" at bounding box center [640, 421] width 26 height 26
type input "**********"
click at [522, 399] on html "On2Cook India Pvt. Ltd. Contacts People Marketing Workflows Campaigns Sales Pip…" at bounding box center [784, 363] width 1568 height 726
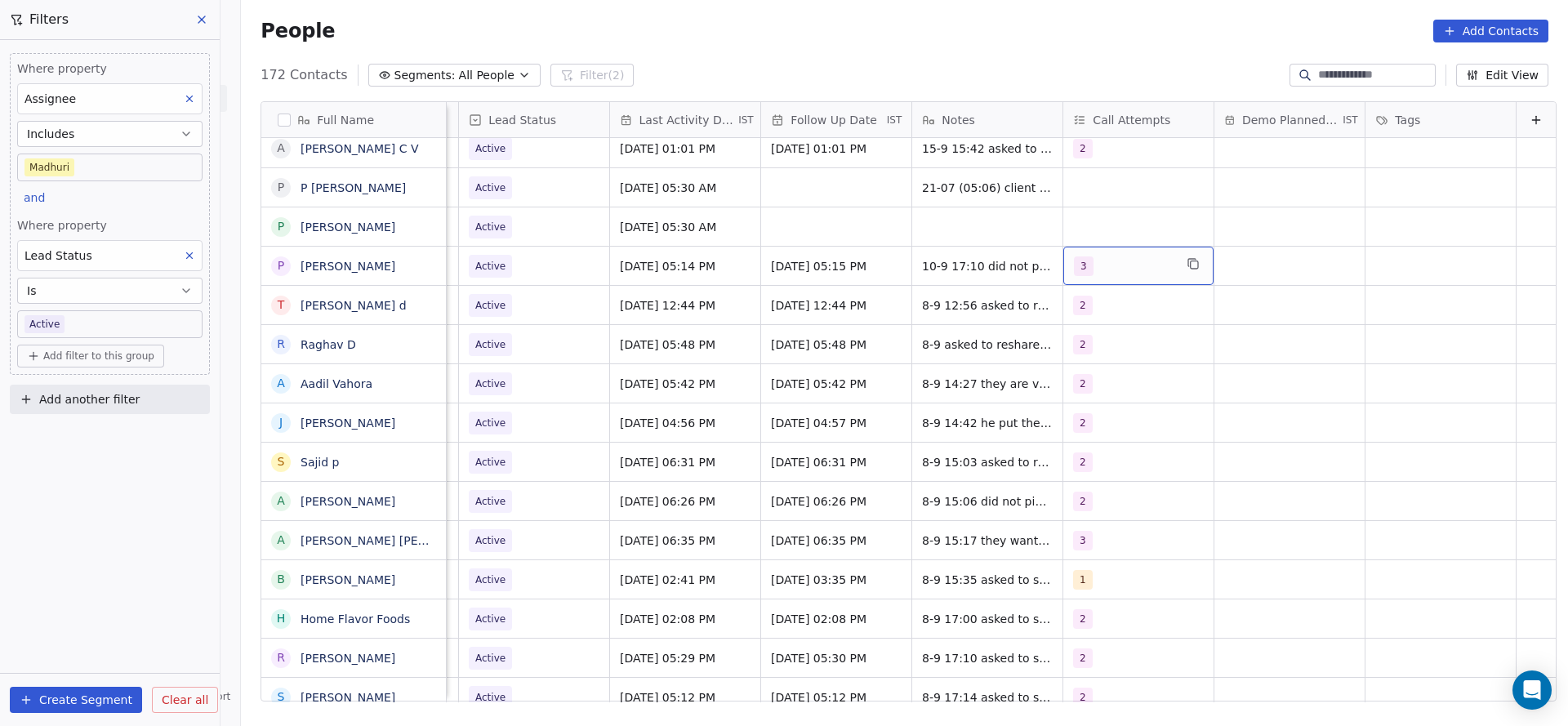
click at [1104, 264] on div "3" at bounding box center [1123, 266] width 99 height 19
click at [1073, 423] on div "4" at bounding box center [1142, 427] width 184 height 26
click at [1092, 385] on span "3" at bounding box center [1088, 387] width 17 height 18
click at [929, 404] on html "On2Cook India Pvt. Ltd. Contacts People Marketing Workflows Campaigns Sales Pip…" at bounding box center [784, 363] width 1568 height 726
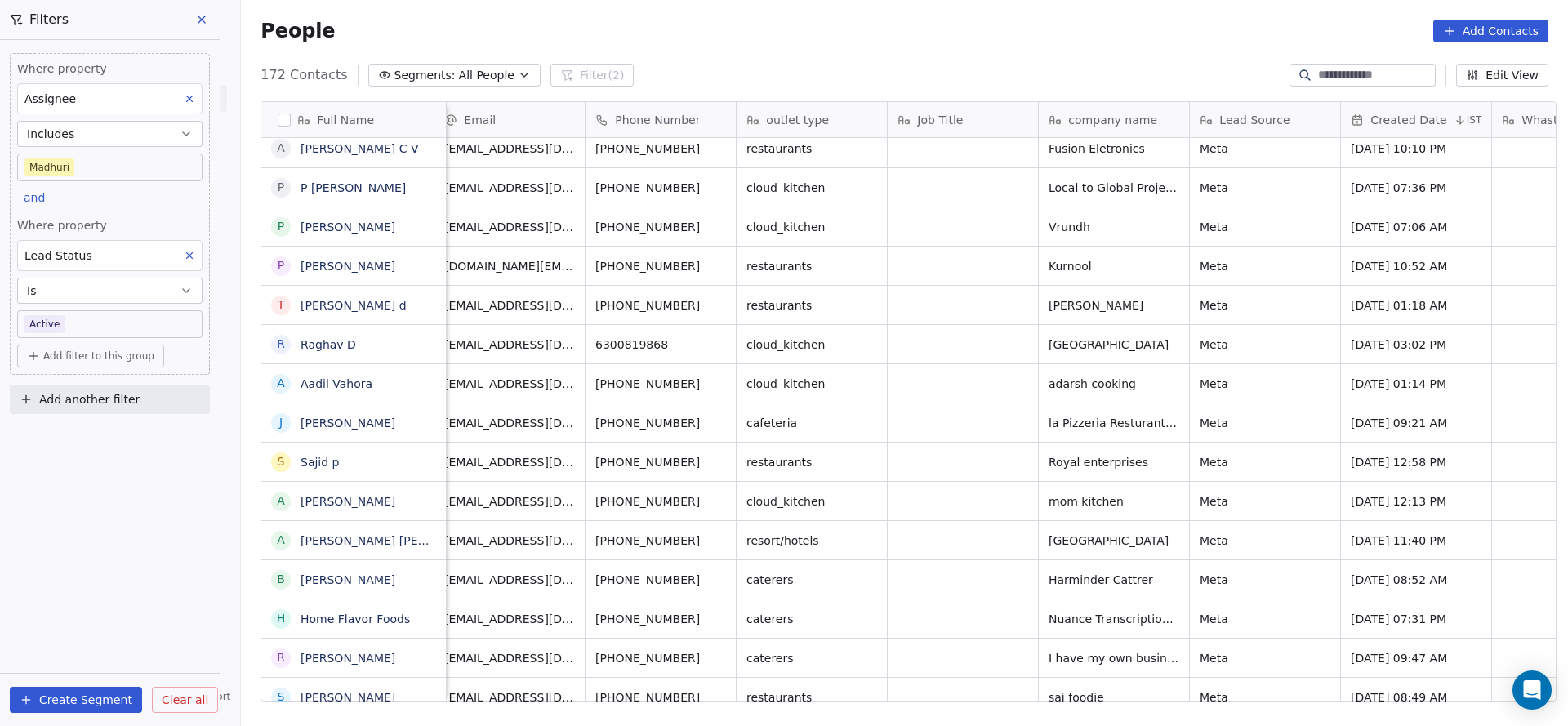
scroll to position [0, 0]
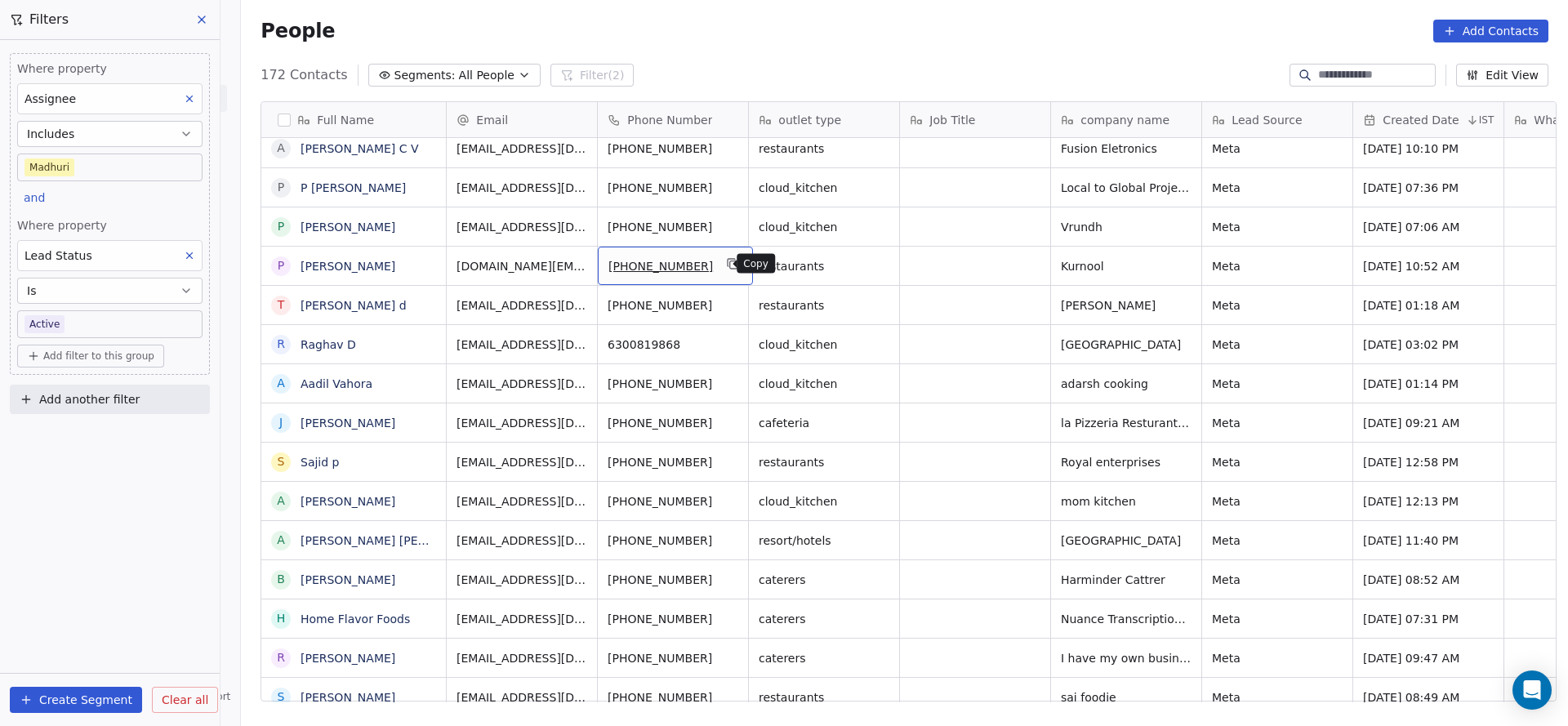
click at [727, 264] on icon "grid" at bounding box center [733, 263] width 13 height 13
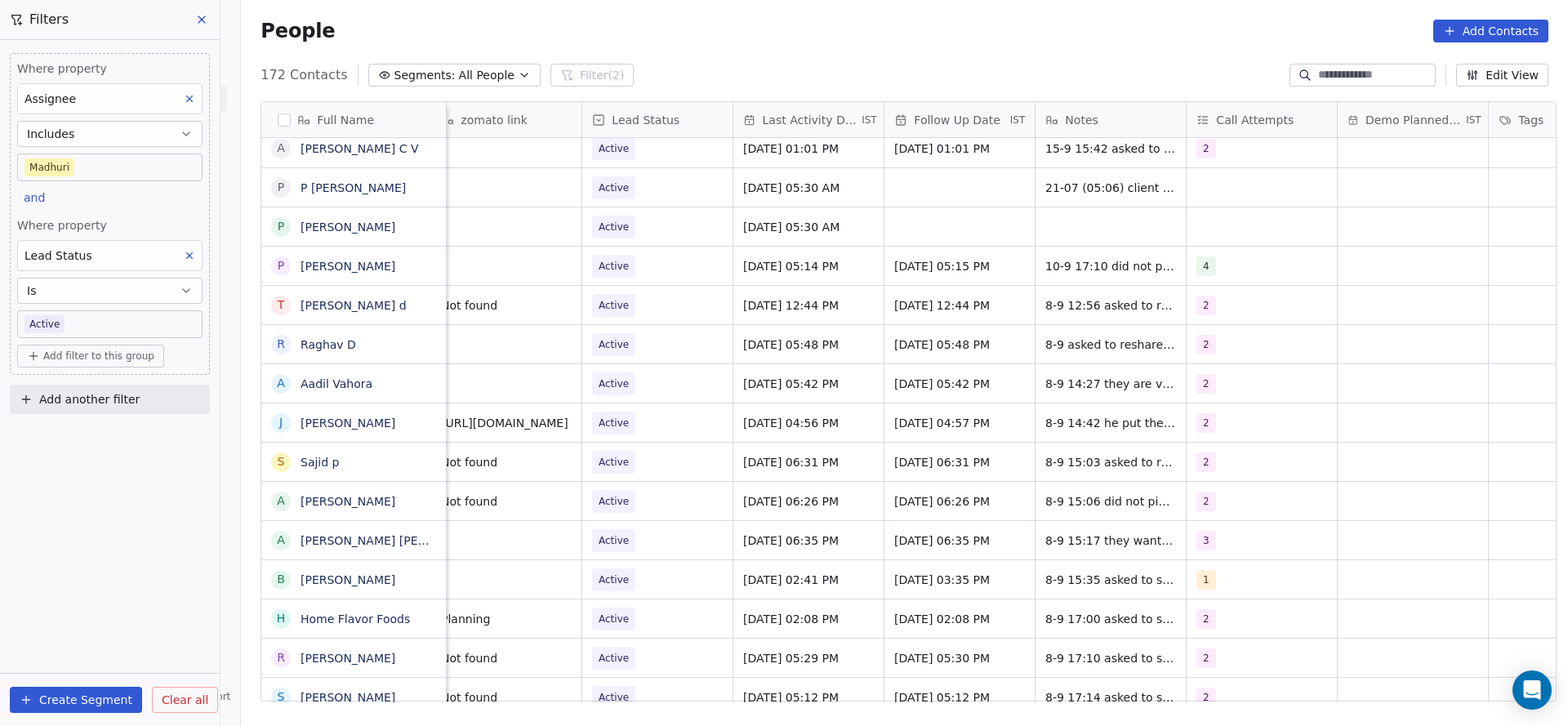
scroll to position [0, 2062]
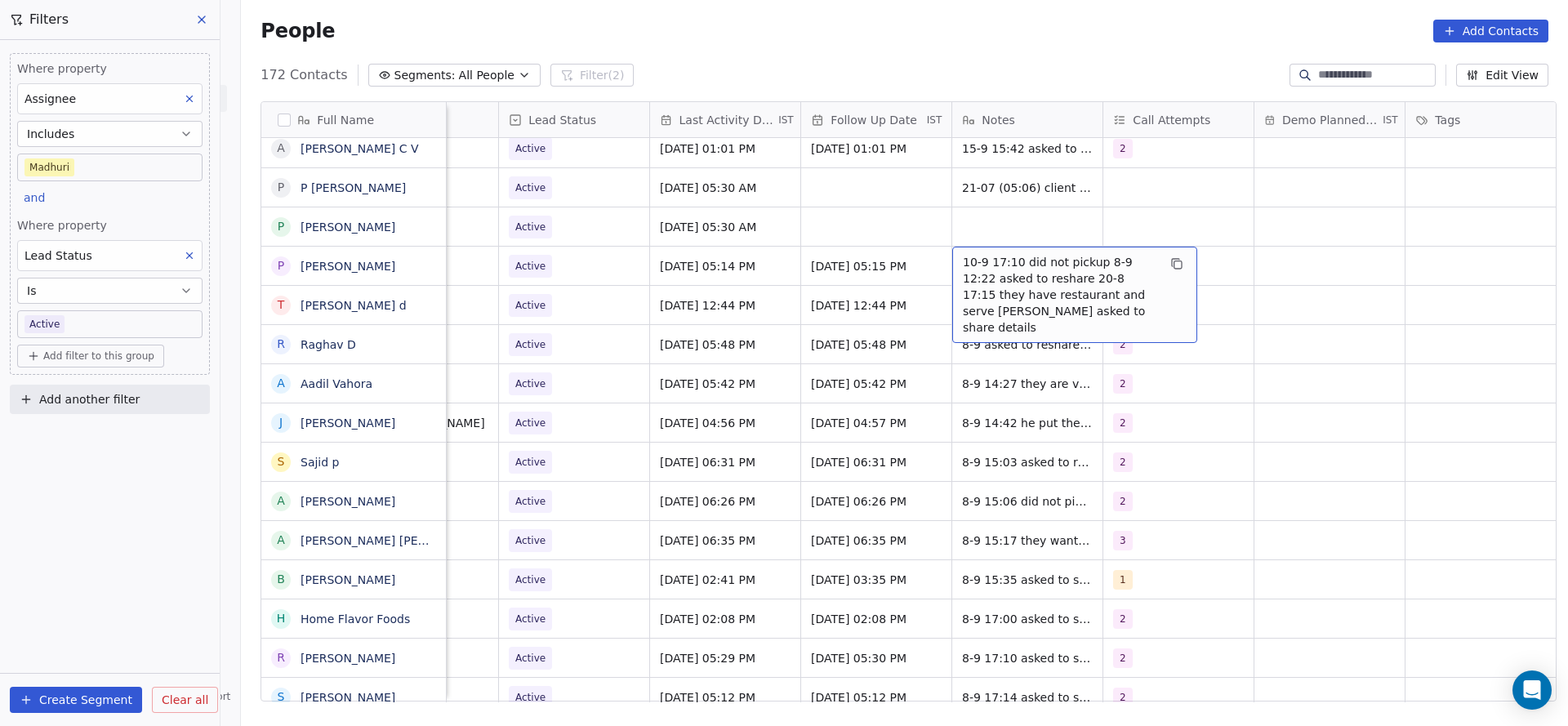
click at [995, 254] on span "10-9 17:10 did not pickup 8-9 12:22 asked to reshare 20-8 17:15 they have resta…" at bounding box center [1060, 294] width 194 height 82
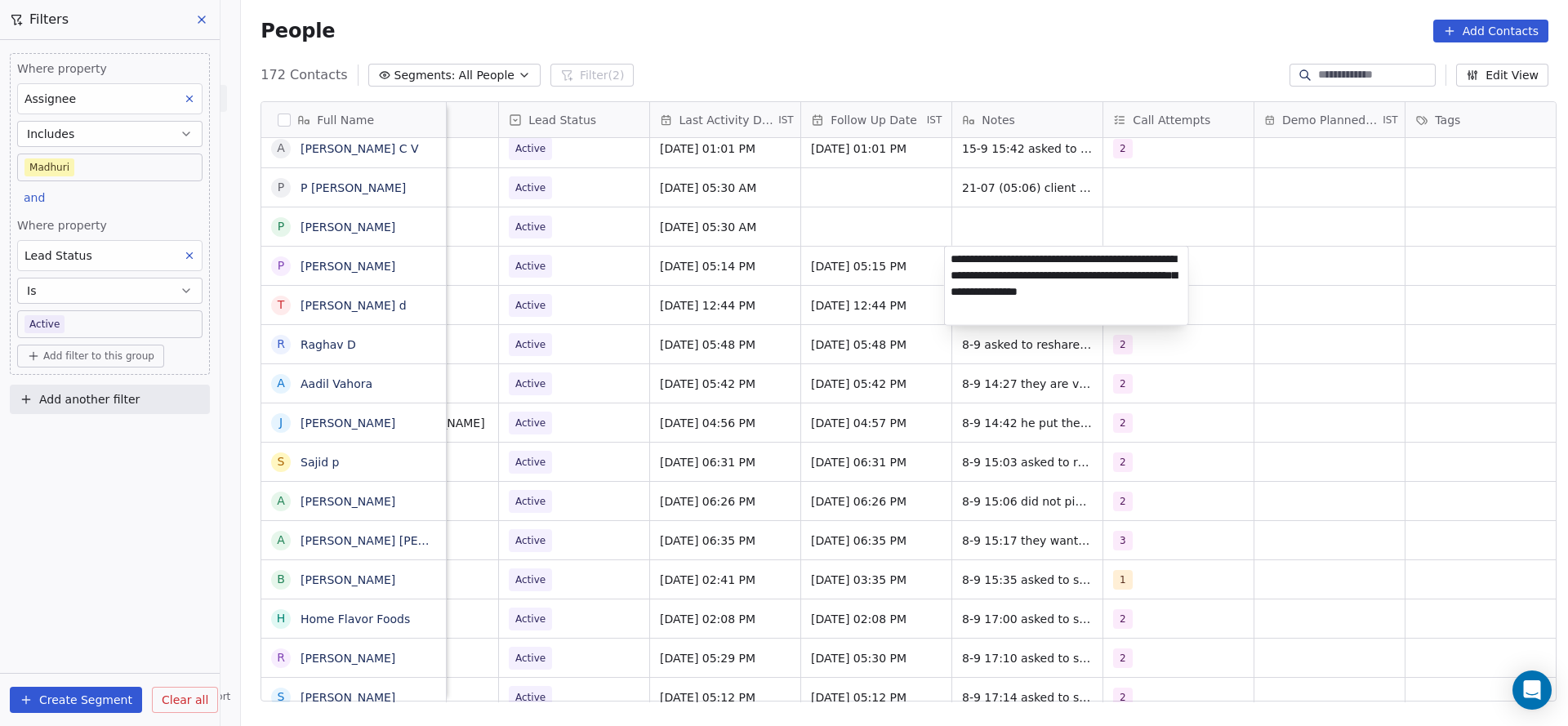
click at [953, 255] on textarea "**********" at bounding box center [1066, 285] width 243 height 78
type textarea "**********"
click at [595, 399] on html "On2Cook India Pvt. Ltd. Contacts People Marketing Workflows Campaigns Sales Pip…" at bounding box center [784, 363] width 1568 height 726
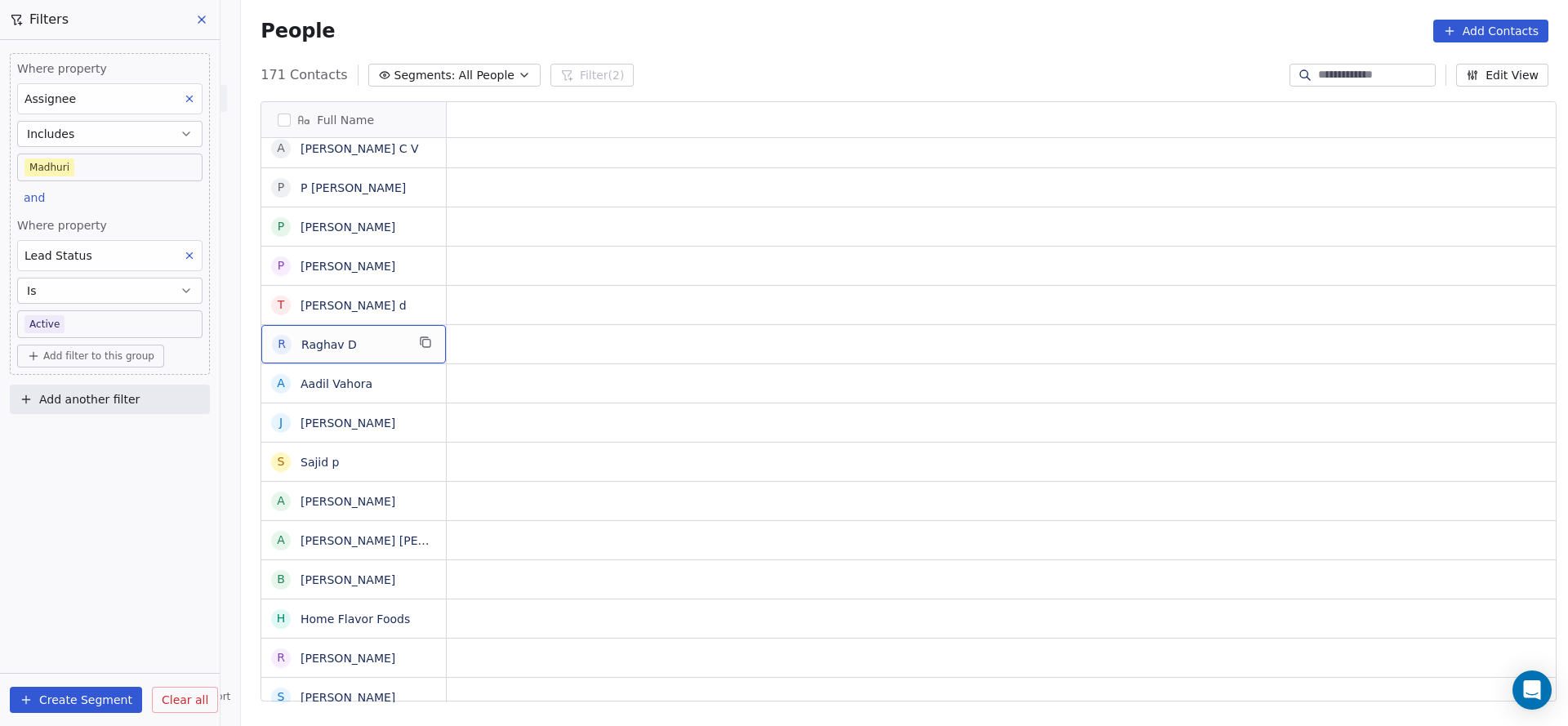
scroll to position [0, 0]
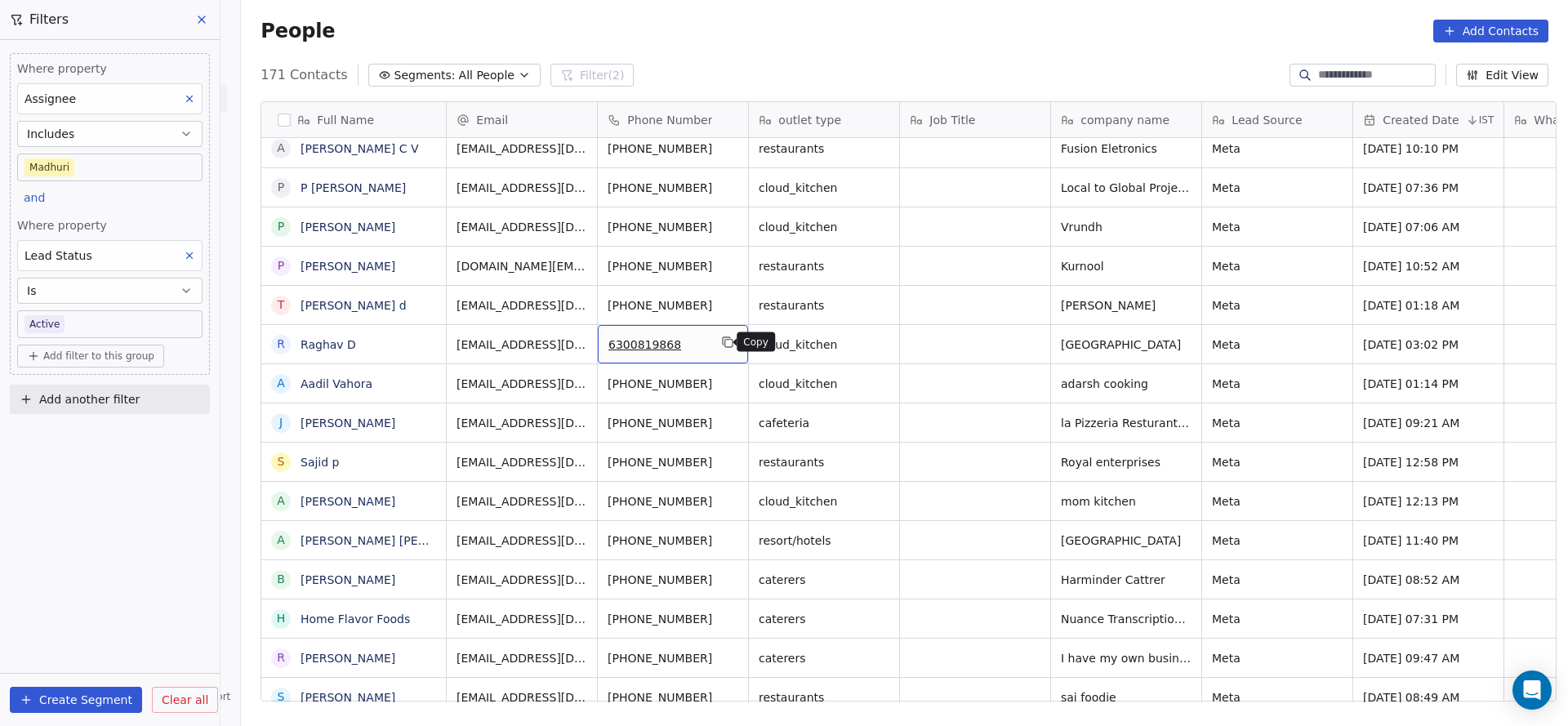
click at [721, 341] on icon "grid" at bounding box center [727, 341] width 13 height 13
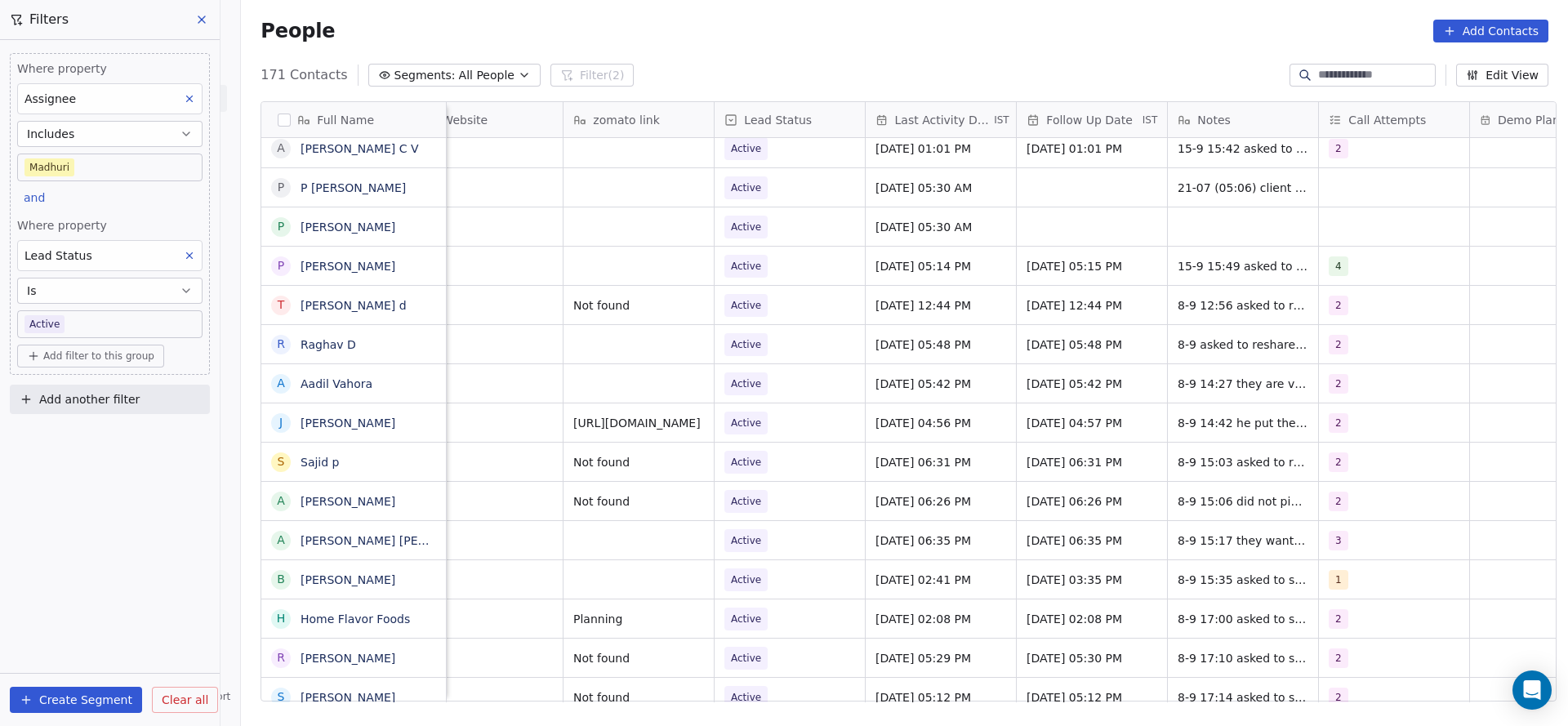
scroll to position [0, 2120]
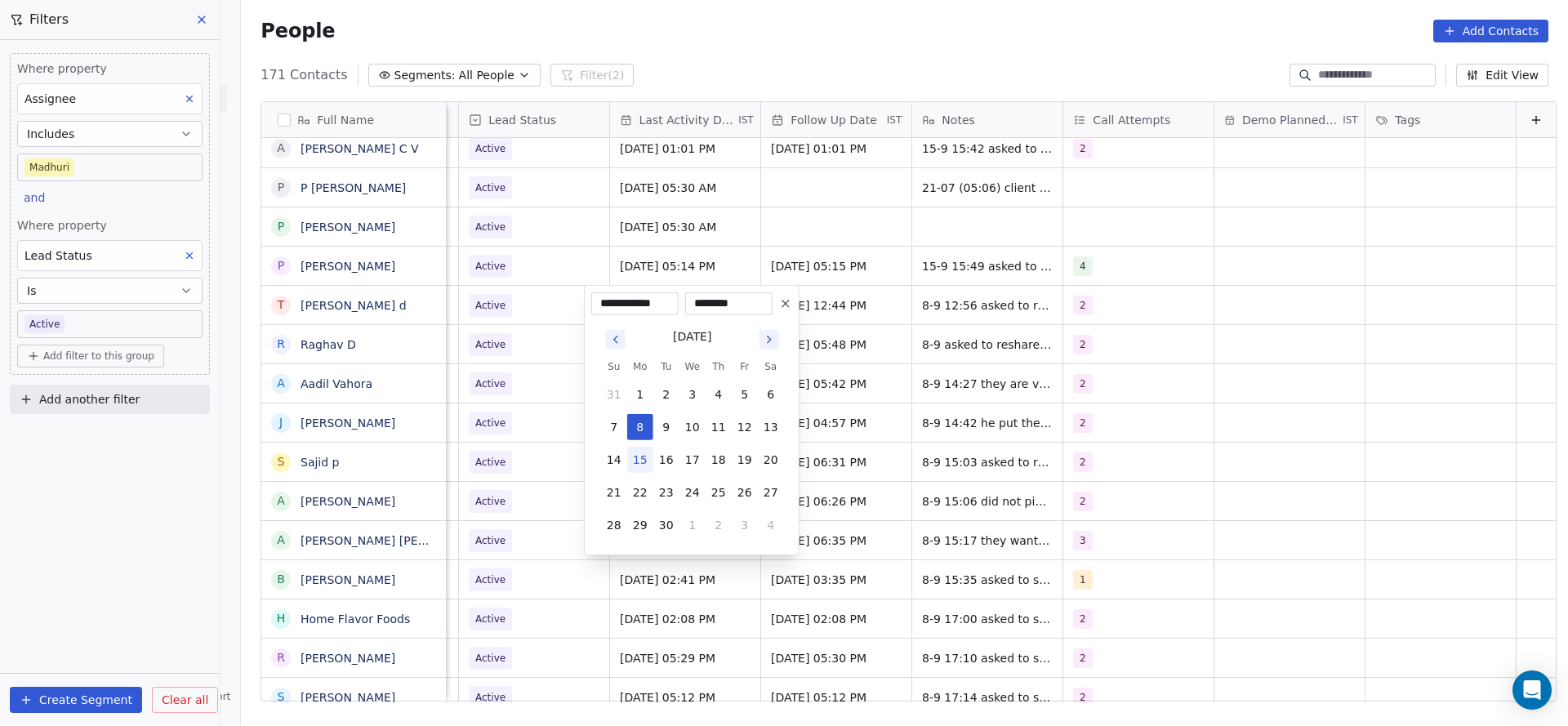
click at [639, 465] on button "15" at bounding box center [640, 460] width 26 height 26
type input "**********"
click at [561, 405] on html "On2Cook India Pvt. Ltd. Contacts People Marketing Workflows Campaigns Sales Pip…" at bounding box center [784, 363] width 1568 height 726
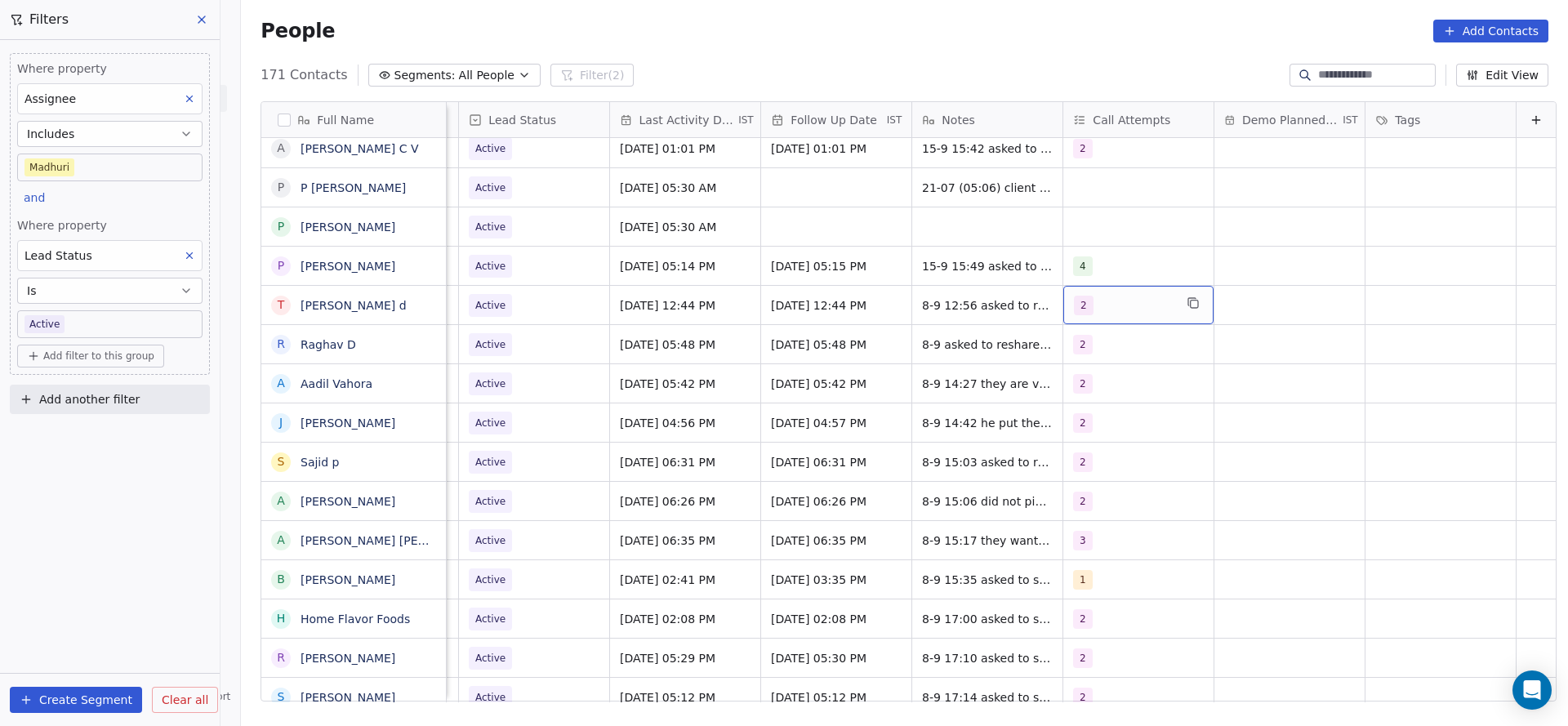
click at [1107, 306] on div "2" at bounding box center [1123, 305] width 99 height 19
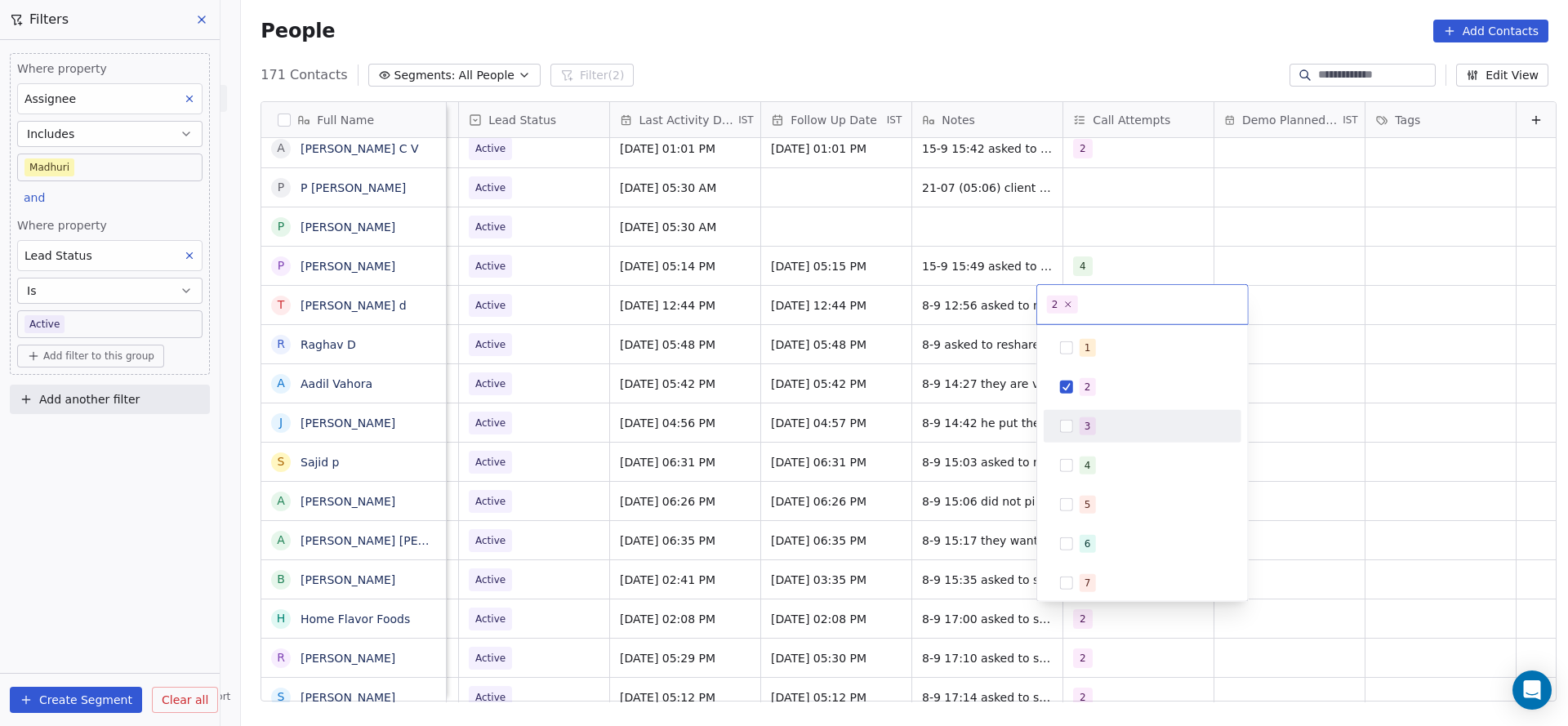
click at [1068, 415] on div "3" at bounding box center [1142, 427] width 184 height 26
click at [1073, 382] on div "2" at bounding box center [1142, 387] width 184 height 26
click at [977, 422] on html "On2Cook India Pvt. Ltd. Contacts People Marketing Workflows Campaigns Sales Pip…" at bounding box center [784, 363] width 1568 height 726
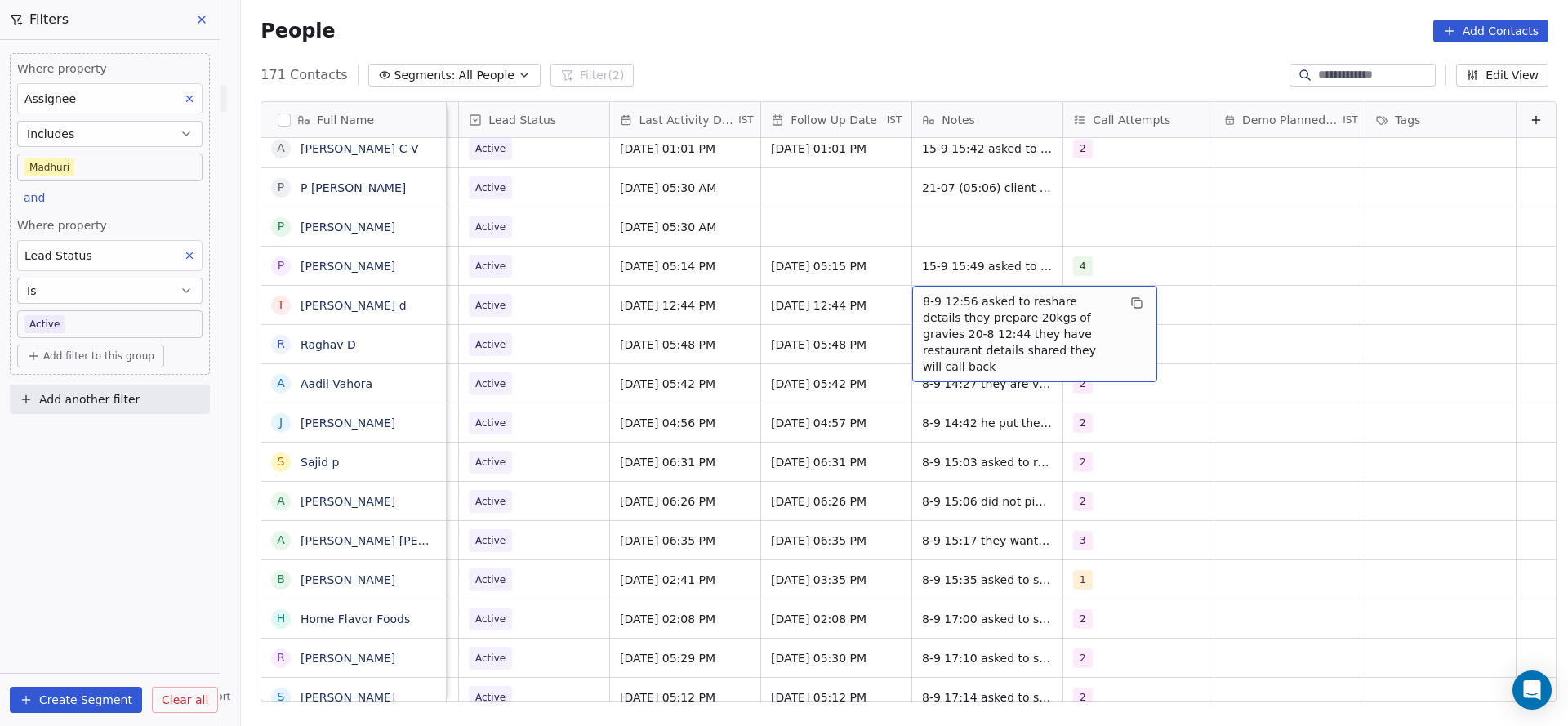
click at [923, 313] on span "8-9 12:56 asked to reshare details they prepare 20kgs of gravies 20-8 12:44 the…" at bounding box center [1019, 334] width 194 height 82
click at [912, 298] on div "8-9 12:56 asked to reshare details they prepare 20kgs of gravies 20-8 12:44 the…" at bounding box center [1034, 334] width 245 height 97
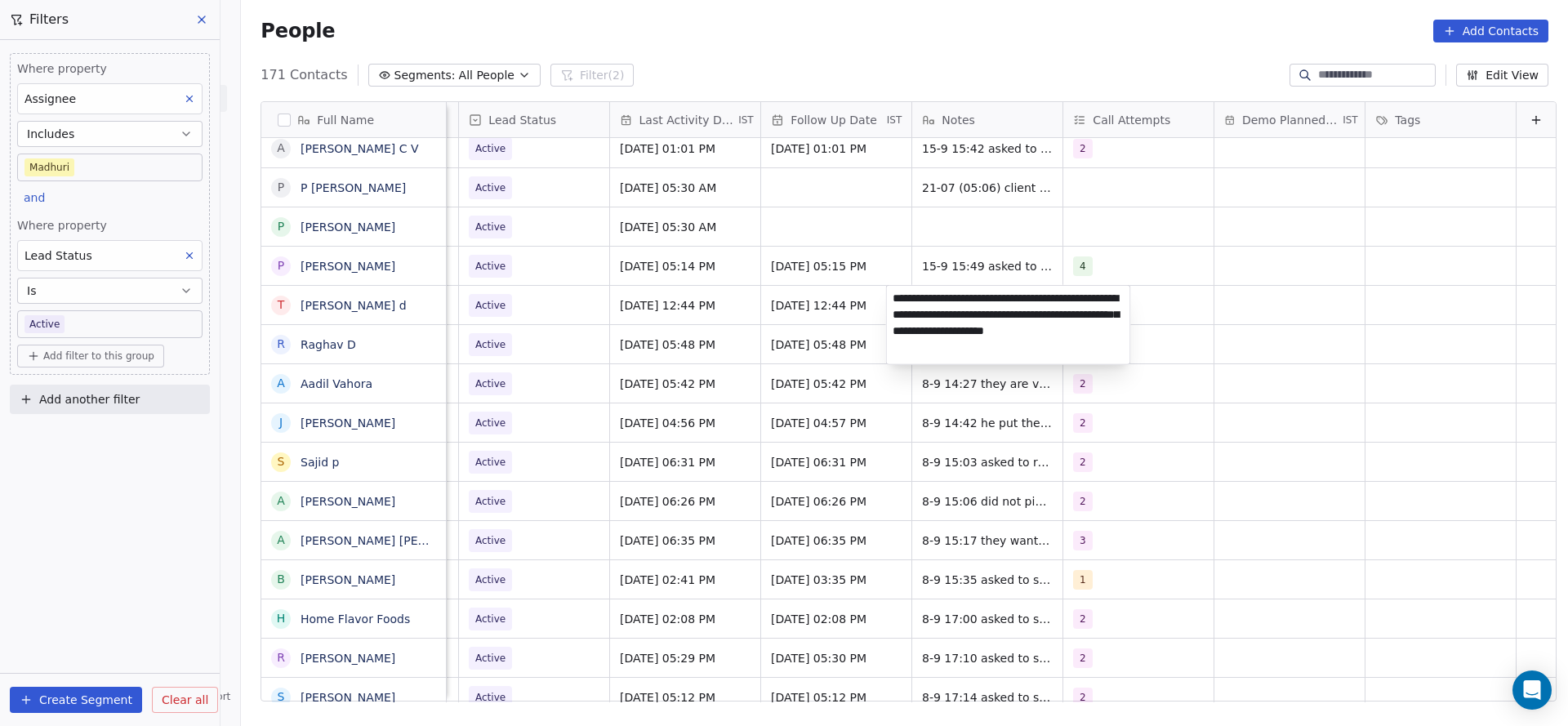
click at [808, 345] on html "On2Cook India Pvt. Ltd. Contacts People Marketing Workflows Campaigns Sales Pip…" at bounding box center [784, 363] width 1568 height 726
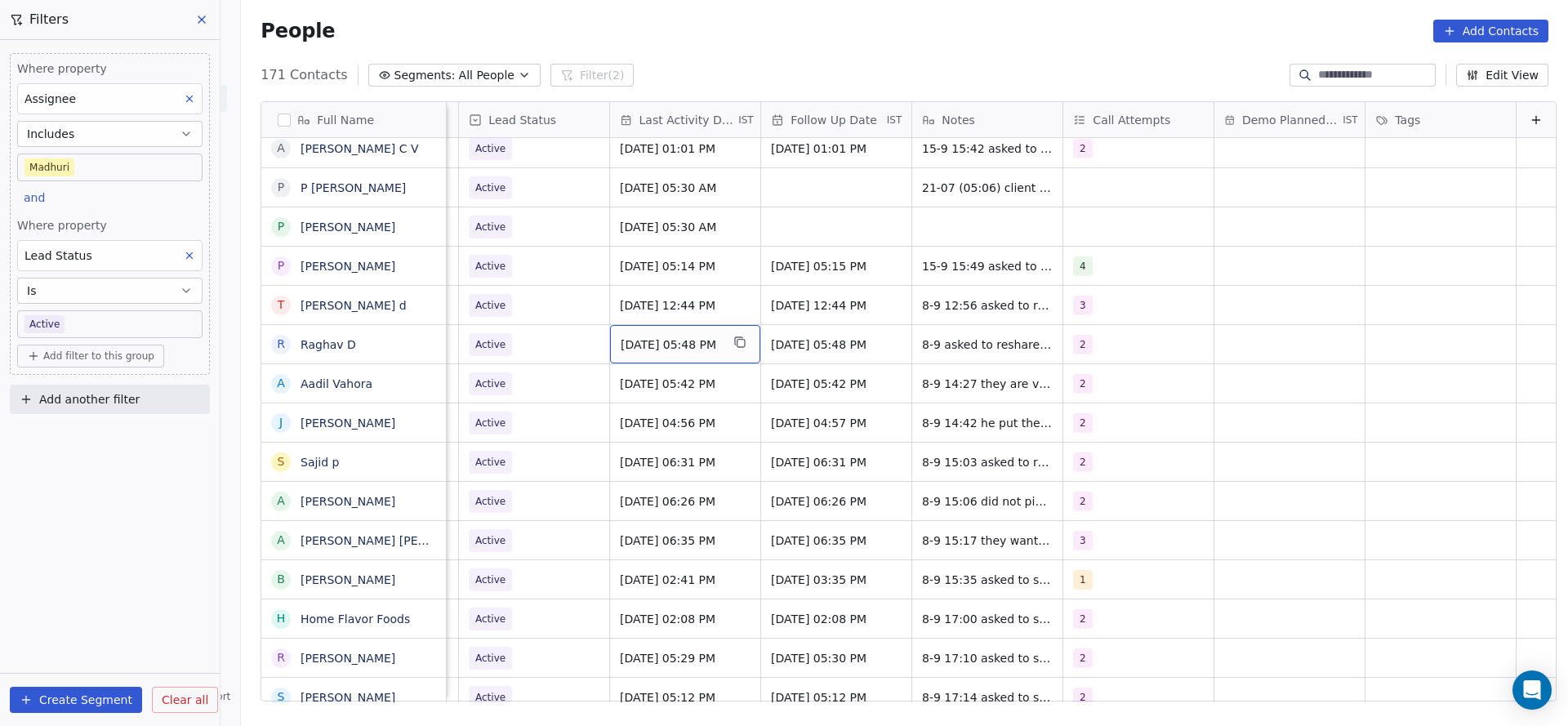
click at [634, 328] on div "[DATE] 05:48 PM" at bounding box center [685, 344] width 150 height 39
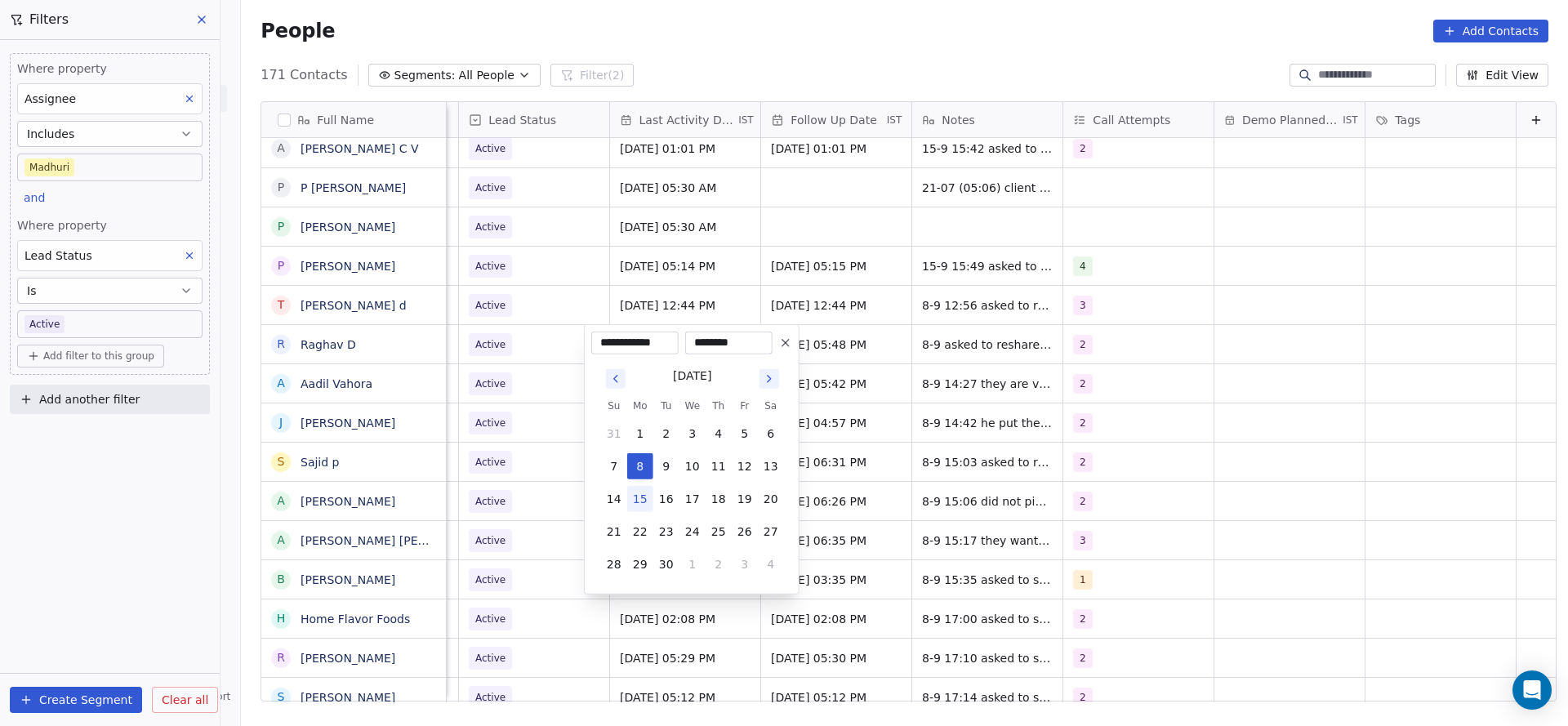
click at [634, 501] on button "15" at bounding box center [640, 499] width 26 height 26
click at [644, 466] on button "8" at bounding box center [640, 466] width 26 height 26
type input "**********"
drag, startPoint x: 529, startPoint y: 467, endPoint x: 622, endPoint y: 313, distance: 179.9
click at [529, 466] on html "On2Cook India Pvt. Ltd. Contacts People Marketing Workflows Campaigns Sales Pip…" at bounding box center [784, 363] width 1568 height 726
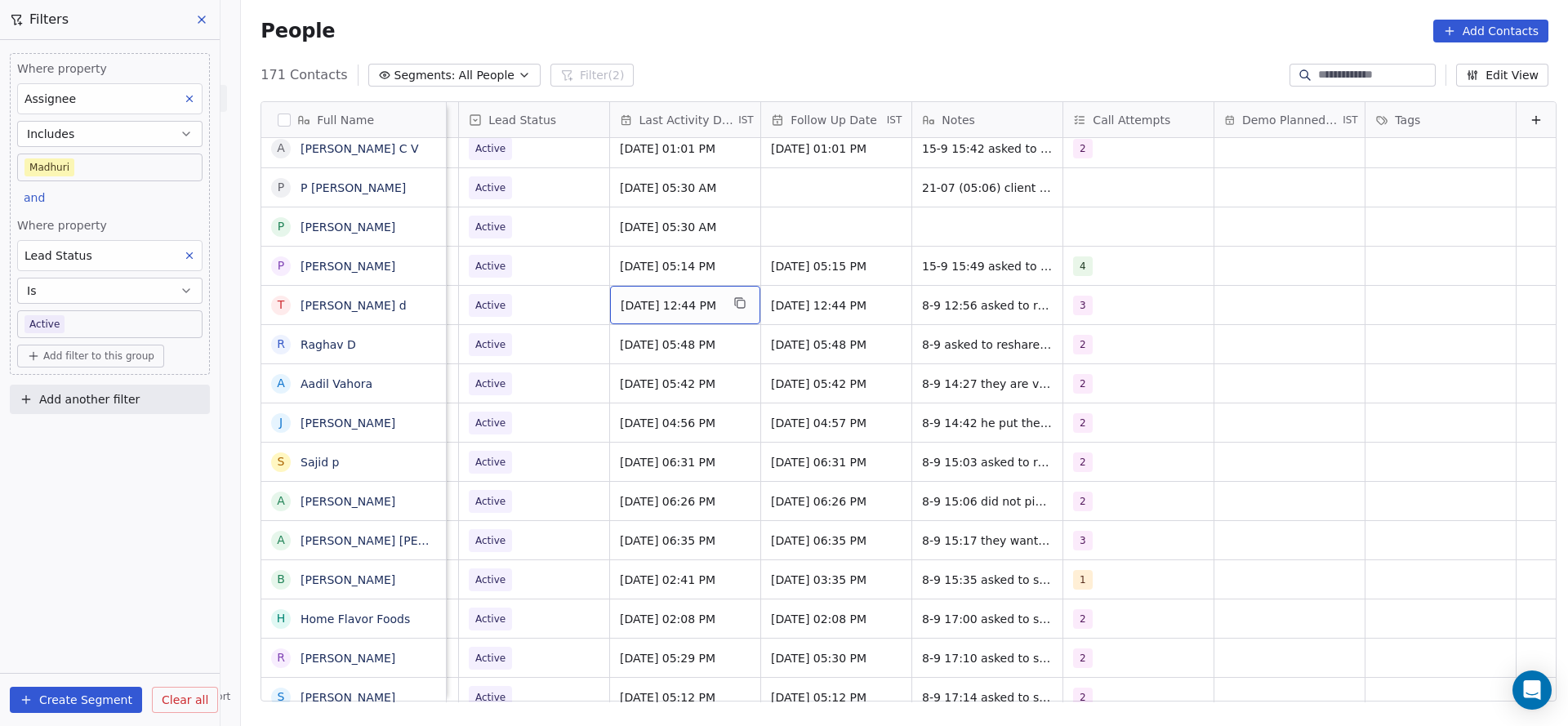
click at [637, 310] on span "[DATE] 12:44 PM" at bounding box center [670, 305] width 99 height 17
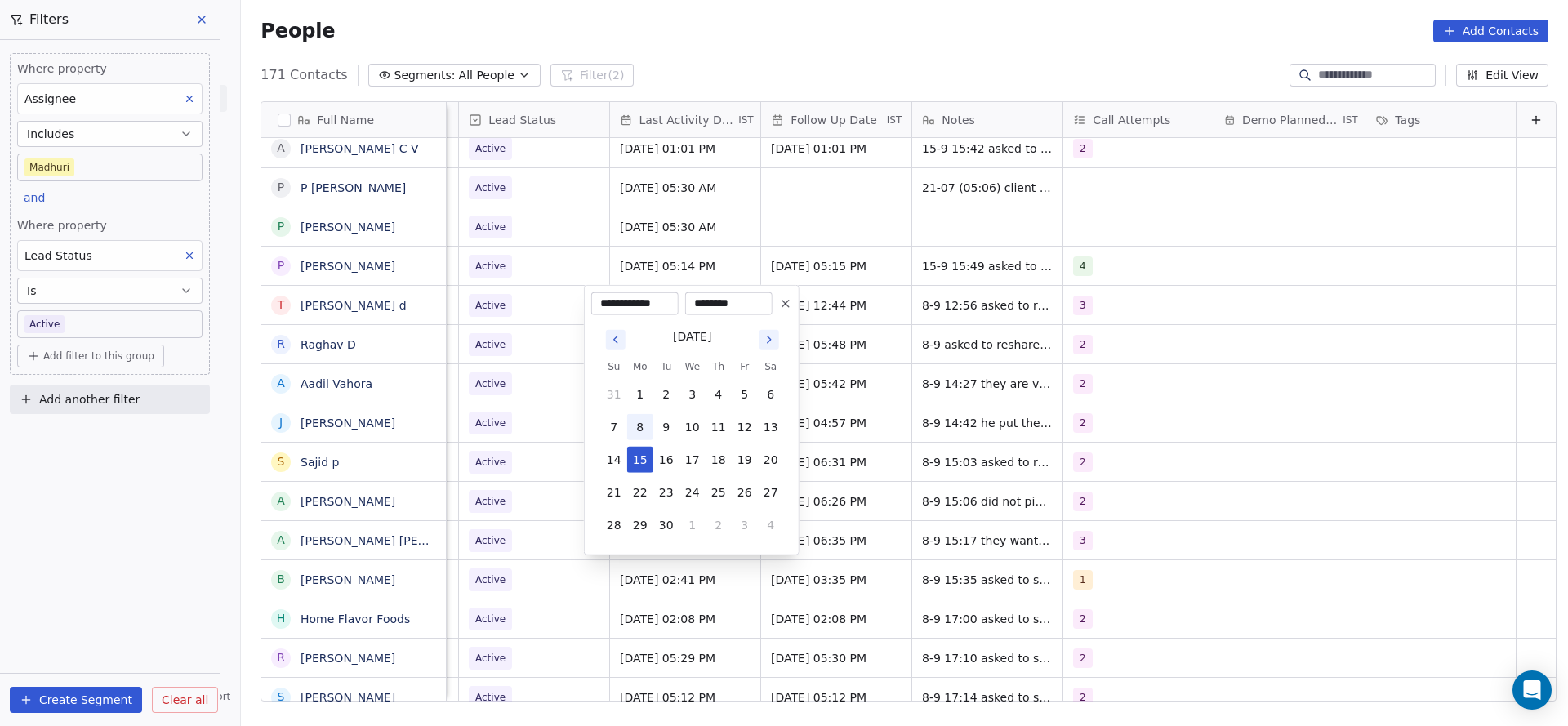
click at [644, 429] on button "8" at bounding box center [640, 428] width 26 height 26
click at [644, 450] on button "15" at bounding box center [640, 460] width 26 height 26
type input "**********"
click at [488, 435] on html "On2Cook India Pvt. Ltd. Contacts People Marketing Workflows Campaigns Sales Pip…" at bounding box center [784, 363] width 1568 height 726
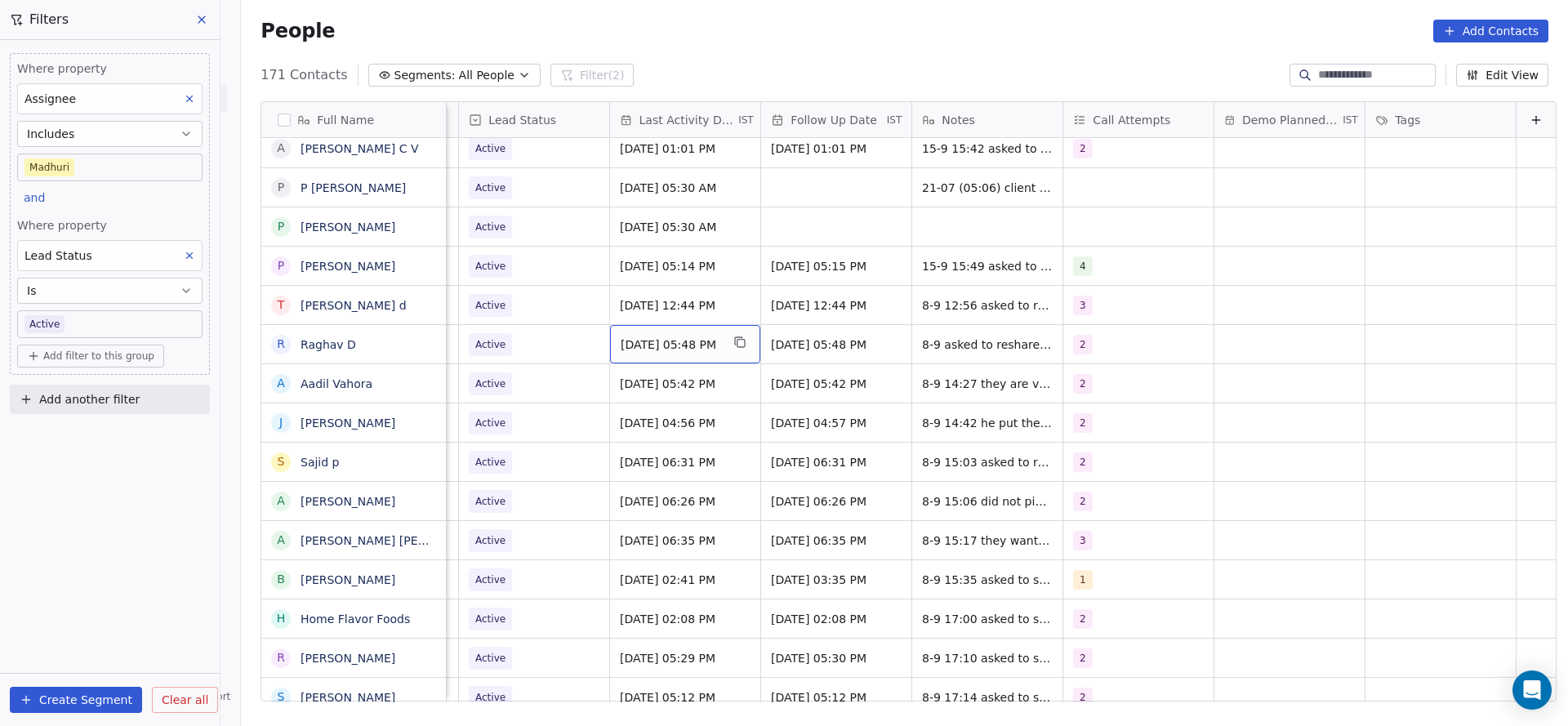
click at [649, 346] on span "[DATE] 05:48 PM" at bounding box center [670, 344] width 99 height 17
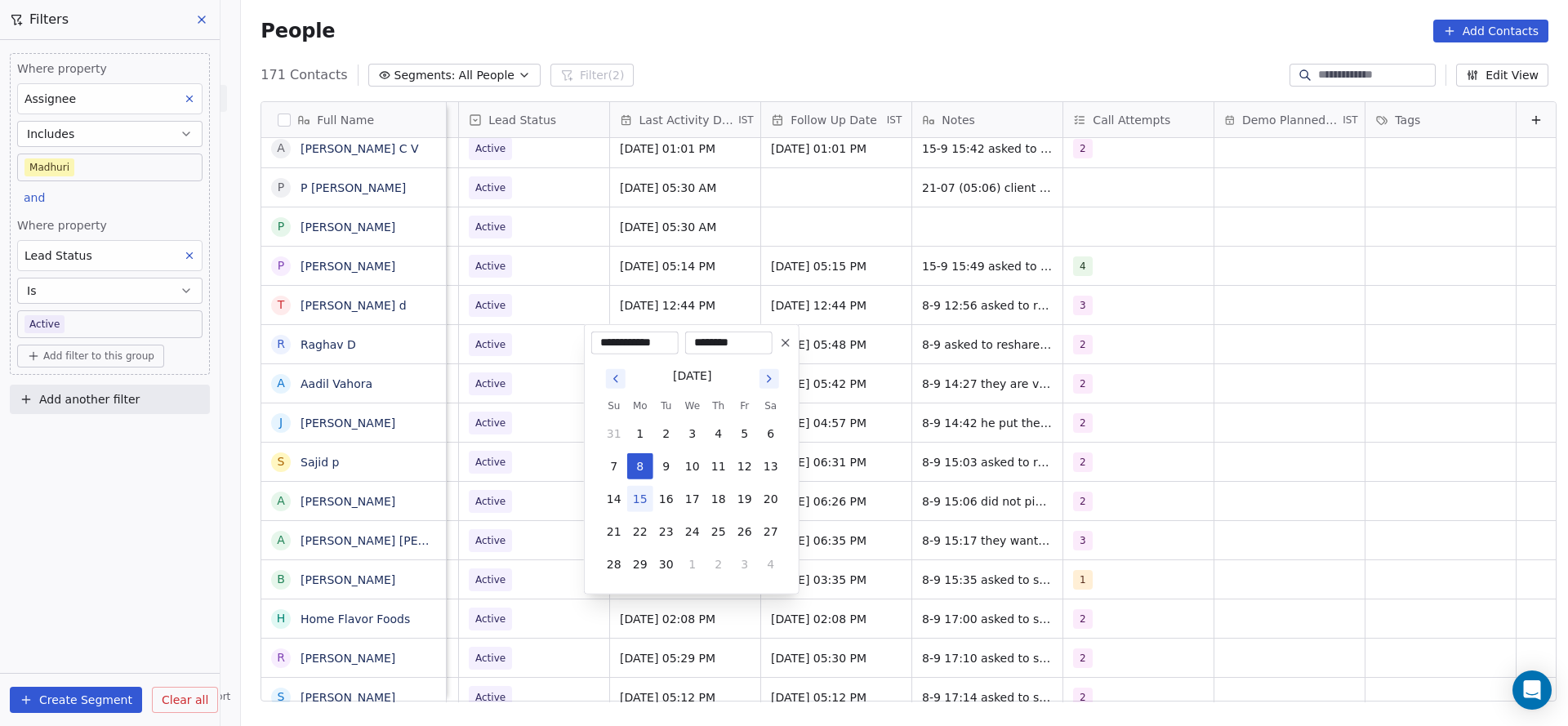
click at [640, 497] on button "15" at bounding box center [640, 499] width 26 height 26
type input "**********"
click at [500, 463] on html "On2Cook India Pvt. Ltd. Contacts People Marketing Workflows Campaigns Sales Pip…" at bounding box center [784, 363] width 1568 height 726
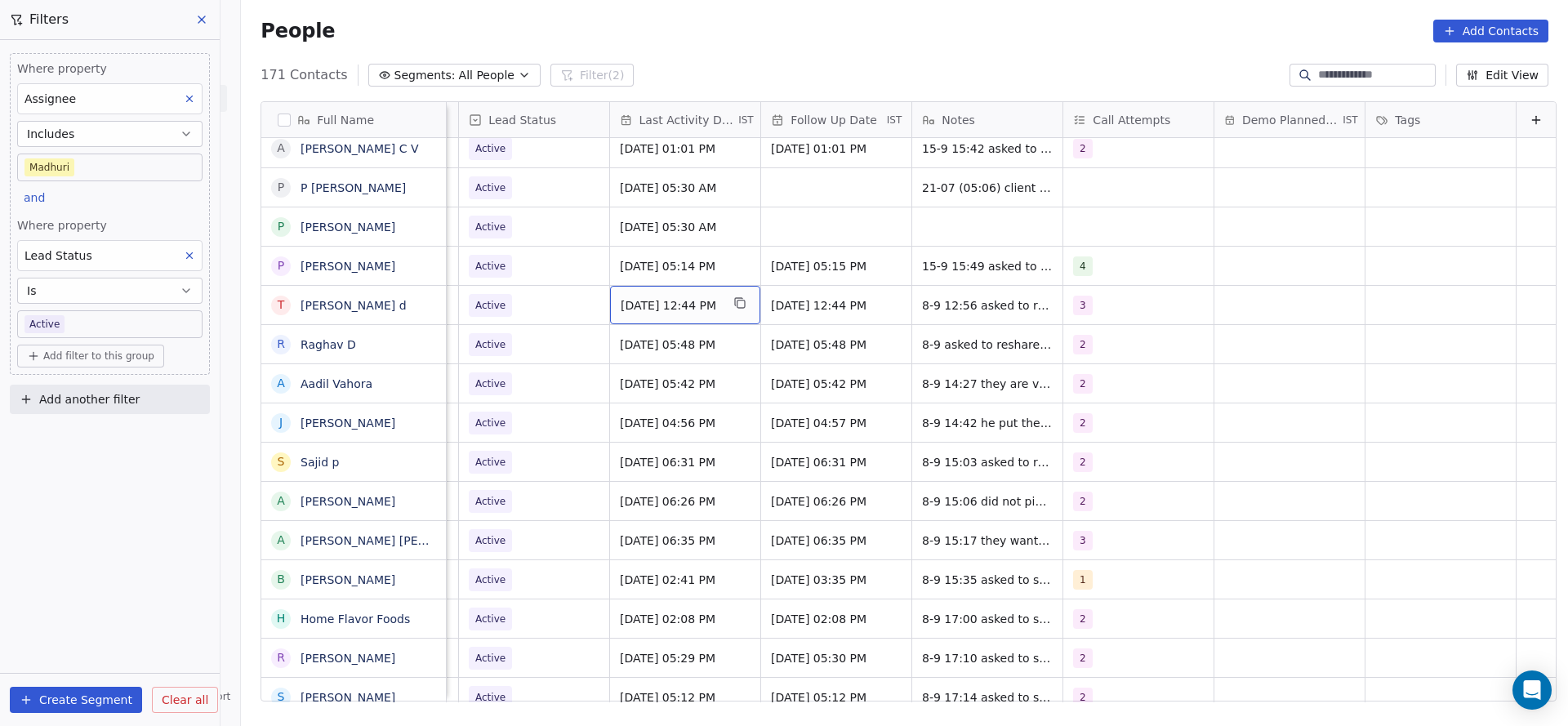
click at [637, 312] on span "[DATE] 12:44 PM" at bounding box center [670, 305] width 99 height 17
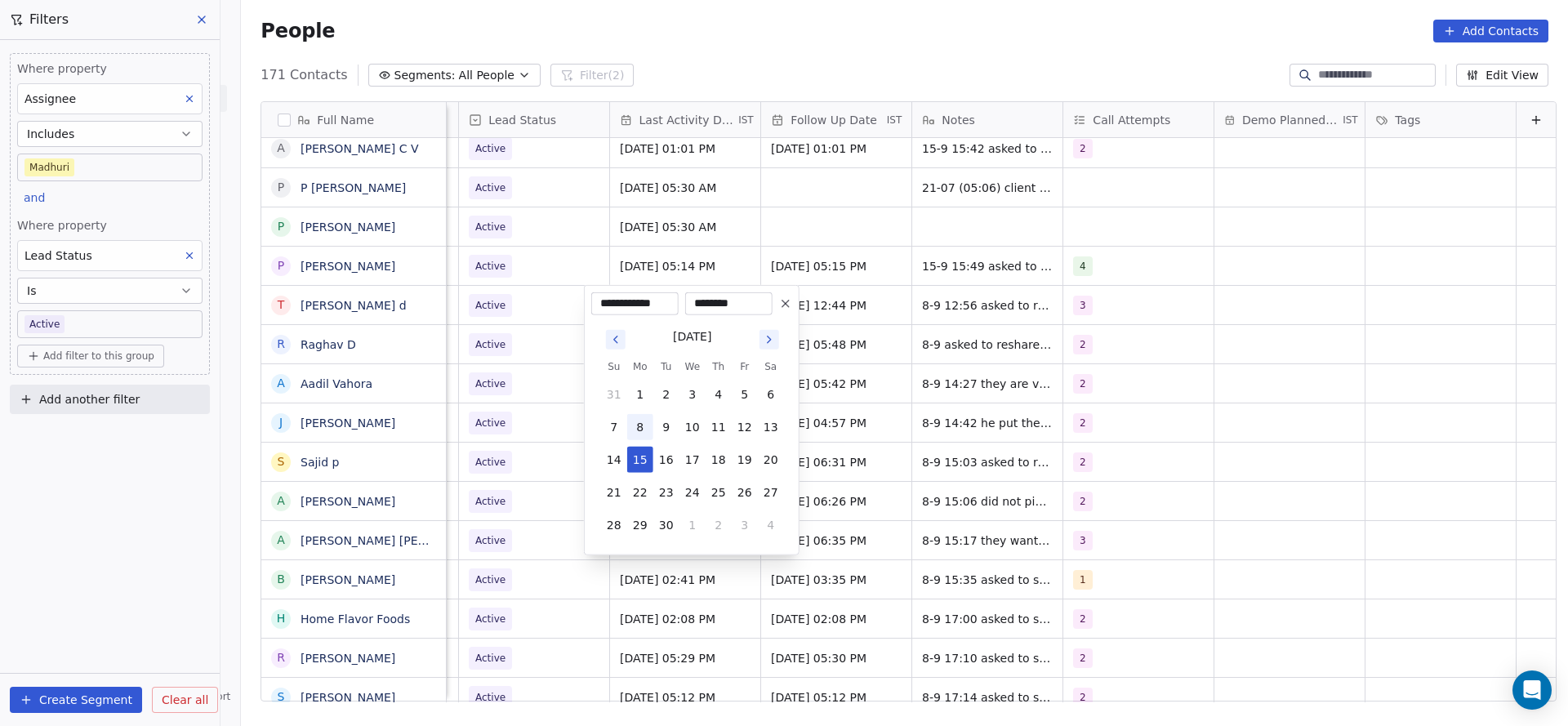
click at [645, 429] on button "8" at bounding box center [640, 428] width 26 height 26
type input "**********"
click at [536, 437] on html "On2Cook India Pvt. Ltd. Contacts People Marketing Workflows Campaigns Sales Pip…" at bounding box center [784, 363] width 1568 height 726
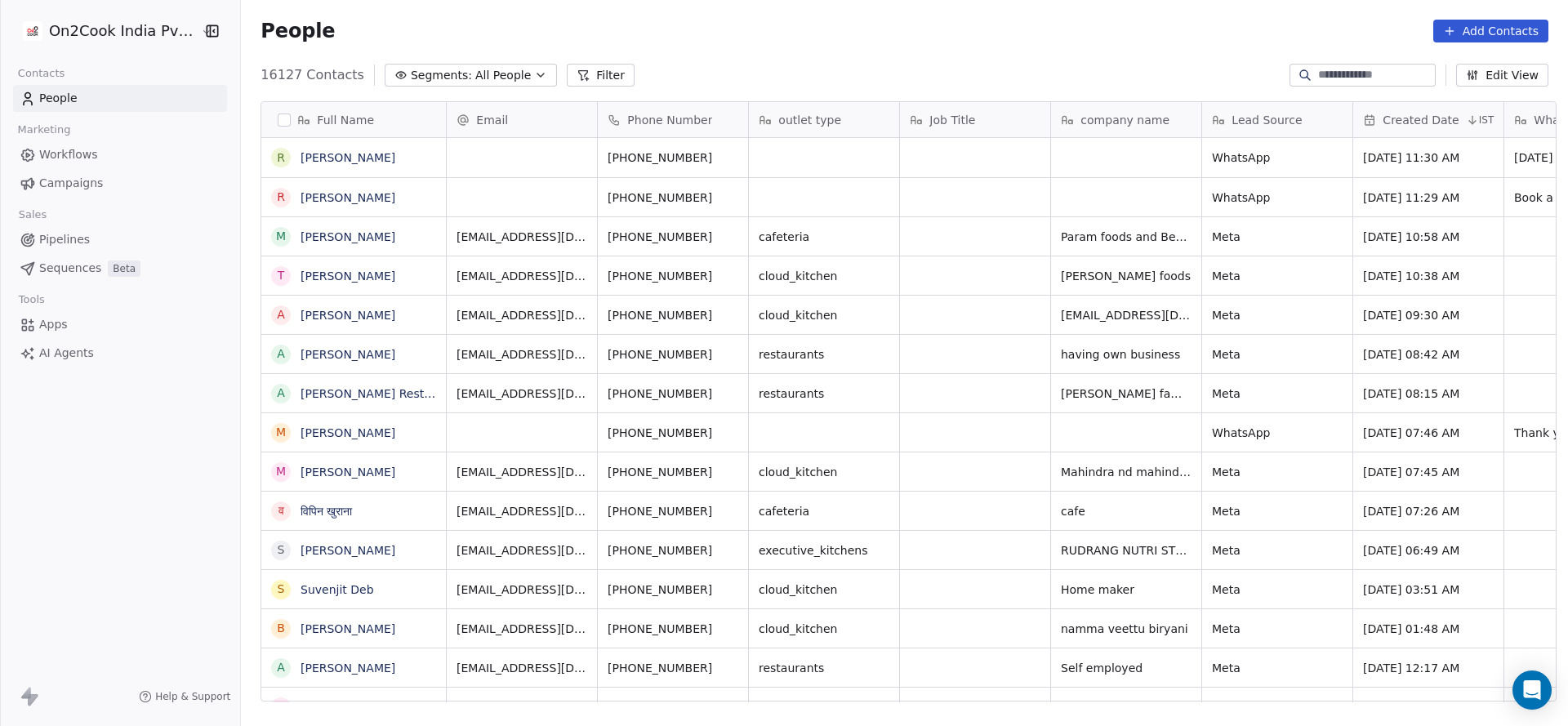
scroll to position [18, 18]
click at [1370, 70] on input at bounding box center [1375, 75] width 114 height 17
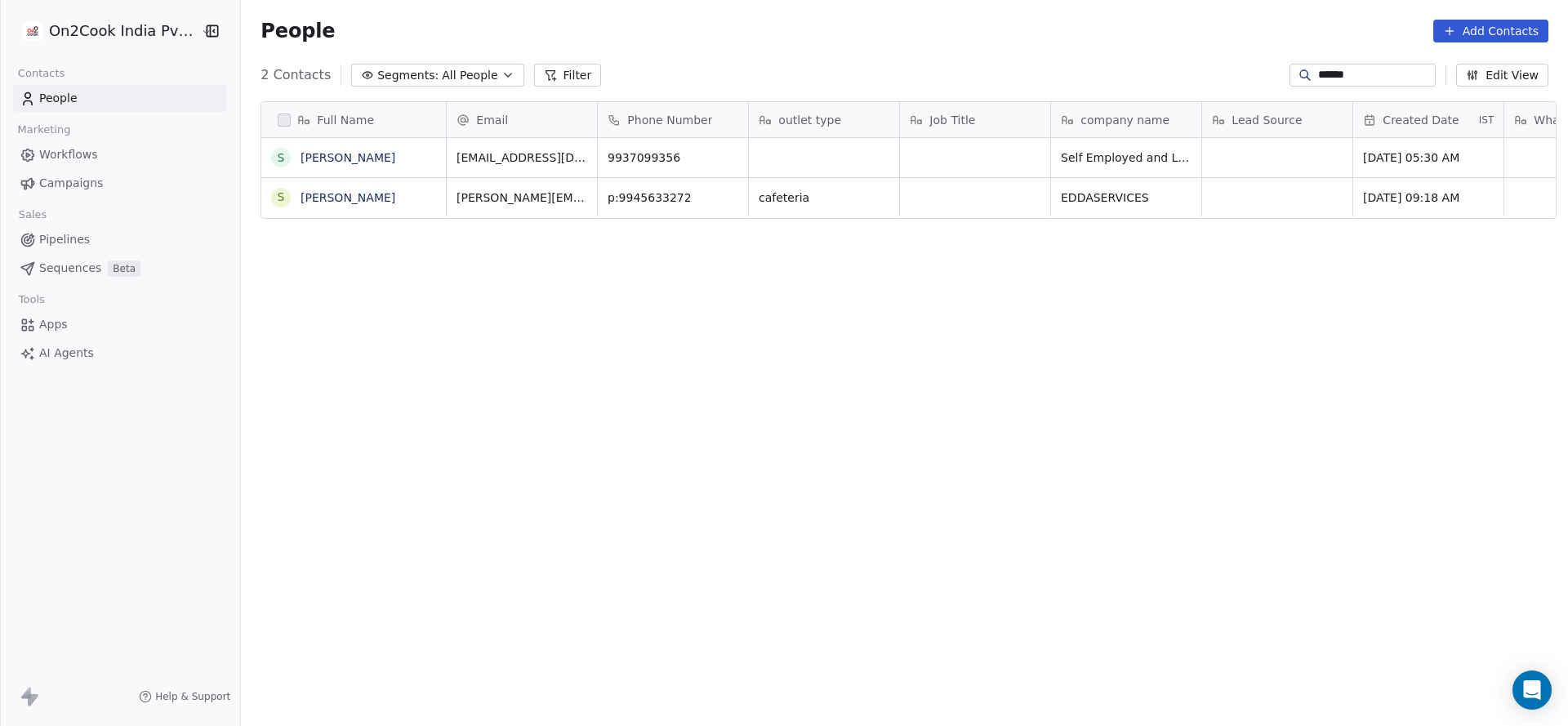
scroll to position [620, 1315]
type input "******"
click at [1335, 75] on input "******" at bounding box center [1375, 75] width 114 height 17
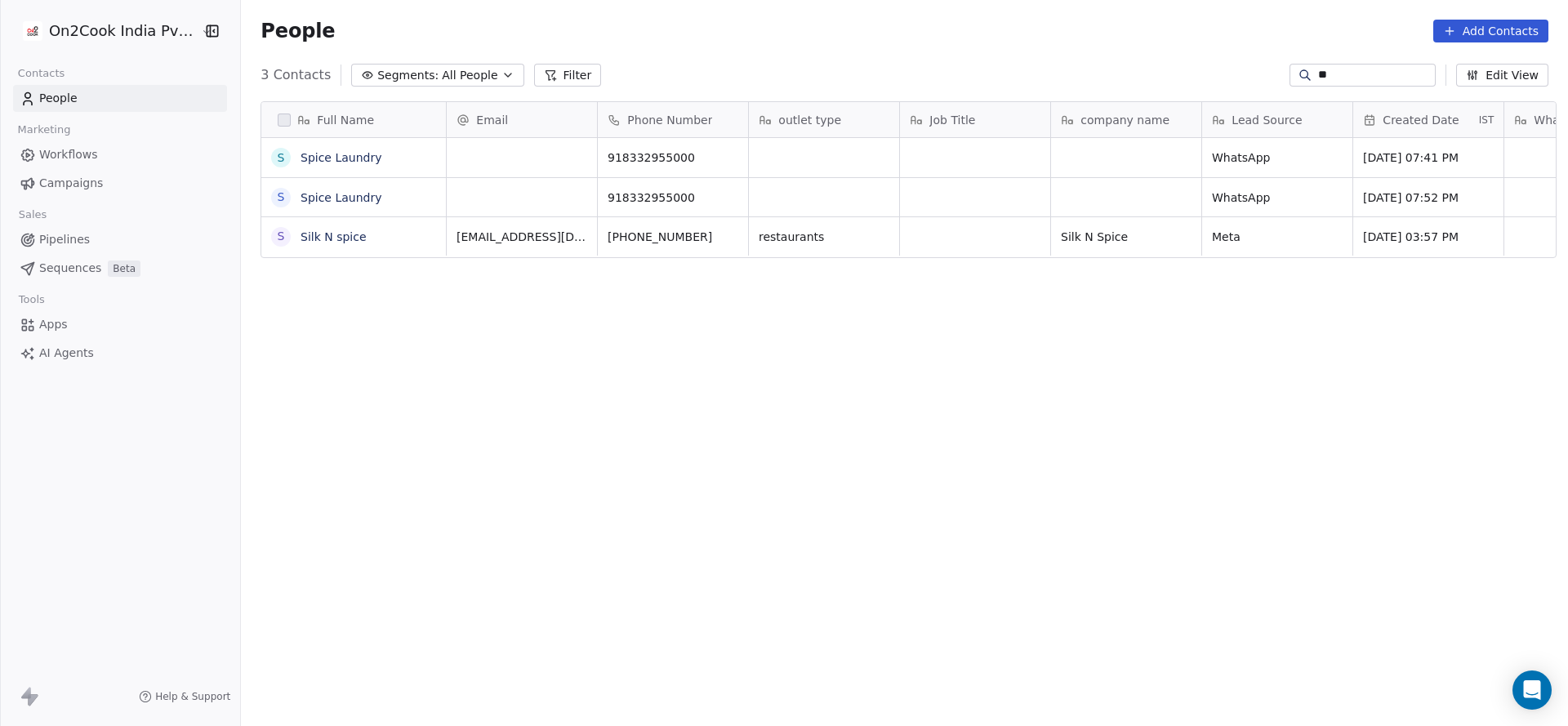
type input "*"
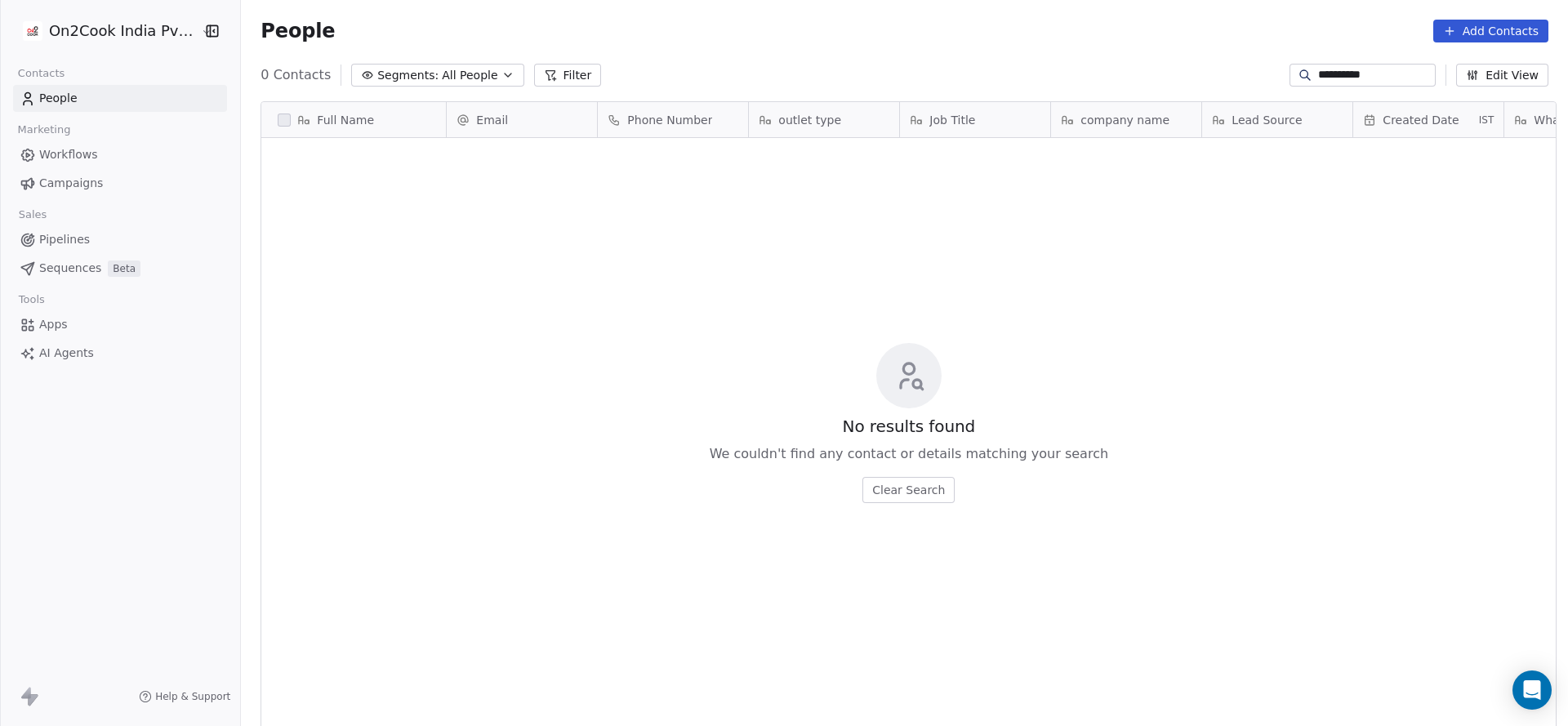
click at [1326, 76] on input "**********" at bounding box center [1375, 75] width 114 height 17
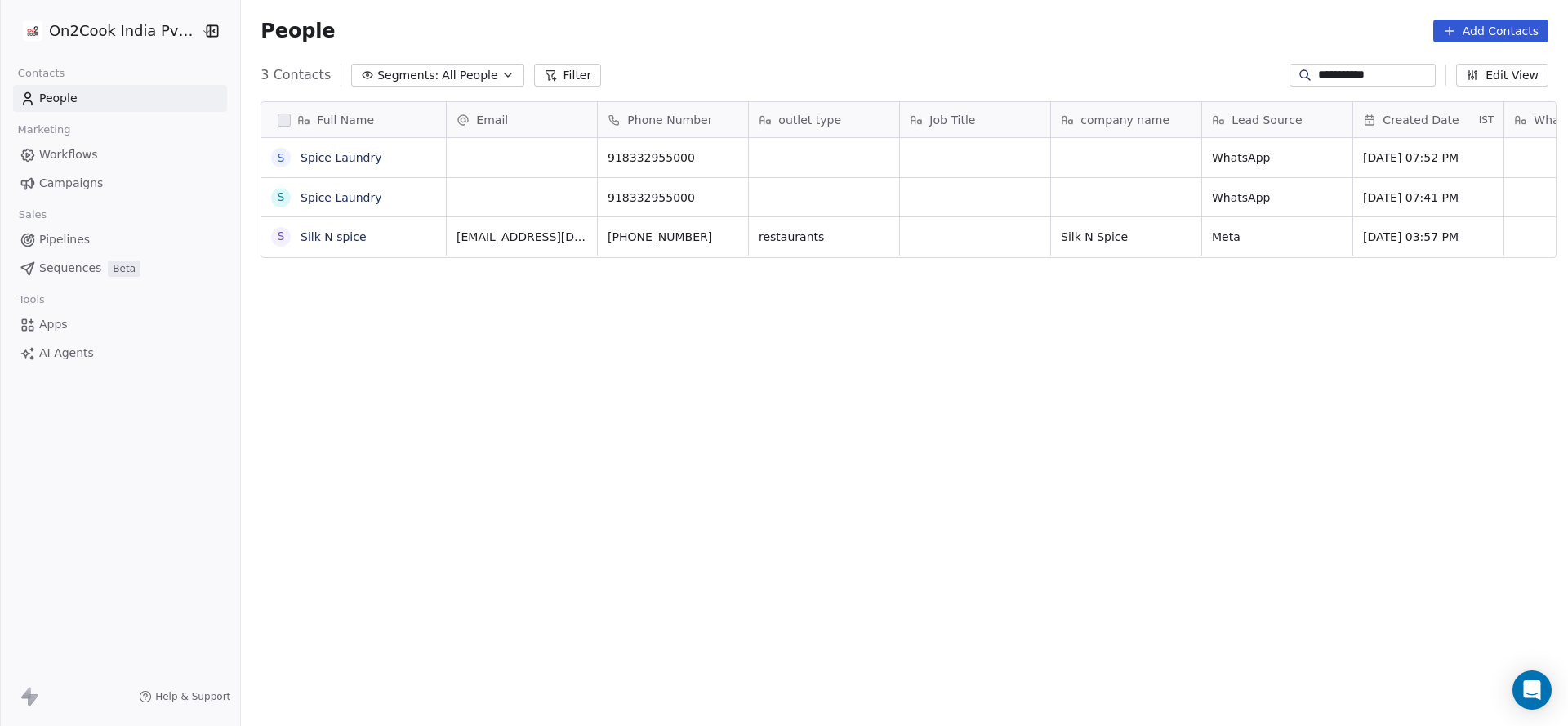
click at [1364, 71] on input "**********" at bounding box center [1375, 75] width 114 height 17
type input "*"
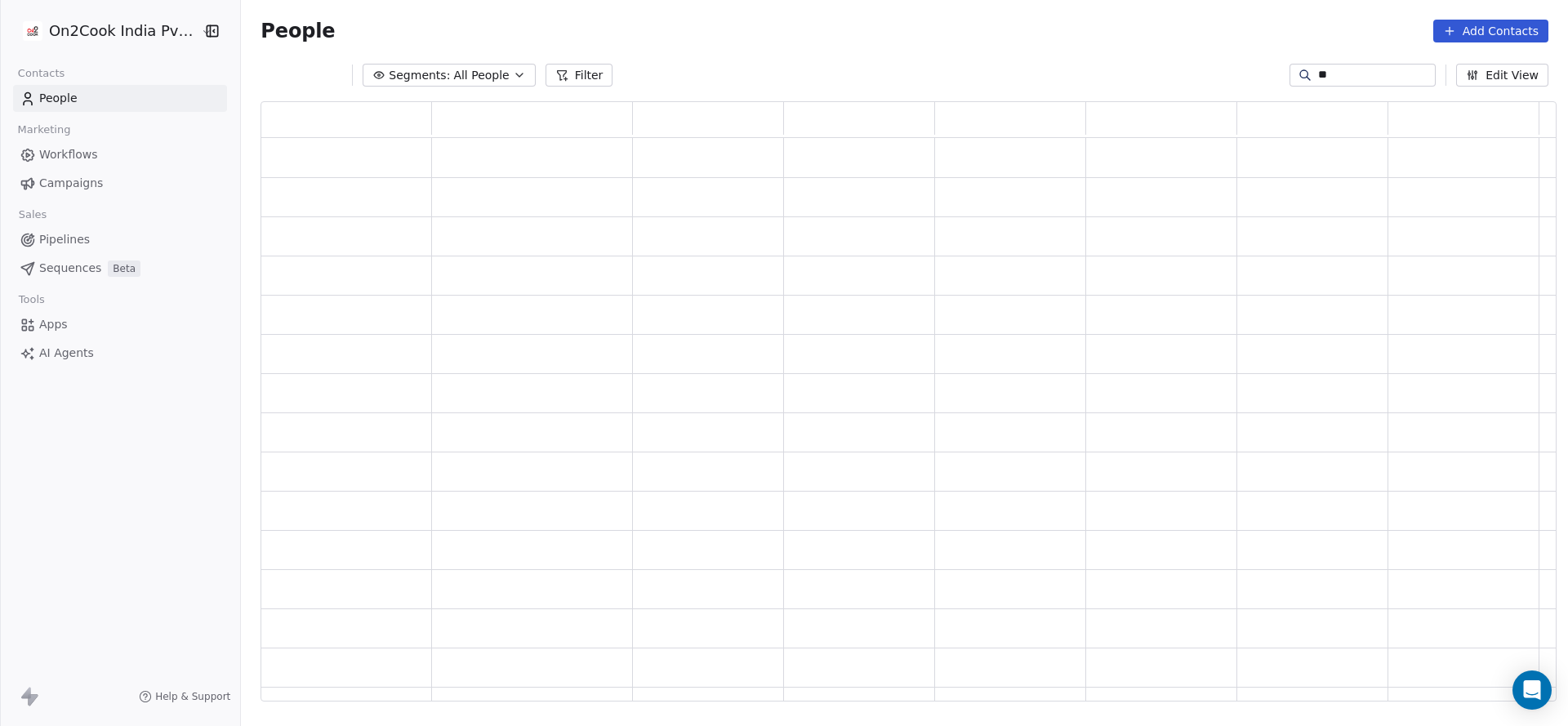
type input "*"
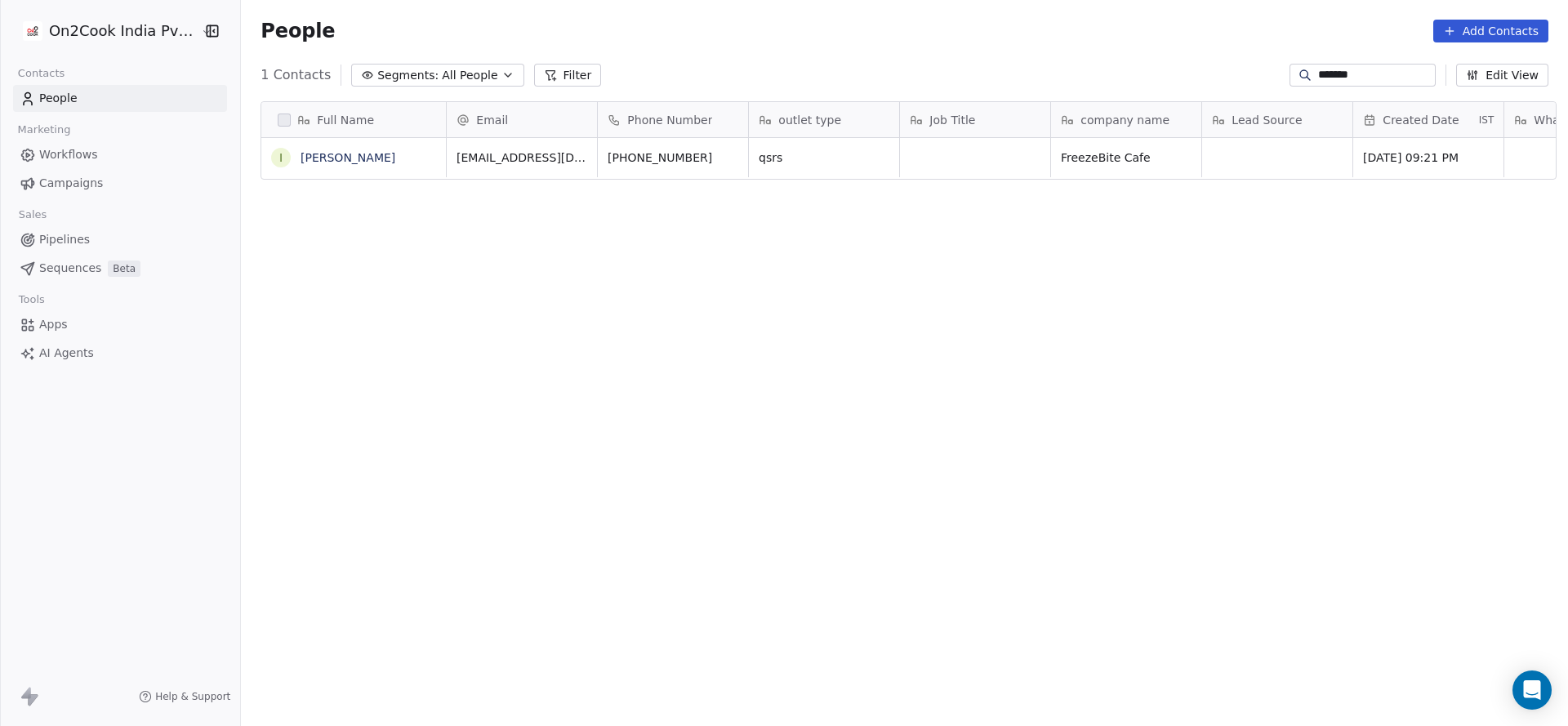
type input "*******"
click at [1318, 74] on input "*******" at bounding box center [1375, 75] width 114 height 17
paste input "**********"
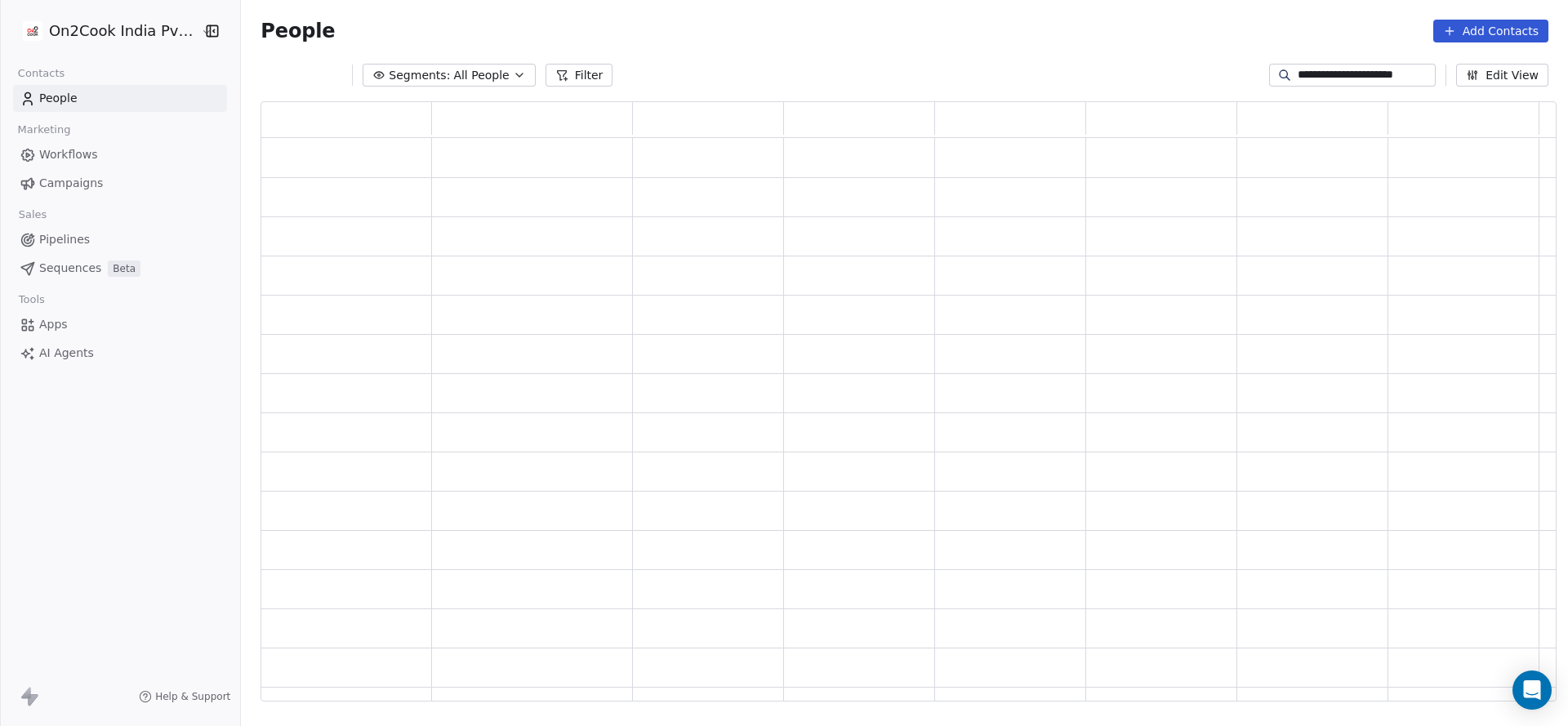
scroll to position [580, 1277]
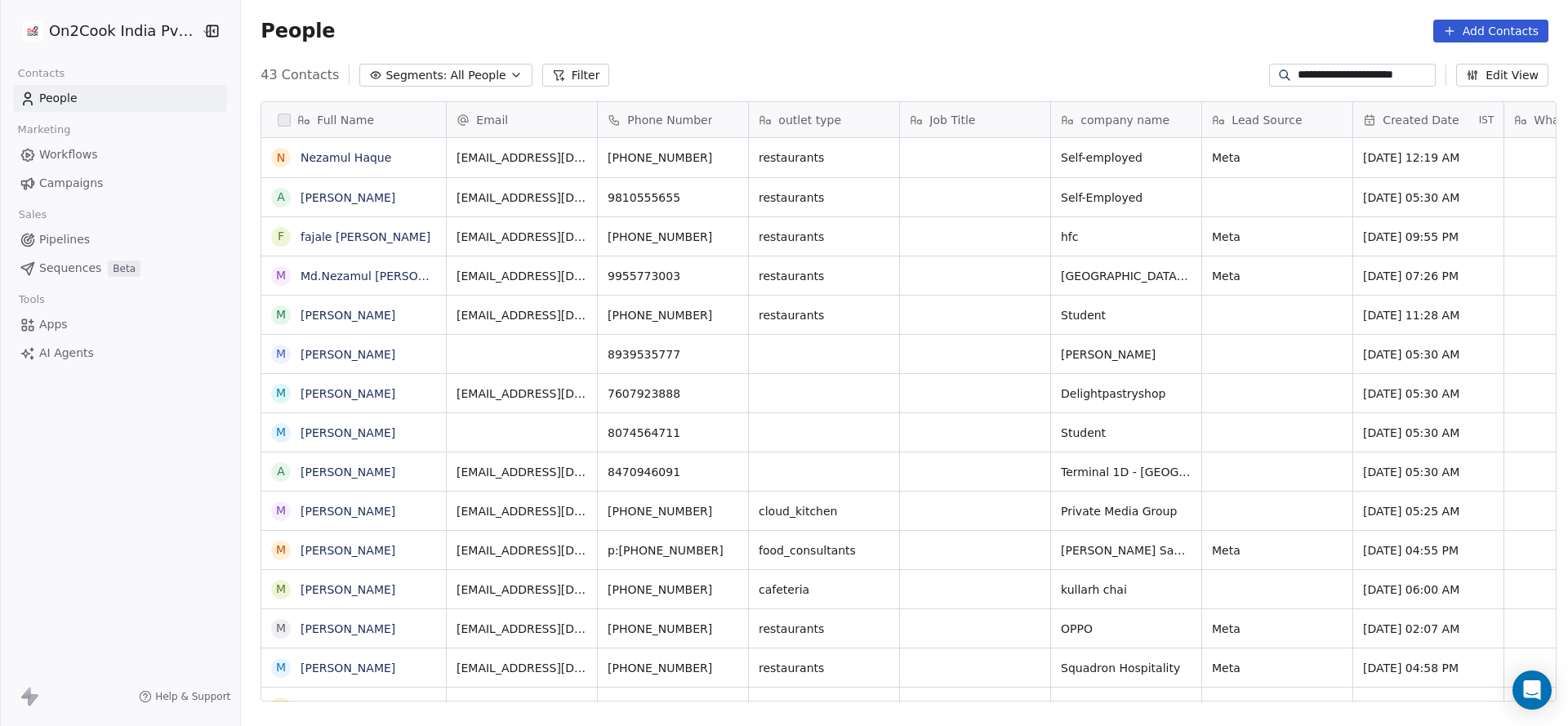
type input "**********"
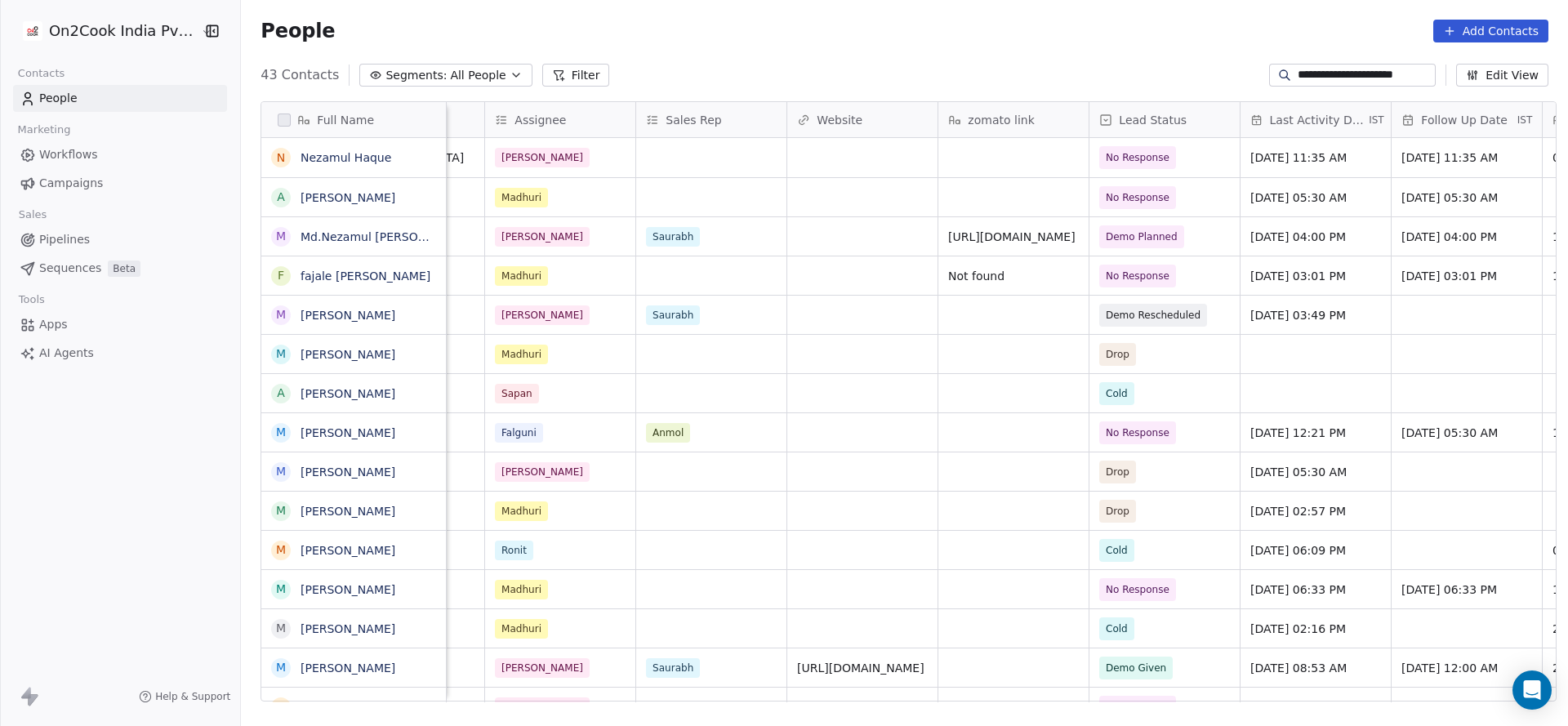
scroll to position [0, 1531]
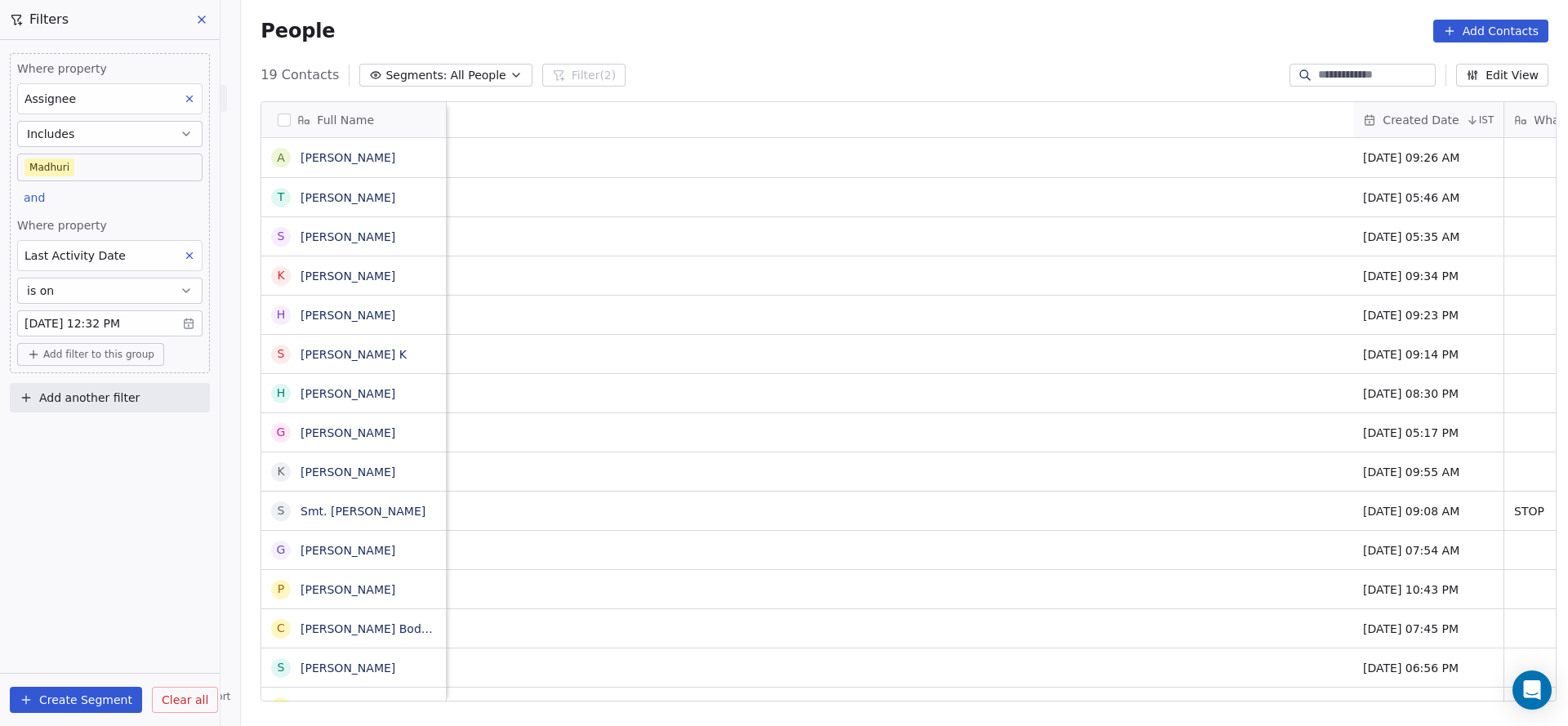
scroll to position [620, 1315]
